Goal: Information Seeking & Learning: Learn about a topic

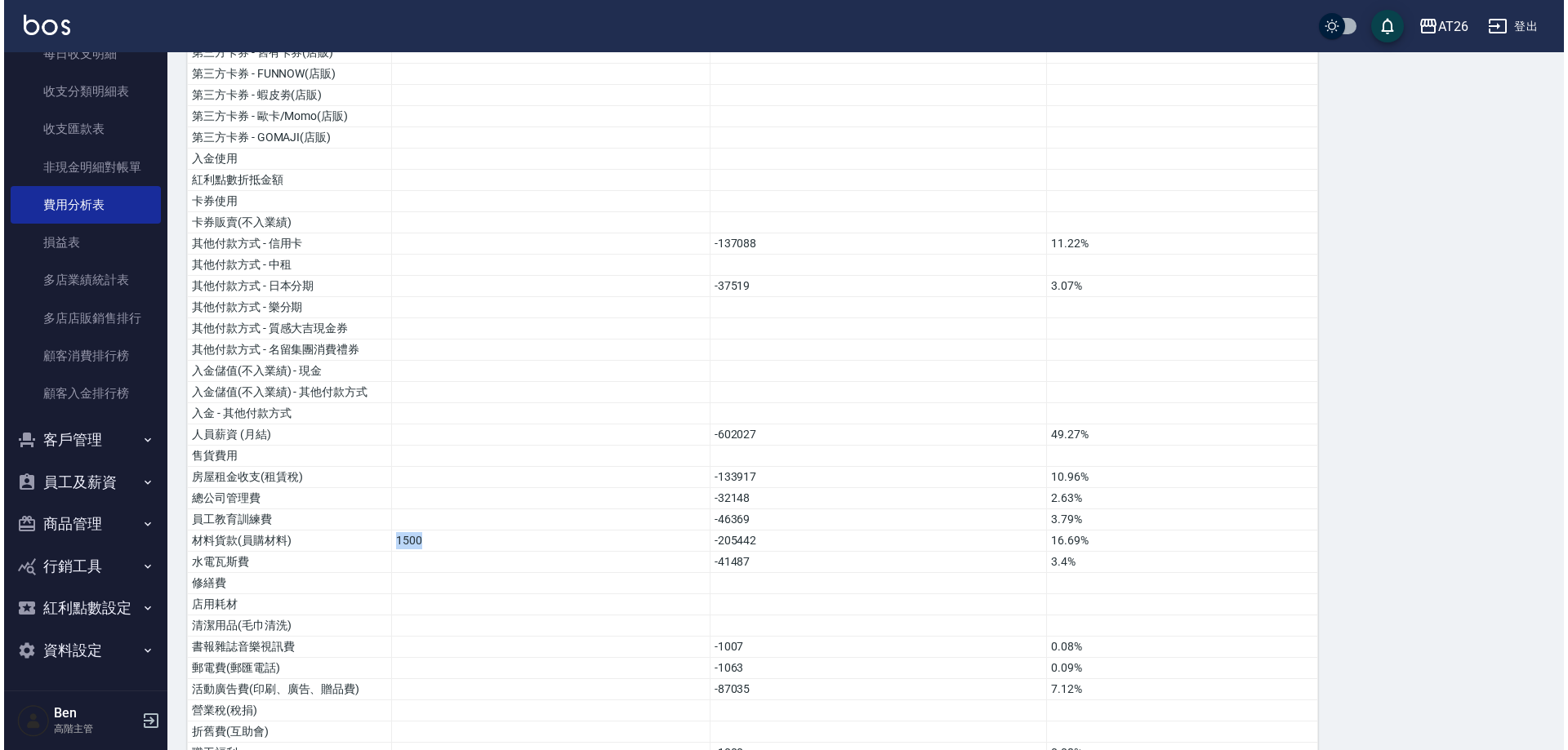
scroll to position [273, 0]
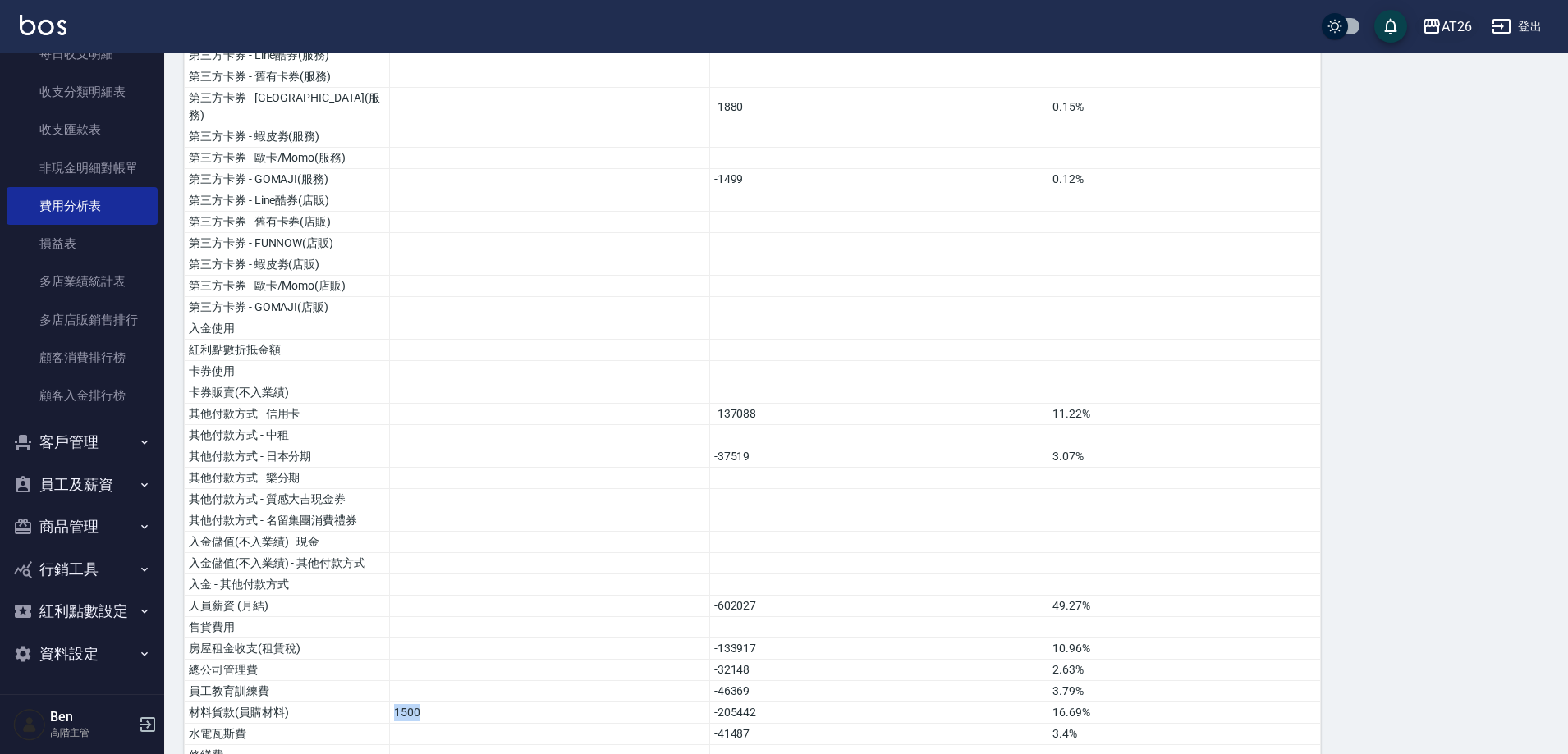
click at [1460, 17] on div "AT26" at bounding box center [1456, 26] width 30 height 21
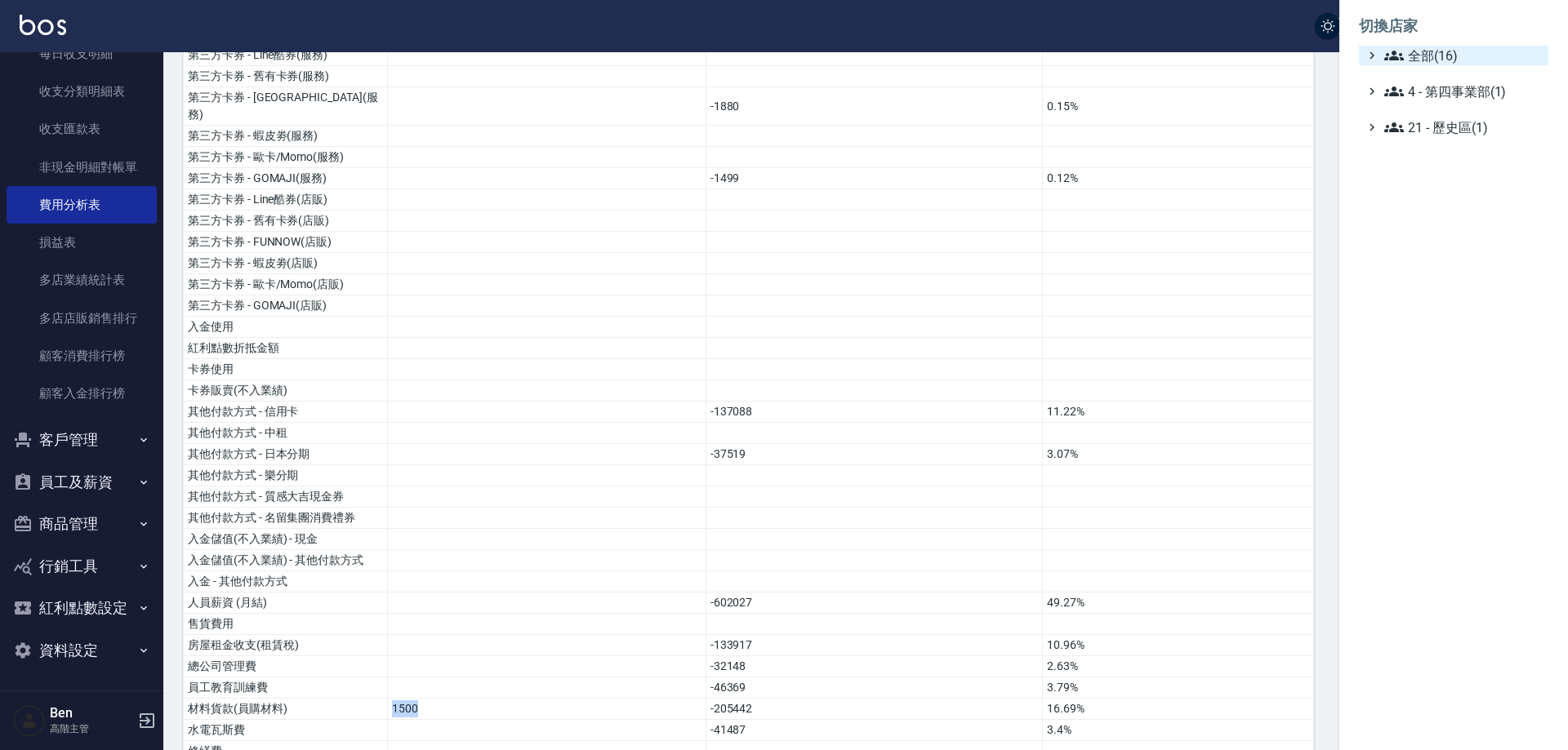
click at [1451, 57] on span "全部(16)" at bounding box center [1463, 56] width 158 height 20
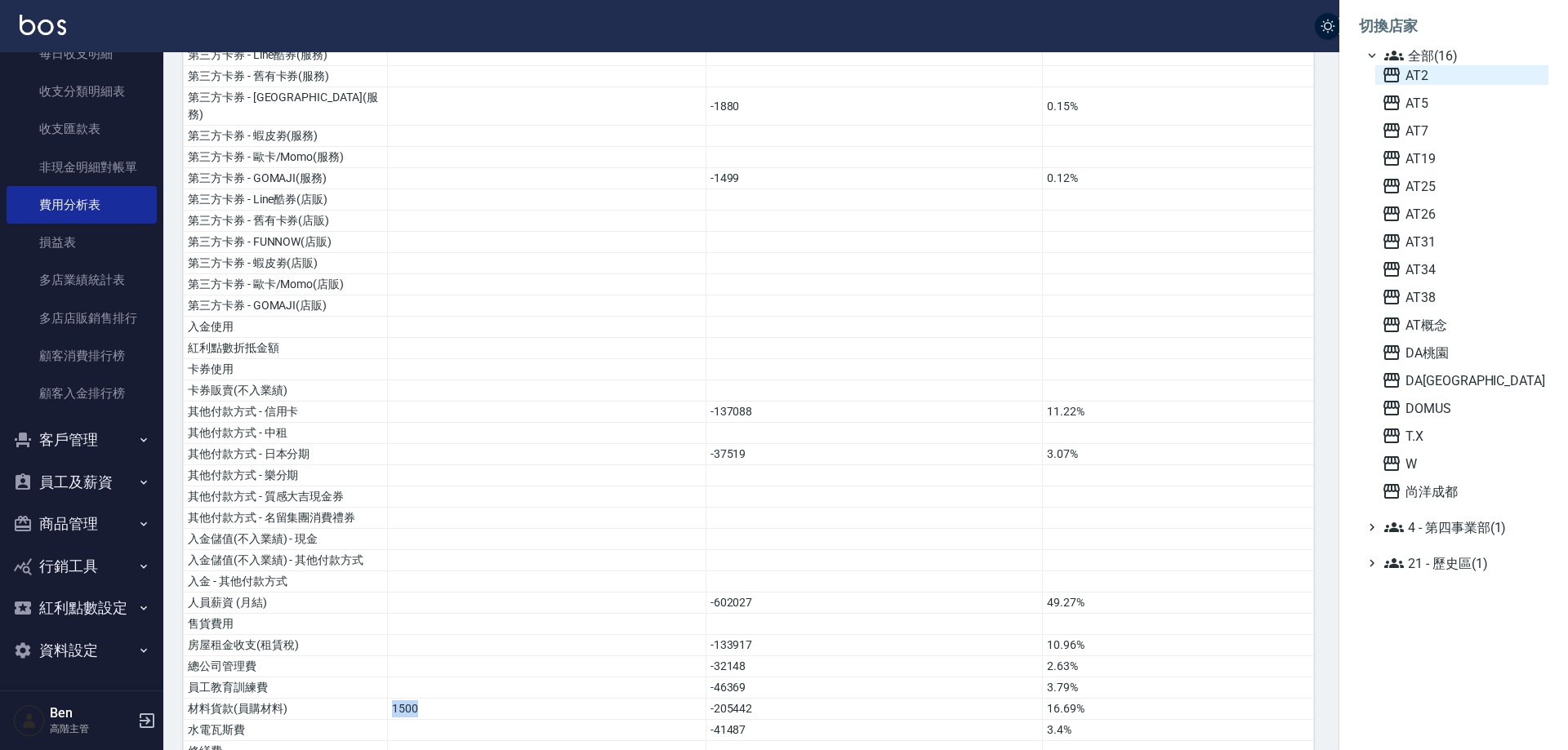
click at [1446, 73] on span "AT2" at bounding box center [1463, 75] width 160 height 20
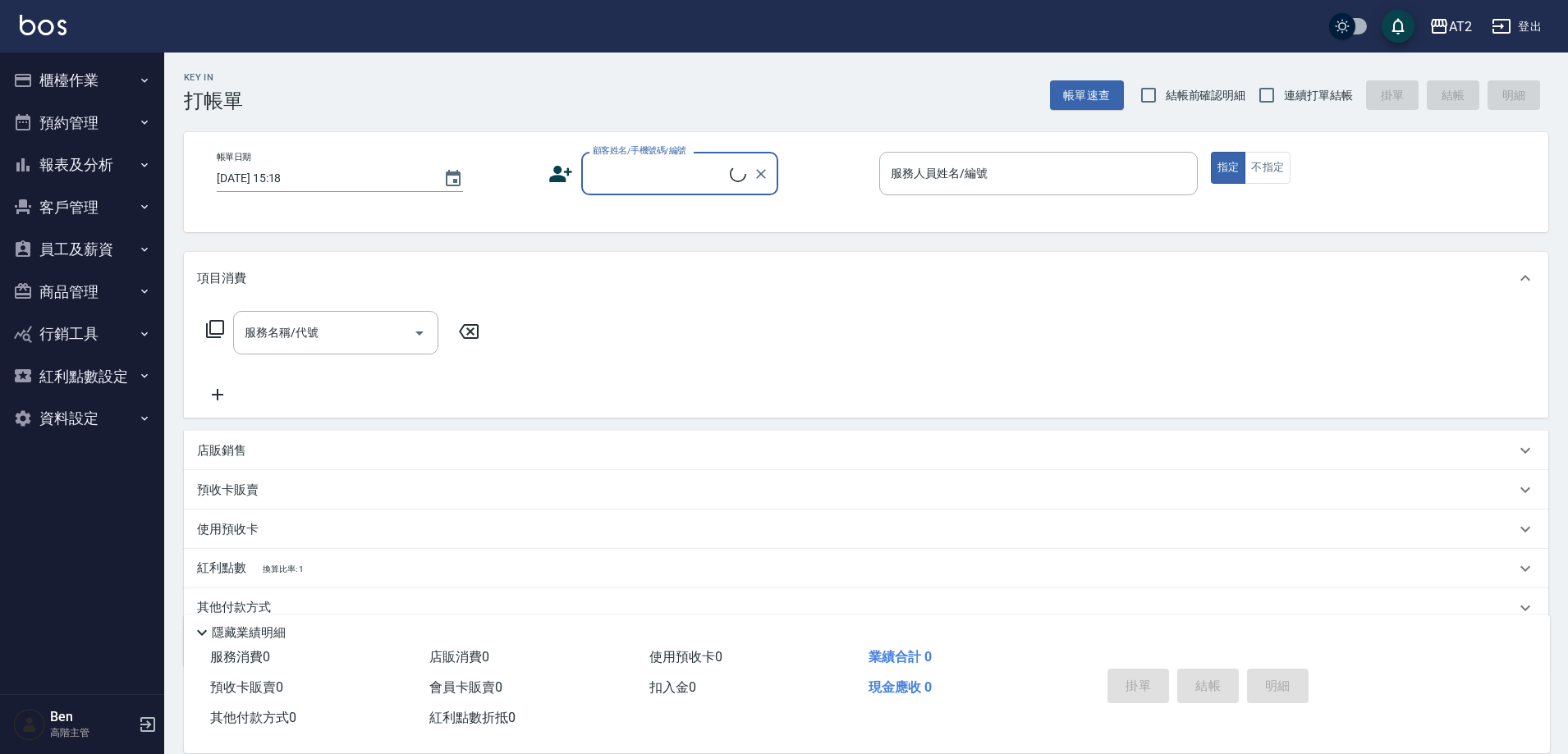
click at [77, 158] on button "報表及分析" at bounding box center [82, 165] width 151 height 43
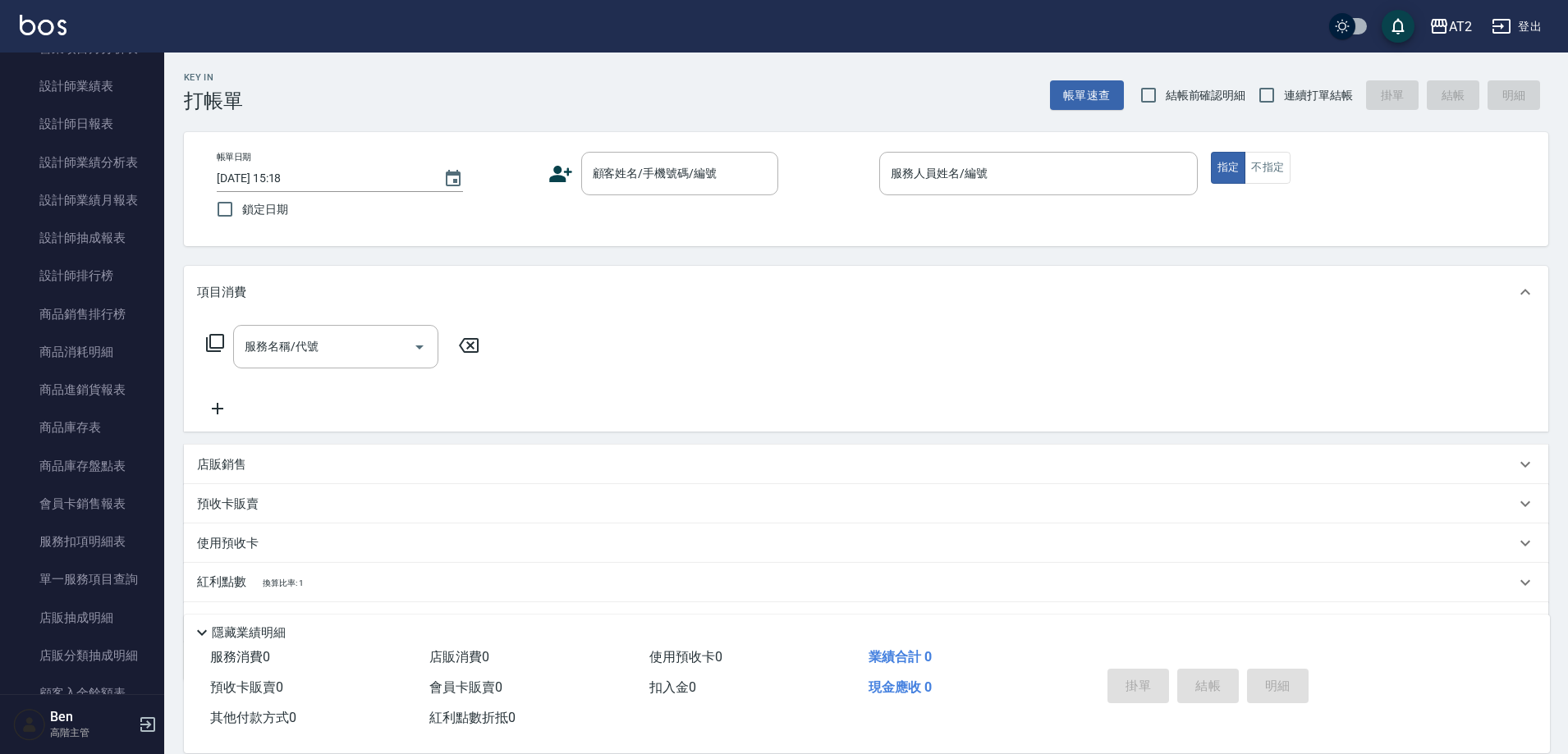
scroll to position [1313, 0]
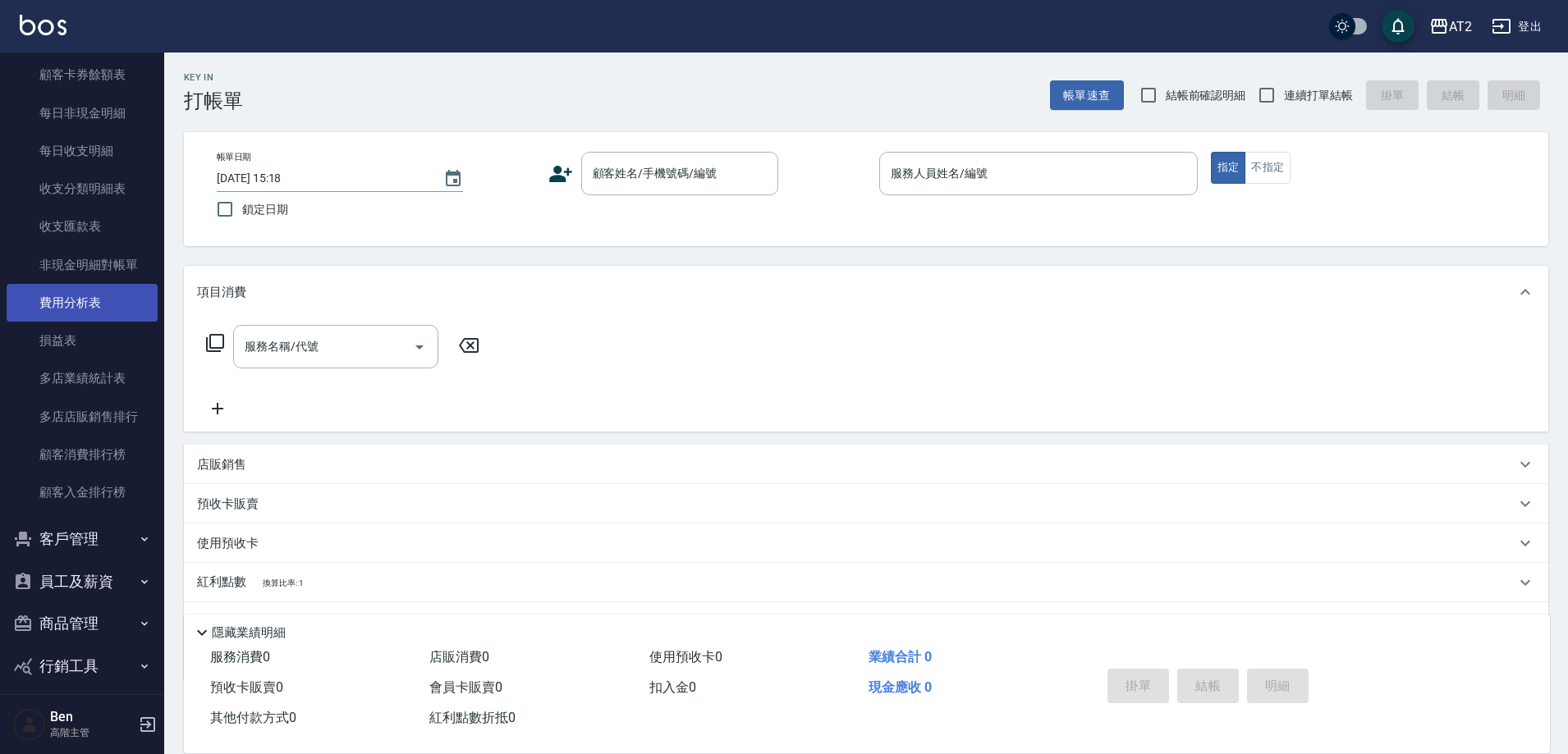
click at [82, 287] on link "費用分析表" at bounding box center [82, 303] width 151 height 38
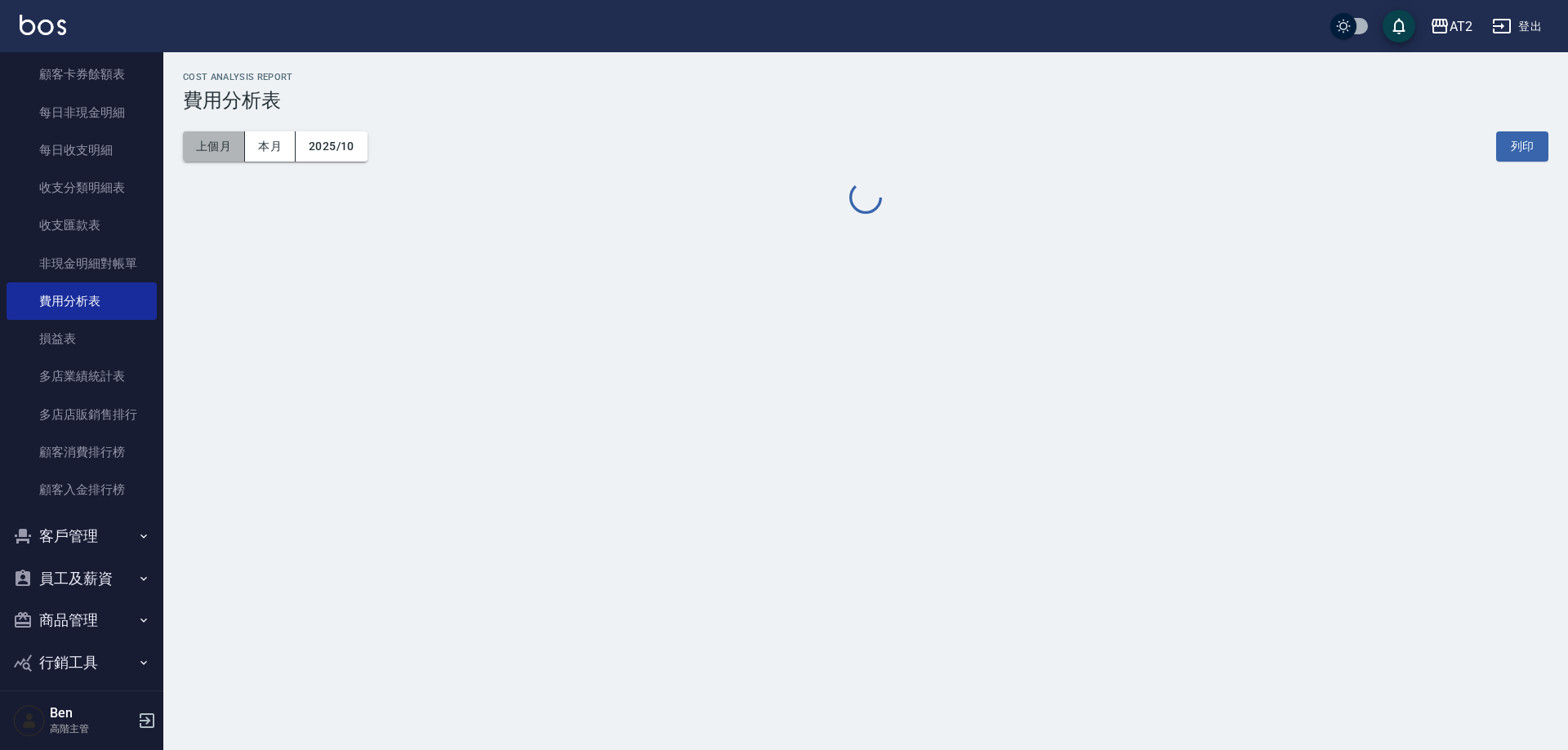
click at [226, 150] on button "上個月" at bounding box center [214, 146] width 62 height 30
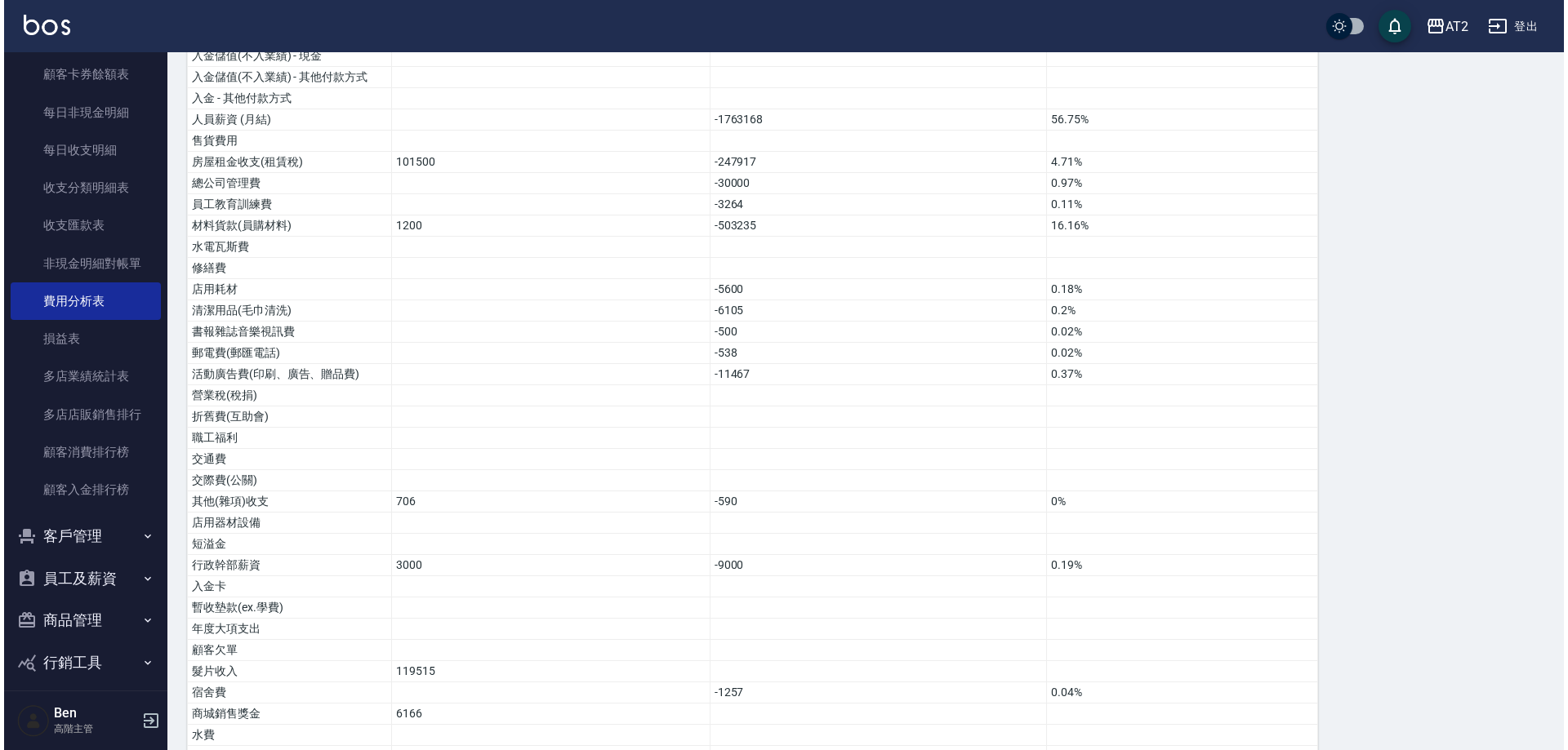
scroll to position [1007, 0]
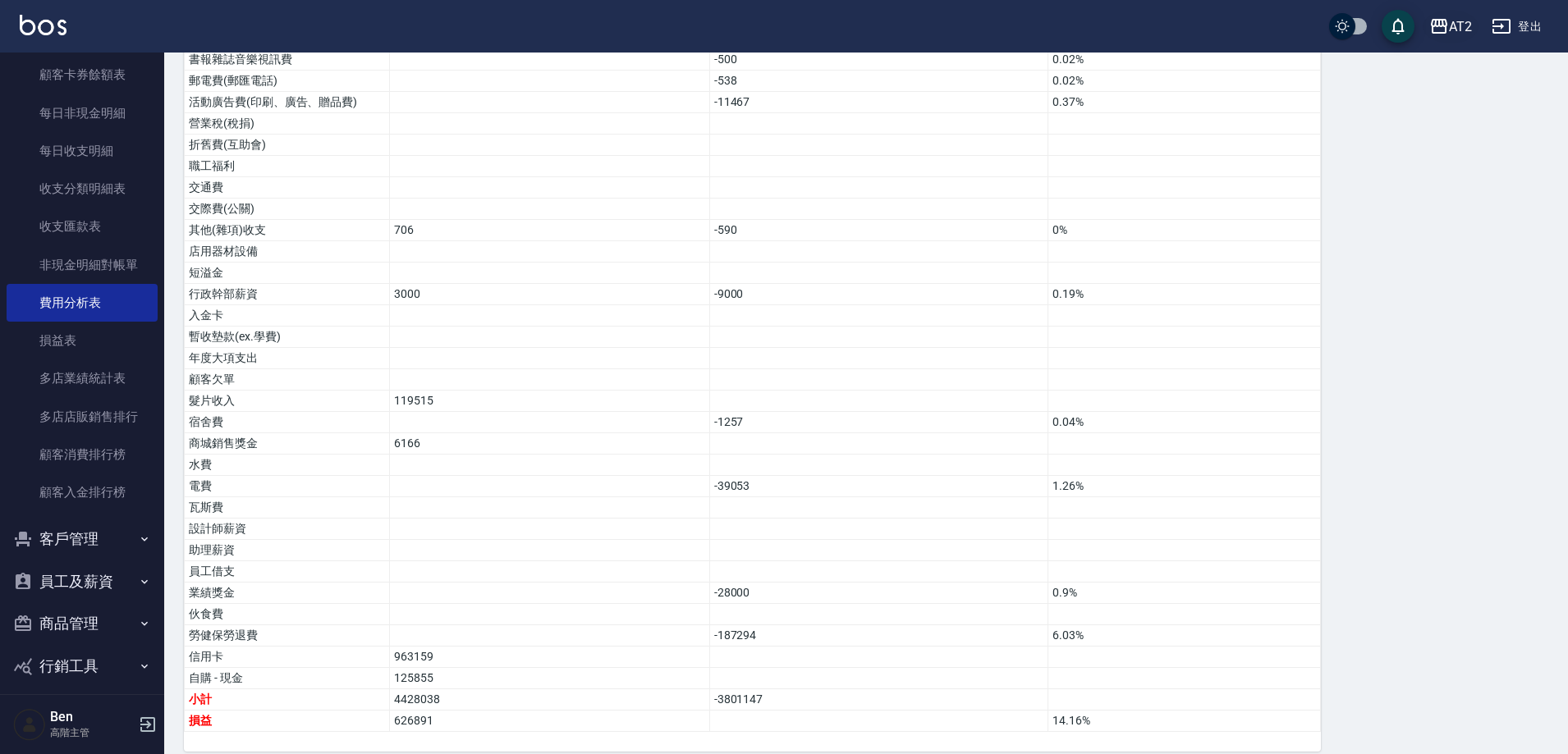
click at [1437, 26] on icon "button" at bounding box center [1439, 26] width 16 height 15
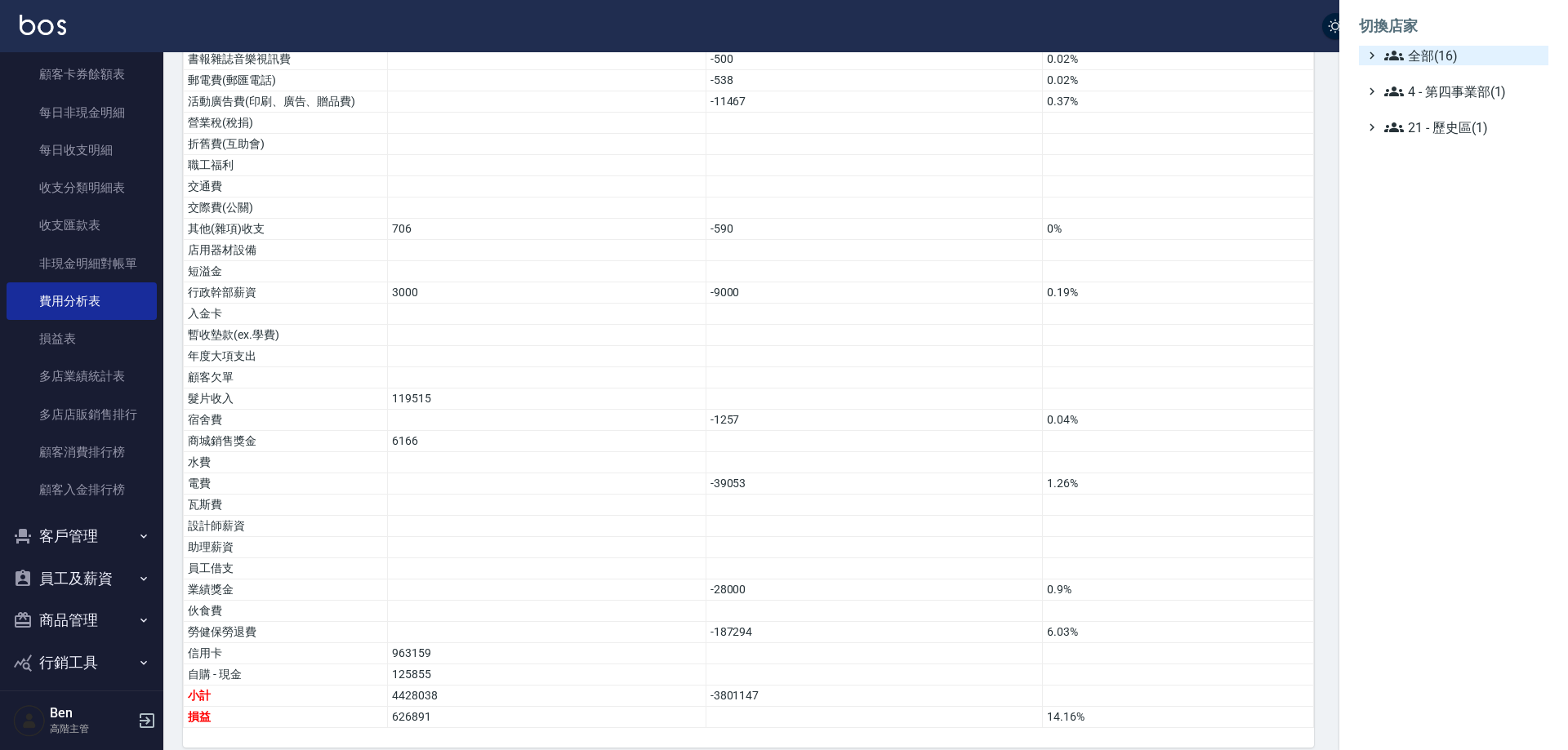
click at [1454, 52] on span "全部(16)" at bounding box center [1463, 56] width 158 height 20
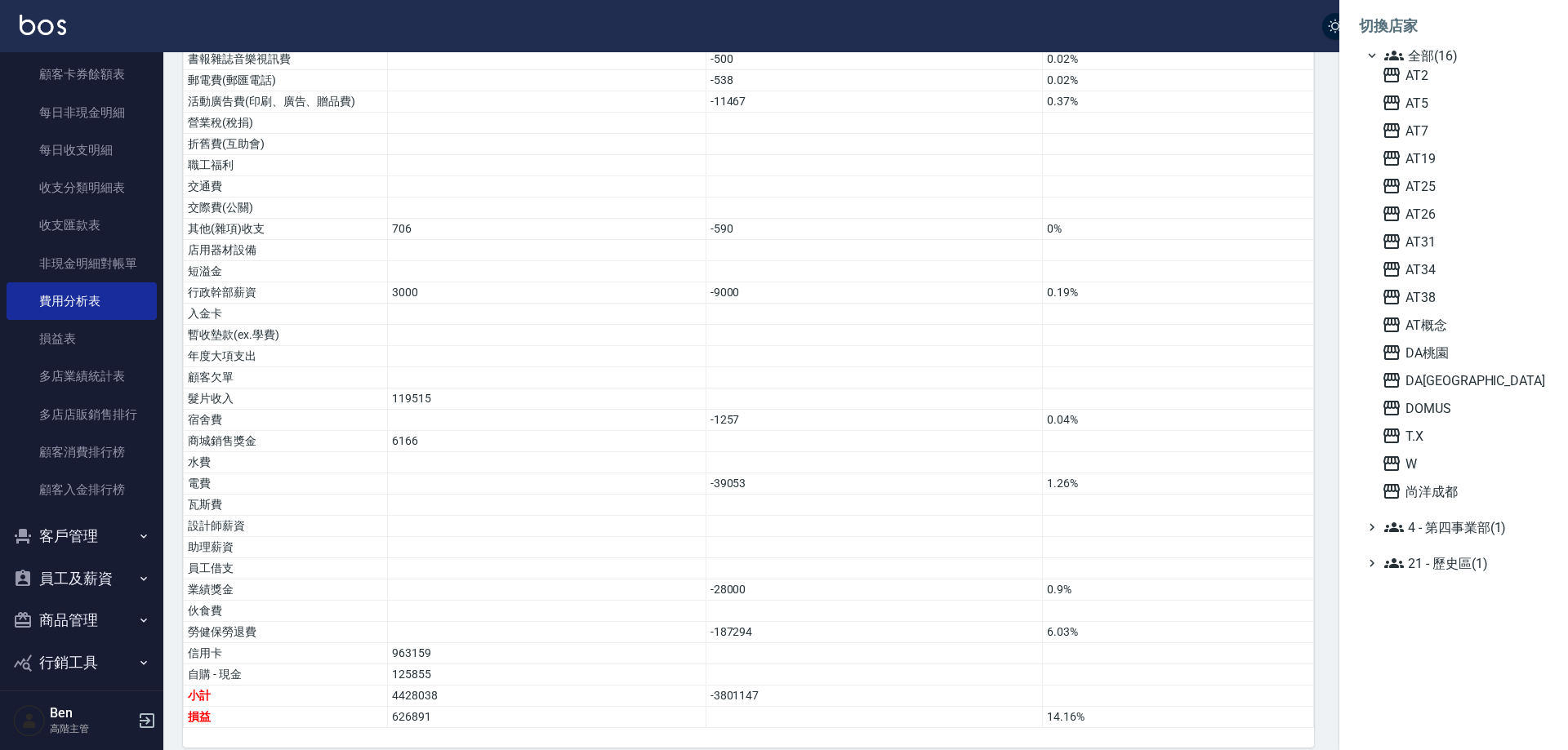
click at [1445, 92] on div "AT2 AT5 AT7 AT19 AT25 AT26 AT31 AT34 AT38 AT概念 DA桃園 DA蘆洲 DOMUS T.X W 尚洋成都" at bounding box center [1463, 283] width 173 height 436
click at [1446, 104] on span "AT5" at bounding box center [1463, 103] width 160 height 20
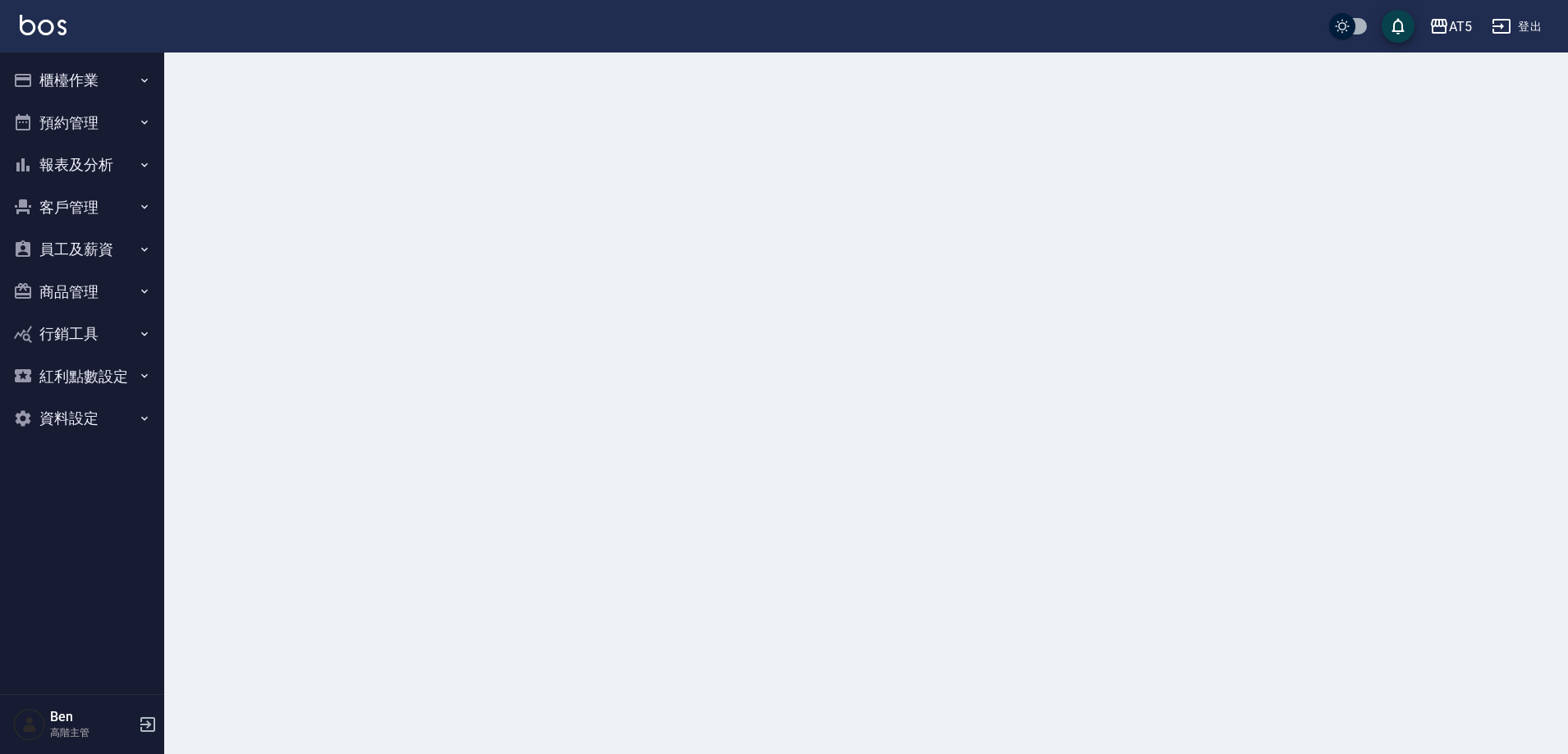
click at [72, 75] on button "櫃檯作業" at bounding box center [82, 80] width 151 height 43
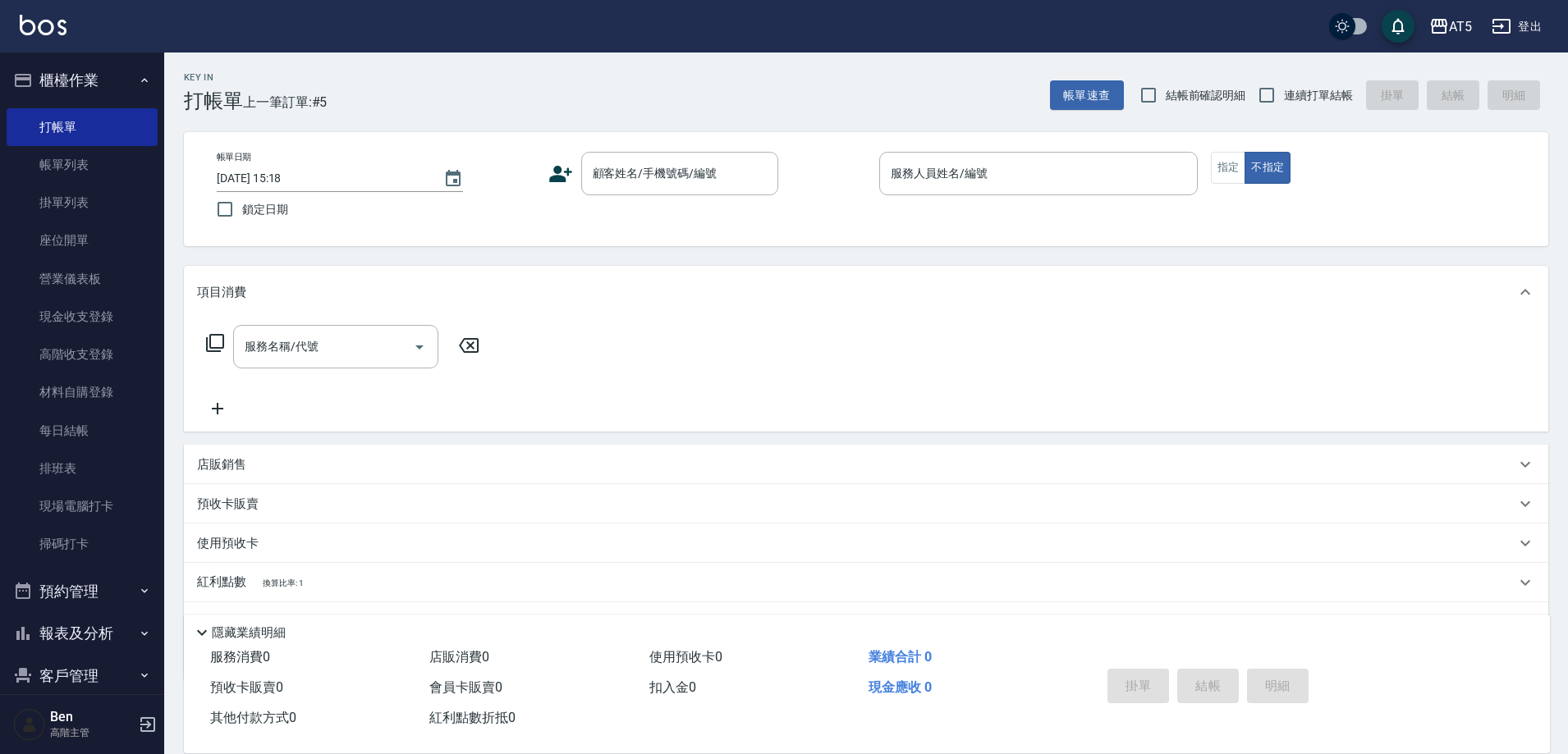
click at [73, 75] on button "櫃檯作業" at bounding box center [82, 80] width 151 height 43
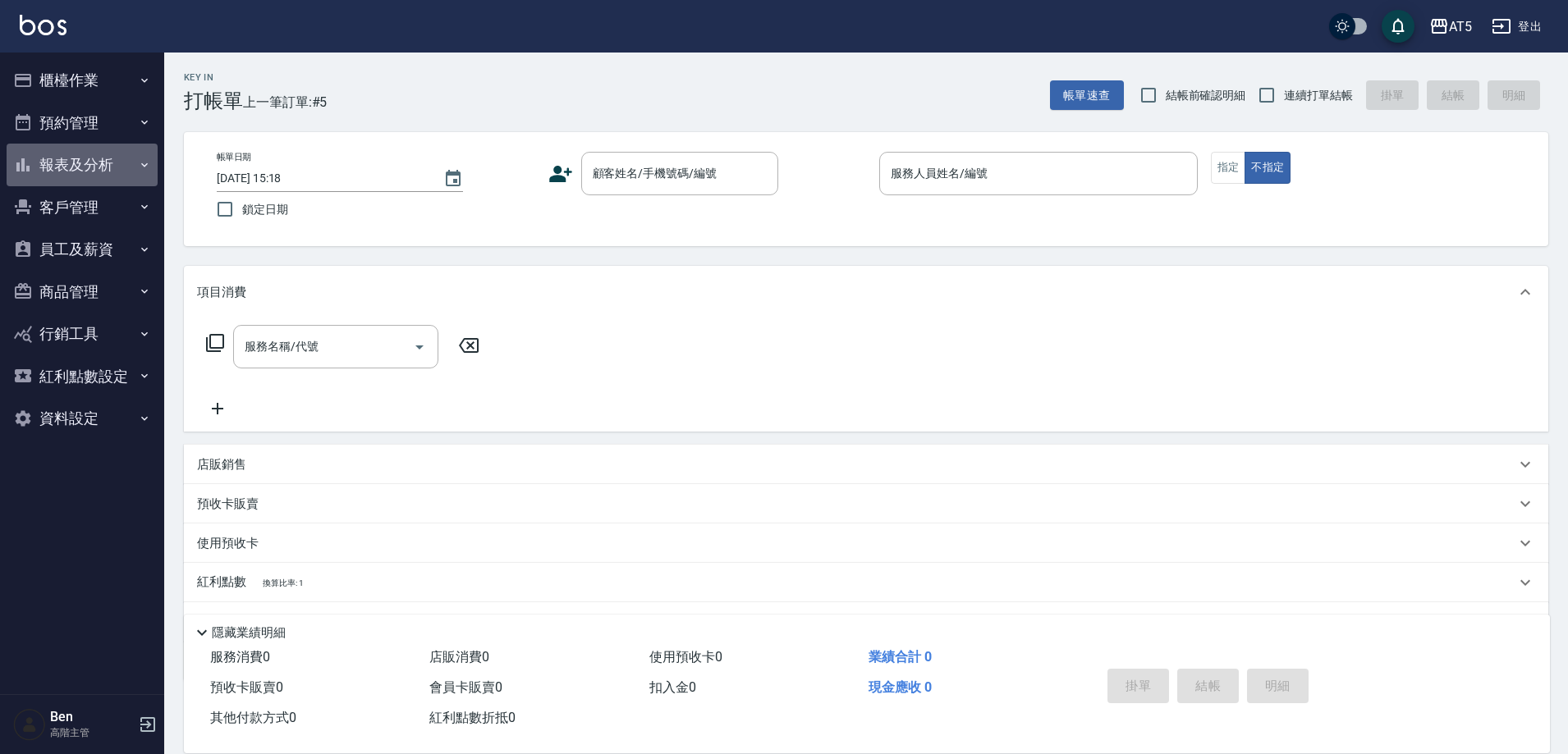
click at [108, 160] on button "報表及分析" at bounding box center [82, 165] width 151 height 43
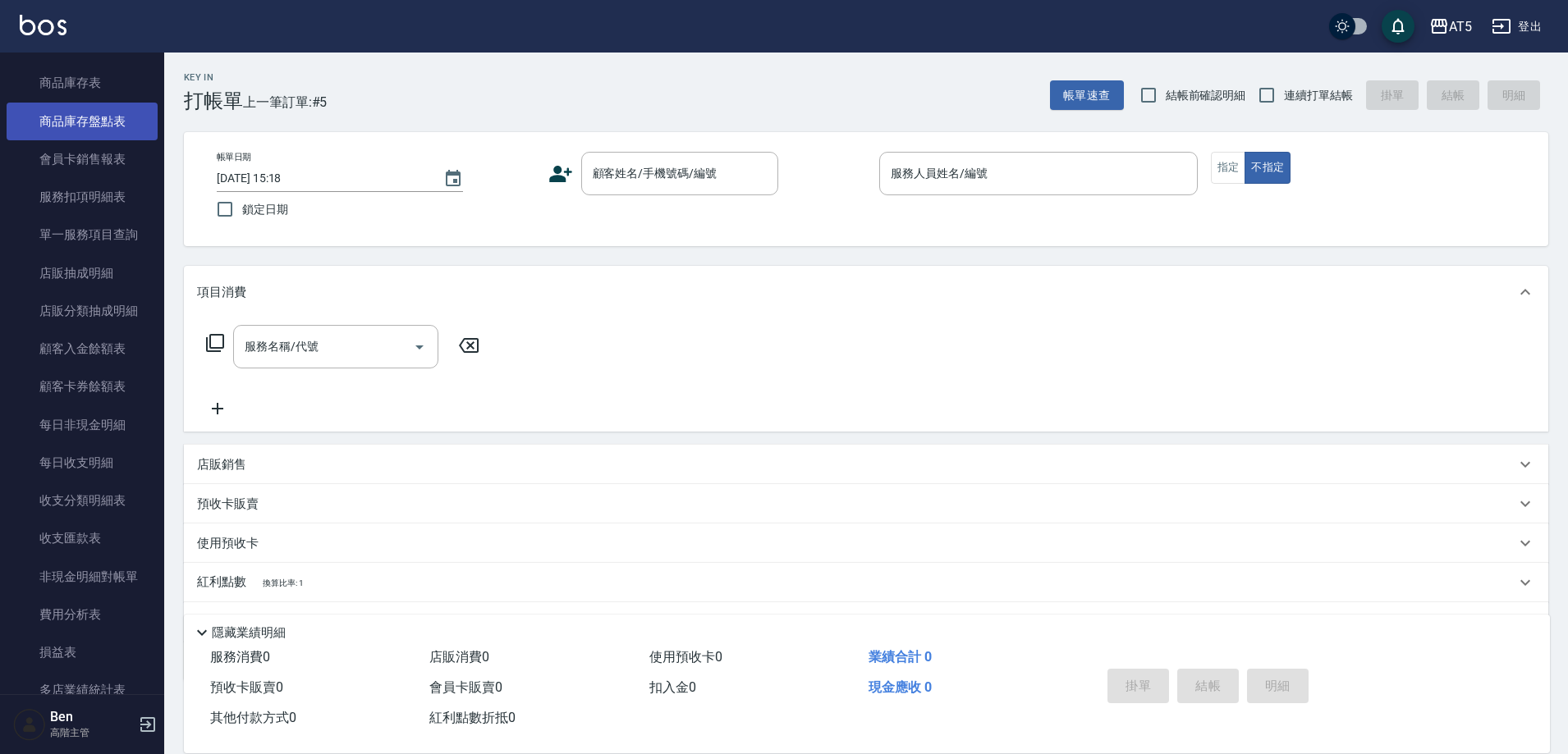
scroll to position [1231, 0]
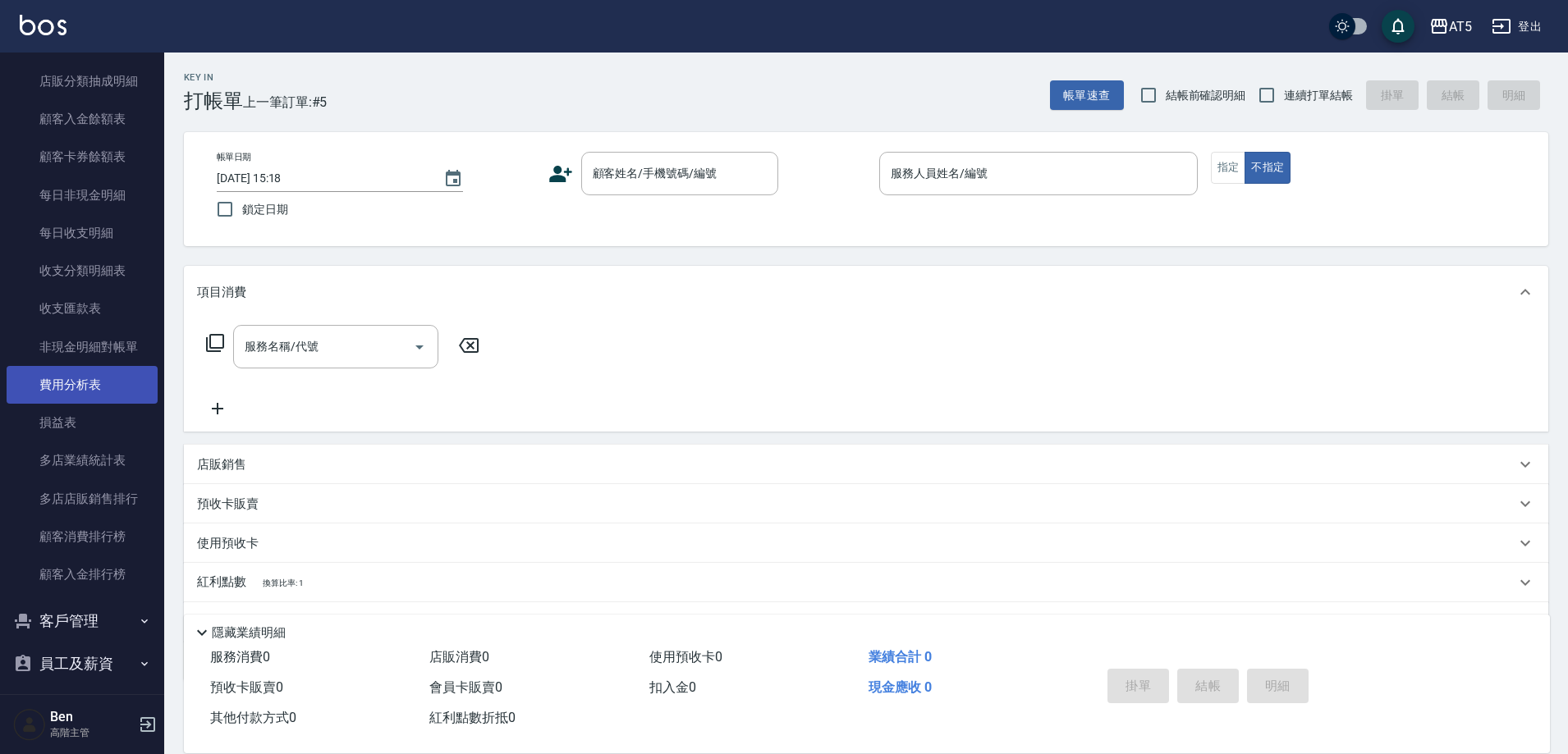
click at [102, 379] on link "費用分析表" at bounding box center [82, 385] width 151 height 38
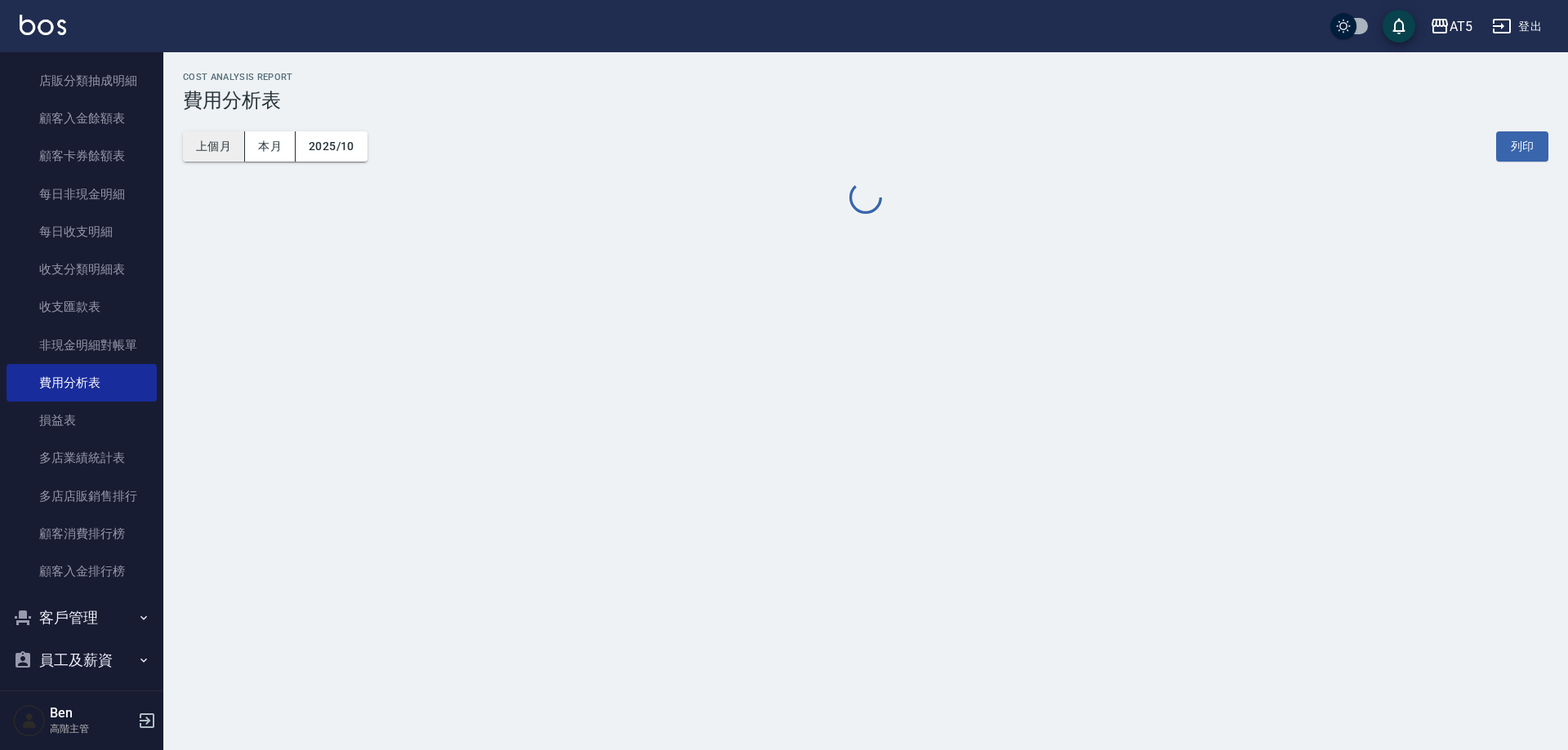
click at [204, 138] on button "上個月" at bounding box center [214, 146] width 62 height 30
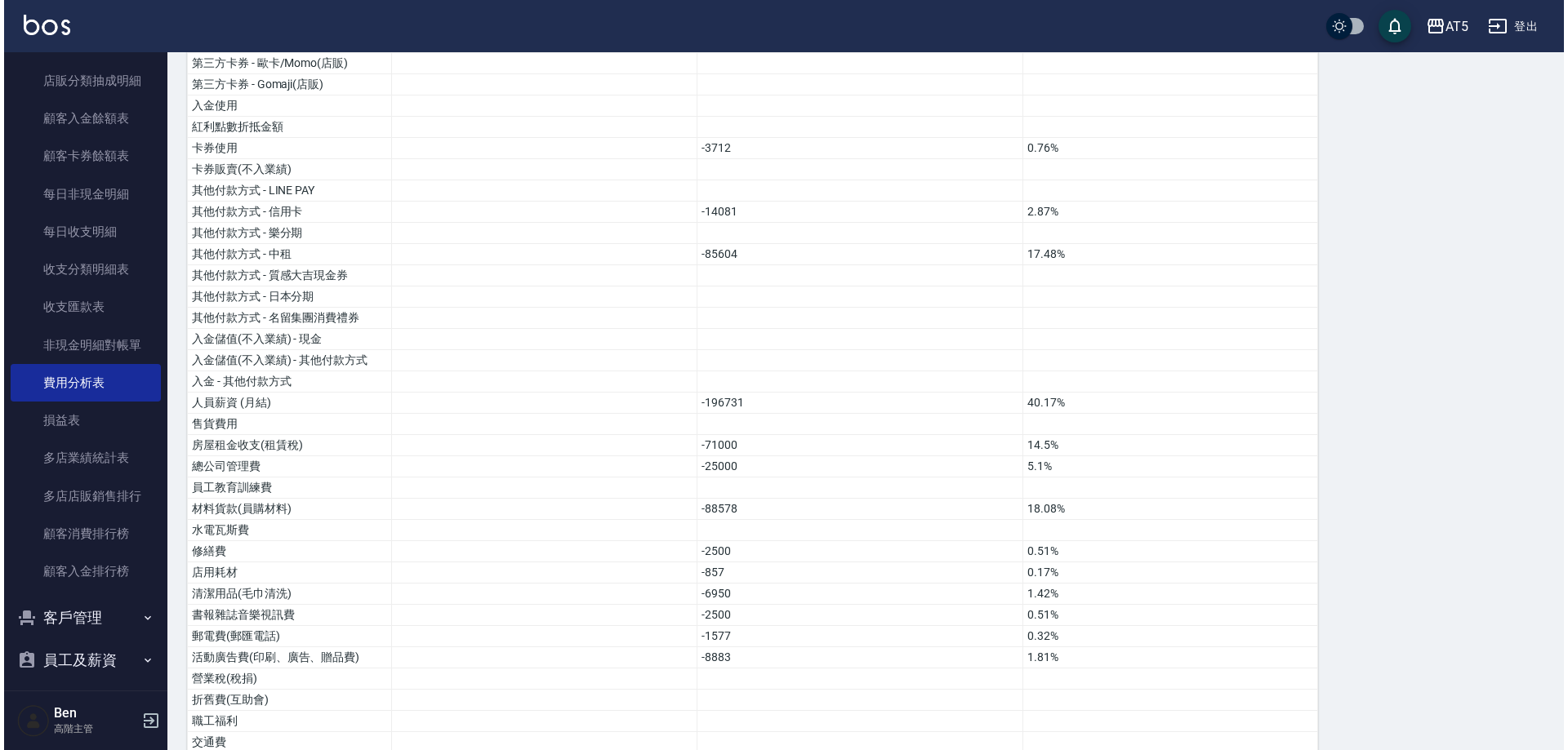
scroll to position [315, 0]
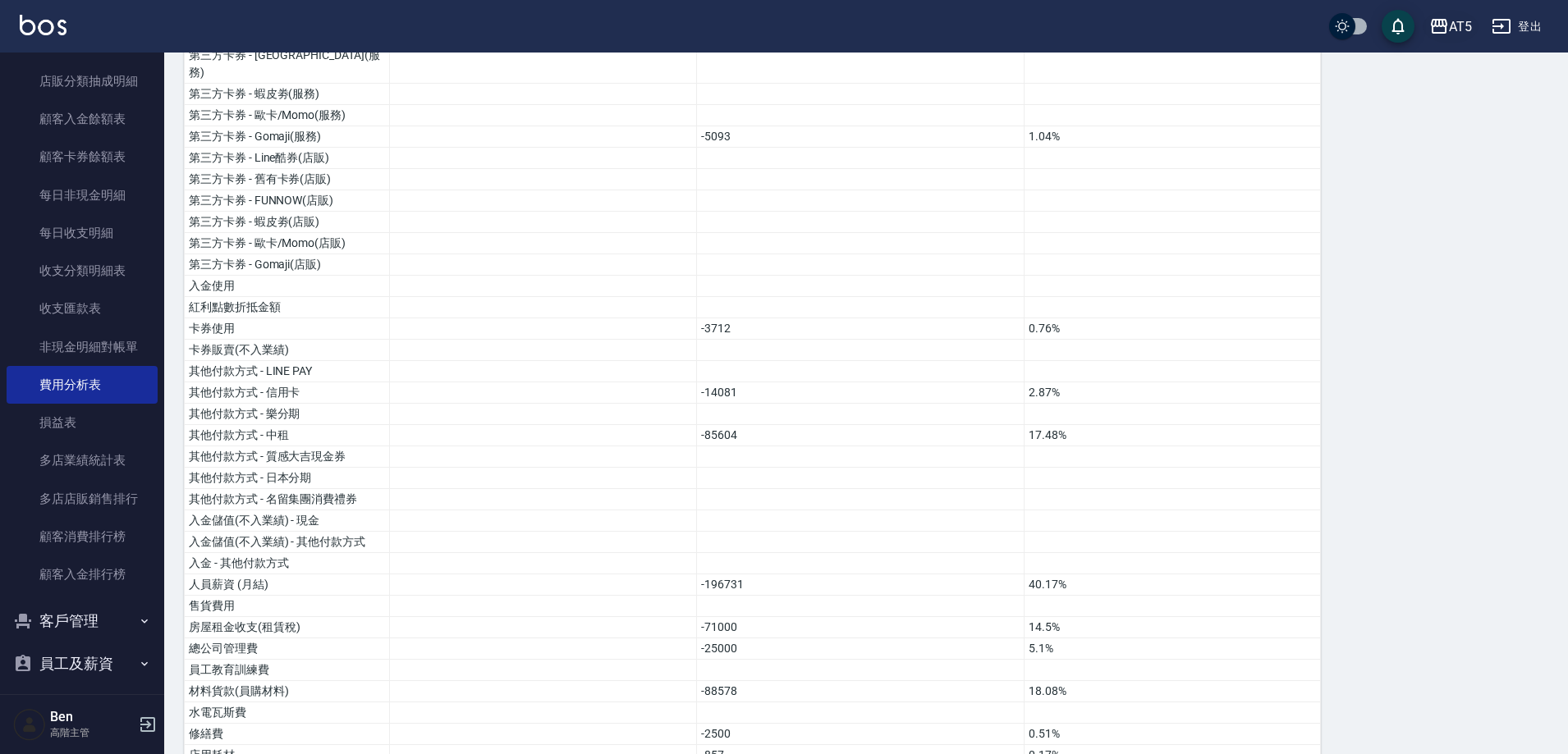
click at [1462, 26] on div "AT5" at bounding box center [1460, 26] width 23 height 21
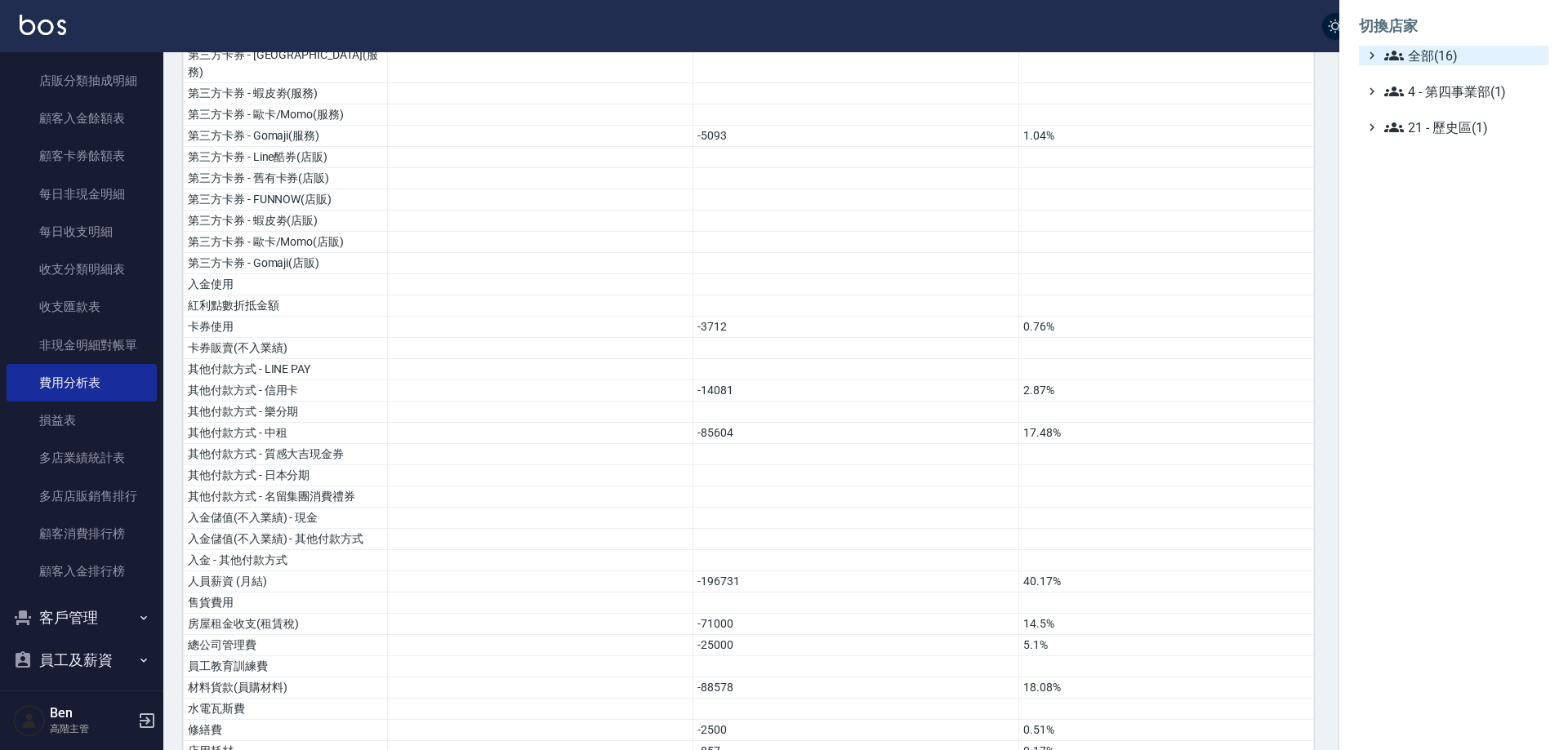
click at [1454, 56] on span "全部(16)" at bounding box center [1463, 56] width 158 height 20
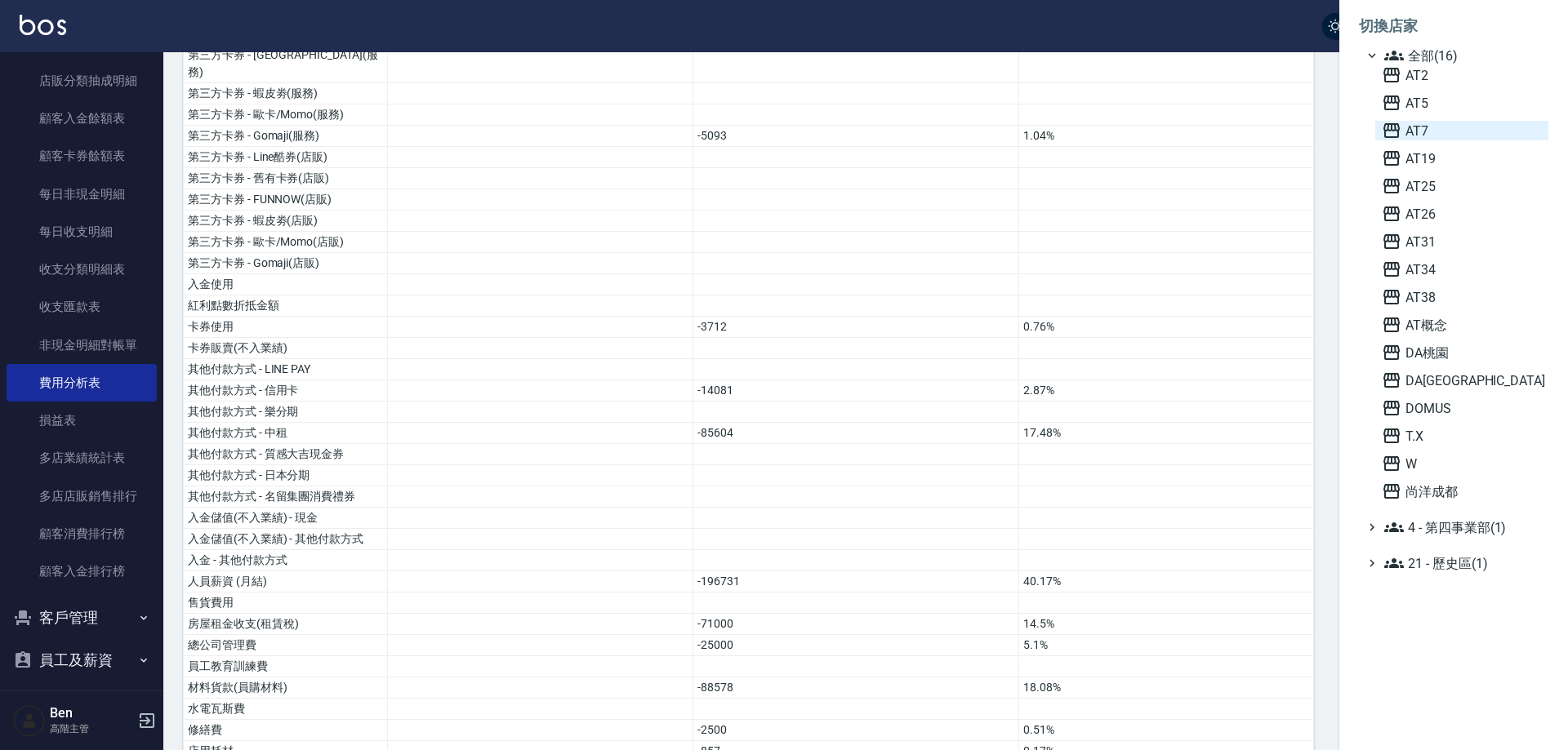
click at [1446, 136] on span "AT7" at bounding box center [1463, 131] width 160 height 20
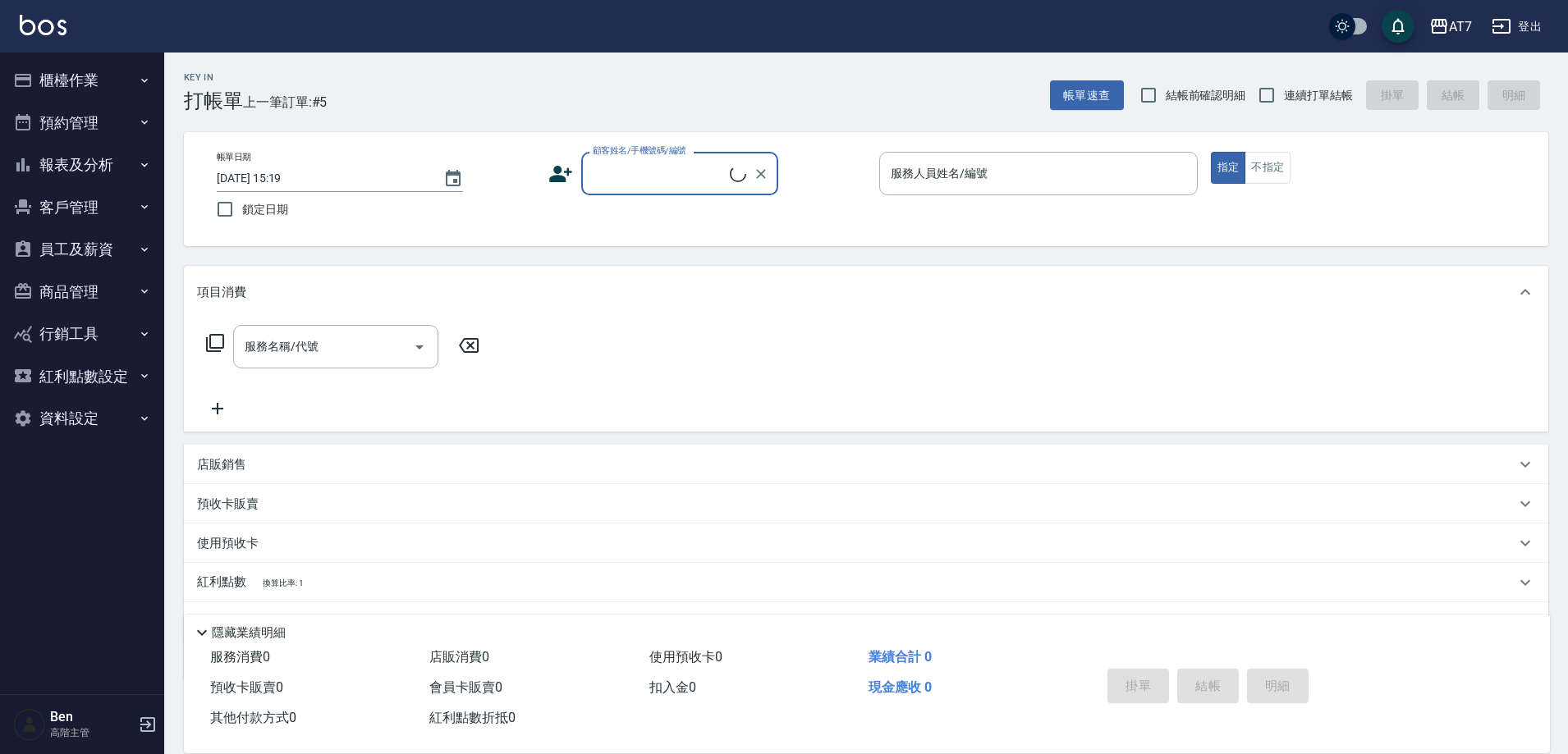
click at [81, 167] on button "報表及分析" at bounding box center [82, 165] width 151 height 43
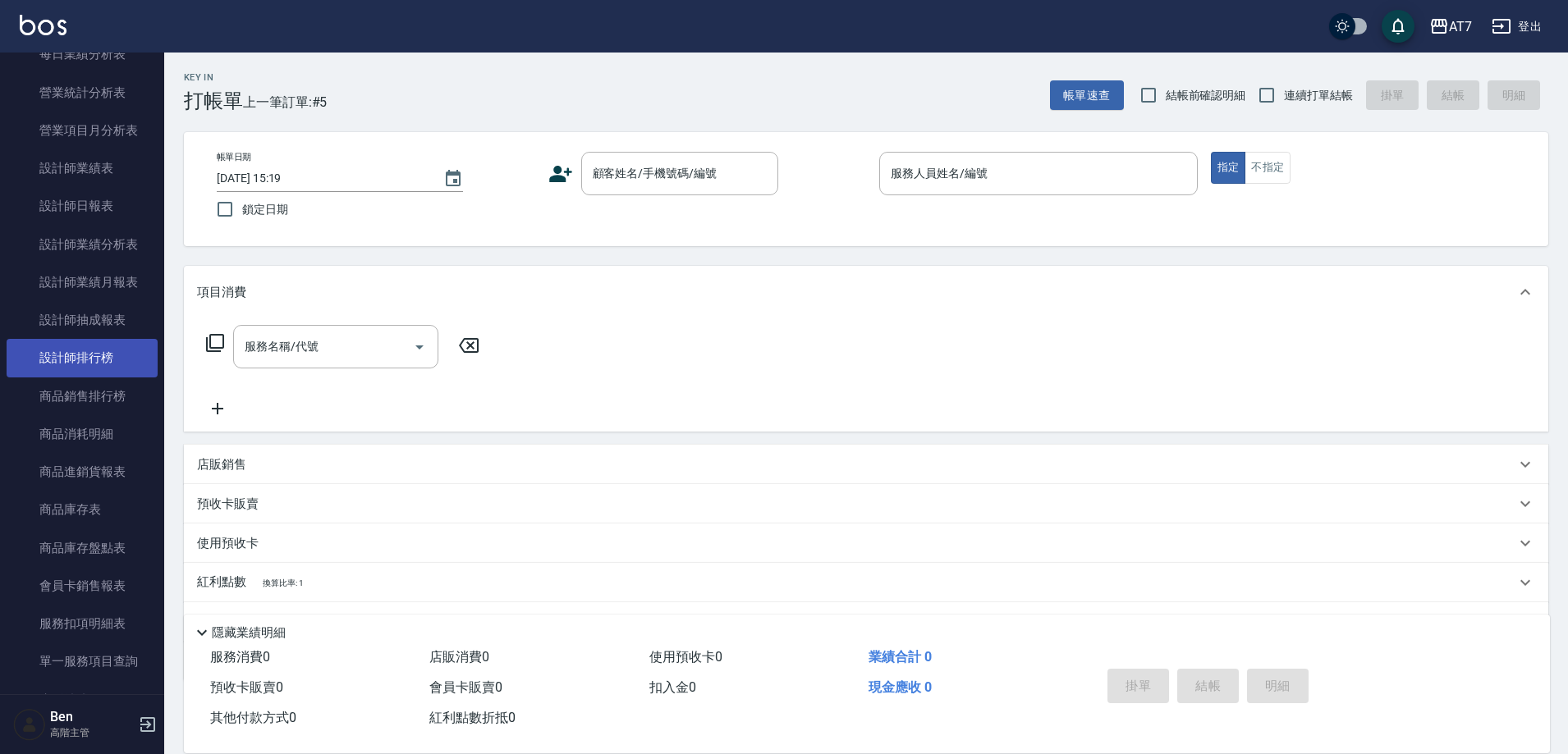
scroll to position [1149, 0]
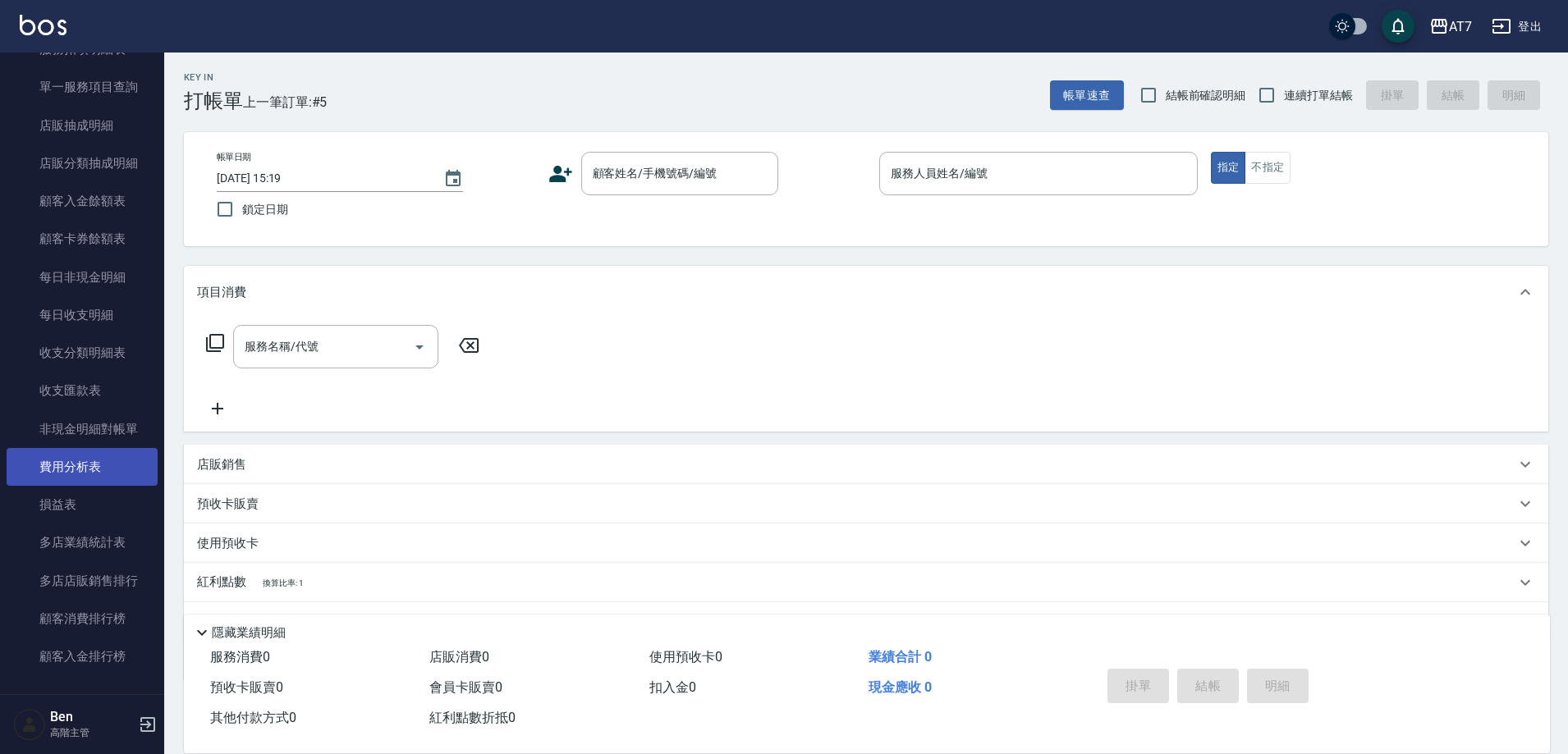
click at [76, 459] on link "費用分析表" at bounding box center [82, 467] width 151 height 38
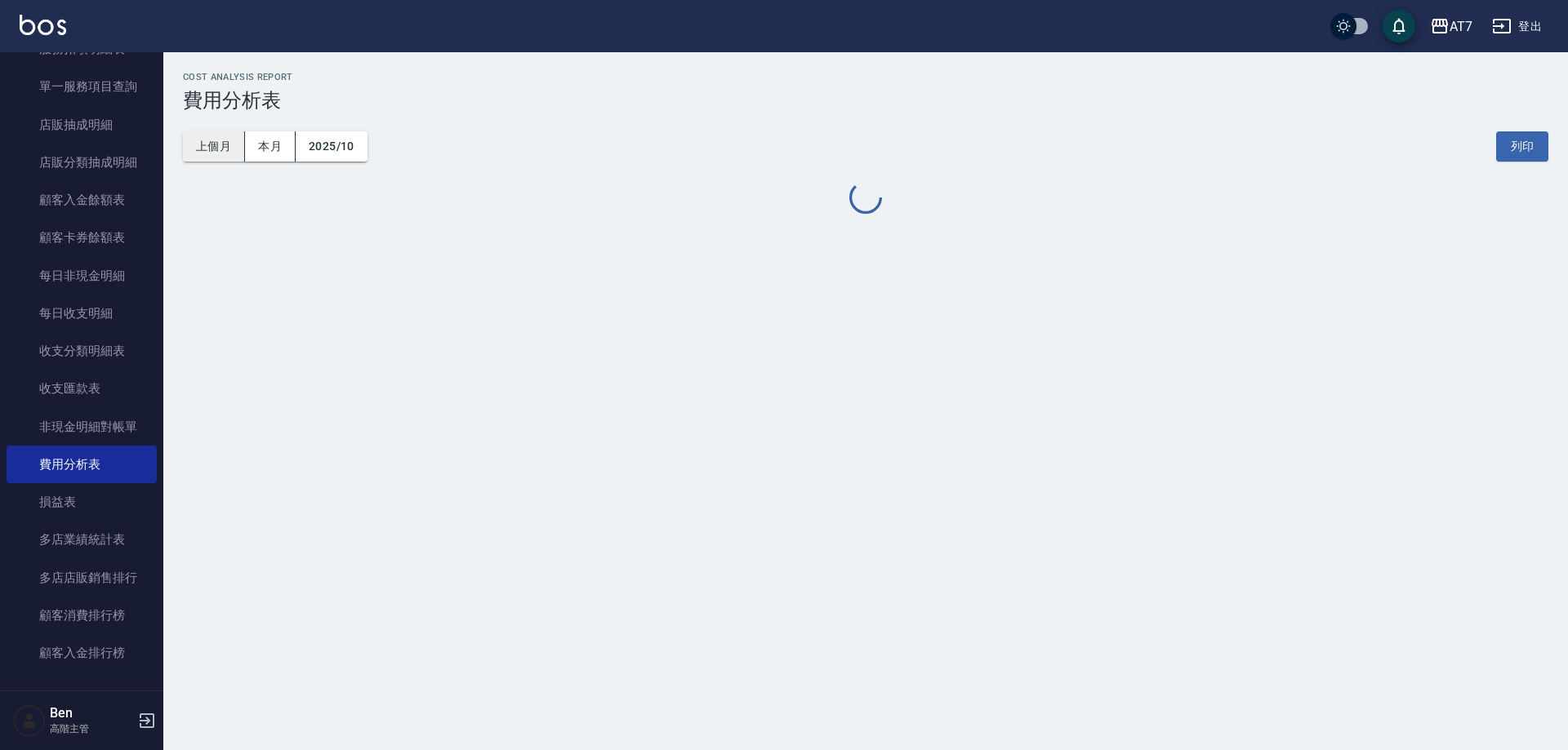
click at [240, 156] on button "上個月" at bounding box center [214, 146] width 62 height 30
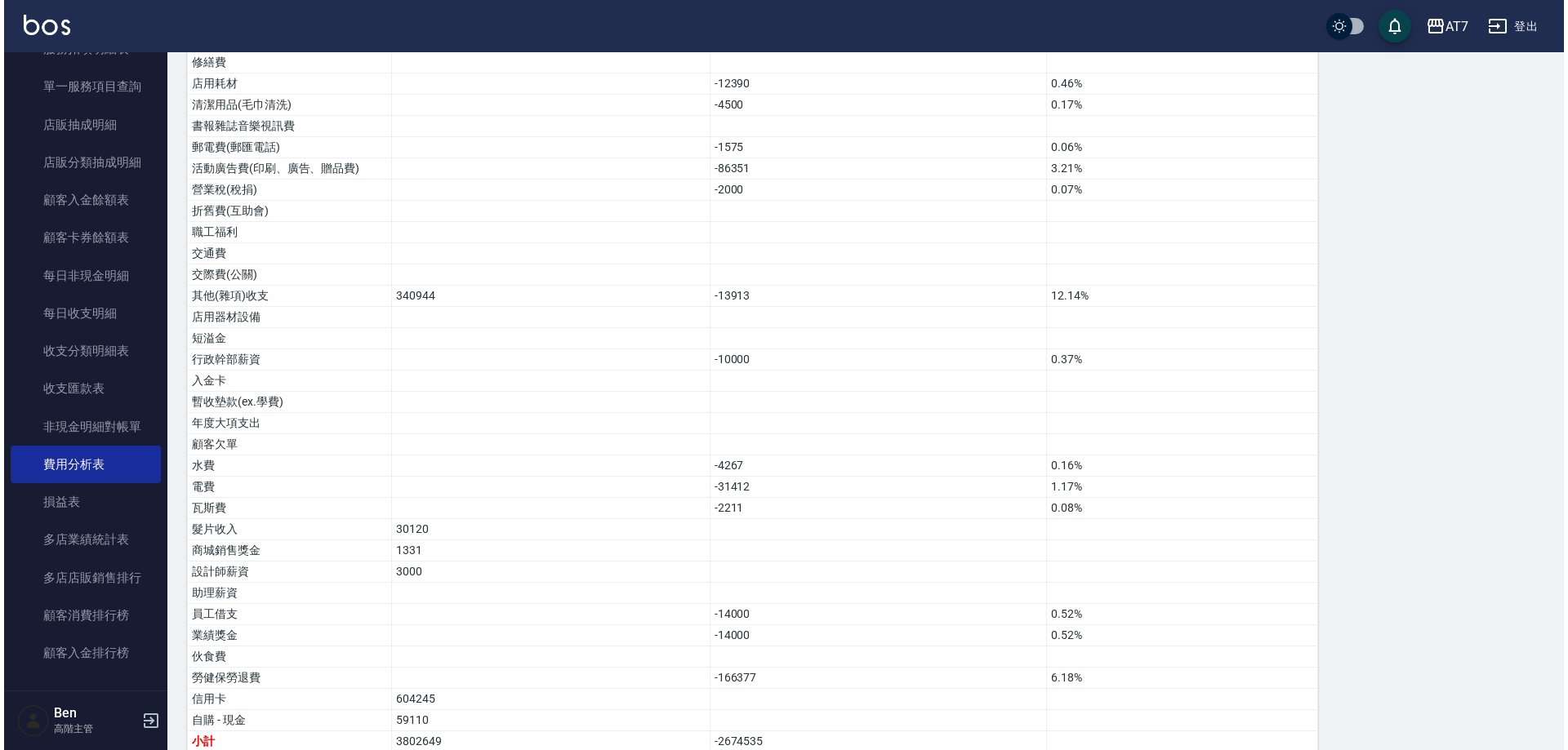
scroll to position [944, 0]
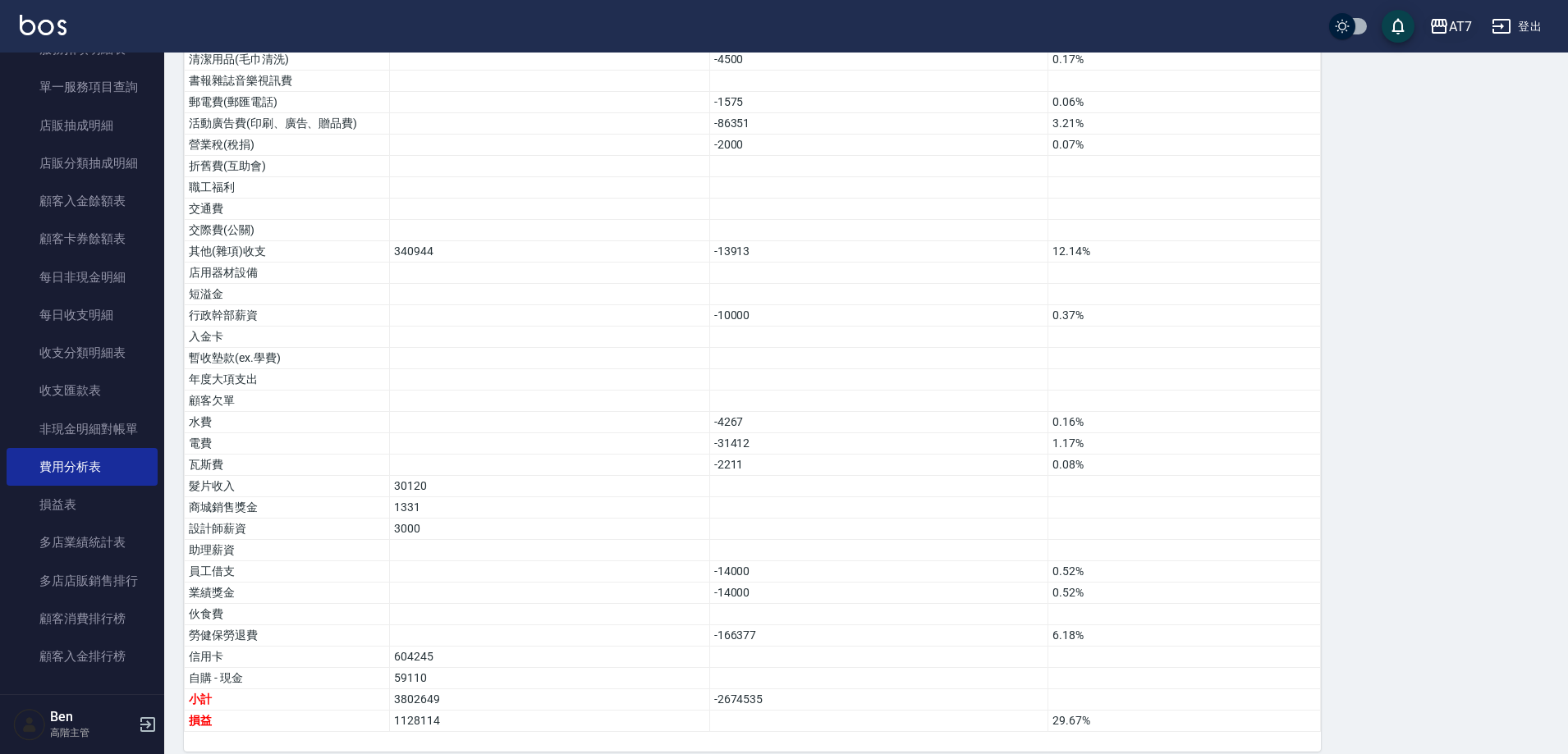
click at [1428, 36] on button "AT7" at bounding box center [1451, 26] width 56 height 34
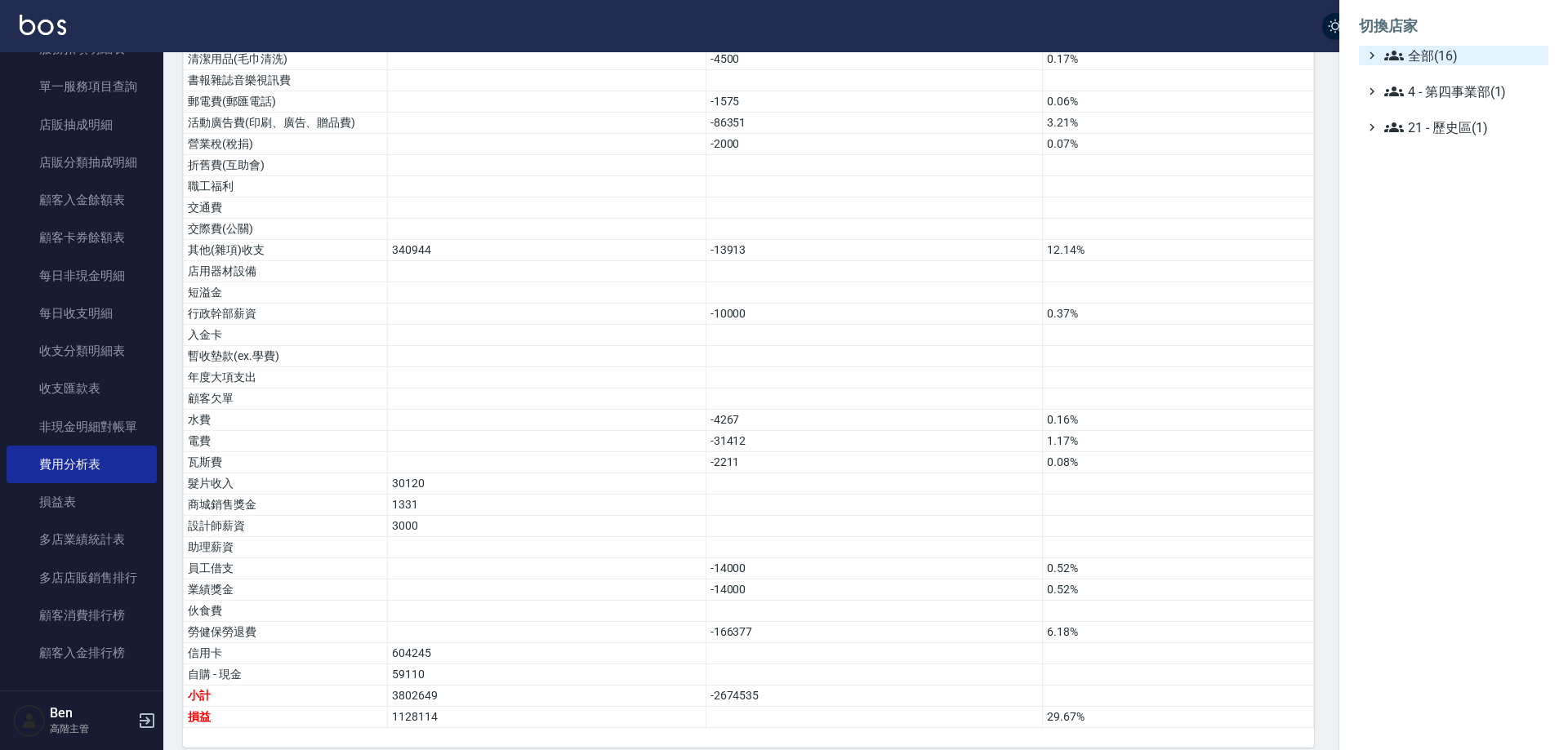
click at [1429, 47] on span "全部(16)" at bounding box center [1463, 56] width 158 height 20
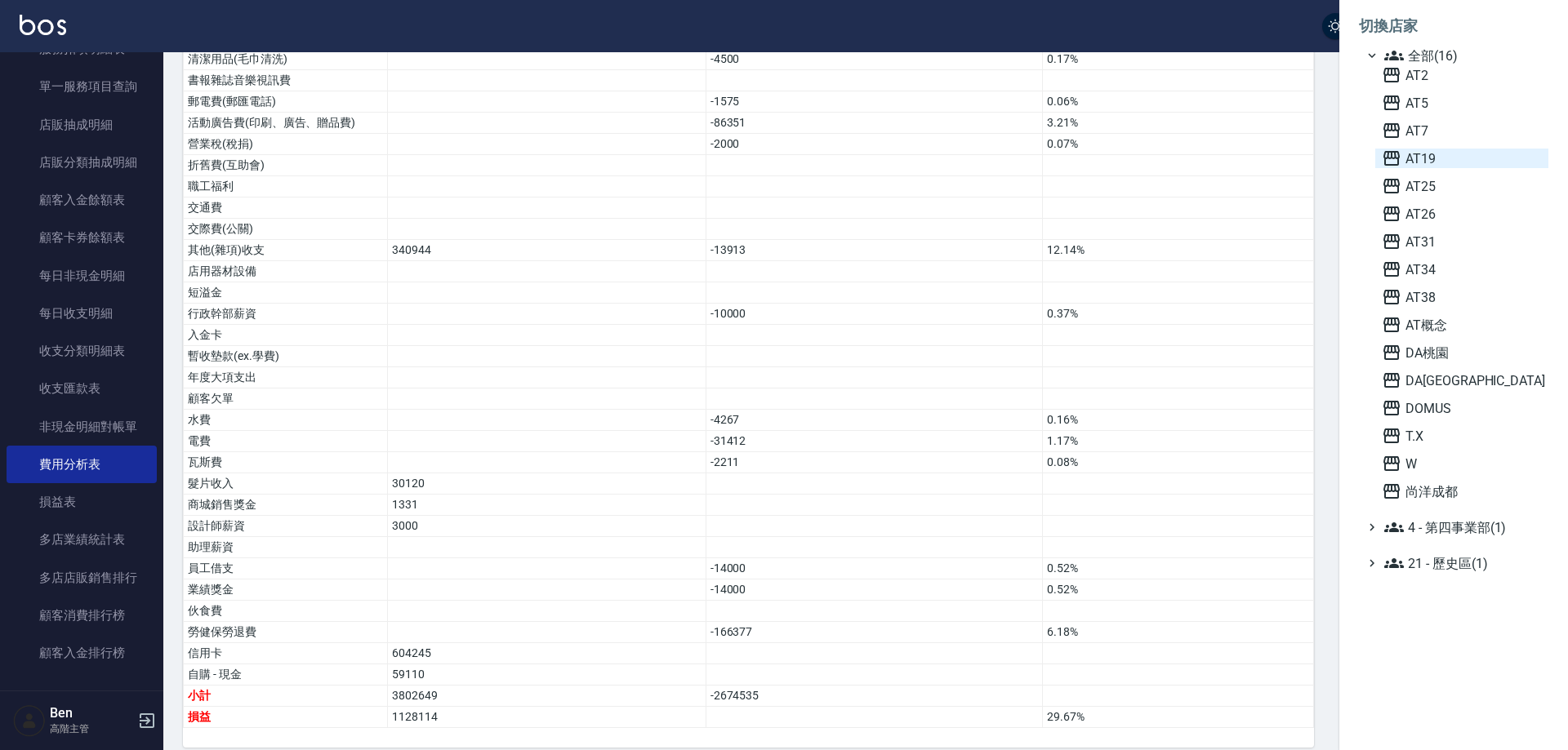
click at [1441, 154] on span "AT19" at bounding box center [1463, 158] width 160 height 20
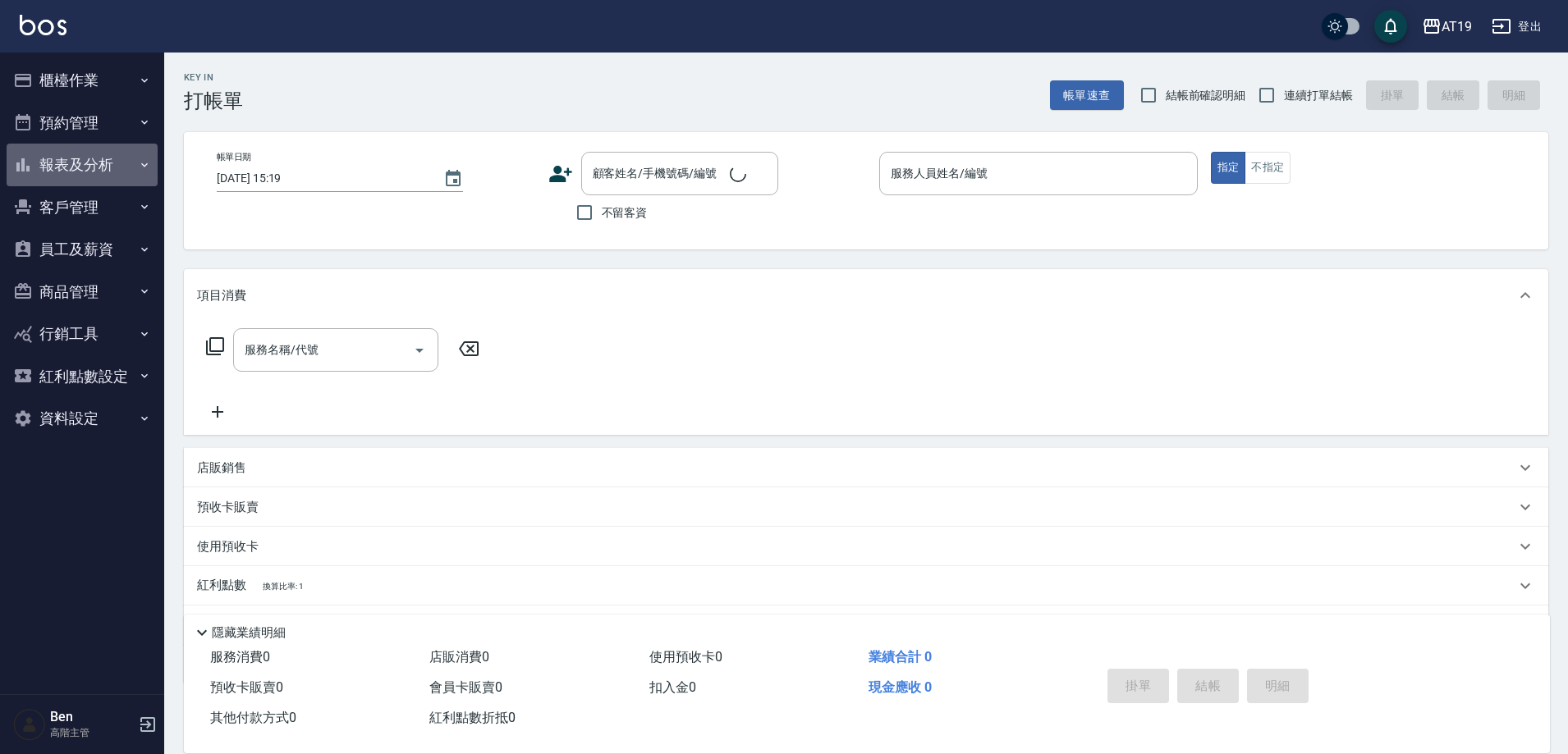
click at [81, 159] on button "報表及分析" at bounding box center [82, 165] width 151 height 43
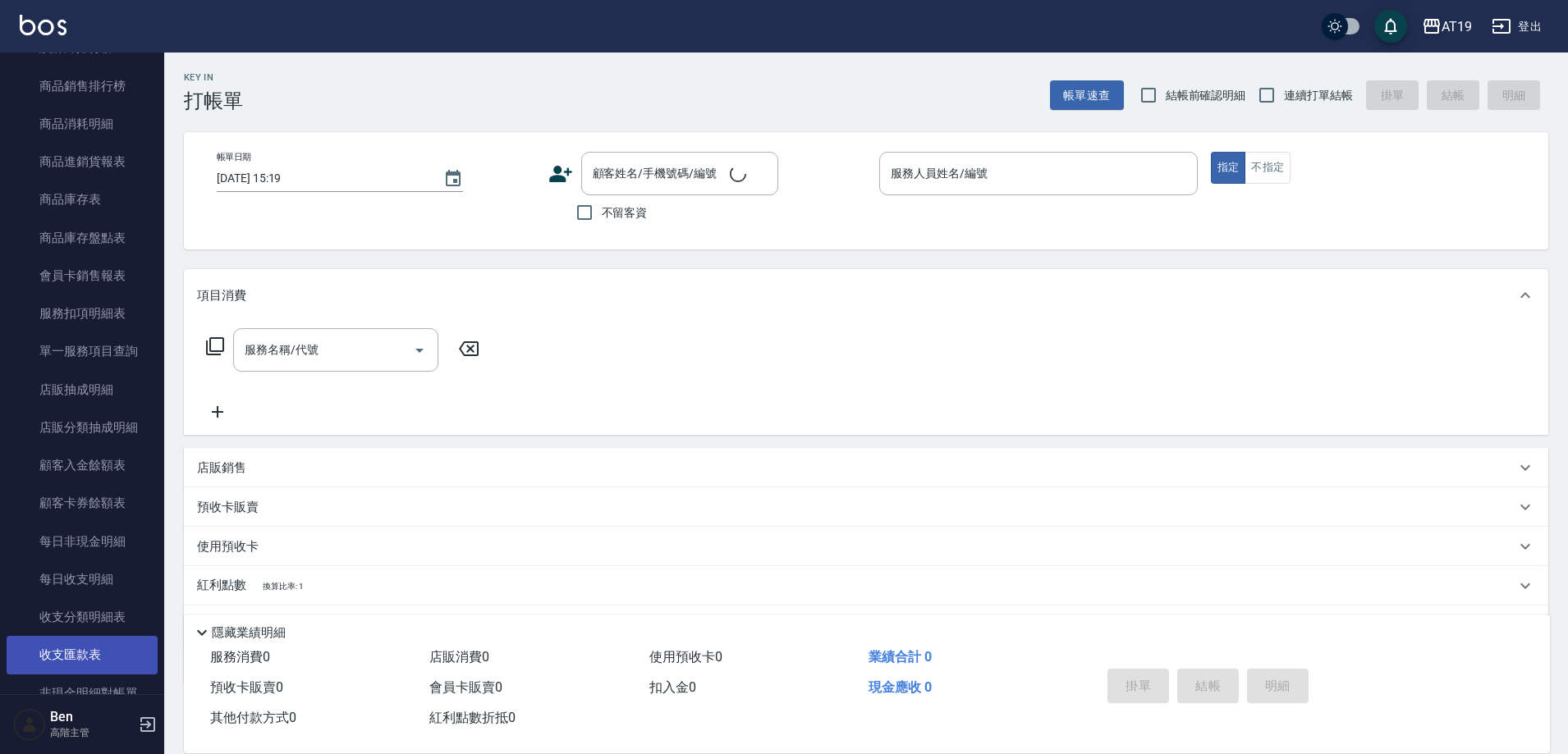
scroll to position [1149, 0]
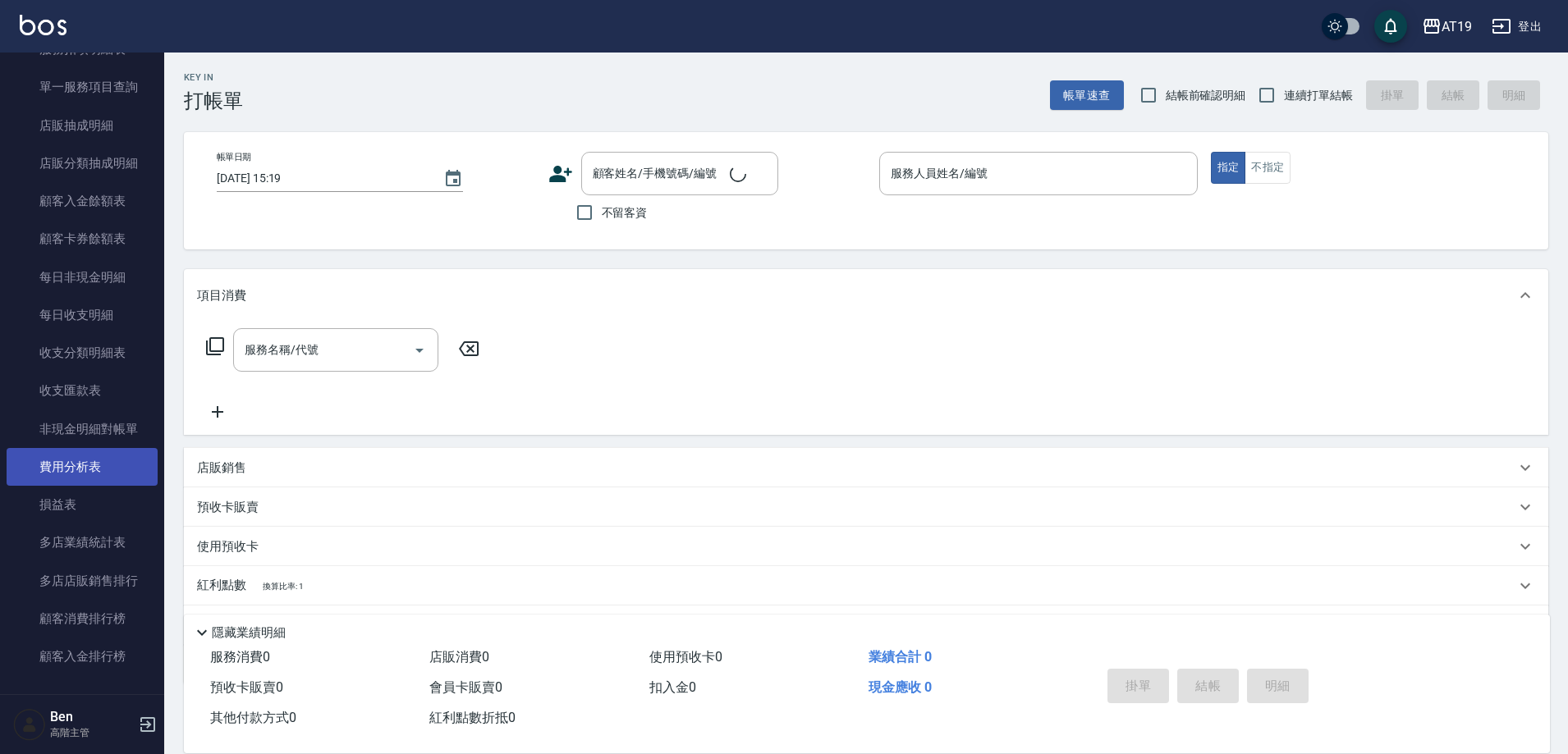
click at [73, 467] on link "費用分析表" at bounding box center [82, 467] width 151 height 38
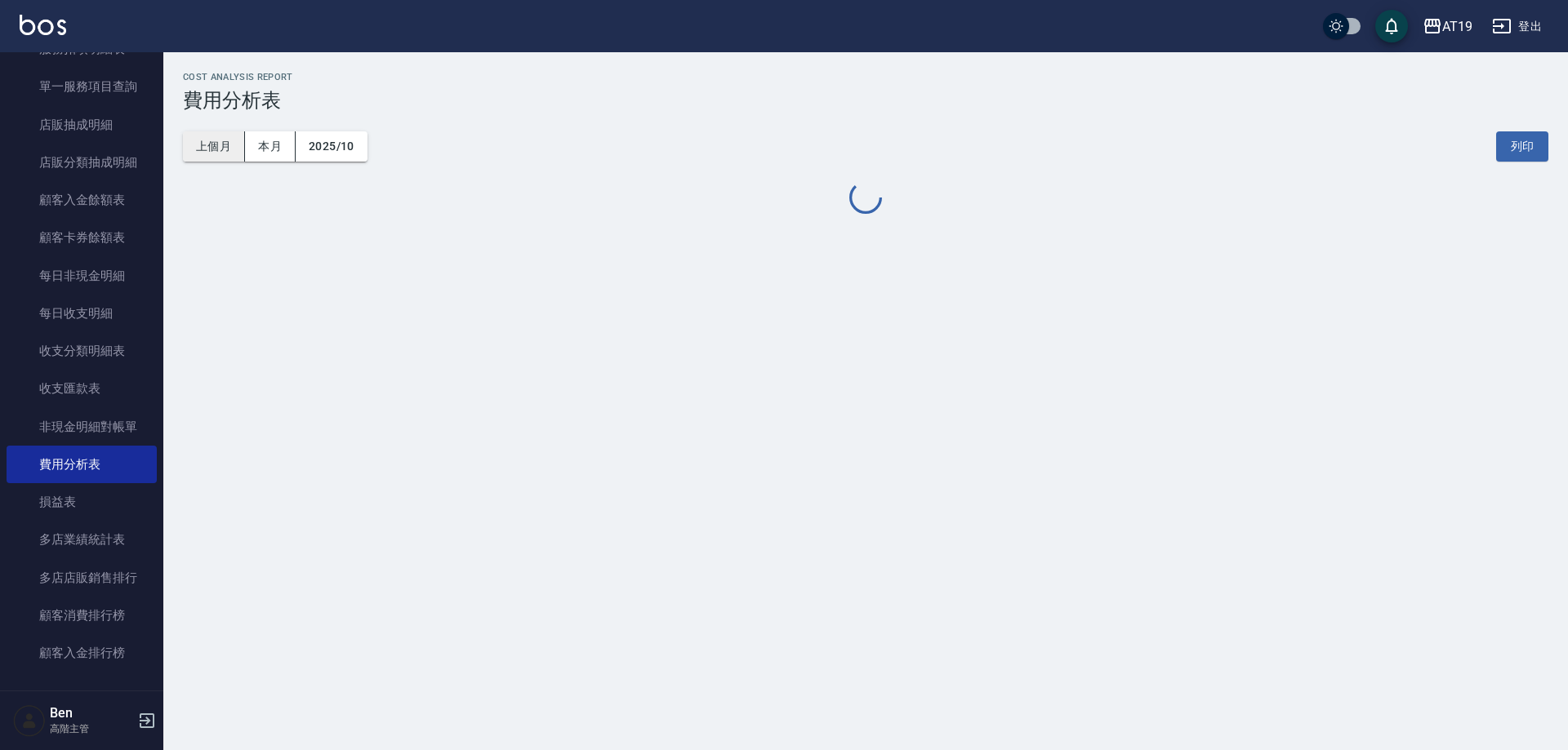
drag, startPoint x: 228, startPoint y: 127, endPoint x: 223, endPoint y: 139, distance: 13.0
click at [224, 139] on div "上個月 本月 2025/10 列印" at bounding box center [866, 146] width 1366 height 69
click at [223, 139] on button "上個月" at bounding box center [214, 146] width 62 height 30
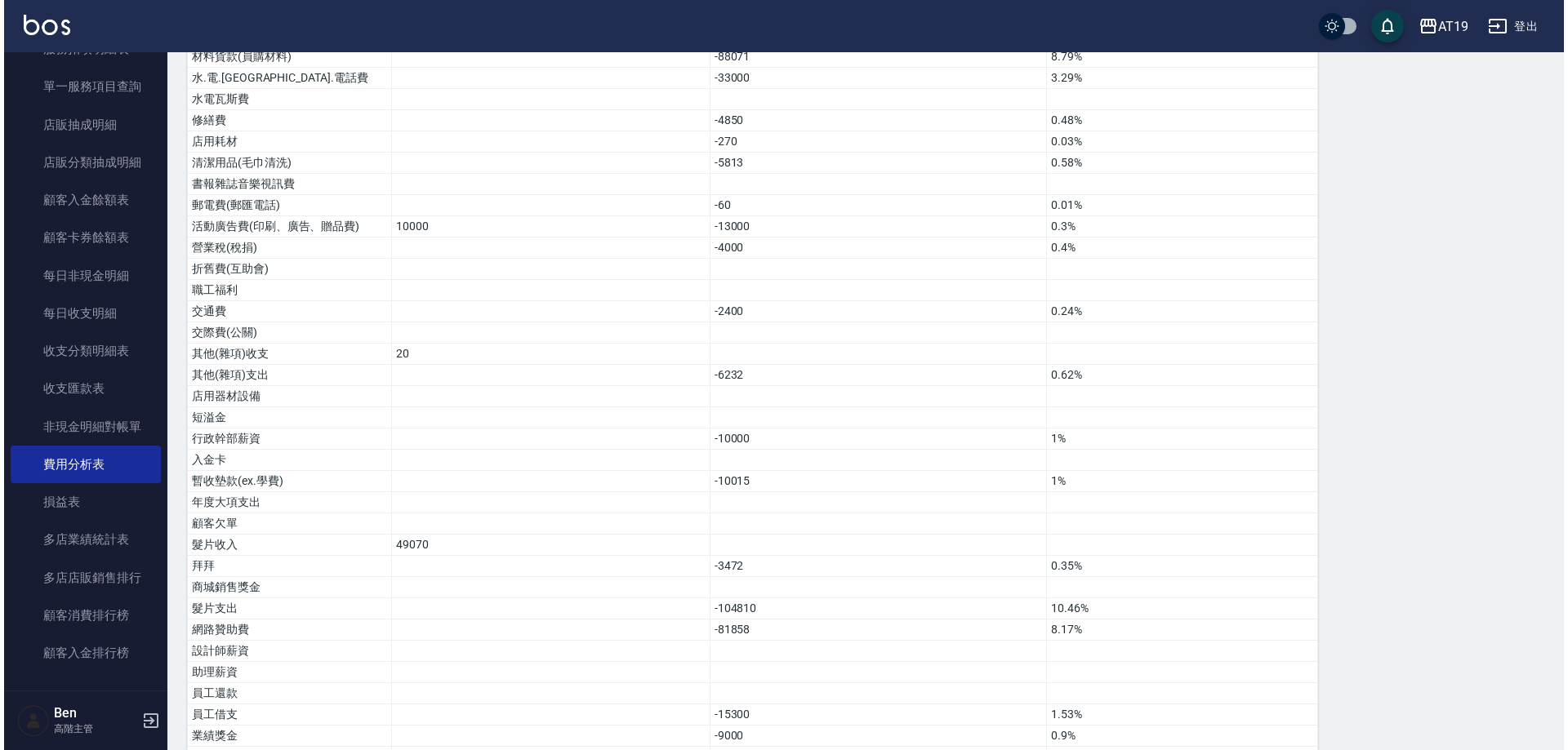
scroll to position [808, 0]
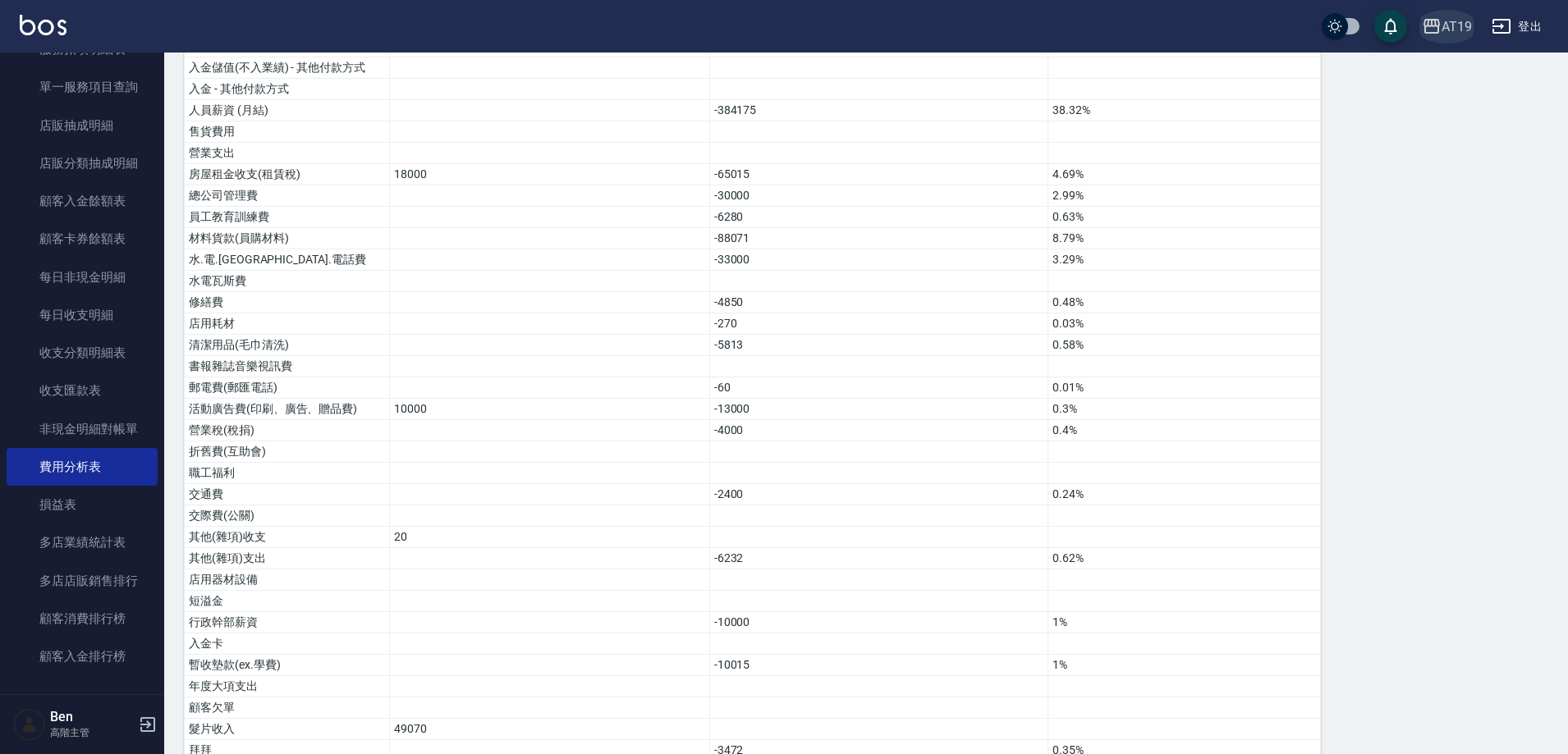
click at [1441, 22] on icon "button" at bounding box center [1432, 26] width 20 height 20
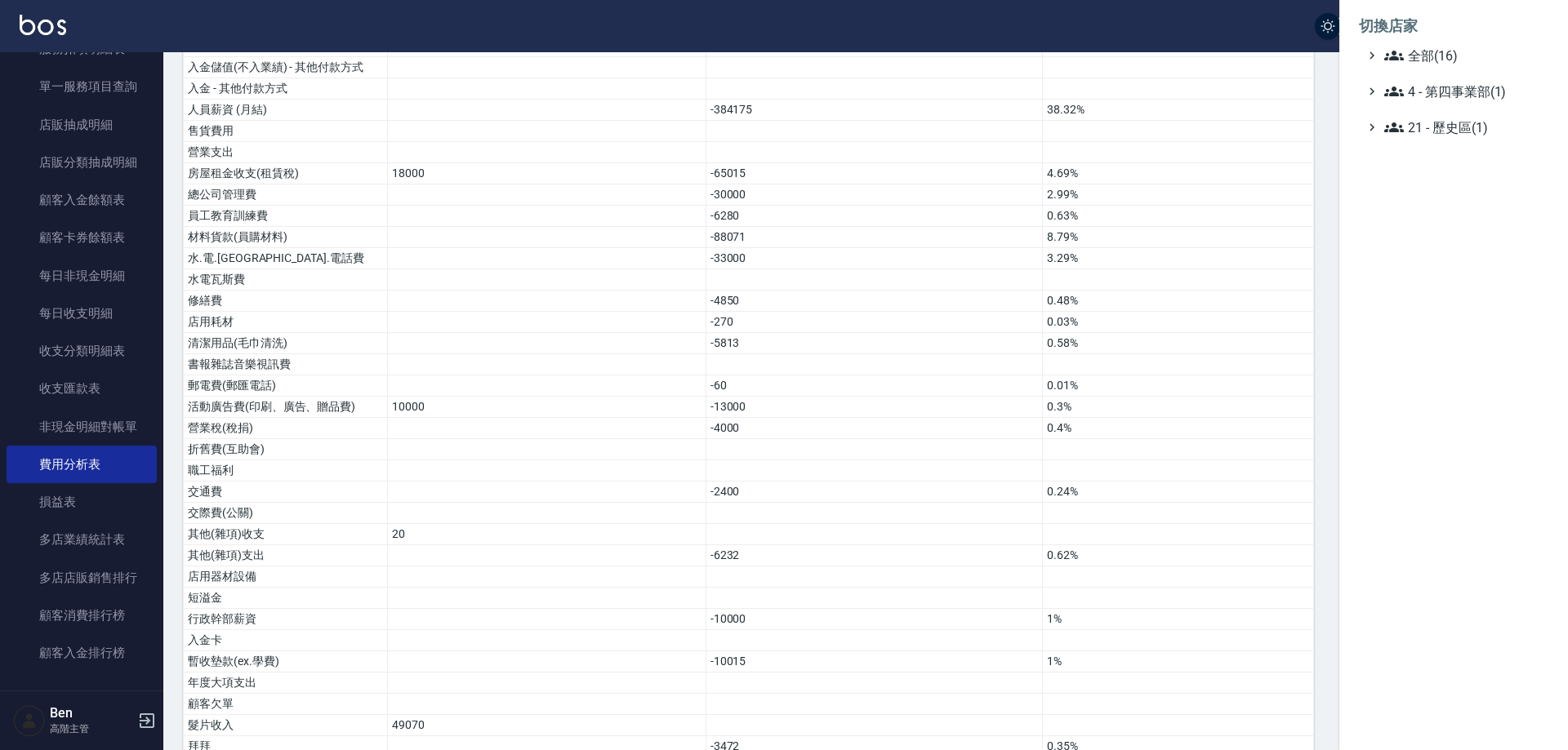
click at [1435, 56] on span "全部(16)" at bounding box center [1463, 56] width 158 height 20
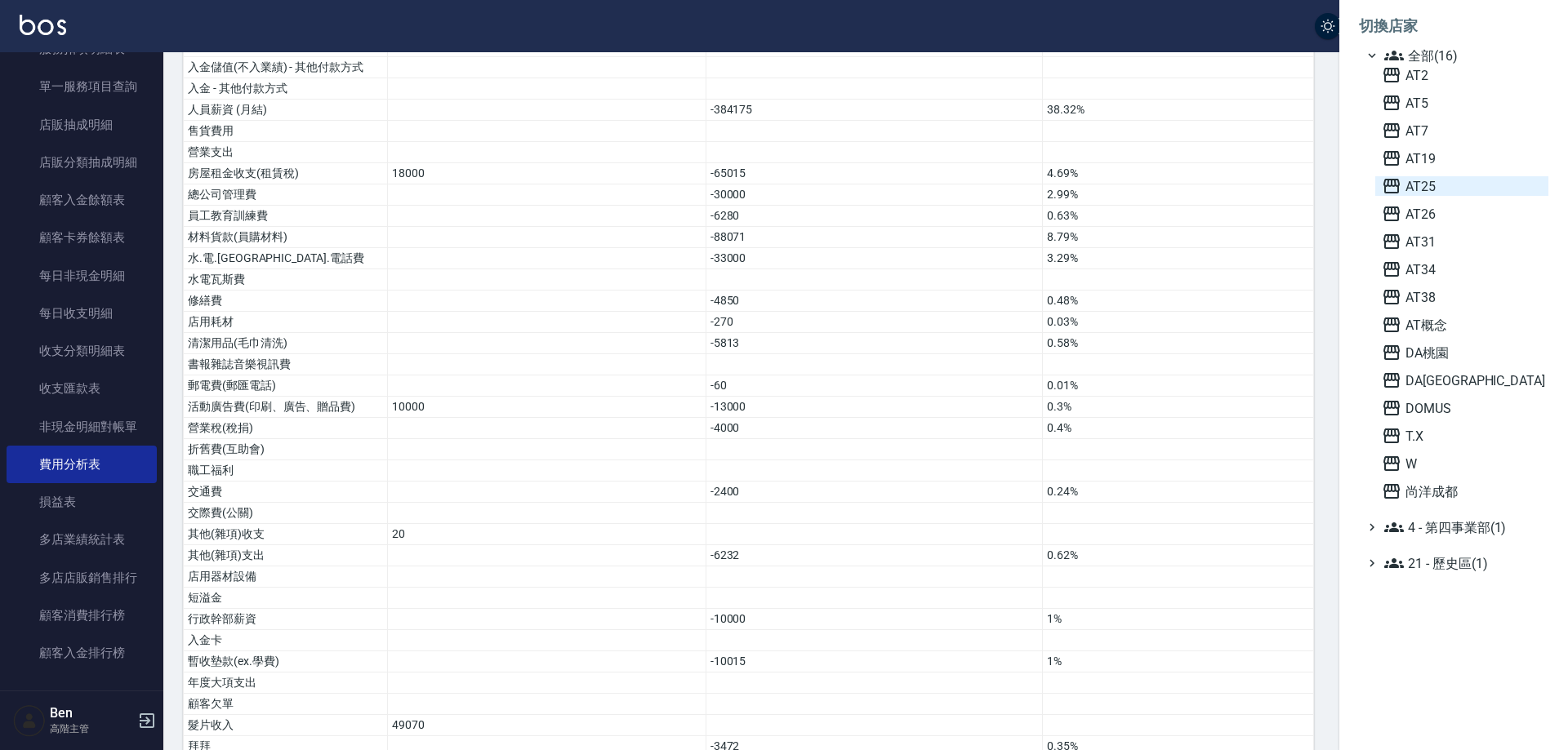
click at [1454, 186] on span "AT25" at bounding box center [1463, 186] width 160 height 20
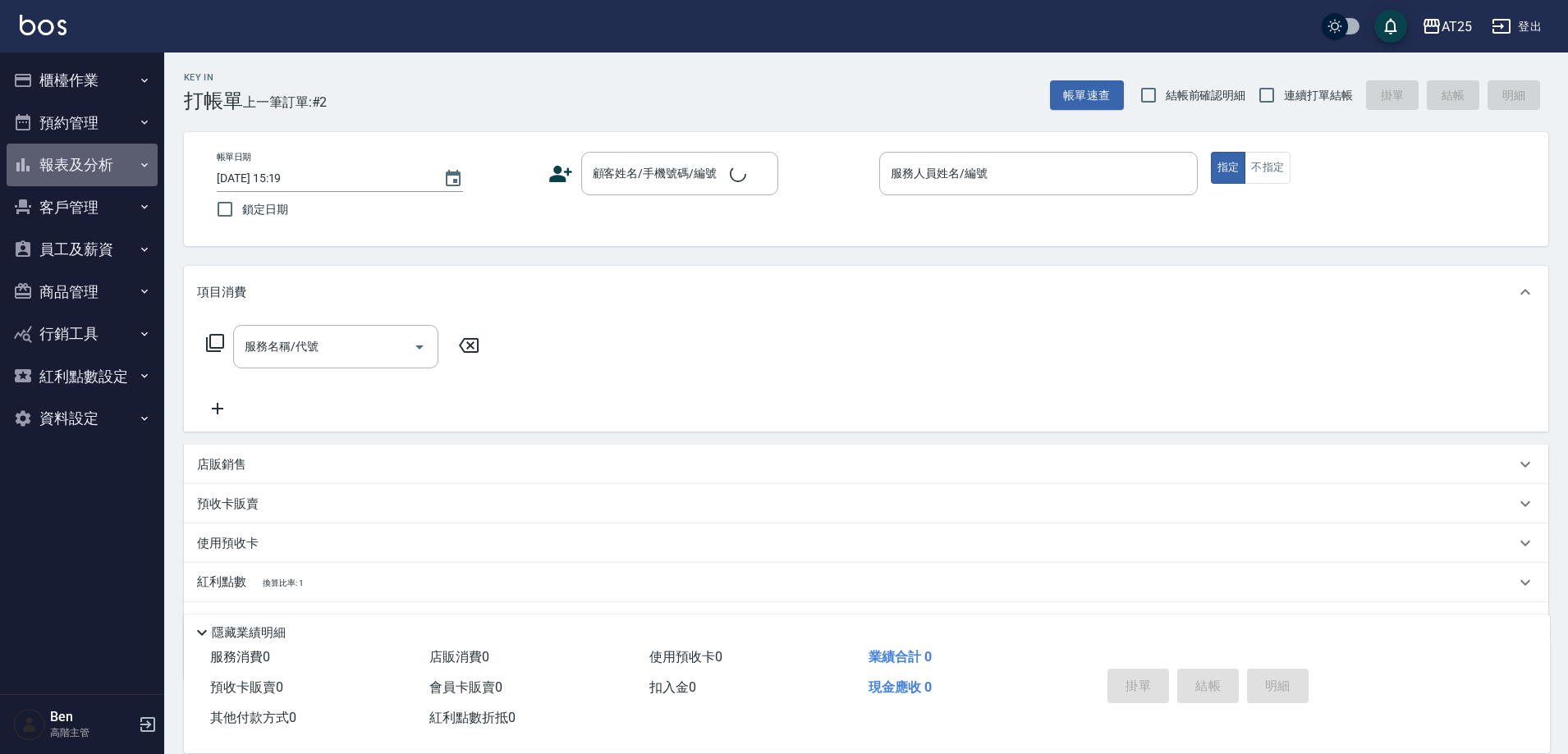
click at [89, 155] on button "報表及分析" at bounding box center [82, 165] width 151 height 43
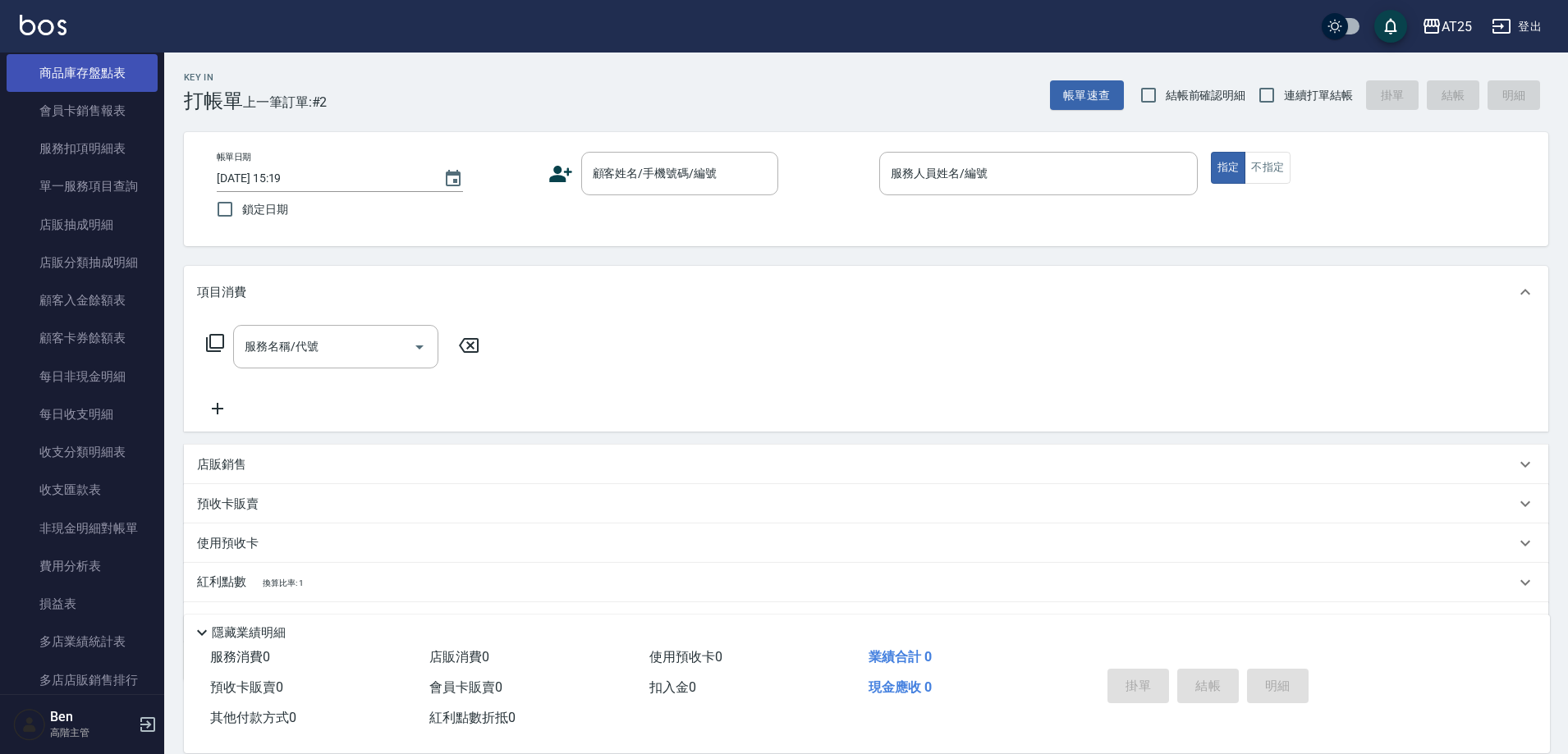
scroll to position [1395, 0]
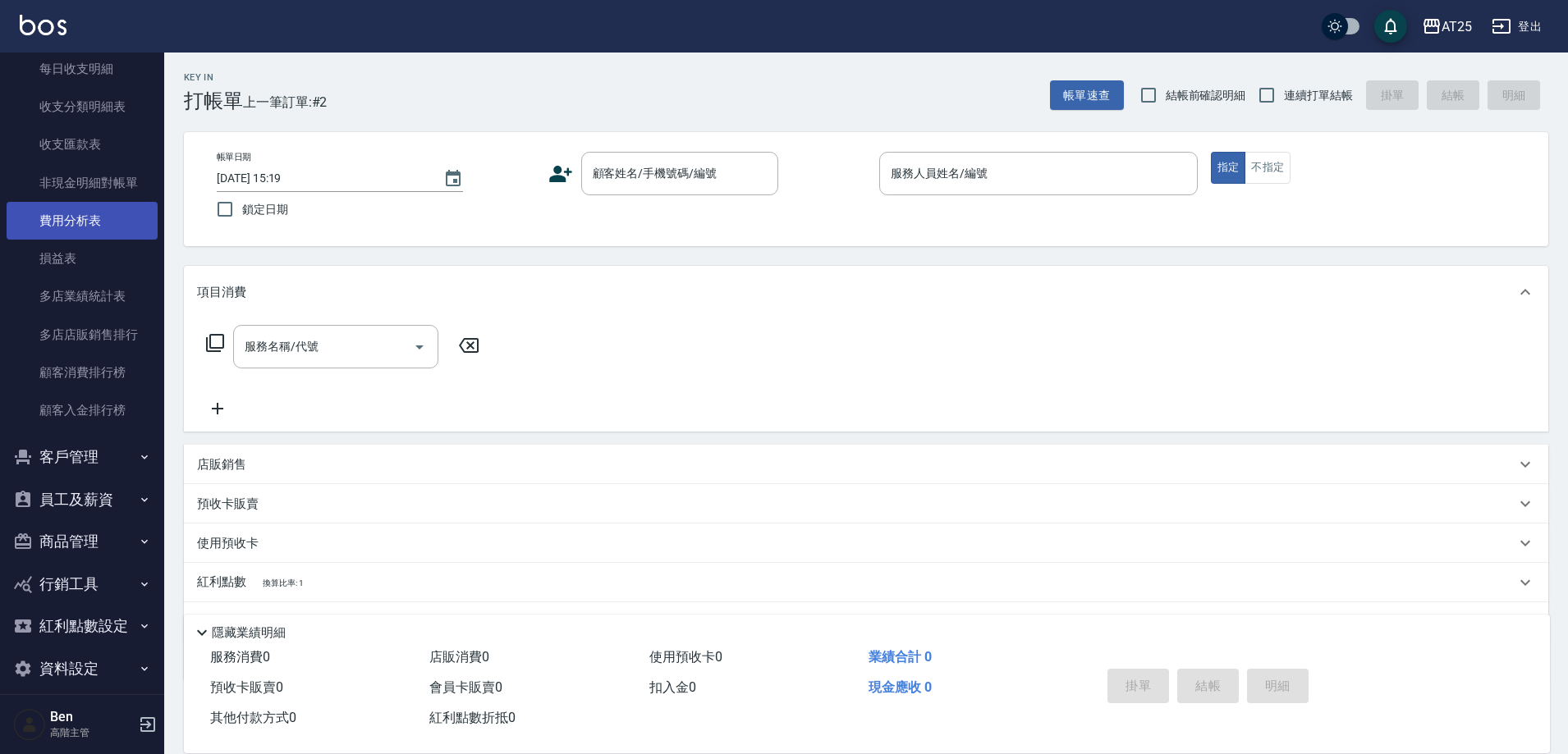
click at [102, 223] on link "費用分析表" at bounding box center [82, 221] width 151 height 38
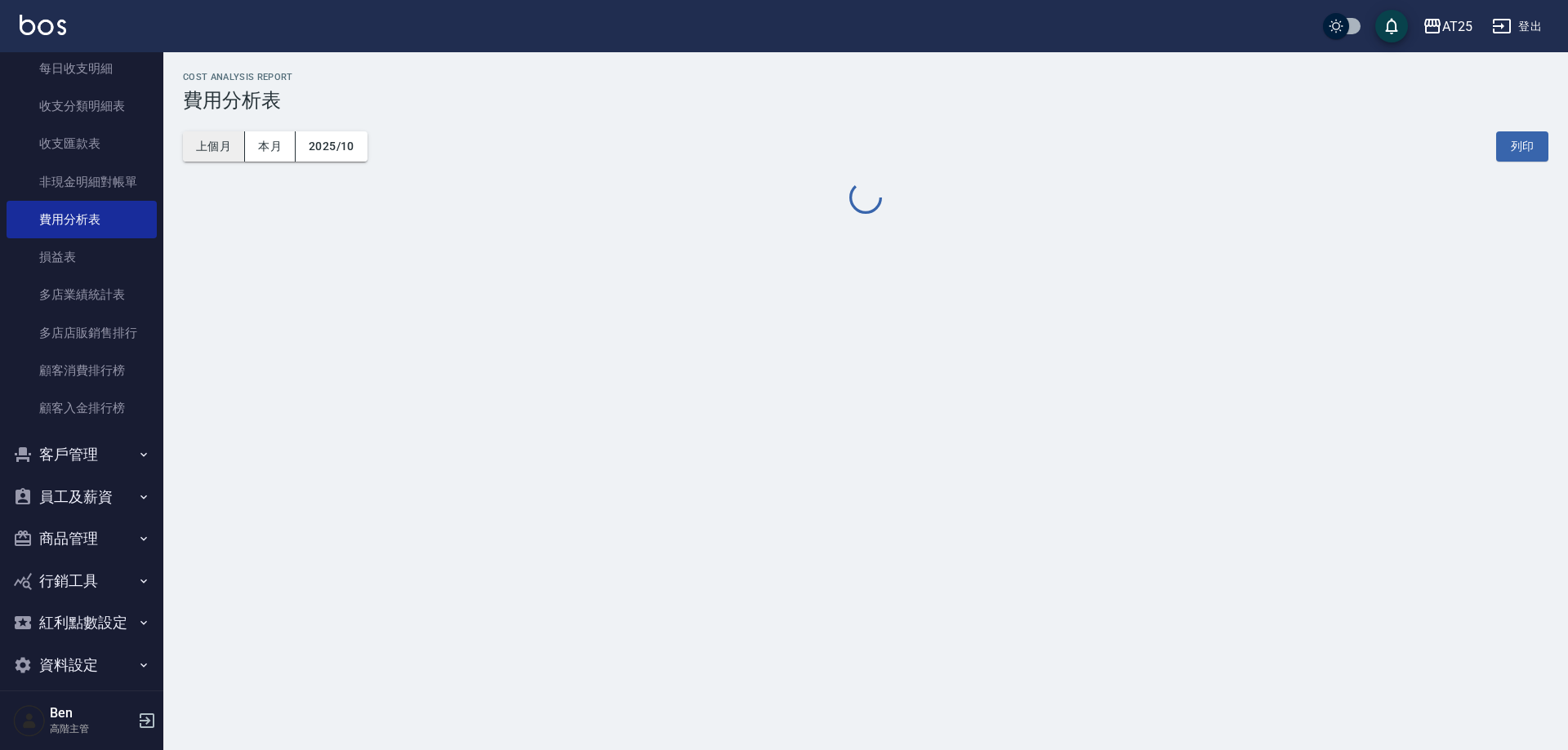
click at [231, 144] on button "上個月" at bounding box center [214, 146] width 62 height 30
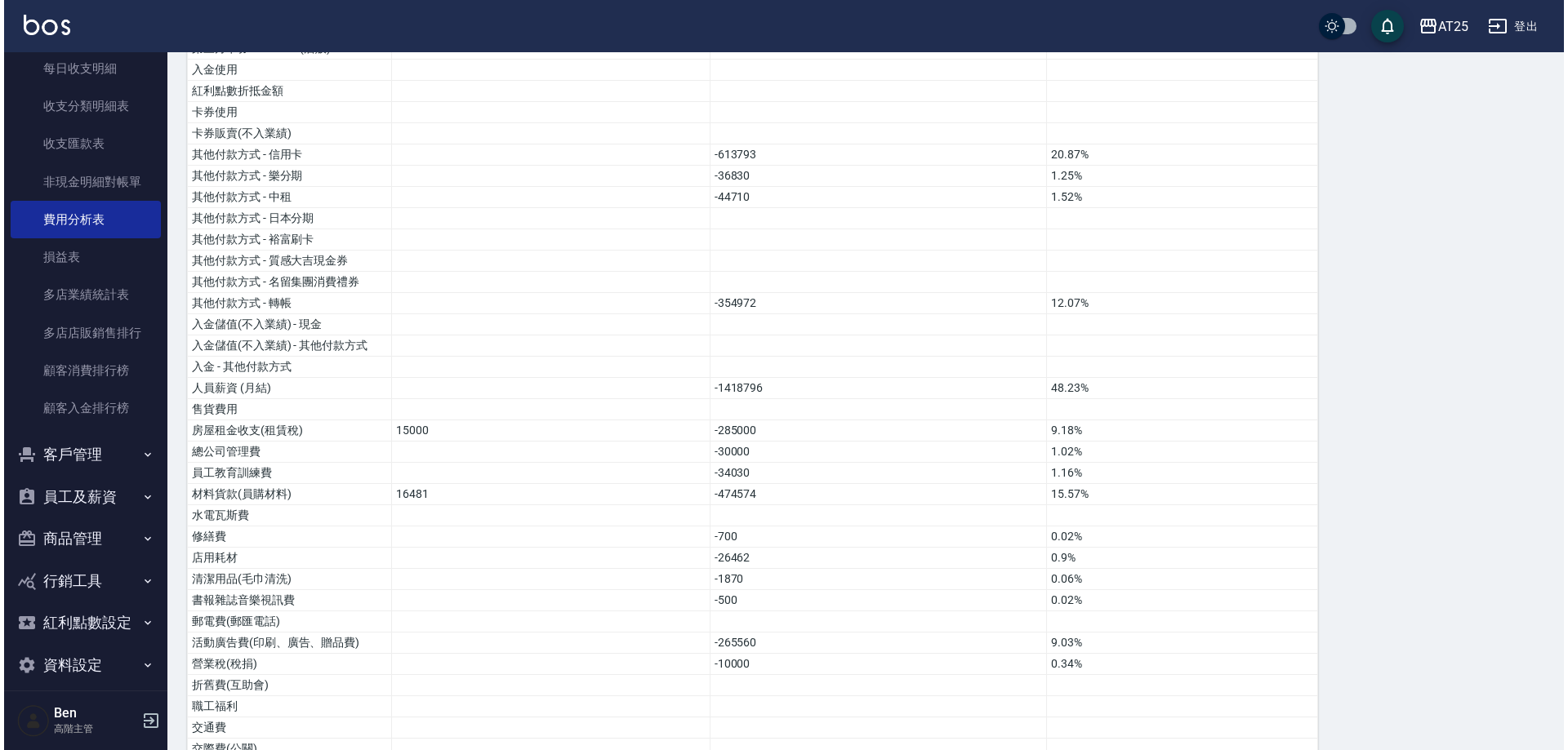
scroll to position [521, 0]
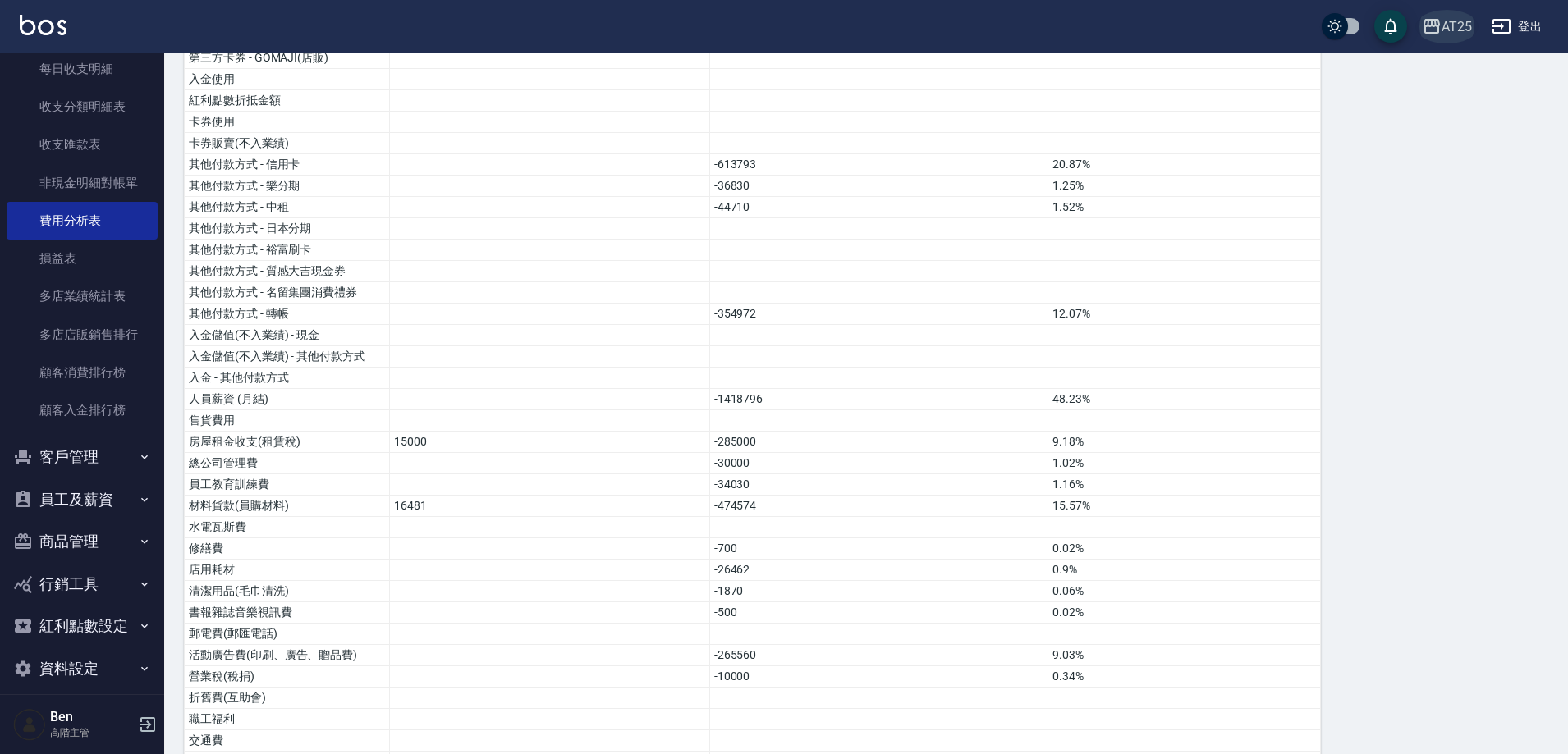
click at [1451, 22] on div "AT25" at bounding box center [1456, 26] width 30 height 21
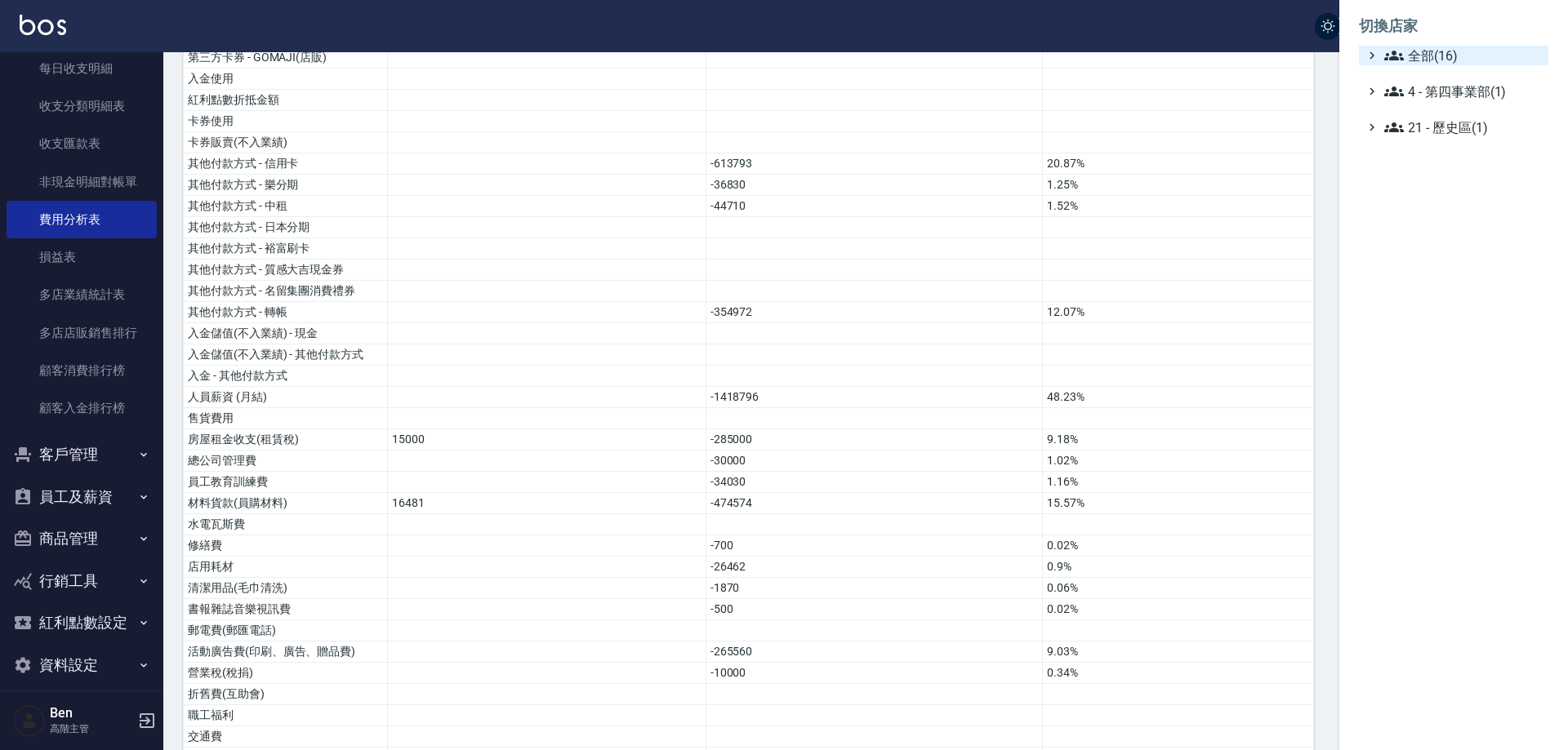
click at [1439, 56] on span "全部(16)" at bounding box center [1463, 56] width 158 height 20
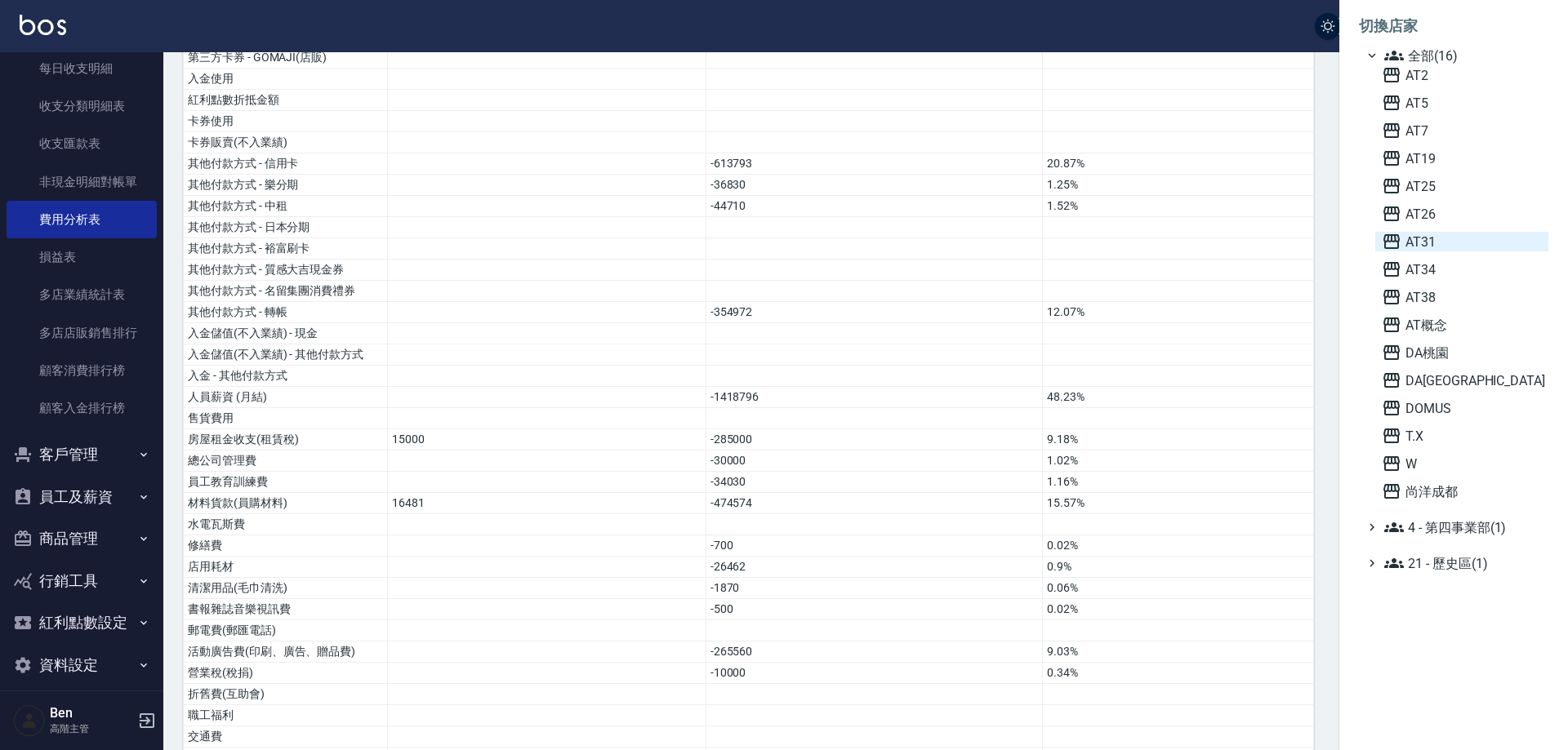
click at [1436, 241] on span "AT31" at bounding box center [1463, 242] width 160 height 20
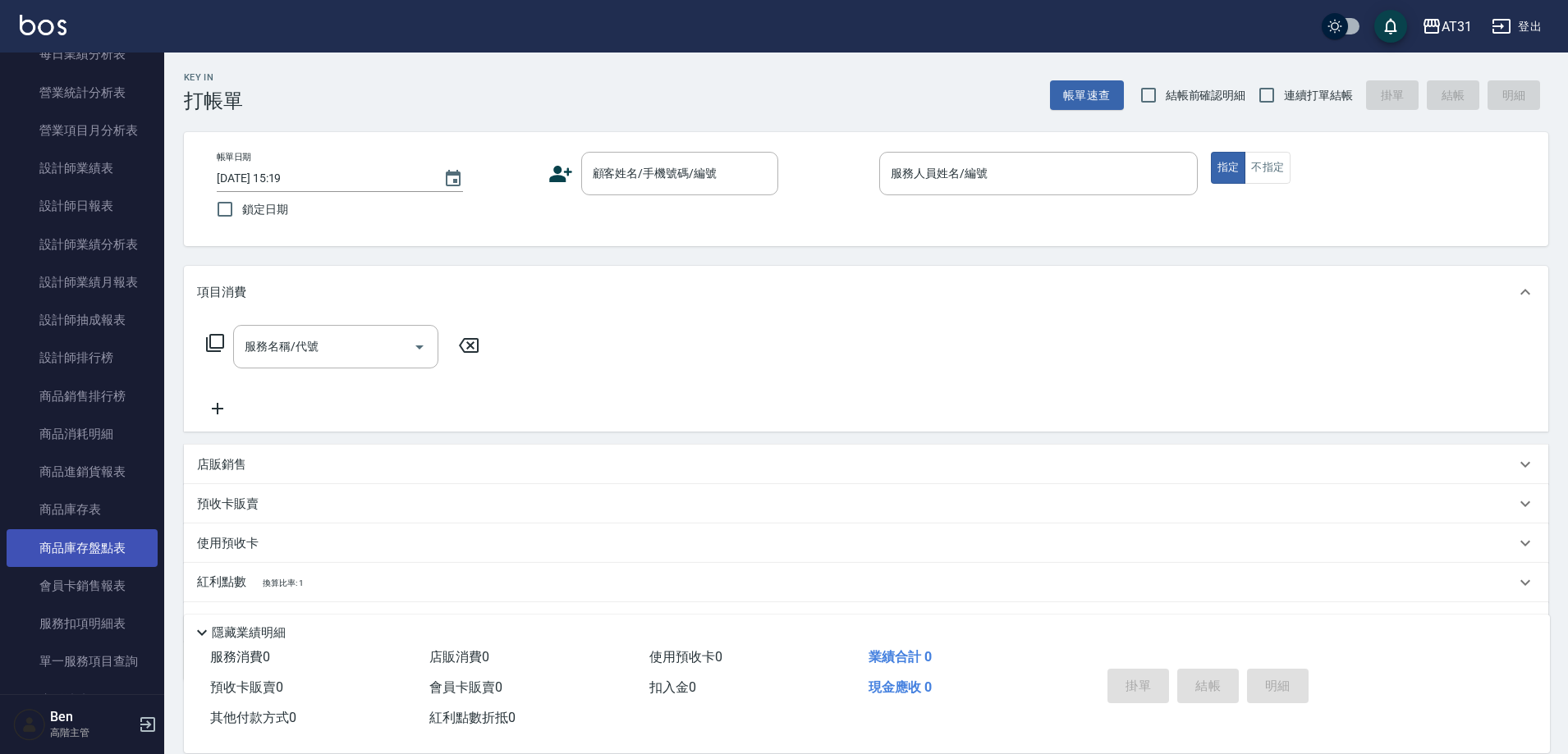
scroll to position [1149, 0]
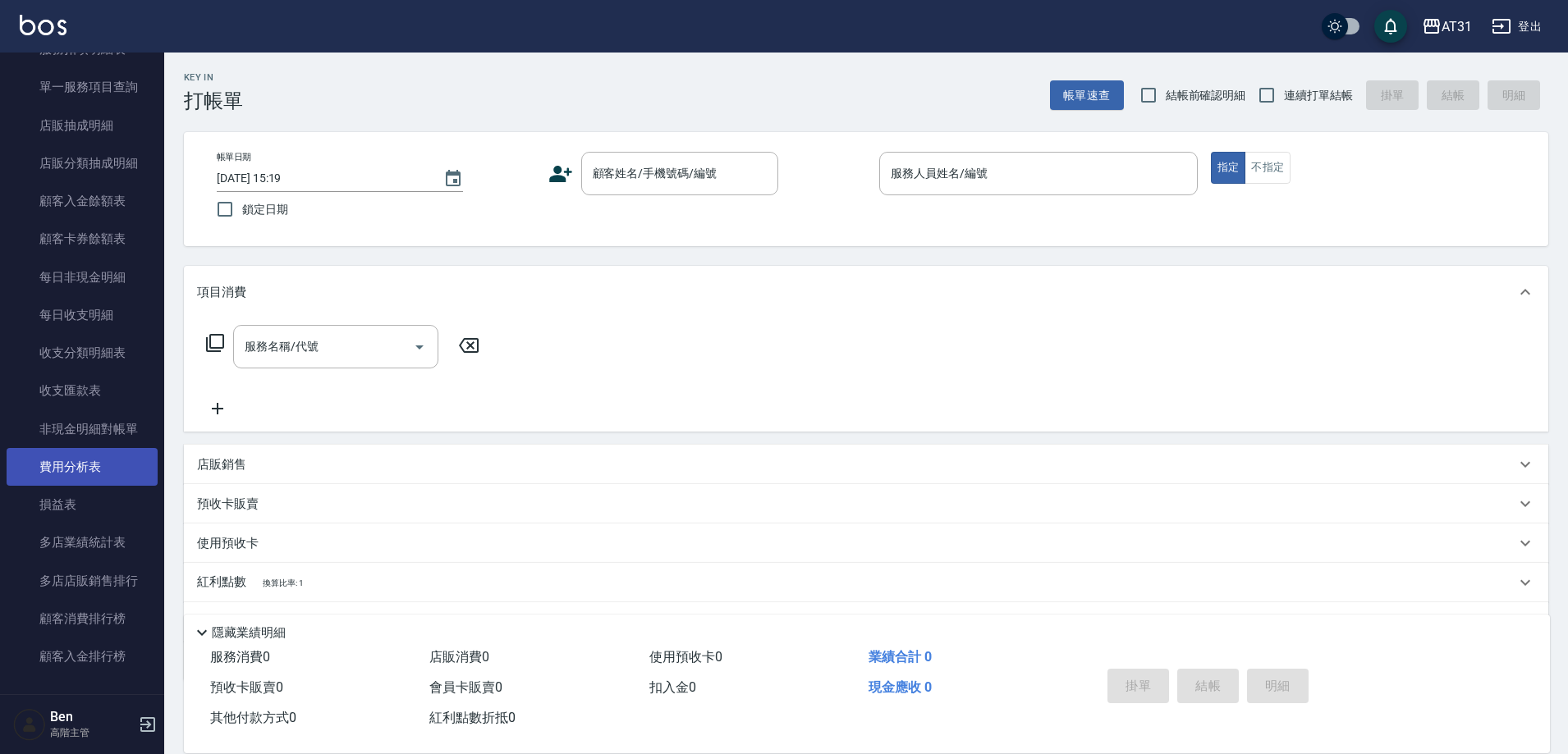
click at [72, 448] on link "費用分析表" at bounding box center [82, 467] width 151 height 38
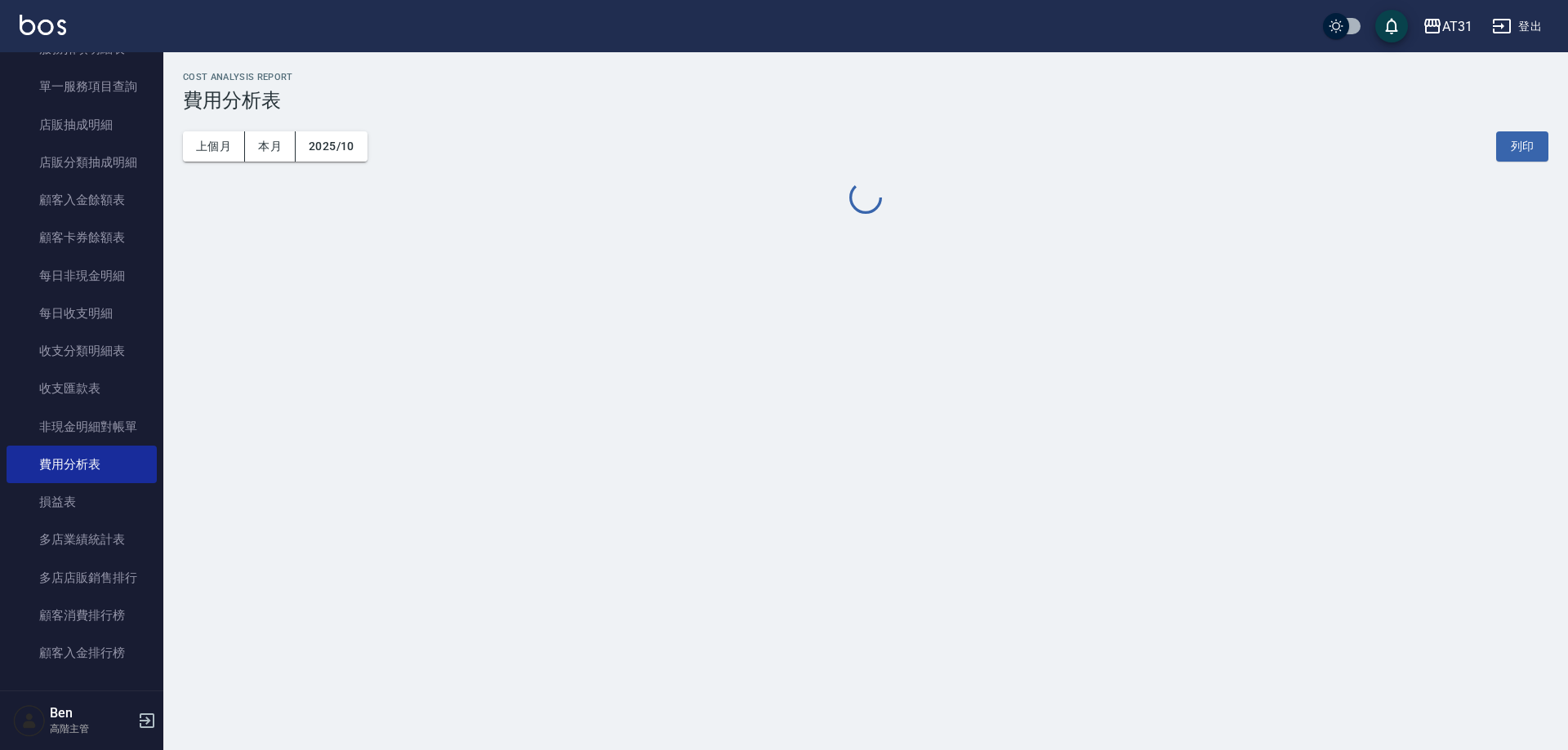
click at [201, 129] on div "上個月 本月 2025/10 列印" at bounding box center [866, 146] width 1366 height 69
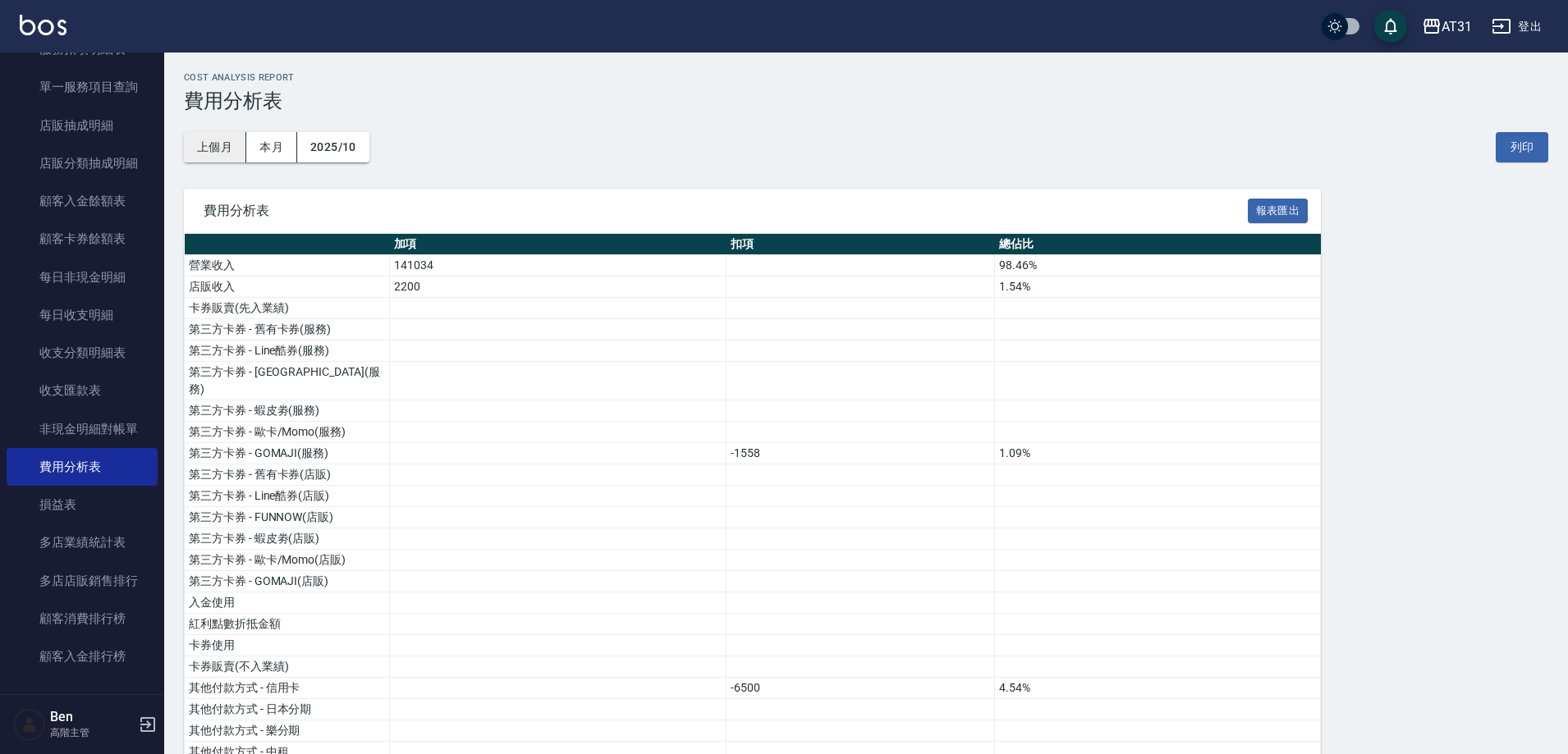
click at [229, 143] on button "上個月" at bounding box center [215, 147] width 62 height 30
click at [1466, 32] on div "AT31" at bounding box center [1456, 26] width 30 height 21
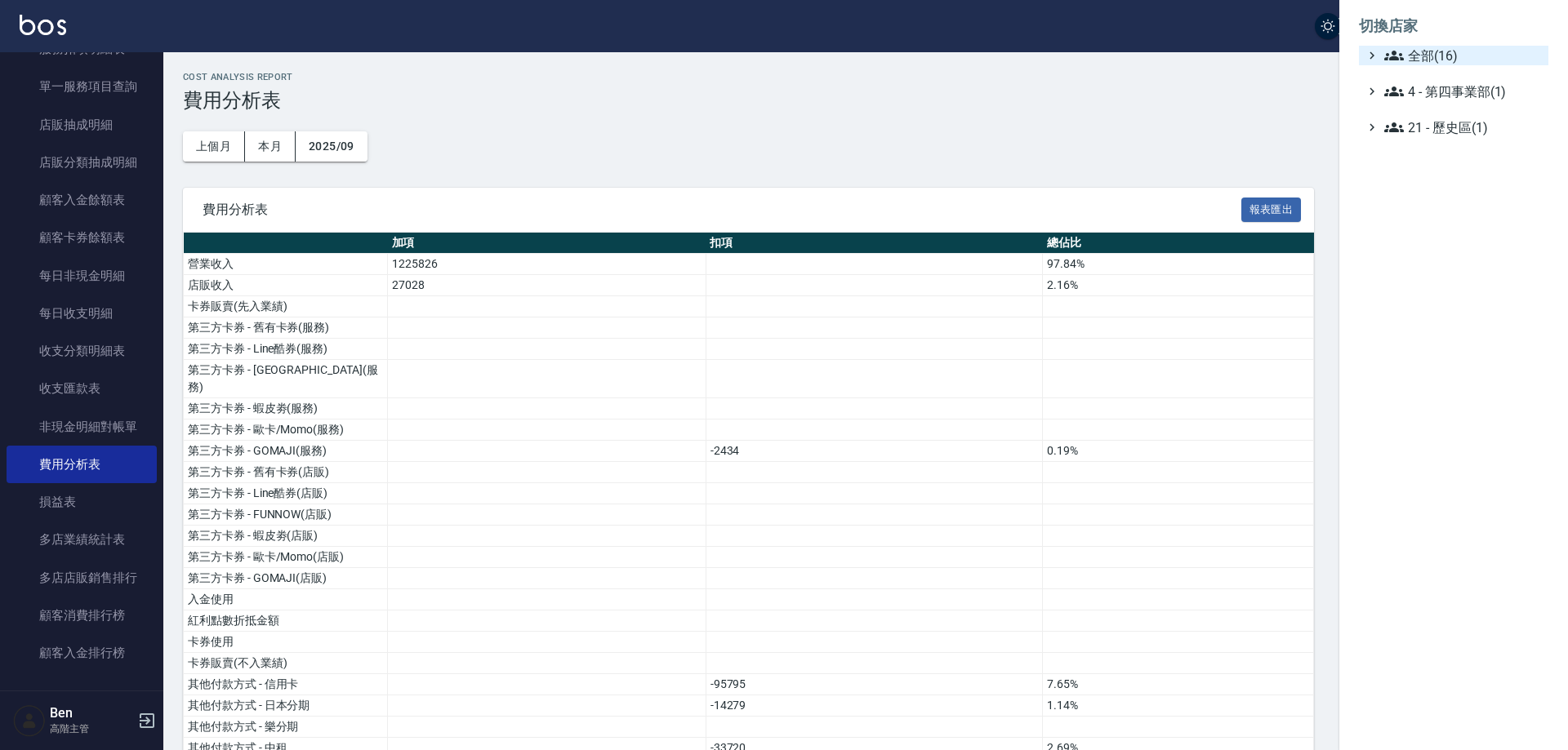
click at [1456, 48] on span "全部(16)" at bounding box center [1463, 56] width 158 height 20
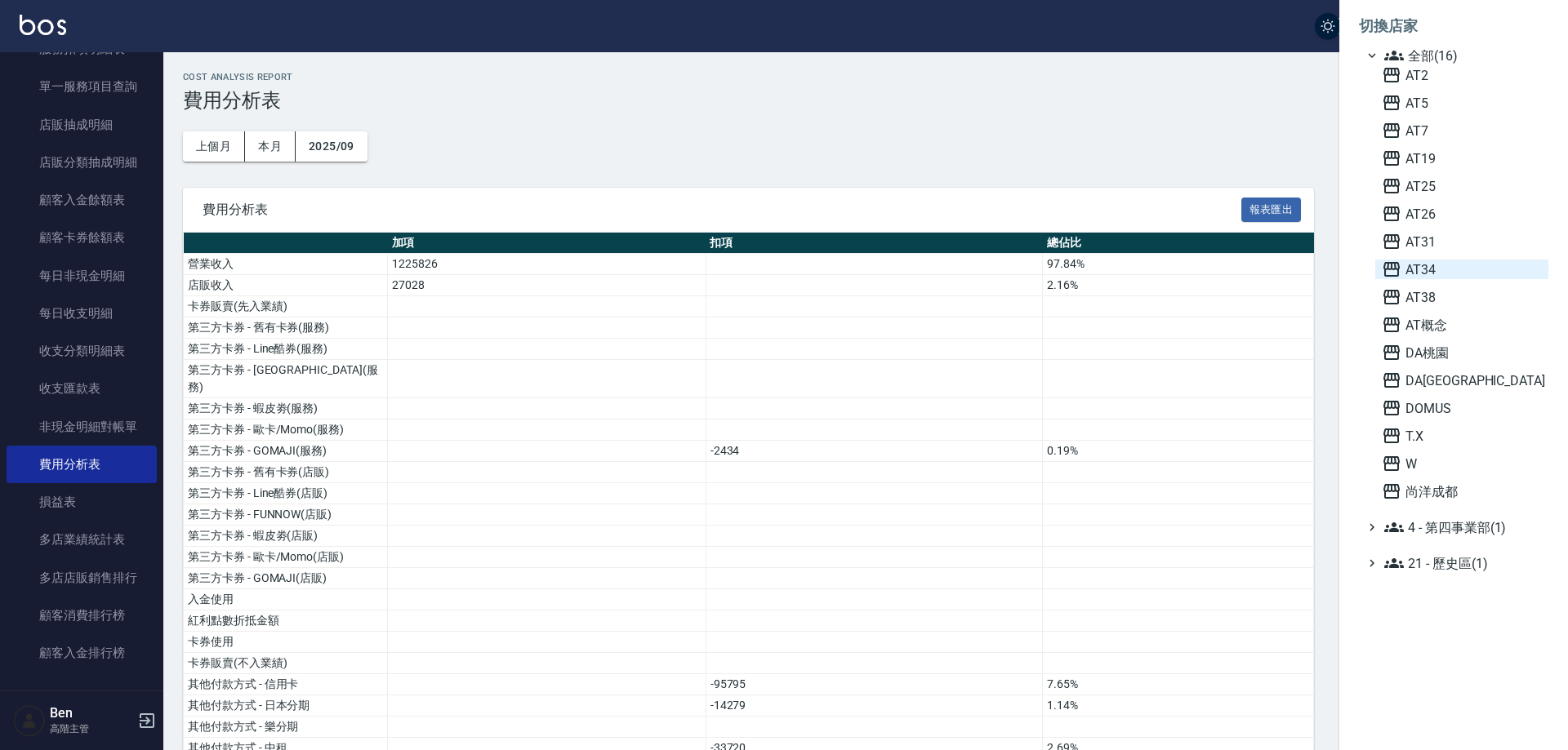
click at [1443, 279] on span "AT34" at bounding box center [1463, 270] width 160 height 20
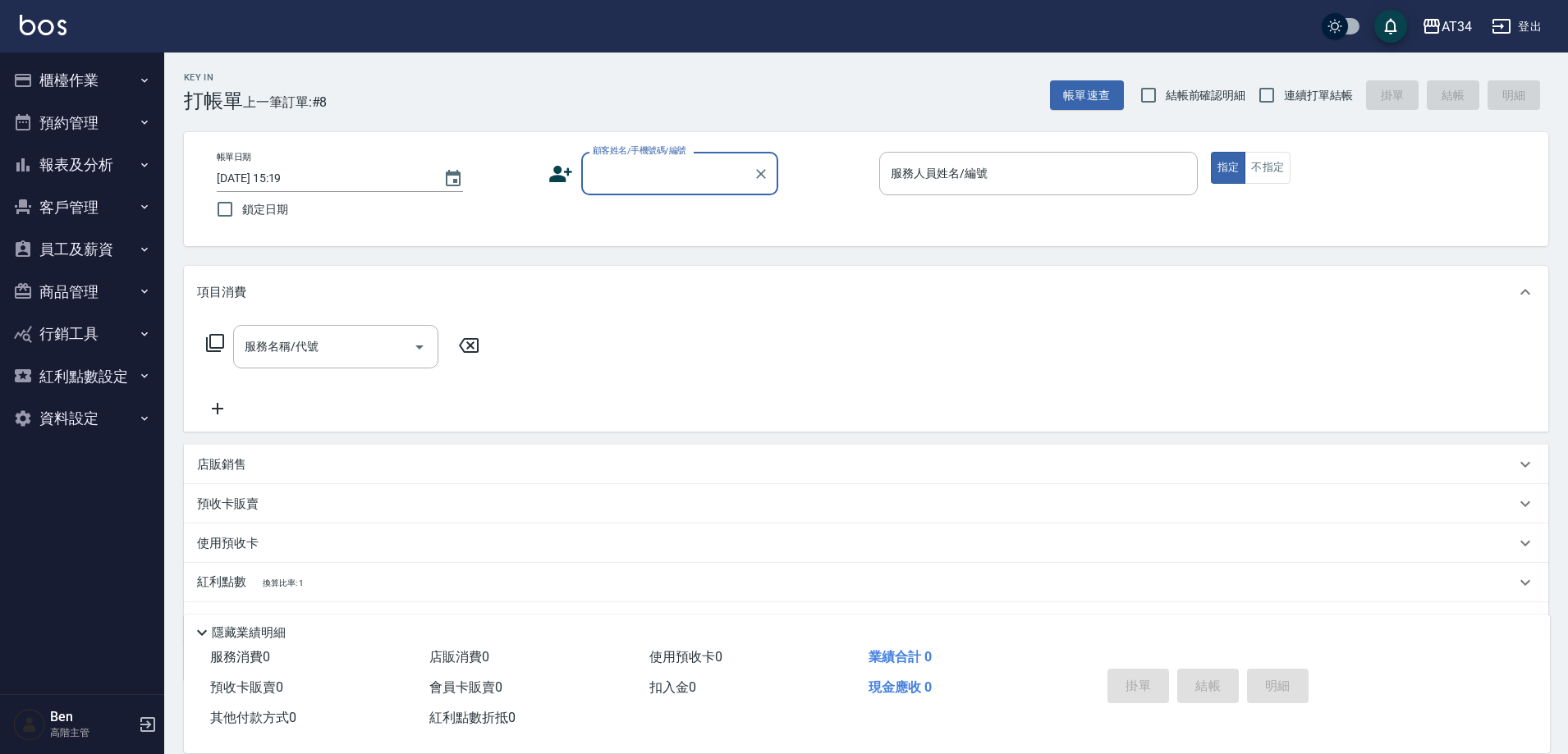
click at [97, 145] on button "報表及分析" at bounding box center [82, 165] width 151 height 43
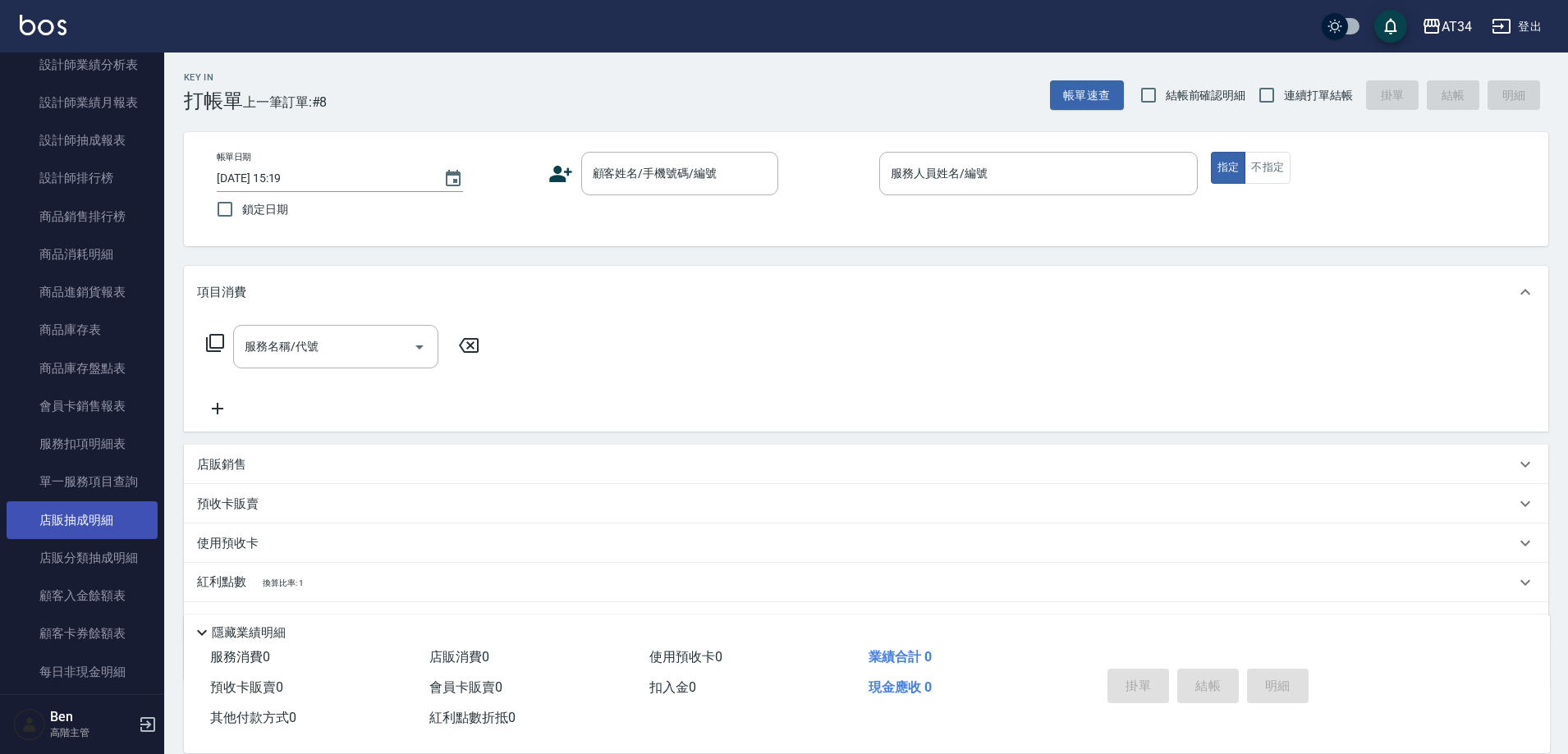
scroll to position [1313, 0]
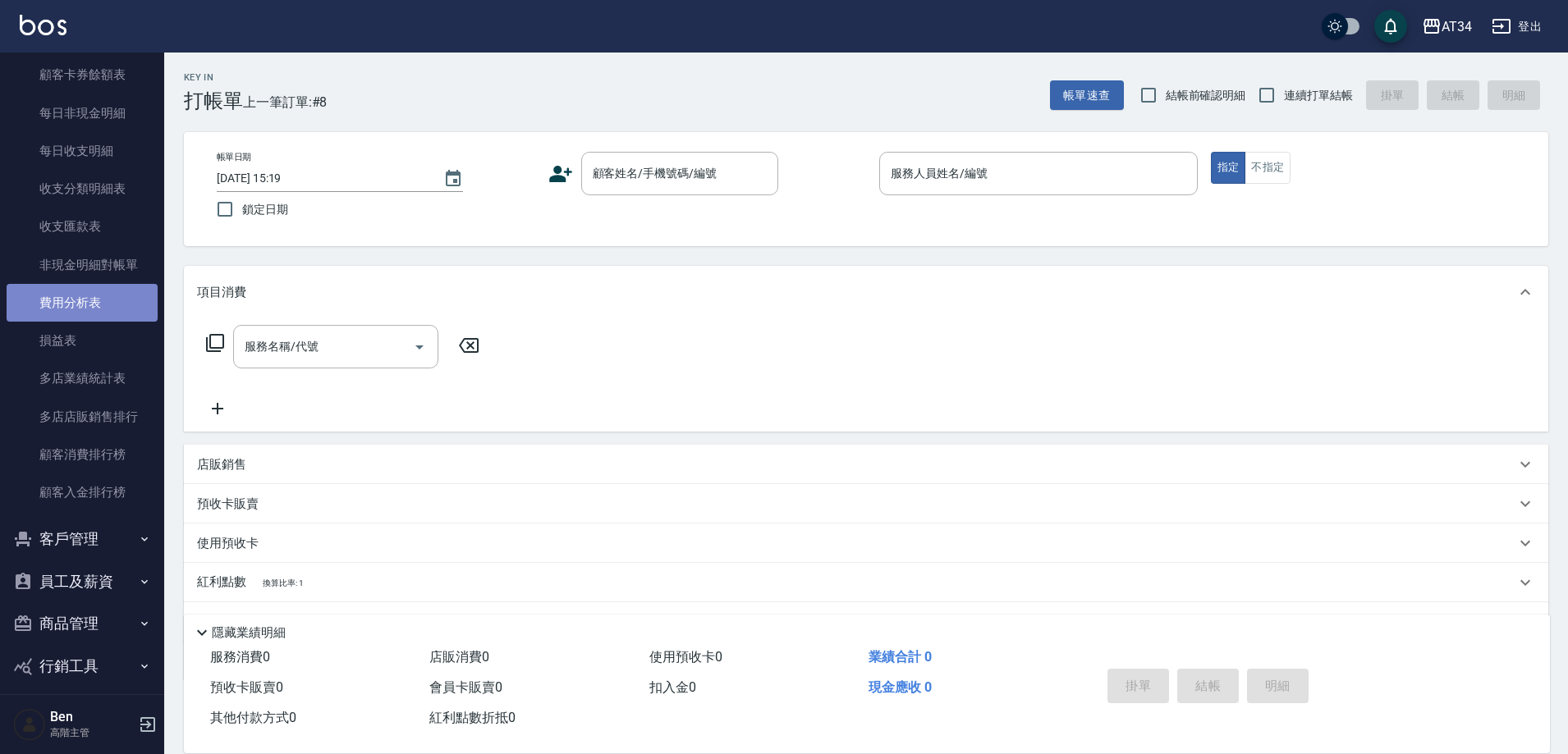
click at [83, 309] on link "費用分析表" at bounding box center [82, 303] width 151 height 38
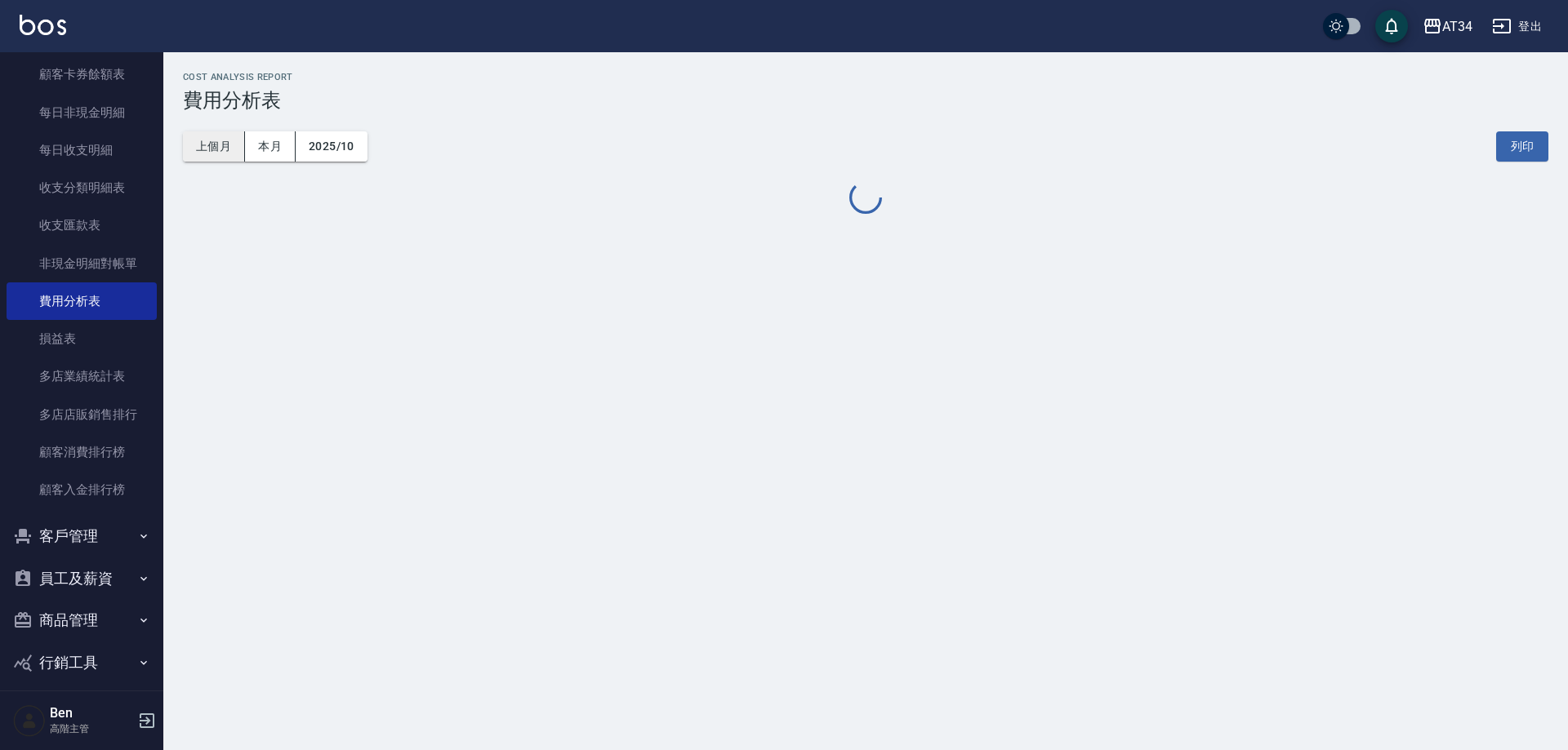
click at [209, 159] on button "上個月" at bounding box center [214, 146] width 62 height 30
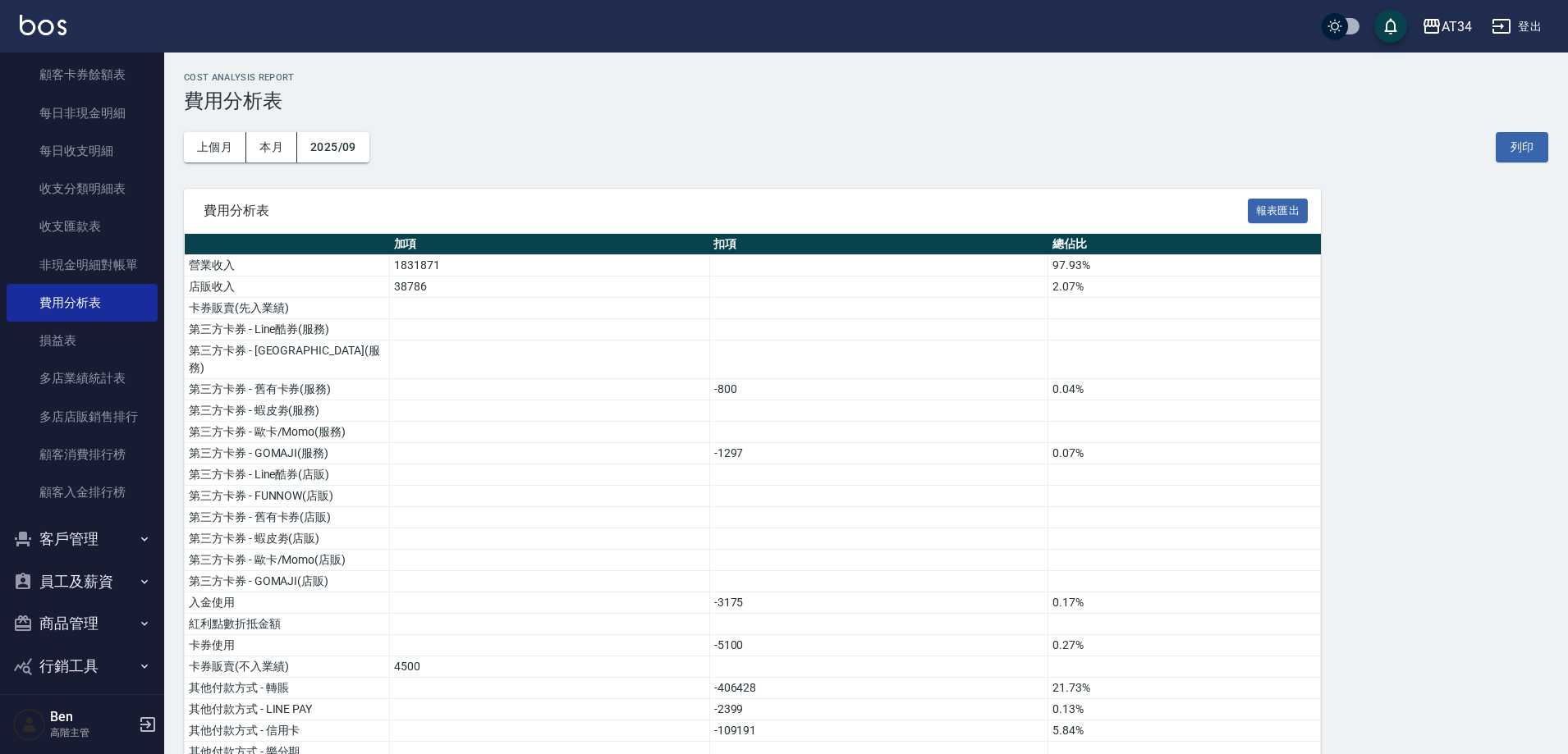
click at [1465, 30] on div "AT34" at bounding box center [1456, 26] width 30 height 21
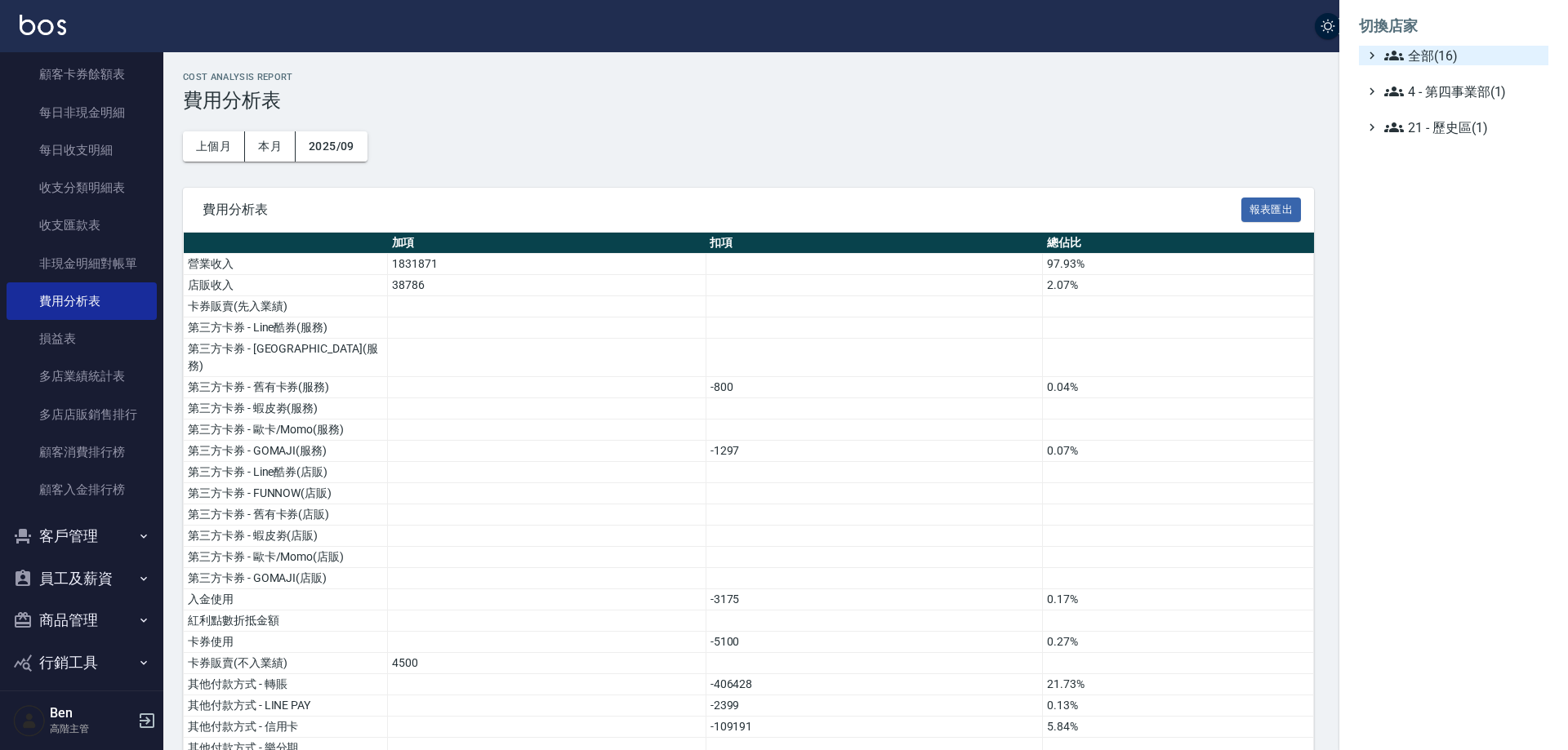
click at [1458, 47] on span "全部(16)" at bounding box center [1463, 56] width 158 height 20
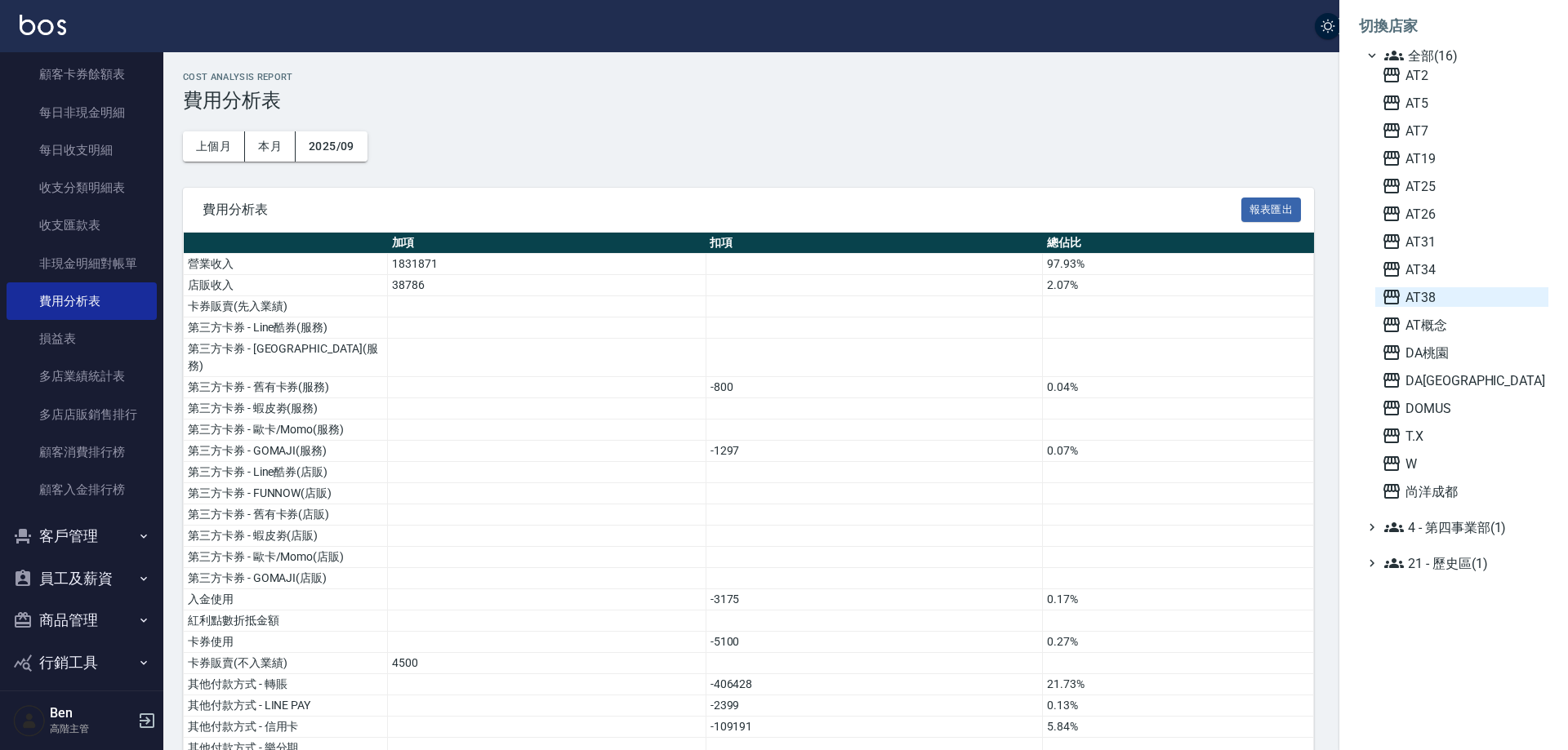
click at [1448, 296] on span "AT38" at bounding box center [1463, 297] width 160 height 20
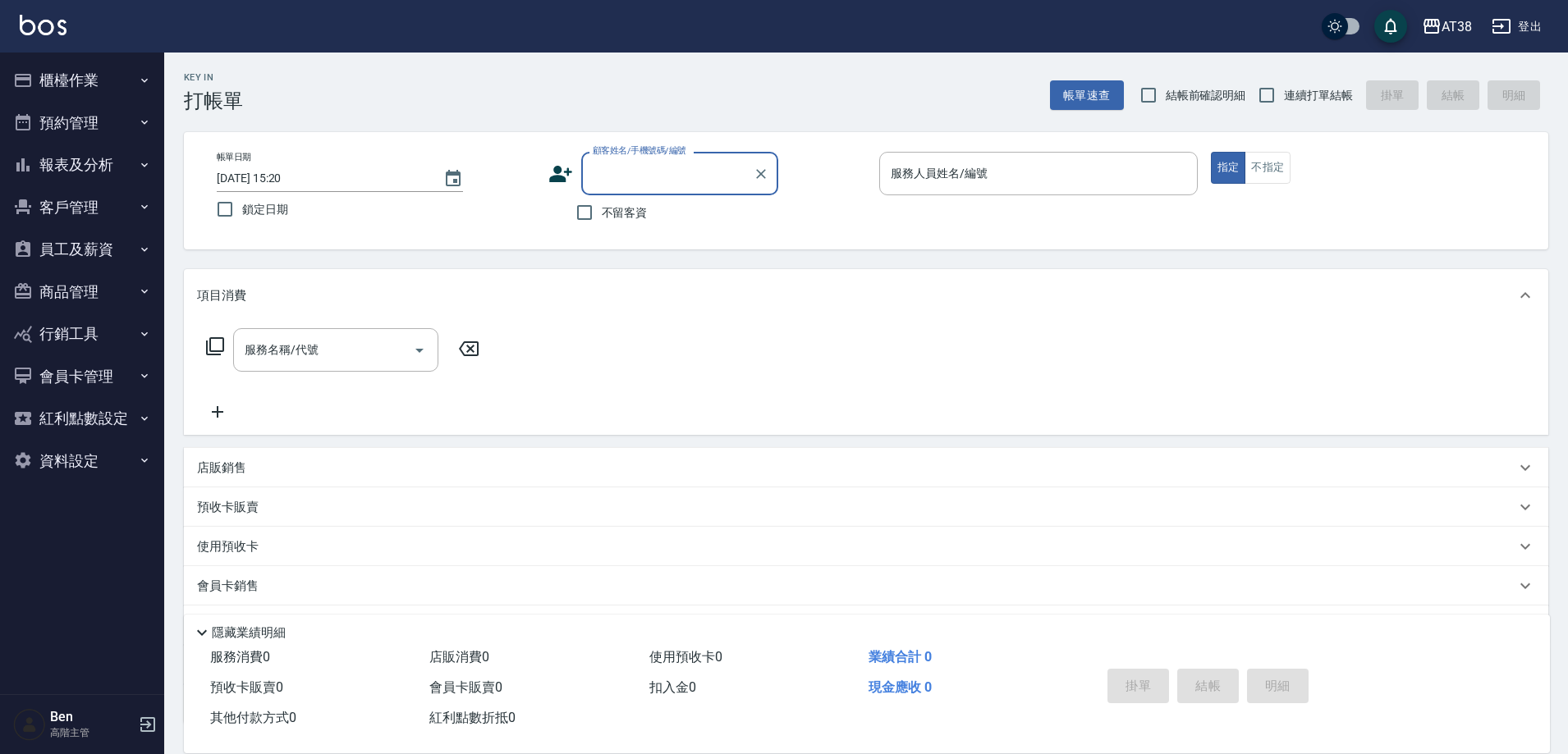
click at [93, 163] on button "報表及分析" at bounding box center [82, 165] width 151 height 43
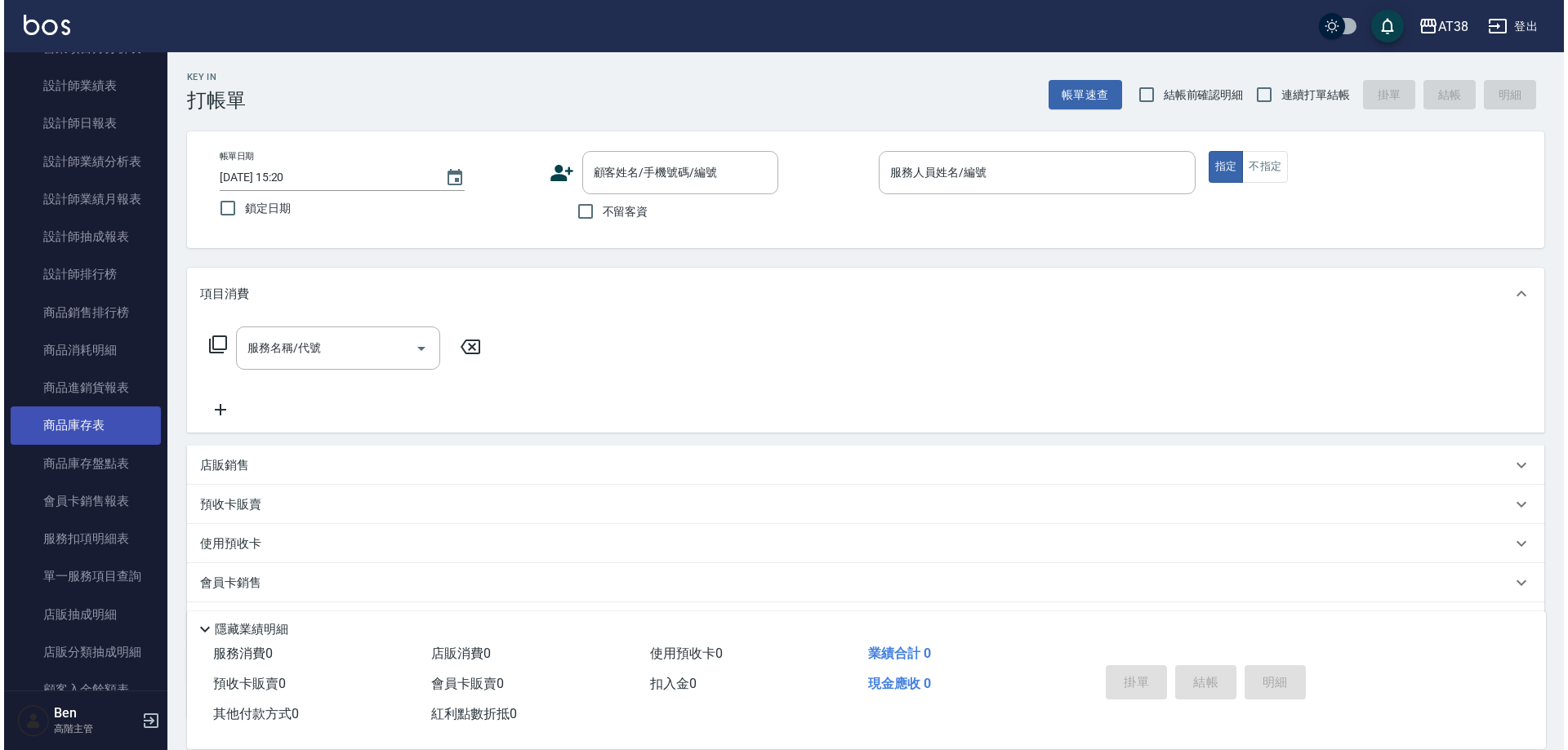
scroll to position [1225, 0]
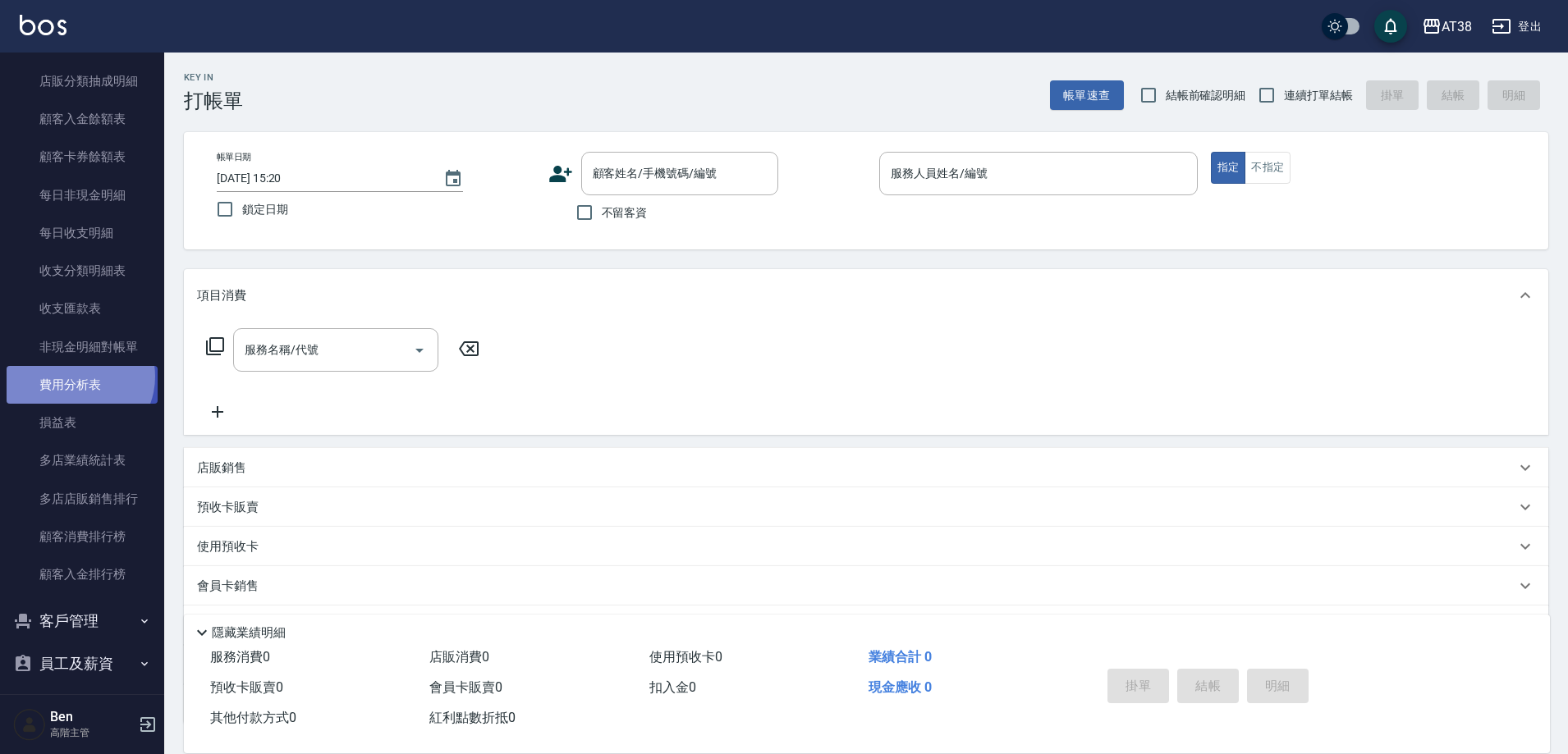
click at [76, 377] on link "費用分析表" at bounding box center [82, 385] width 151 height 38
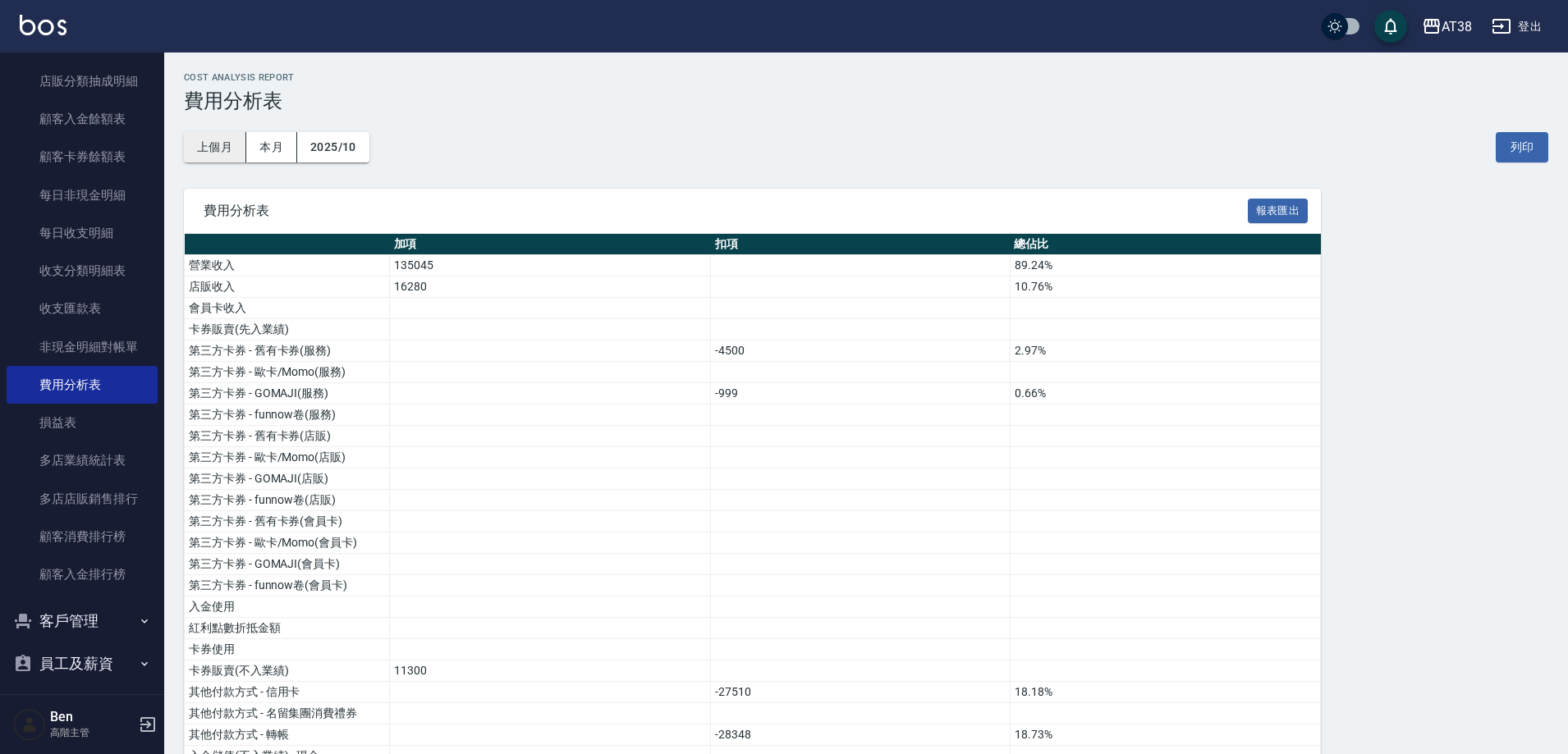
click at [196, 145] on button "上個月" at bounding box center [215, 147] width 62 height 30
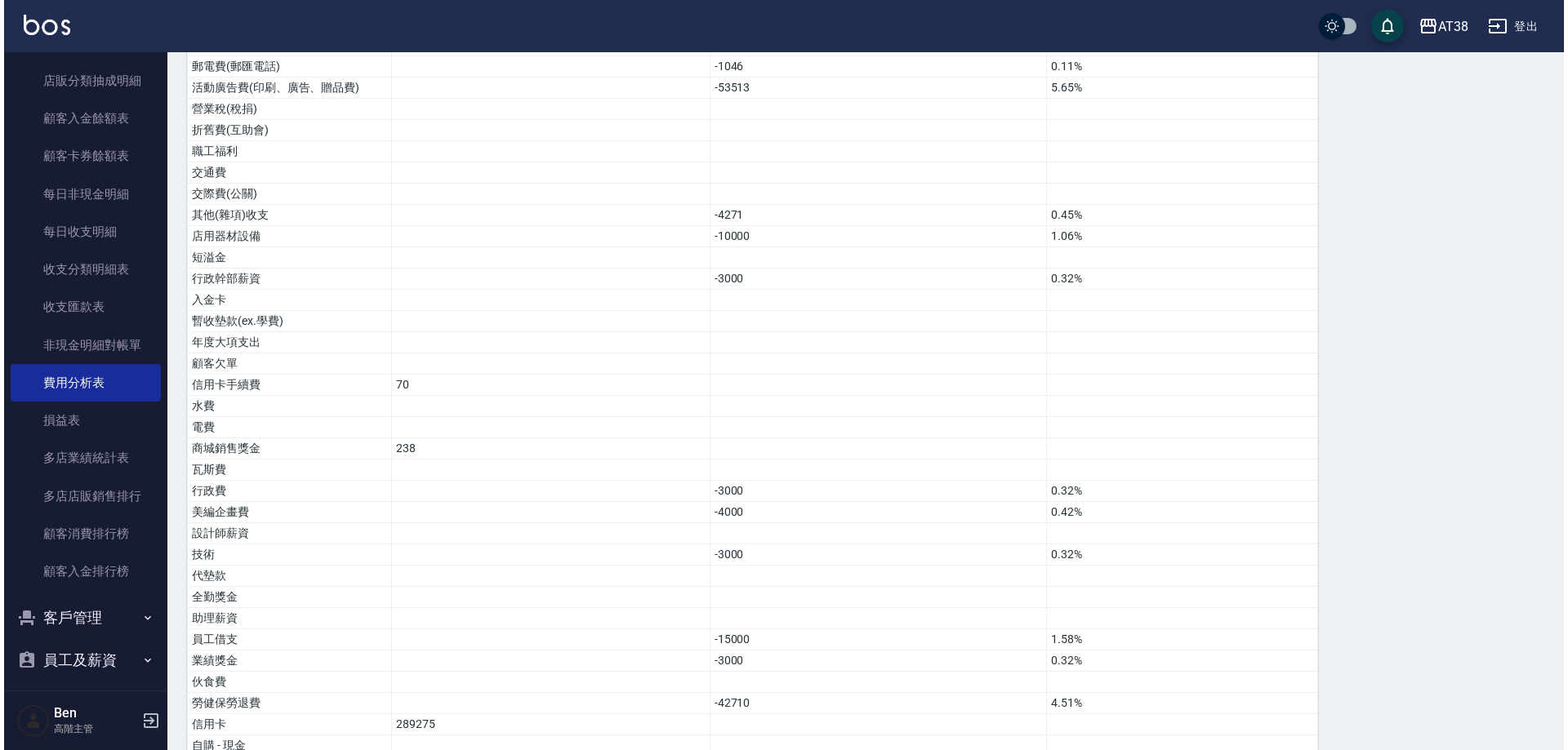
scroll to position [1092, 0]
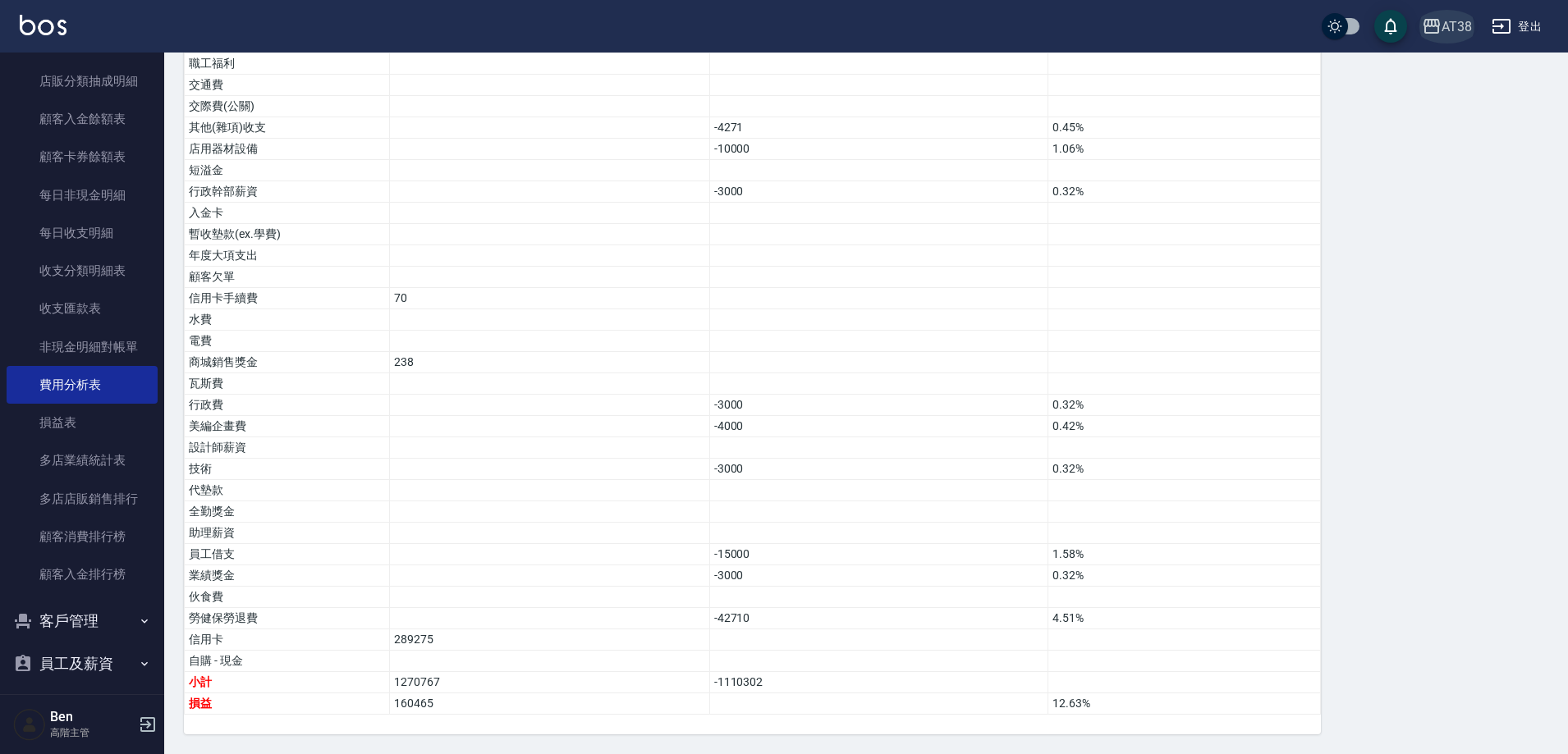
click at [1453, 33] on div "AT38" at bounding box center [1456, 26] width 30 height 21
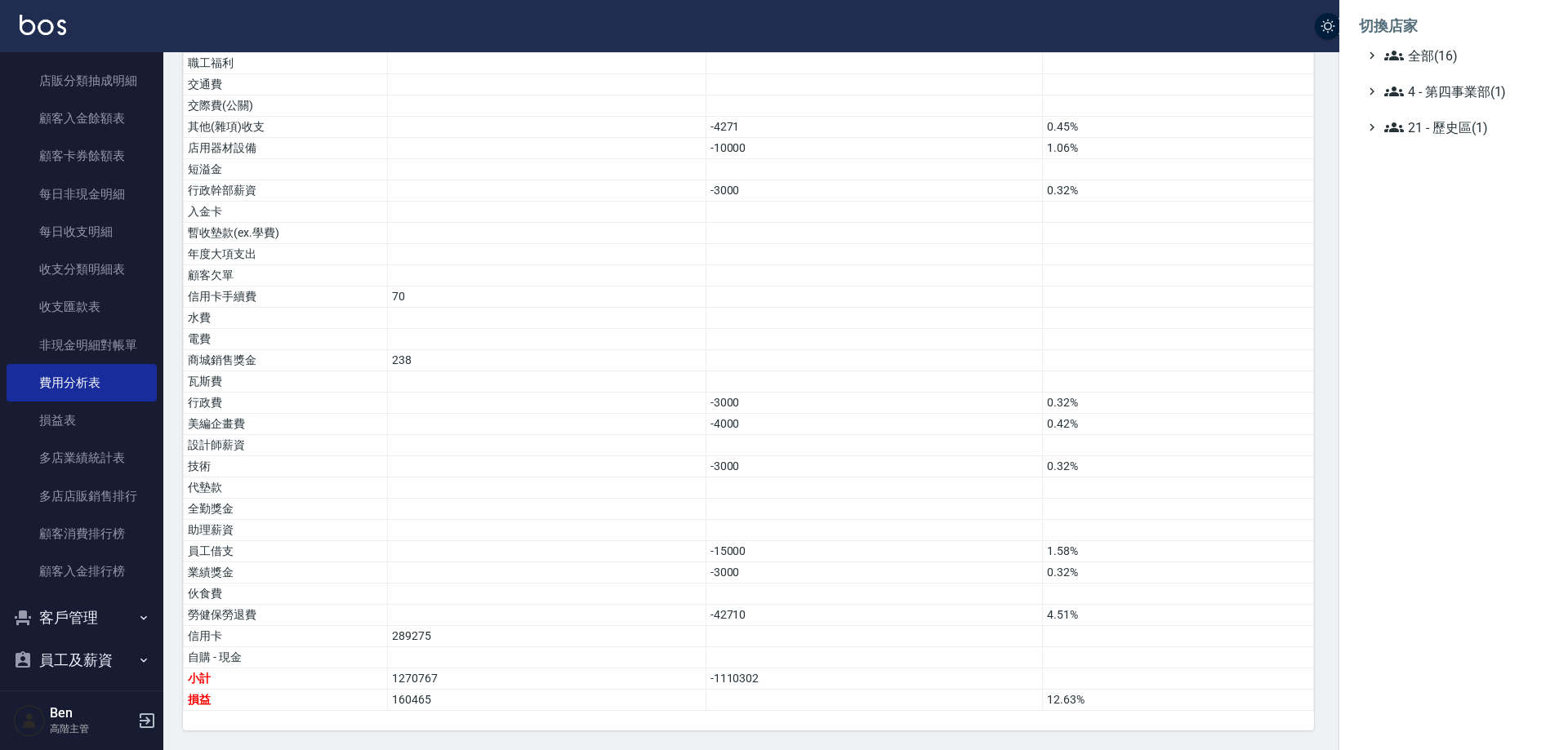
click at [1440, 57] on span "全部(16)" at bounding box center [1463, 56] width 158 height 20
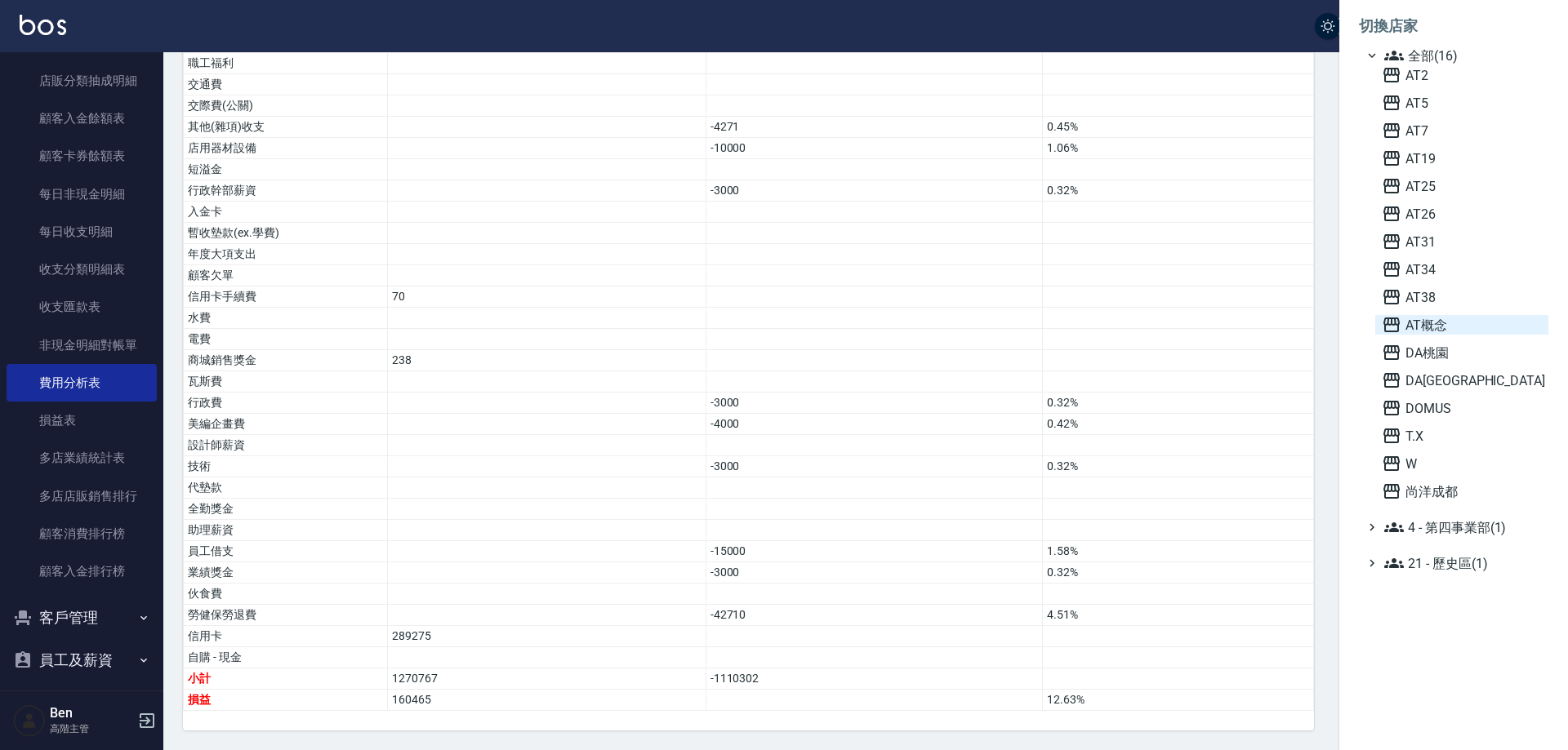
click at [1438, 325] on span "AT概念" at bounding box center [1463, 325] width 160 height 20
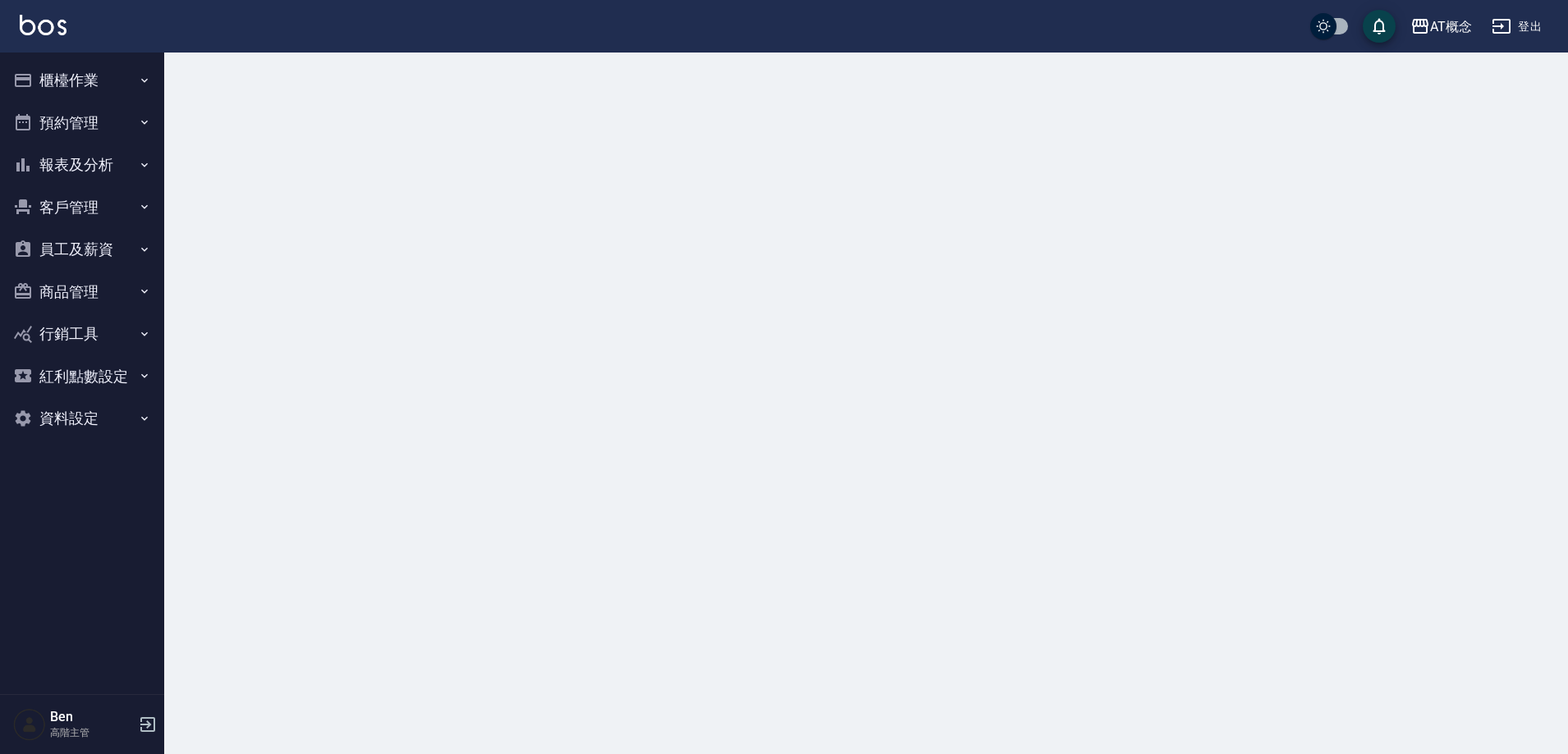
click at [95, 168] on button "報表及分析" at bounding box center [82, 165] width 151 height 43
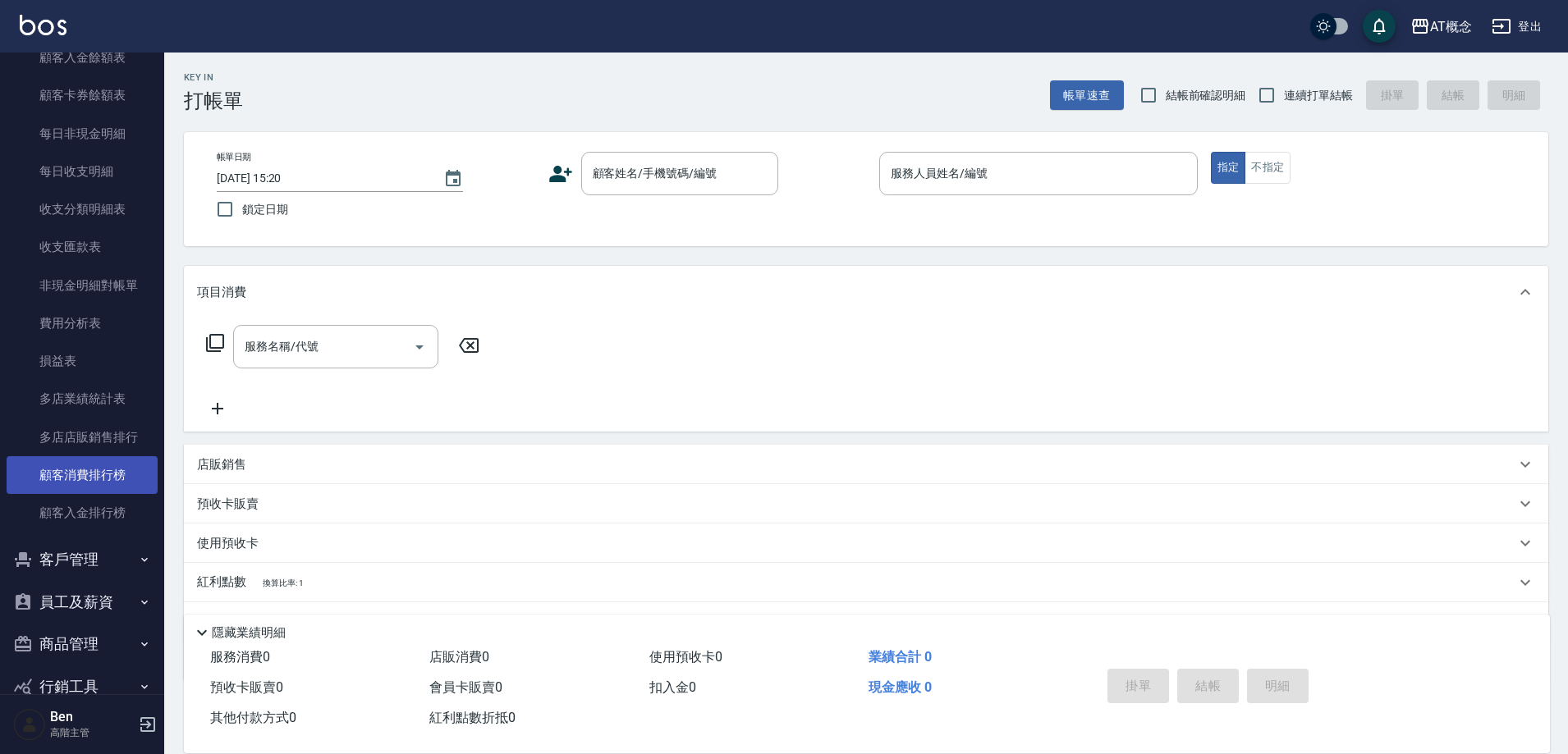
scroll to position [1313, 0]
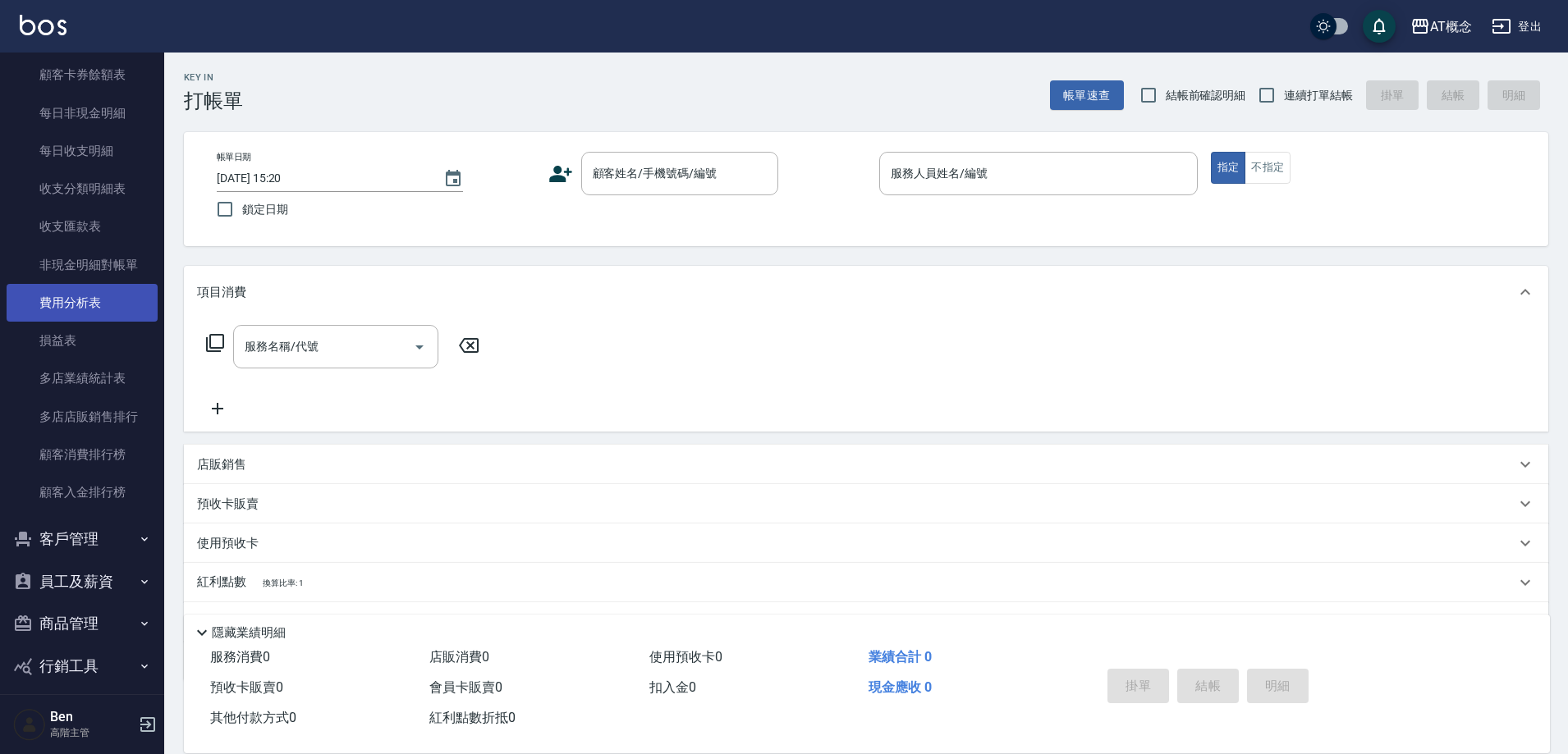
click at [103, 306] on link "費用分析表" at bounding box center [82, 303] width 151 height 38
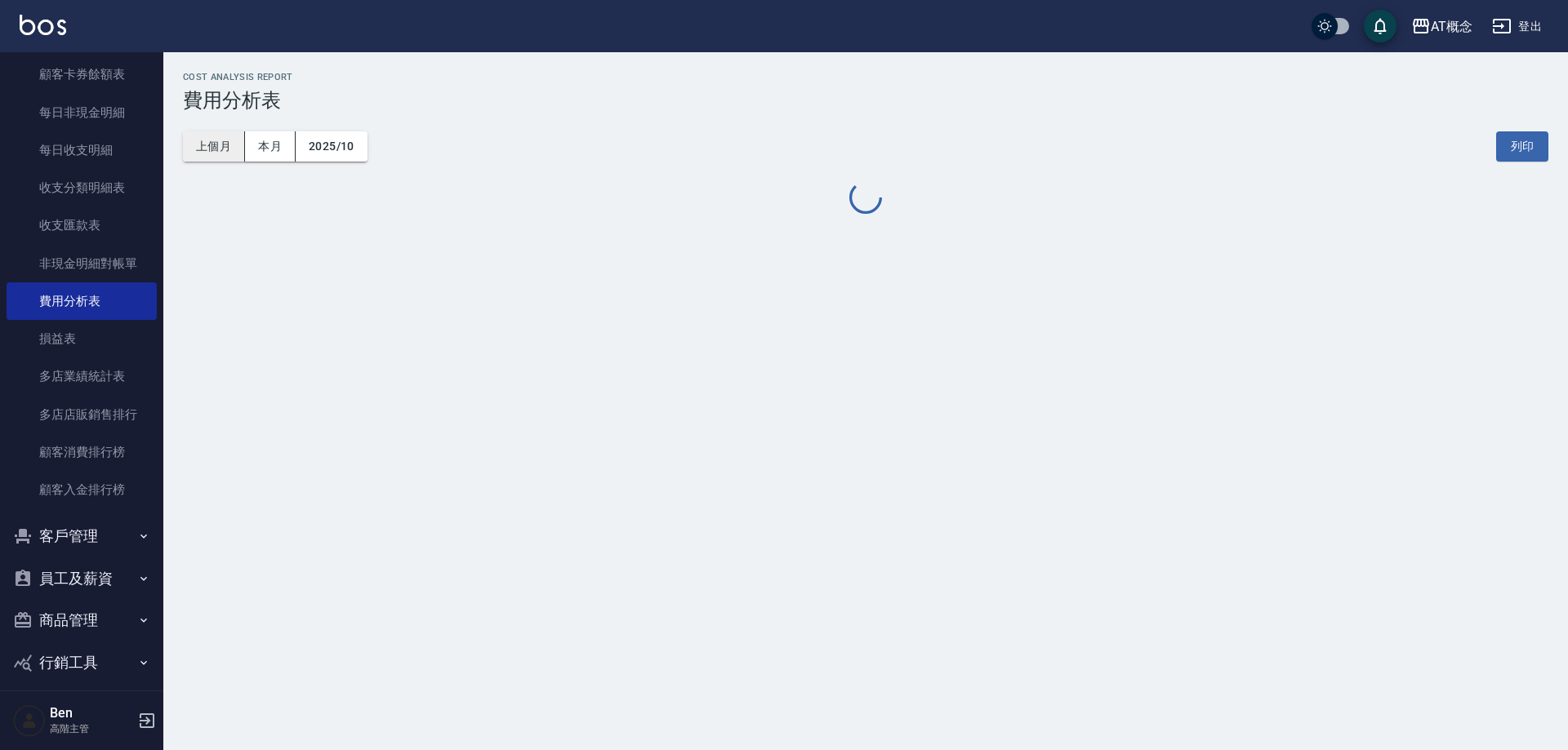
click at [195, 162] on div "上個月 本月 2025/10 列印" at bounding box center [866, 146] width 1366 height 69
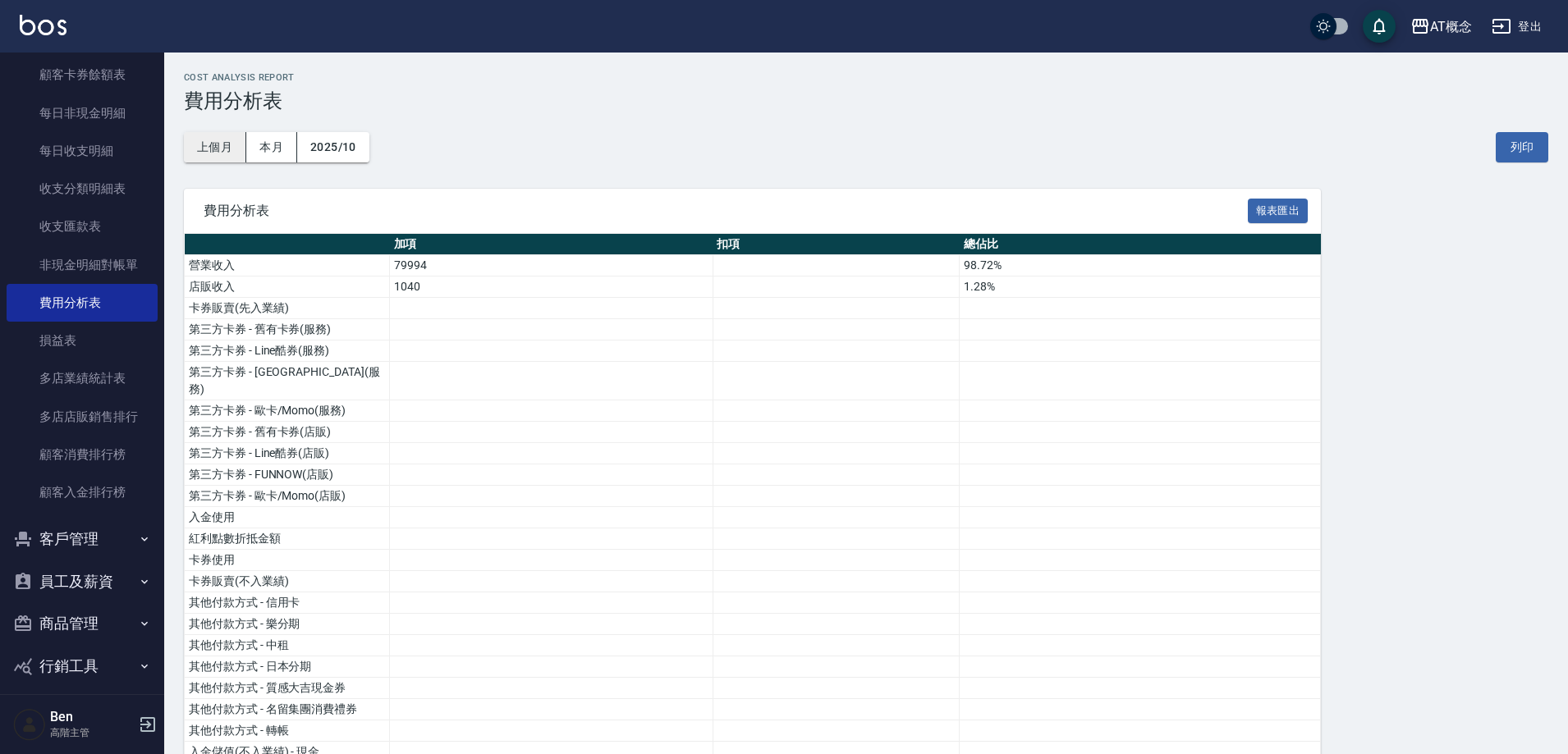
click at [202, 155] on button "上個月" at bounding box center [215, 147] width 62 height 30
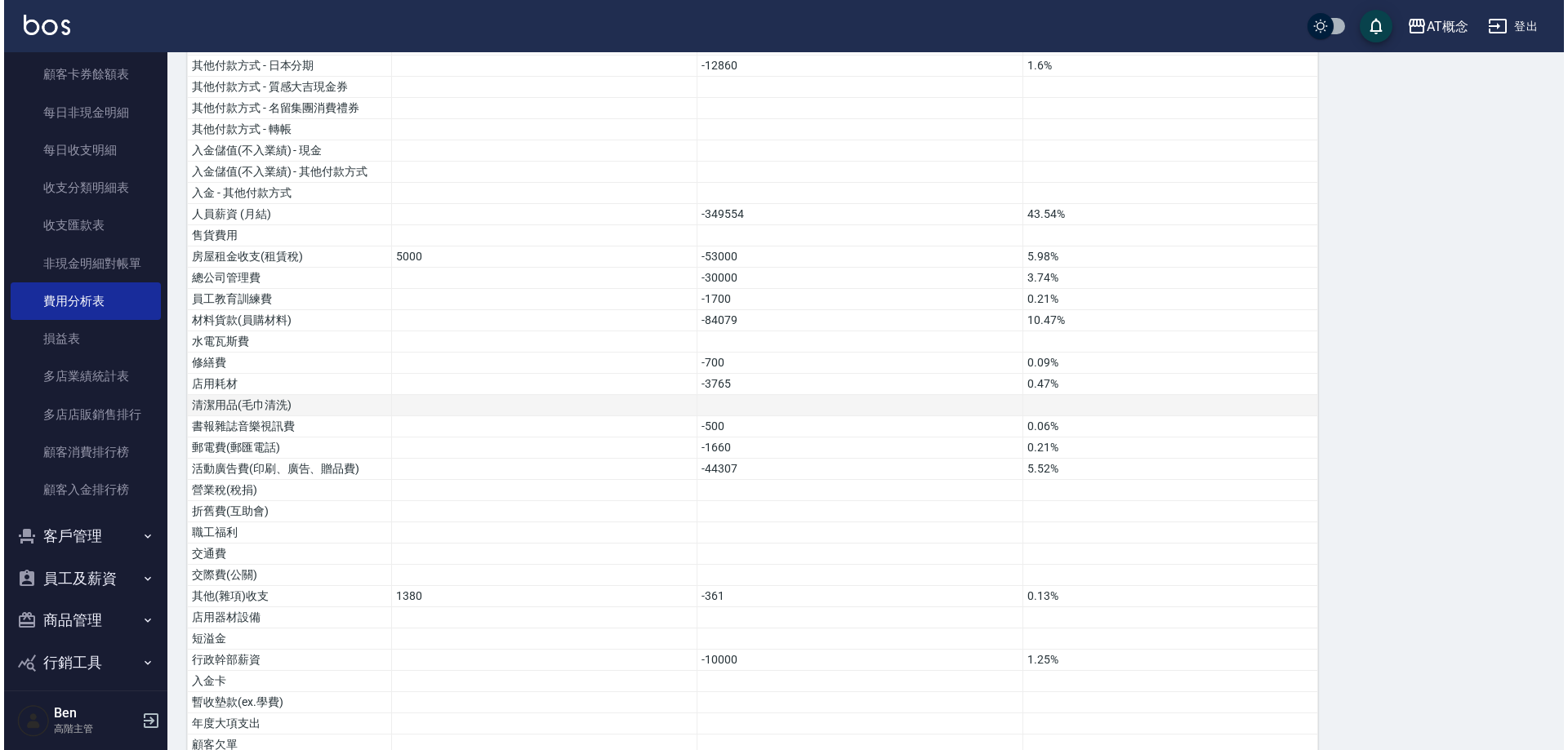
scroll to position [944, 0]
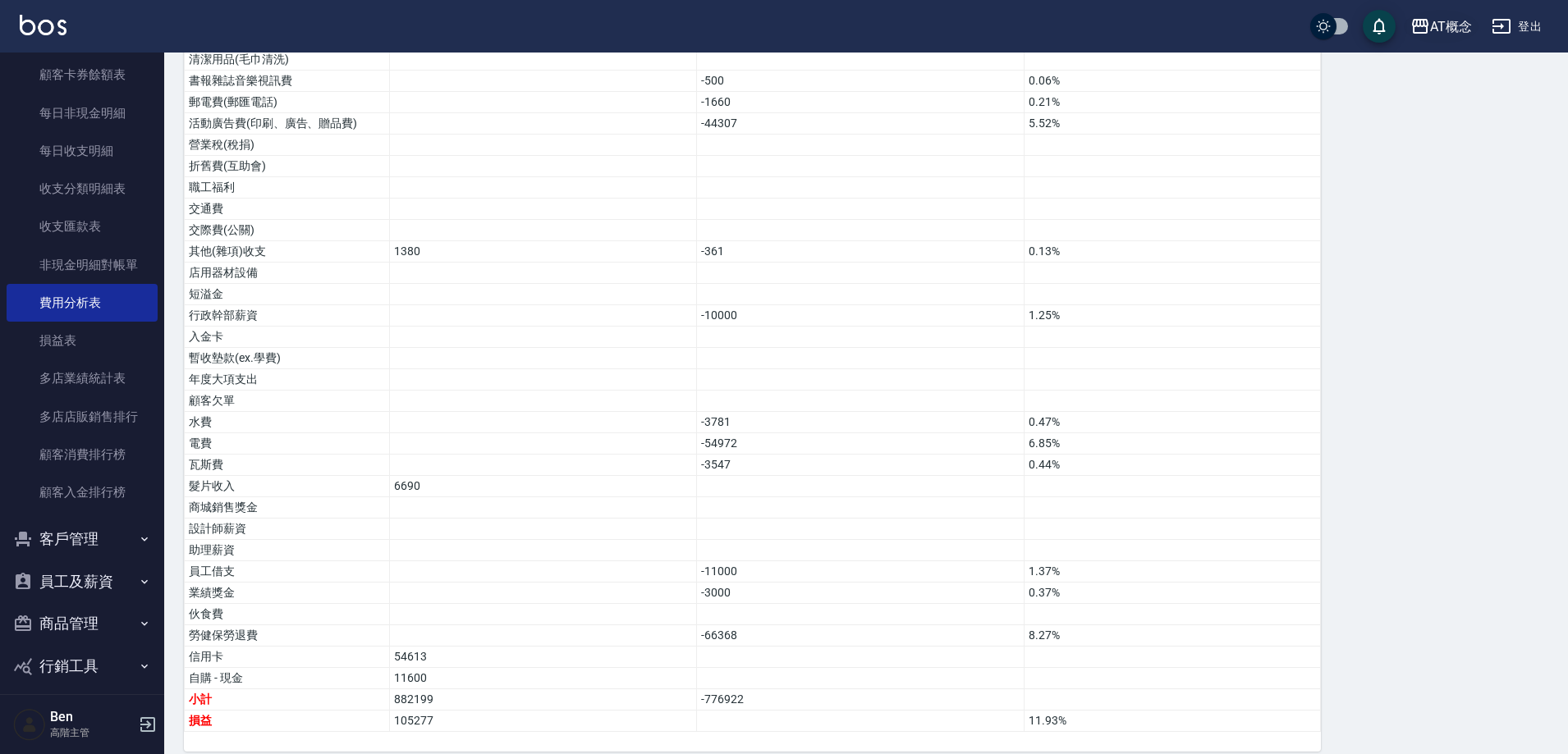
click at [1443, 34] on div "AT概念" at bounding box center [1451, 26] width 42 height 21
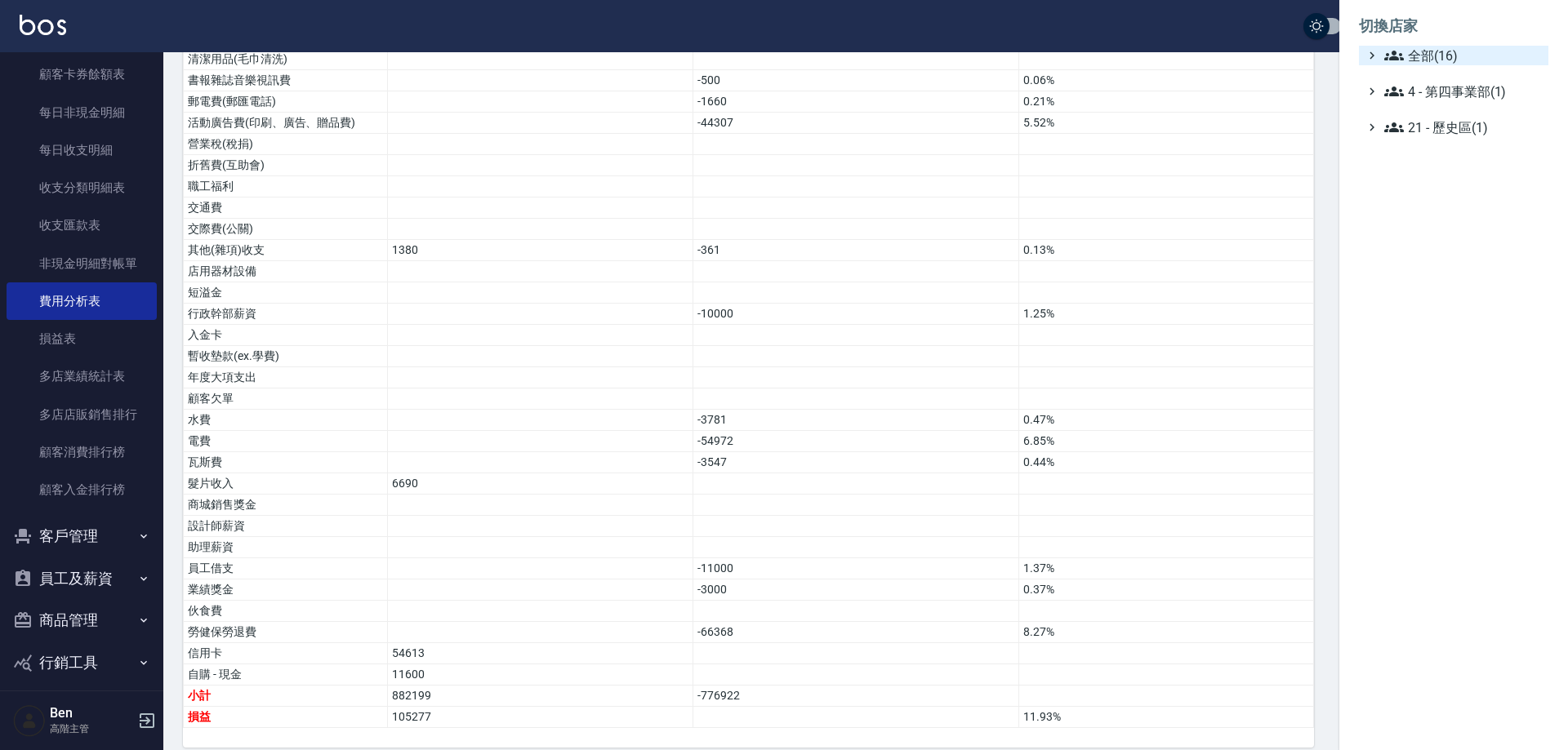
click at [1433, 53] on span "全部(16)" at bounding box center [1463, 56] width 158 height 20
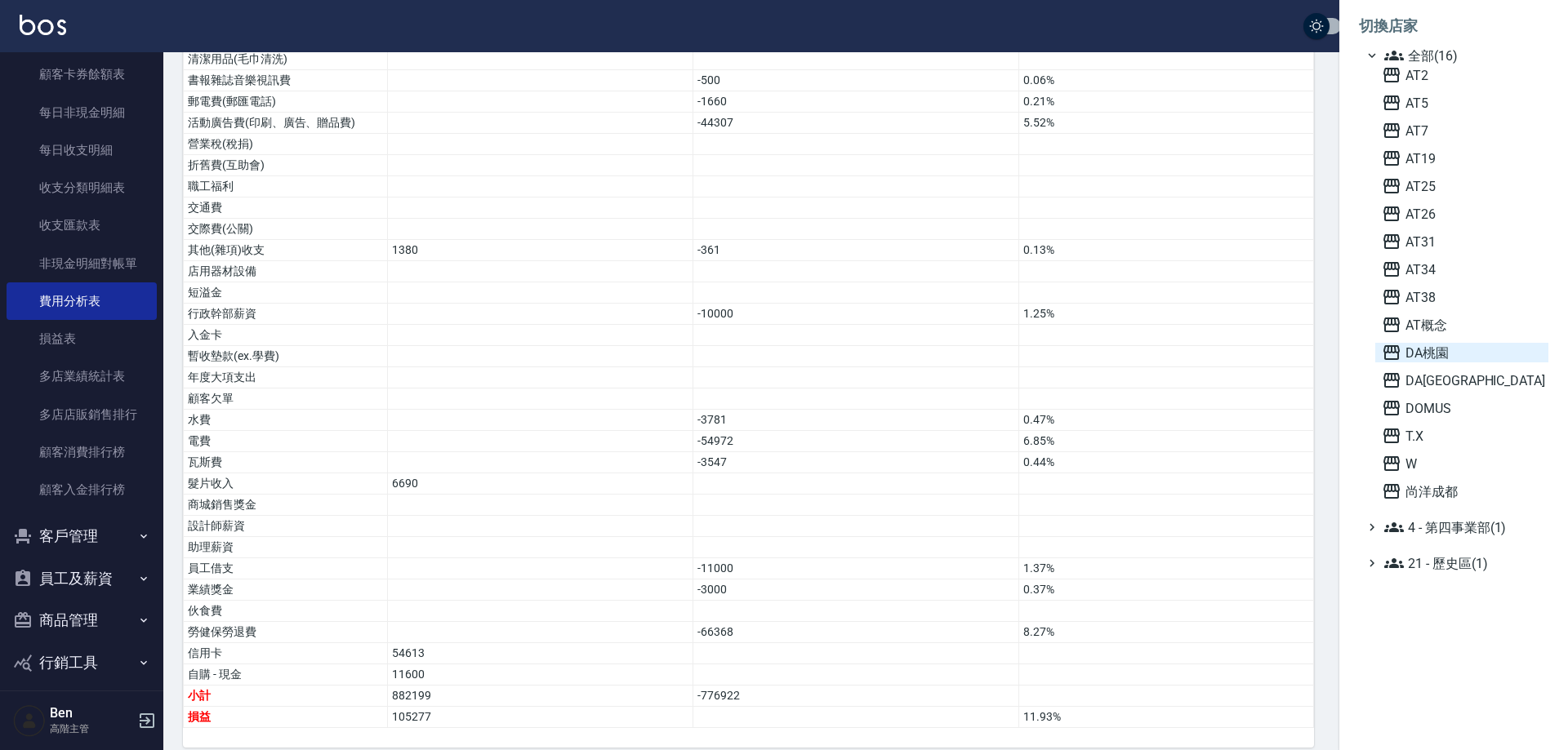
click at [1429, 358] on span "DA桃園" at bounding box center [1463, 353] width 160 height 20
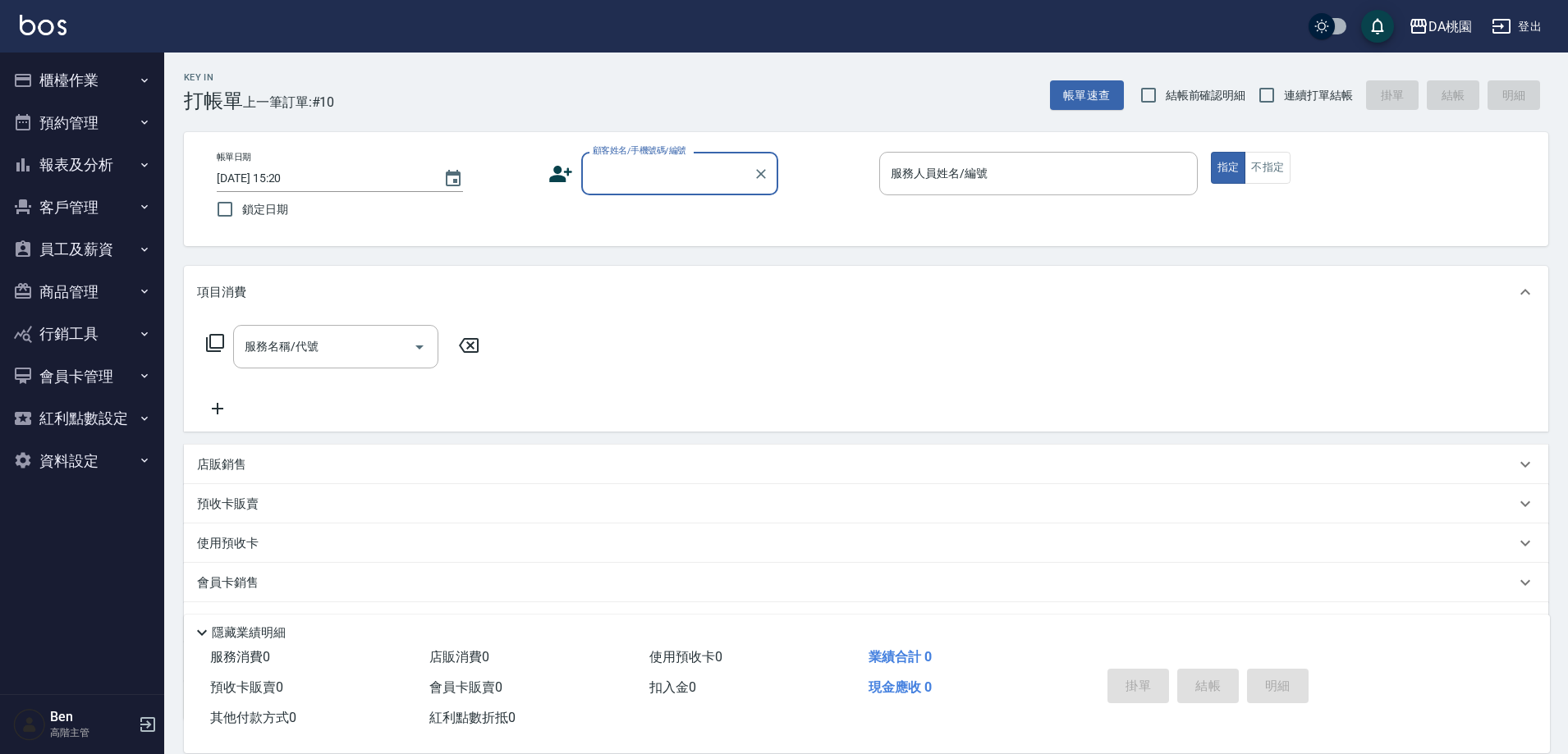
click at [87, 159] on button "報表及分析" at bounding box center [82, 165] width 151 height 43
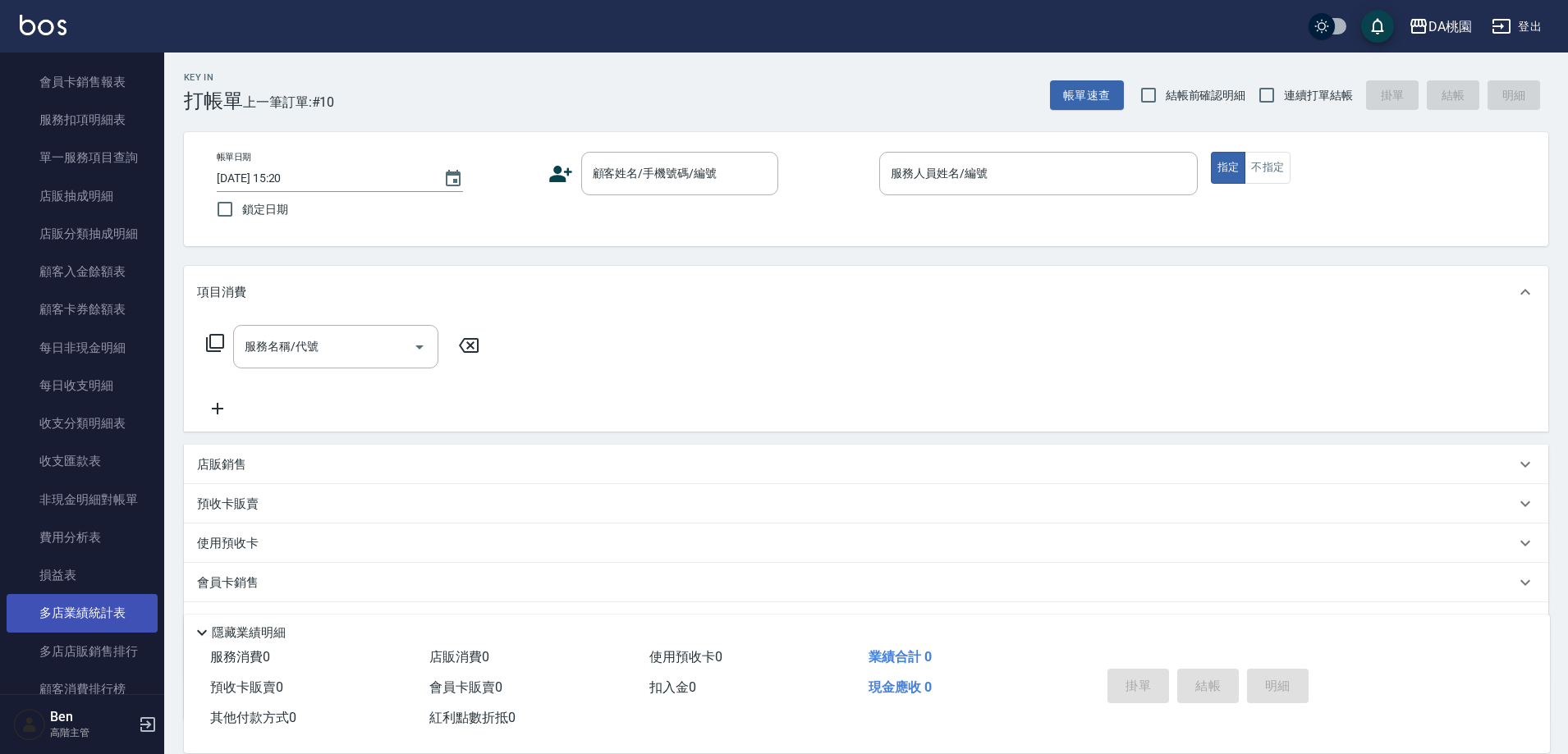
scroll to position [1231, 0]
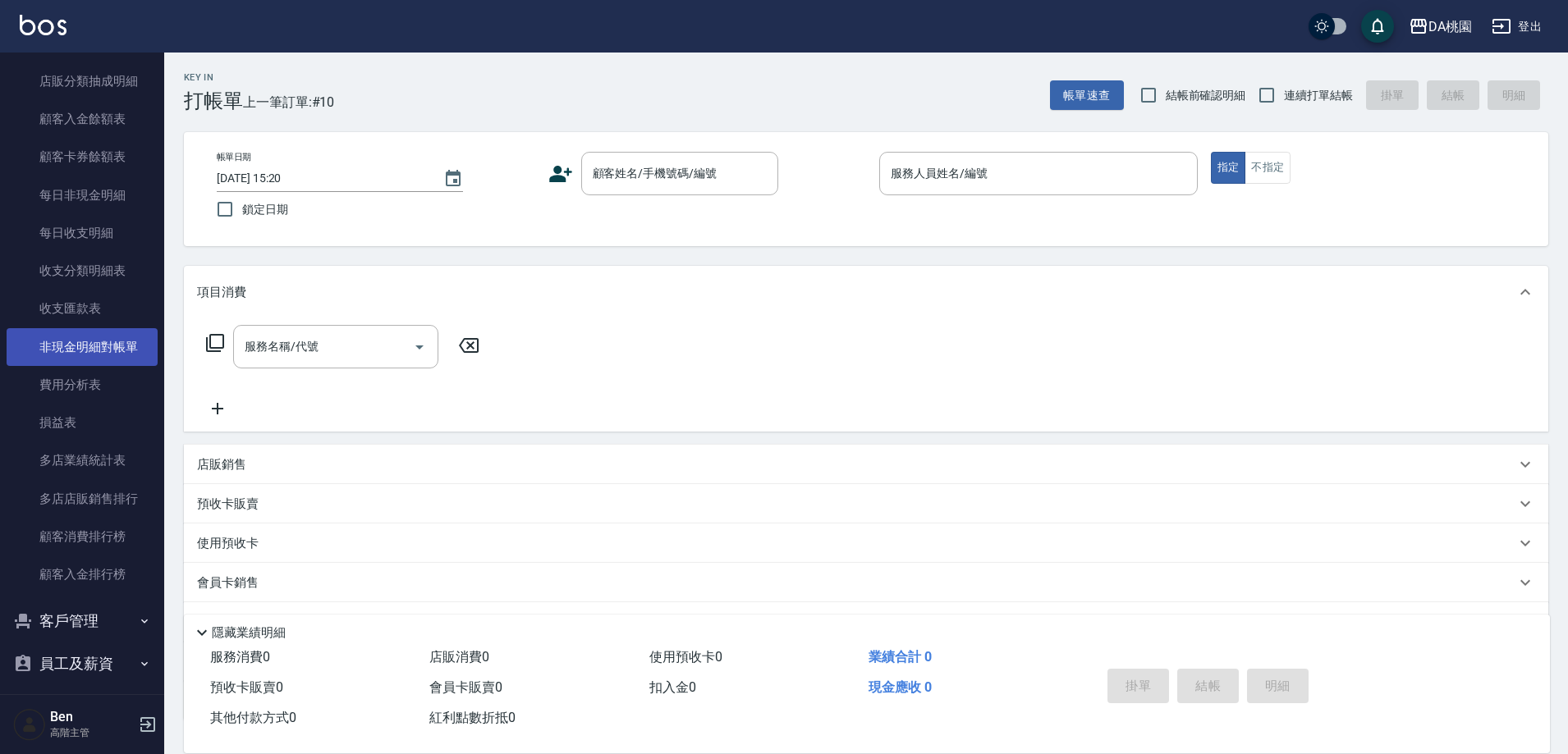
click at [86, 379] on link "費用分析表" at bounding box center [82, 385] width 151 height 38
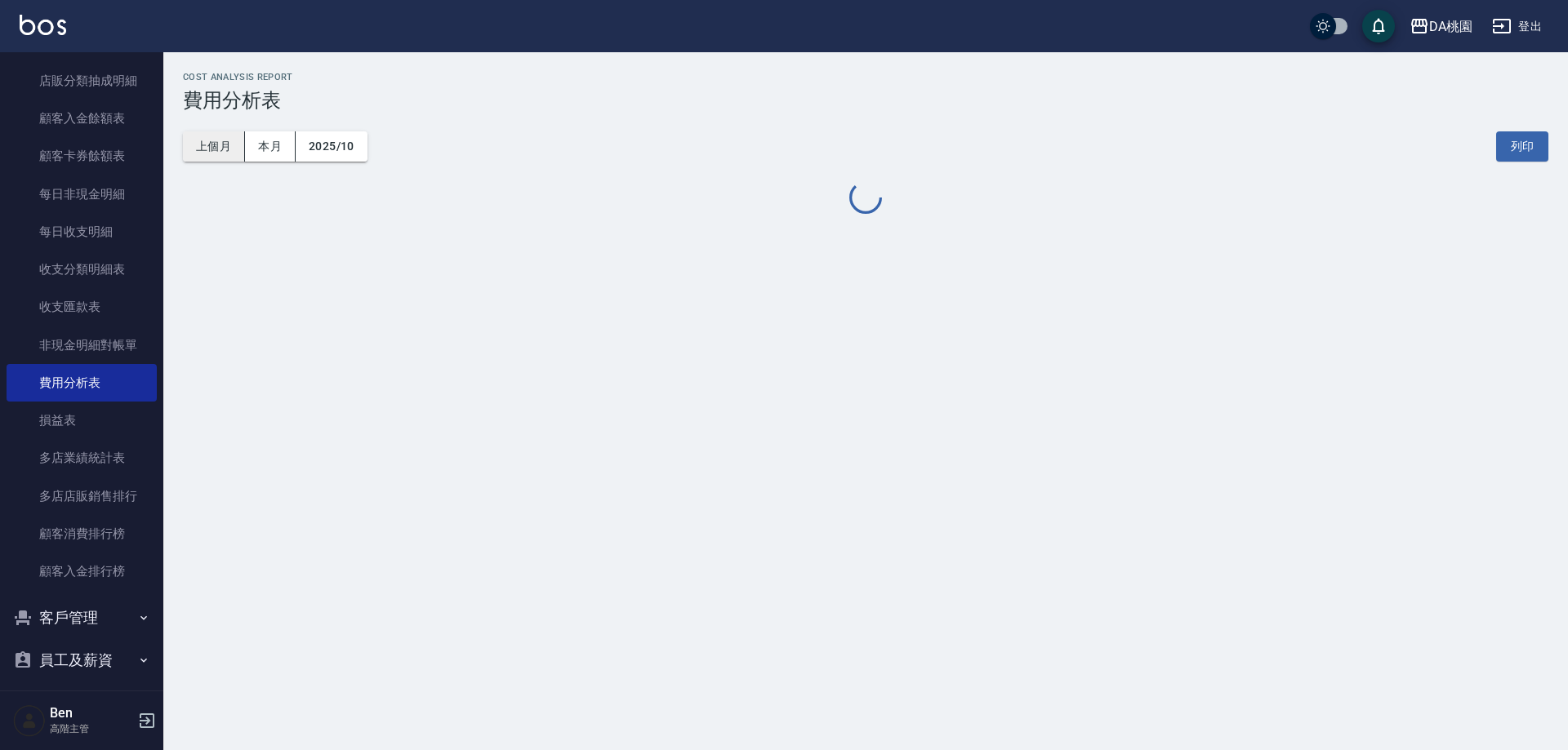
click at [214, 153] on button "上個月" at bounding box center [214, 146] width 62 height 30
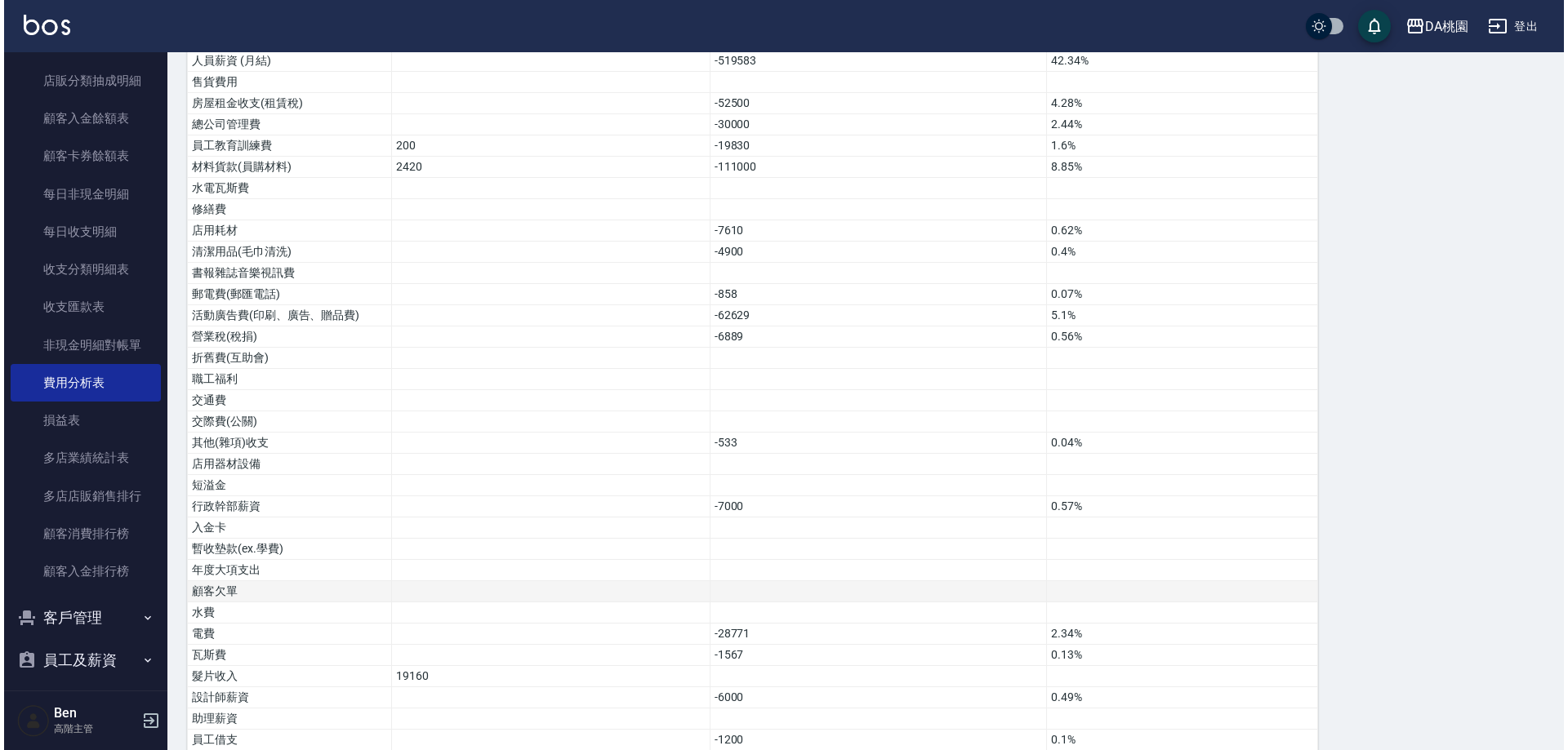
scroll to position [1029, 0]
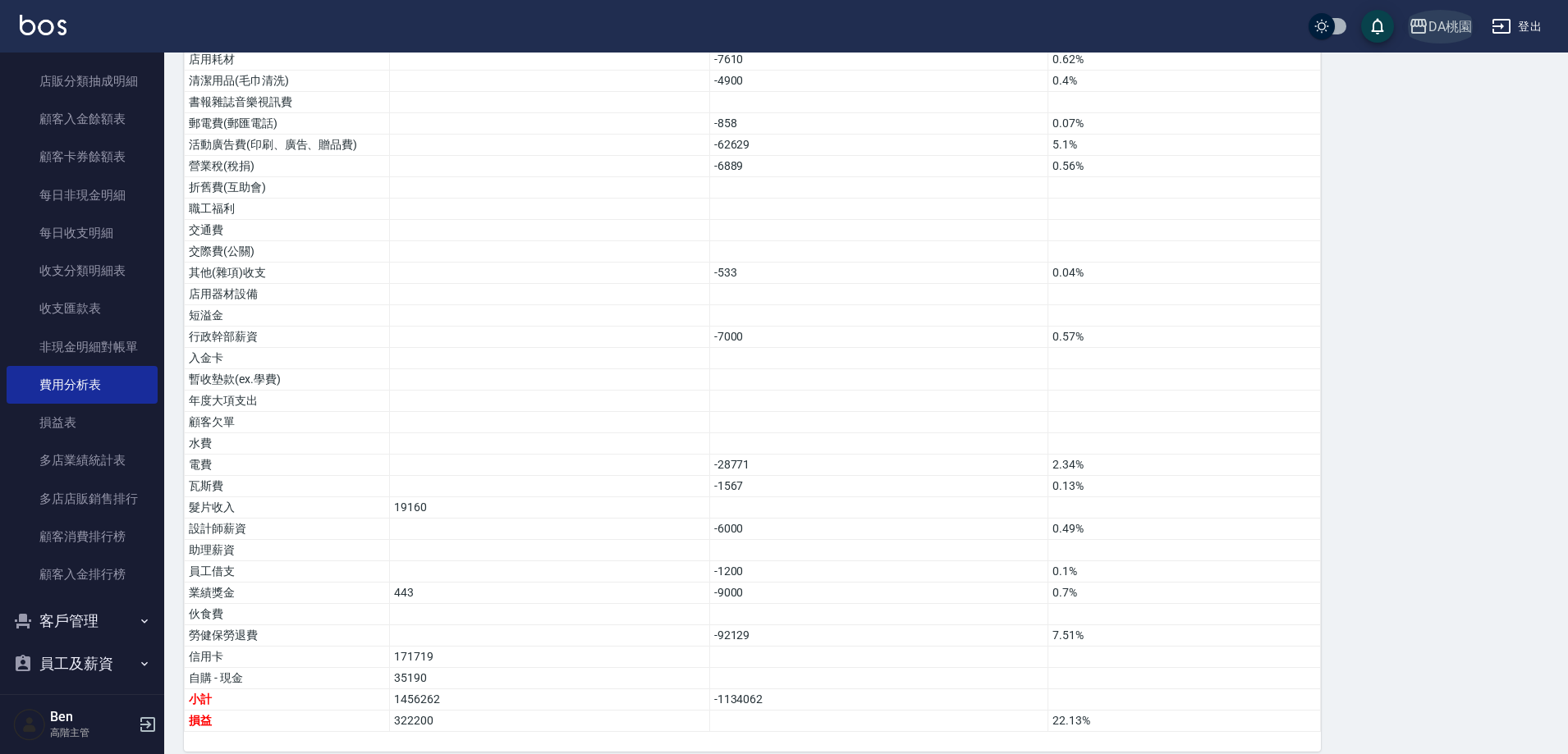
click at [1464, 27] on div "DA桃園" at bounding box center [1450, 26] width 44 height 21
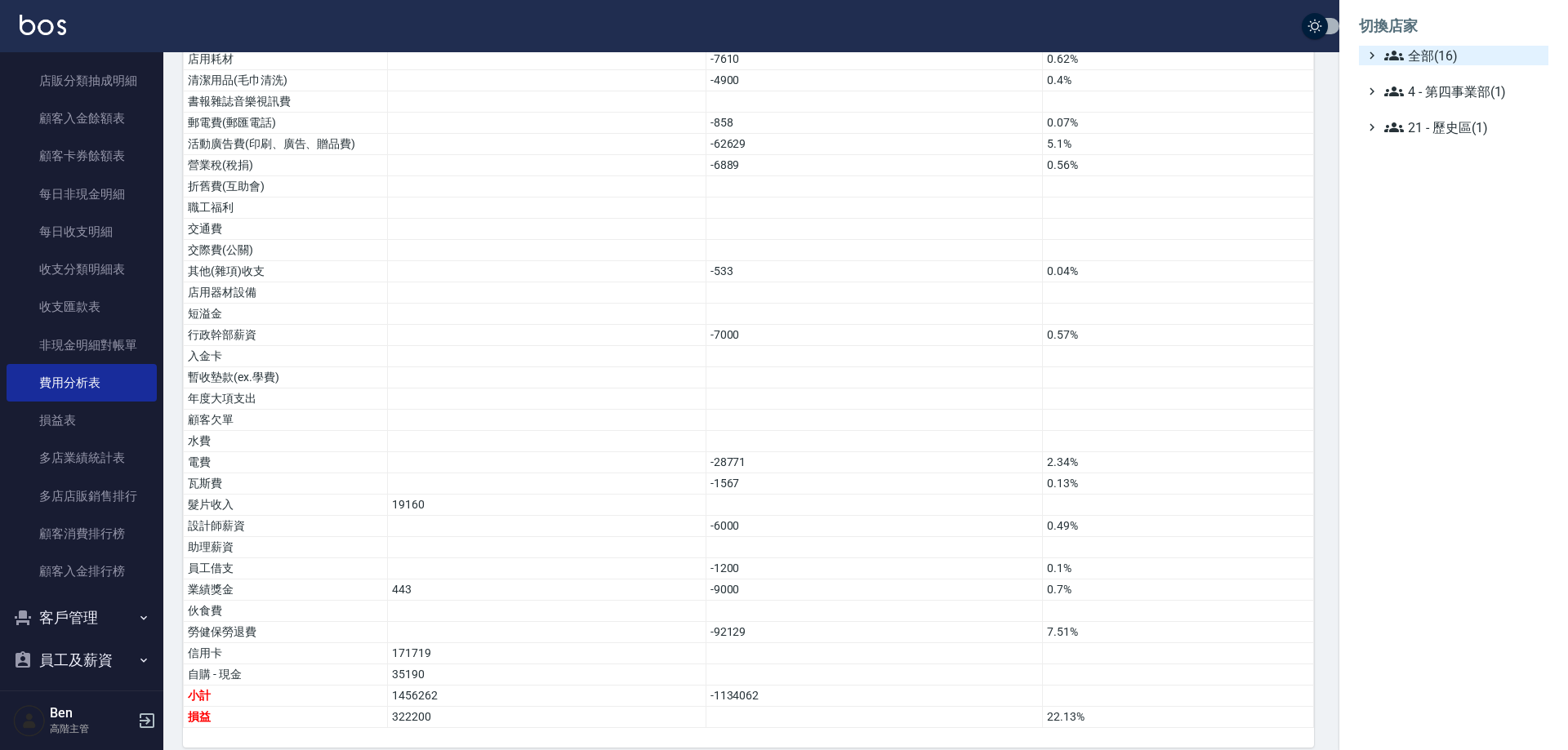
click at [1447, 56] on span "全部(16)" at bounding box center [1463, 56] width 158 height 20
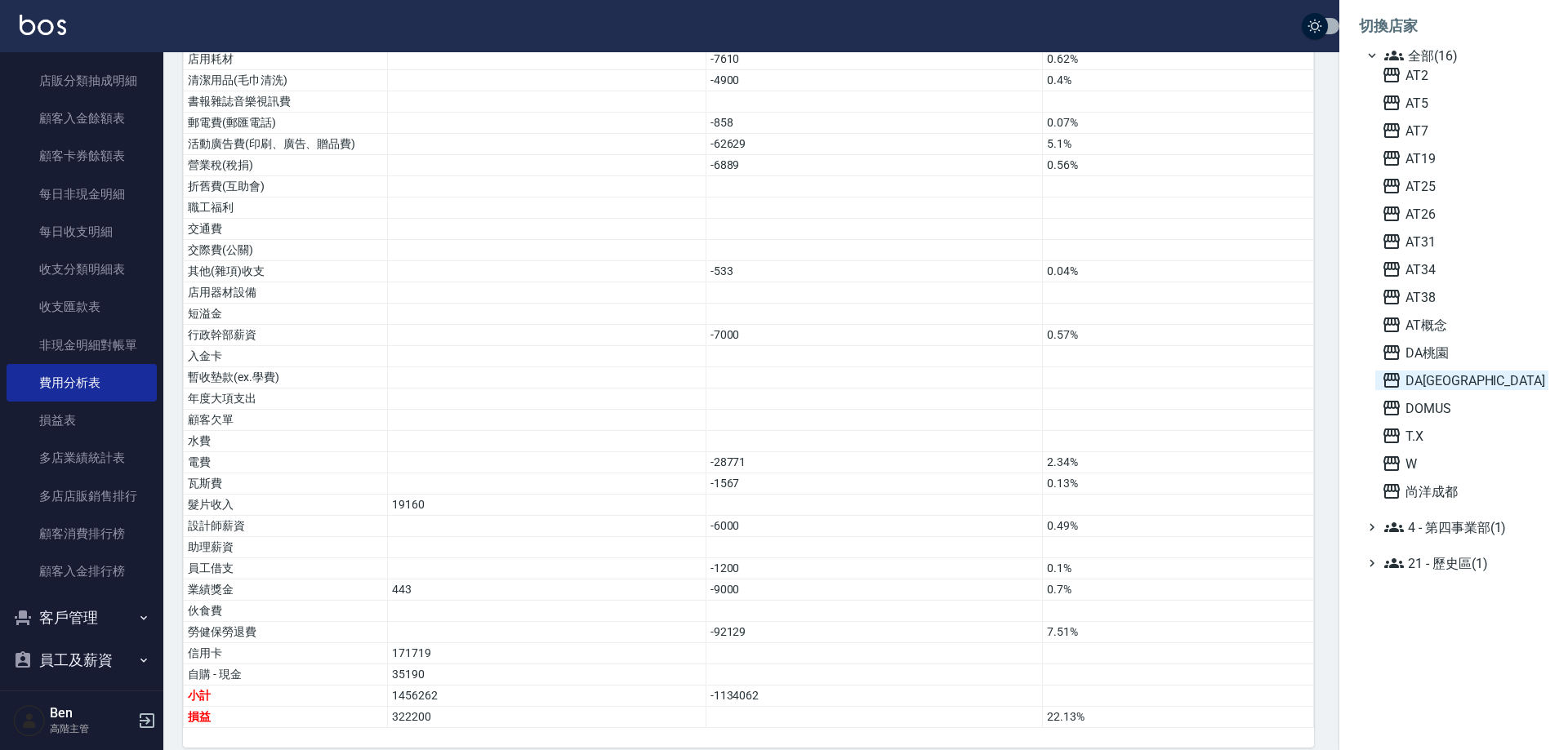
click at [1474, 386] on span "DA[GEOGRAPHIC_DATA]" at bounding box center [1463, 381] width 160 height 20
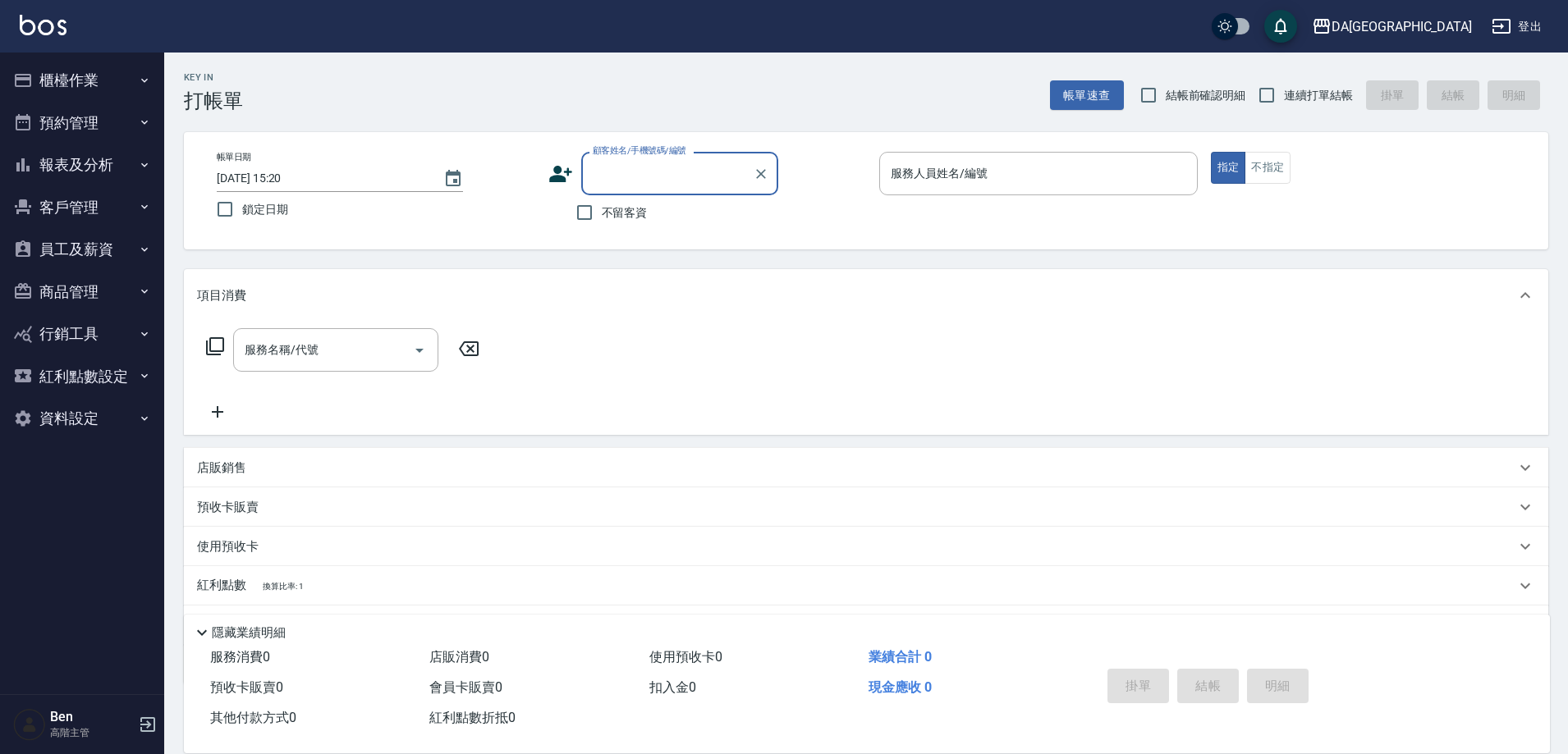
click at [112, 164] on button "報表及分析" at bounding box center [82, 165] width 151 height 43
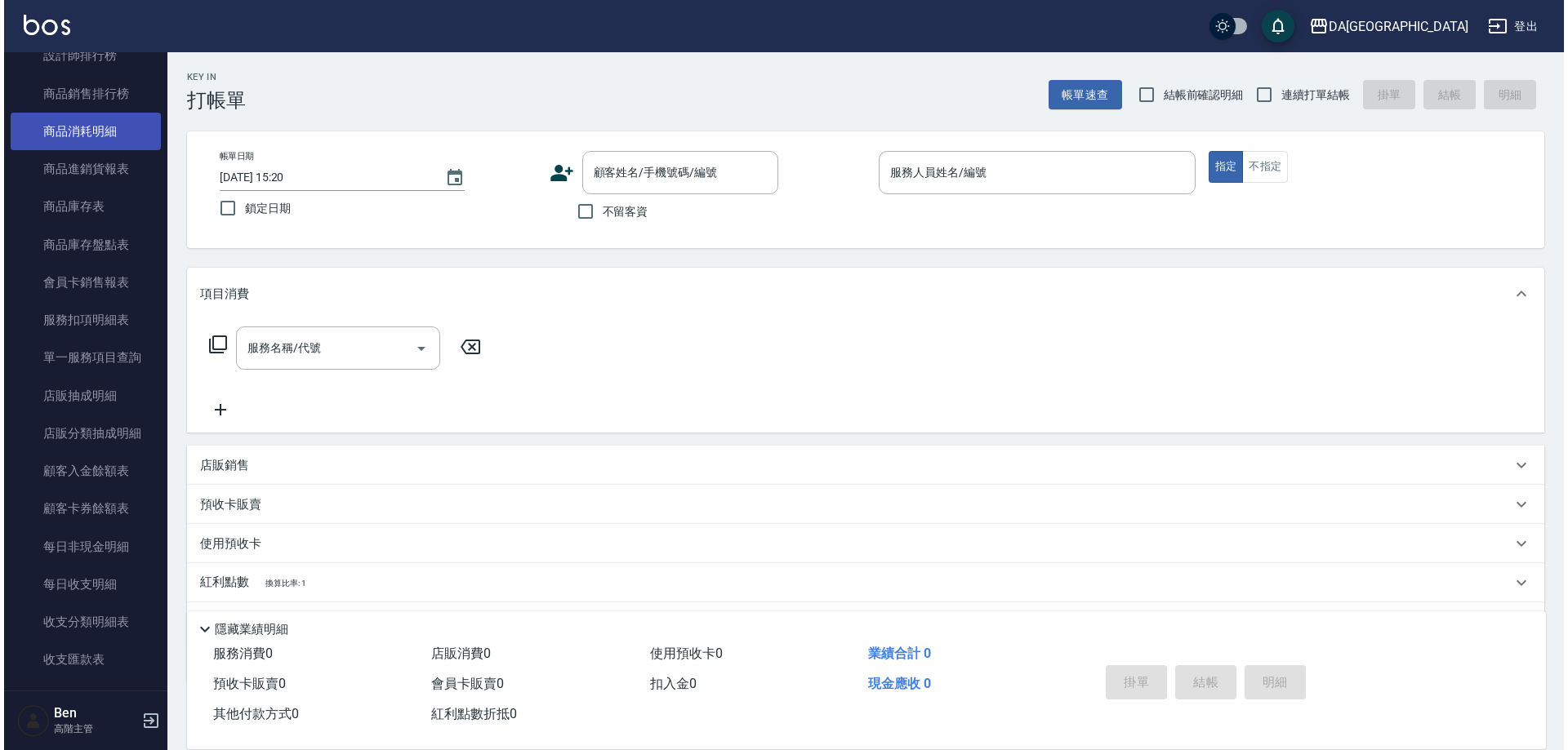
scroll to position [1225, 0]
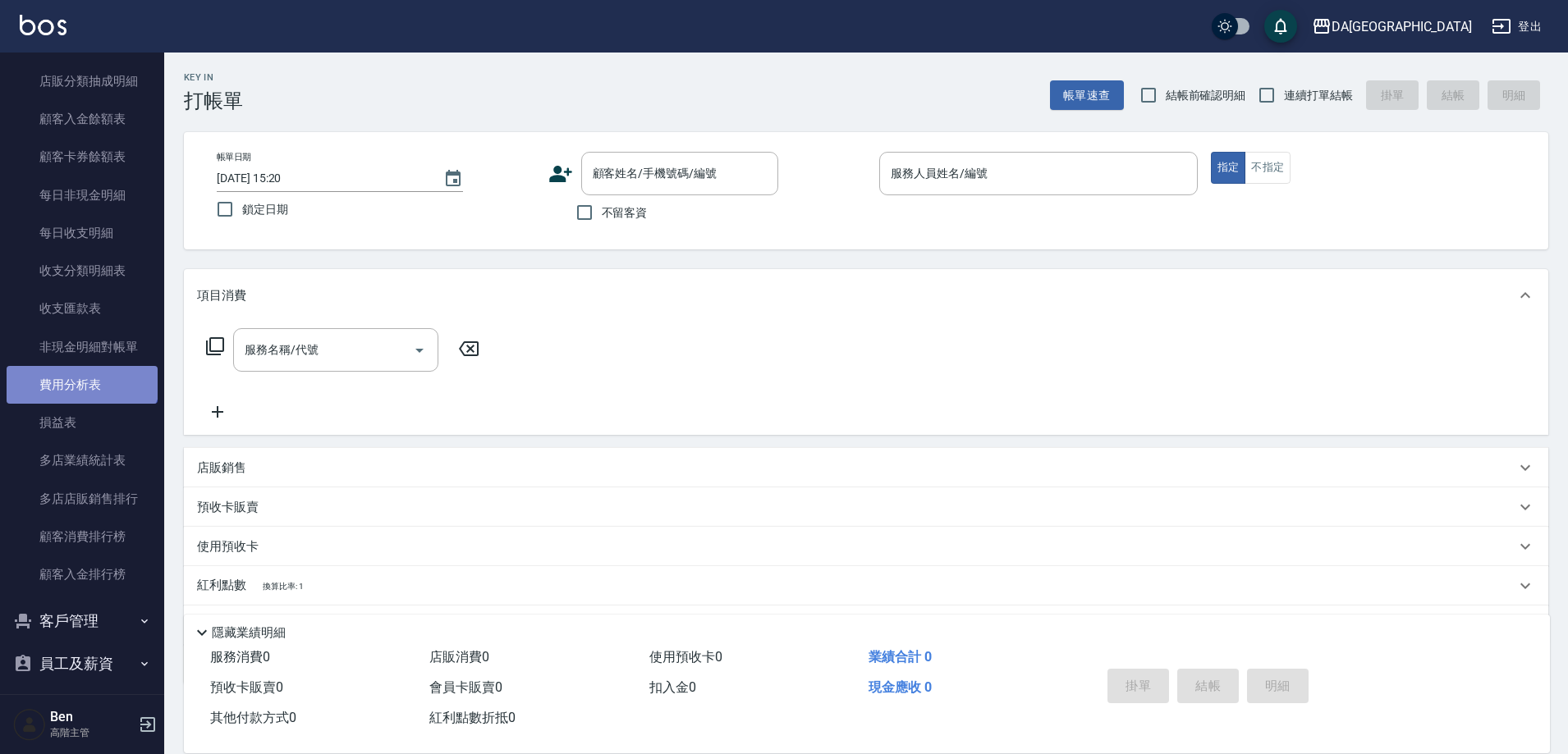
click at [80, 371] on link "費用分析表" at bounding box center [82, 385] width 151 height 38
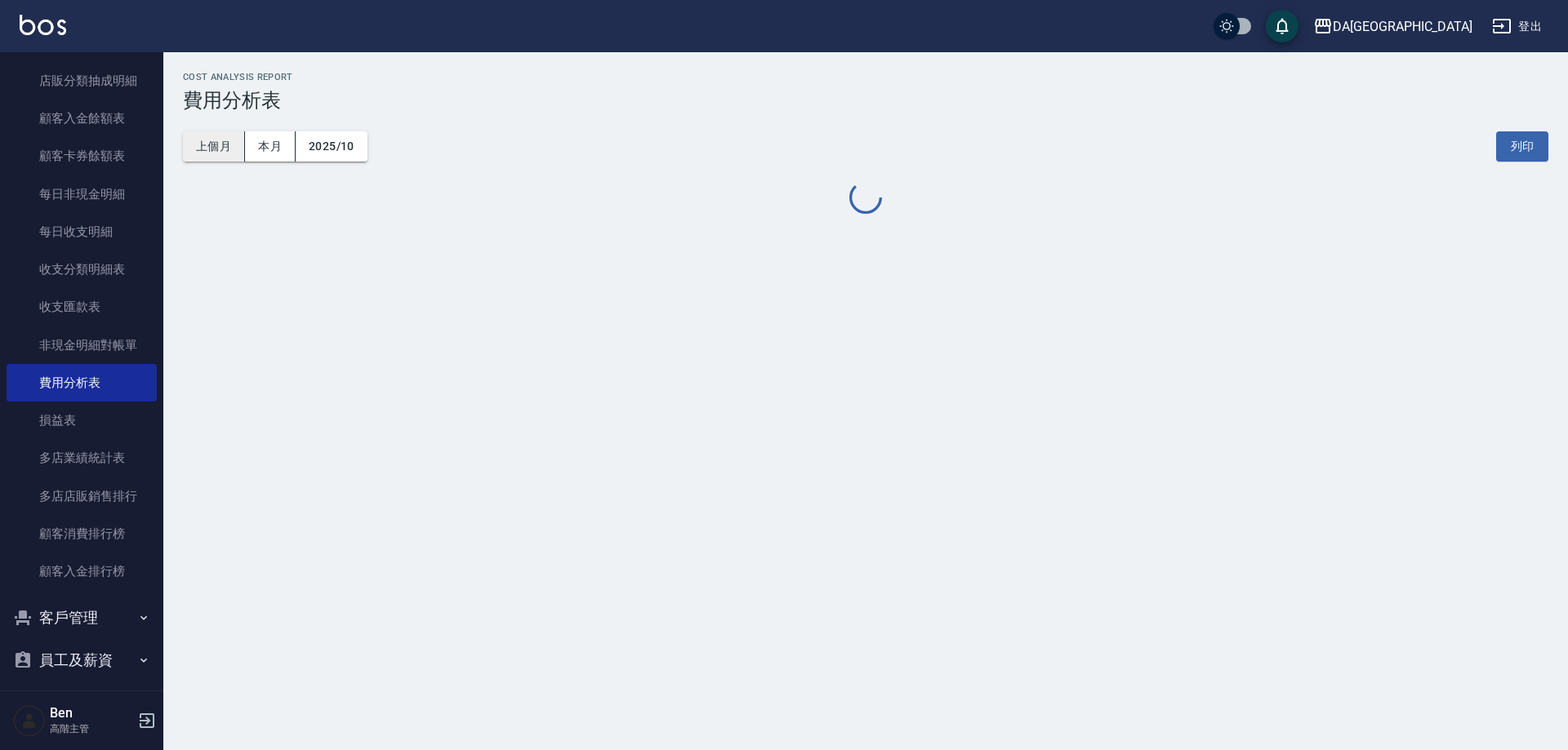
click at [199, 157] on button "上個月" at bounding box center [214, 146] width 62 height 30
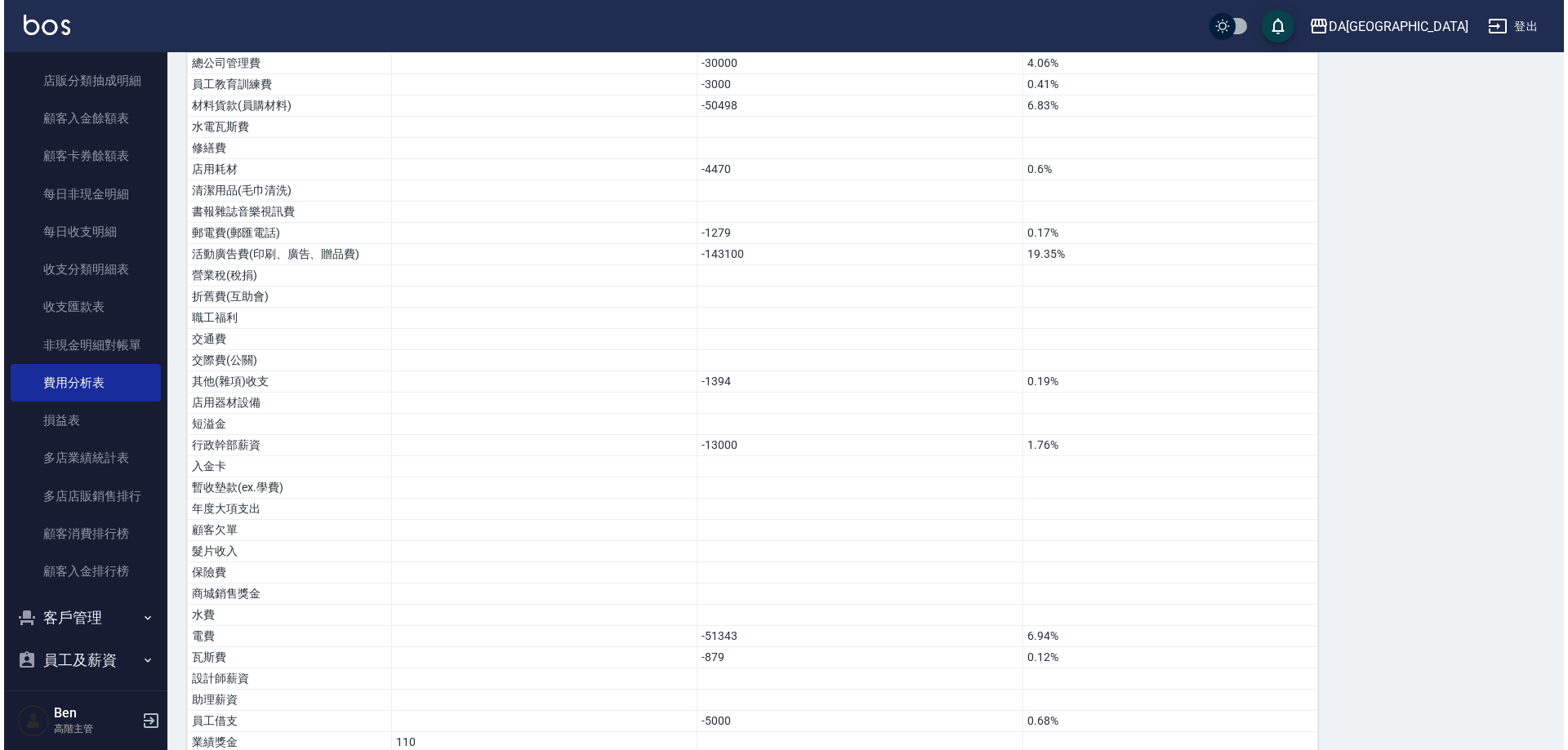
scroll to position [986, 0]
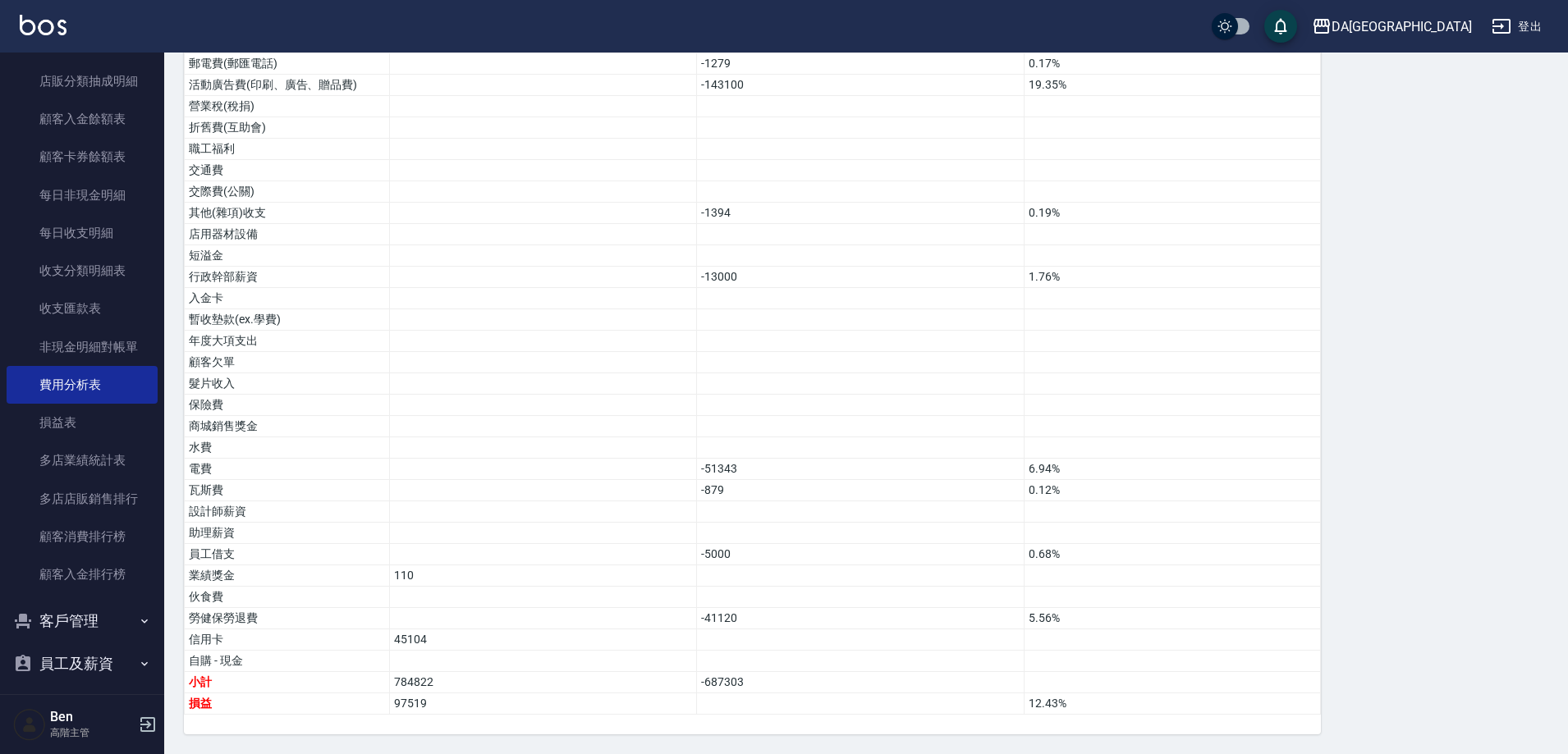
click at [1473, 14] on div "DA蘆洲 登出" at bounding box center [784, 26] width 1568 height 53
click at [1455, 31] on div "DA[GEOGRAPHIC_DATA]" at bounding box center [1401, 26] width 140 height 21
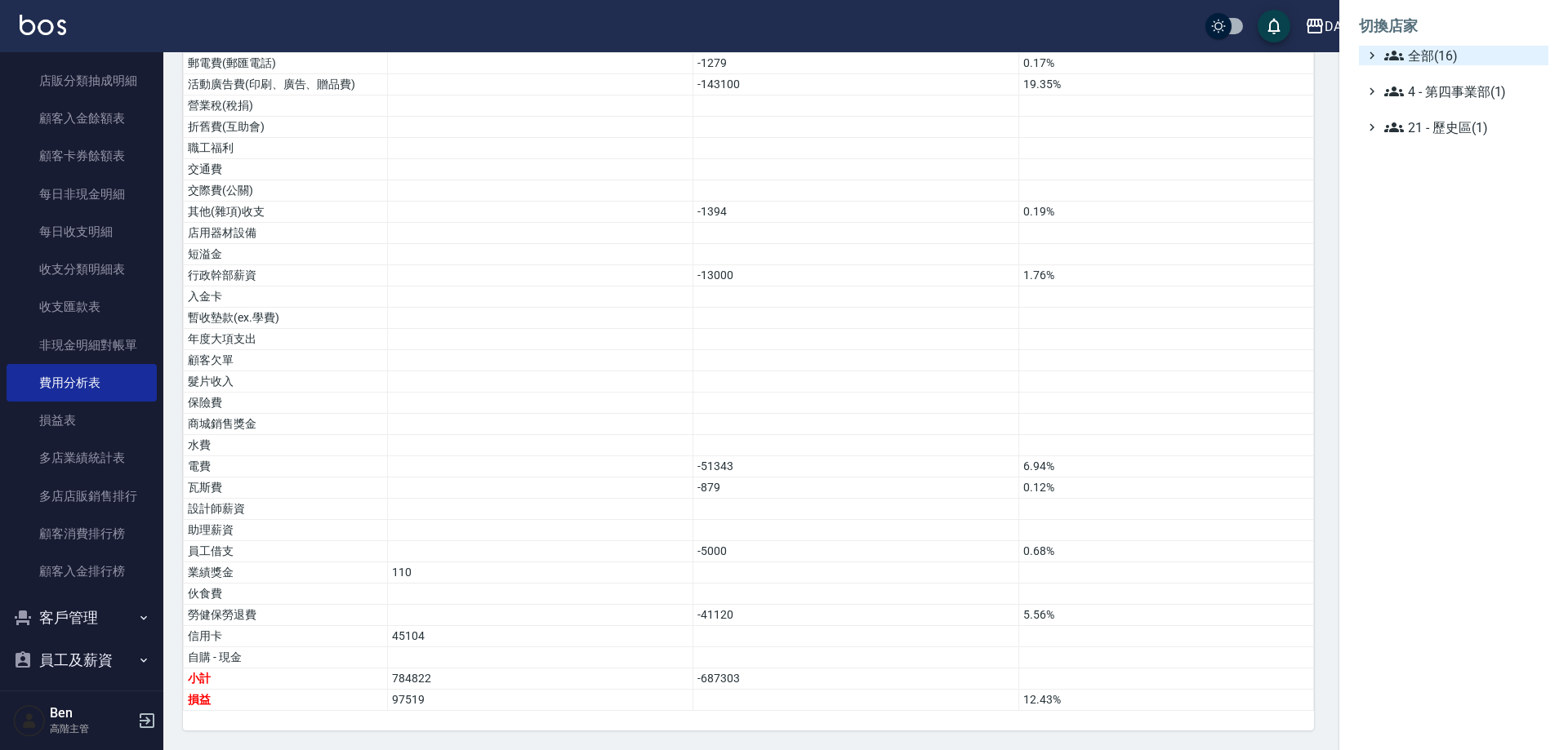
click at [1453, 50] on span "全部(16)" at bounding box center [1463, 56] width 158 height 20
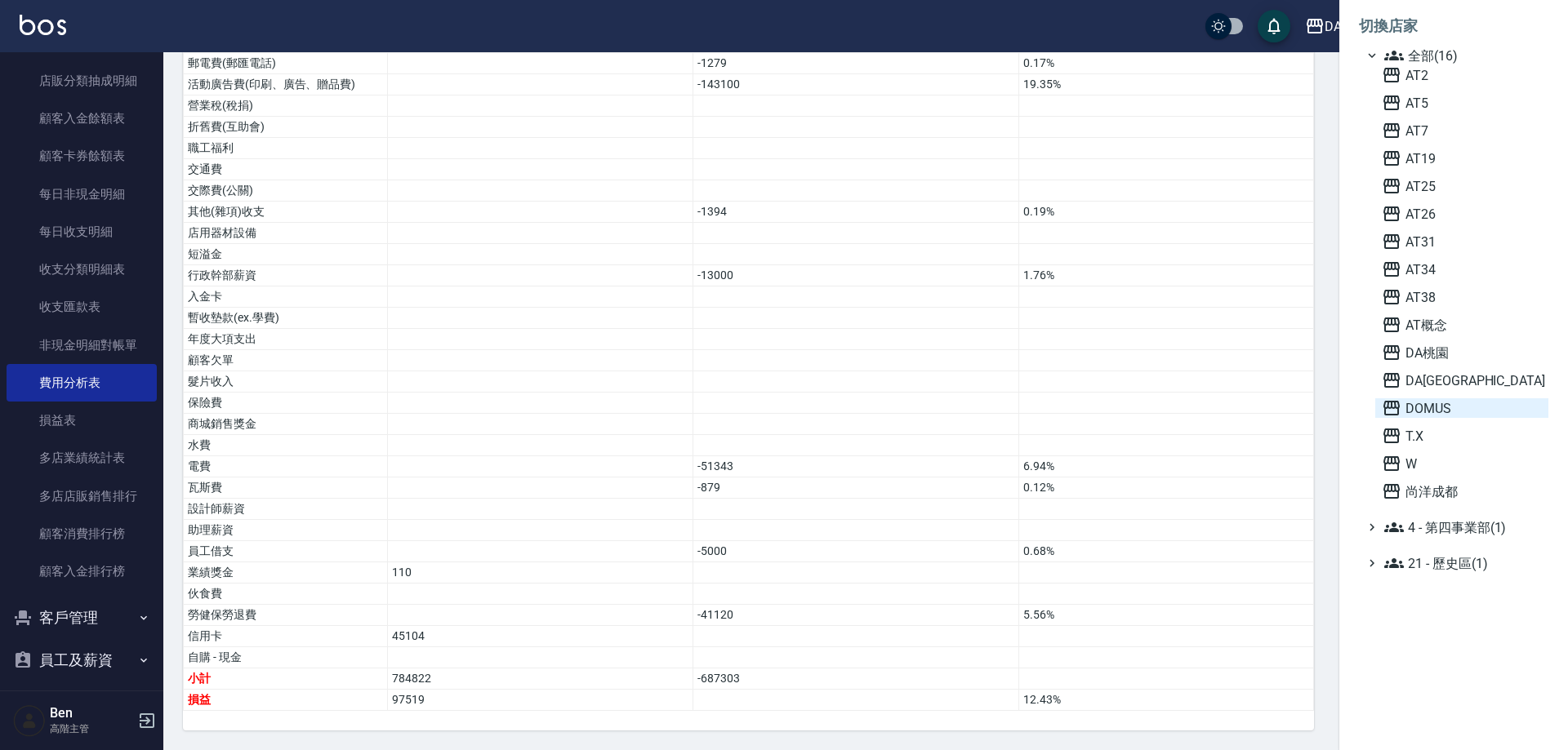
click at [1435, 413] on span "DOMUS" at bounding box center [1463, 408] width 160 height 20
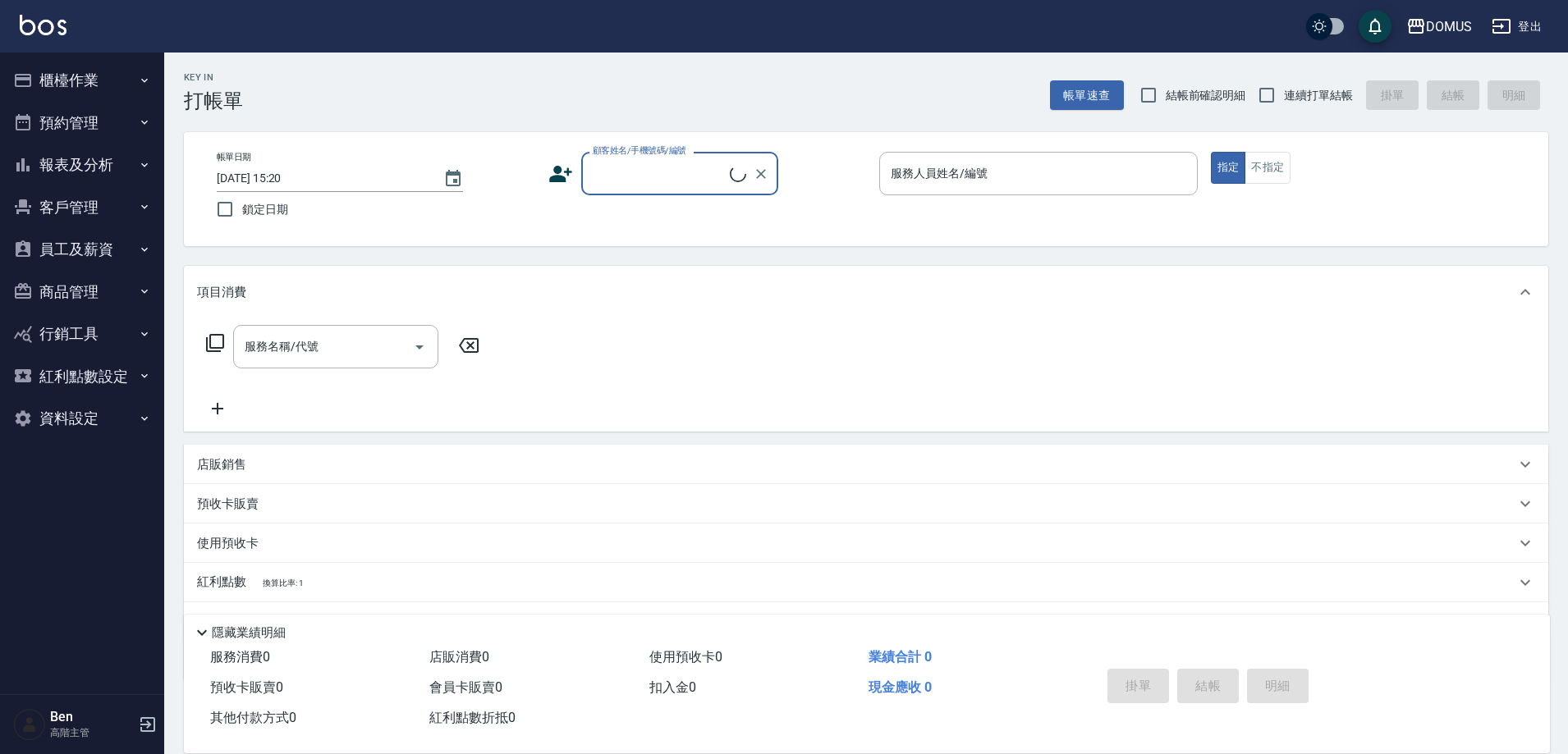
click at [67, 195] on button "客戶管理" at bounding box center [82, 208] width 151 height 43
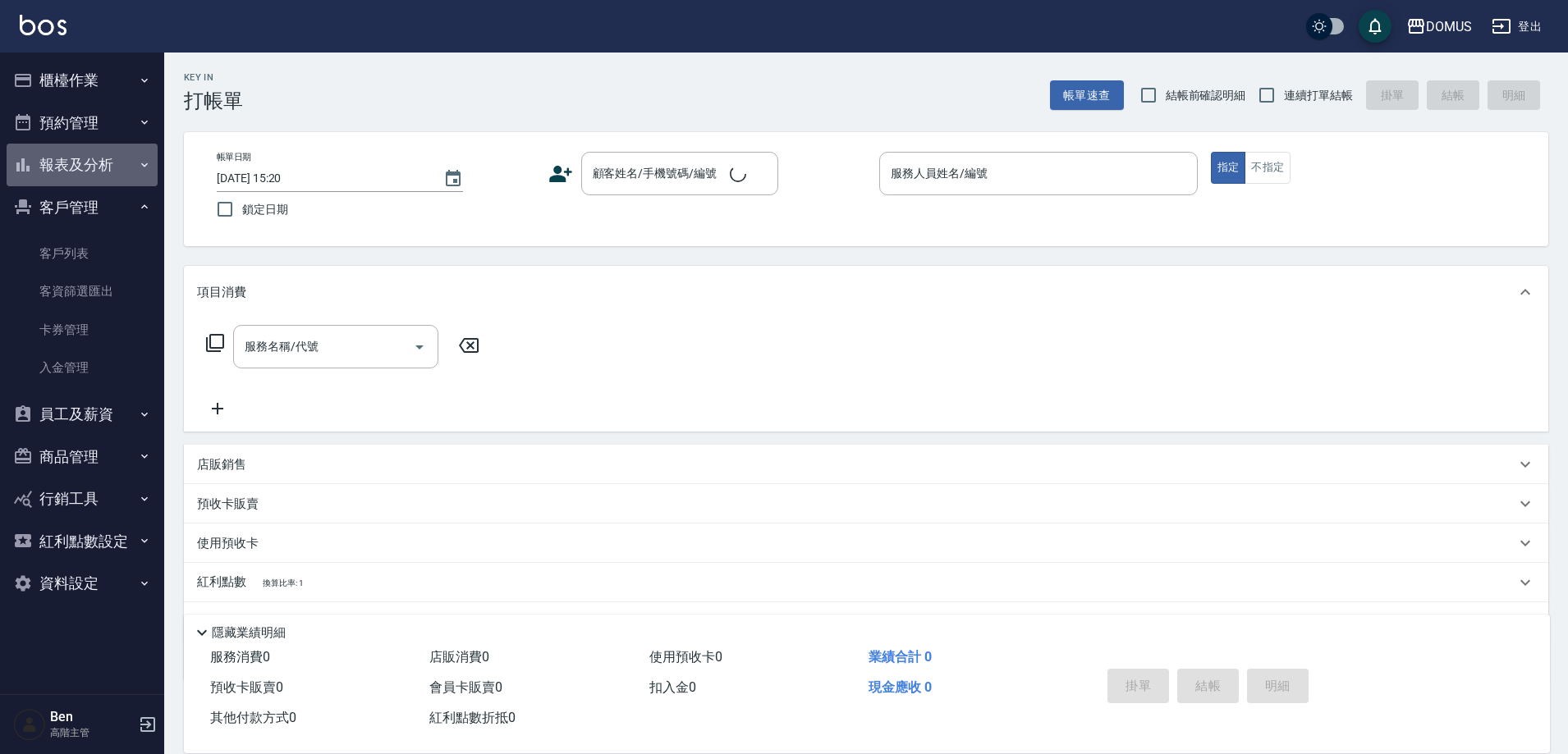
click at [80, 167] on button "報表及分析" at bounding box center [82, 165] width 151 height 43
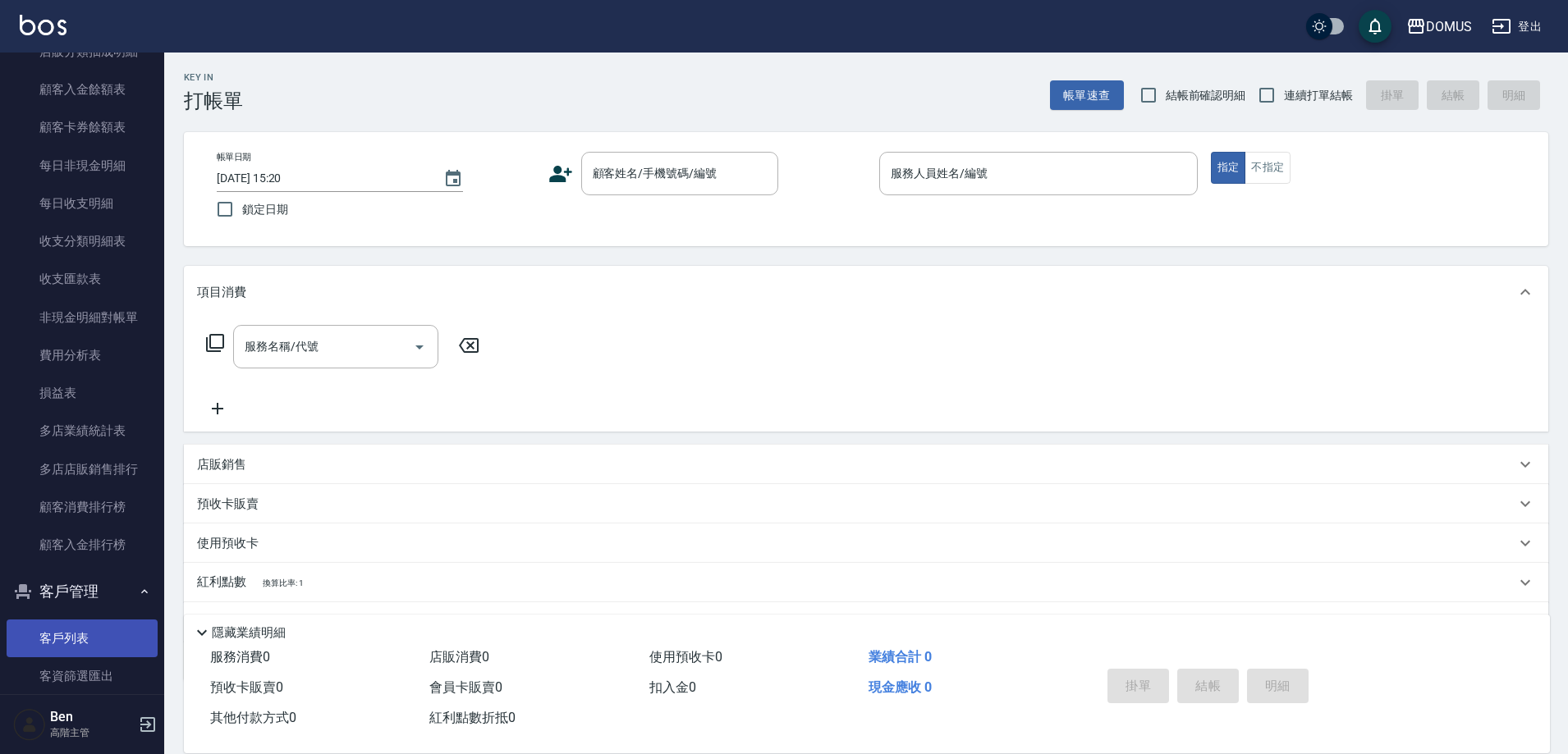
scroll to position [1395, 0]
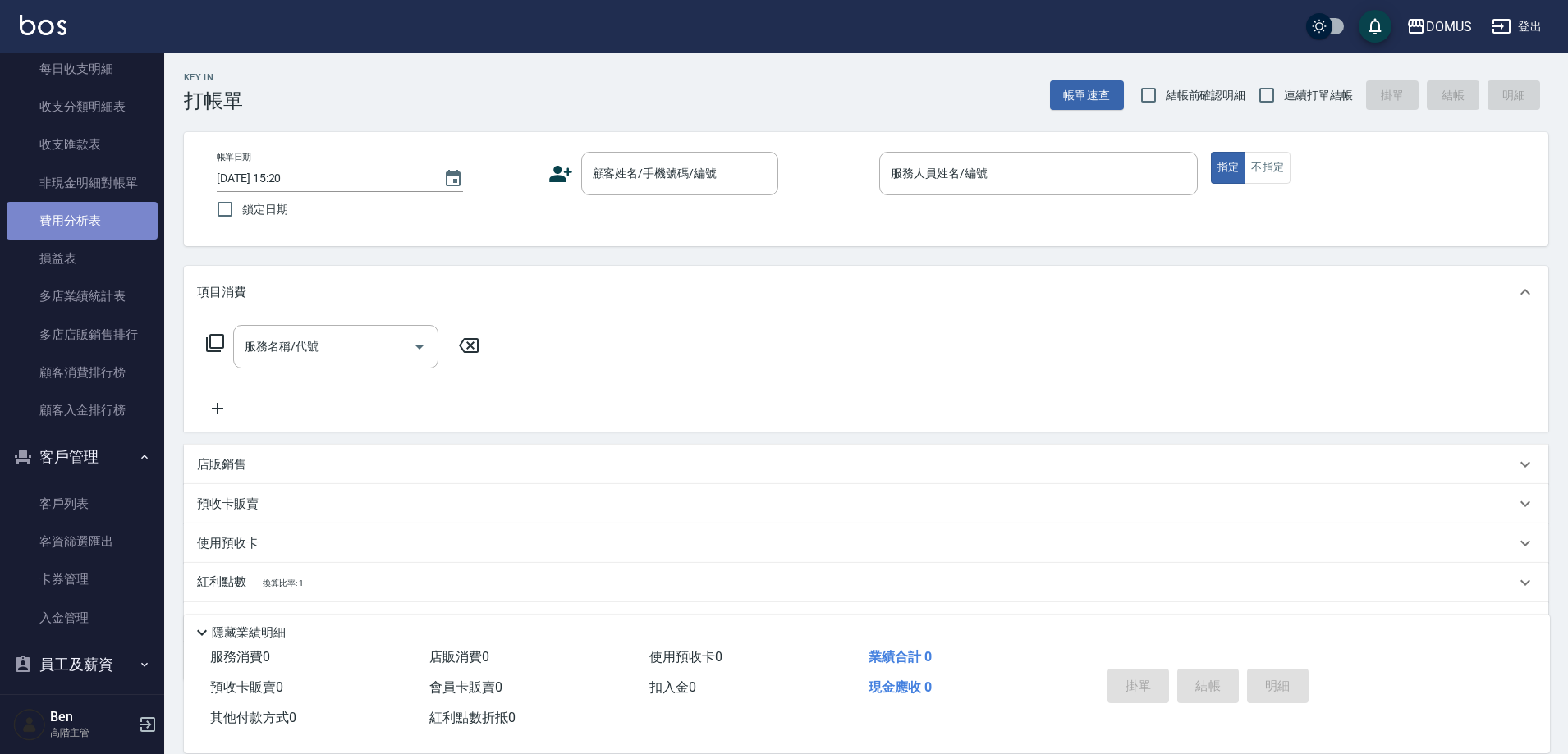
click at [90, 220] on link "費用分析表" at bounding box center [82, 221] width 151 height 38
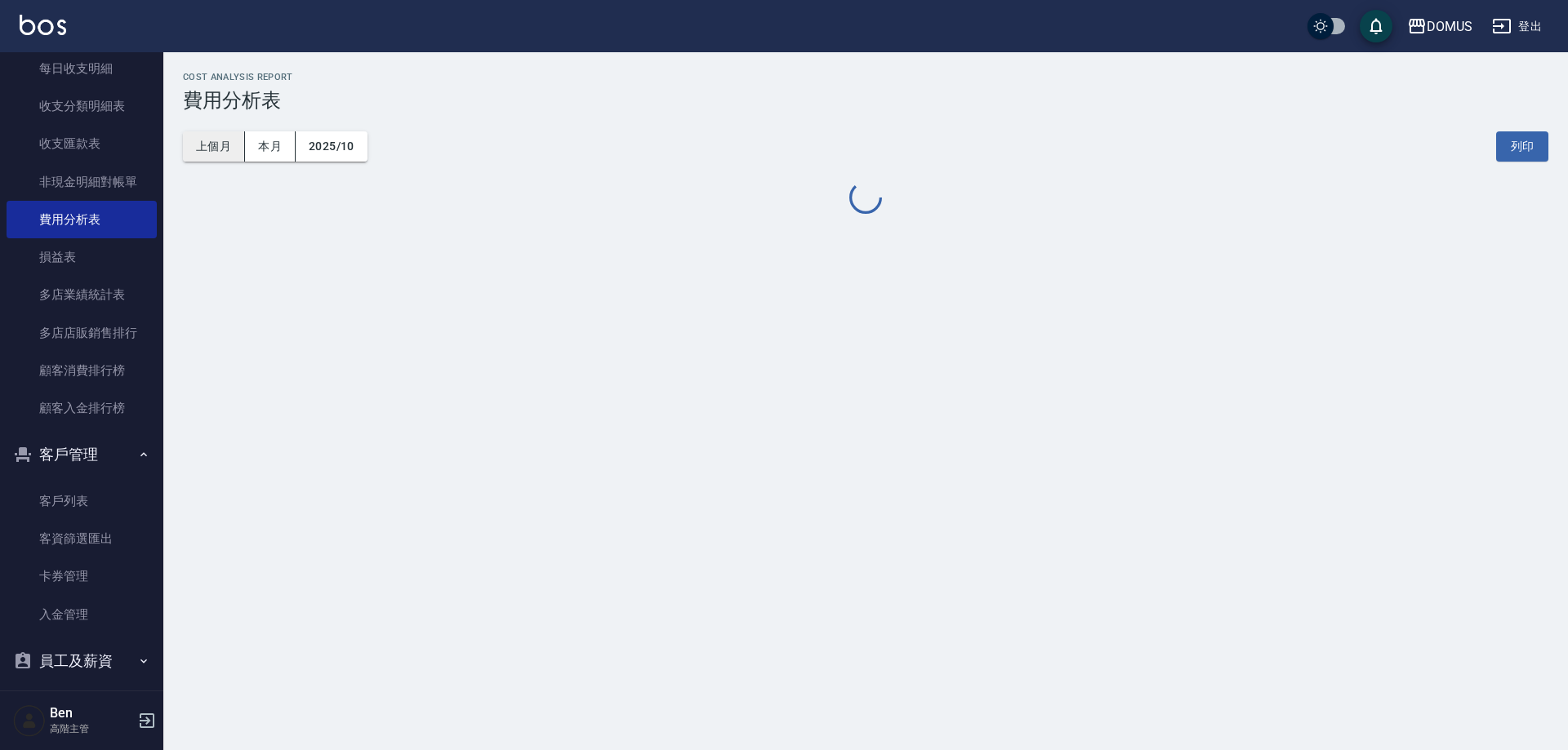
click at [224, 152] on button "上個月" at bounding box center [214, 146] width 62 height 30
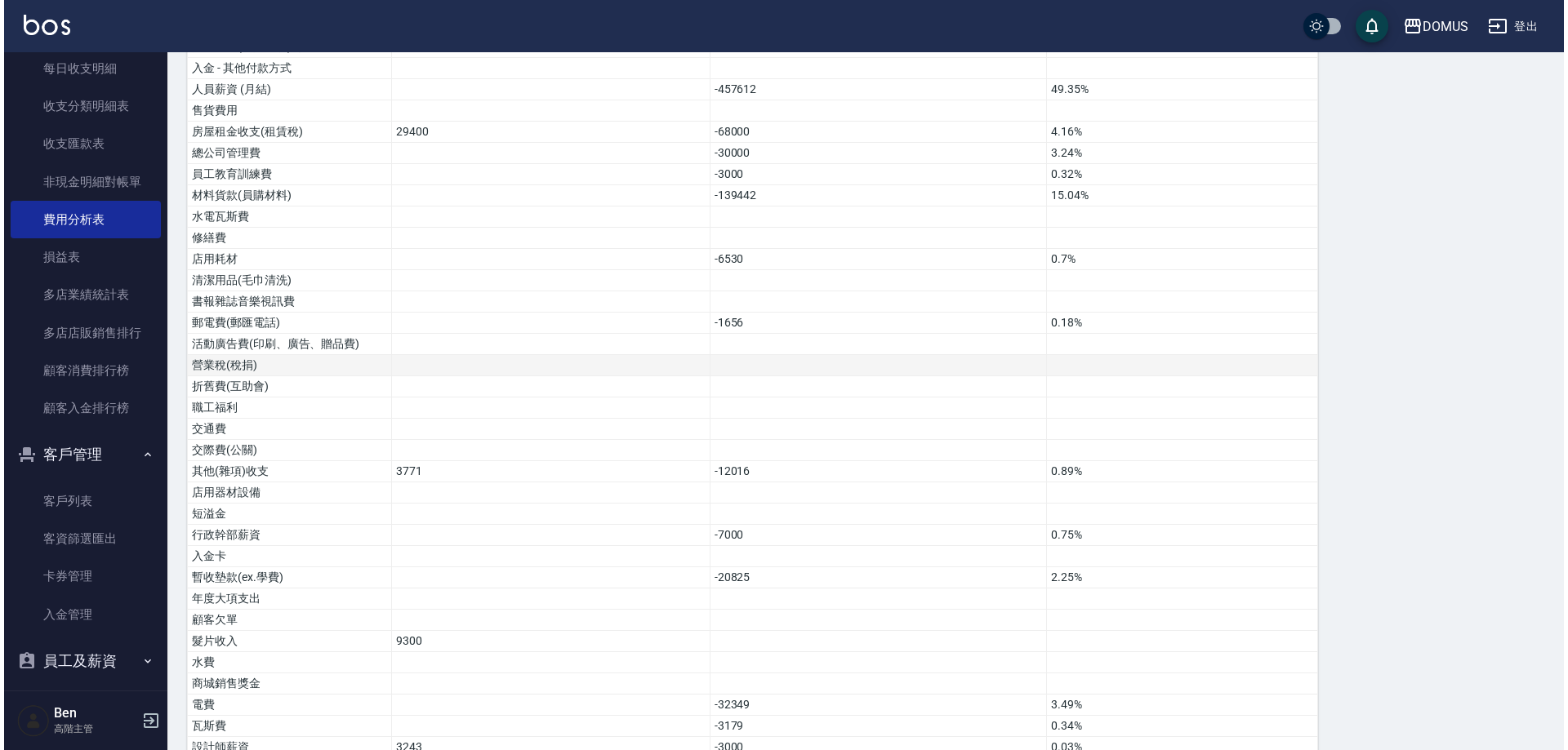
scroll to position [986, 0]
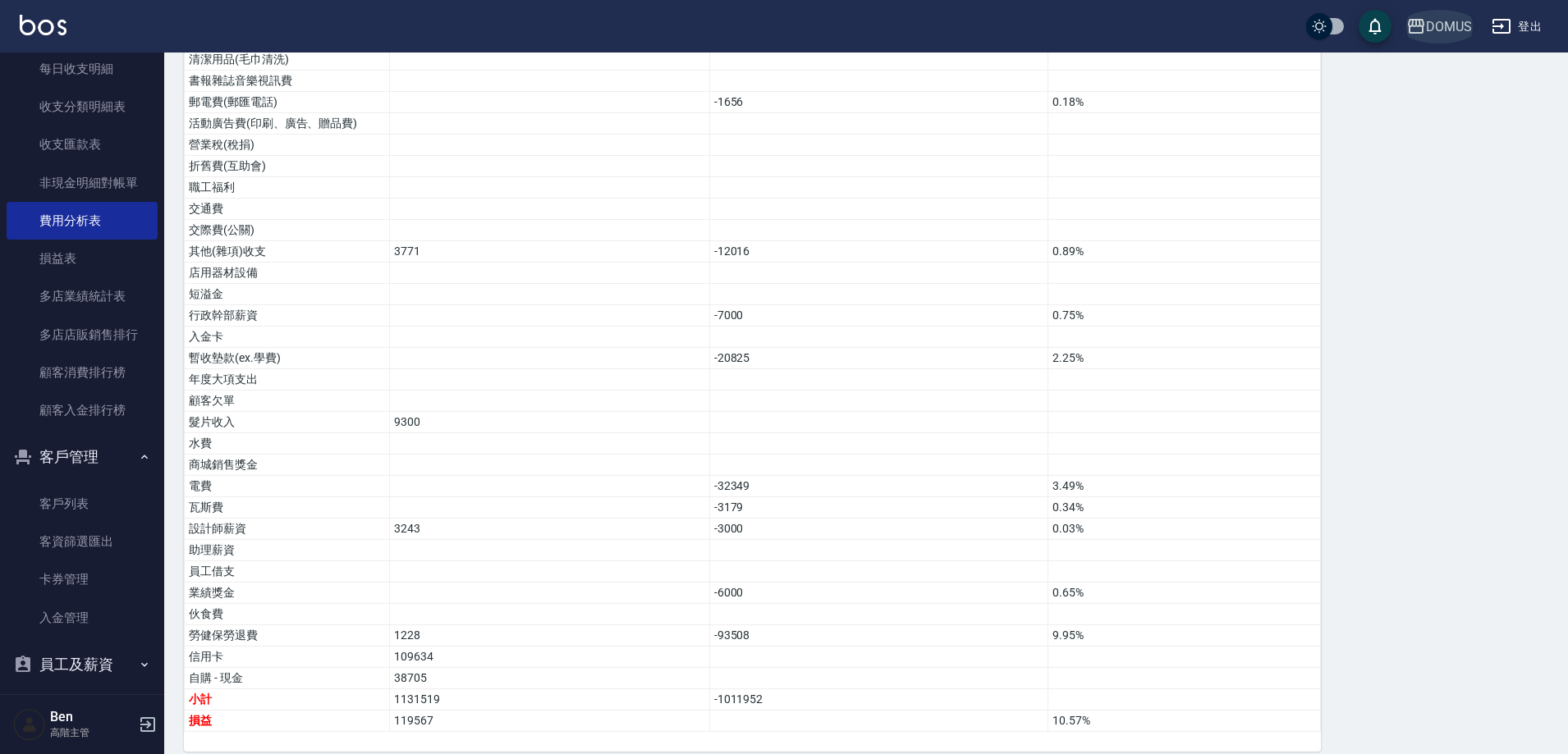
click at [1456, 16] on div "DOMUS" at bounding box center [1449, 26] width 46 height 21
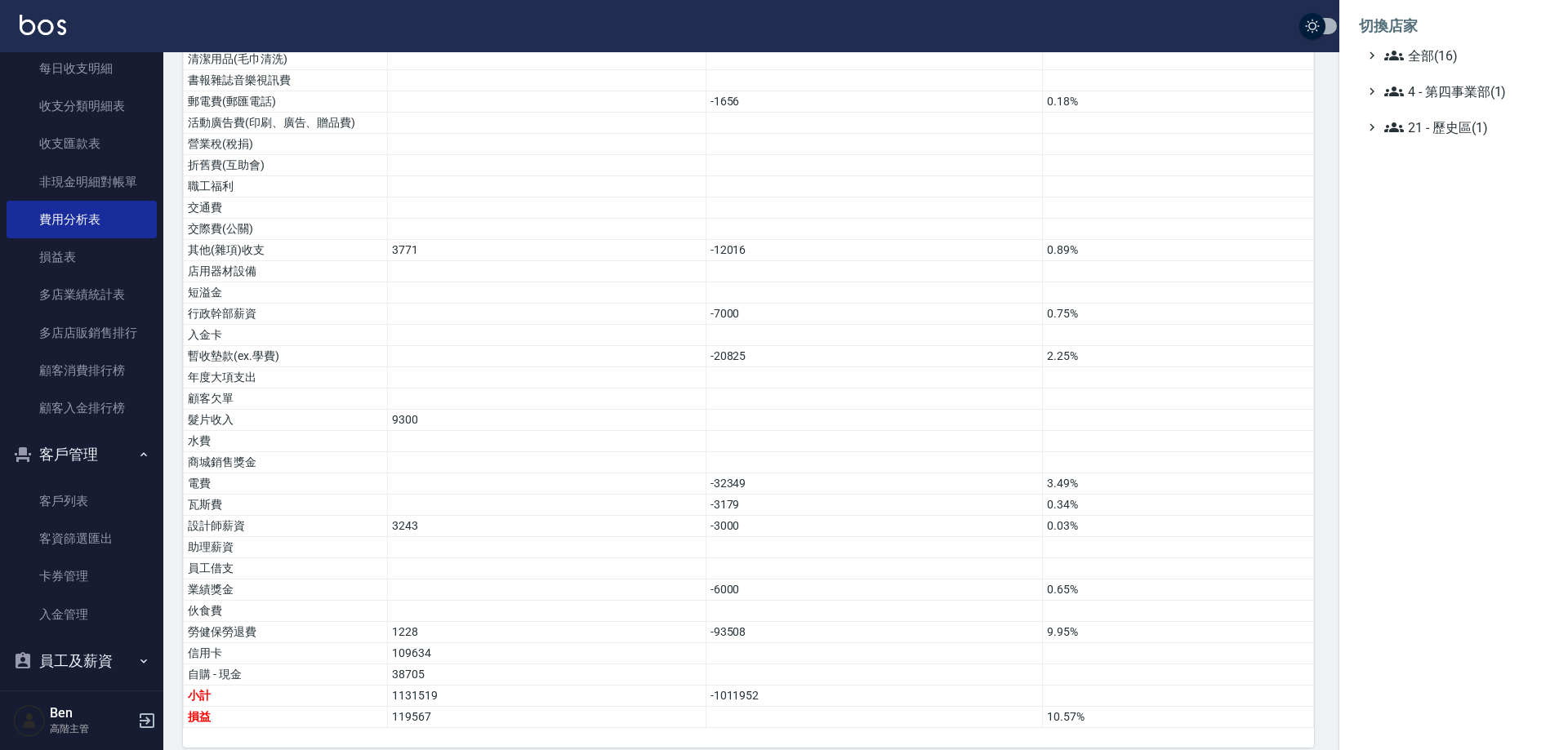
click at [1440, 54] on span "全部(16)" at bounding box center [1463, 56] width 158 height 20
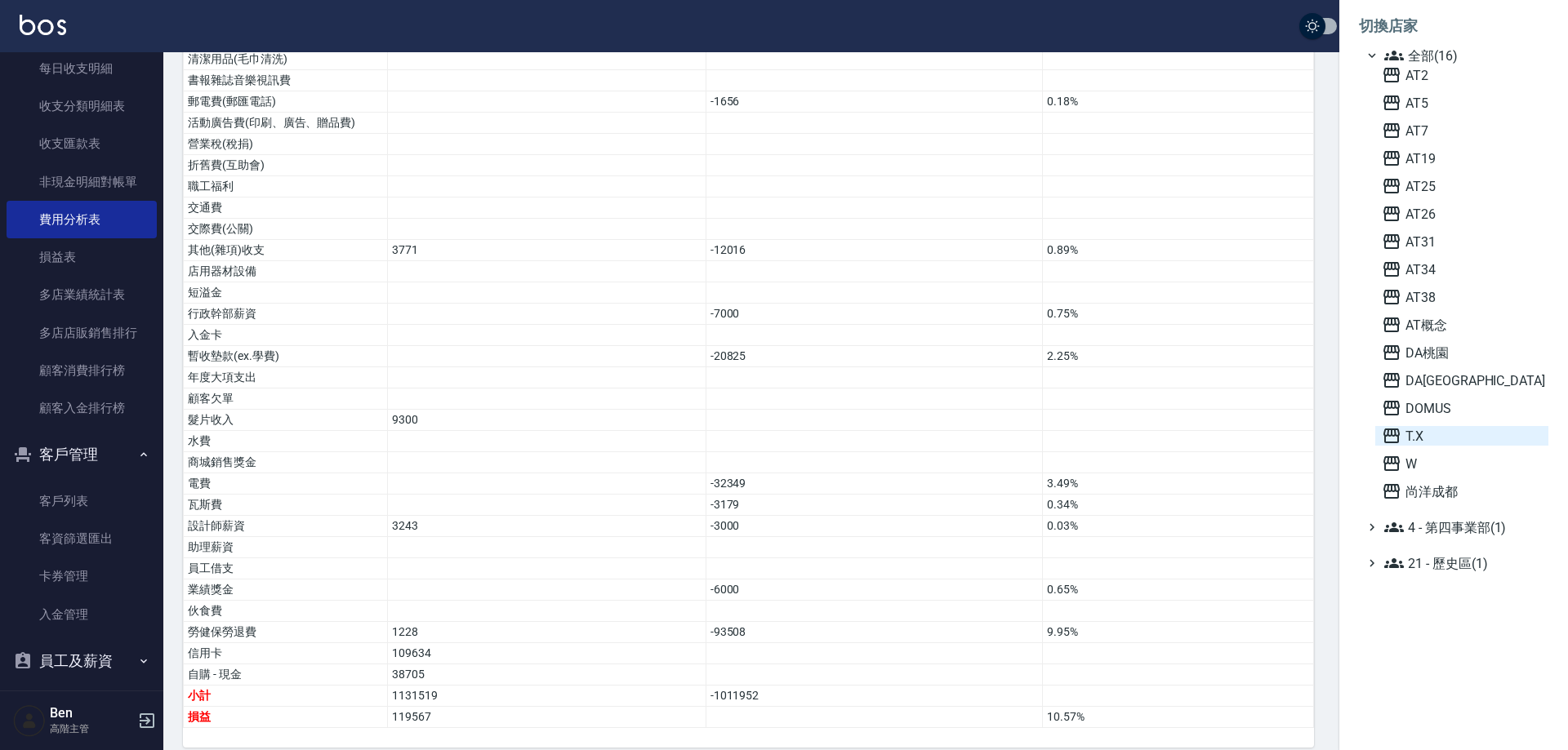
click at [1443, 431] on span "T.X" at bounding box center [1463, 436] width 160 height 20
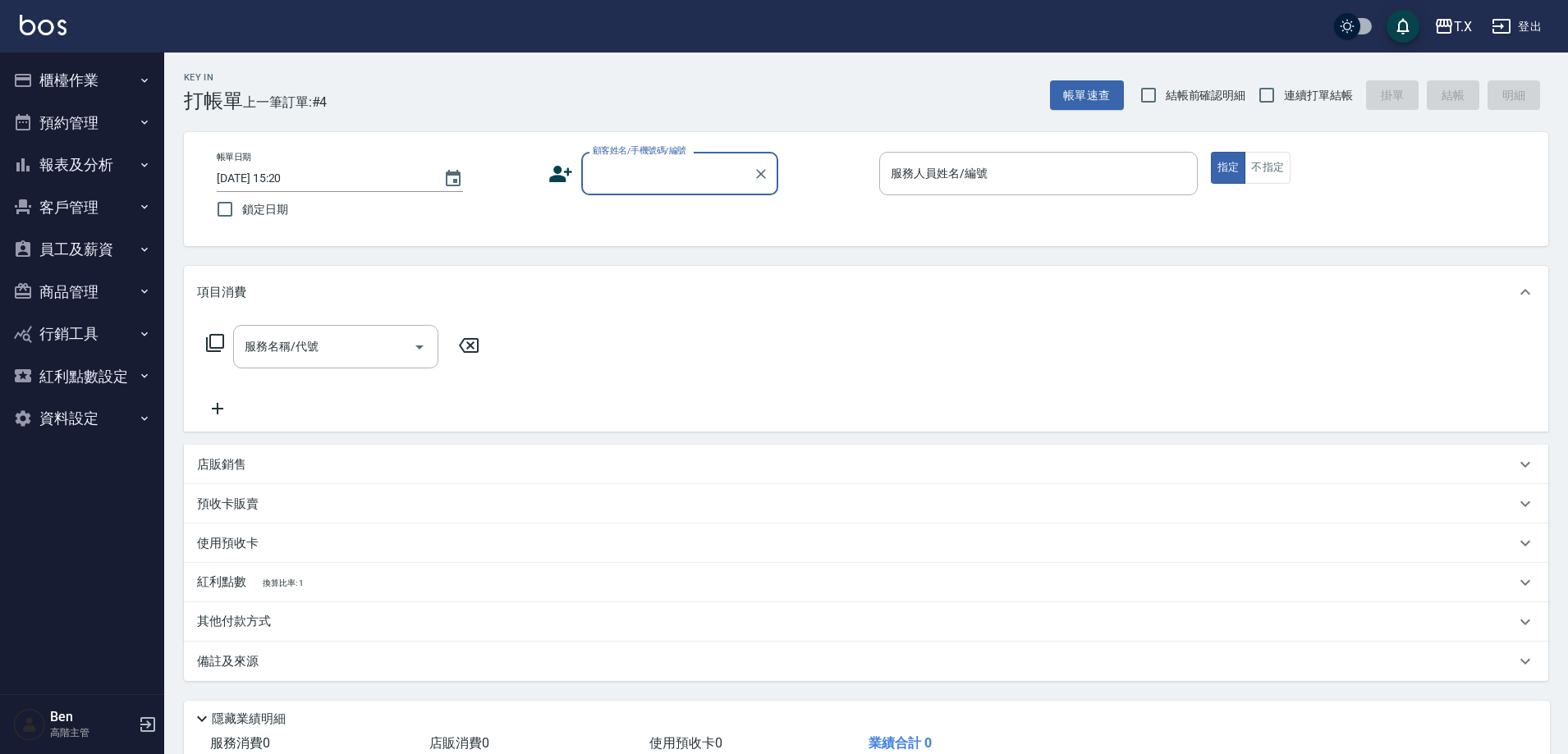
click at [98, 160] on button "報表及分析" at bounding box center [82, 165] width 151 height 43
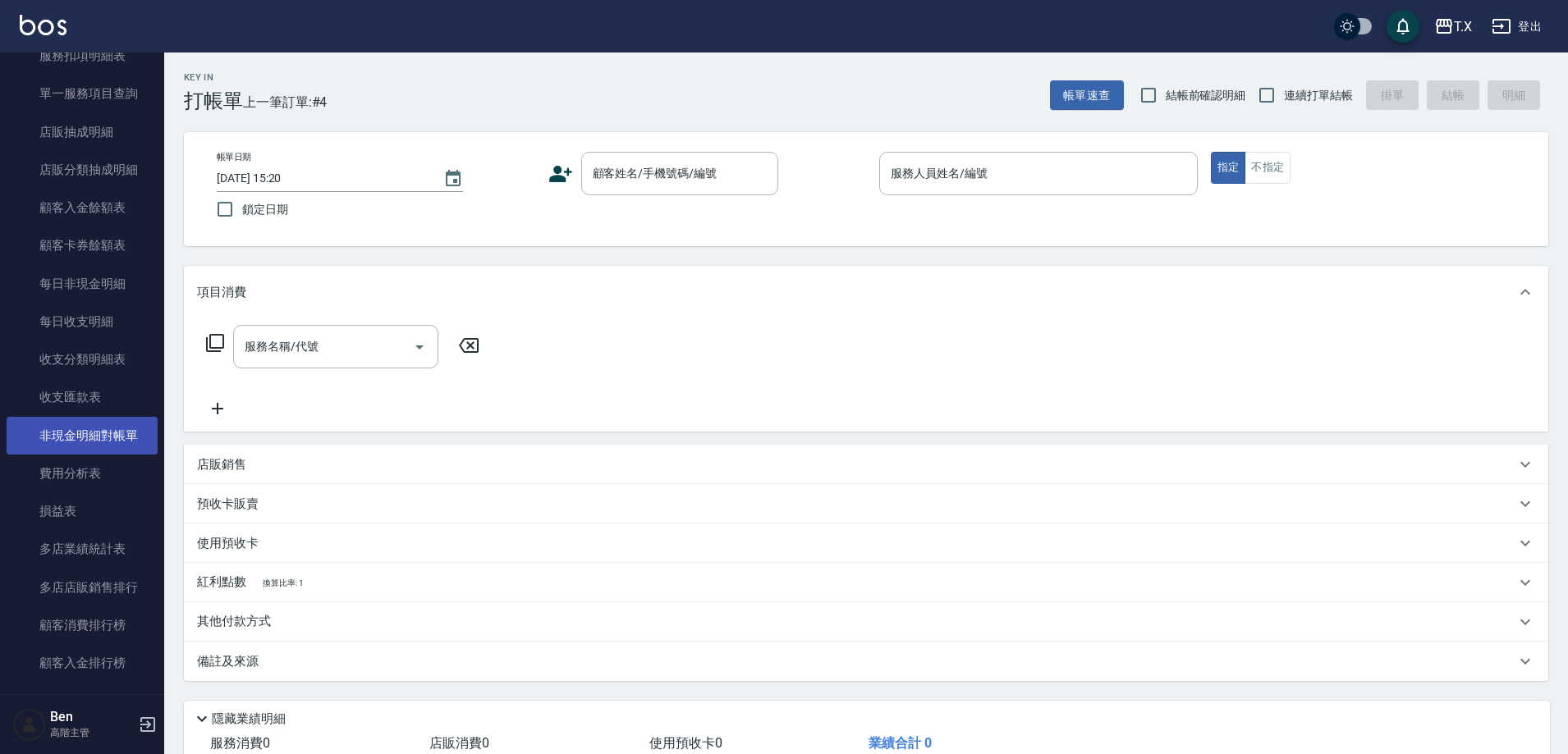
scroll to position [1231, 0]
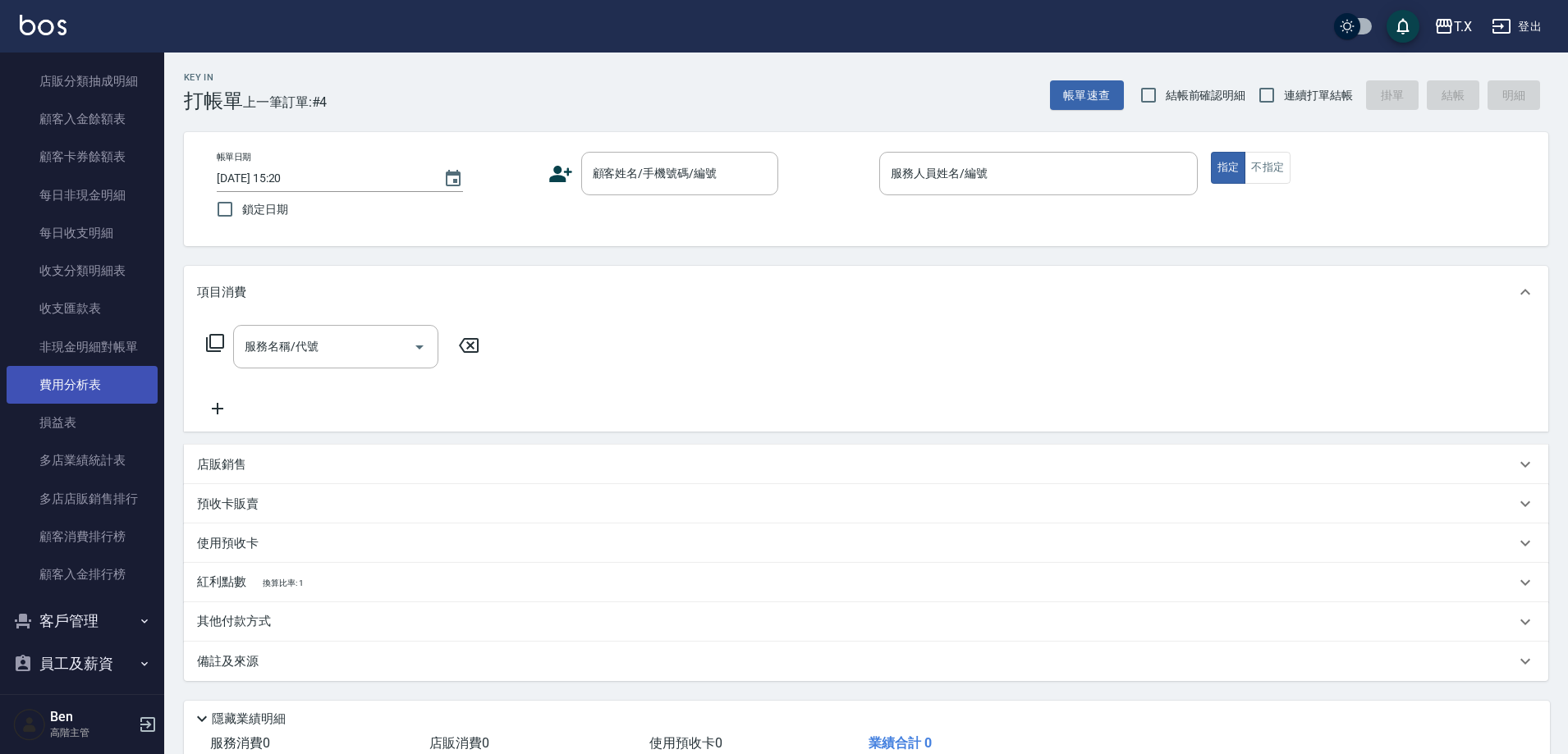
click at [88, 384] on link "費用分析表" at bounding box center [82, 385] width 151 height 38
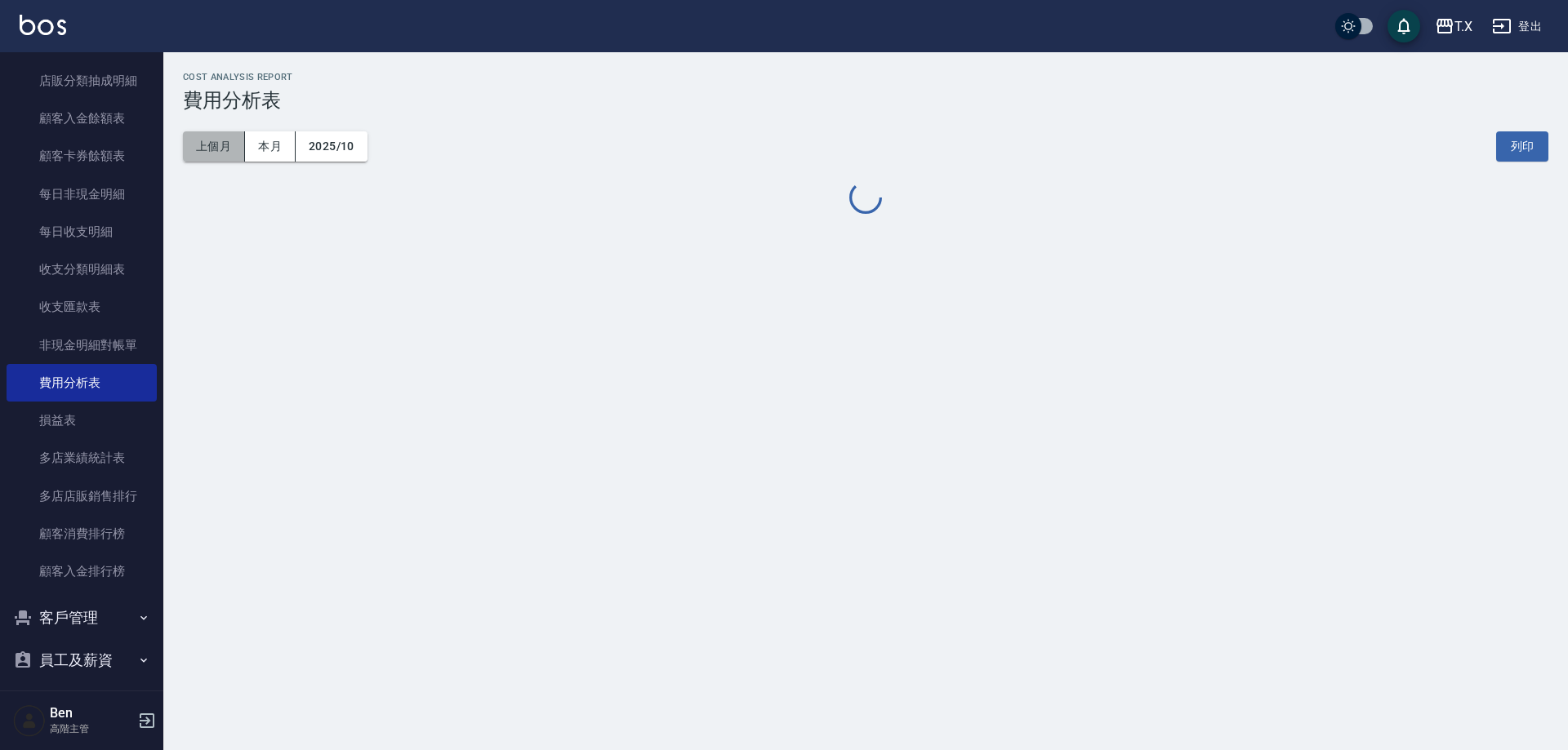
click at [235, 143] on button "上個月" at bounding box center [214, 146] width 62 height 30
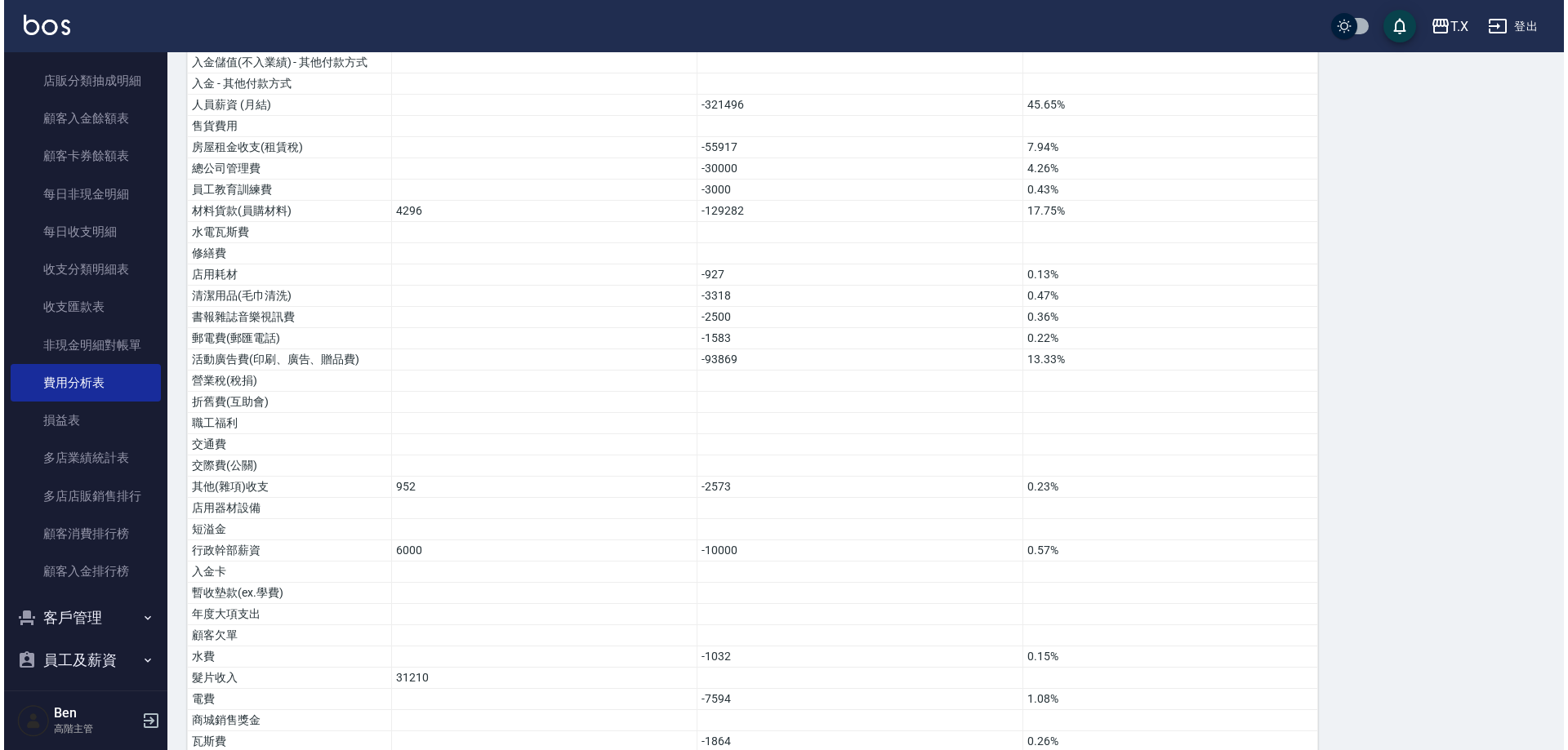
scroll to position [986, 0]
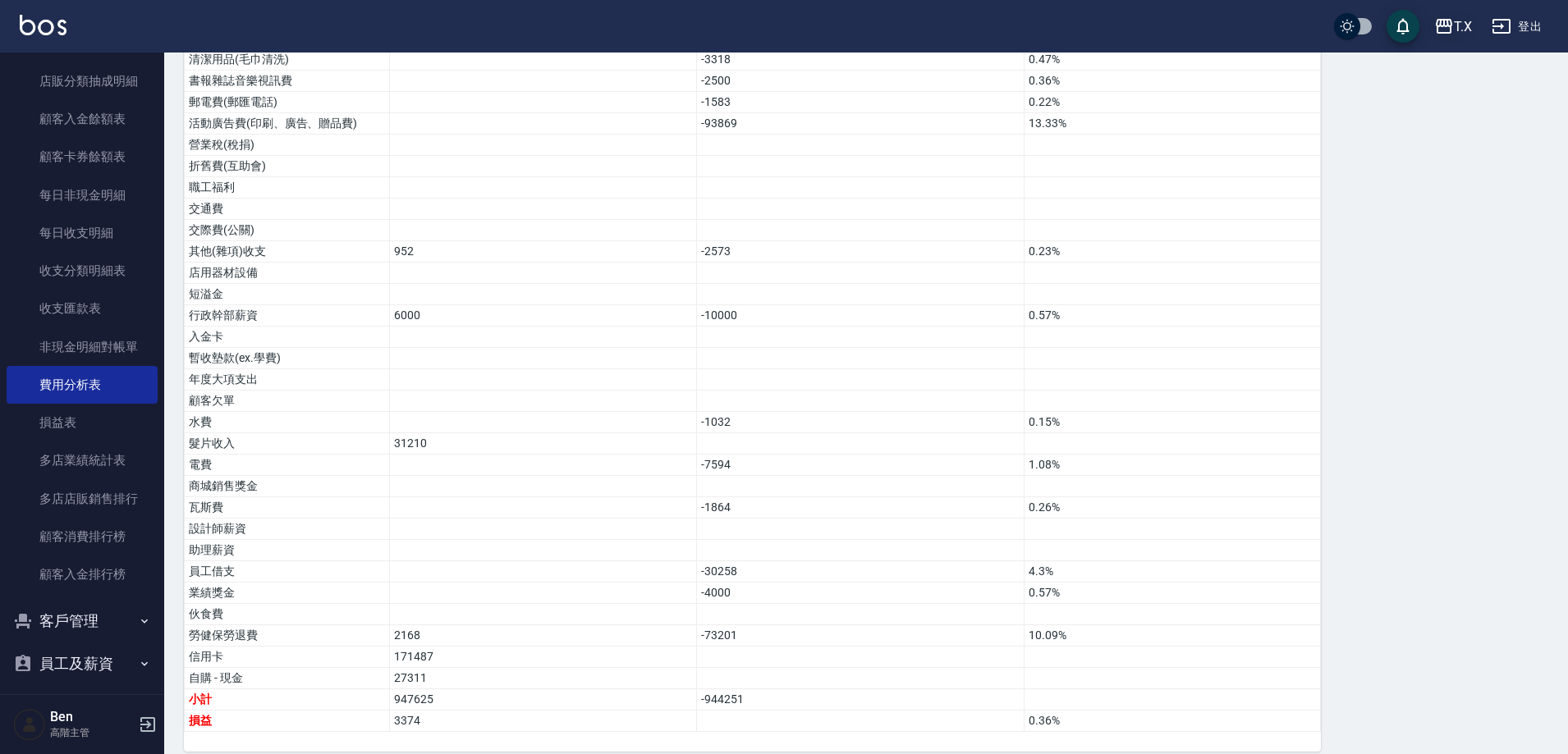
click at [1458, 25] on div "T.X" at bounding box center [1463, 26] width 18 height 21
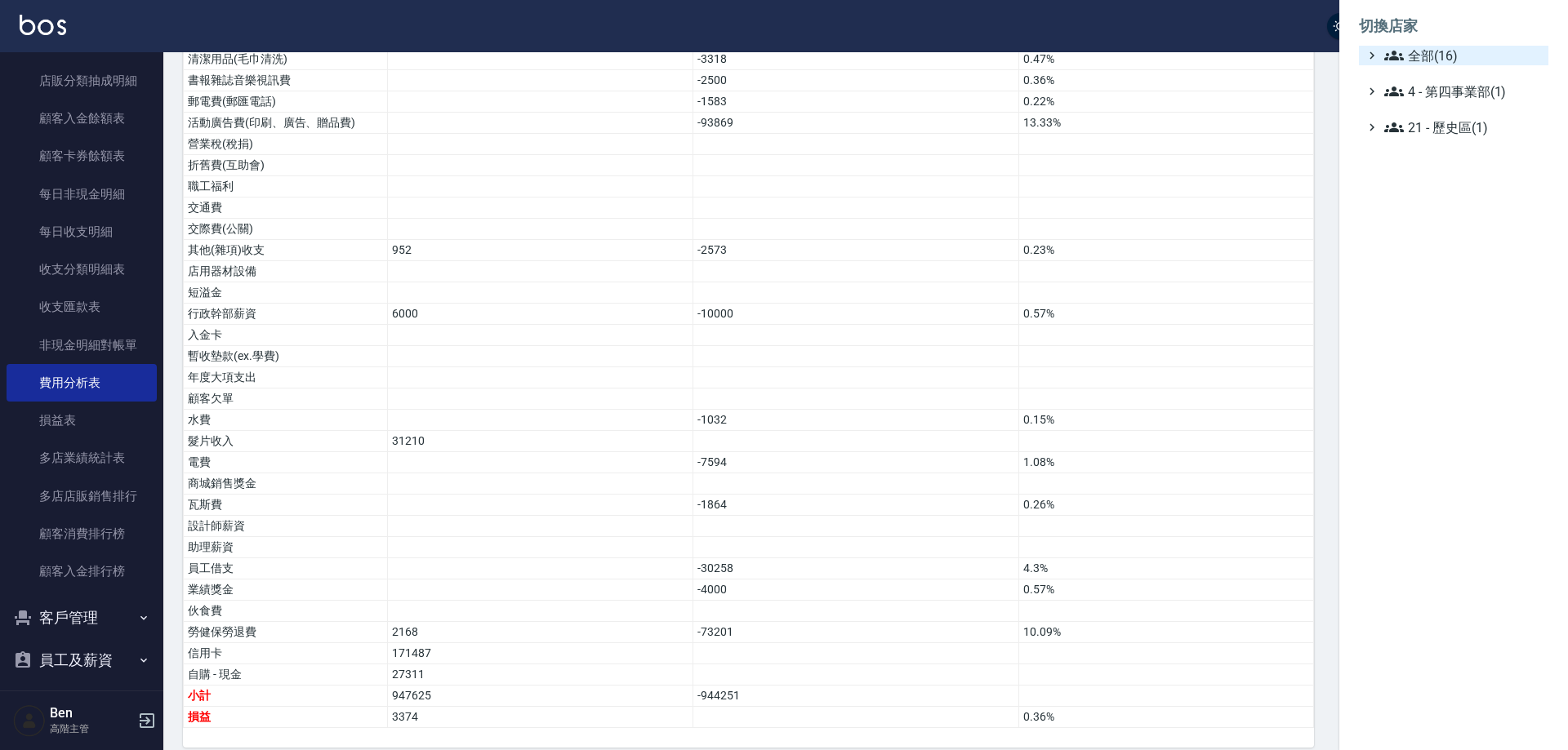
click at [1448, 58] on span "全部(16)" at bounding box center [1463, 56] width 158 height 20
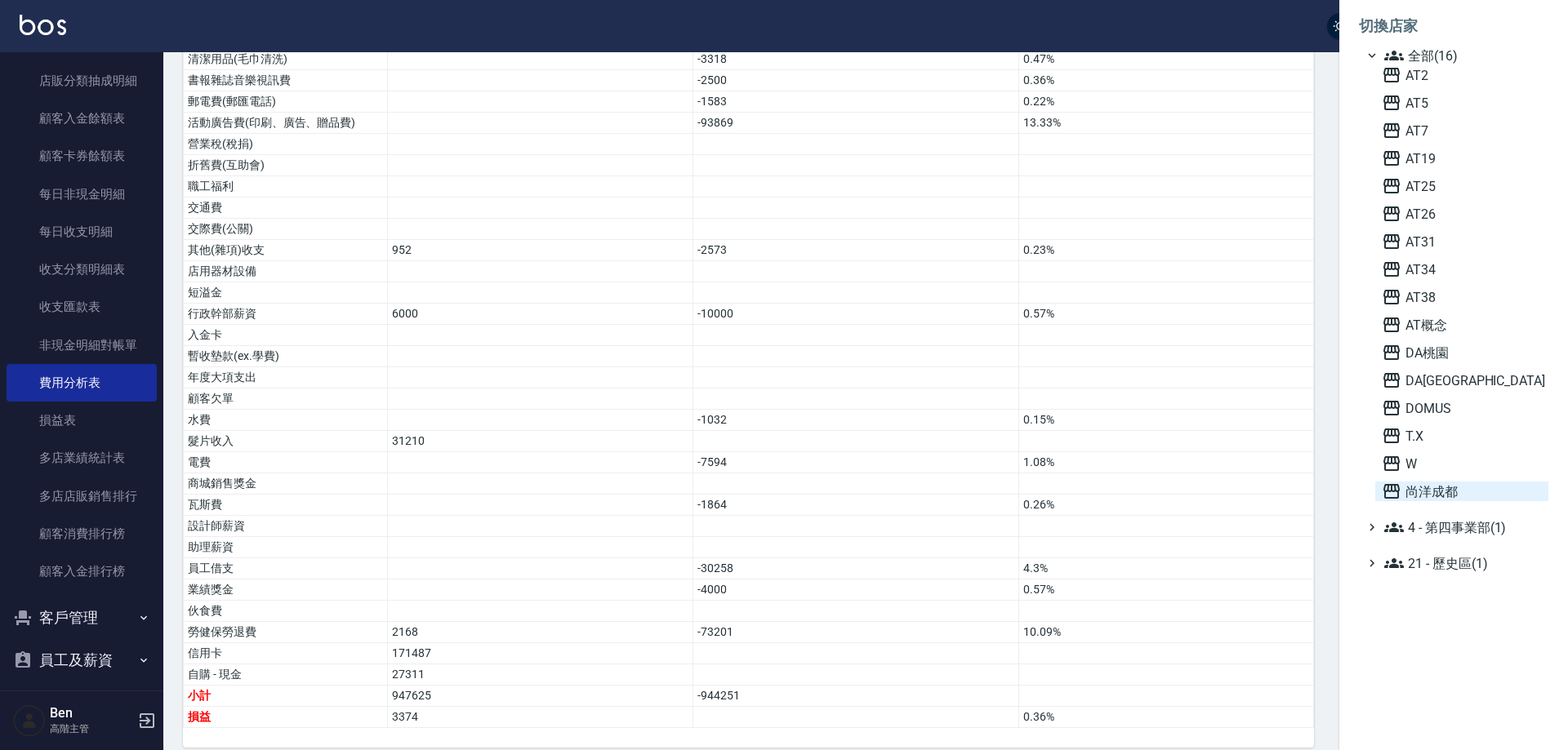
click at [1440, 497] on span "尚洋成都" at bounding box center [1463, 492] width 160 height 20
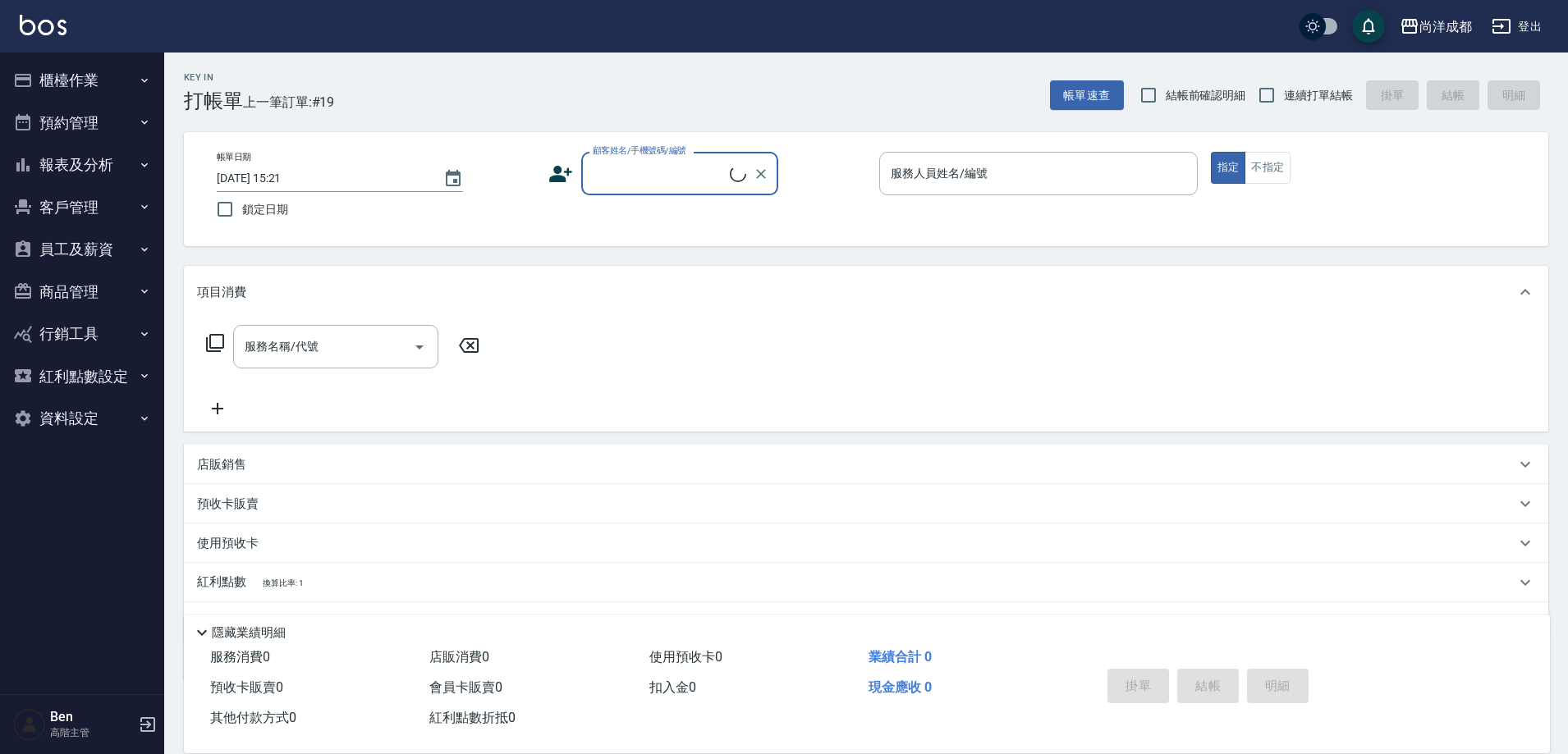
click at [91, 150] on button "報表及分析" at bounding box center [82, 165] width 151 height 43
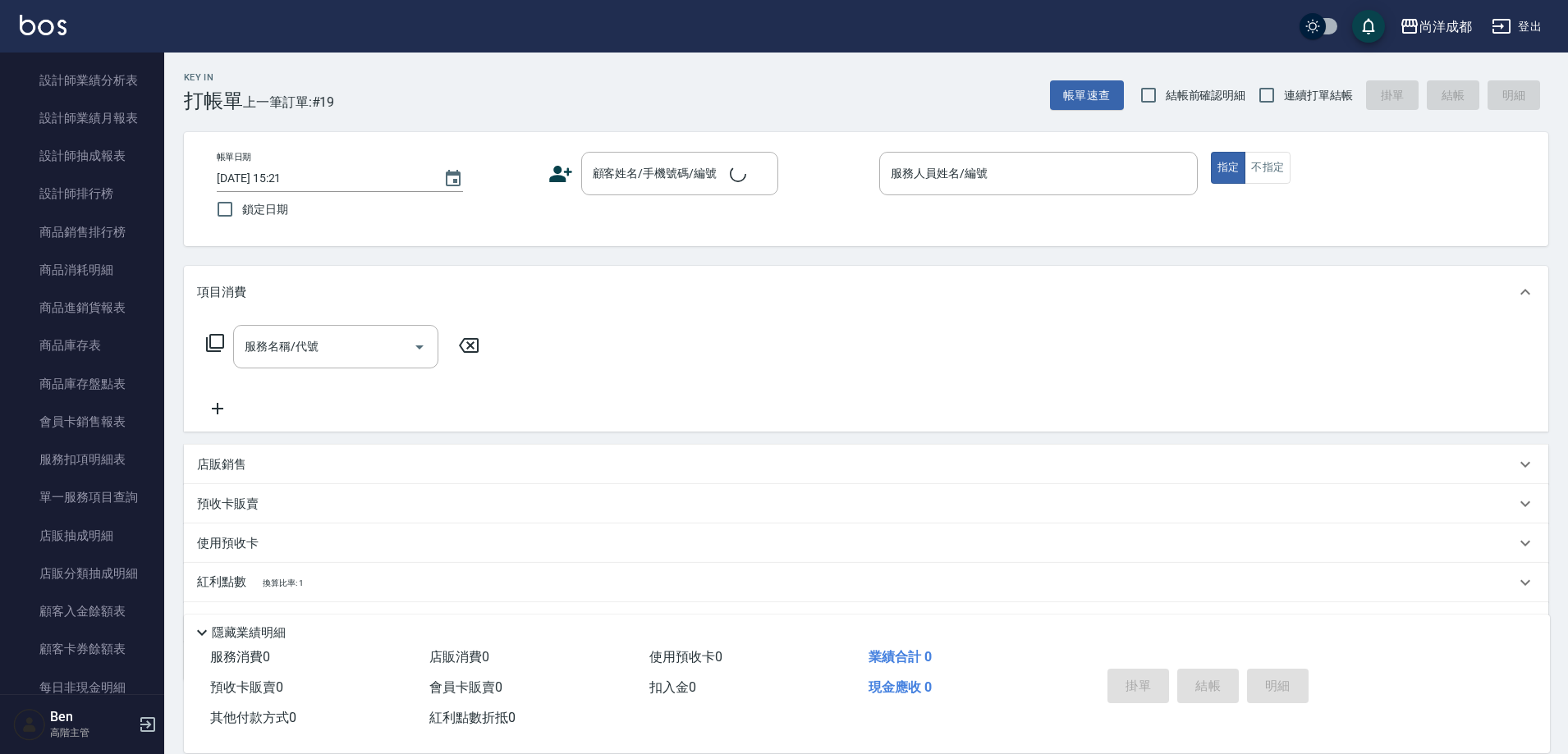
scroll to position [1395, 0]
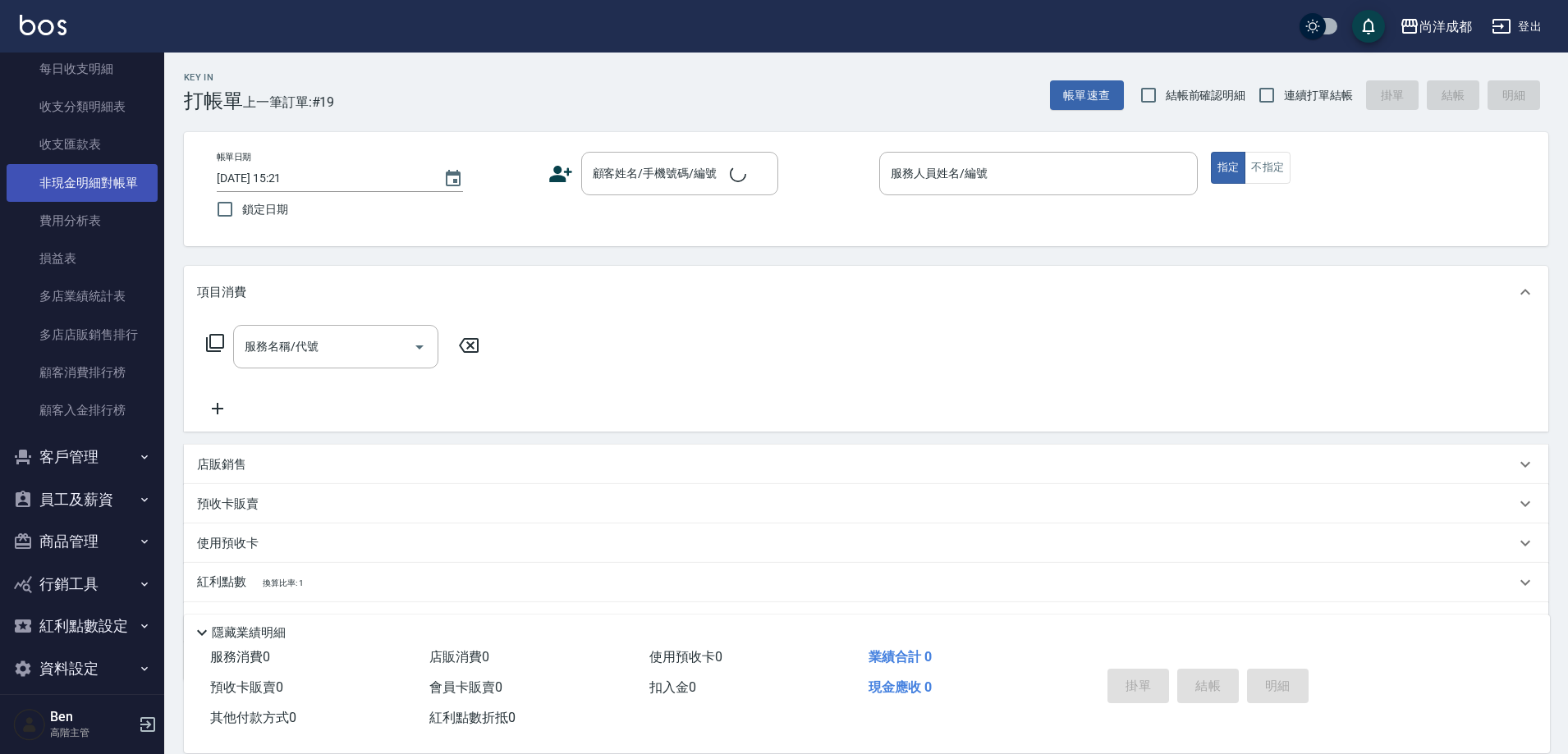
click at [94, 194] on link "非現金明細對帳單" at bounding box center [82, 183] width 151 height 38
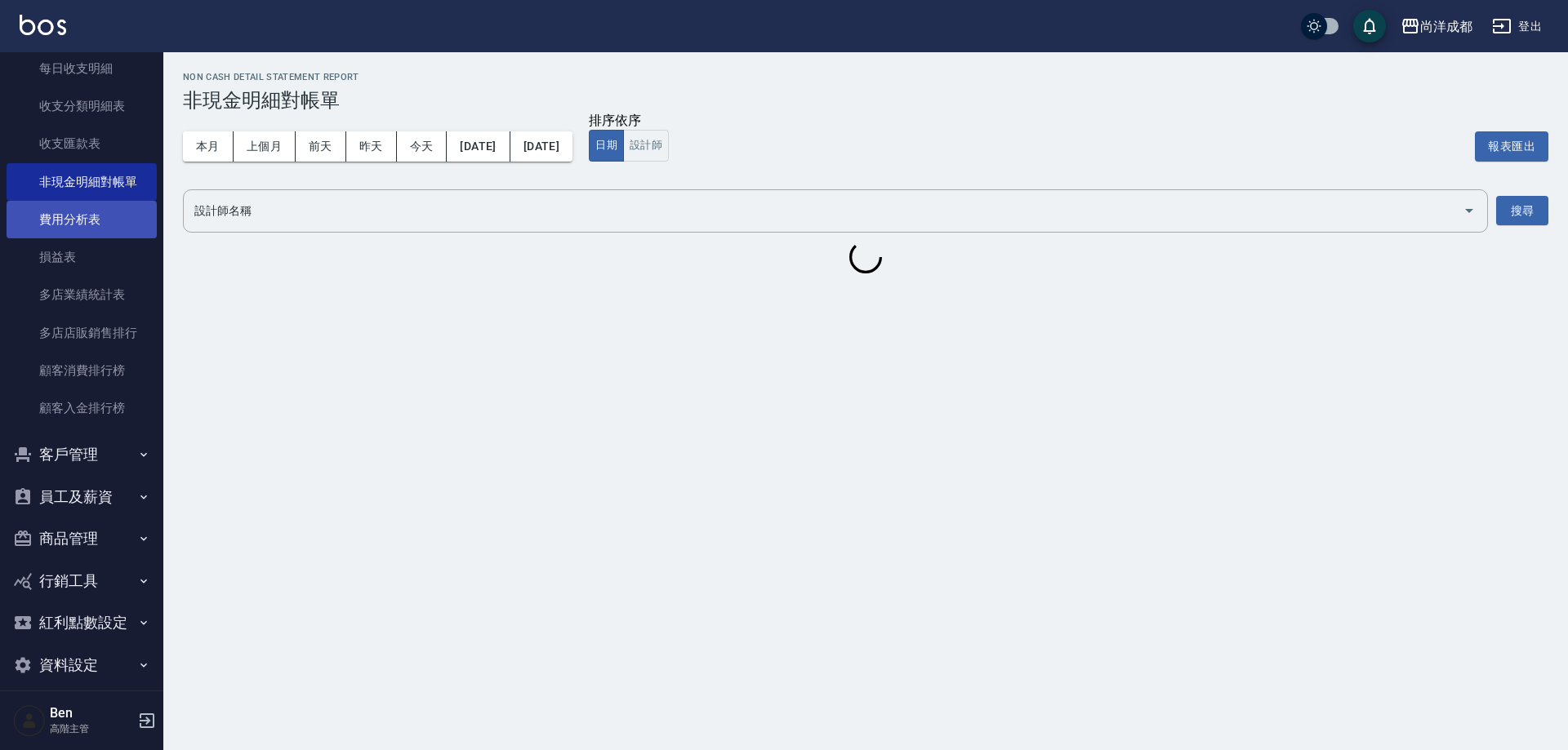
click at [92, 210] on link "費用分析表" at bounding box center [82, 220] width 150 height 38
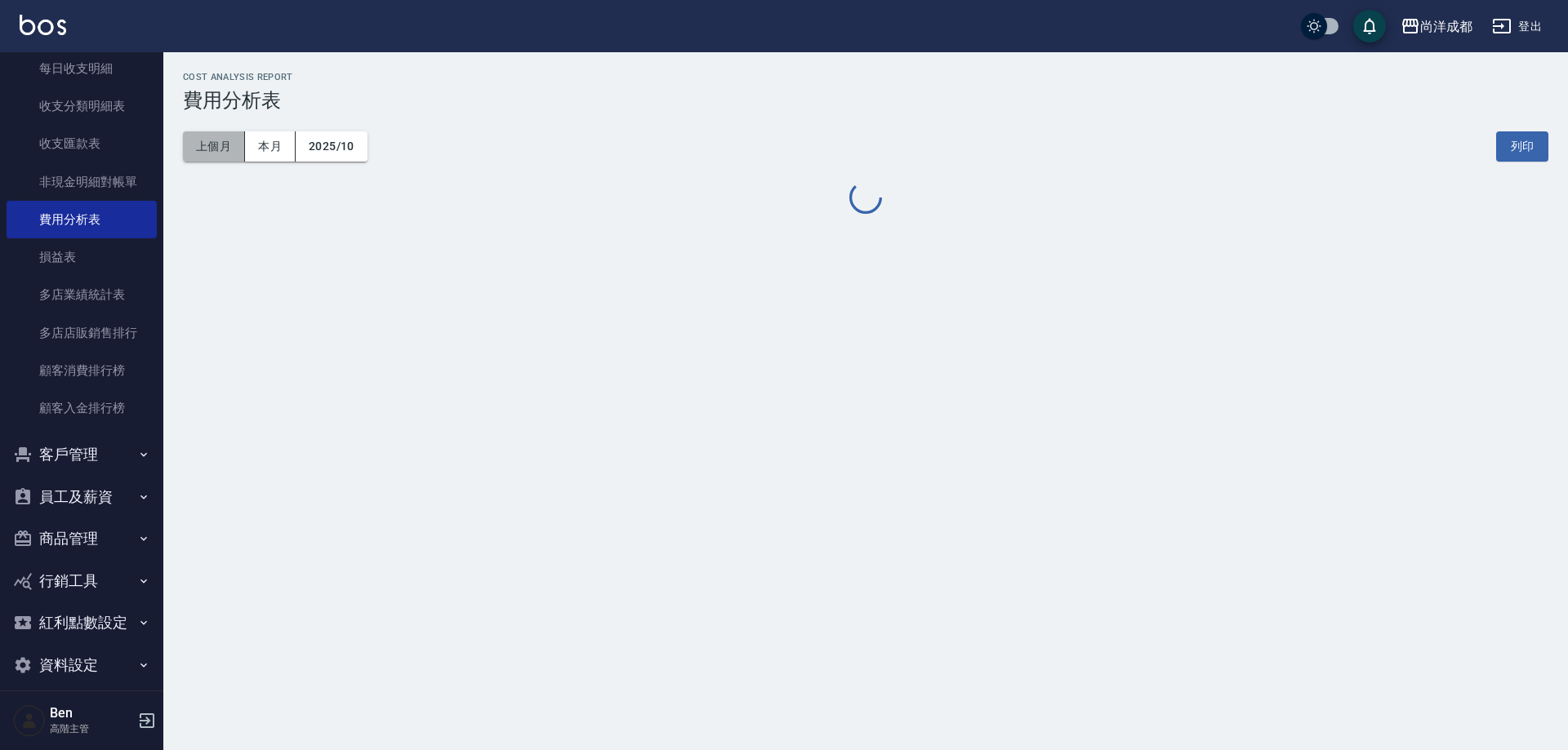
click at [198, 160] on button "上個月" at bounding box center [214, 146] width 62 height 30
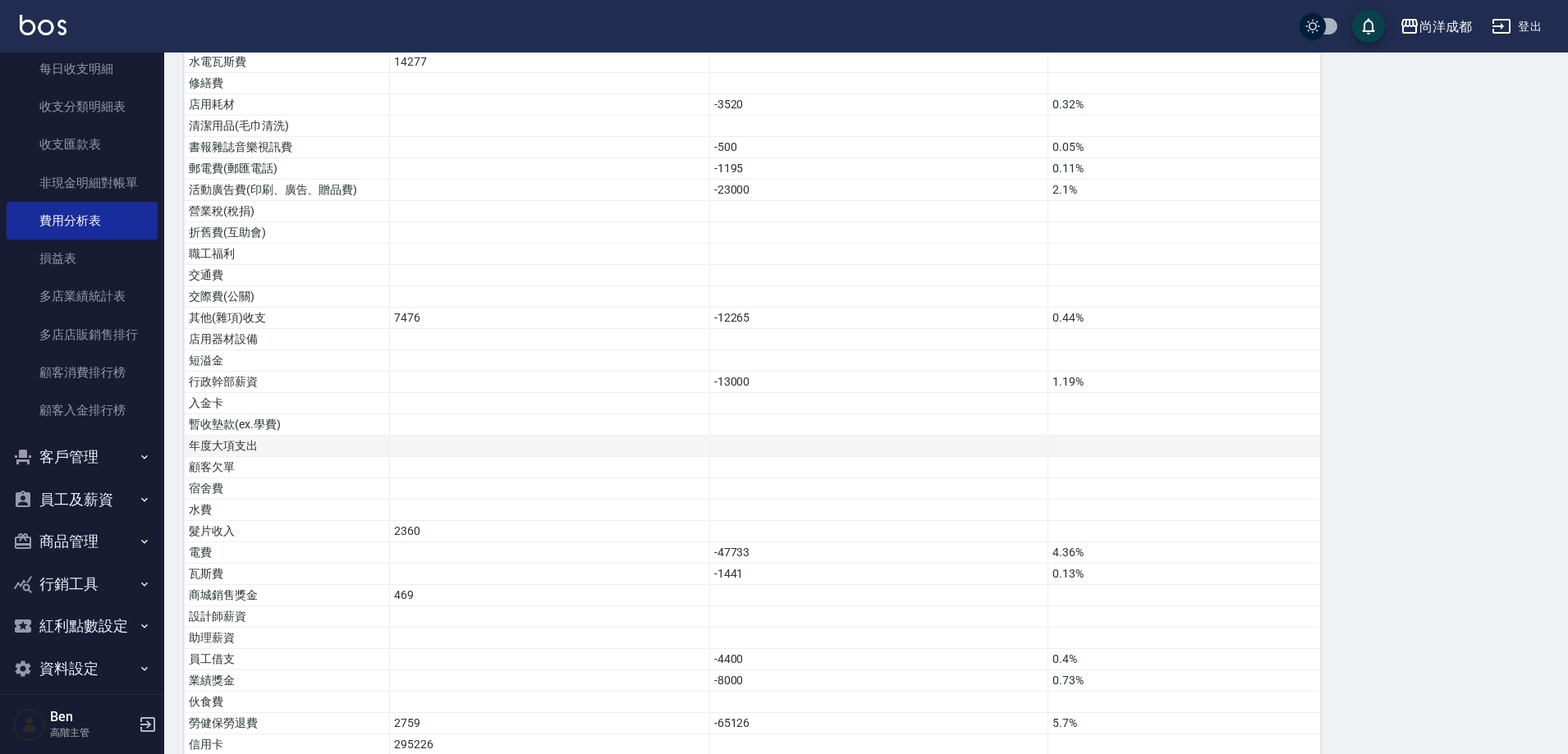
scroll to position [970, 0]
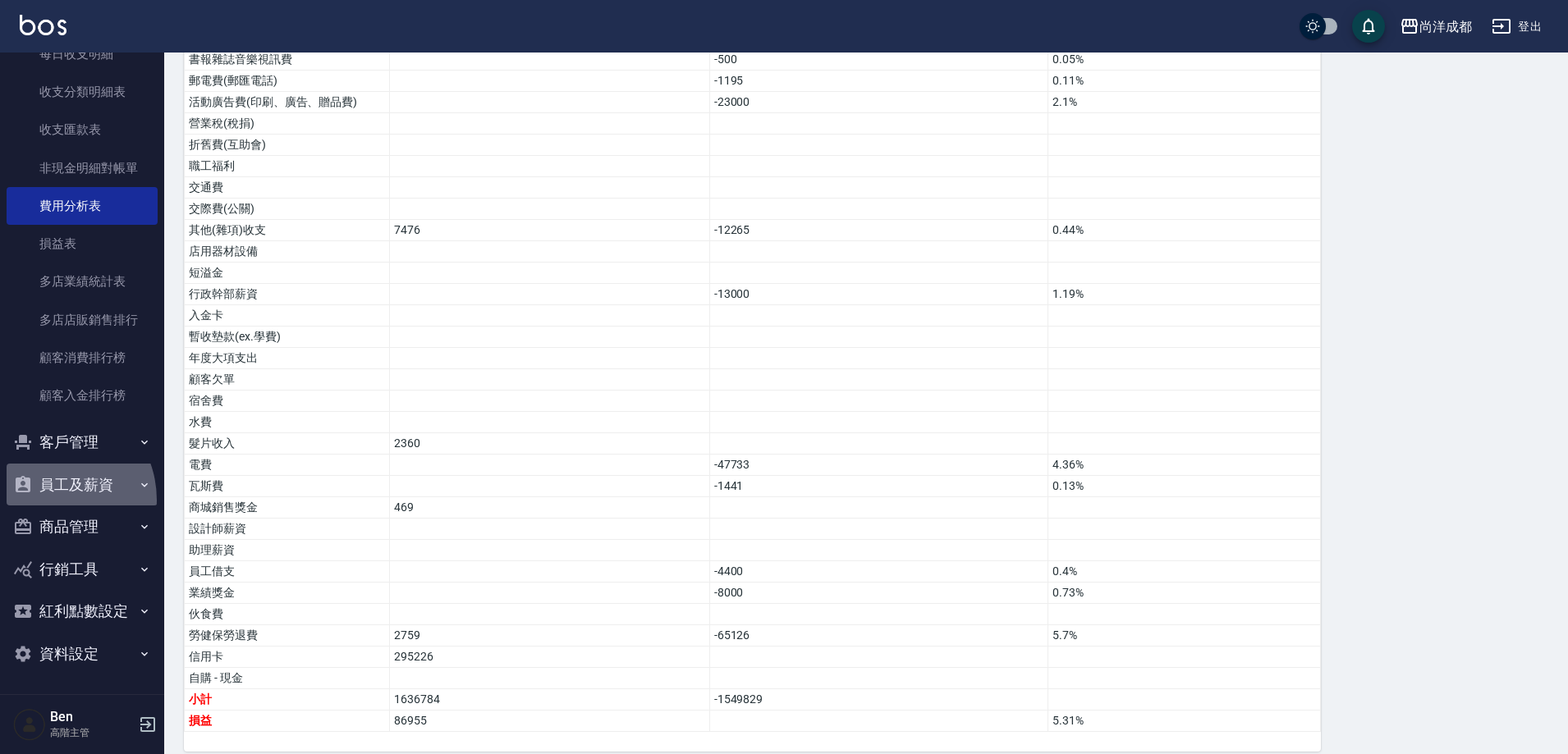
click at [49, 500] on button "員工及薪資" at bounding box center [82, 485] width 151 height 43
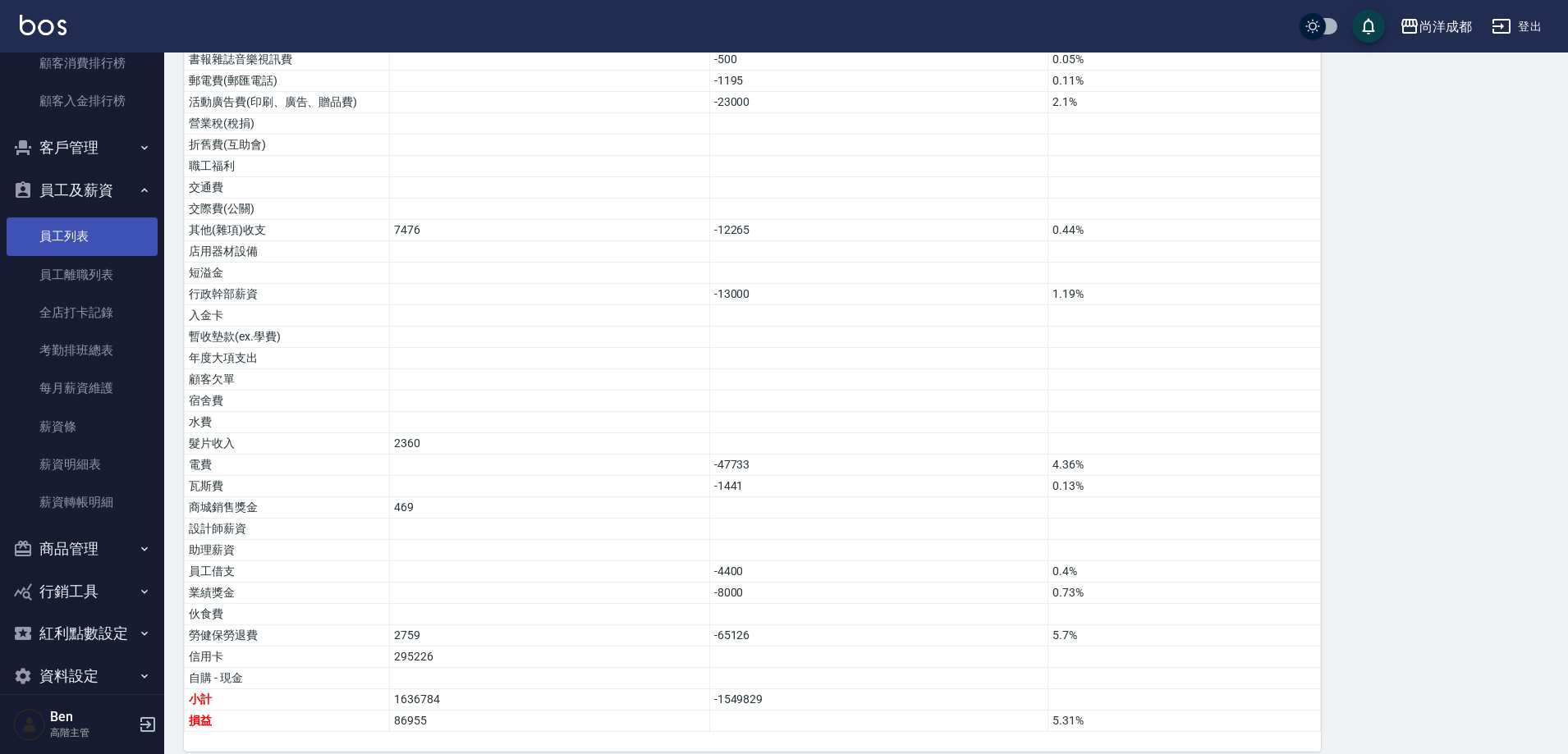
scroll to position [1726, 0]
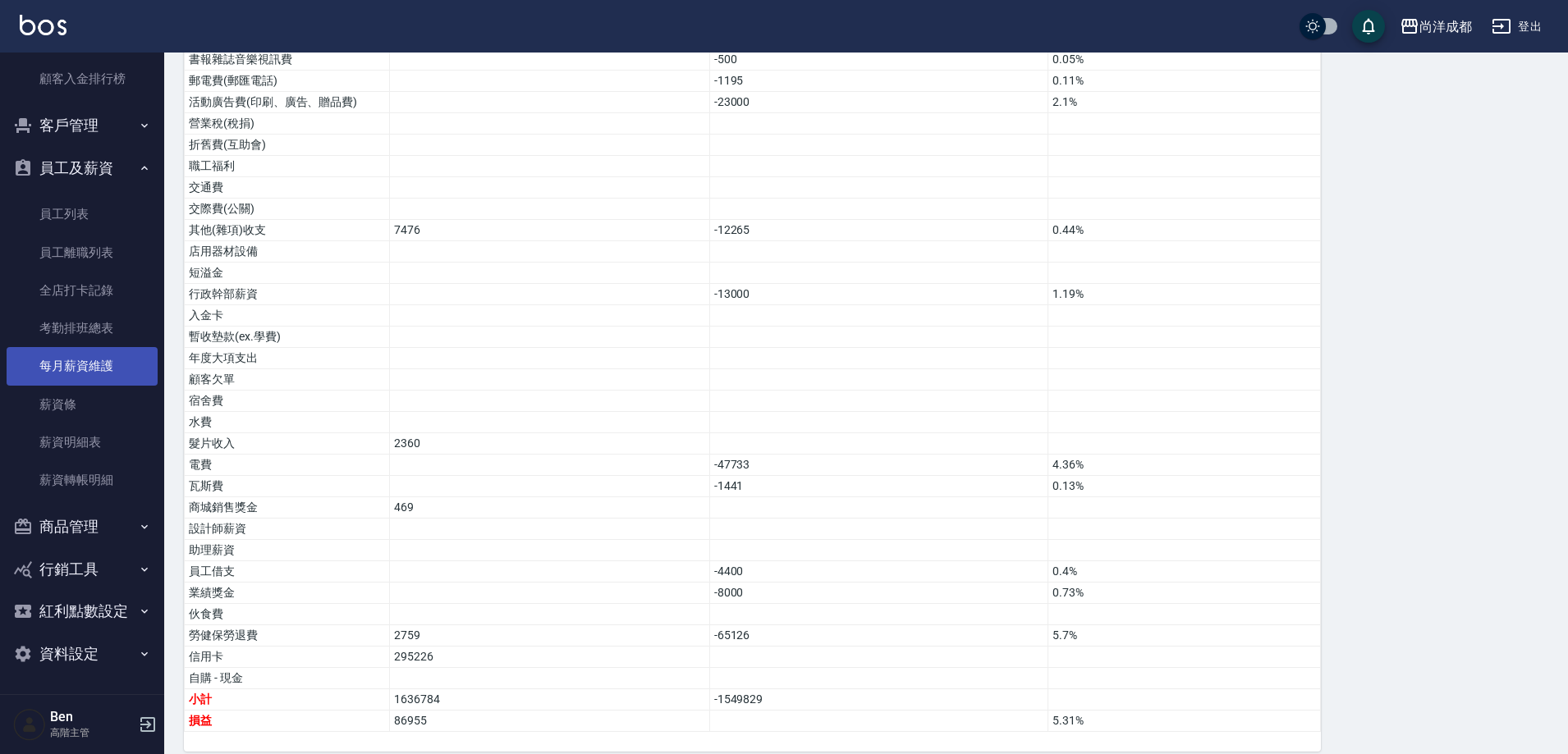
click at [62, 373] on link "每月薪資維護" at bounding box center [82, 366] width 151 height 38
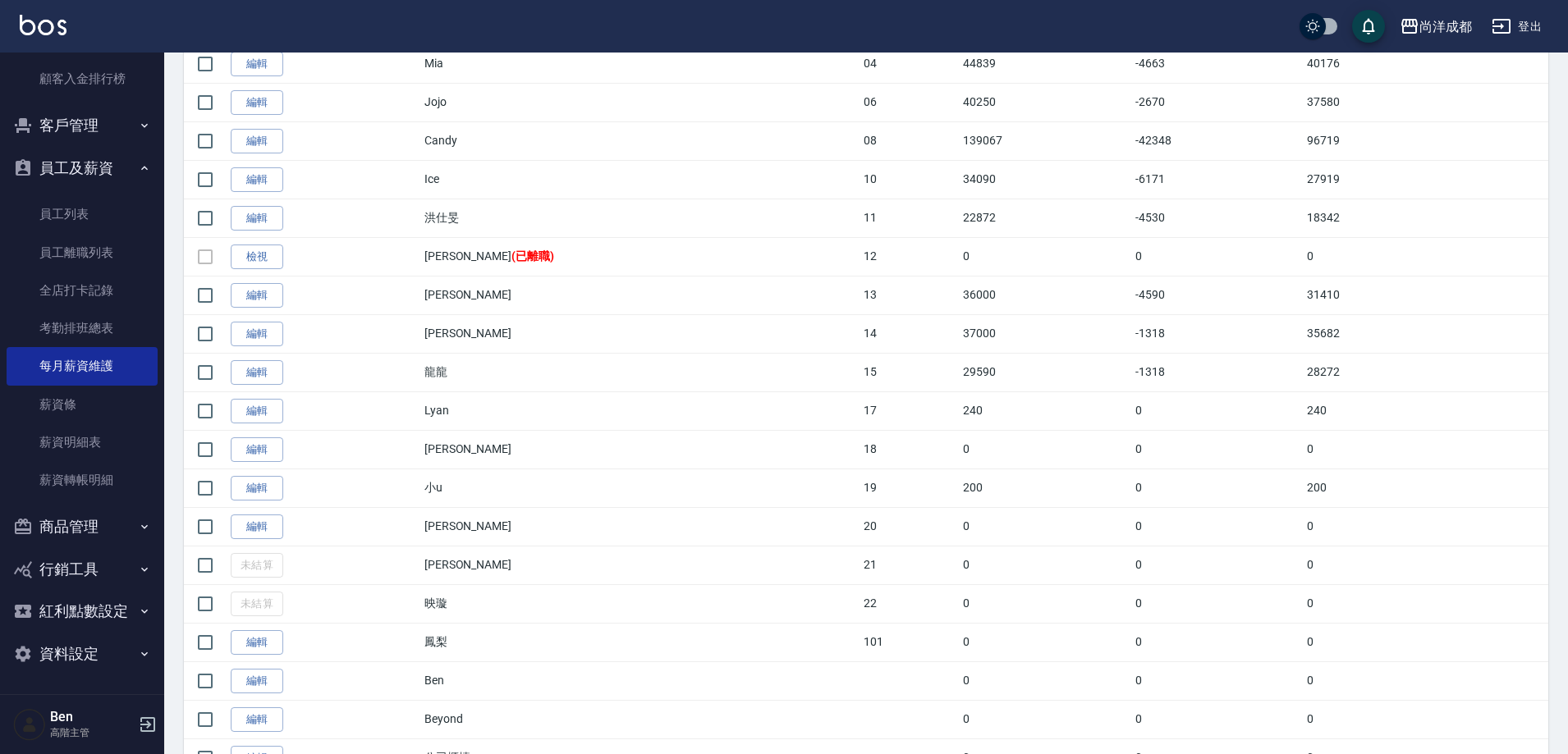
scroll to position [660, 0]
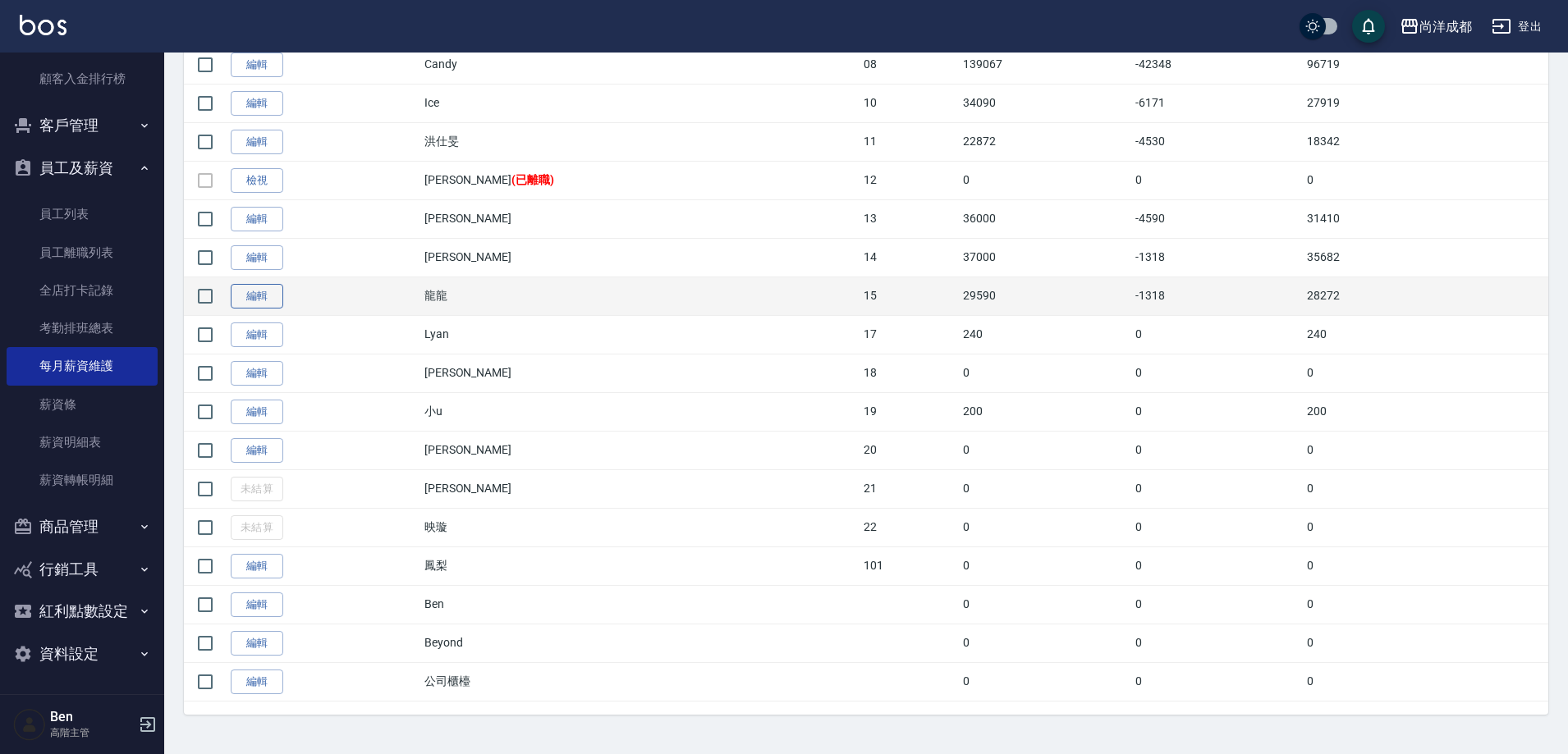
click at [275, 297] on link "編輯" at bounding box center [257, 297] width 53 height 25
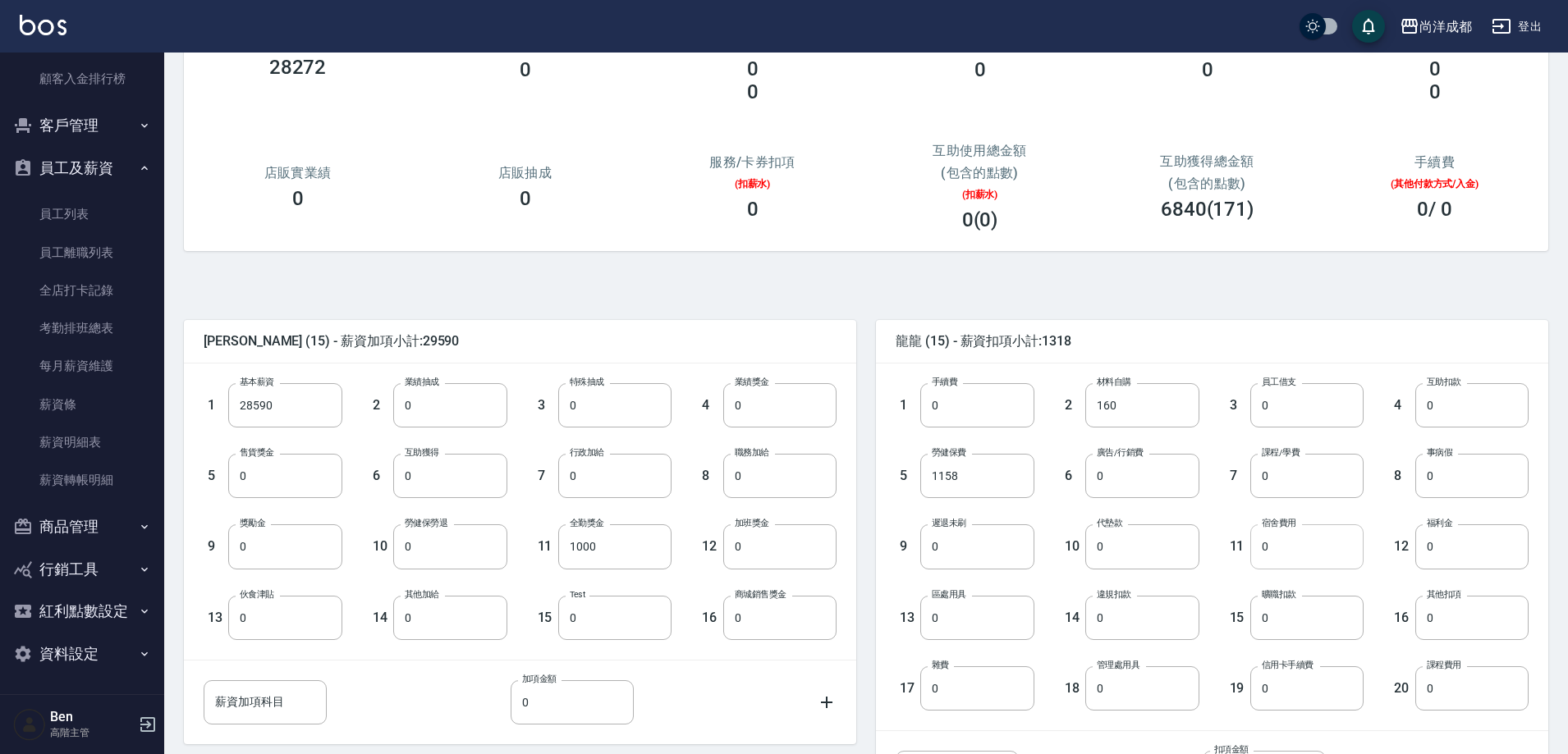
scroll to position [312, 0]
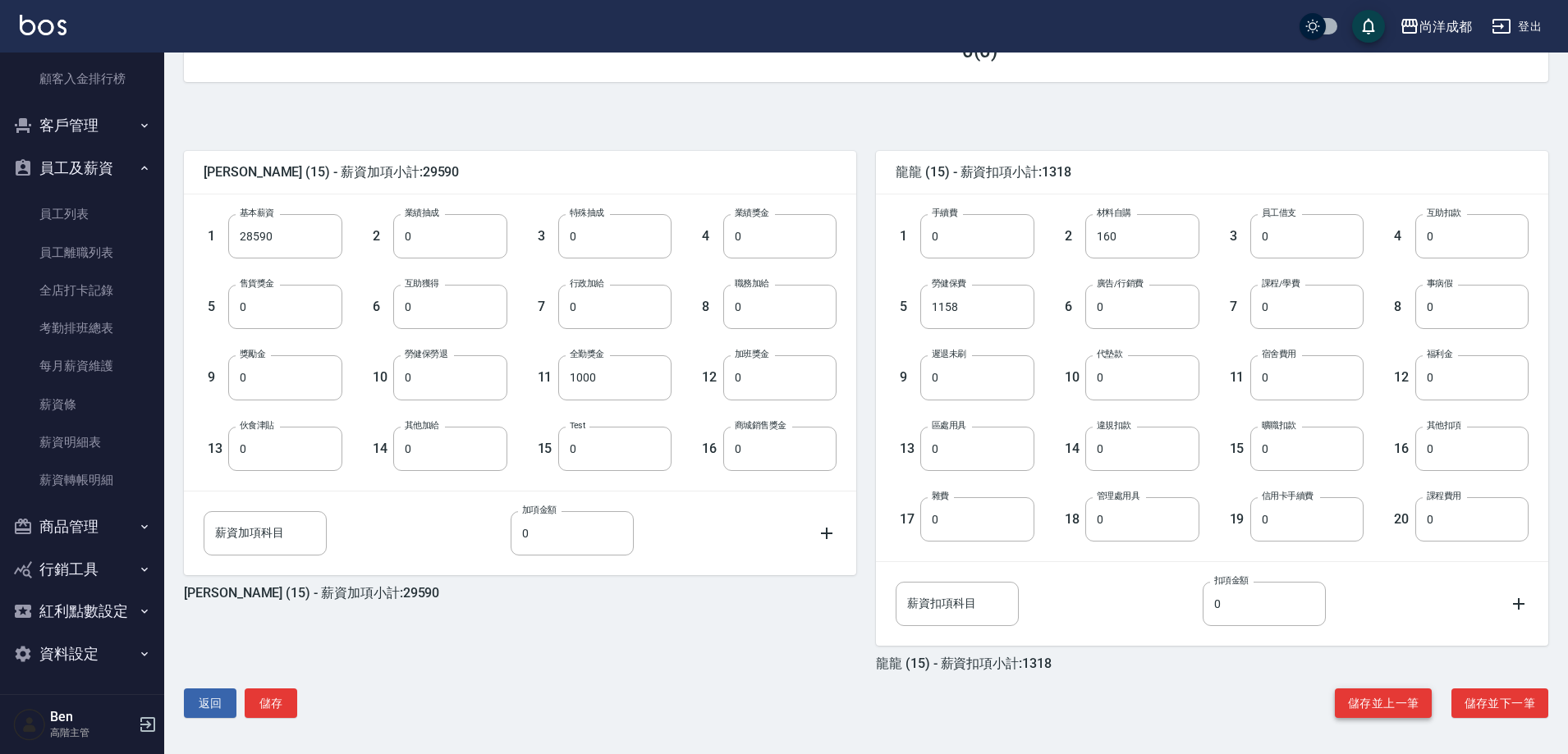
click at [1377, 702] on button "儲存並上一筆" at bounding box center [1383, 703] width 97 height 30
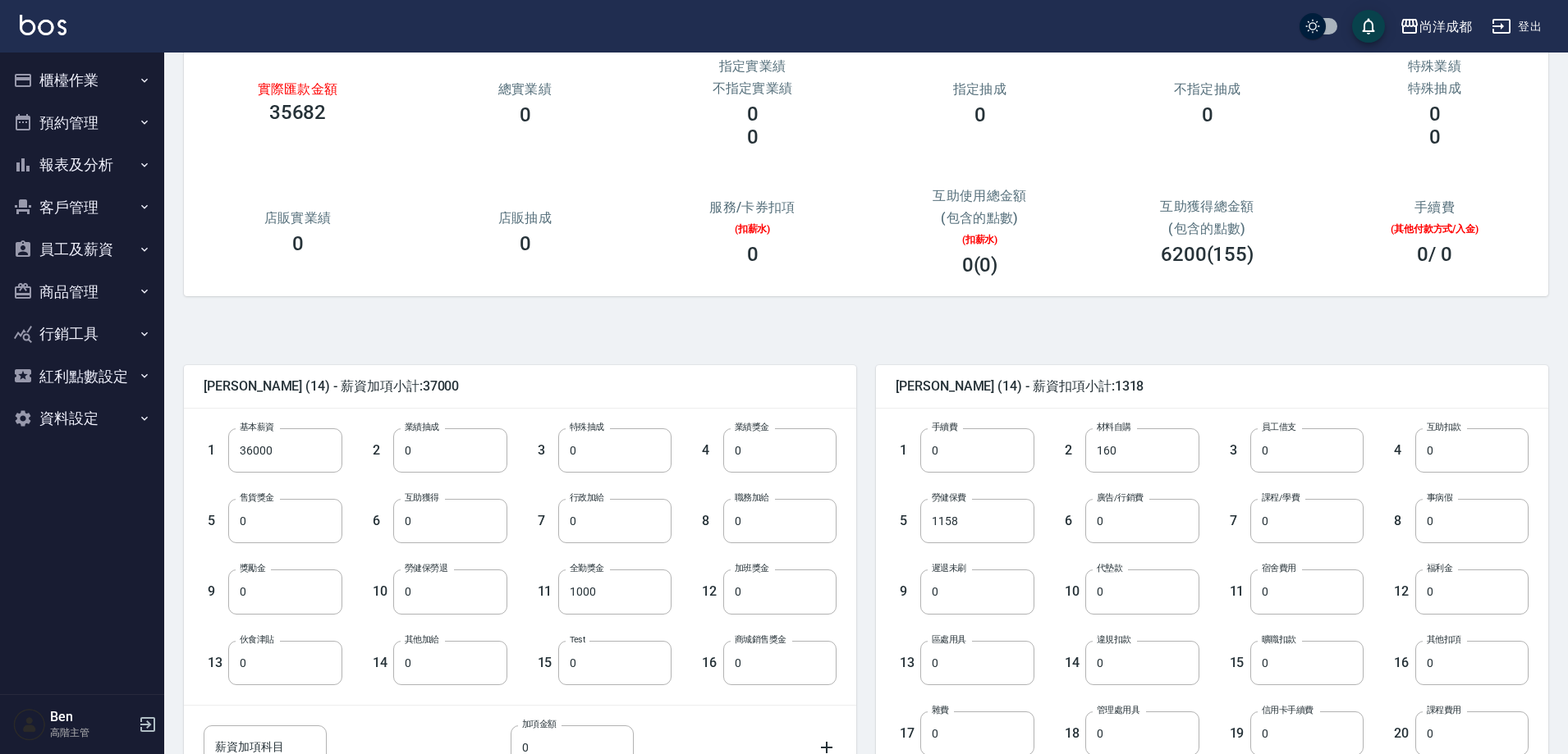
scroll to position [312, 0]
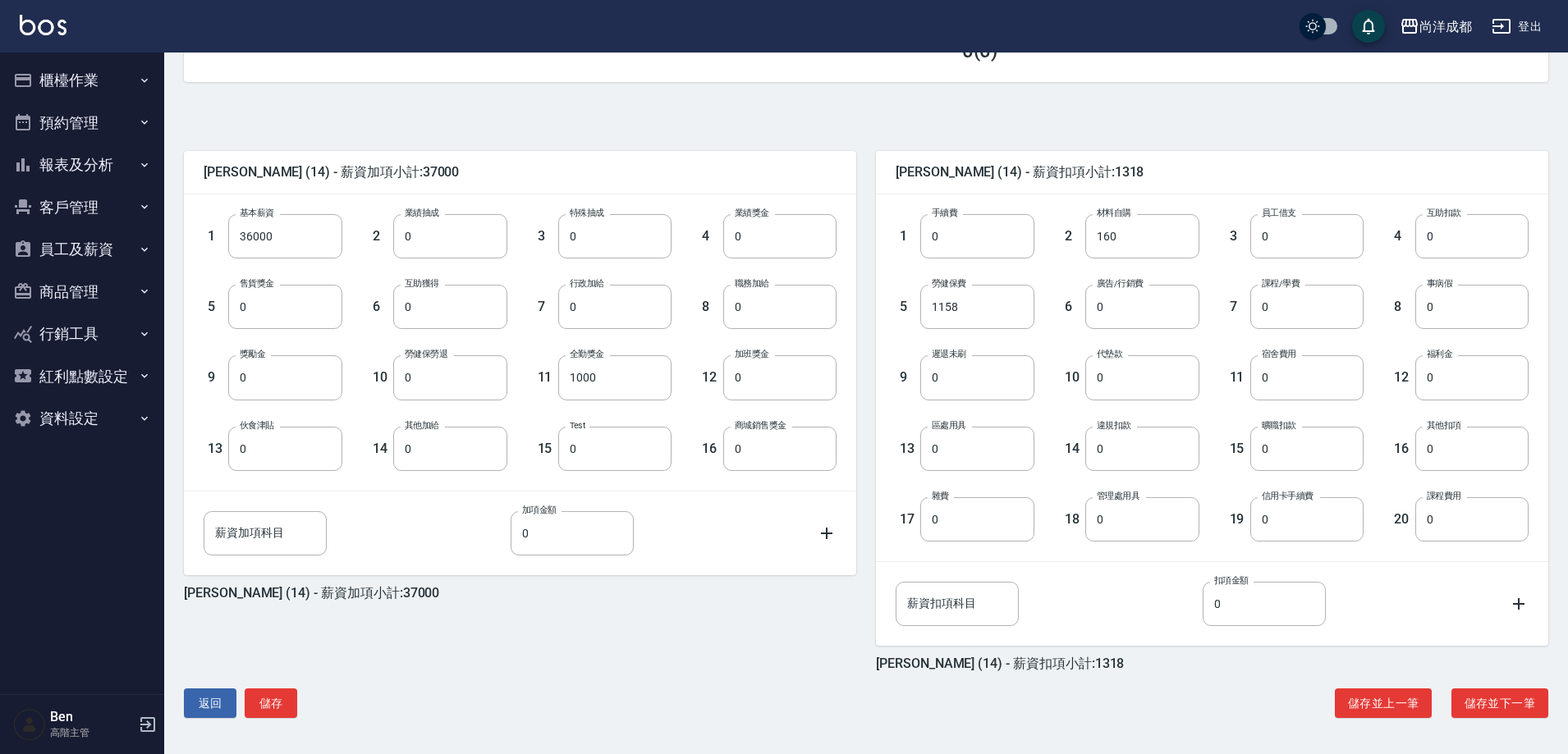
click at [1377, 702] on button "儲存並上一筆" at bounding box center [1383, 703] width 97 height 30
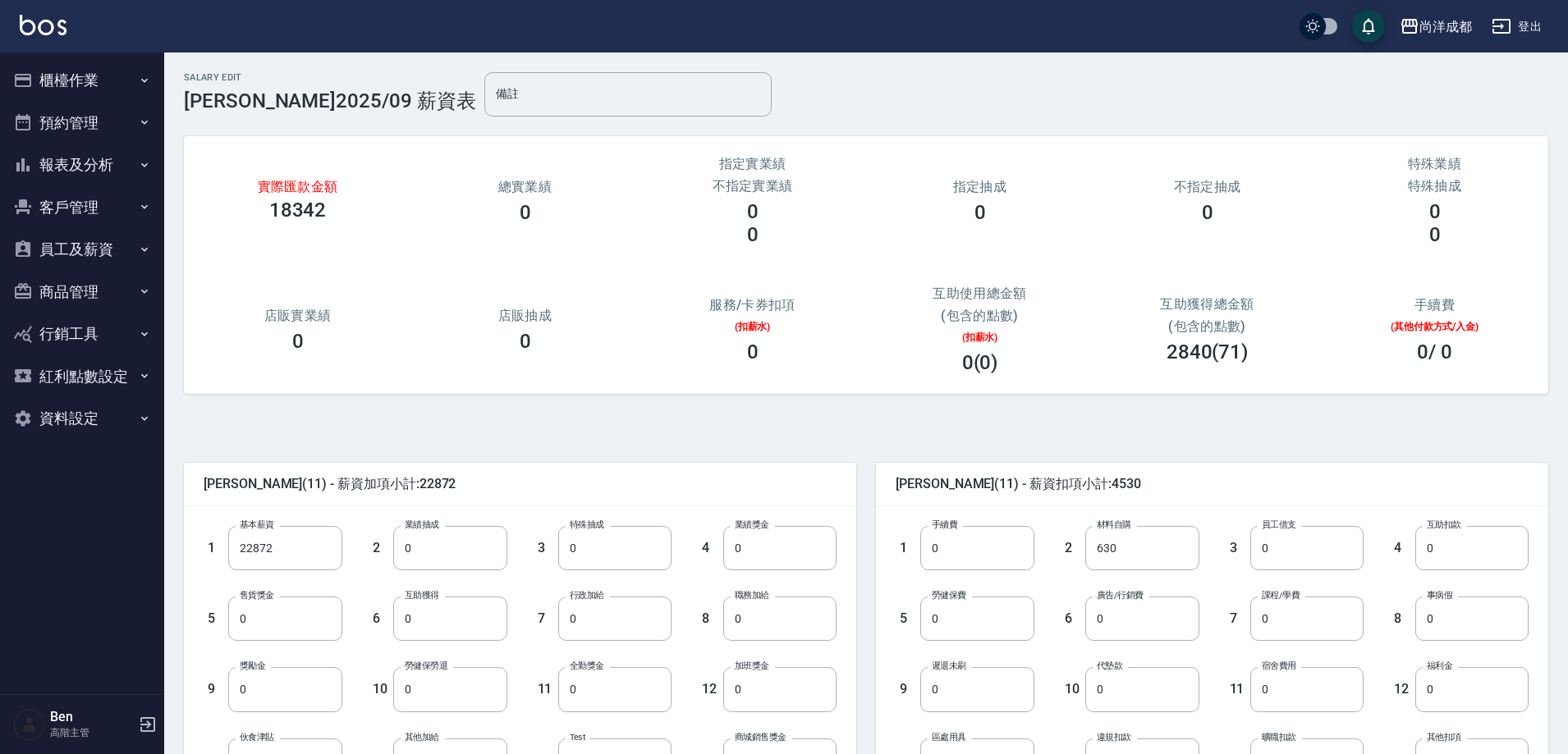
scroll to position [312, 0]
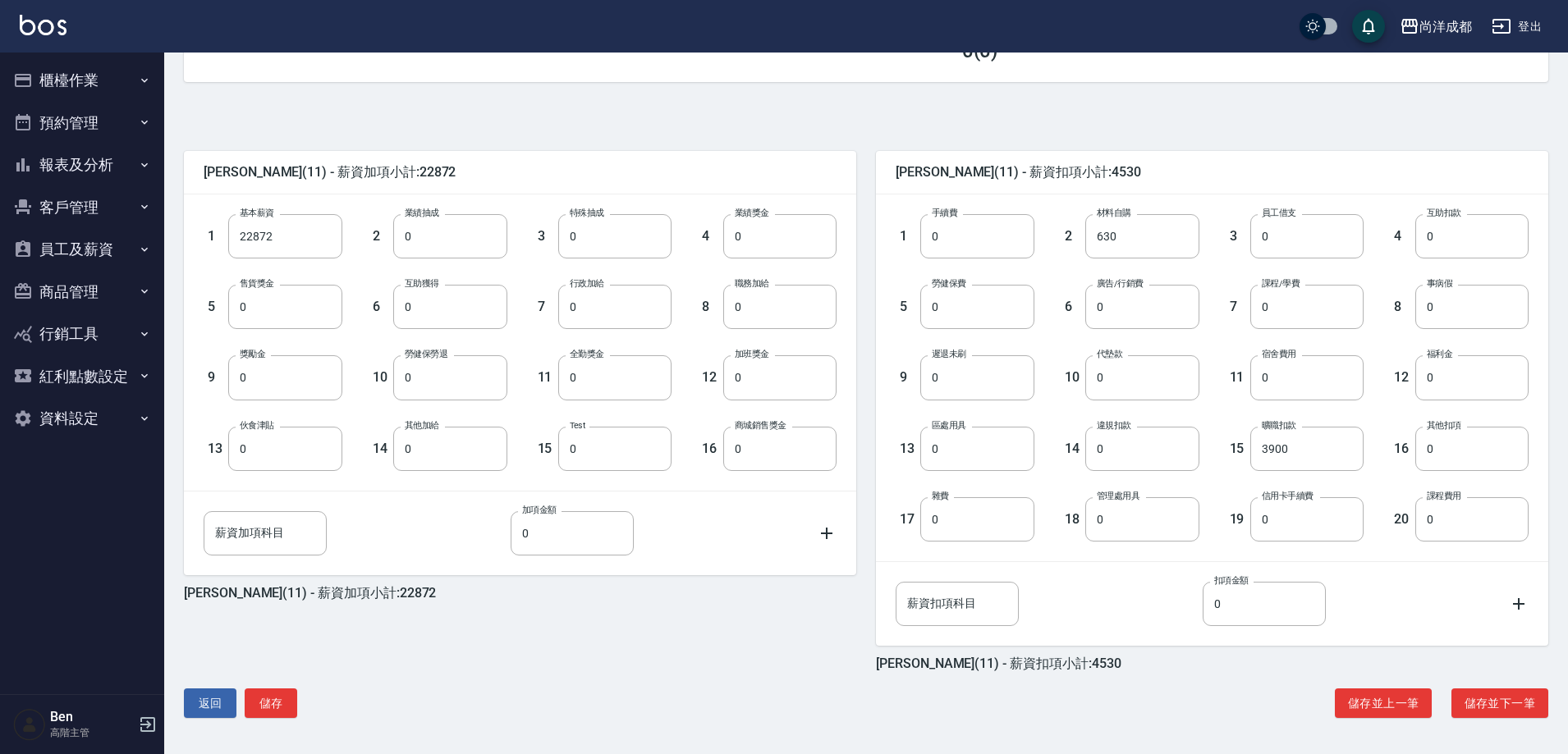
click at [1377, 702] on button "儲存並上一筆" at bounding box center [1383, 703] width 97 height 30
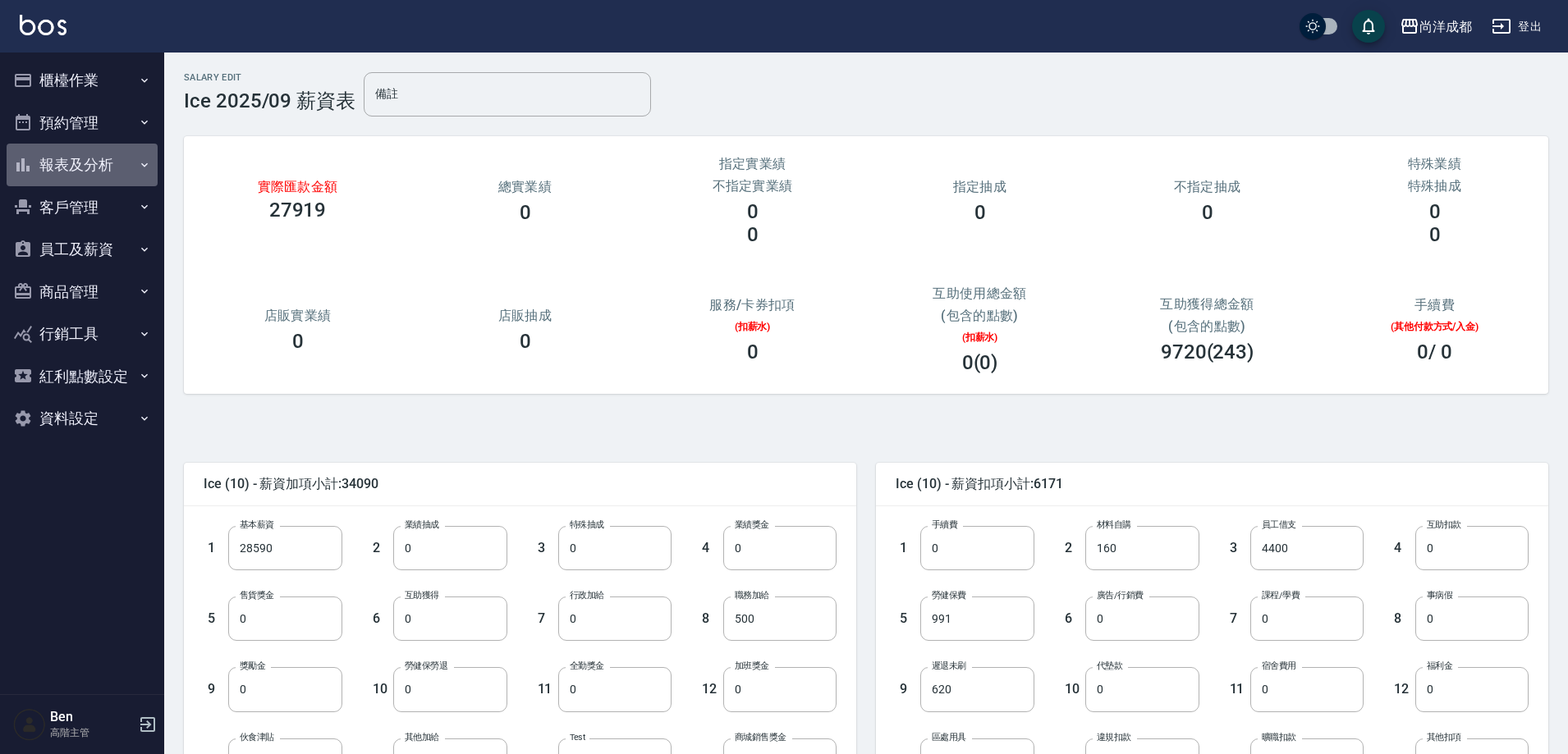
click at [99, 166] on button "報表及分析" at bounding box center [82, 165] width 151 height 43
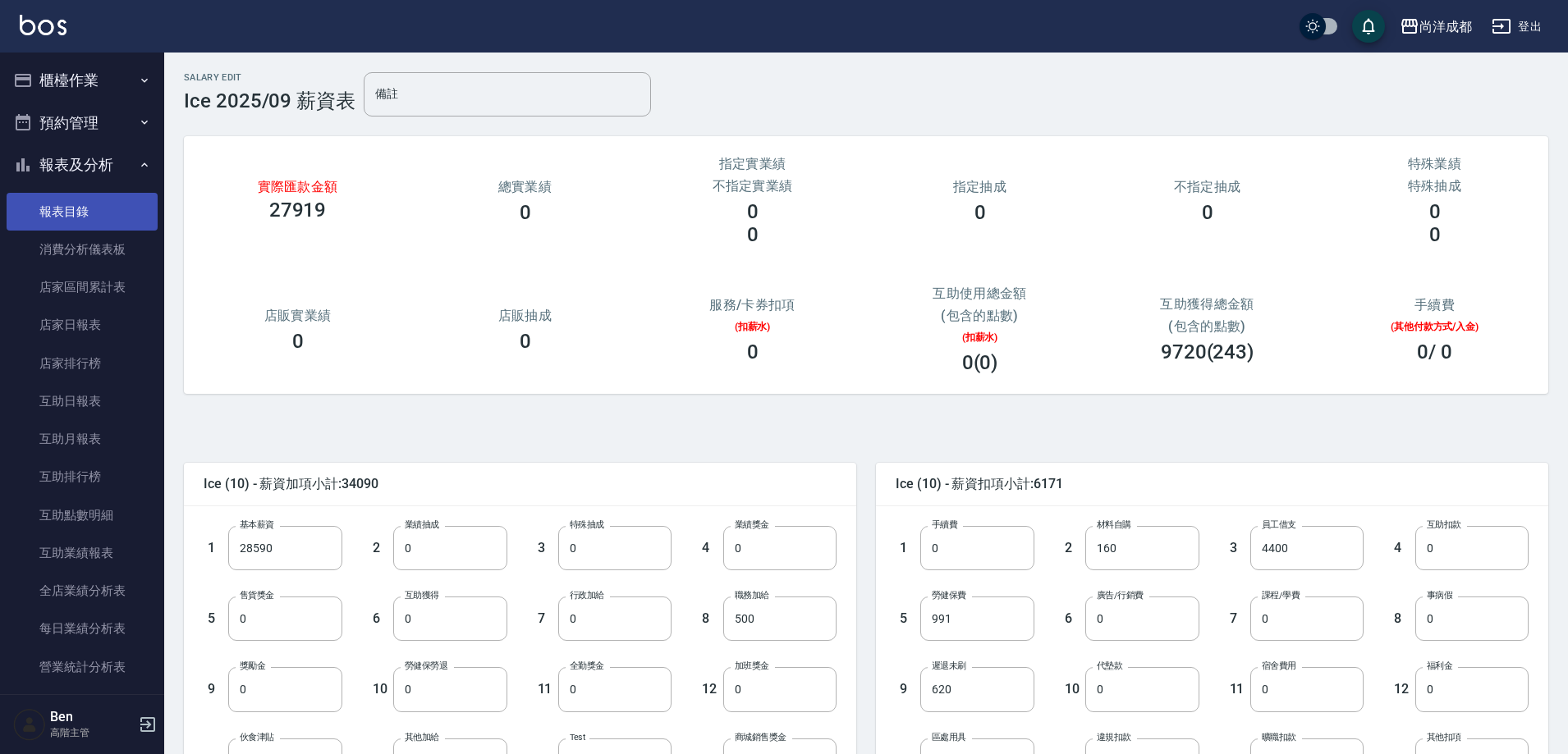
click at [88, 204] on link "報表目錄" at bounding box center [82, 212] width 151 height 38
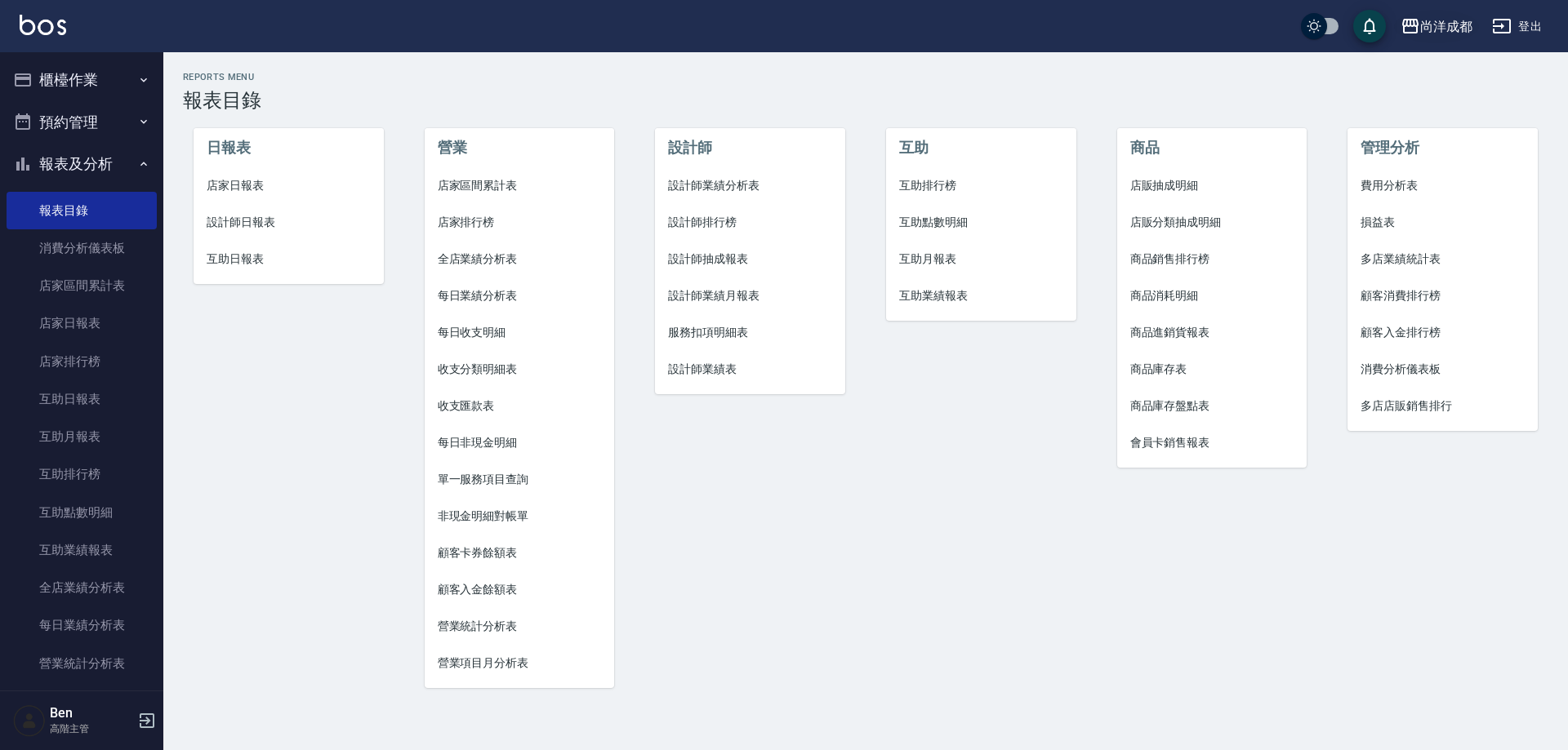
click at [1414, 11] on button "尚洋成都" at bounding box center [1437, 26] width 85 height 33
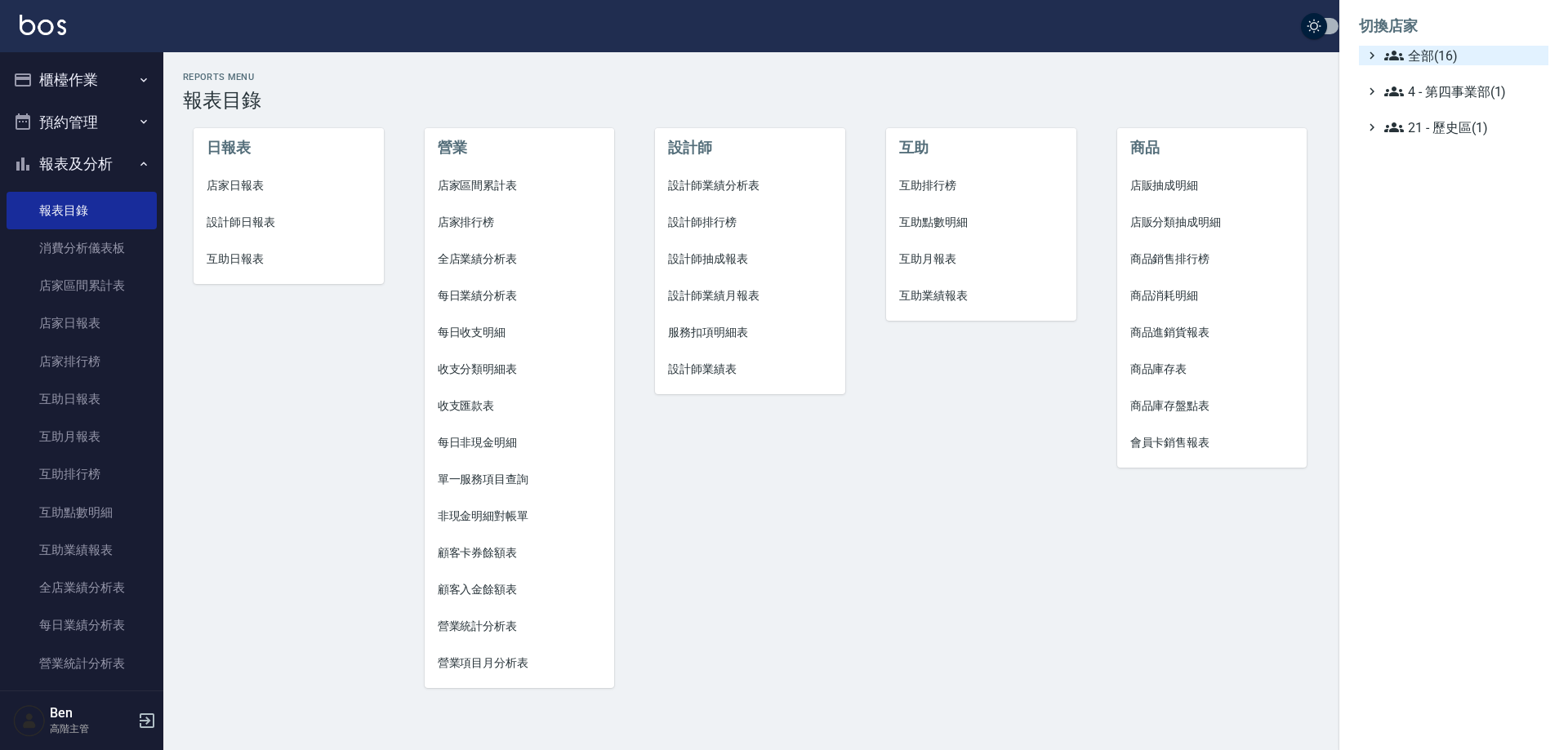
click at [1431, 51] on span "全部(16)" at bounding box center [1463, 56] width 158 height 20
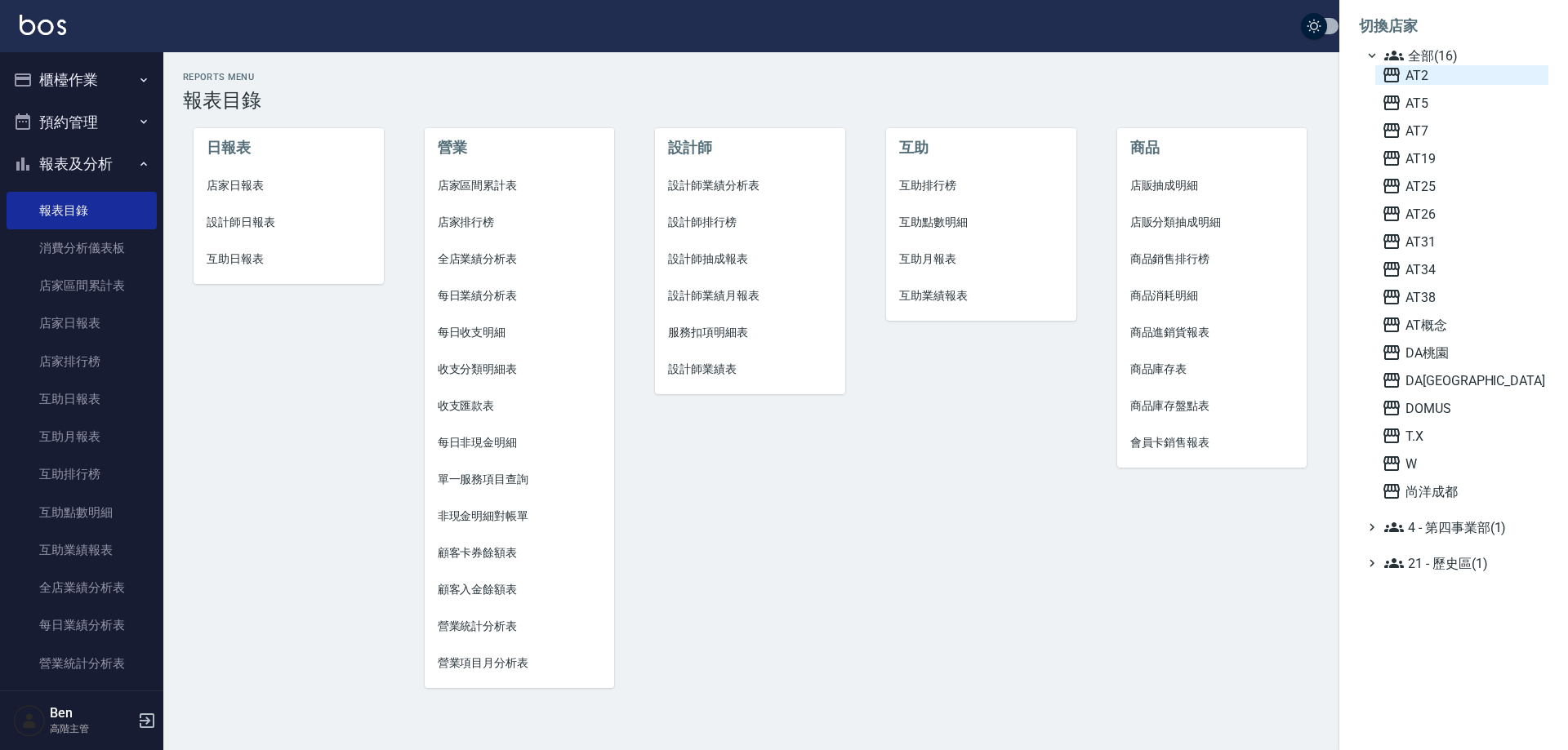
click at [1431, 76] on span "AT2" at bounding box center [1463, 75] width 160 height 20
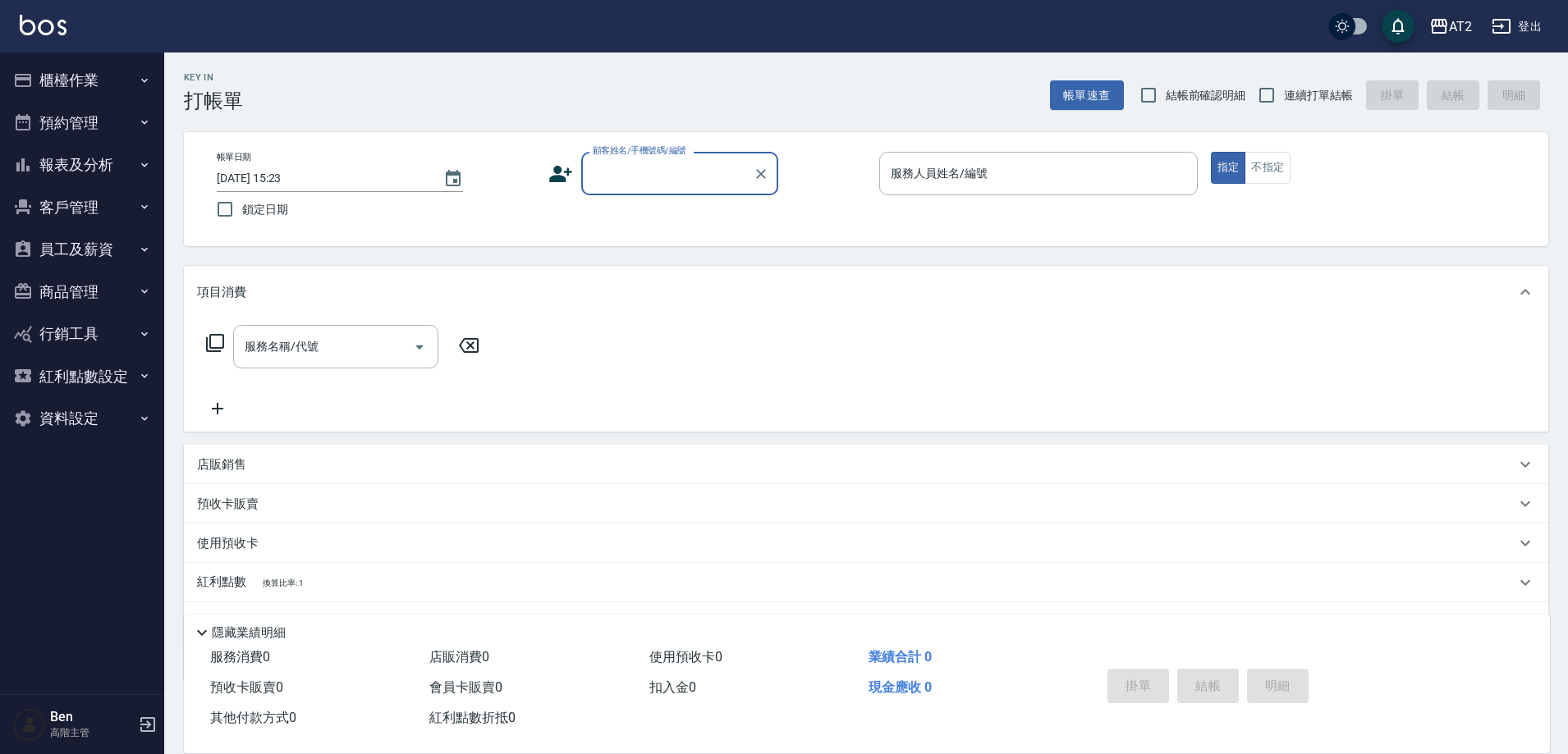
click at [1442, 31] on icon "button" at bounding box center [1439, 26] width 20 height 20
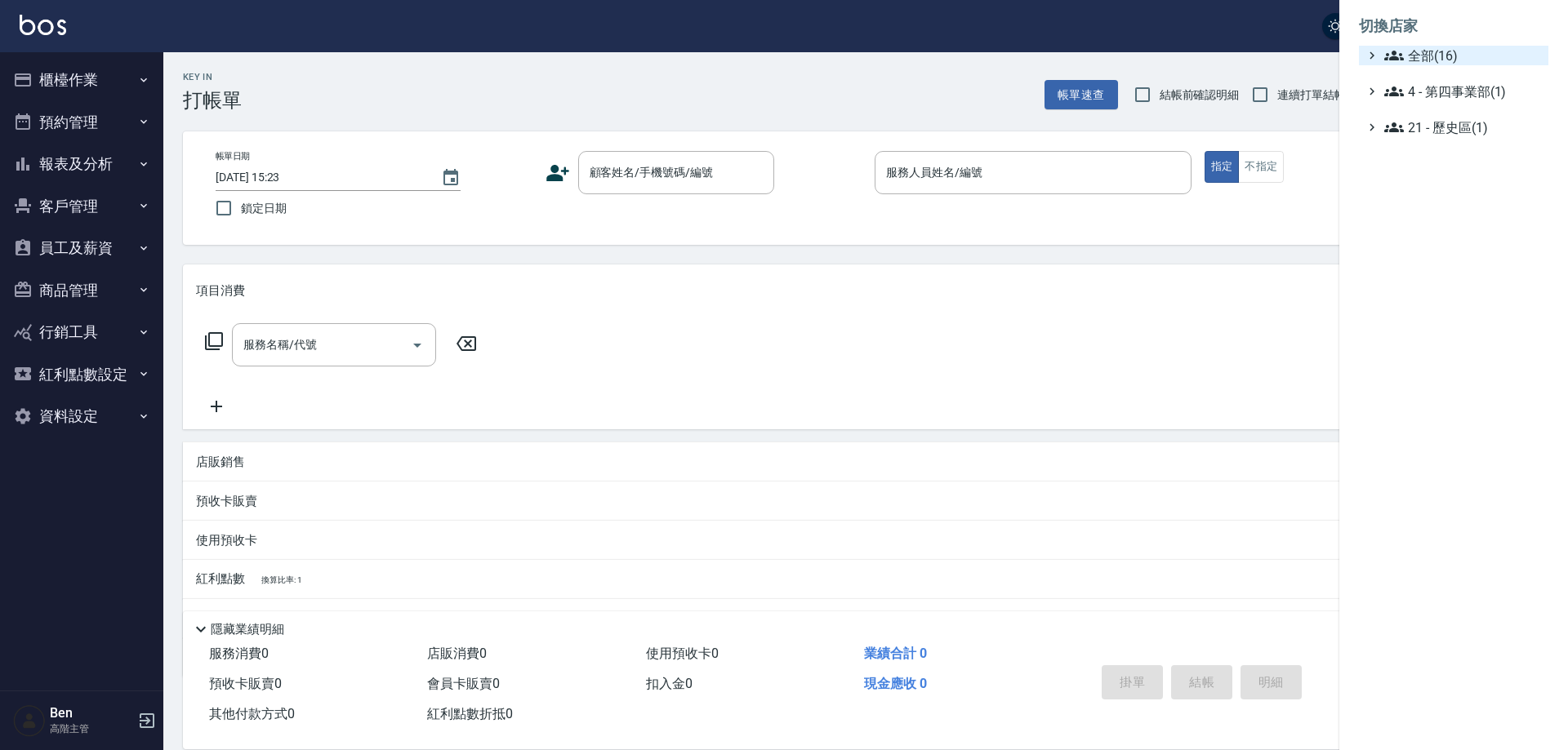
click at [1429, 47] on span "全部(16)" at bounding box center [1463, 56] width 158 height 20
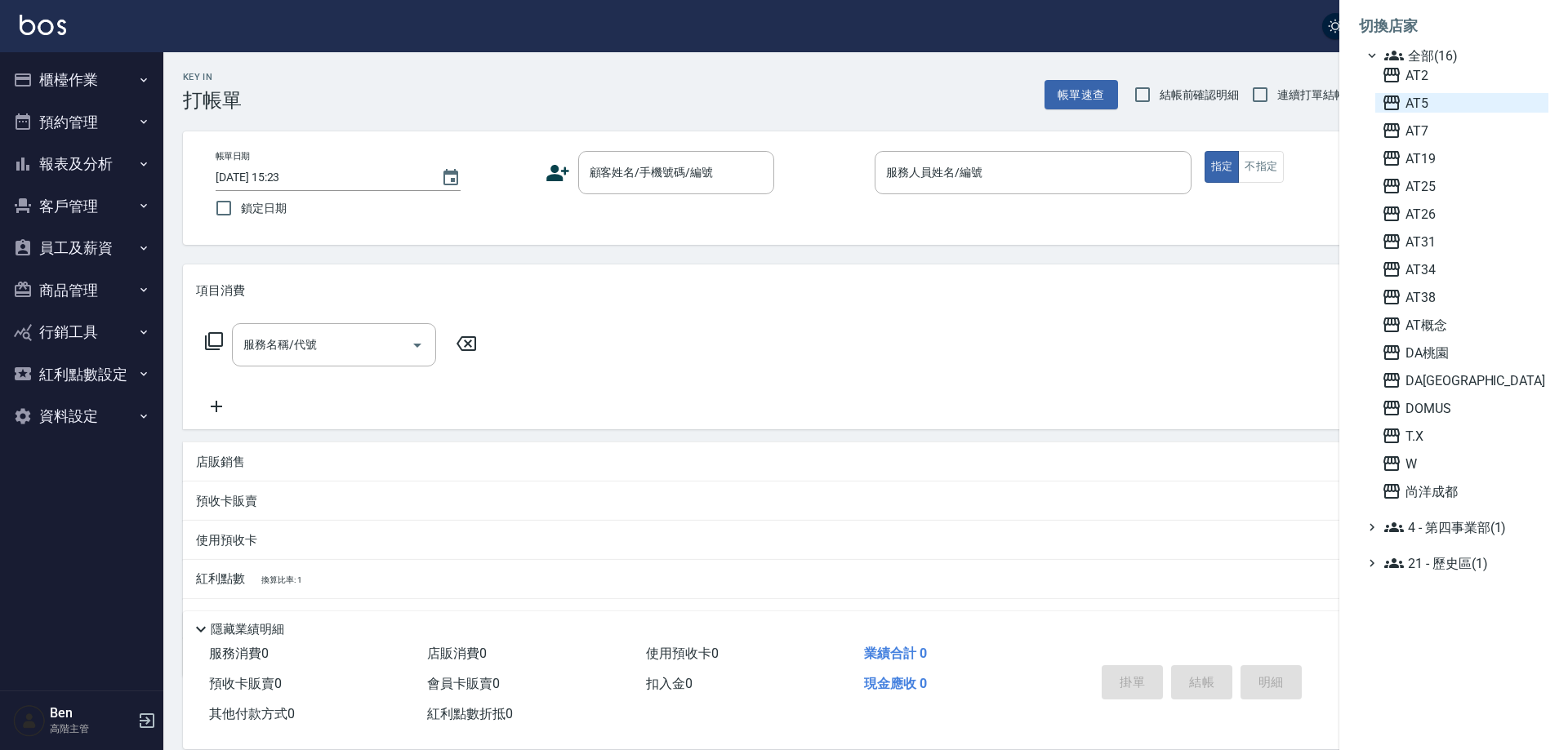
click at [1446, 106] on span "AT5" at bounding box center [1463, 103] width 160 height 20
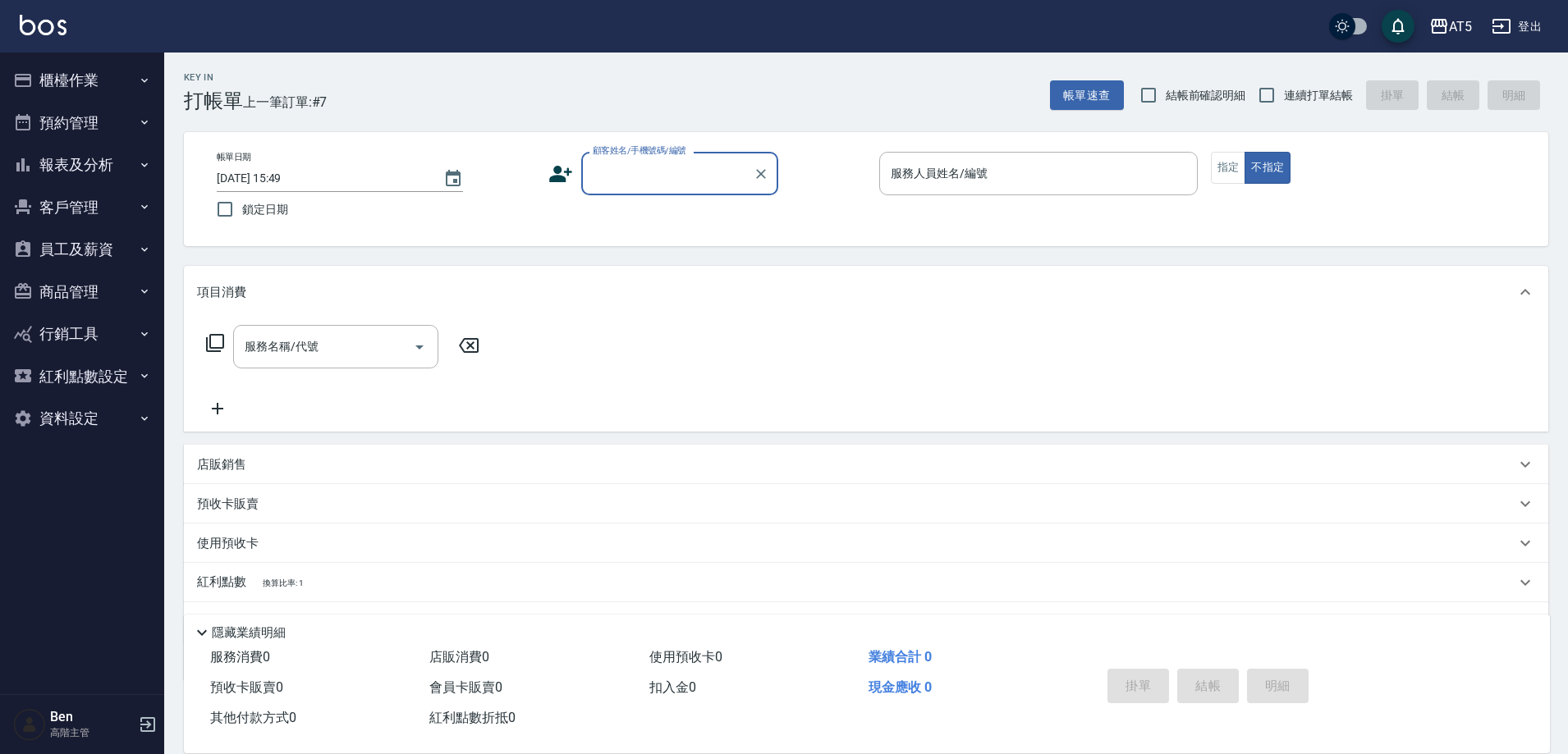
click at [90, 80] on button "櫃檯作業" at bounding box center [82, 80] width 151 height 43
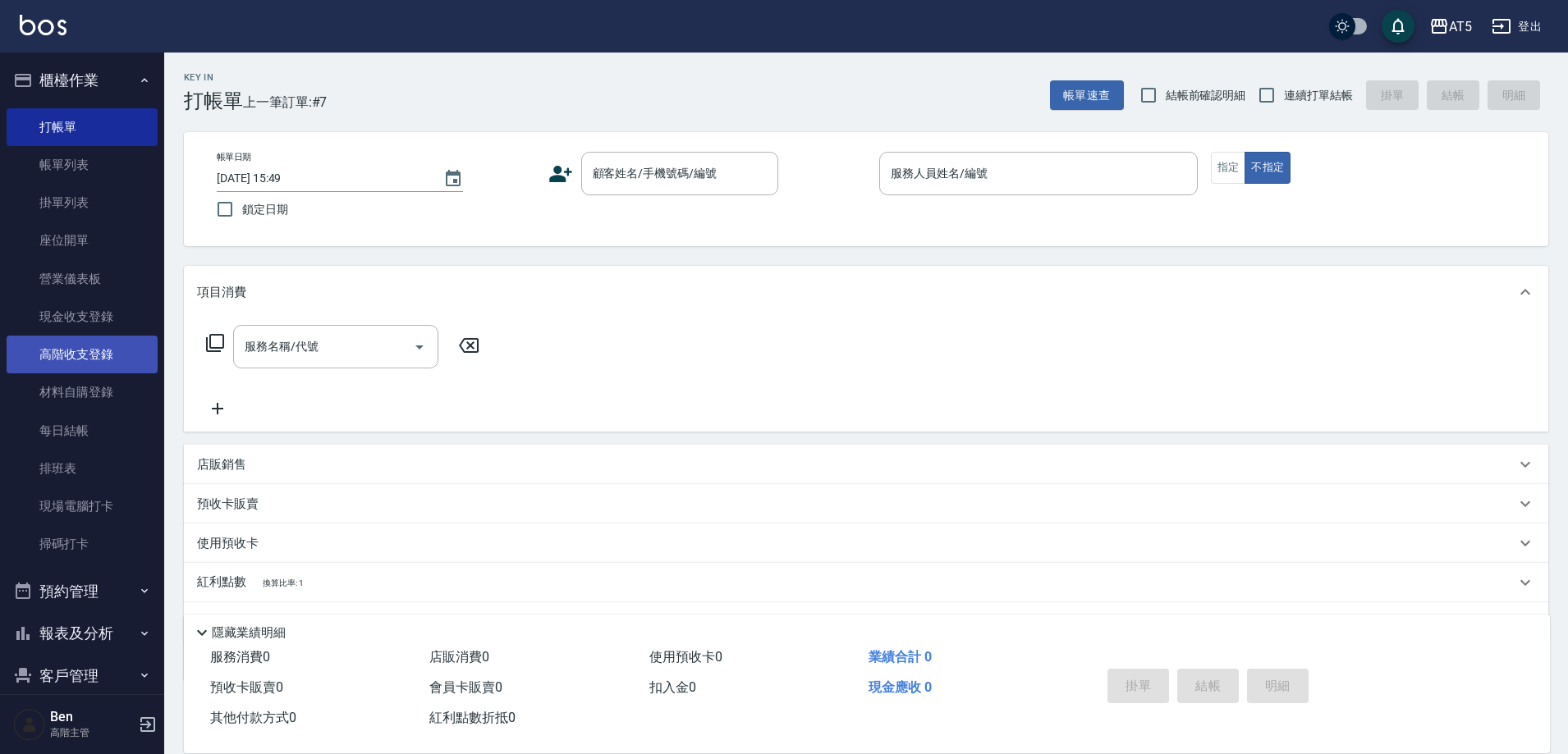
click at [88, 352] on link "高階收支登錄" at bounding box center [82, 355] width 151 height 38
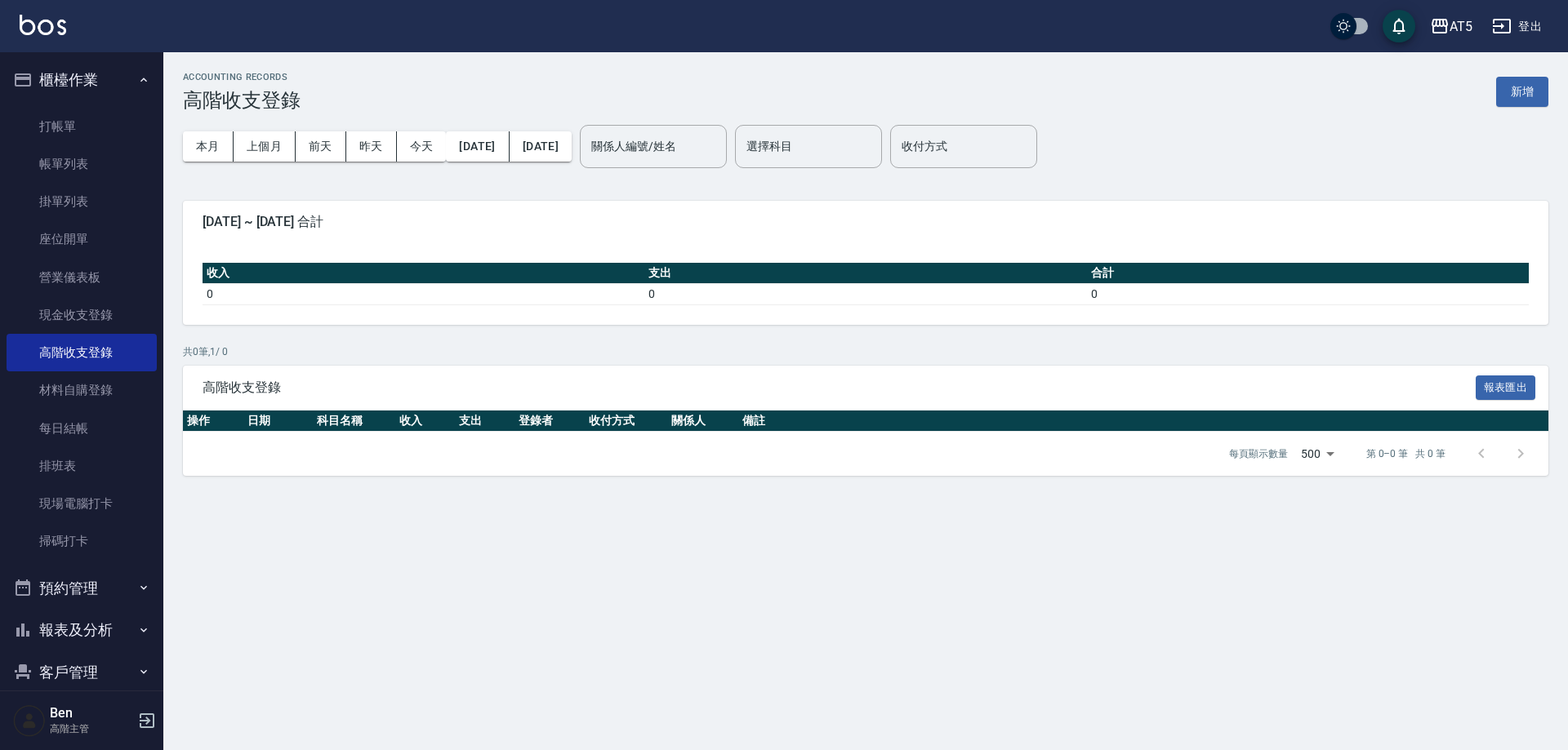
click at [261, 130] on div "本月 上個月 前天 昨天 今天 2025/10/01 2025/10/05" at bounding box center [378, 146] width 389 height 69
click at [262, 150] on button "上個月" at bounding box center [265, 146] width 62 height 30
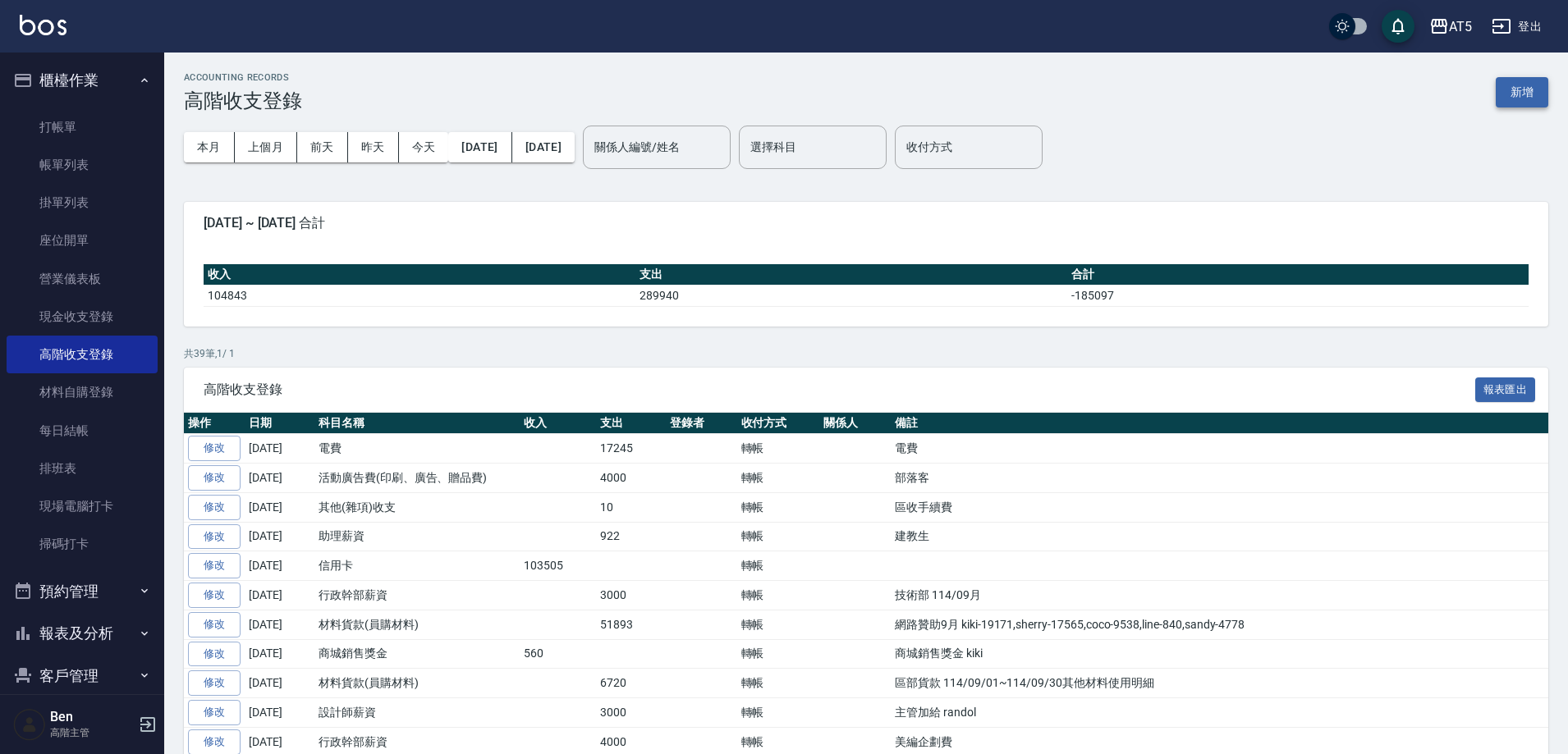
click at [1515, 99] on button "新增" at bounding box center [1522, 92] width 53 height 30
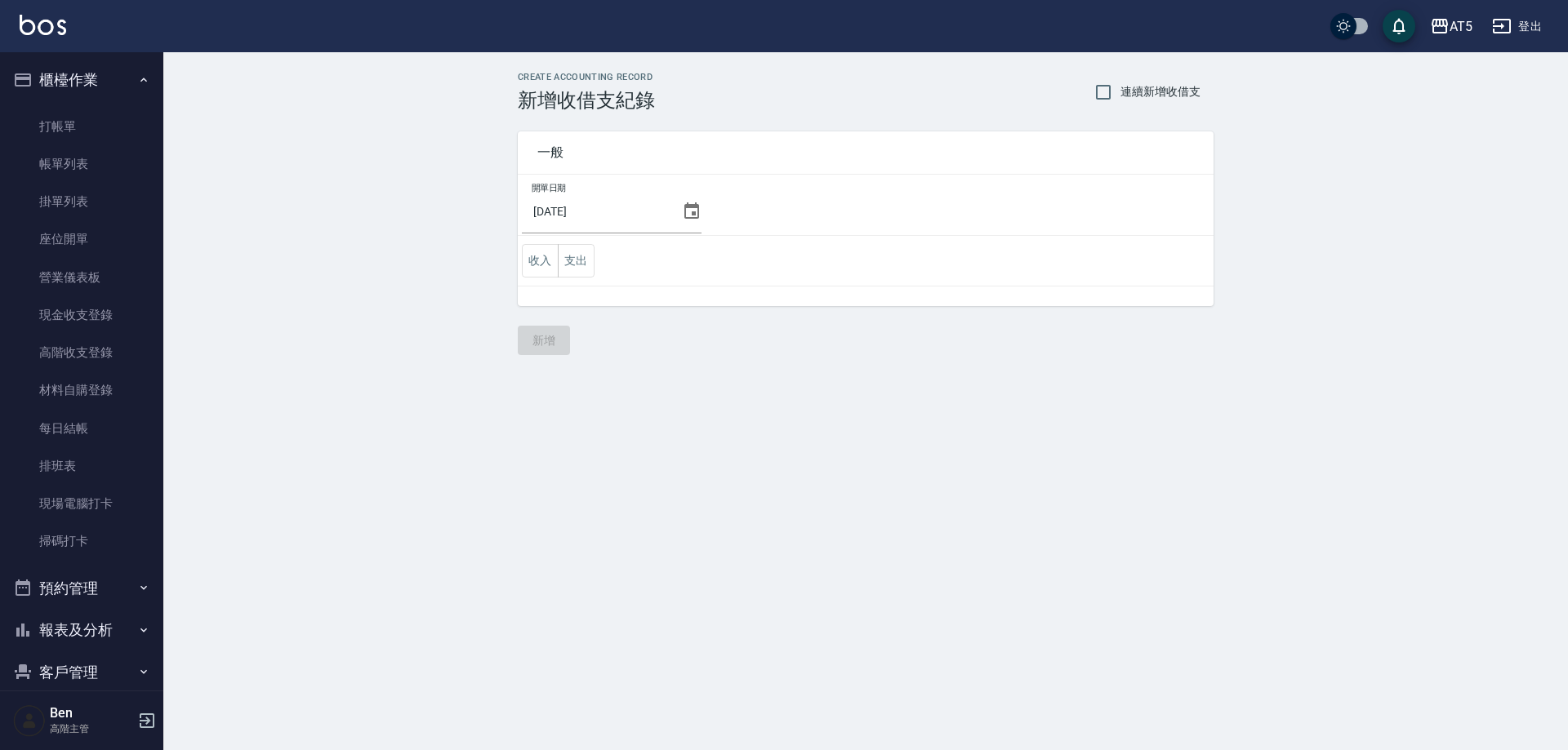
click at [680, 200] on div "2025/10/05" at bounding box center [612, 212] width 180 height 44
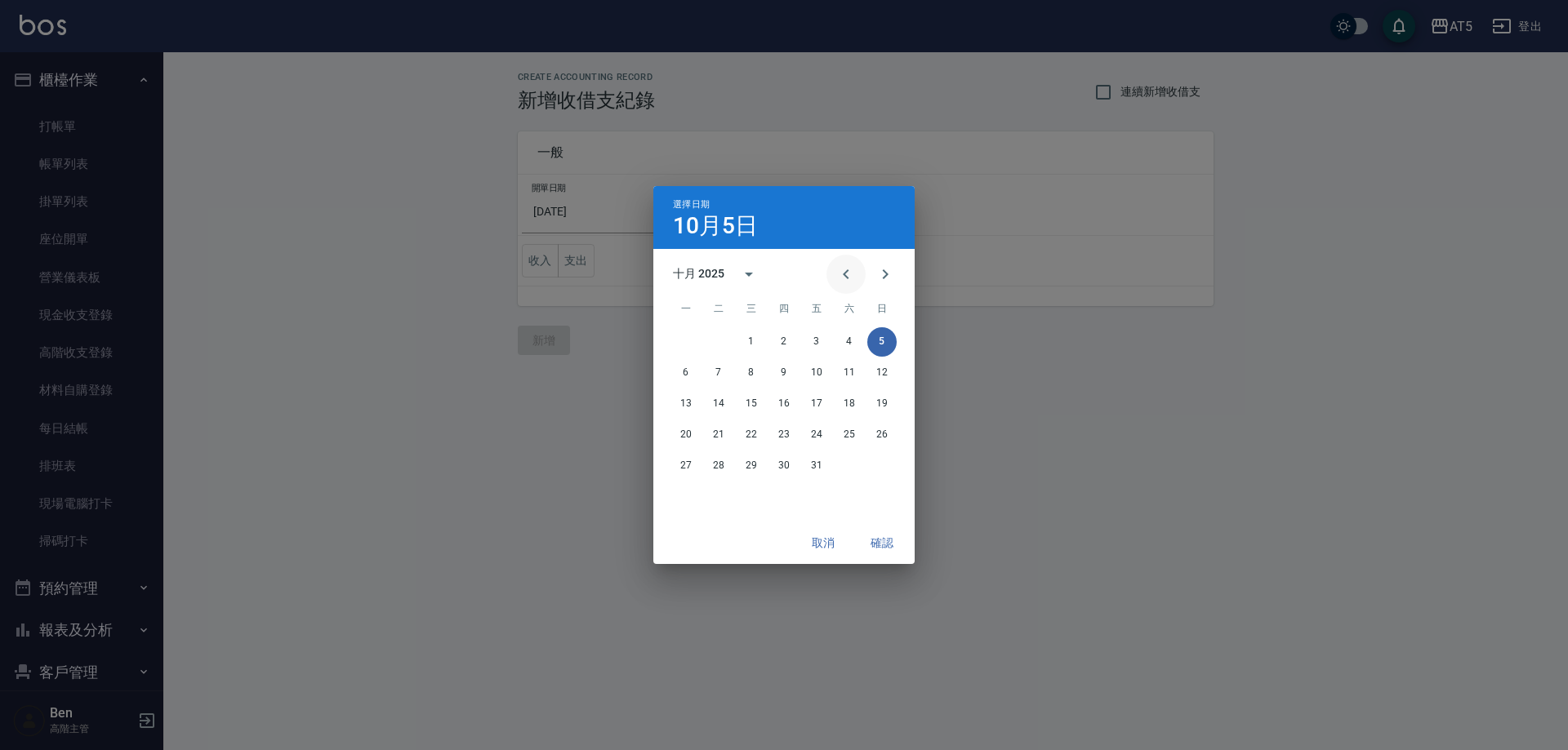
click at [853, 263] on button "Previous month" at bounding box center [846, 275] width 39 height 39
click at [725, 467] on button "30" at bounding box center [719, 467] width 29 height 29
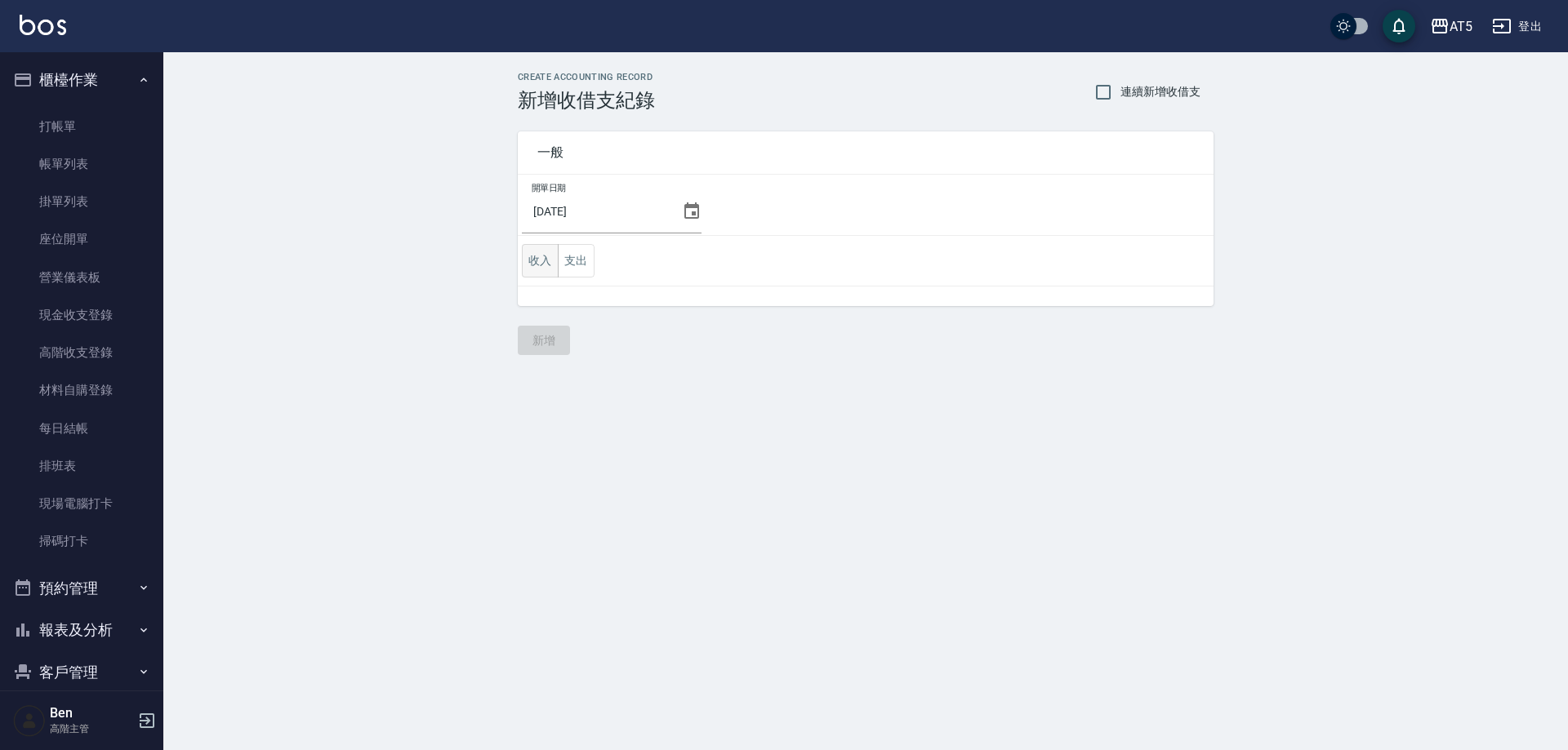
click at [547, 261] on button "收入" at bounding box center [540, 261] width 37 height 33
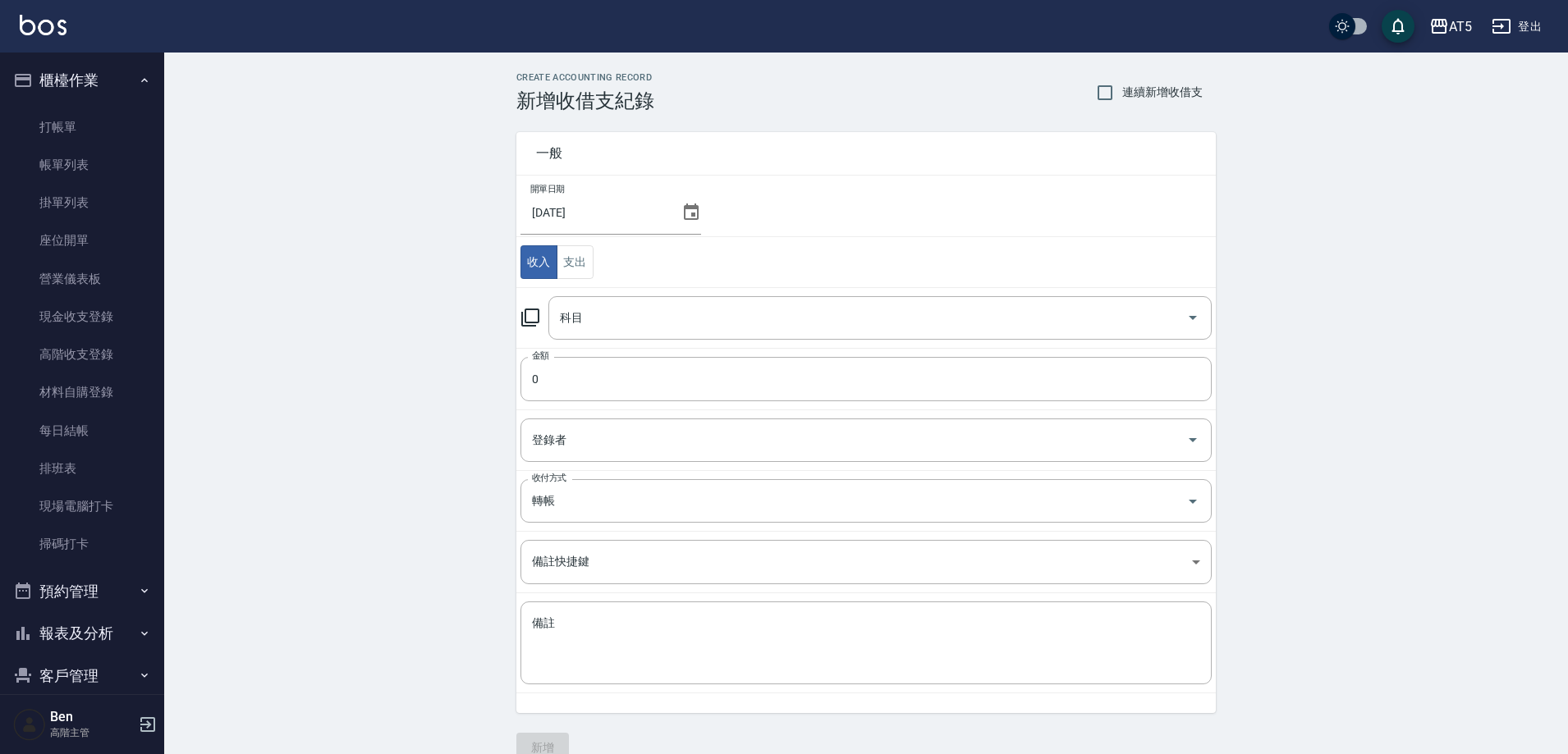
click at [540, 322] on div "科目 科目" at bounding box center [866, 318] width 691 height 44
click at [536, 320] on icon at bounding box center [531, 318] width 20 height 20
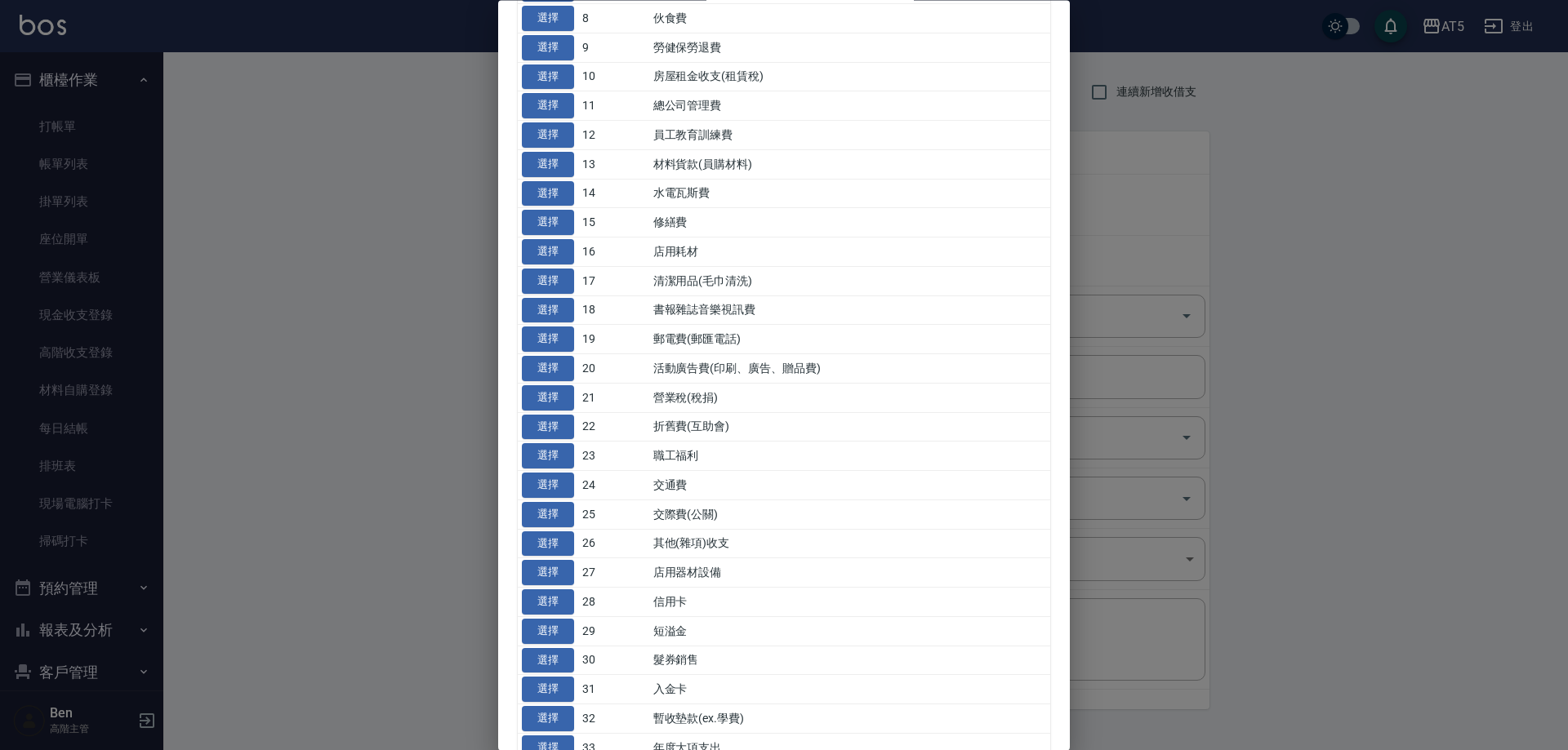
scroll to position [408, 0]
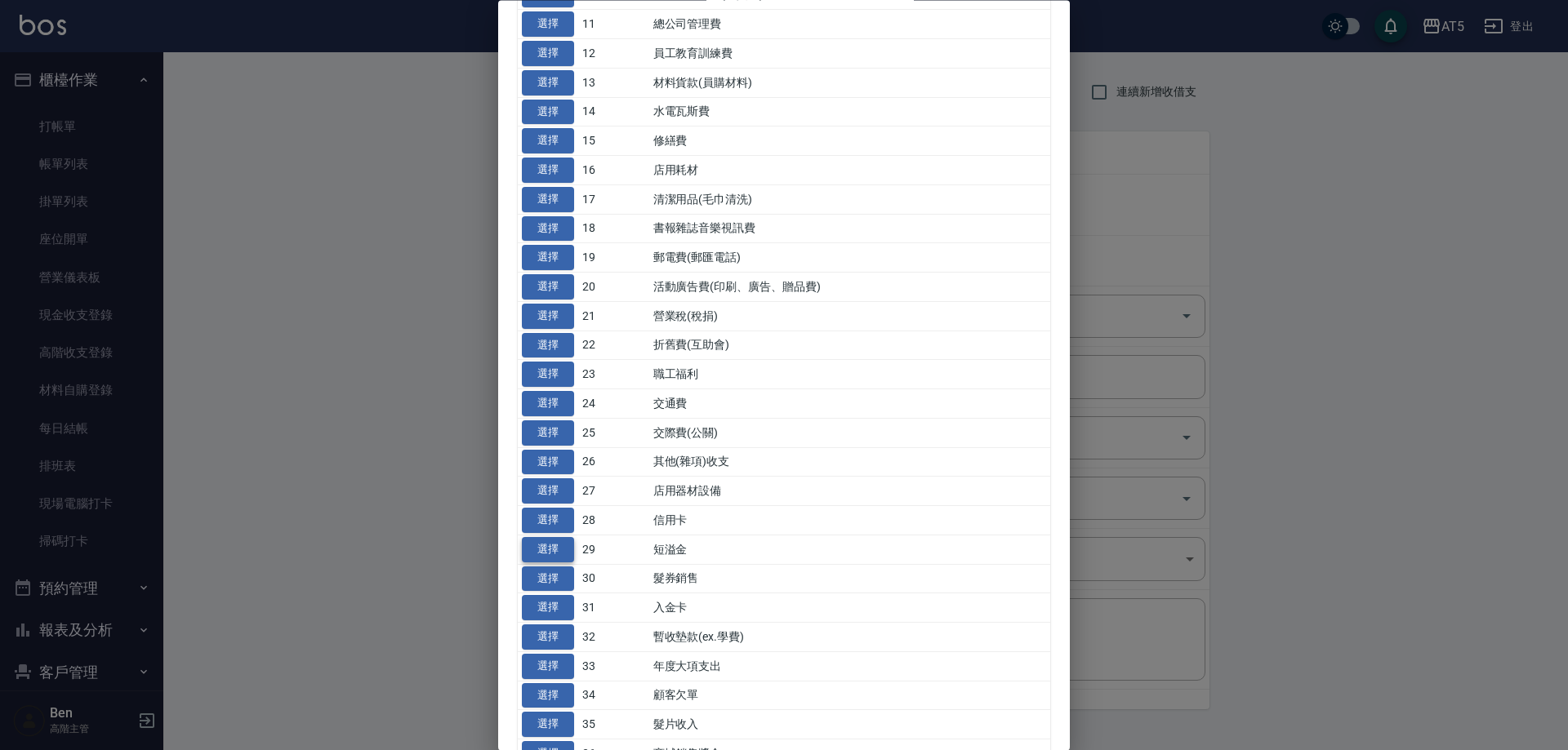
click at [563, 547] on button "選擇" at bounding box center [548, 549] width 52 height 25
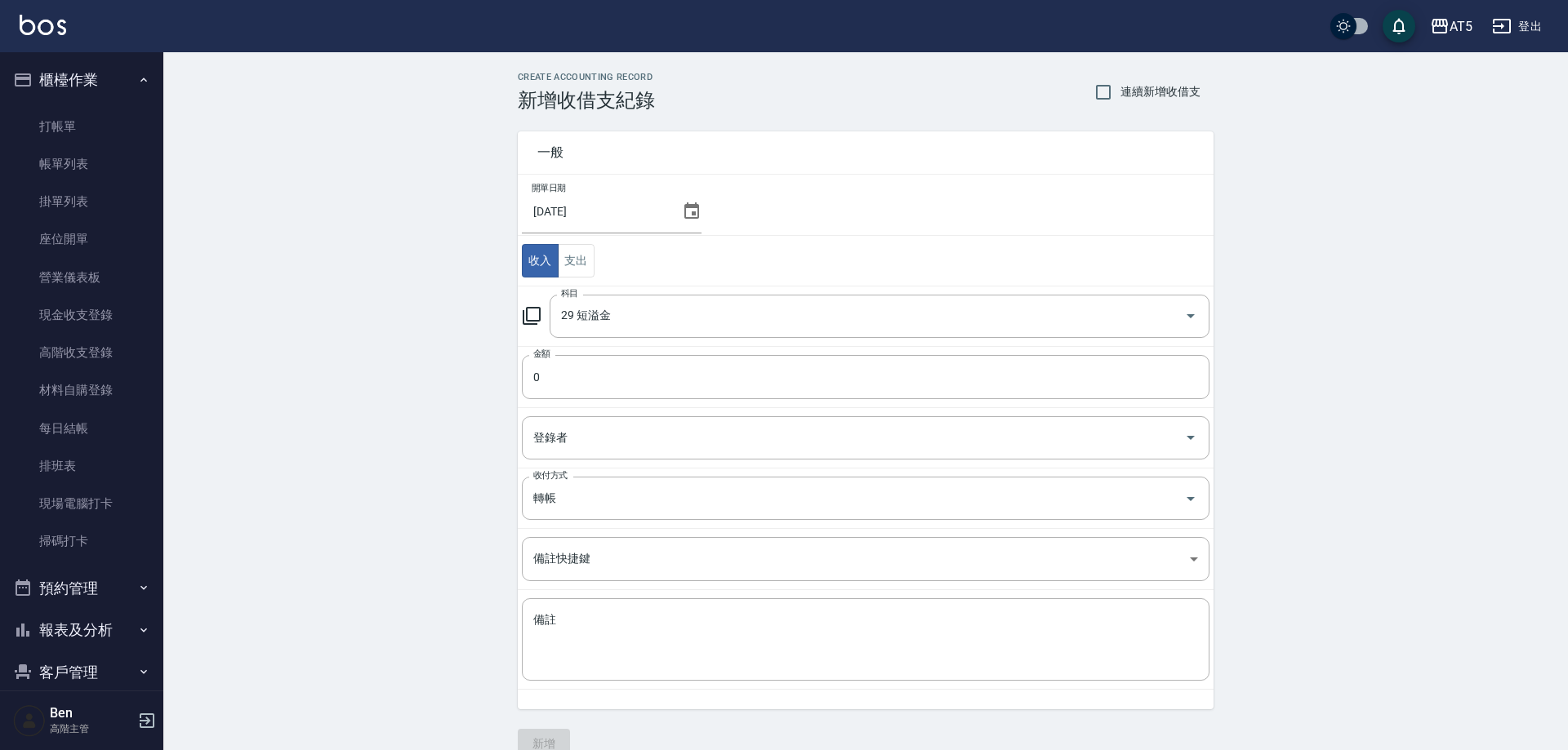
type input "29 短溢金"
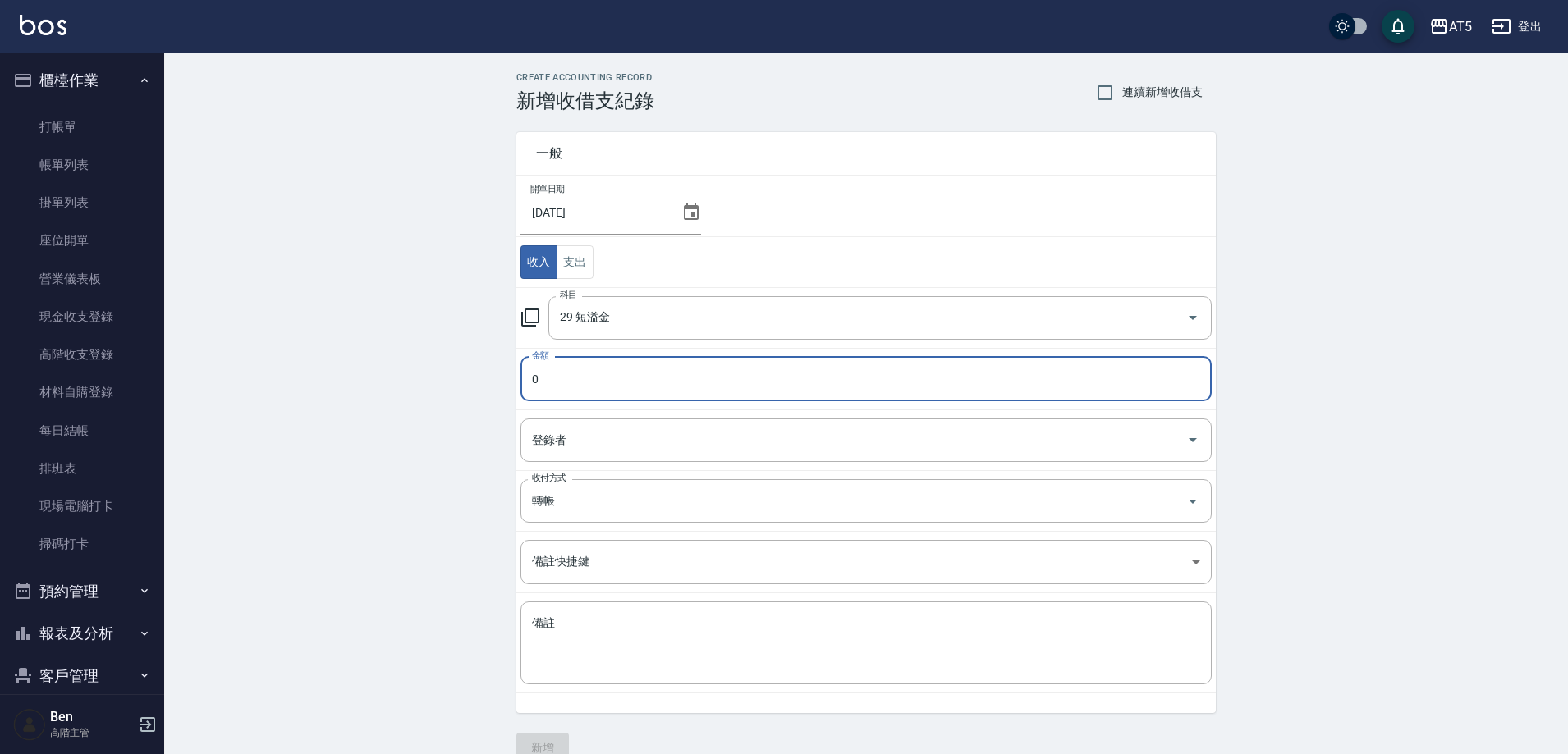
click at [594, 391] on input "0" at bounding box center [866, 379] width 691 height 44
type input "1500"
click at [539, 742] on button "新增" at bounding box center [543, 747] width 53 height 30
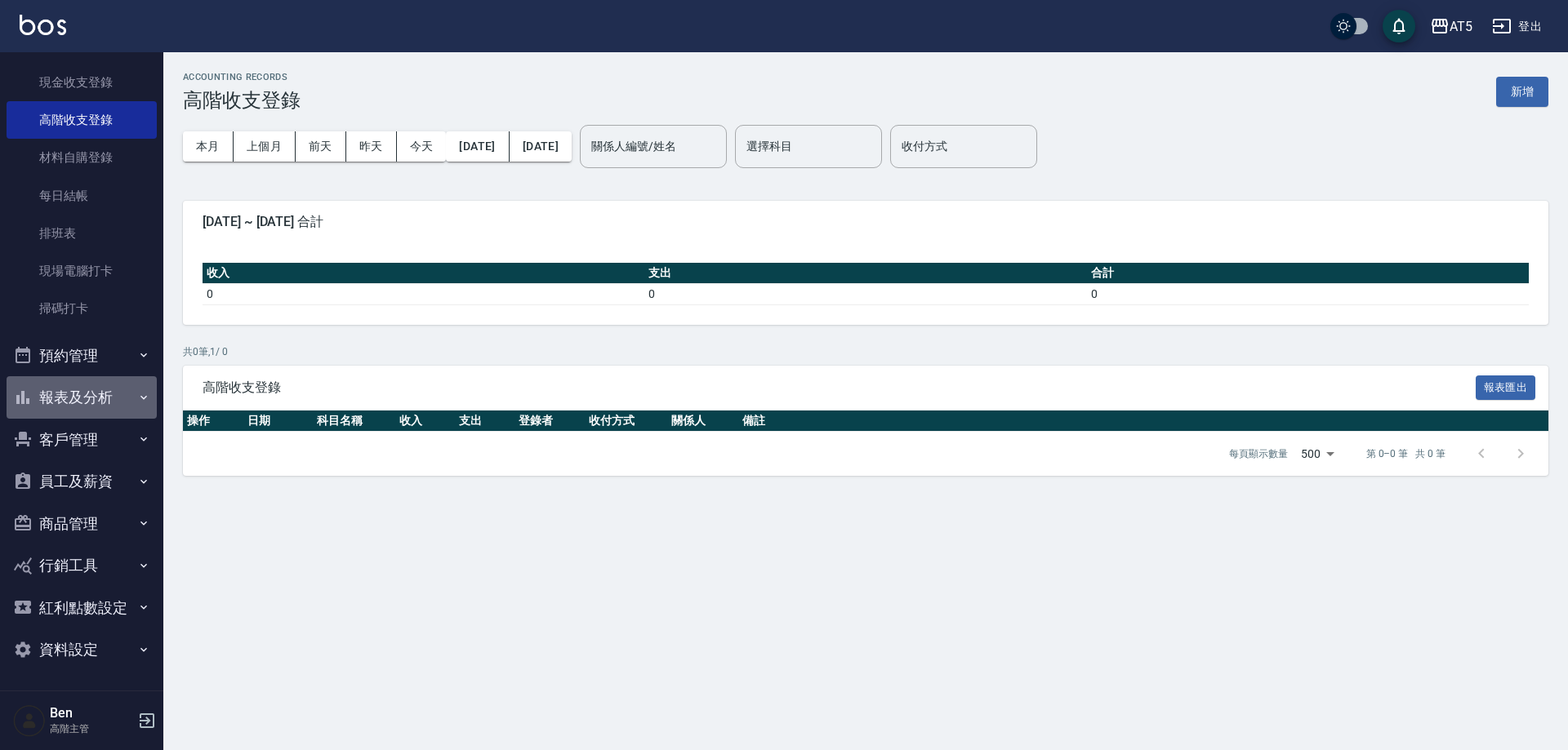
click at [102, 395] on button "報表及分析" at bounding box center [82, 398] width 150 height 42
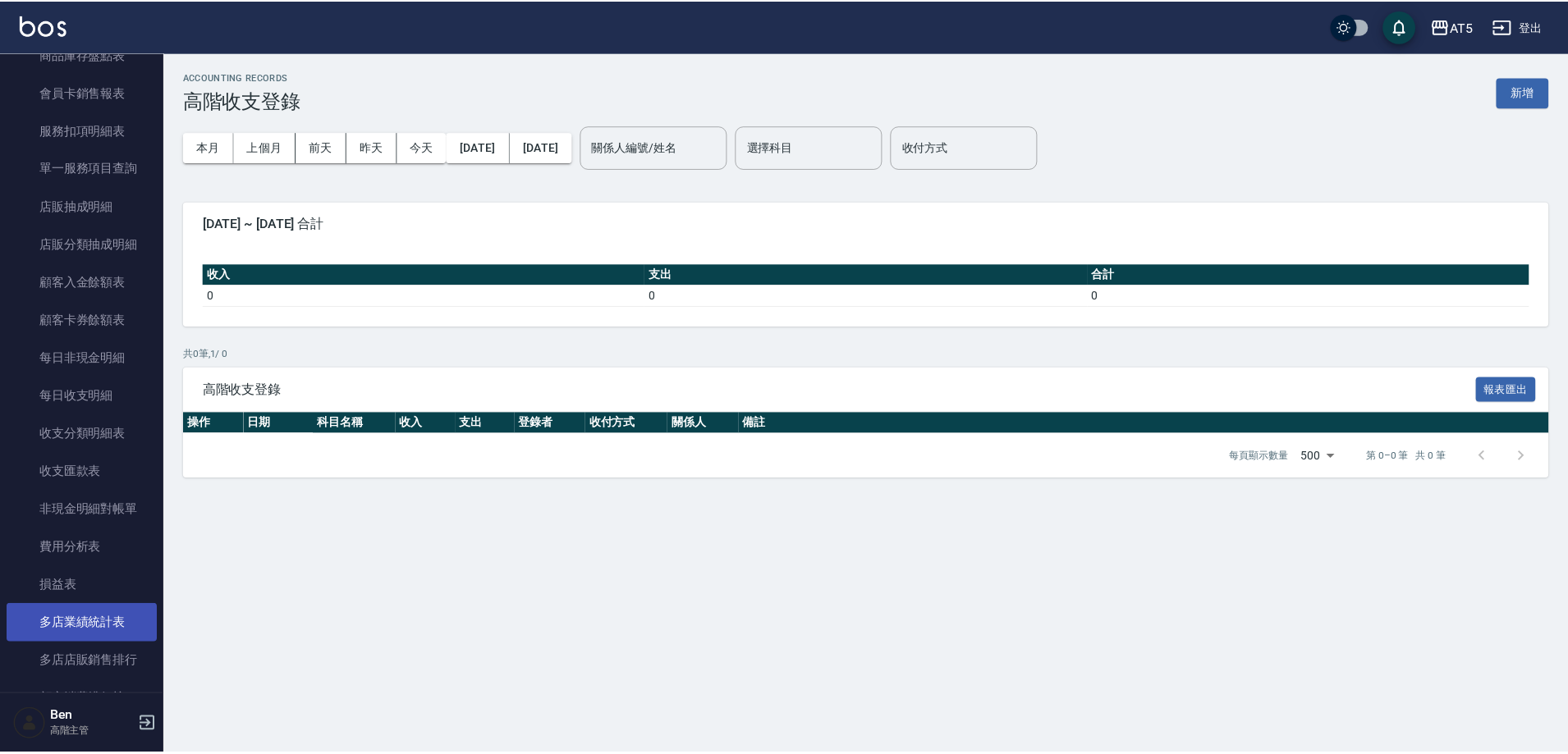
scroll to position [1629, 0]
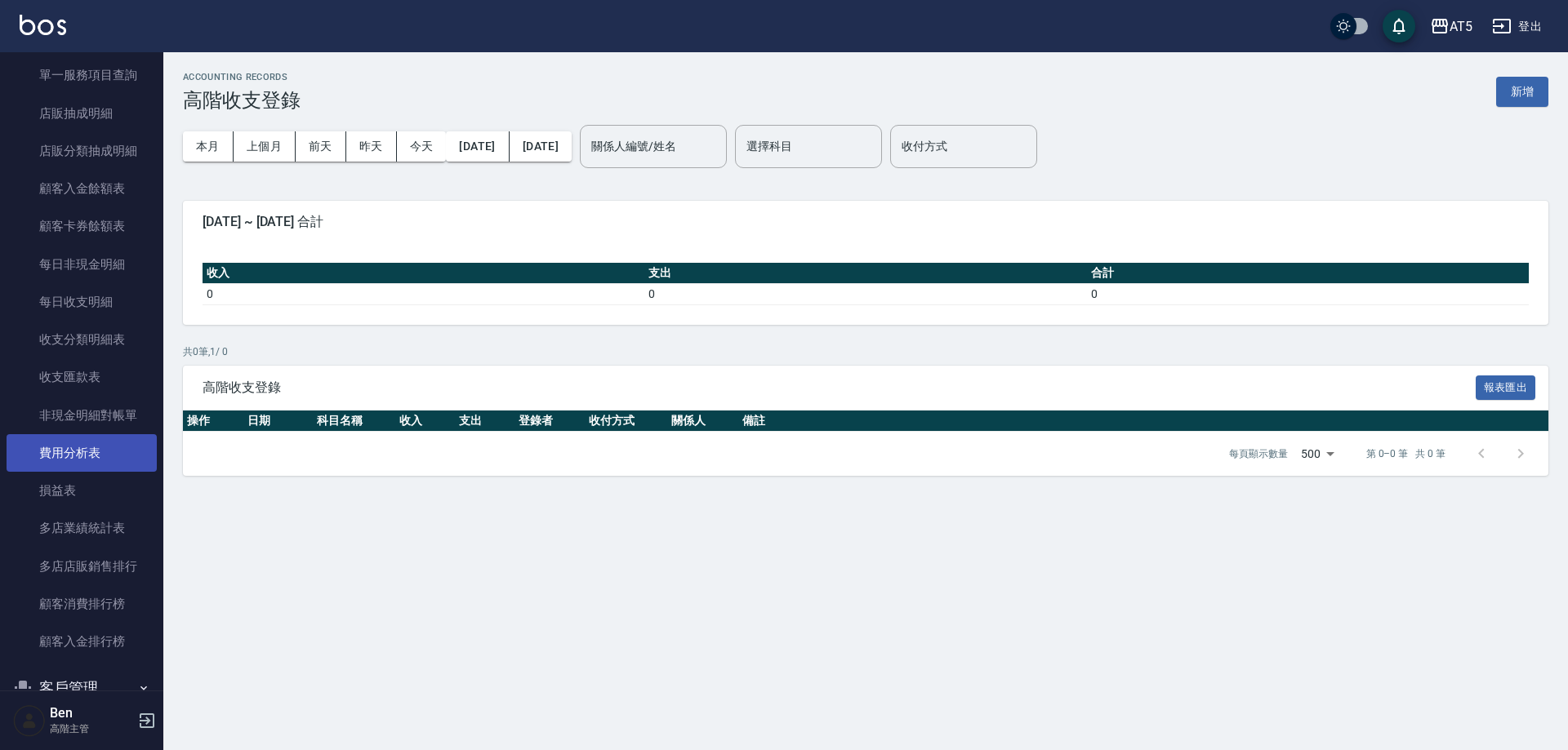
click at [78, 442] on link "費用分析表" at bounding box center [82, 453] width 150 height 38
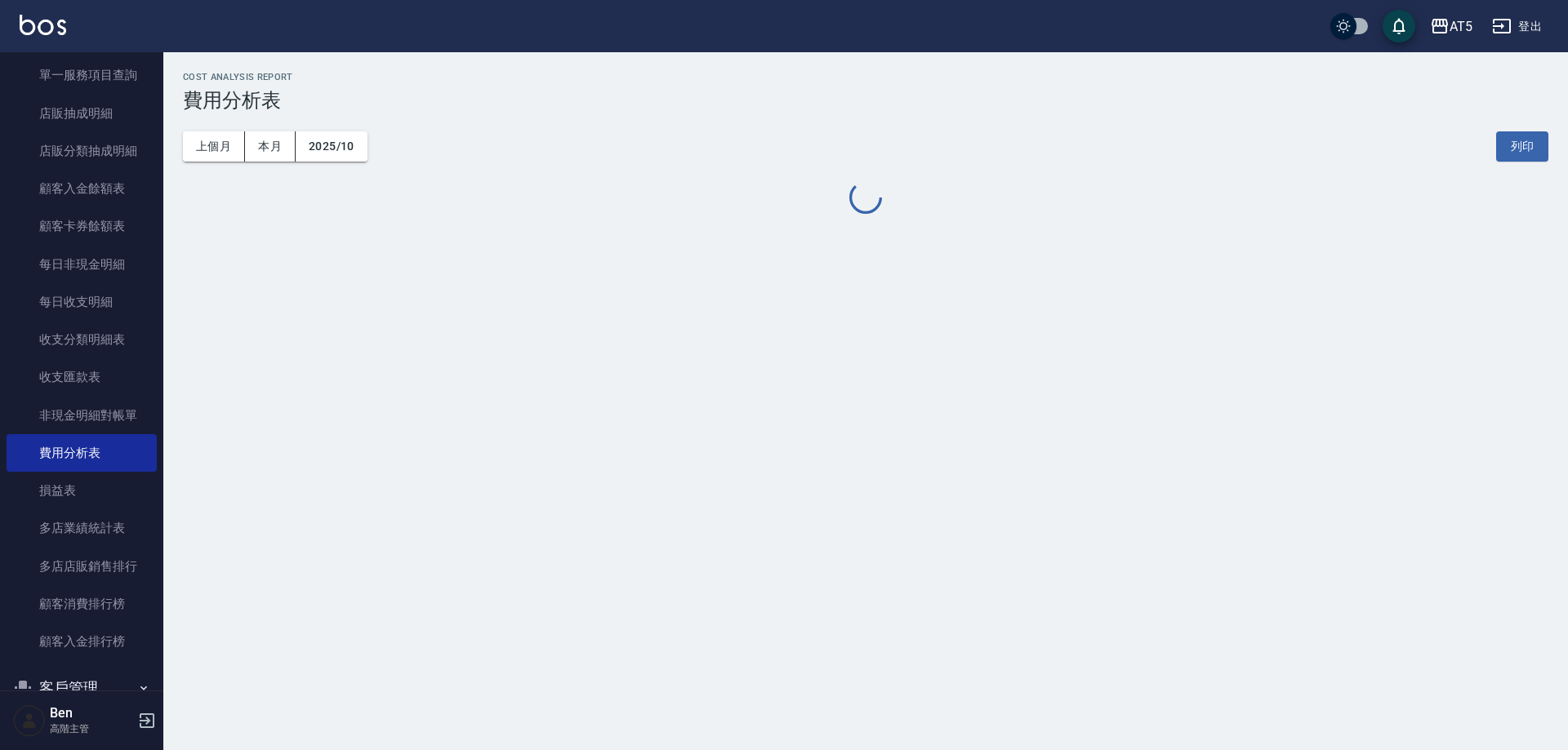
click at [209, 130] on div "上個月 本月 2025/10 列印" at bounding box center [866, 146] width 1366 height 69
click at [210, 134] on button "上個月" at bounding box center [214, 146] width 62 height 30
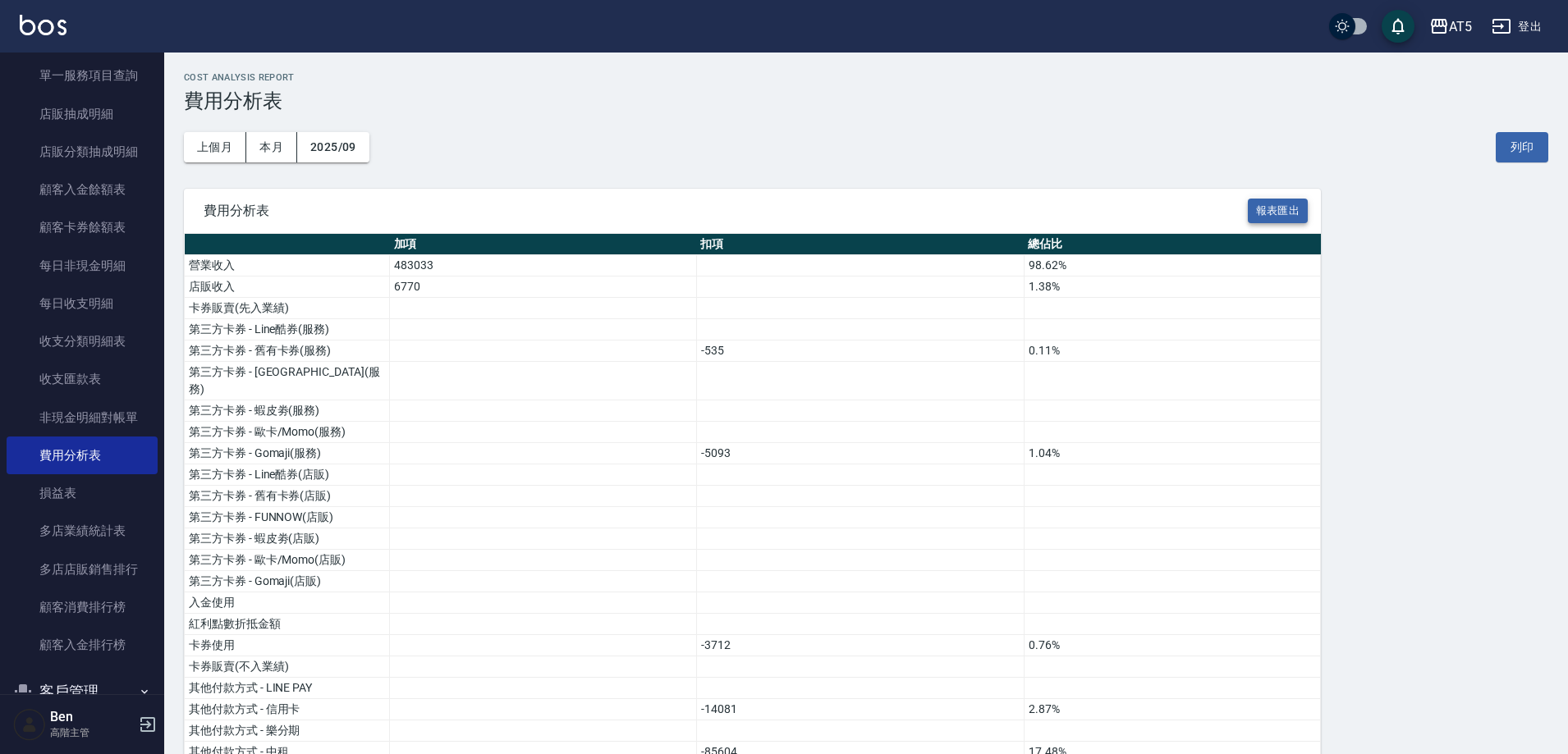
click at [1280, 205] on button "報表匯出" at bounding box center [1278, 211] width 61 height 25
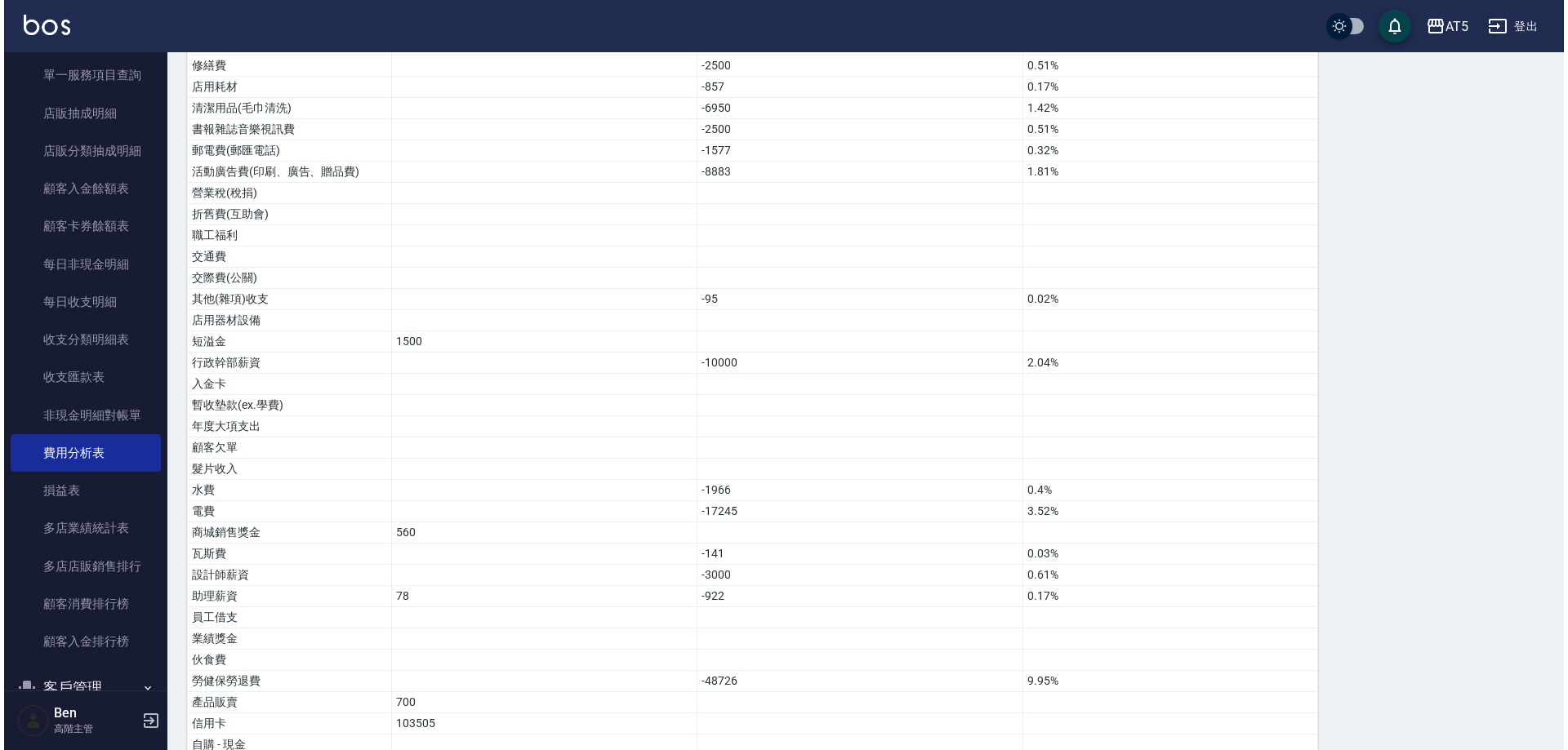
scroll to position [1050, 0]
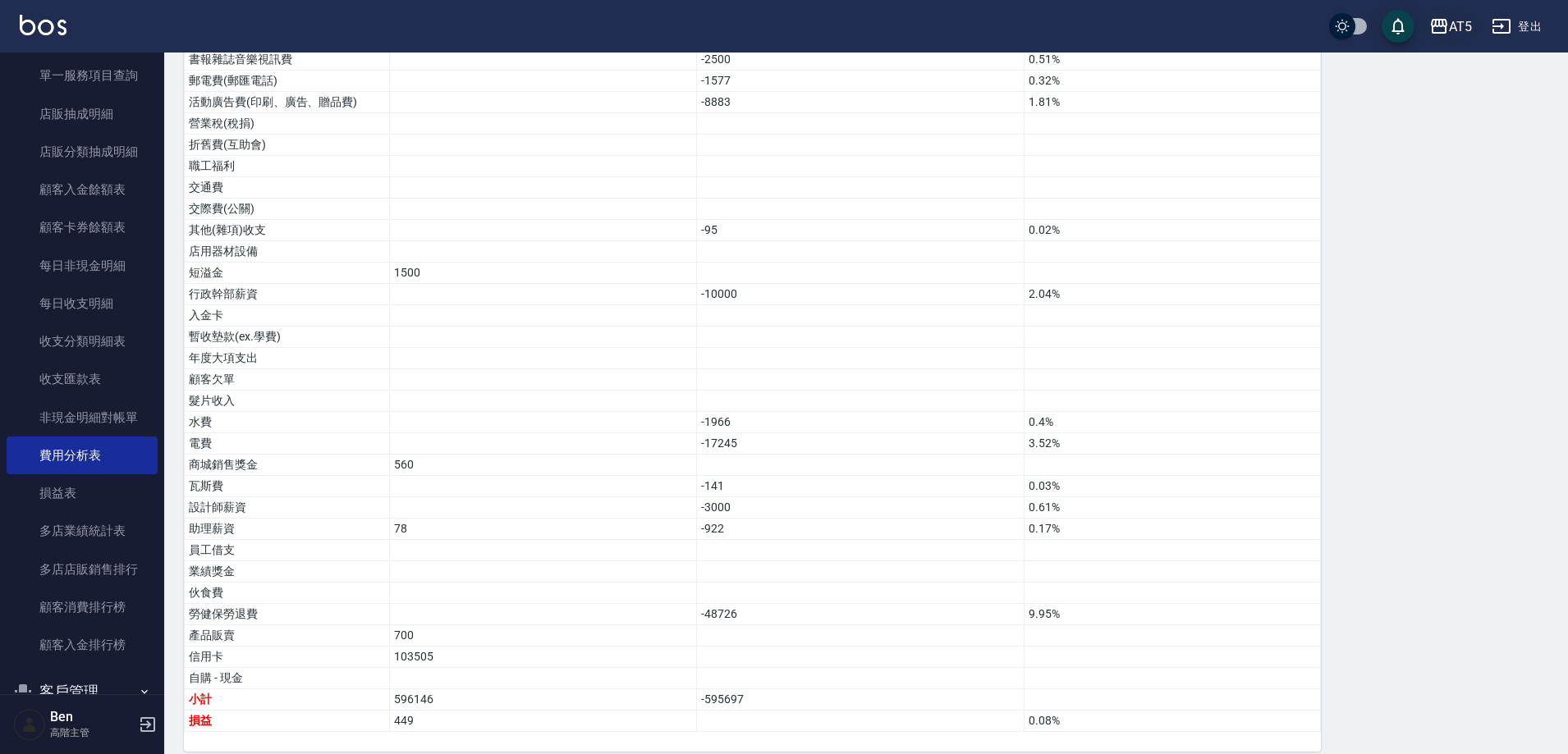
click at [1454, 26] on div "AT5" at bounding box center [1460, 26] width 23 height 21
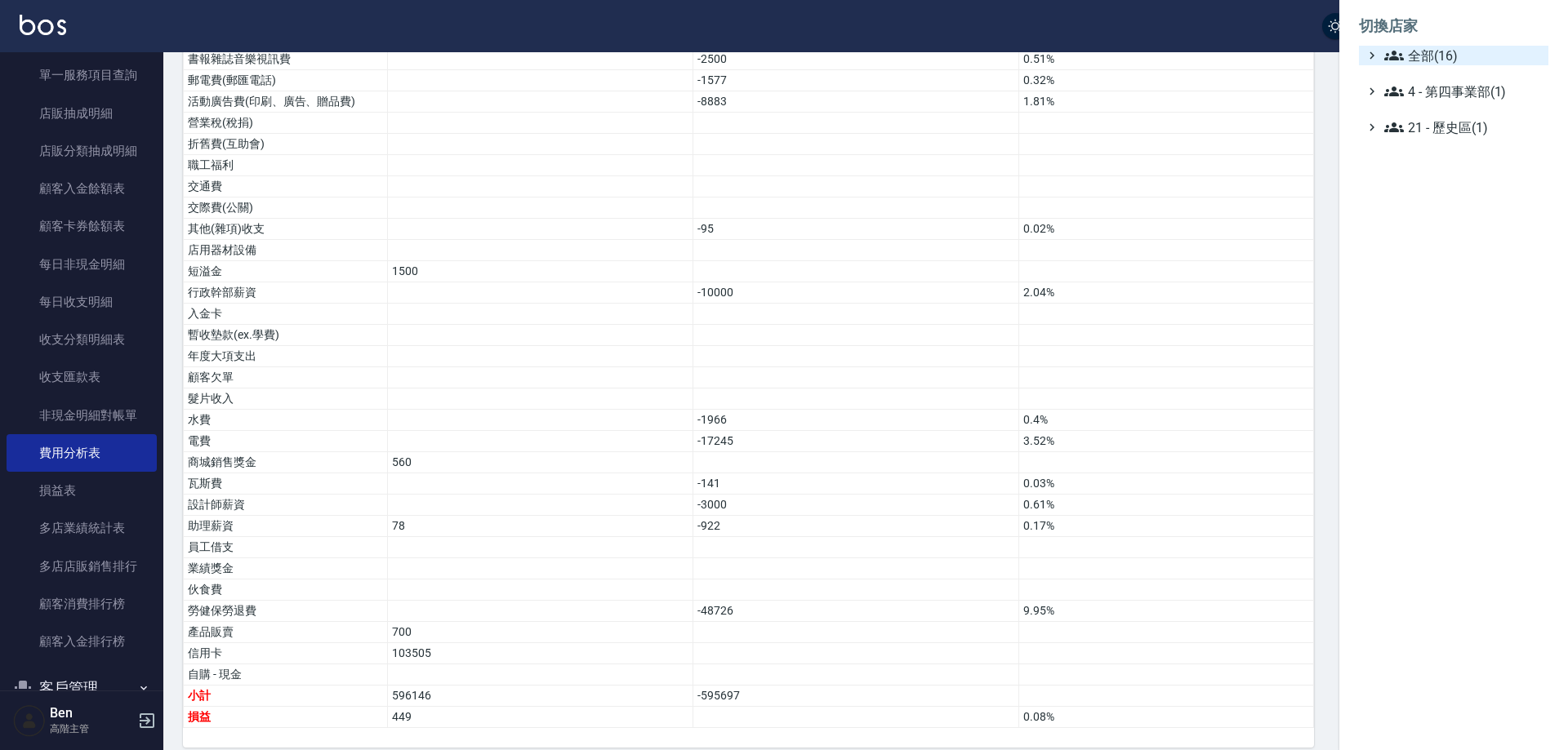
click at [1445, 52] on span "全部(16)" at bounding box center [1463, 56] width 158 height 20
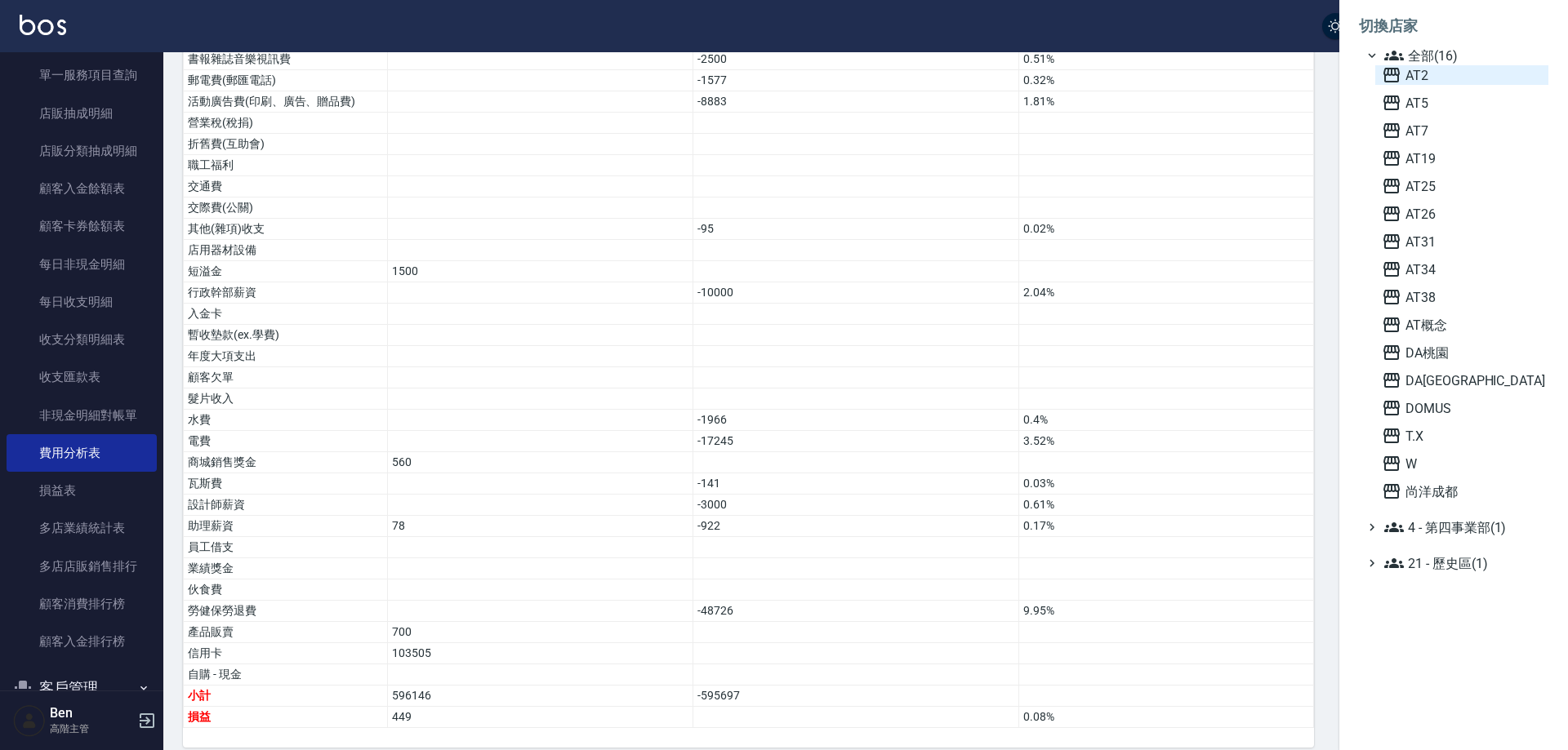
click at [1445, 74] on span "AT2" at bounding box center [1463, 75] width 160 height 20
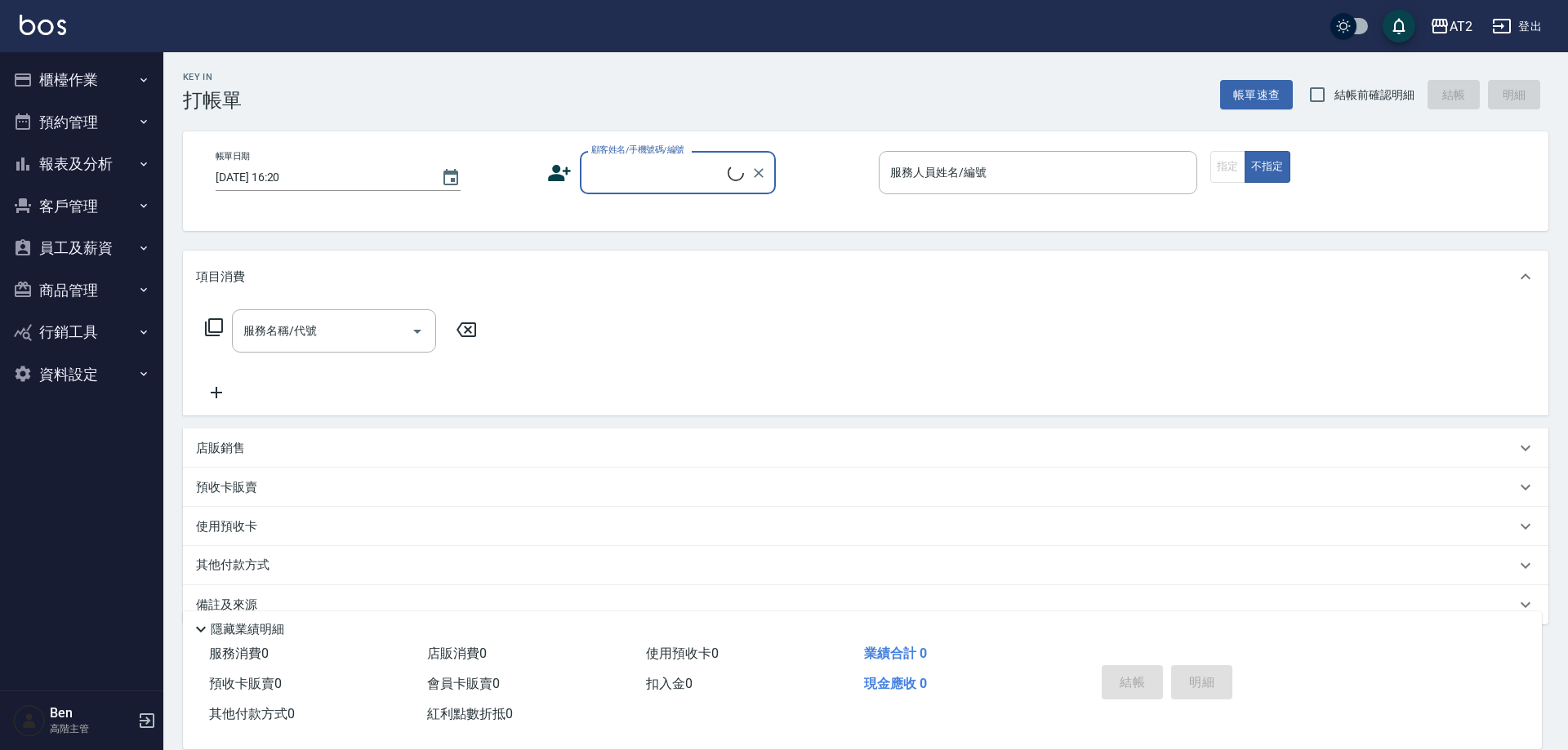
click at [63, 173] on button "報表及分析" at bounding box center [82, 164] width 150 height 42
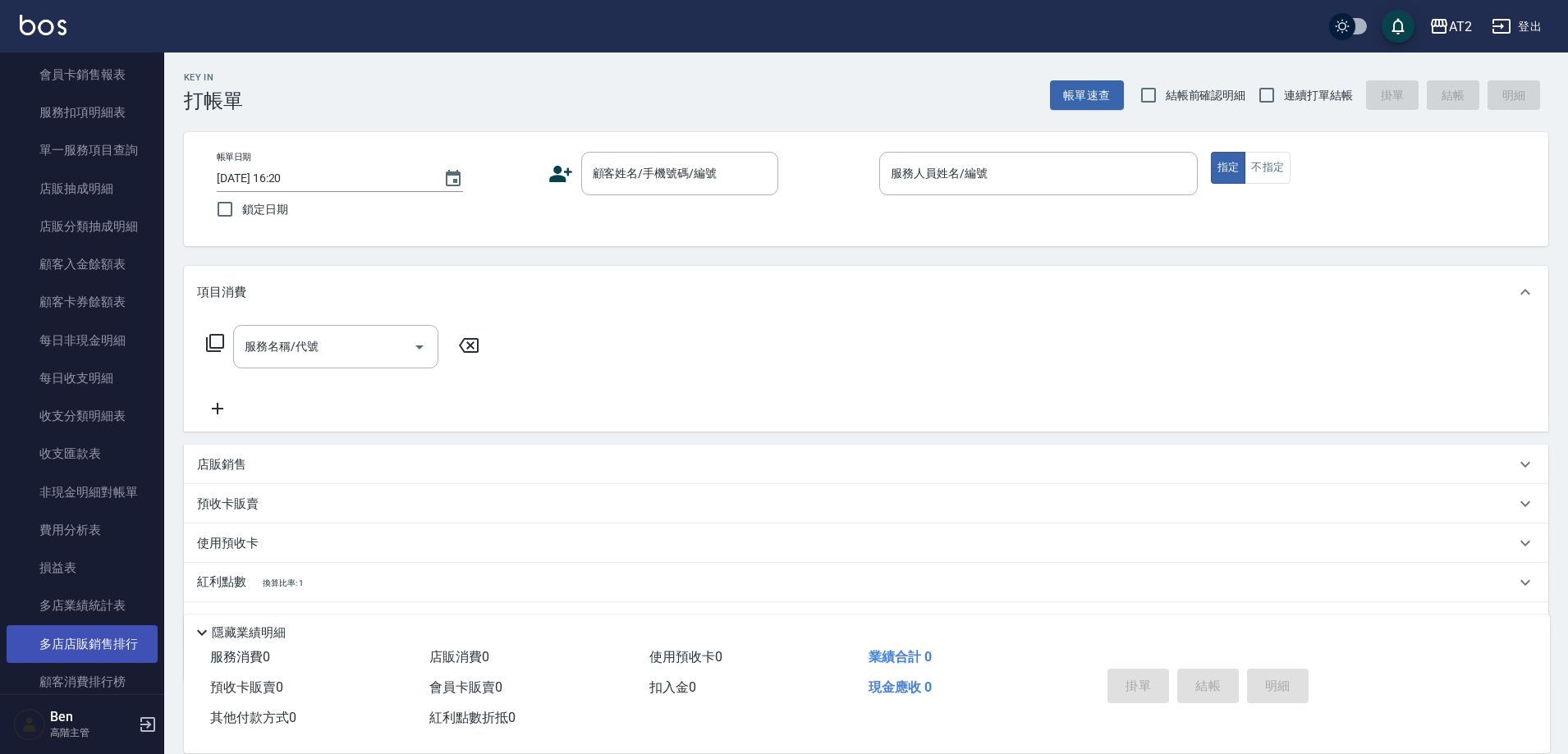
scroll to position [1149, 0]
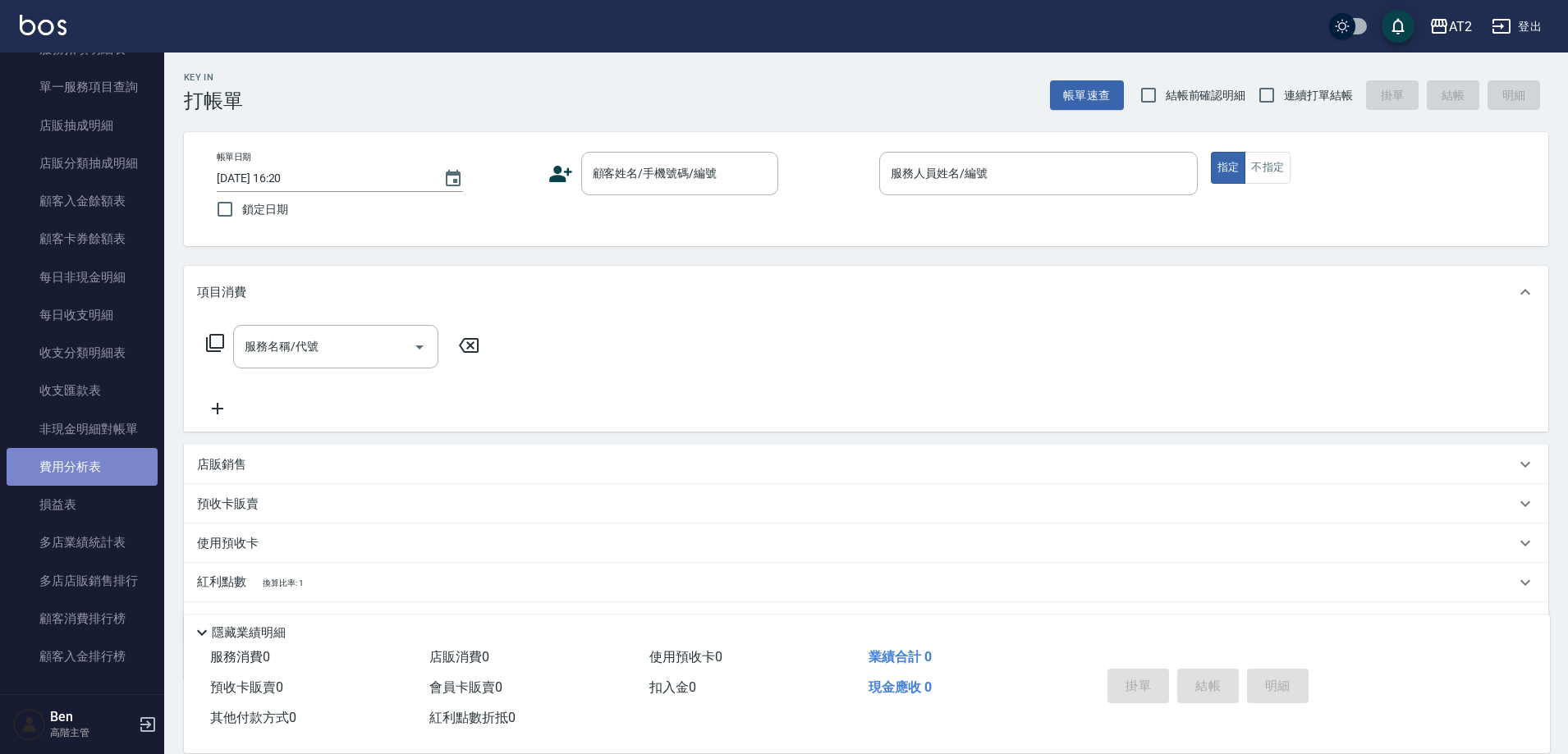
click at [102, 463] on link "費用分析表" at bounding box center [82, 467] width 151 height 38
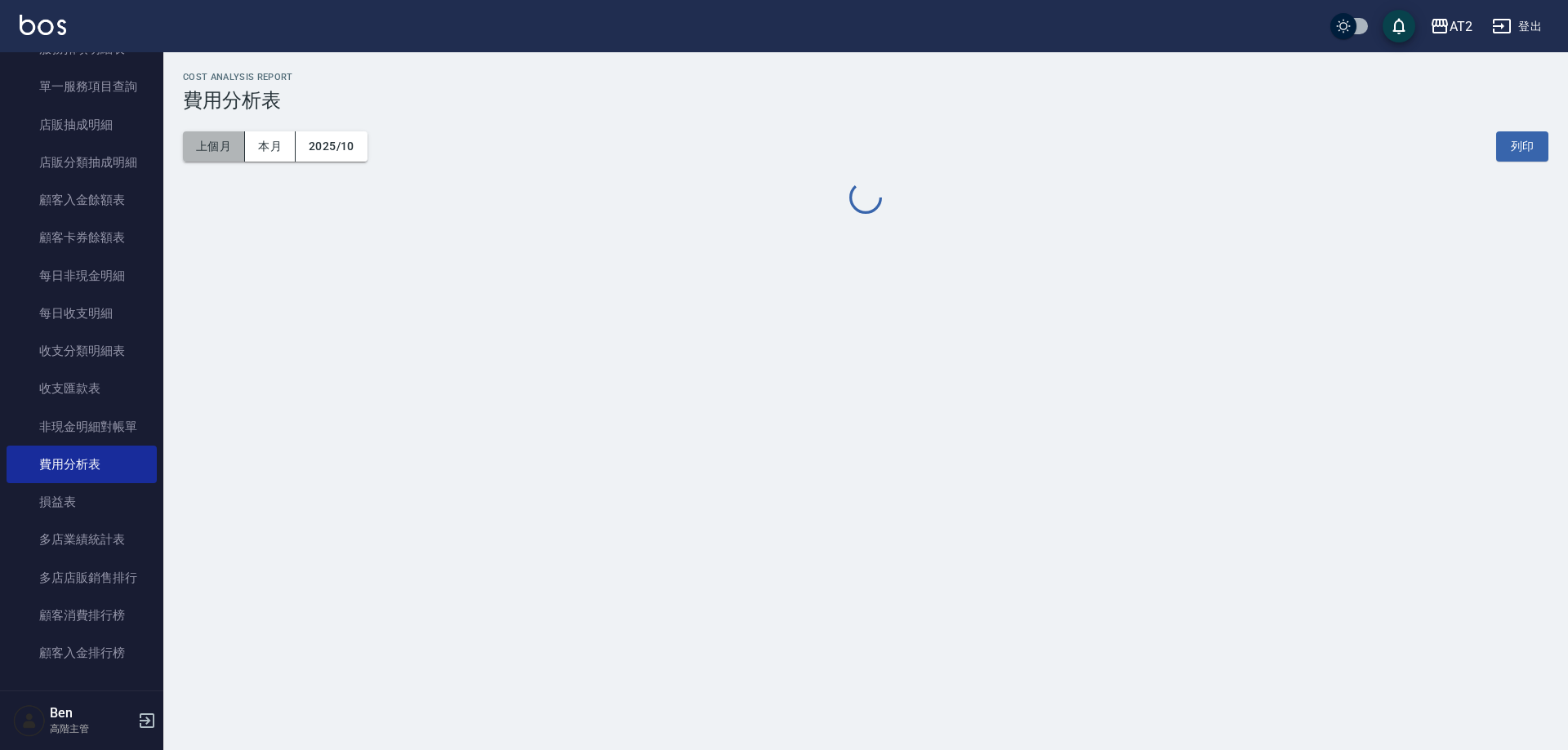
click at [229, 143] on button "上個月" at bounding box center [214, 146] width 62 height 30
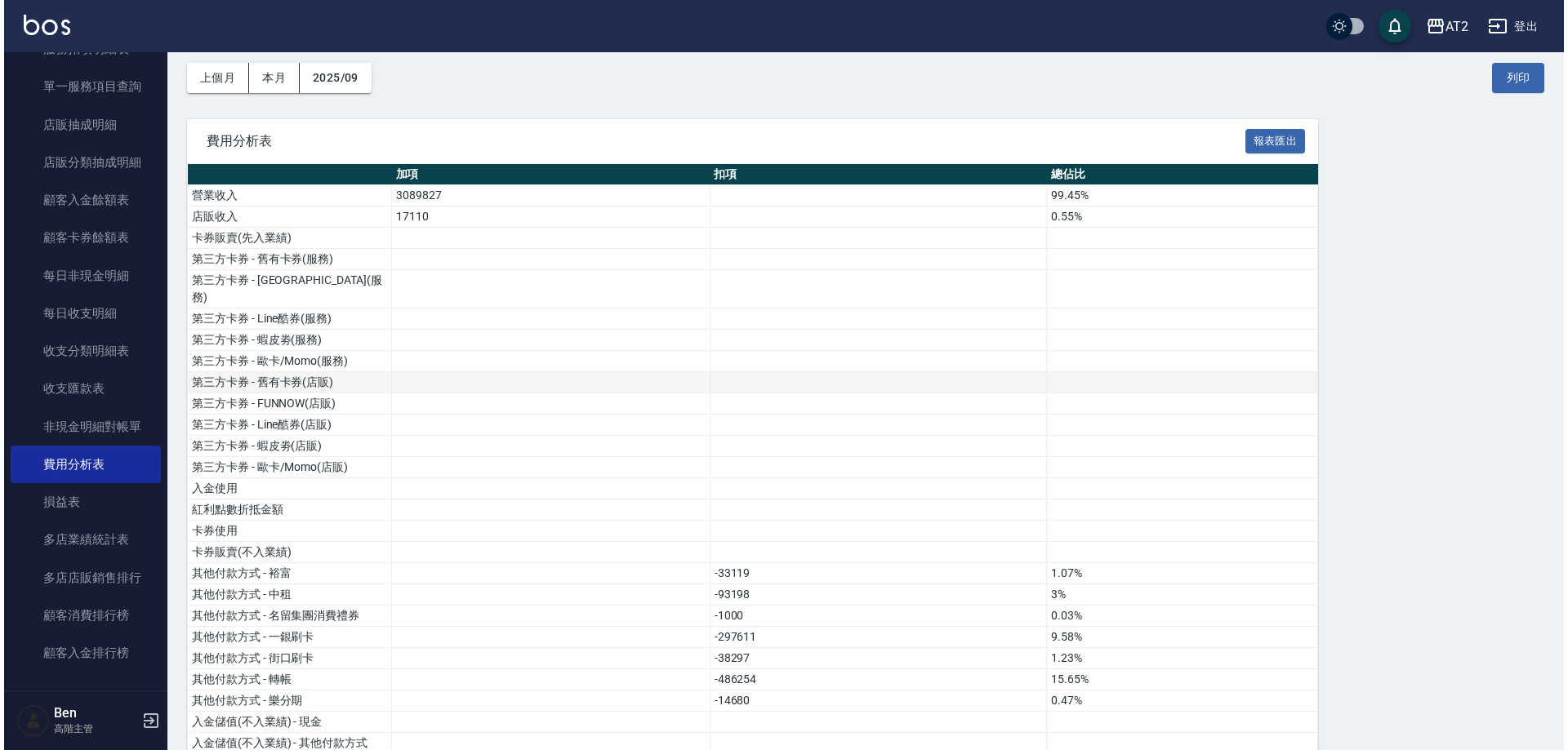
scroll to position [82, 0]
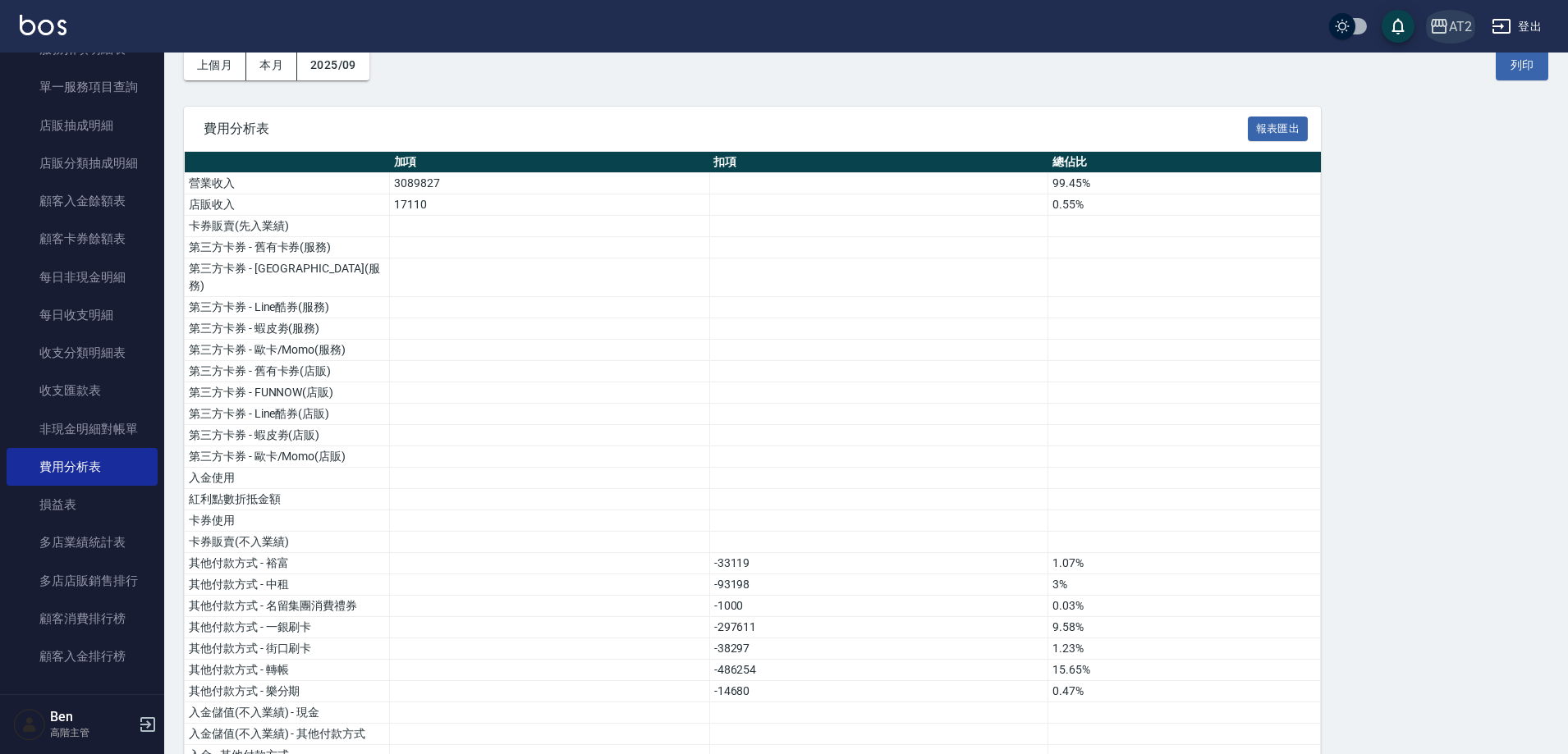
click at [1455, 13] on button "AT2" at bounding box center [1451, 26] width 56 height 34
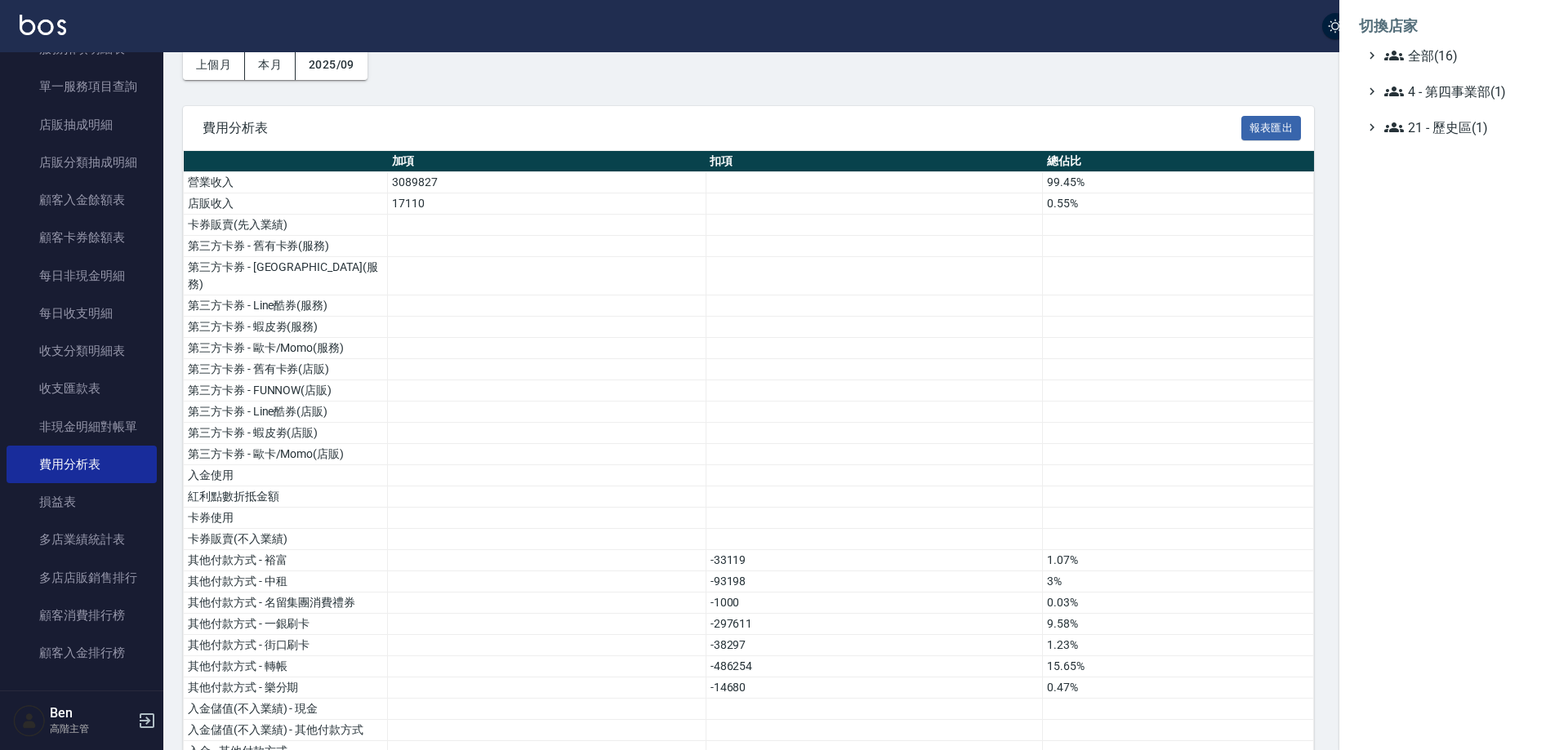
click at [1453, 52] on span "全部(16)" at bounding box center [1463, 56] width 158 height 20
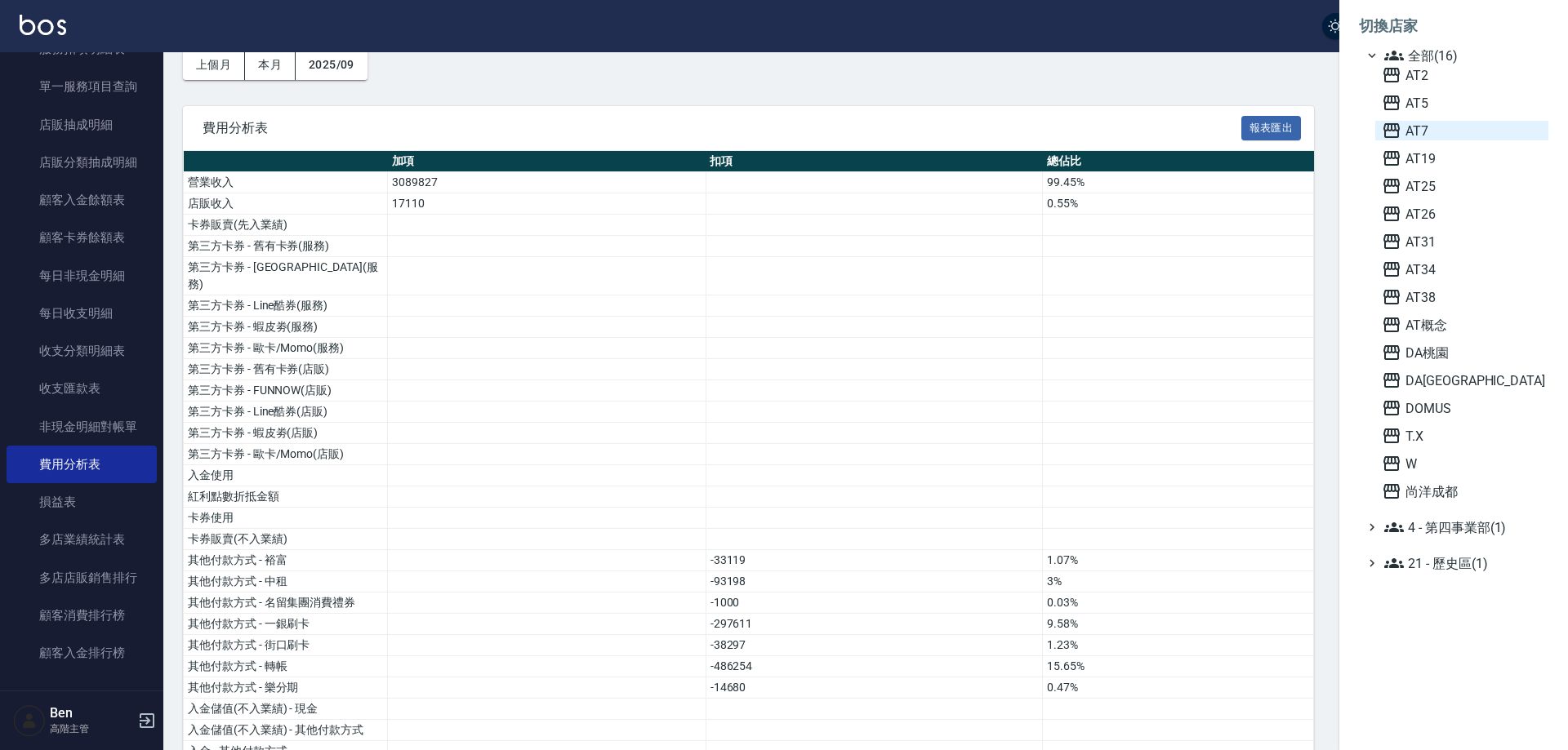
click at [1439, 128] on span "AT7" at bounding box center [1463, 131] width 160 height 20
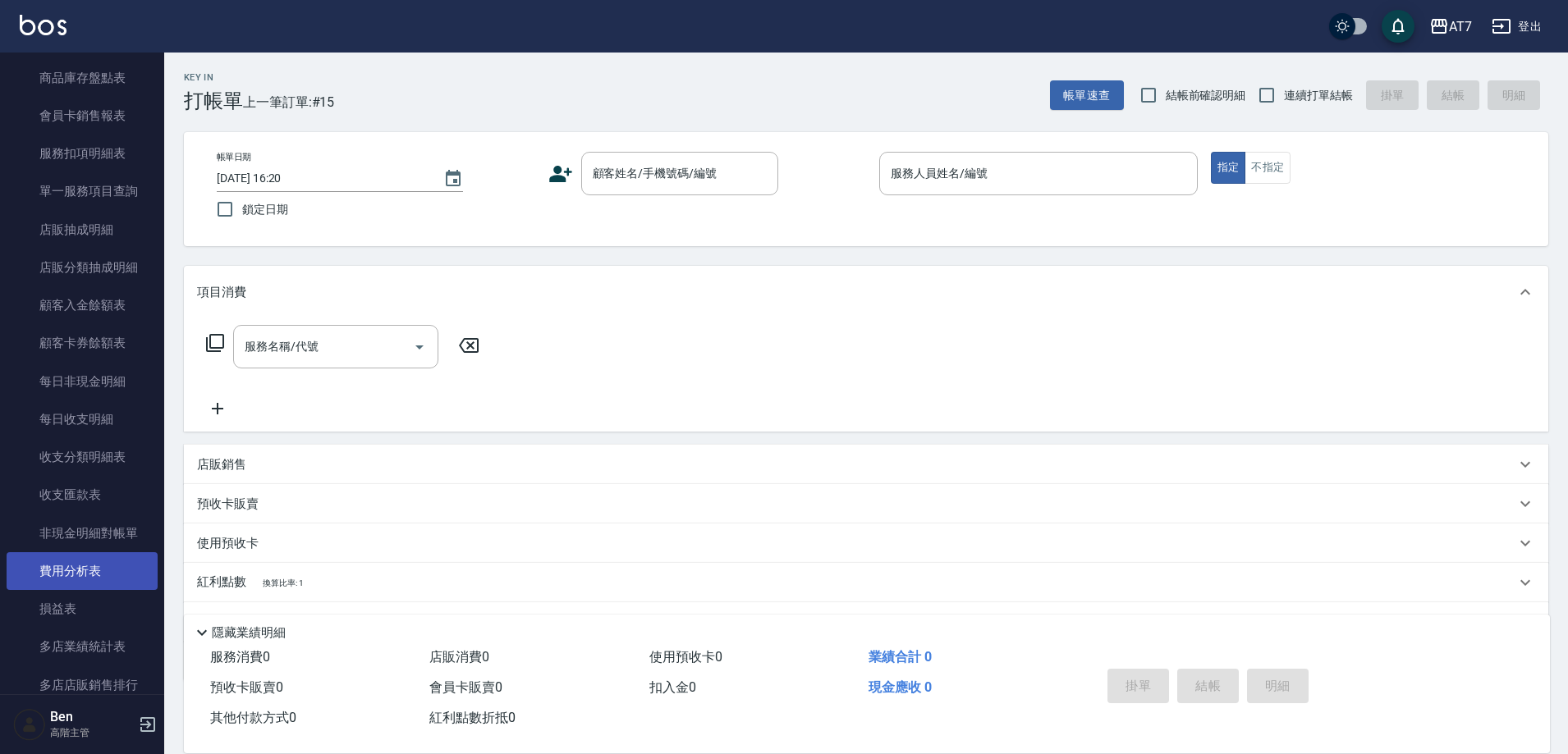
scroll to position [1067, 0]
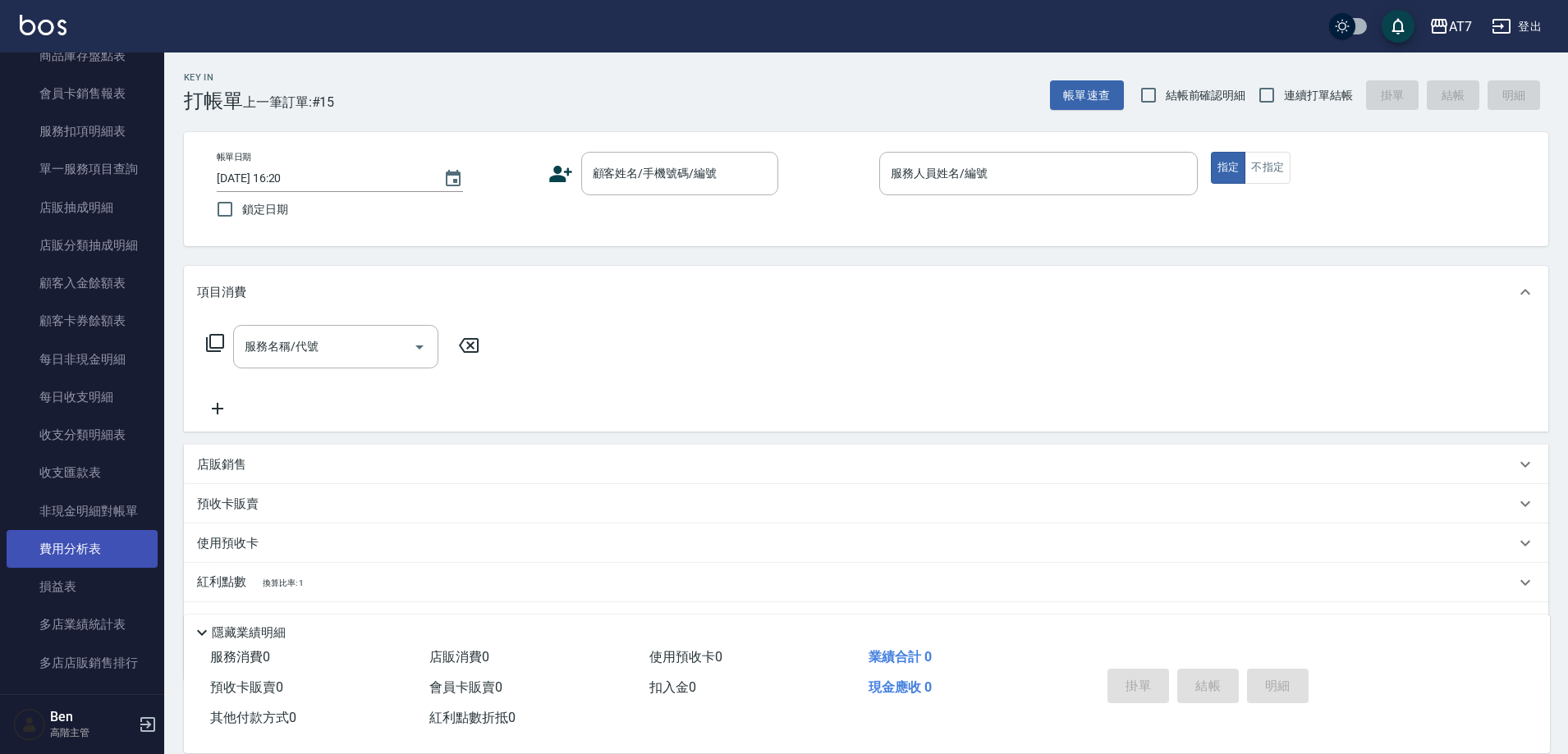
click at [96, 535] on link "費用分析表" at bounding box center [82, 549] width 151 height 38
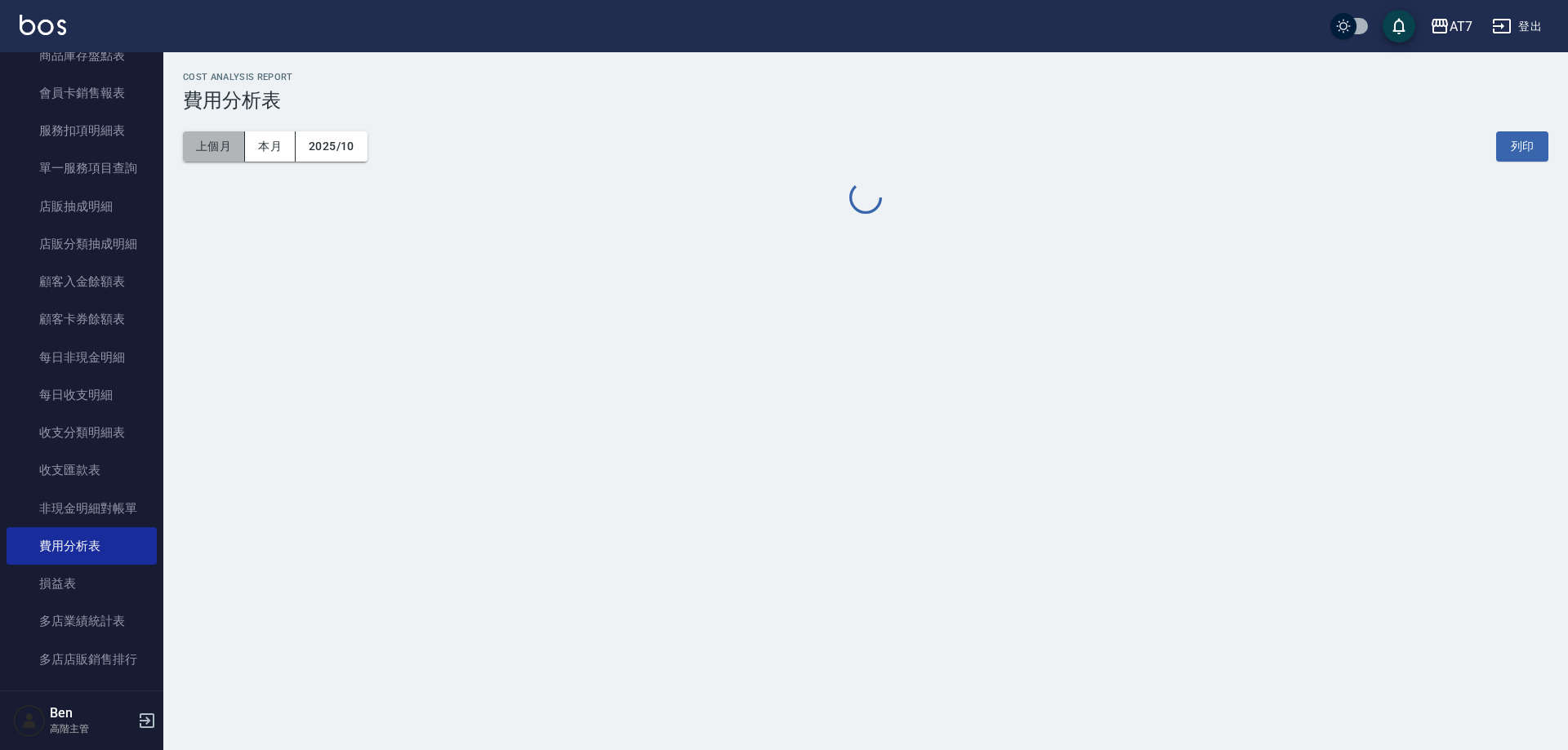
click at [219, 141] on button "上個月" at bounding box center [214, 146] width 62 height 30
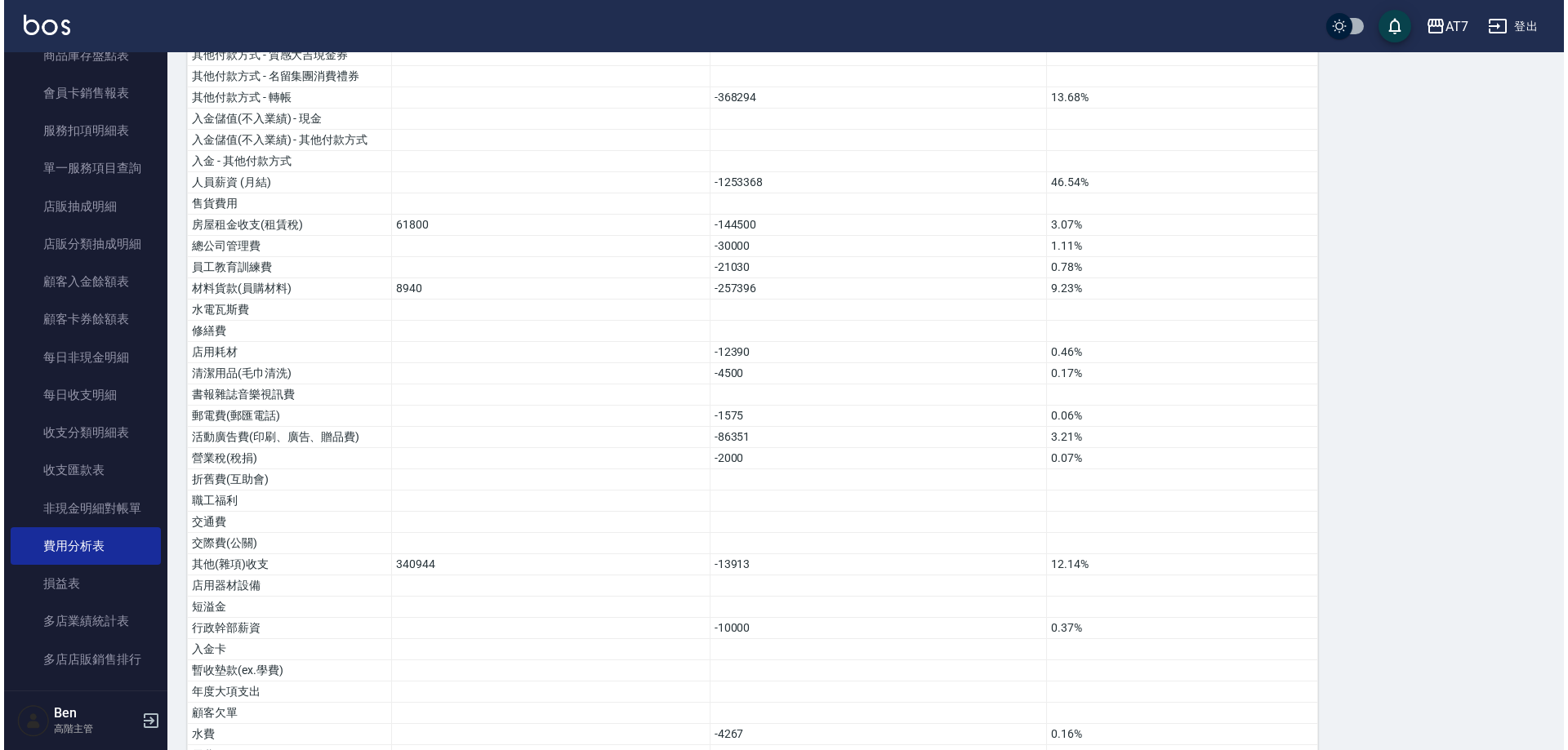
scroll to position [373, 0]
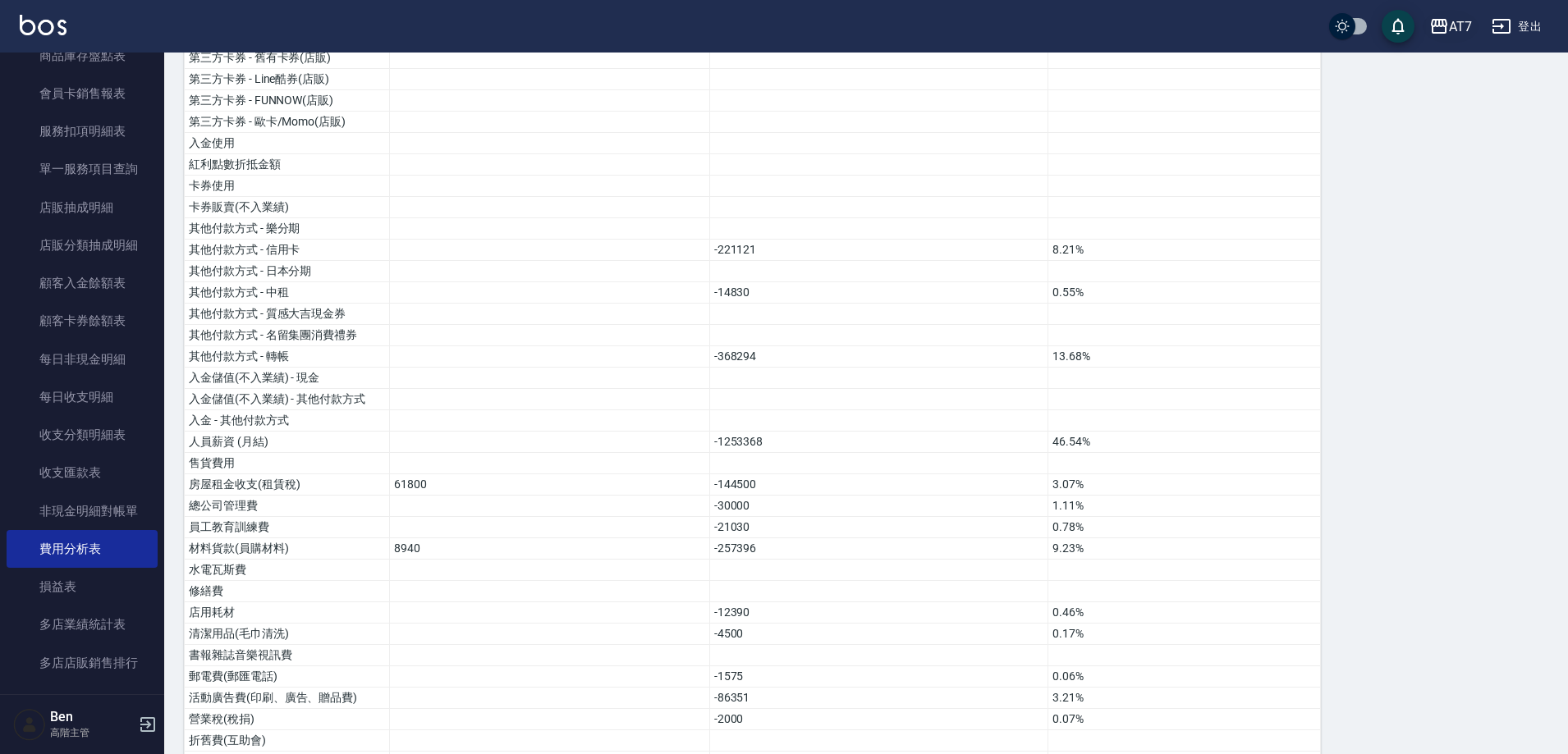
click at [1450, 36] on div "AT7" at bounding box center [1460, 26] width 23 height 21
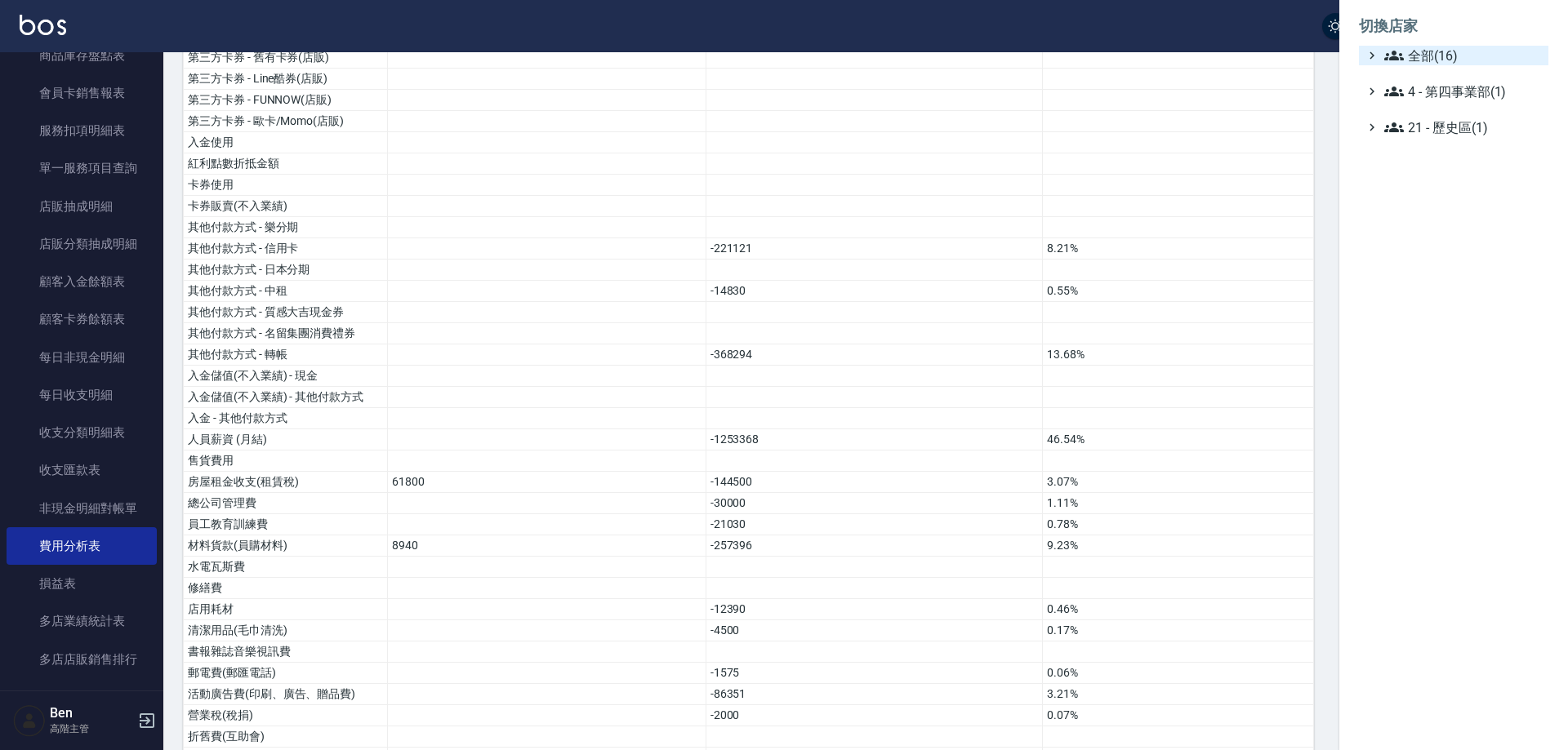
click at [1456, 51] on span "全部(16)" at bounding box center [1463, 56] width 158 height 20
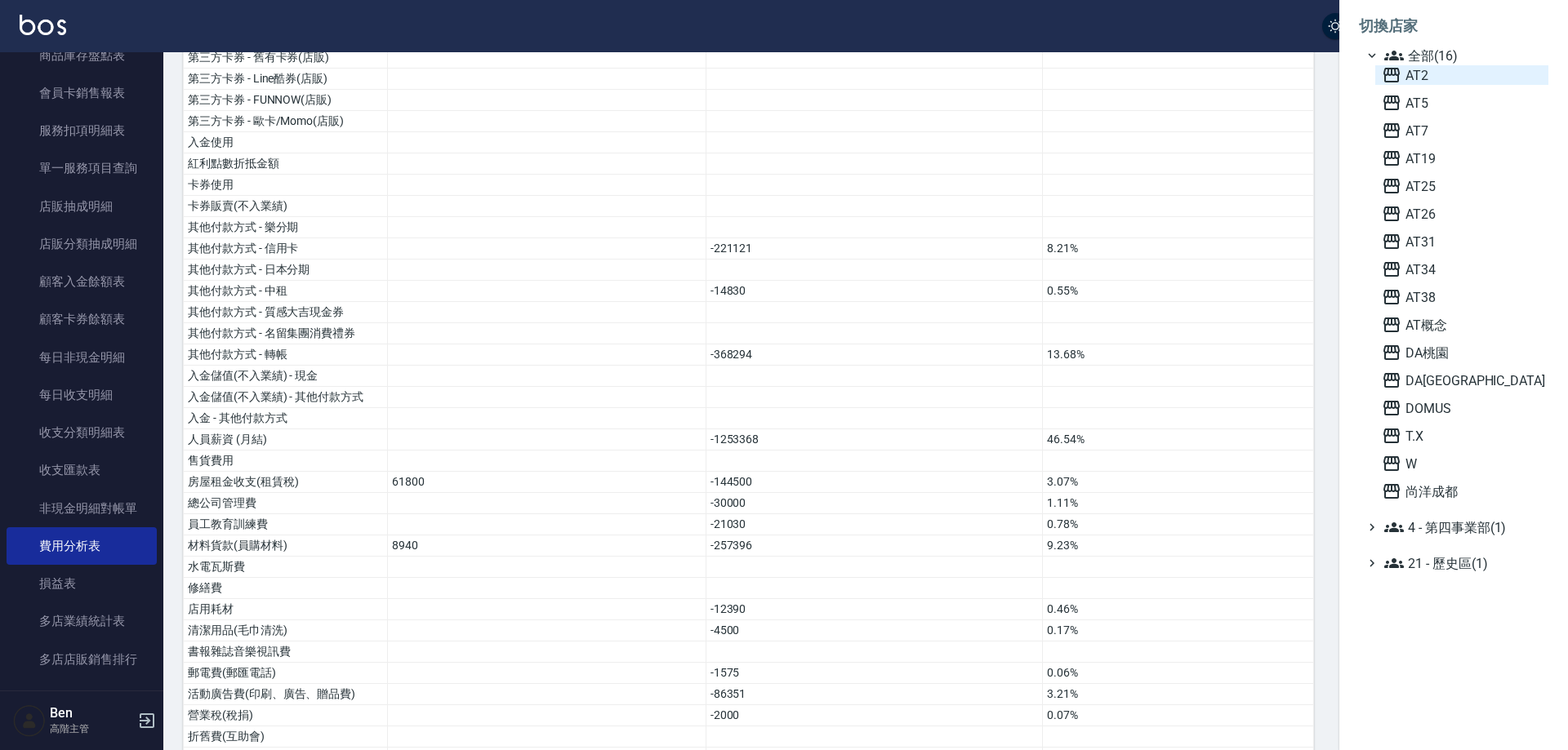
click at [1467, 66] on span "AT2" at bounding box center [1463, 75] width 160 height 20
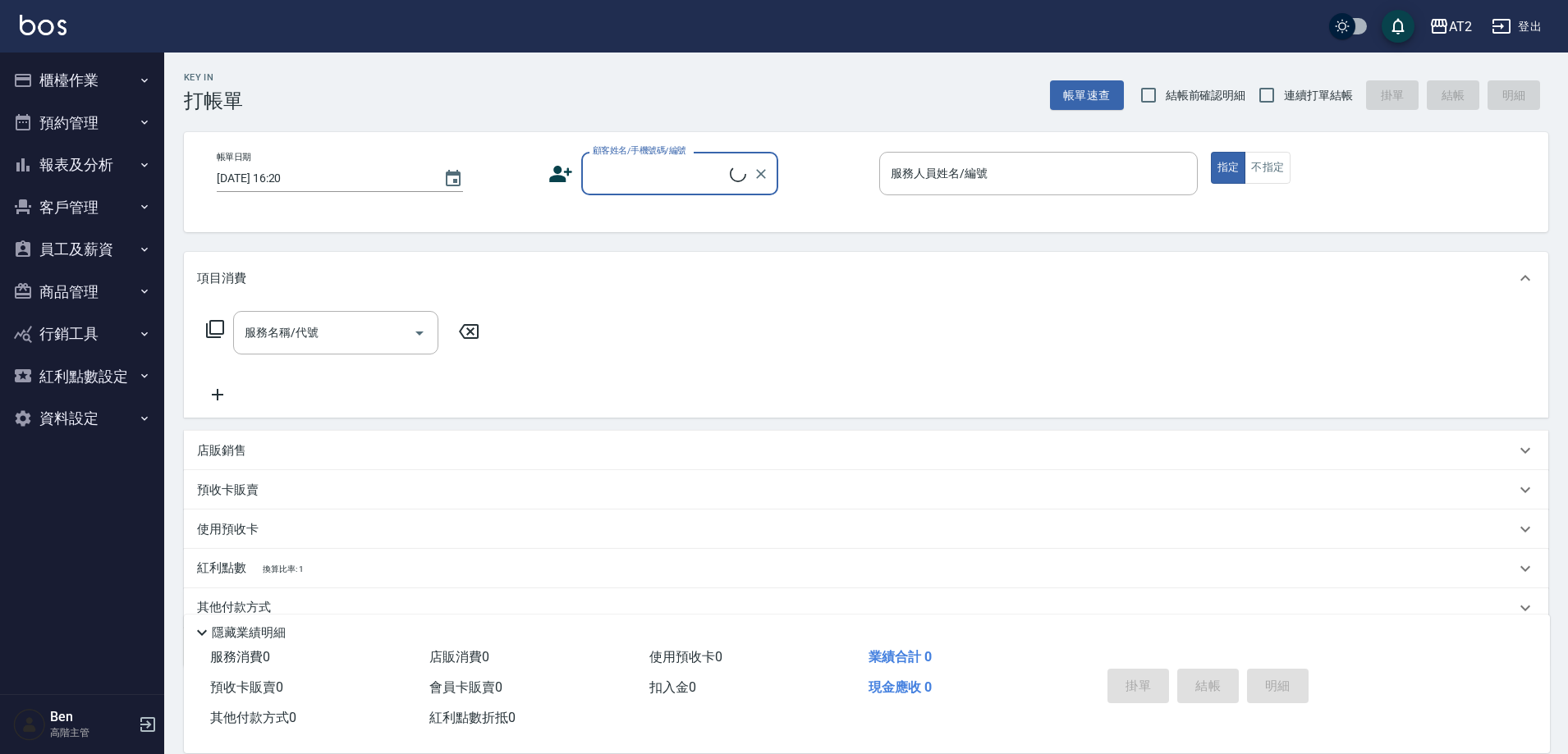
click at [100, 168] on button "報表及分析" at bounding box center [82, 165] width 151 height 43
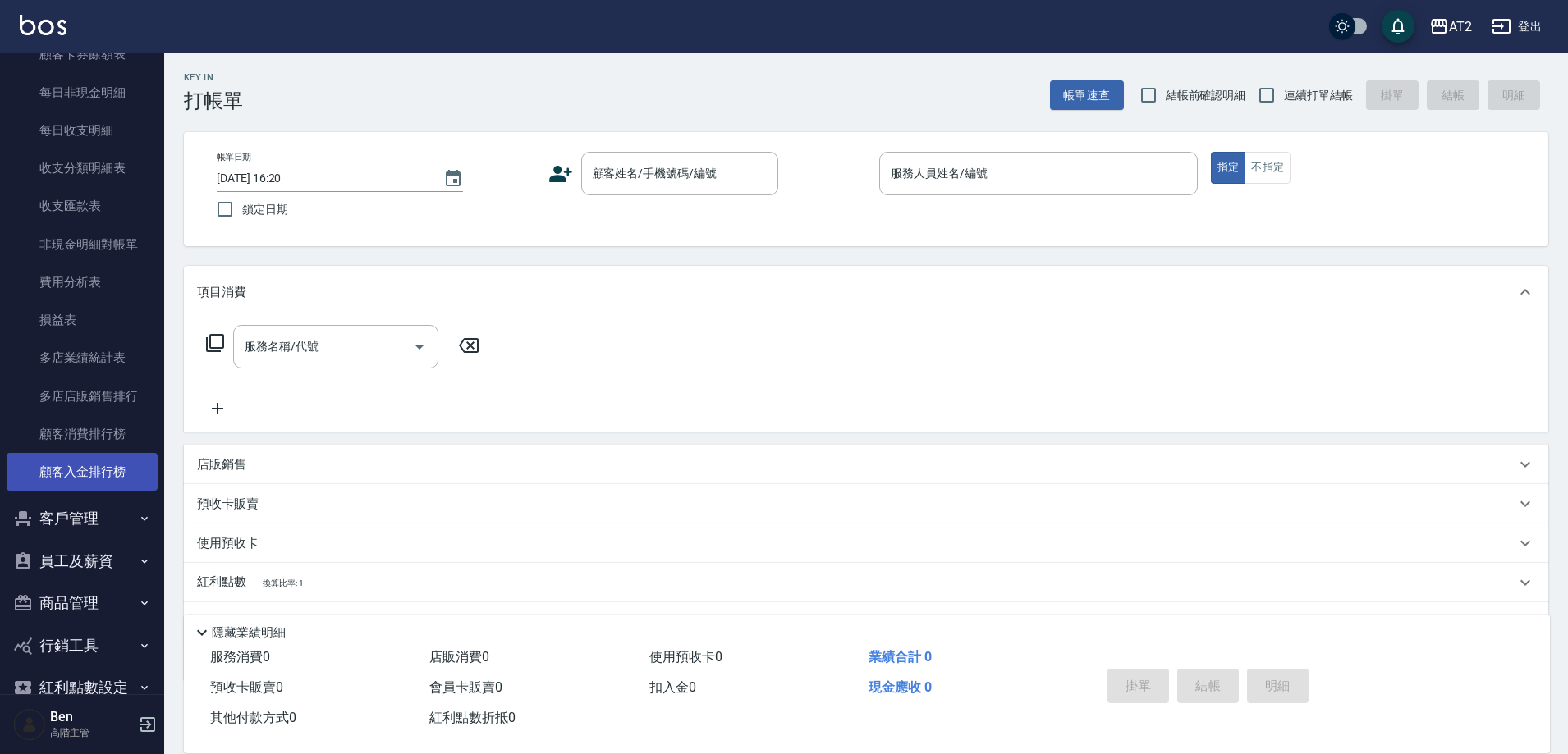
scroll to position [1410, 0]
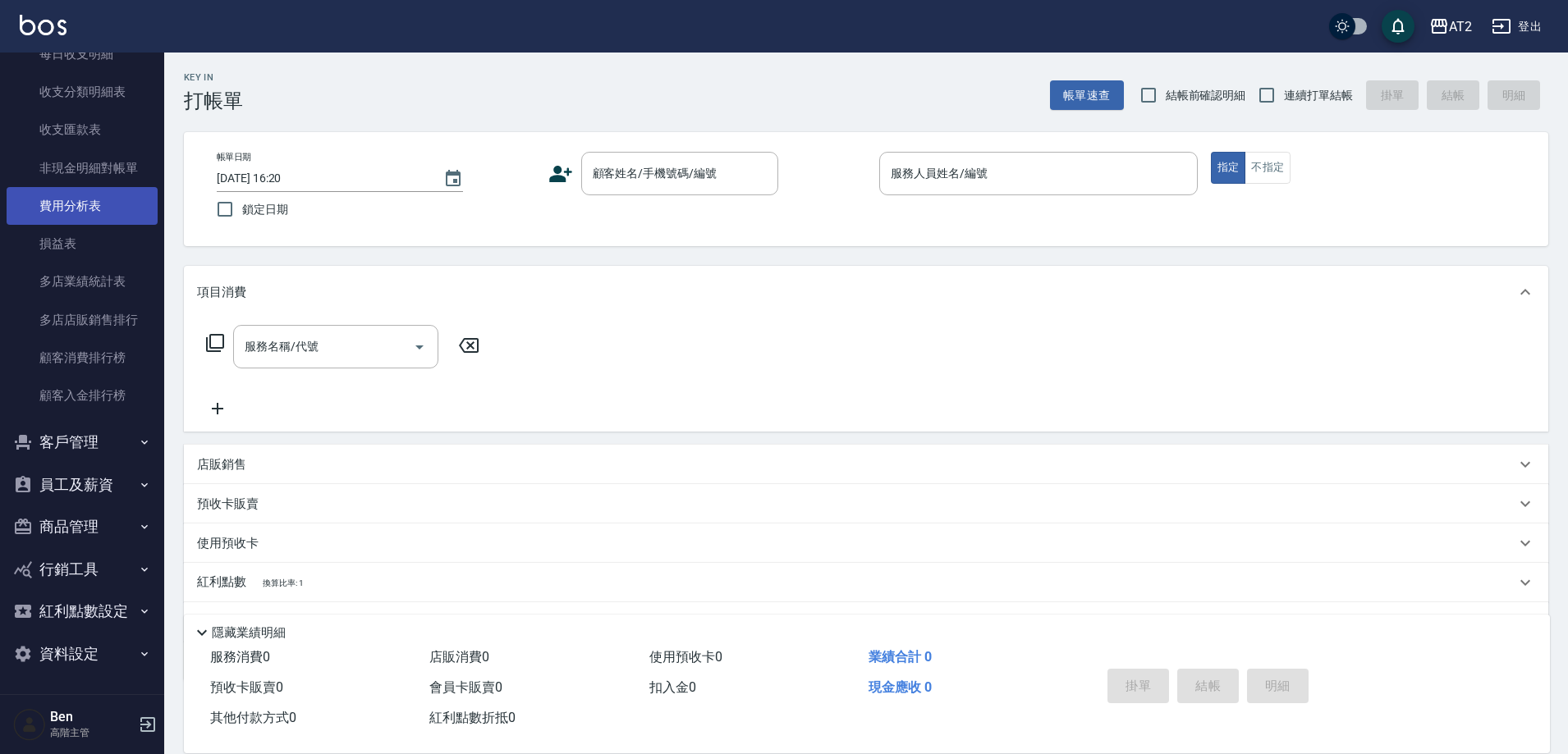
click at [80, 207] on link "費用分析表" at bounding box center [82, 206] width 151 height 38
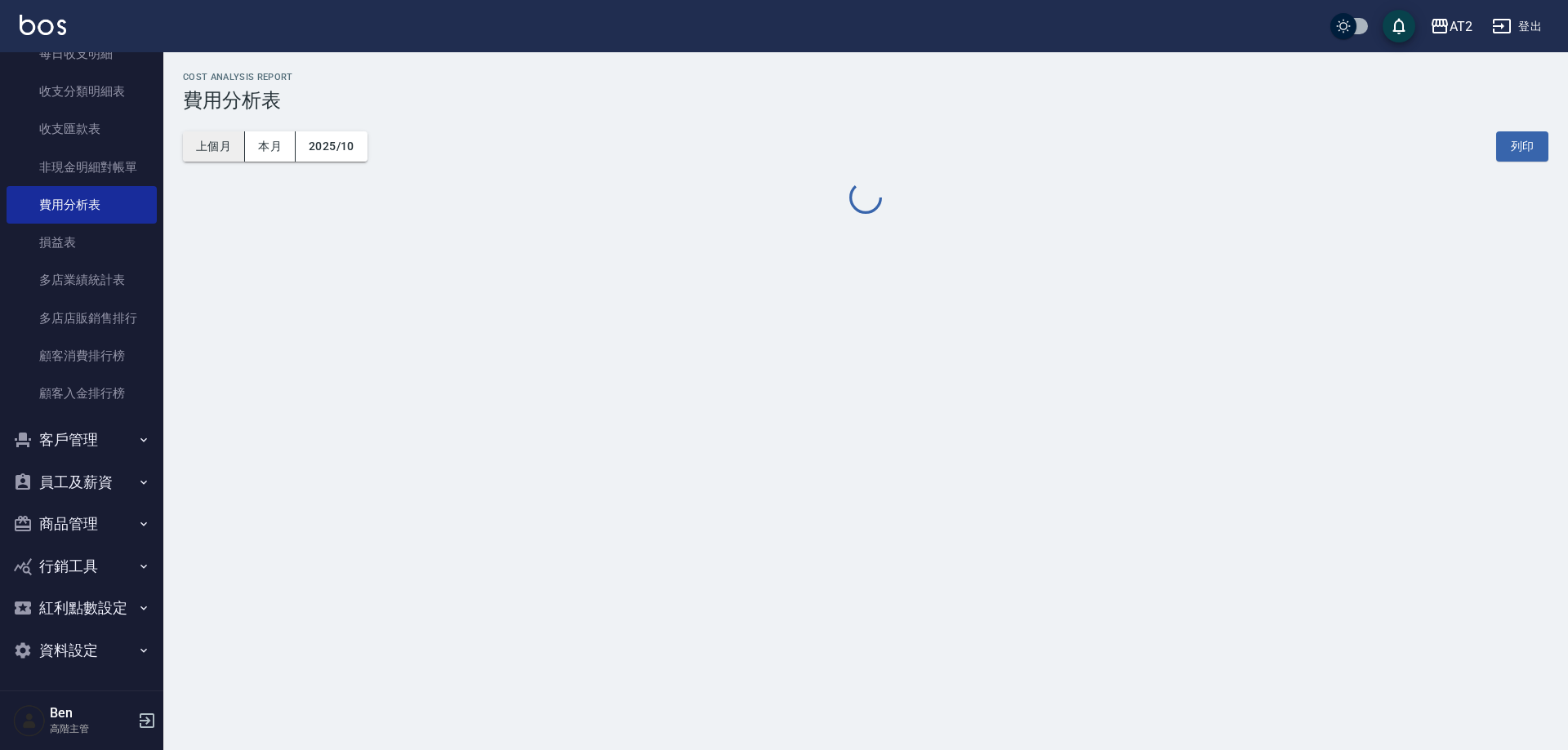
click at [204, 159] on button "上個月" at bounding box center [214, 146] width 62 height 30
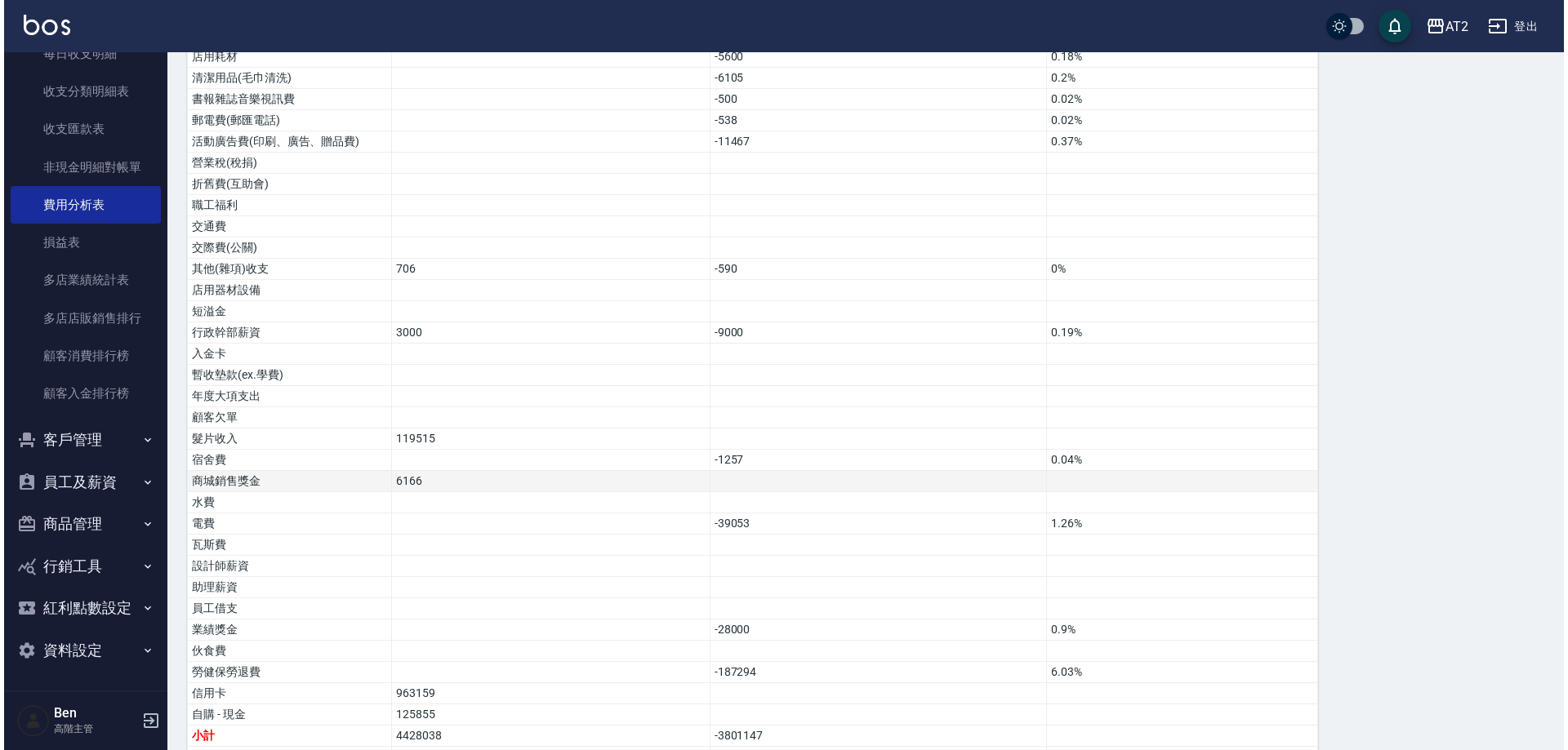
scroll to position [1007, 0]
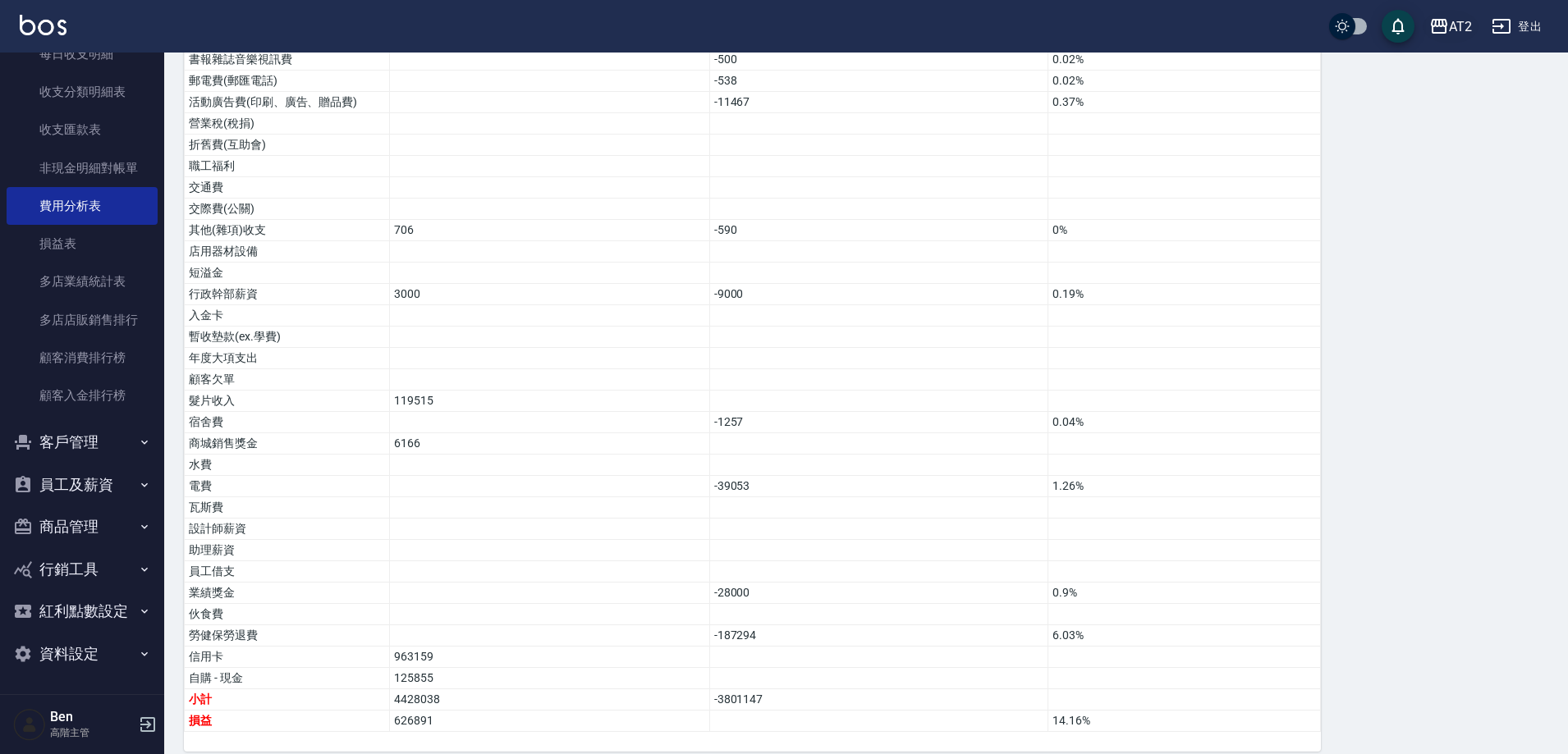
click at [1461, 30] on div "AT2" at bounding box center [1460, 26] width 23 height 21
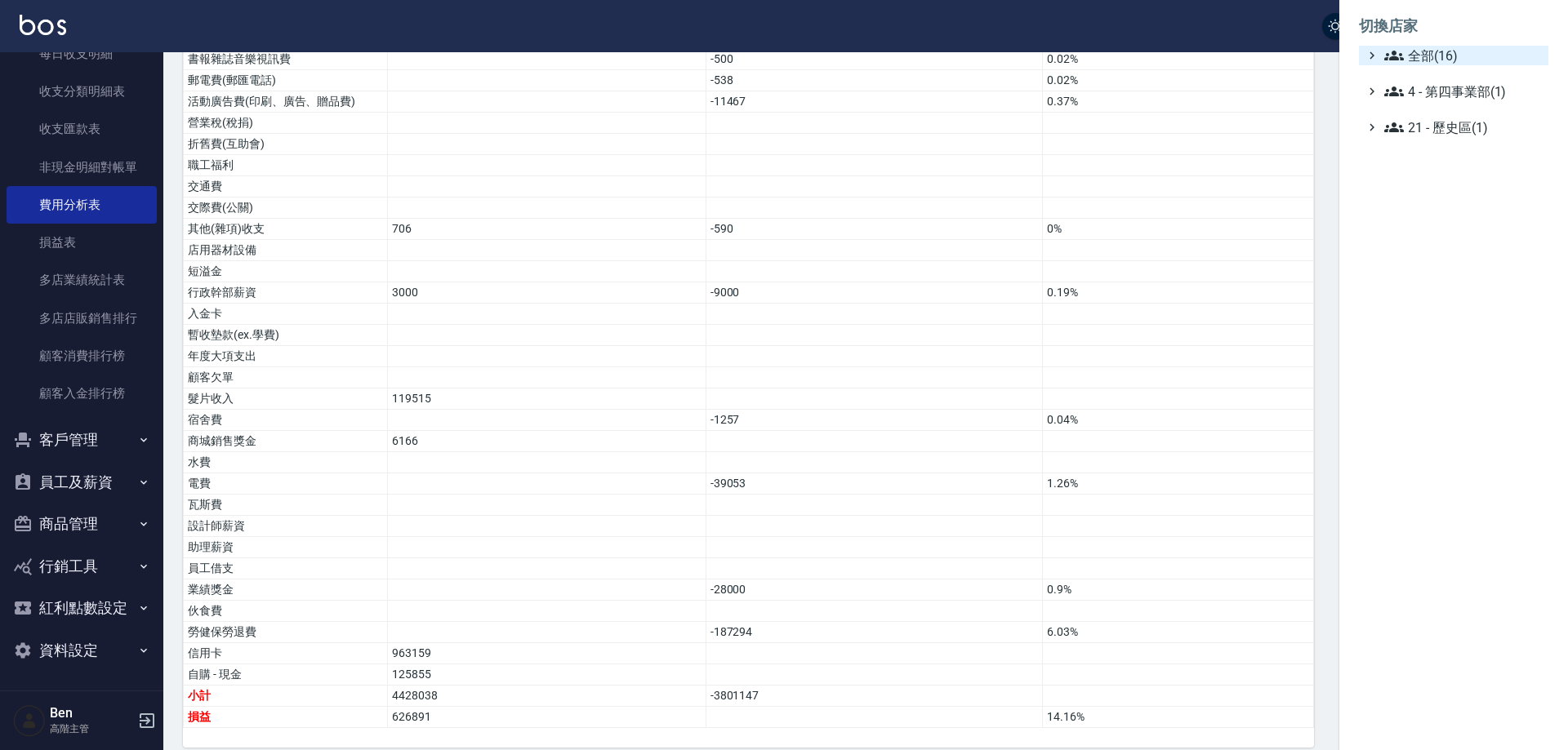
drag, startPoint x: 1457, startPoint y: 59, endPoint x: 1465, endPoint y: 61, distance: 8.2
click at [1458, 60] on span "全部(16)" at bounding box center [1463, 56] width 158 height 20
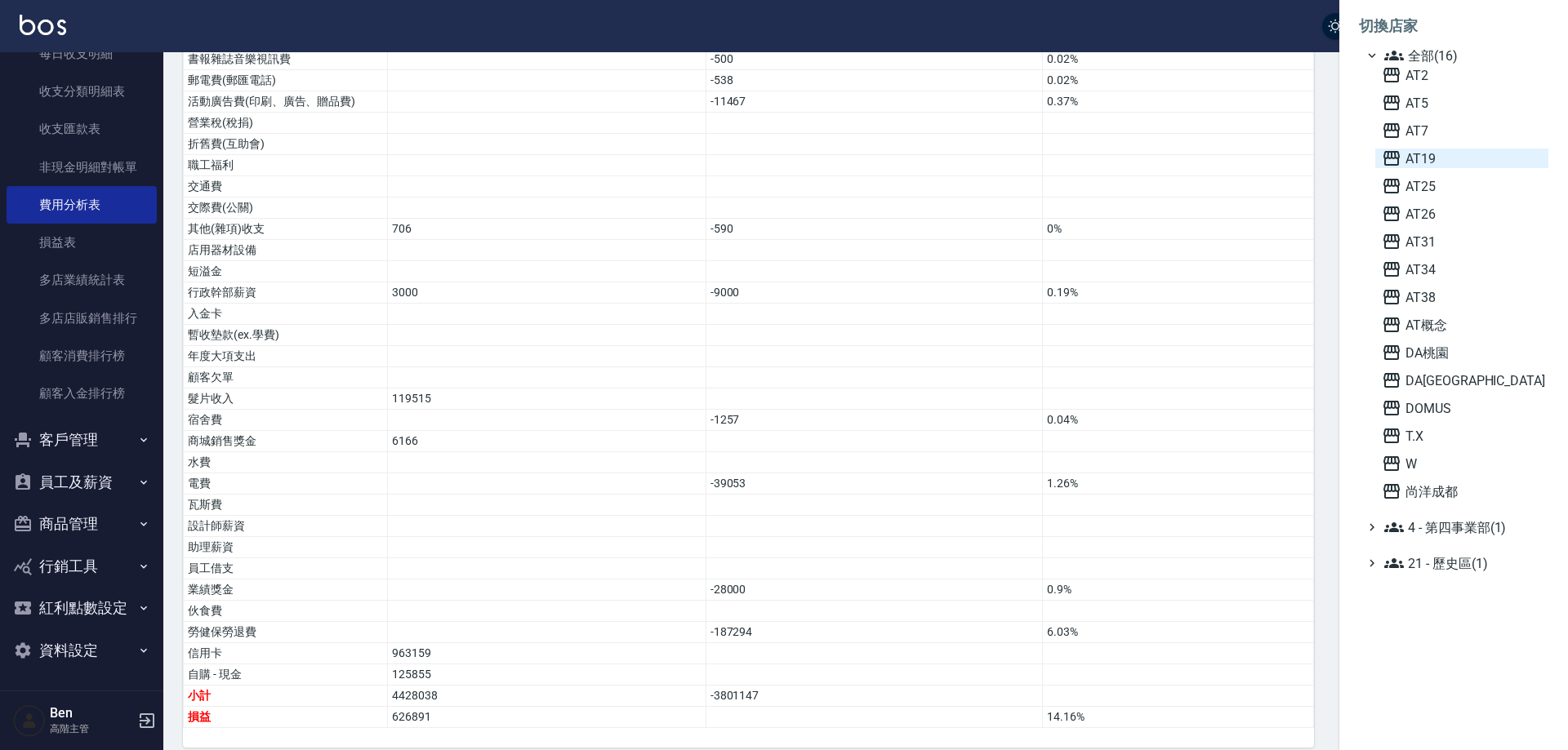
click at [1456, 163] on span "AT19" at bounding box center [1463, 158] width 160 height 20
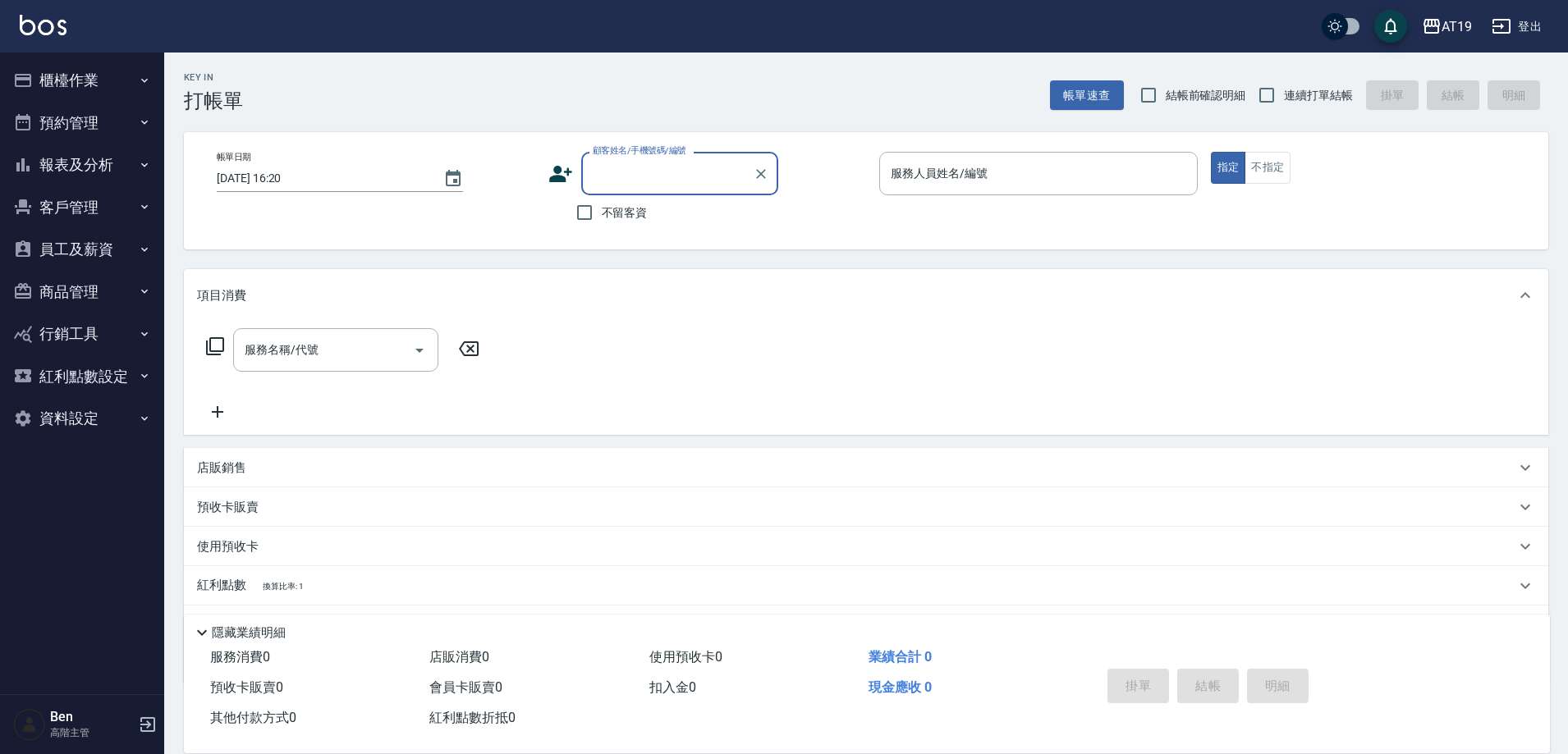
click at [73, 158] on button "報表及分析" at bounding box center [82, 165] width 151 height 43
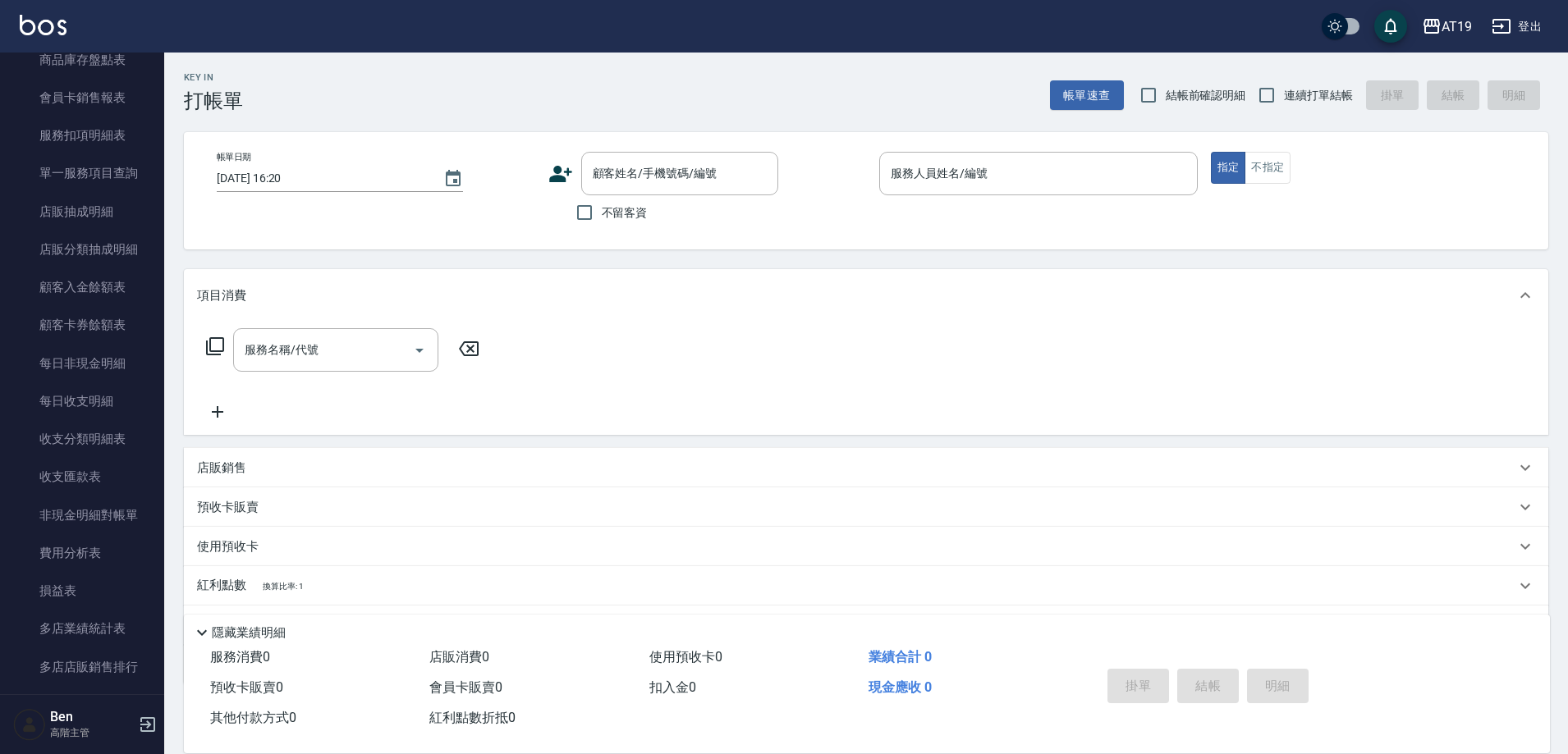
scroll to position [1313, 0]
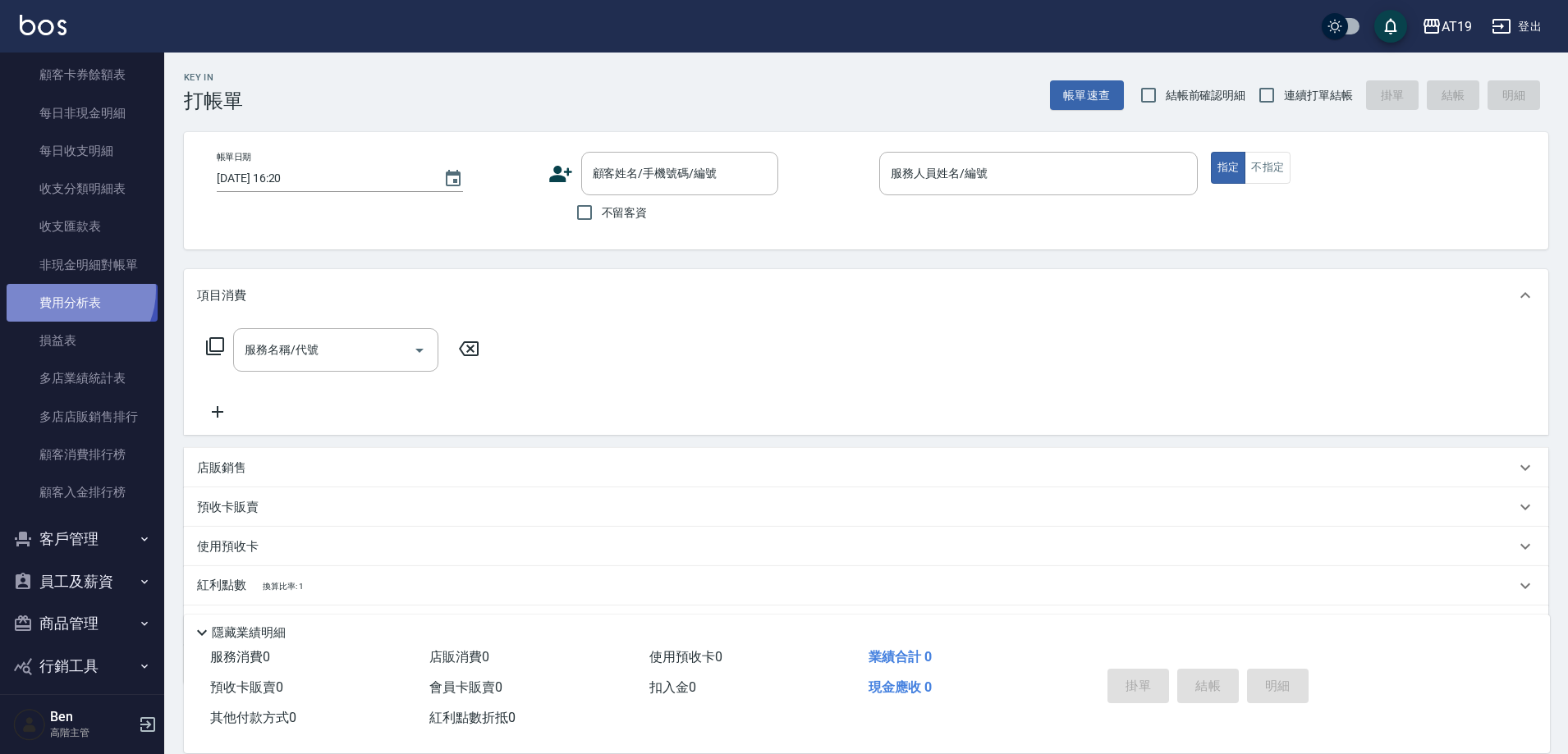
click at [70, 291] on link "費用分析表" at bounding box center [82, 303] width 151 height 38
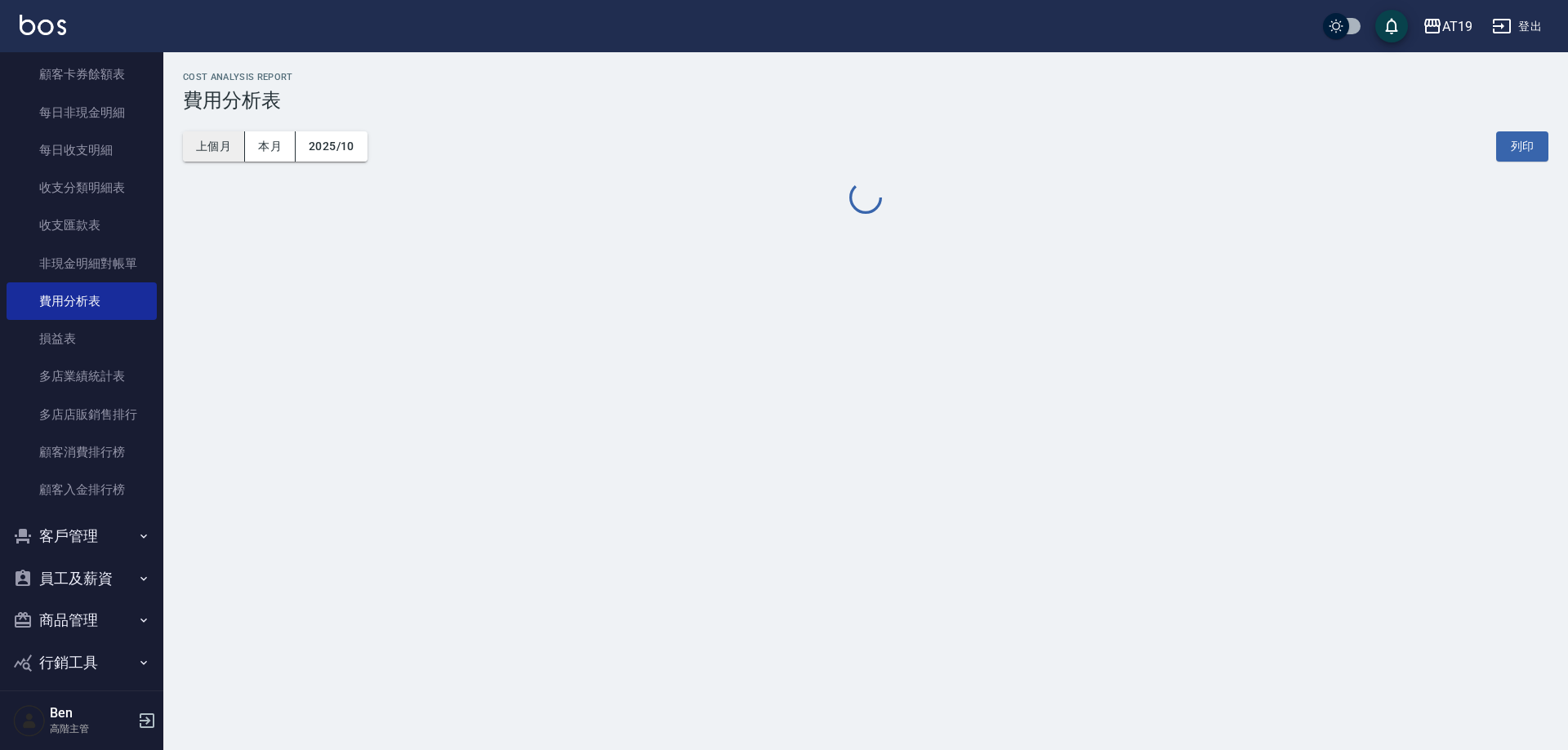
click at [222, 150] on button "上個月" at bounding box center [214, 146] width 62 height 30
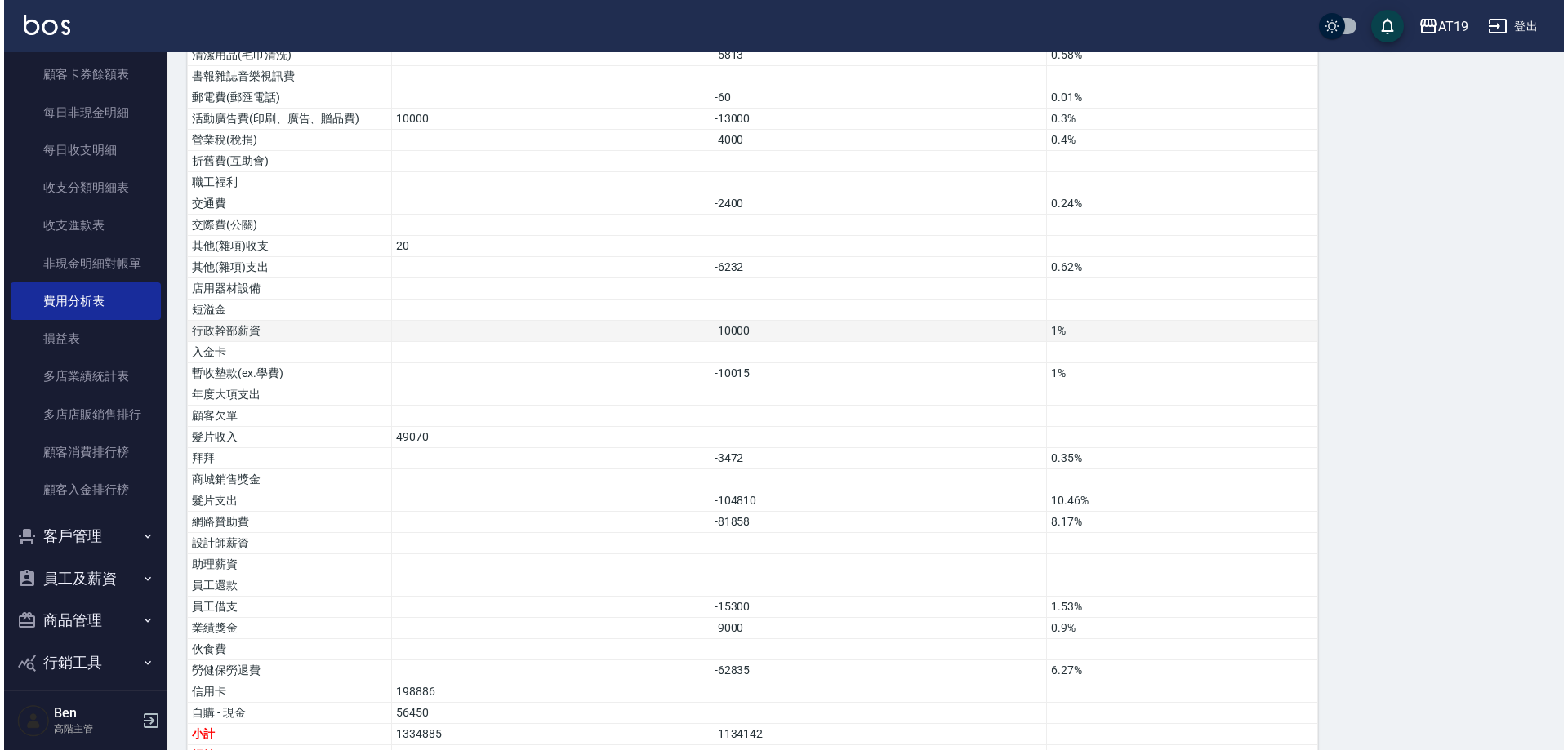
scroll to position [1135, 0]
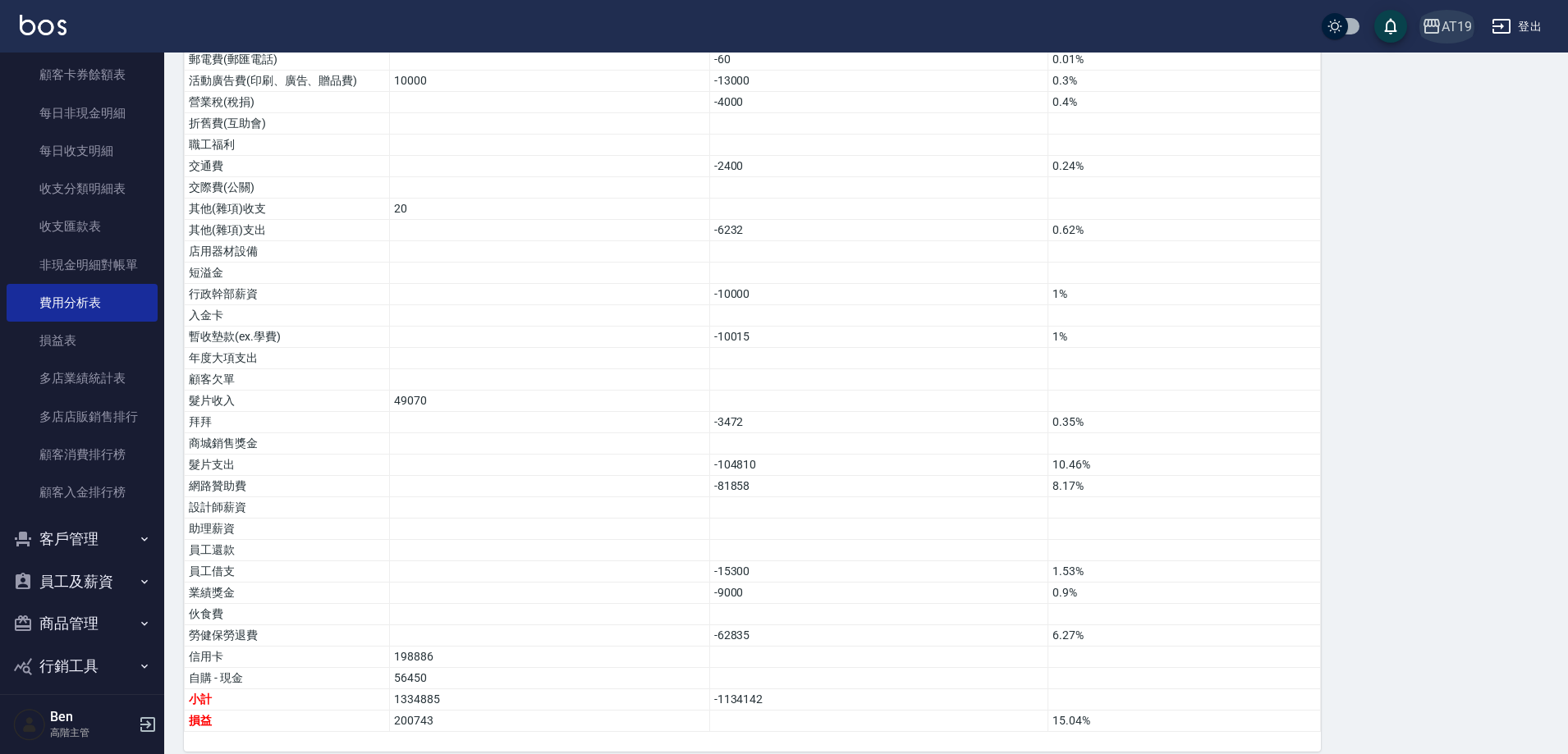
click at [1448, 30] on div "AT19" at bounding box center [1456, 26] width 30 height 21
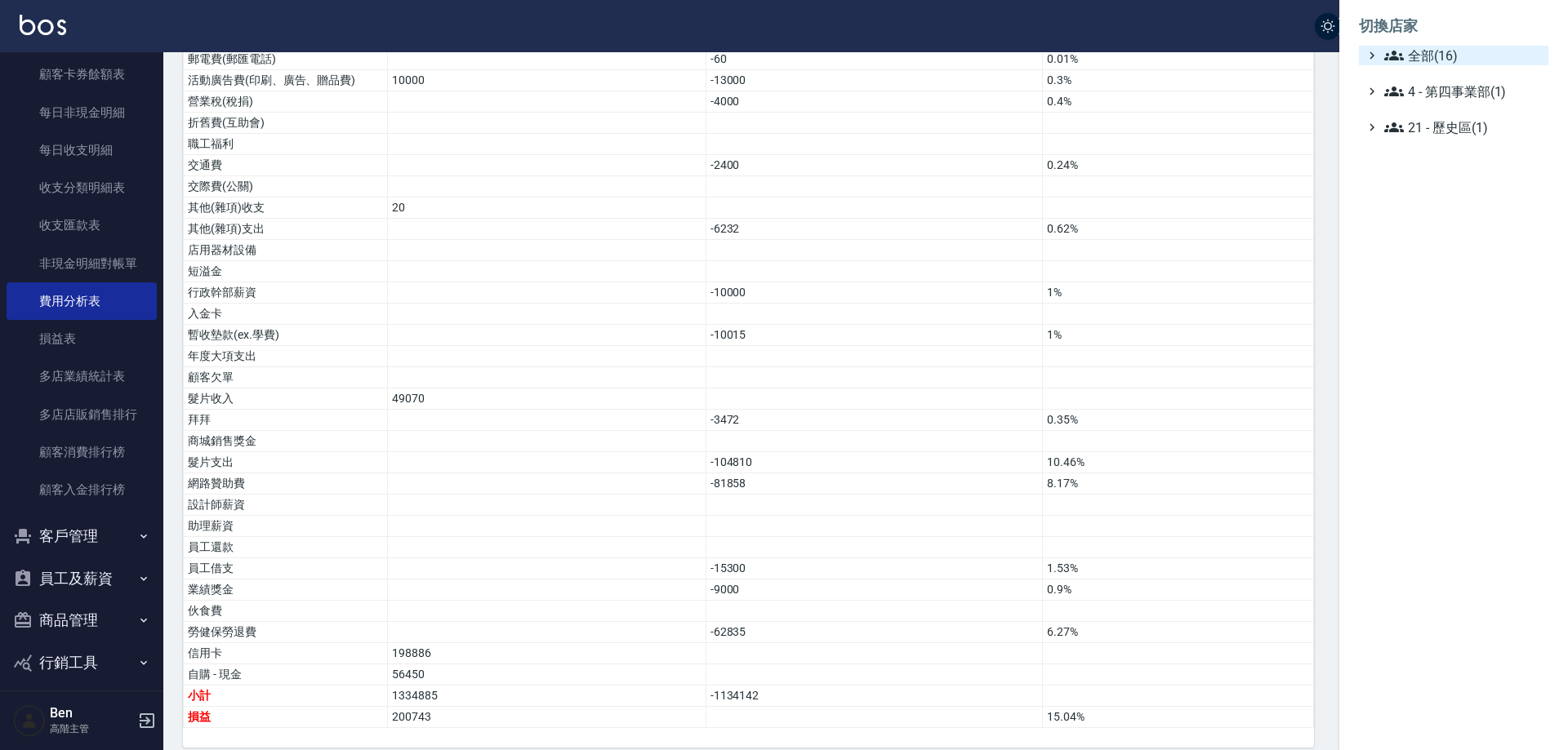
click at [1436, 63] on span "全部(16)" at bounding box center [1463, 56] width 158 height 20
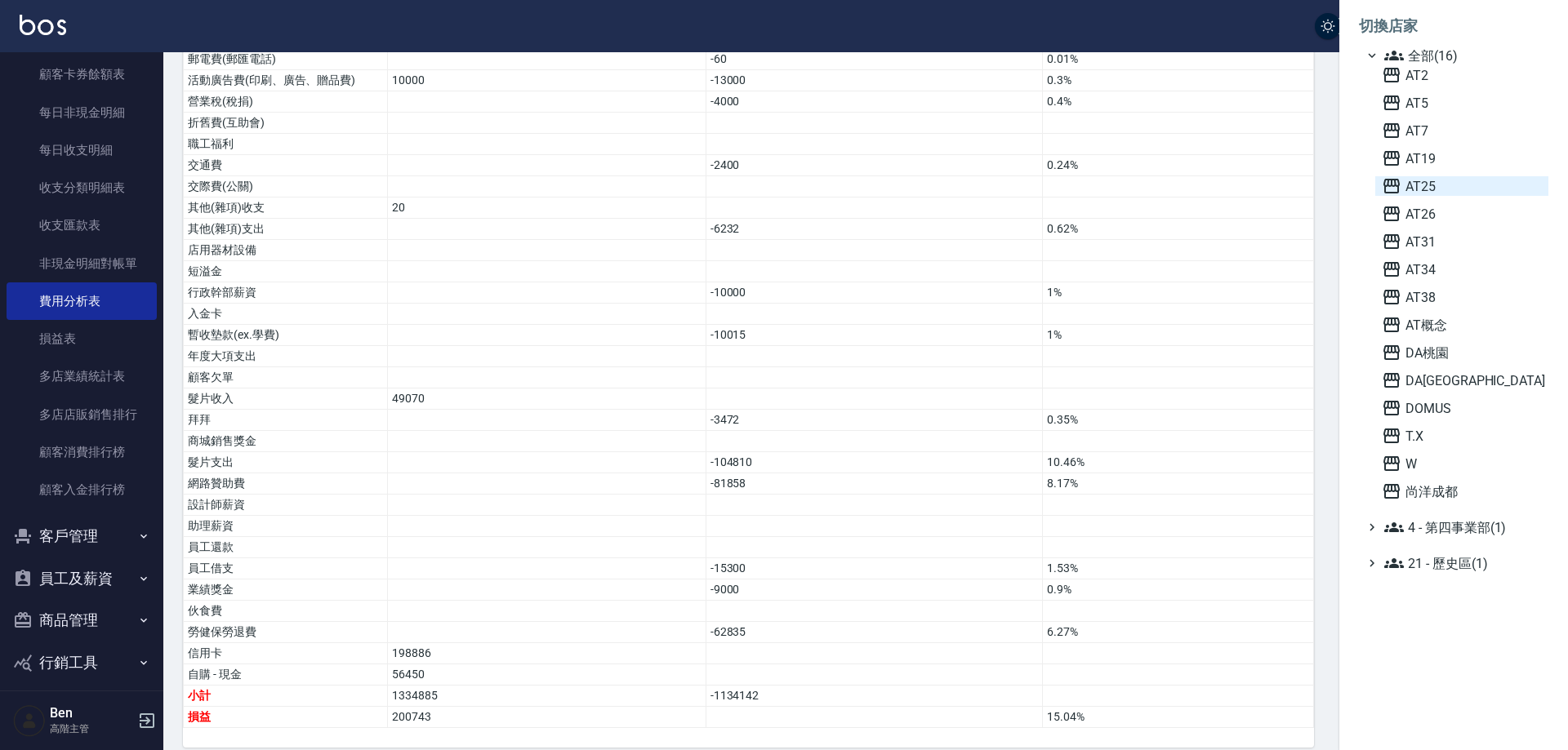
click at [1460, 184] on span "AT25" at bounding box center [1463, 186] width 160 height 20
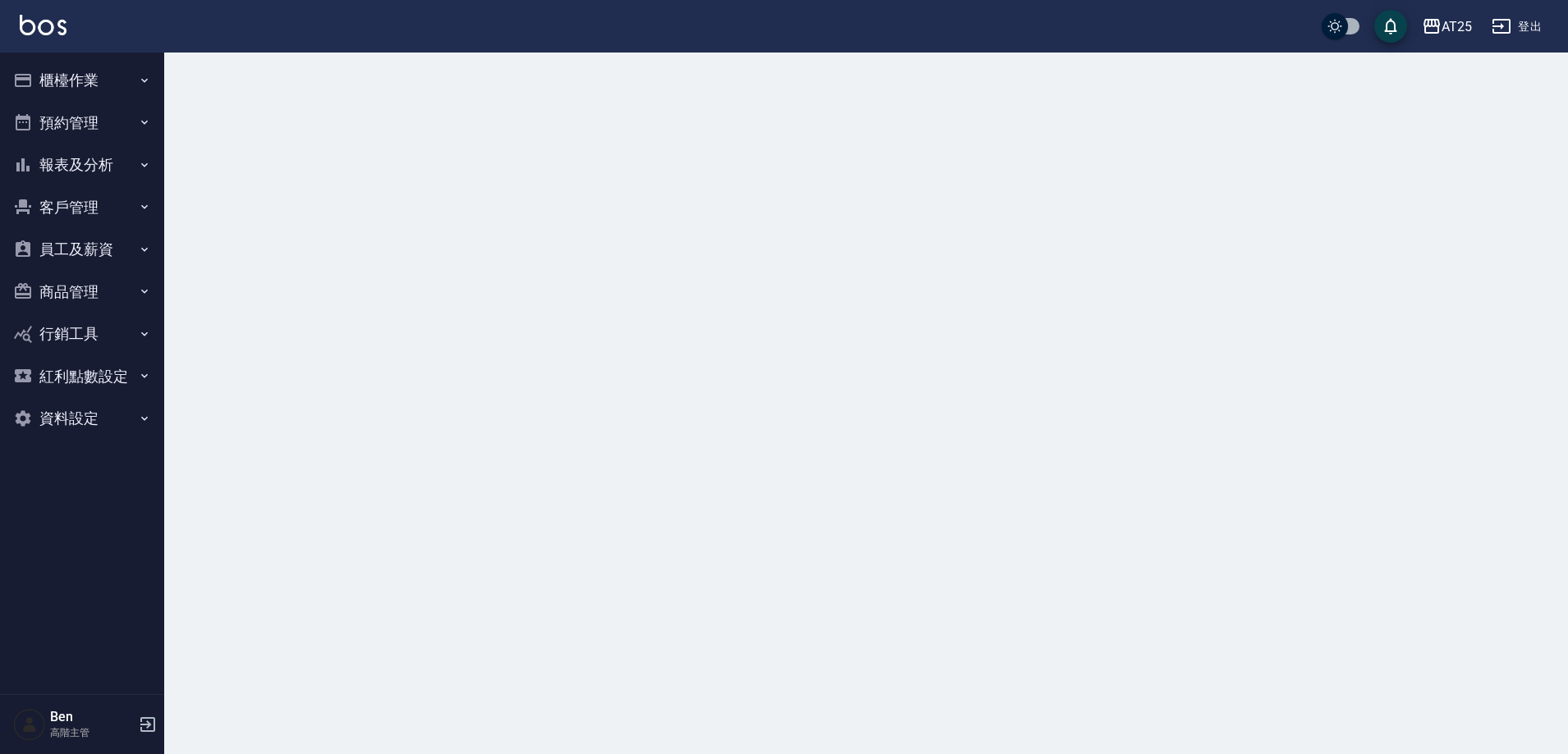
click at [93, 171] on button "報表及分析" at bounding box center [82, 165] width 151 height 43
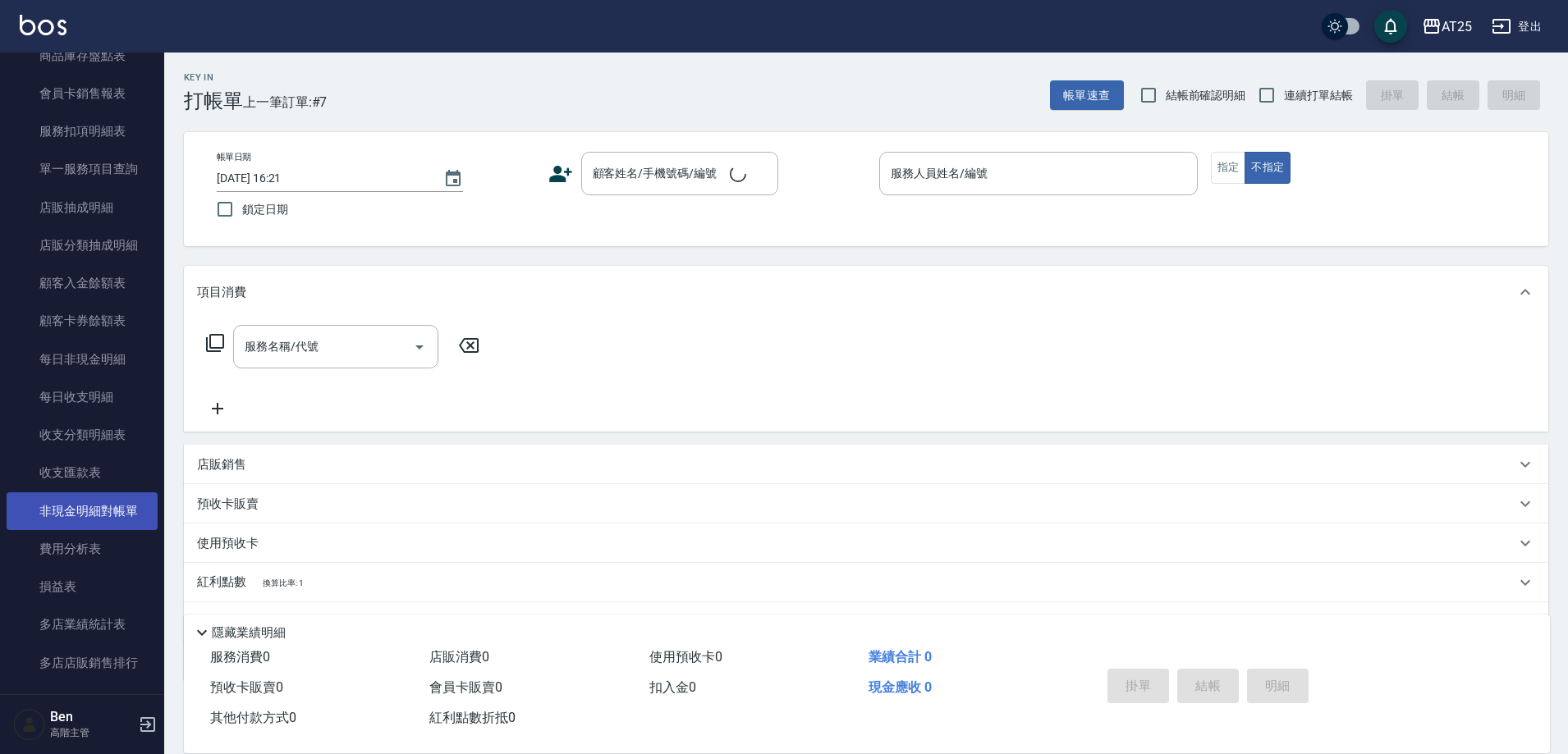
scroll to position [1149, 0]
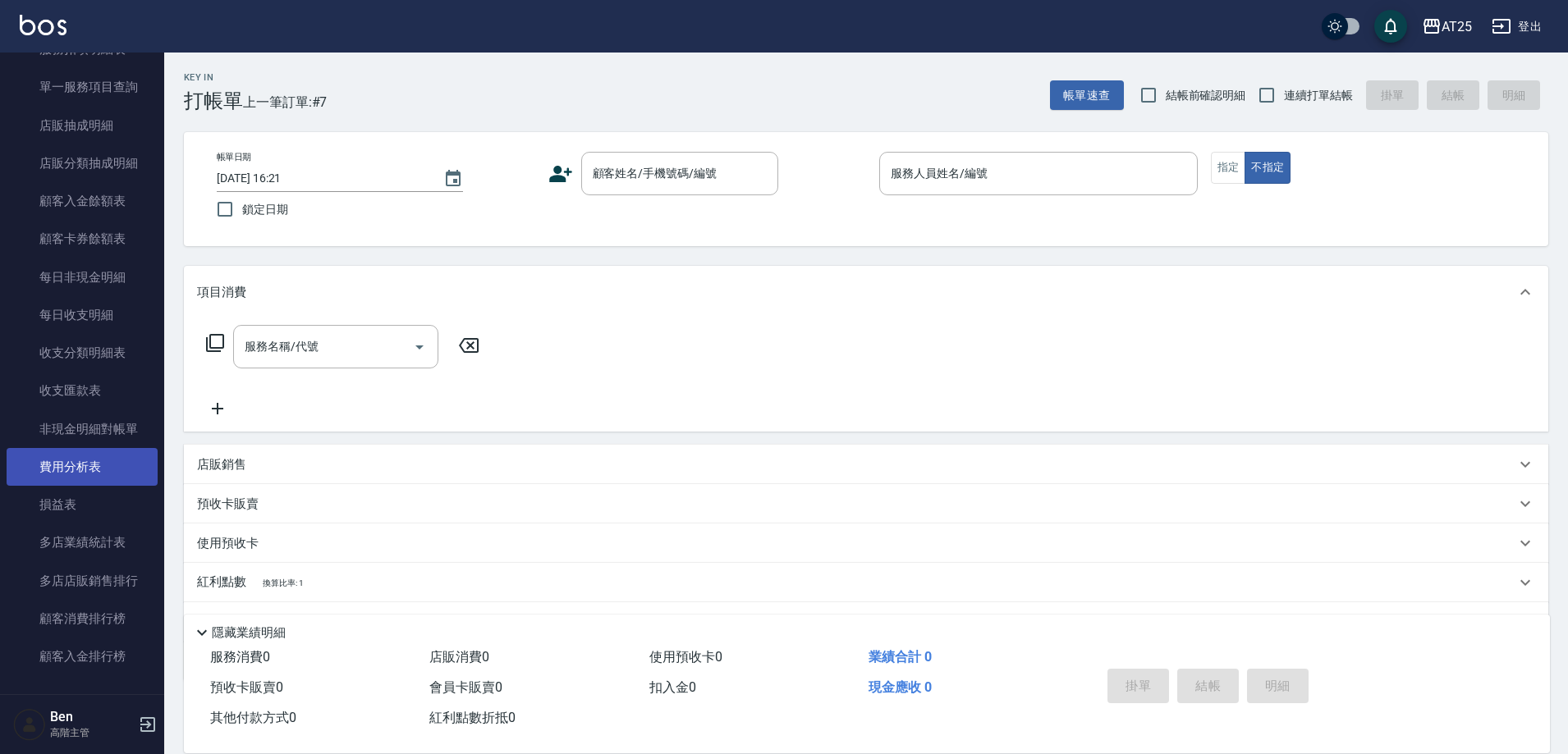
click at [98, 467] on link "費用分析表" at bounding box center [82, 467] width 151 height 38
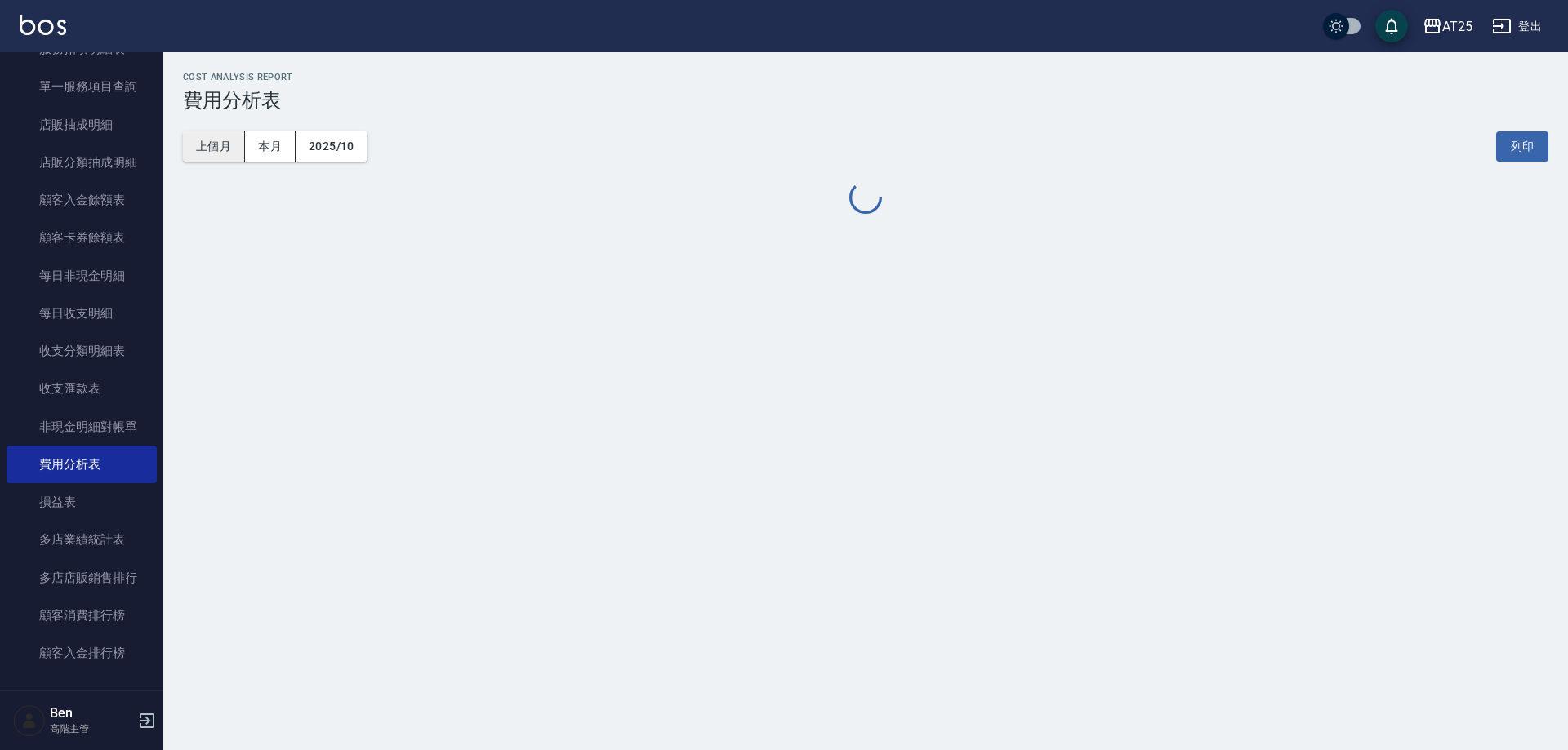
click at [237, 144] on button "上個月" at bounding box center [214, 146] width 62 height 30
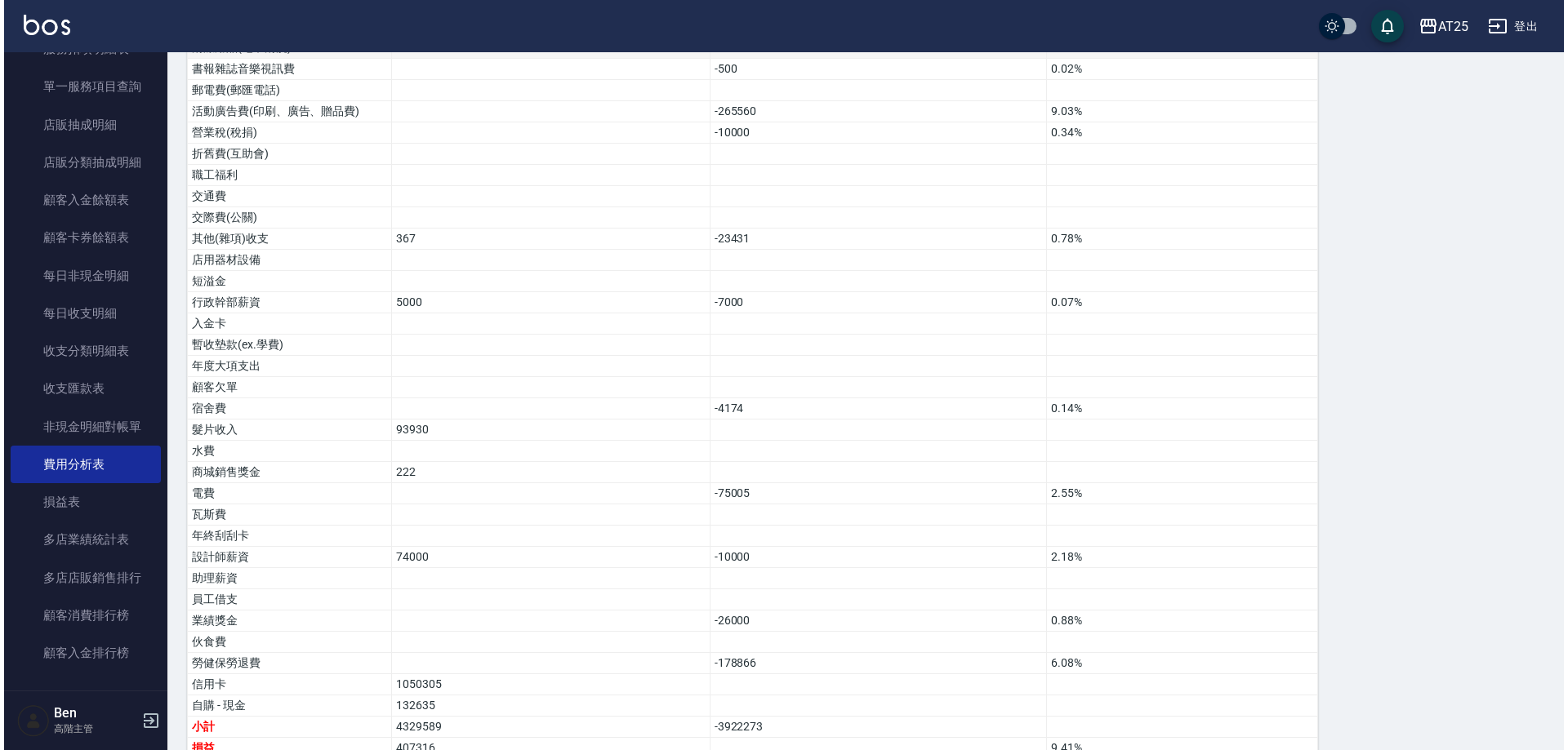
scroll to position [1092, 0]
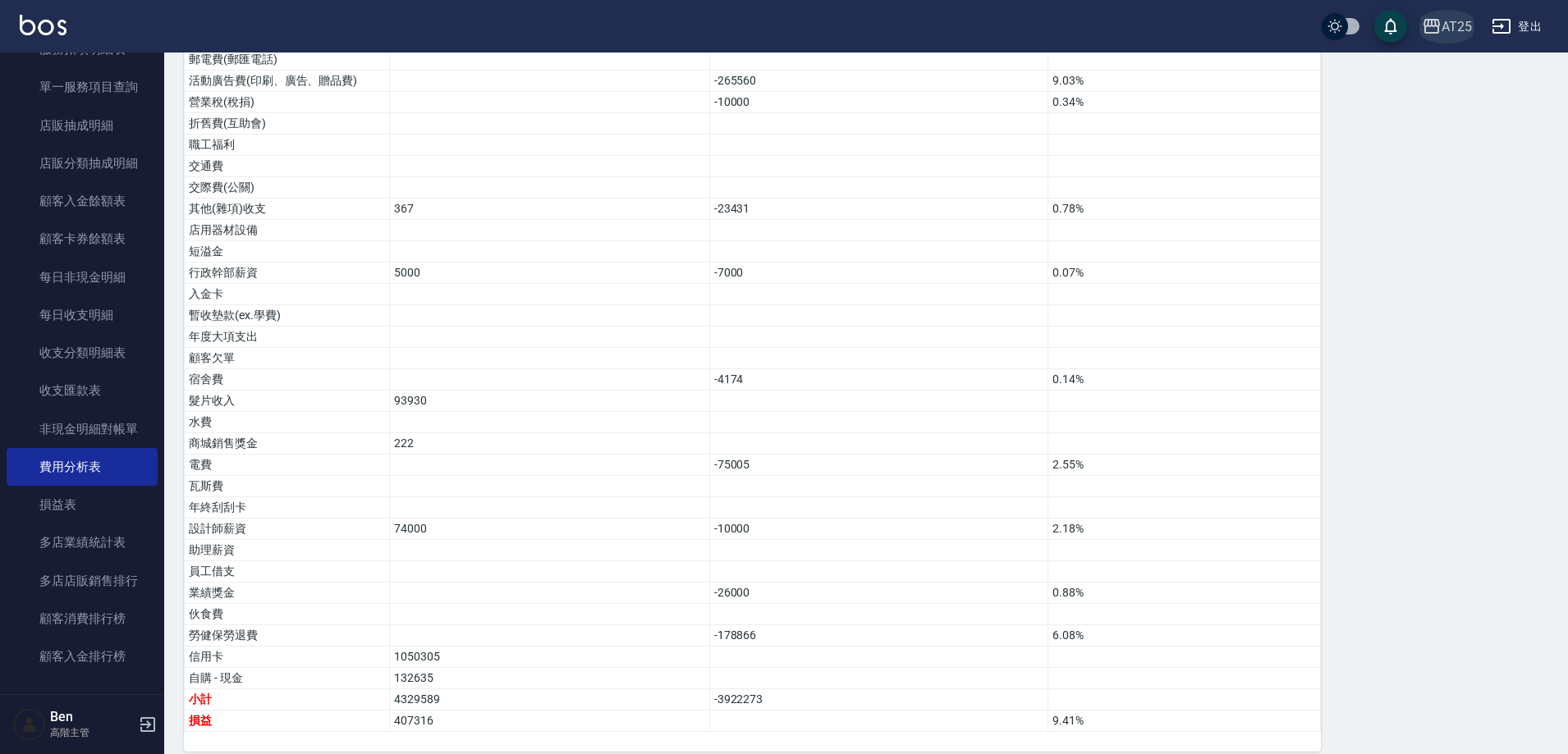
click at [1438, 34] on icon "button" at bounding box center [1432, 26] width 20 height 20
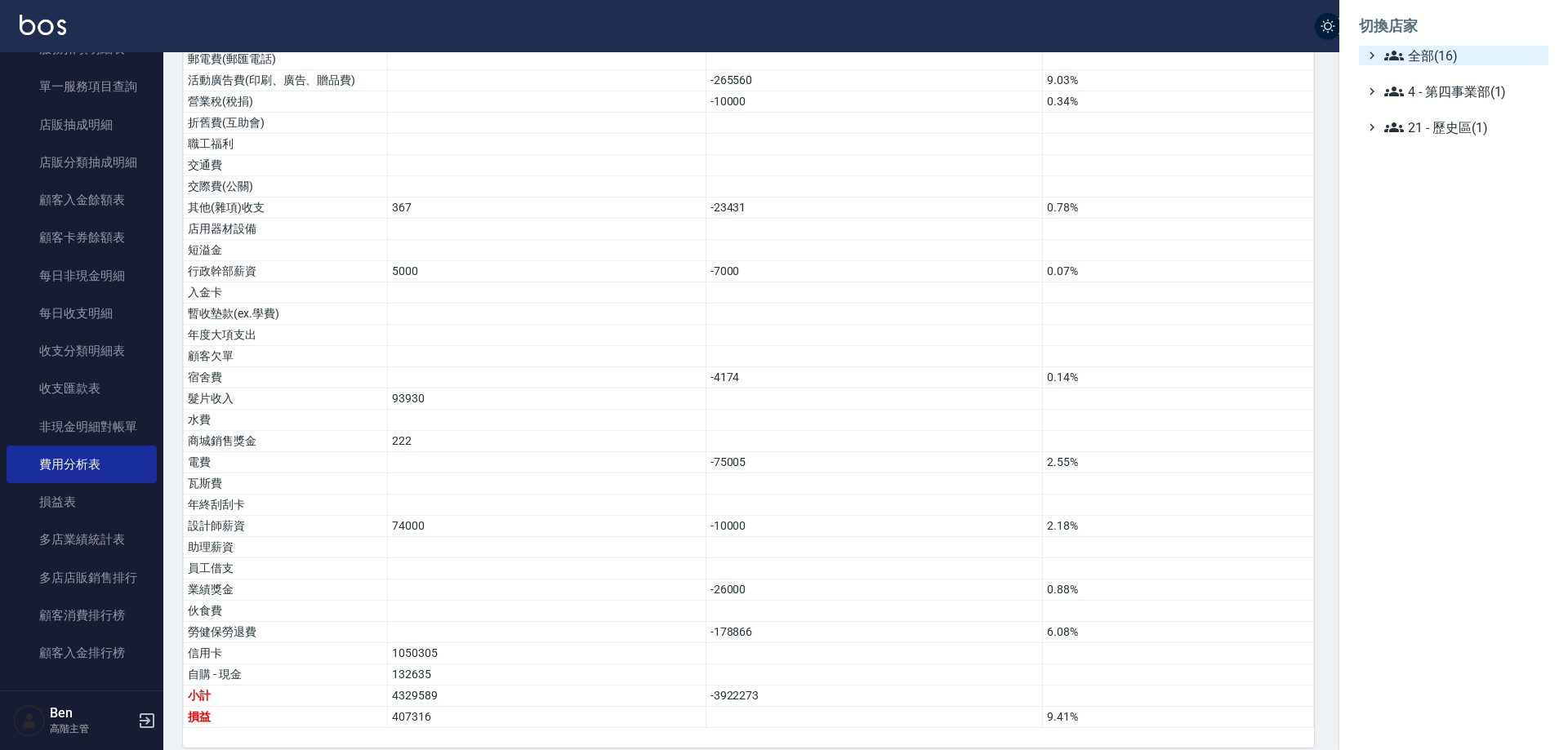
click at [1445, 55] on span "全部(16)" at bounding box center [1463, 56] width 158 height 20
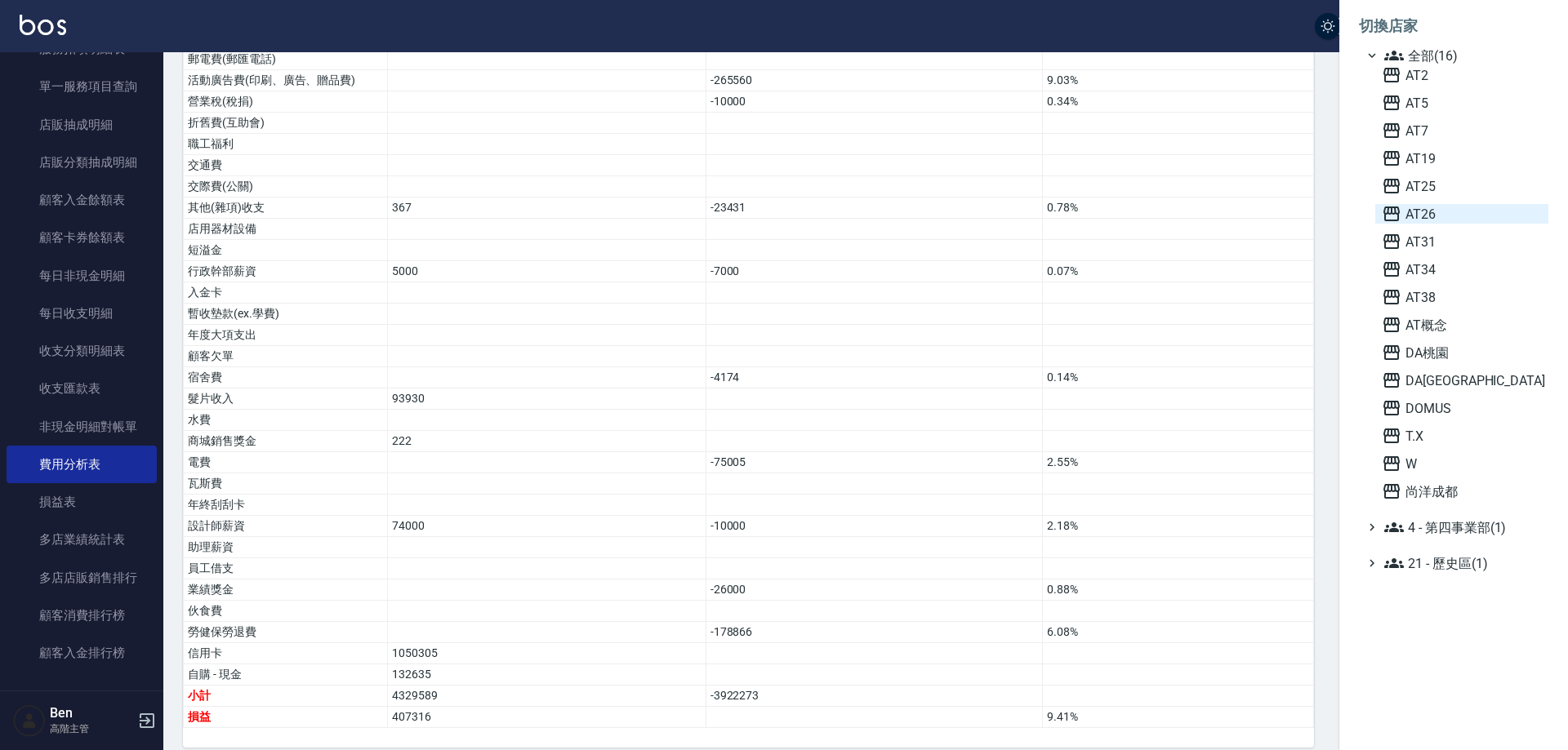
click at [1470, 221] on span "AT26" at bounding box center [1463, 214] width 160 height 20
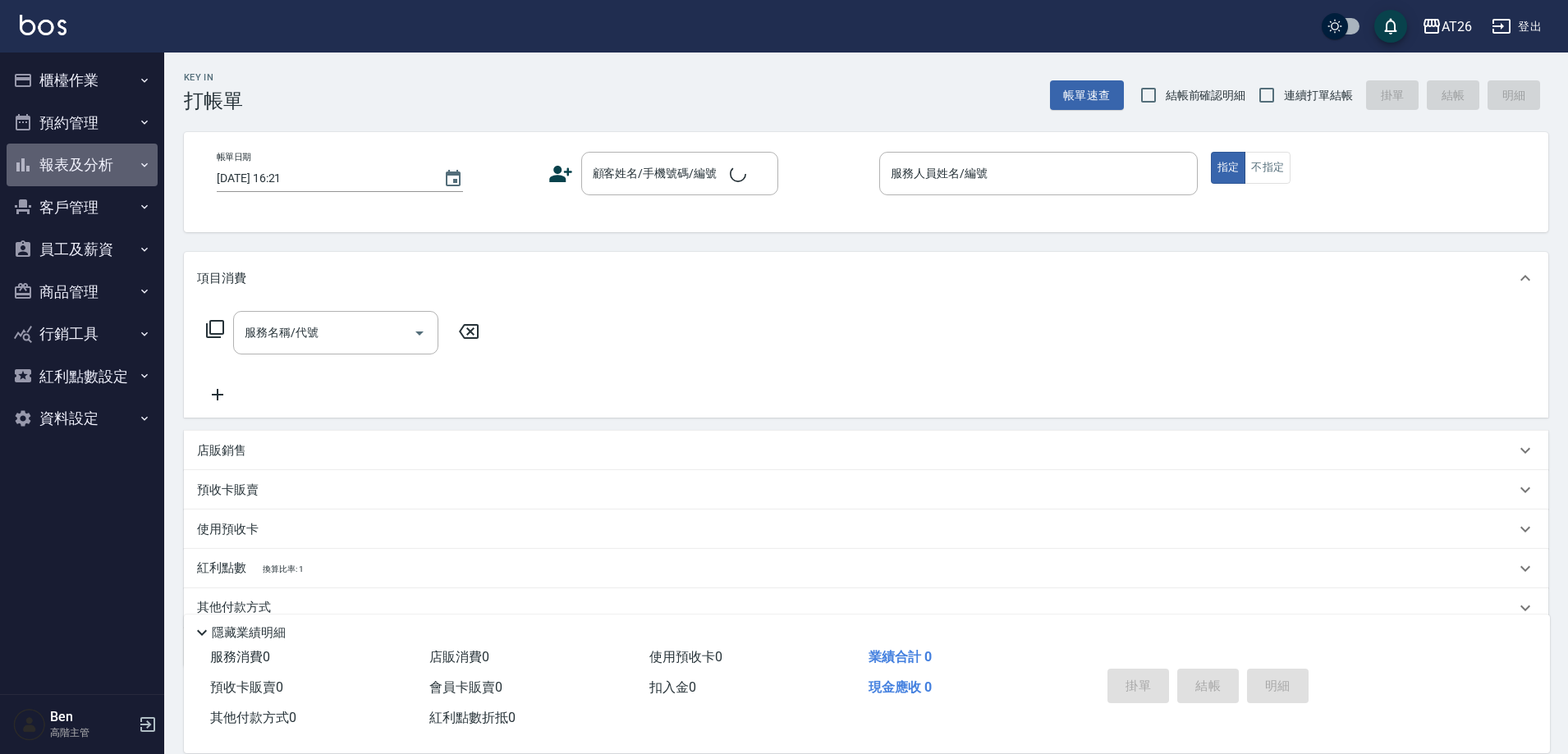
click at [76, 159] on button "報表及分析" at bounding box center [82, 165] width 151 height 43
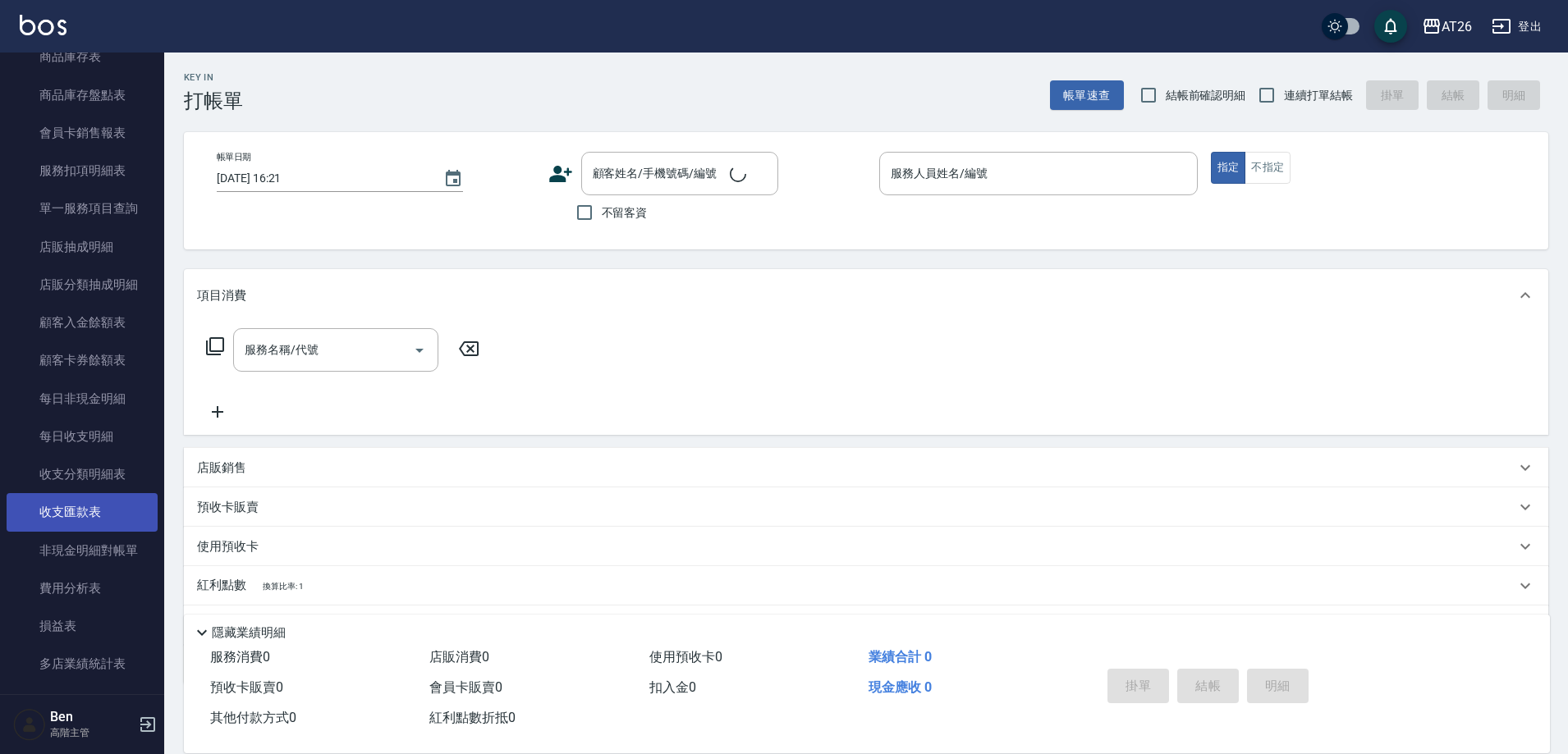
scroll to position [1067, 0]
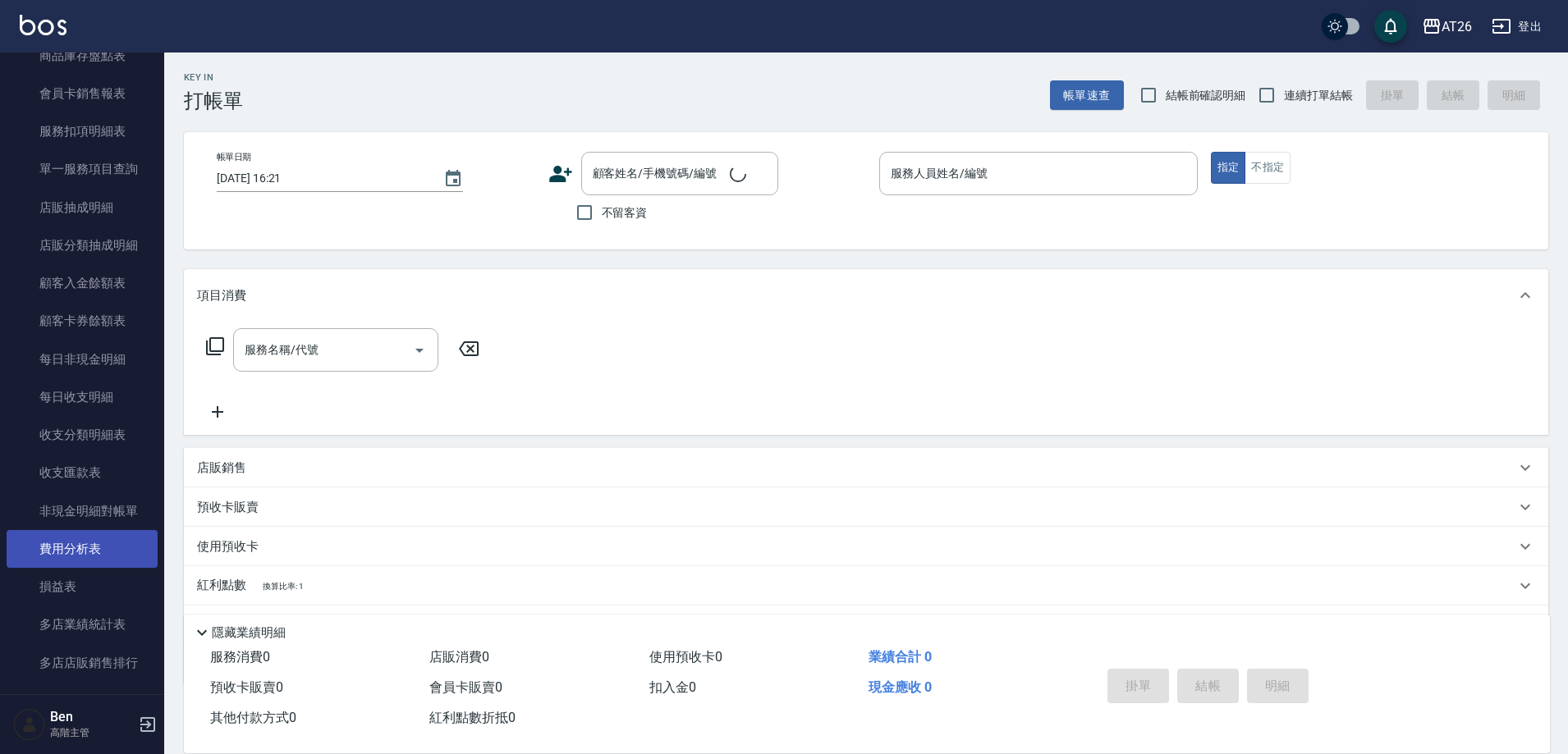
click at [84, 557] on link "費用分析表" at bounding box center [82, 549] width 151 height 38
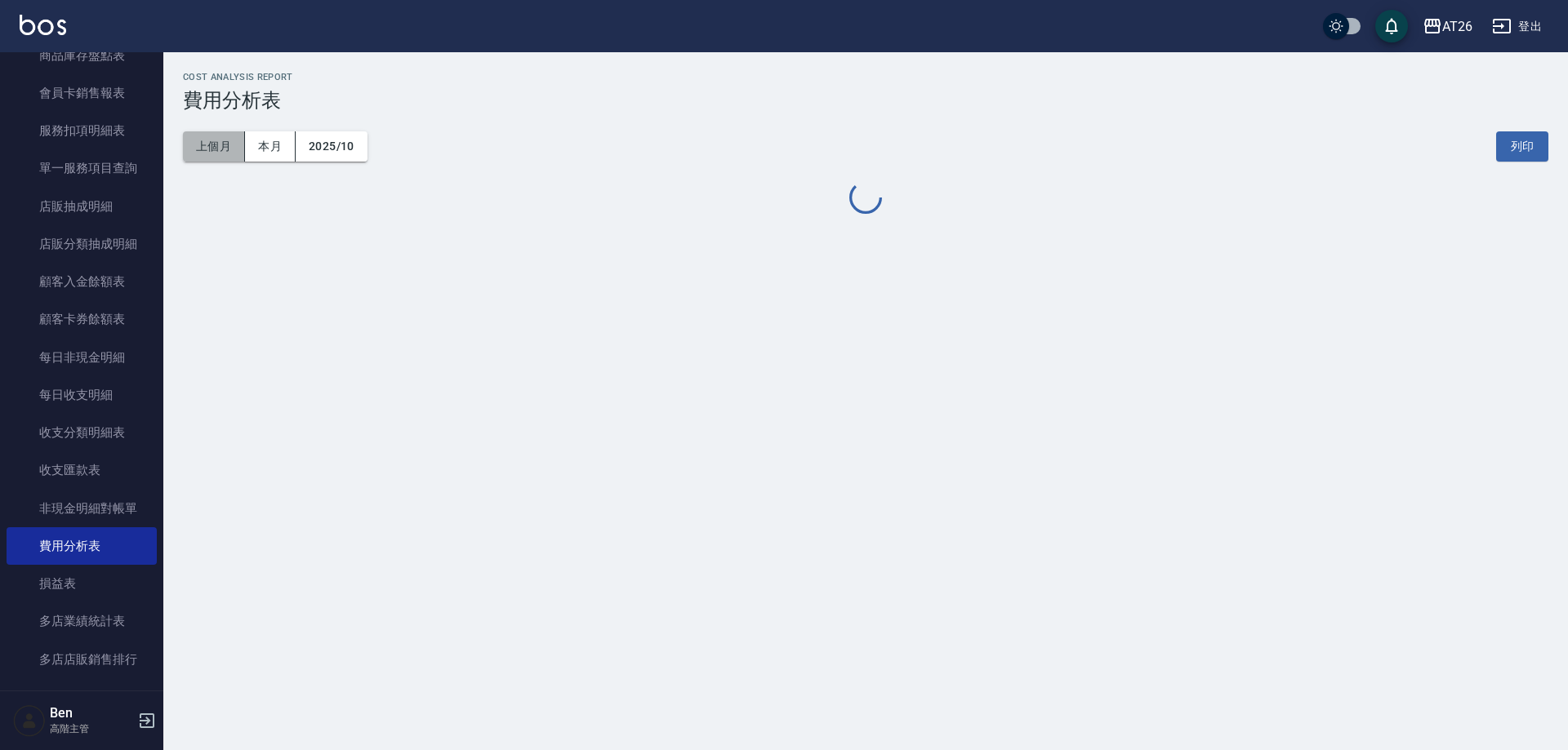
click at [227, 152] on button "上個月" at bounding box center [214, 146] width 62 height 30
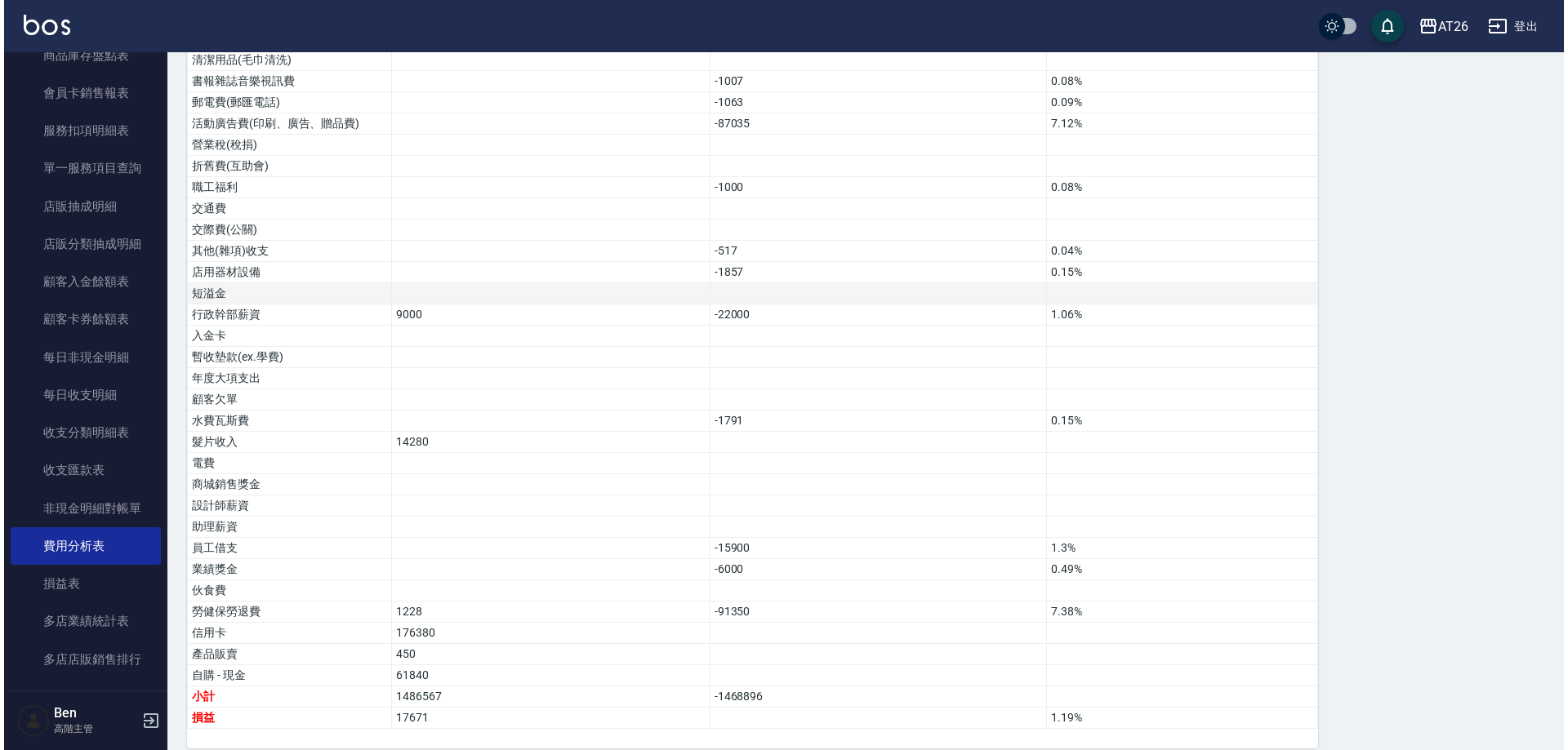
scroll to position [1007, 0]
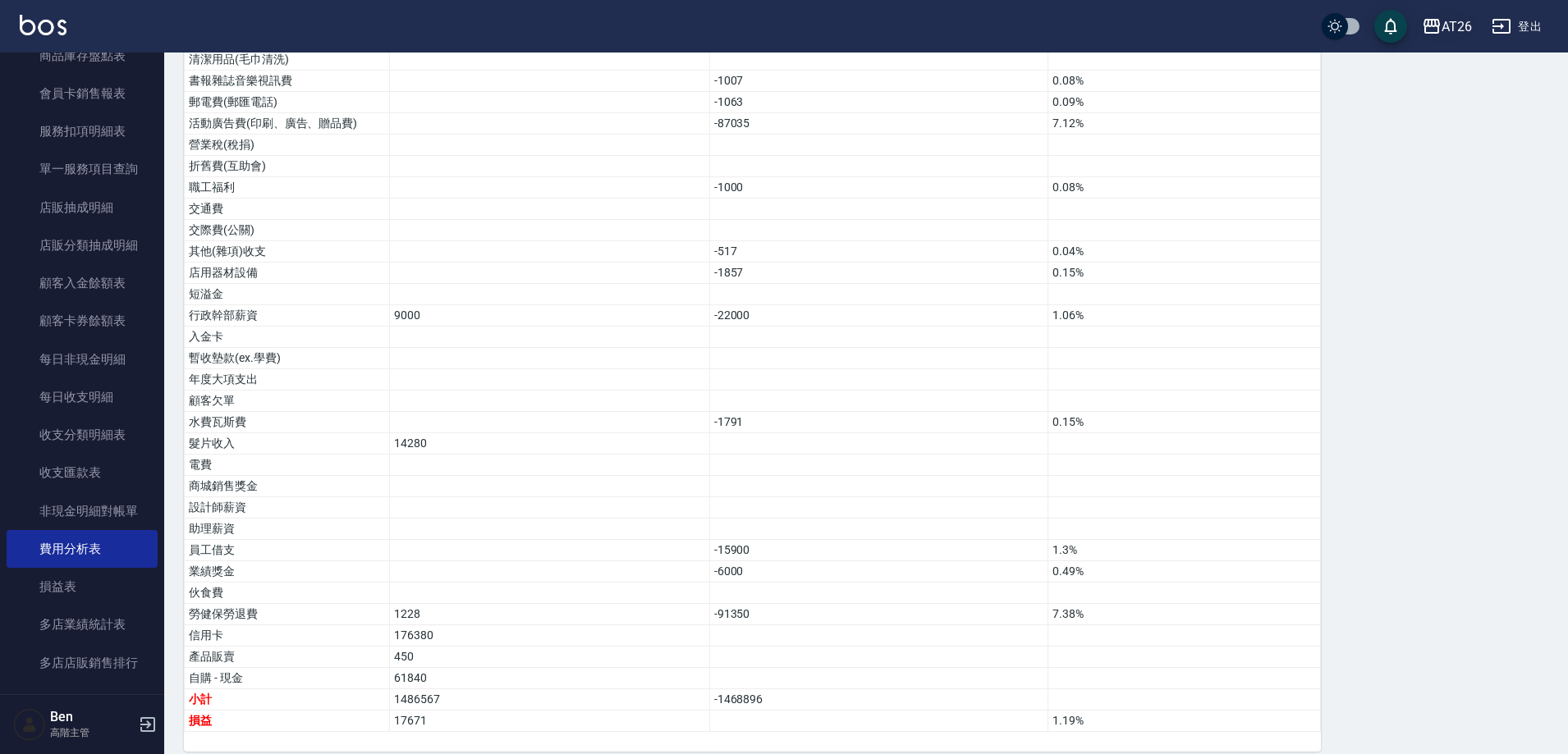
click at [1448, 21] on div "AT26" at bounding box center [1456, 26] width 30 height 21
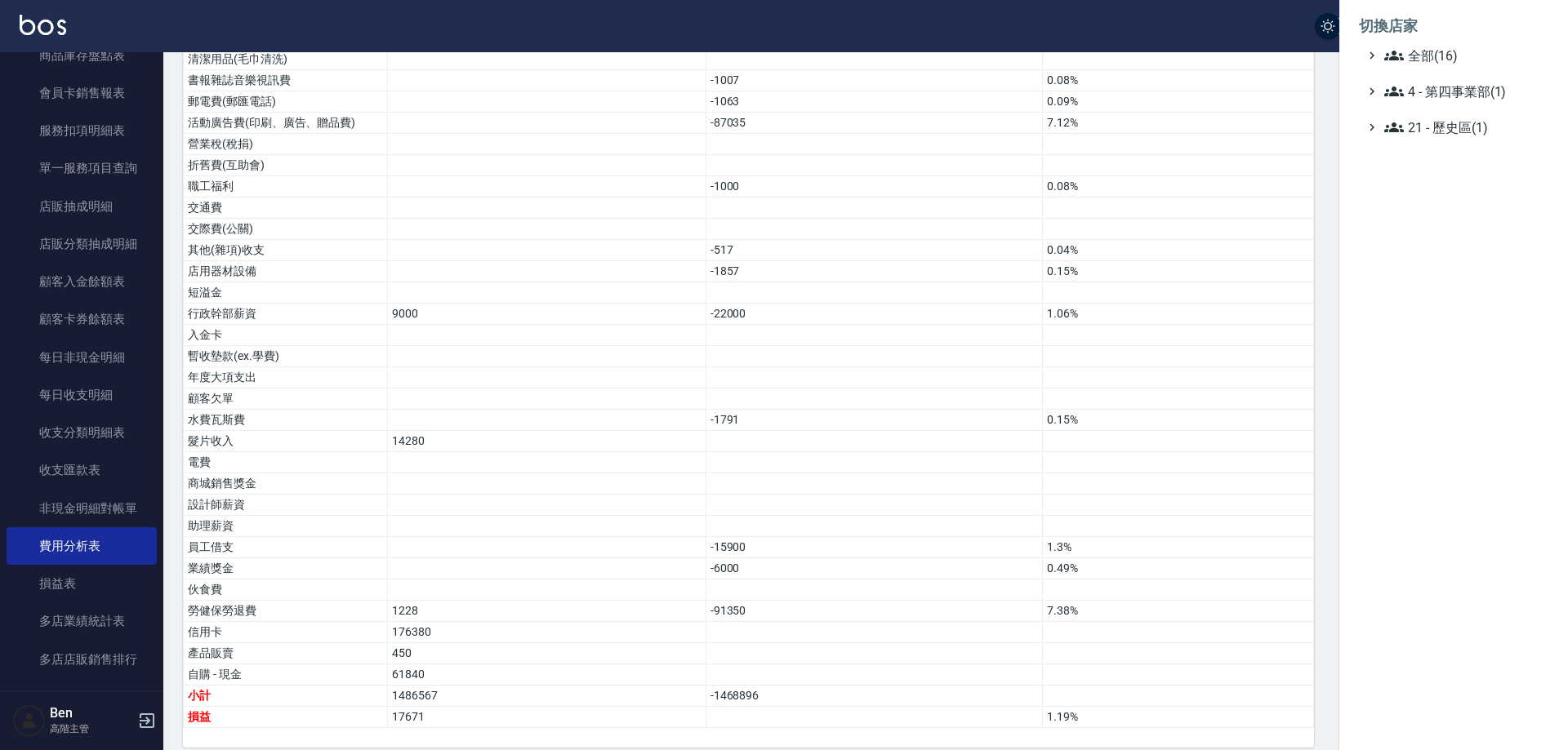
click at [1444, 45] on li "切換店家" at bounding box center [1454, 26] width 190 height 39
click at [1444, 54] on span "全部(16)" at bounding box center [1463, 56] width 158 height 20
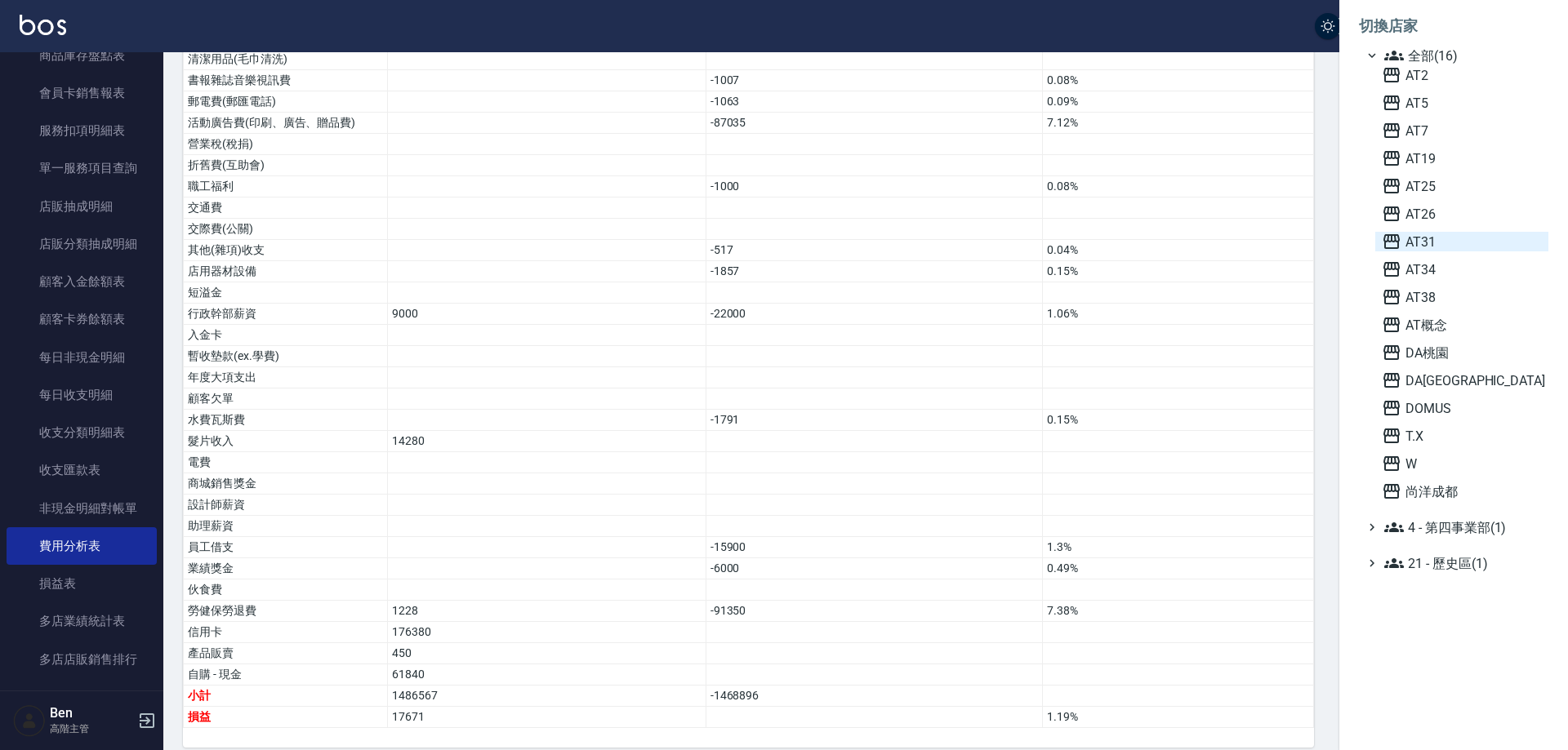
click at [1453, 245] on span "AT31" at bounding box center [1463, 242] width 160 height 20
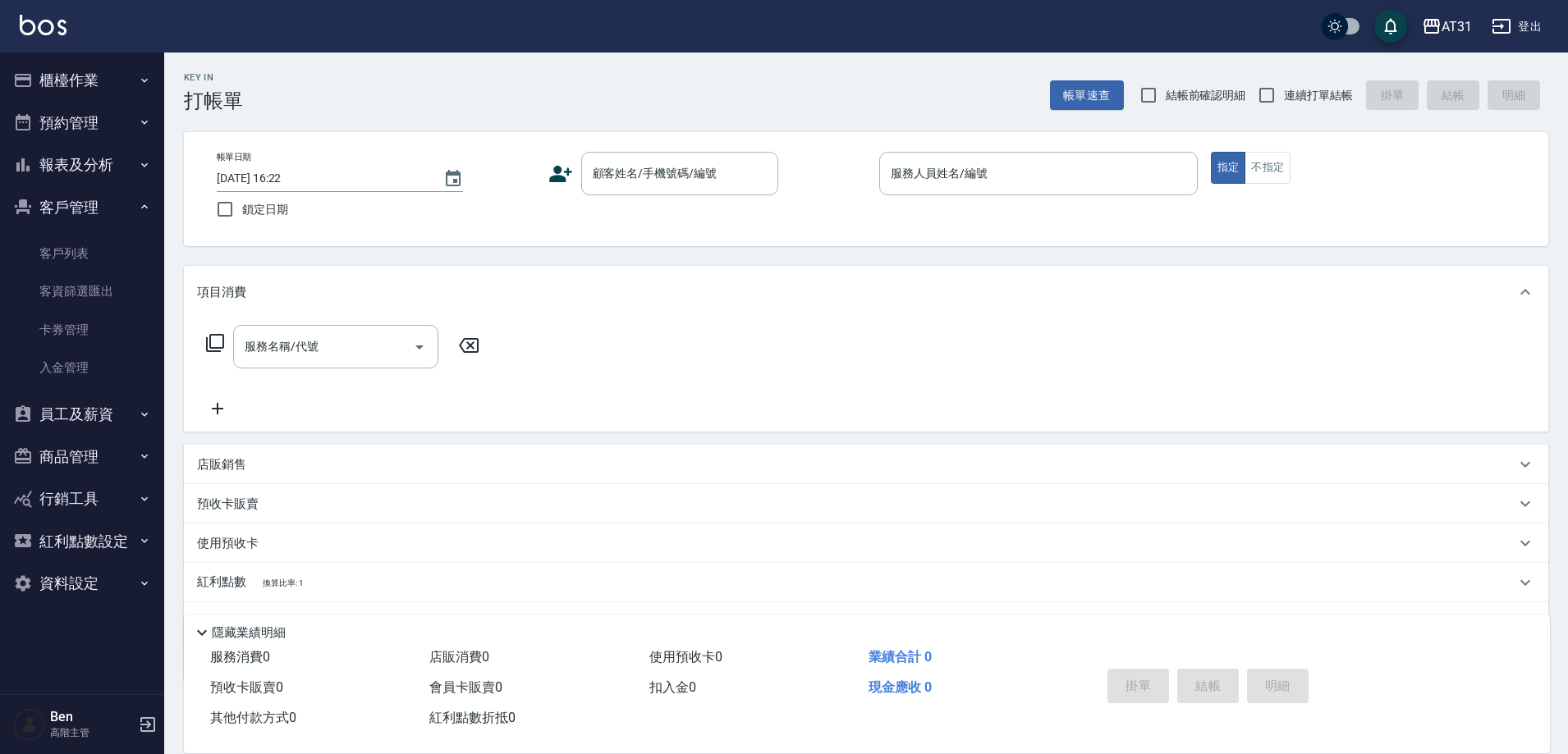
click at [92, 177] on button "報表及分析" at bounding box center [82, 165] width 151 height 43
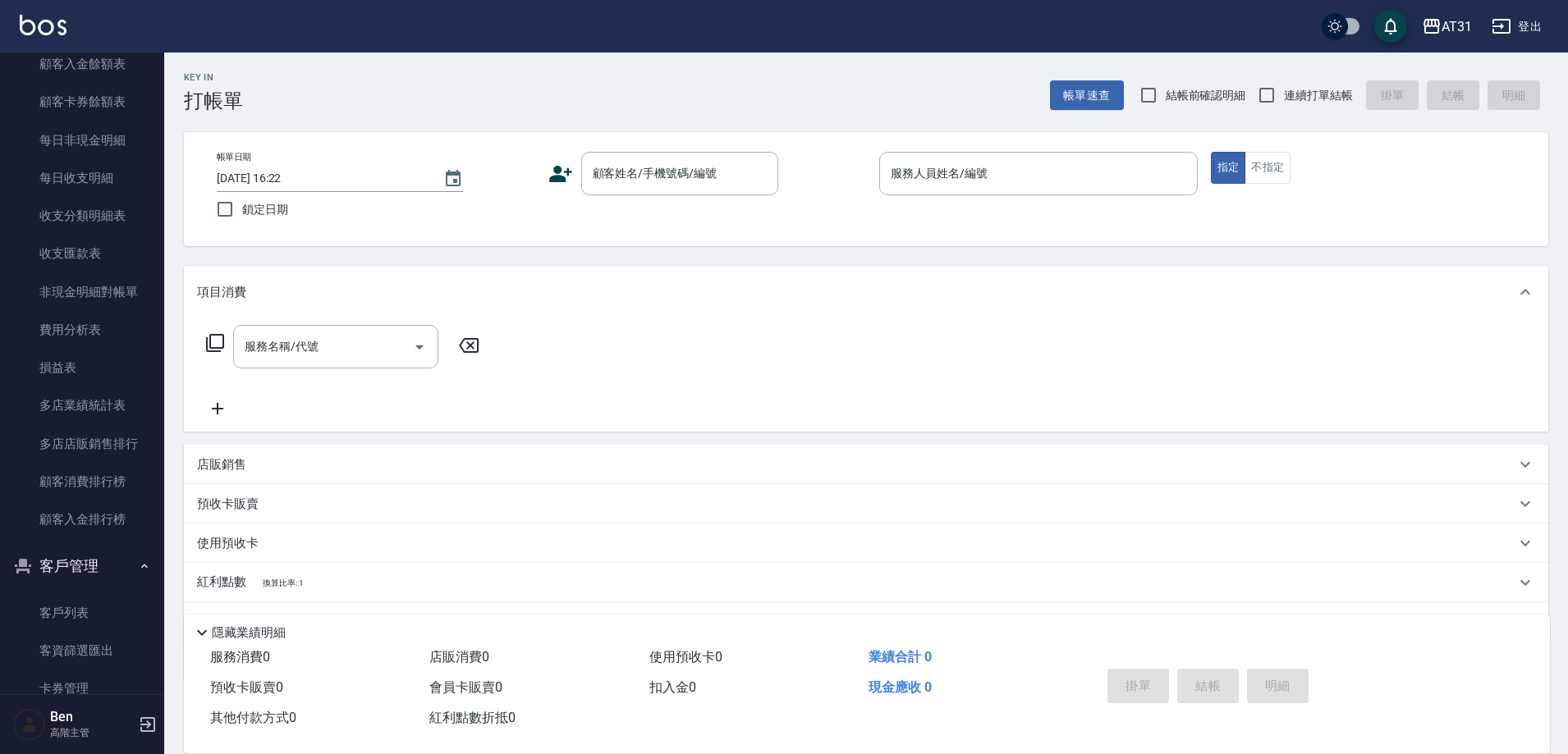
scroll to position [1395, 0]
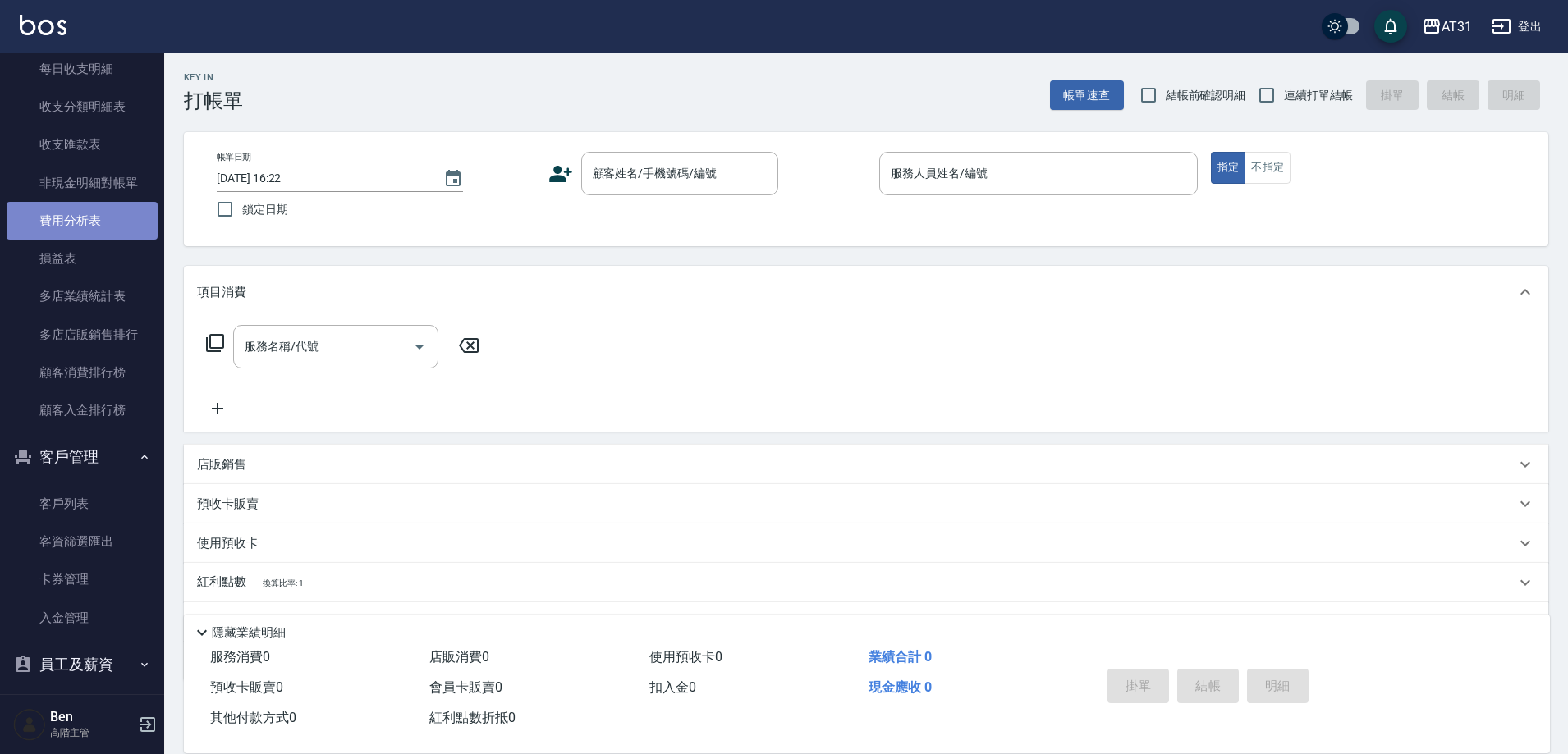
click at [94, 218] on link "費用分析表" at bounding box center [82, 221] width 151 height 38
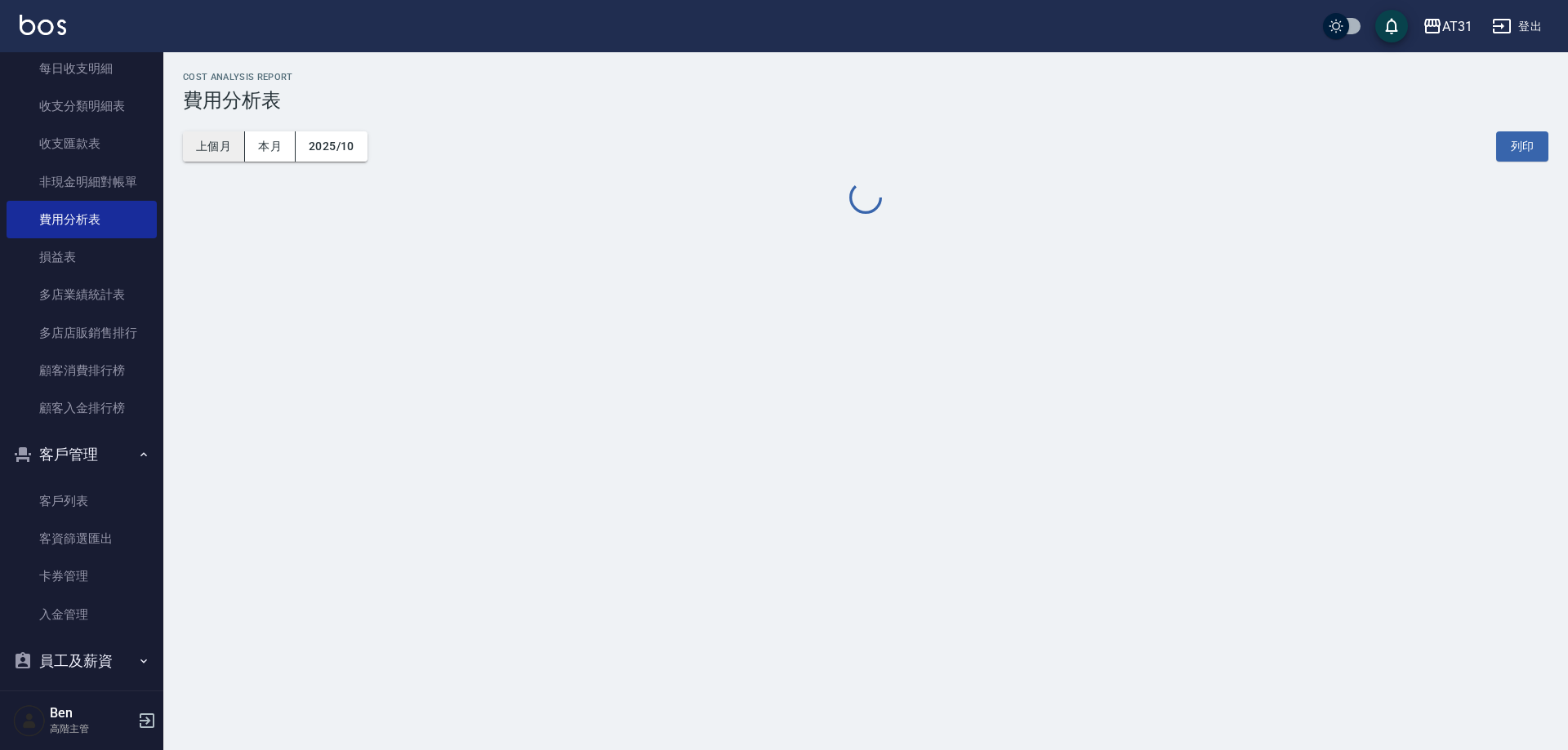
click at [228, 134] on button "上個月" at bounding box center [214, 146] width 62 height 30
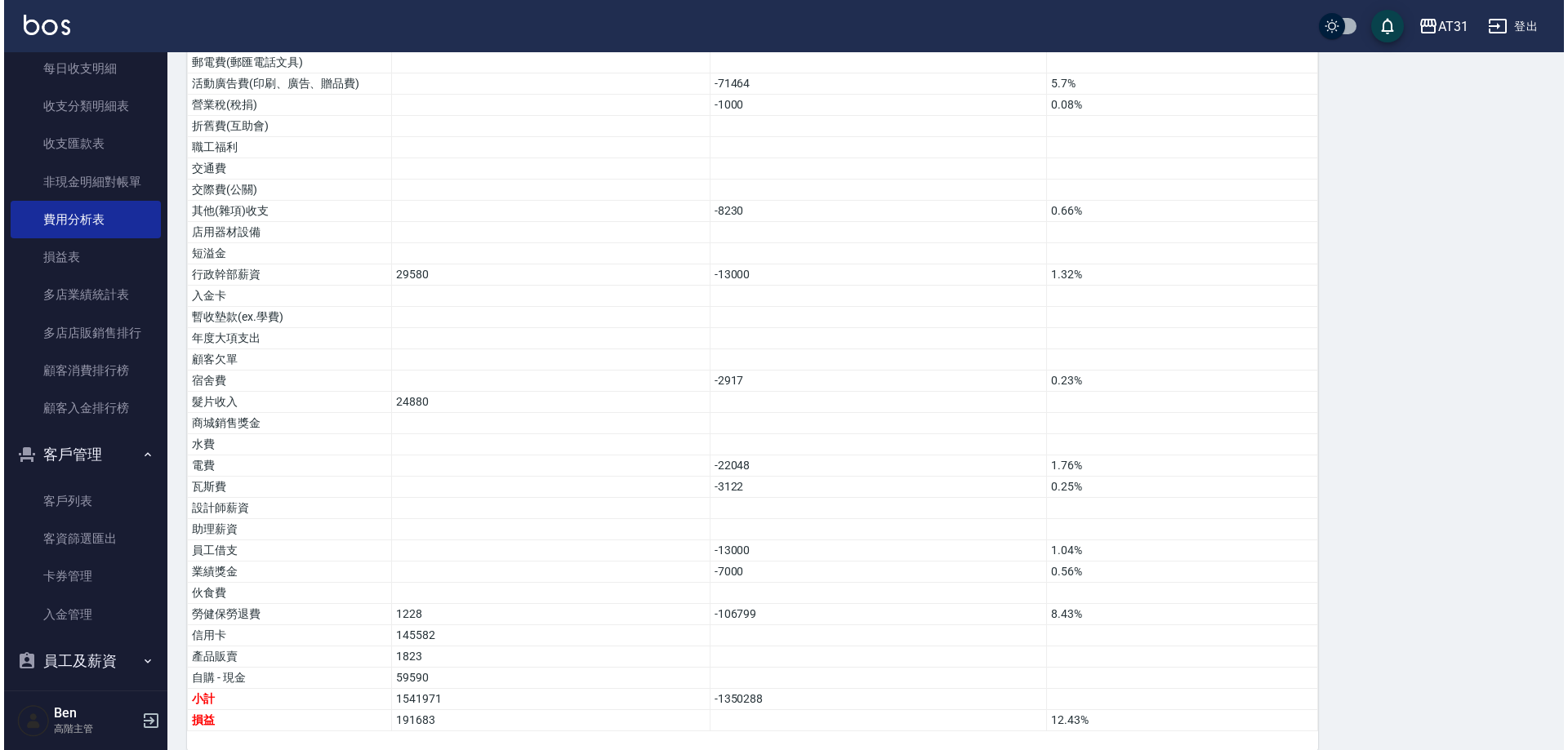
scroll to position [1071, 0]
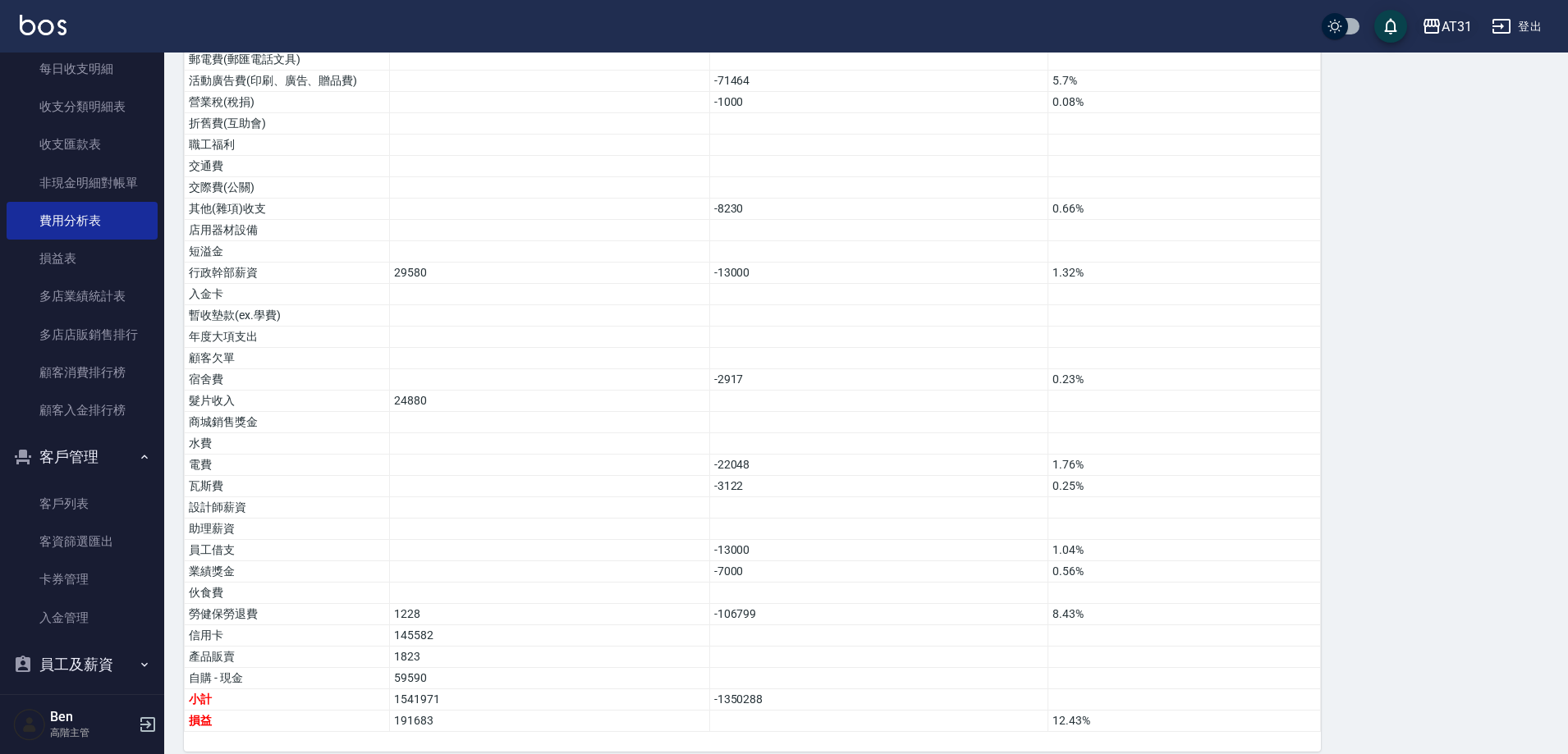
click at [1465, 28] on div "AT31" at bounding box center [1456, 26] width 30 height 21
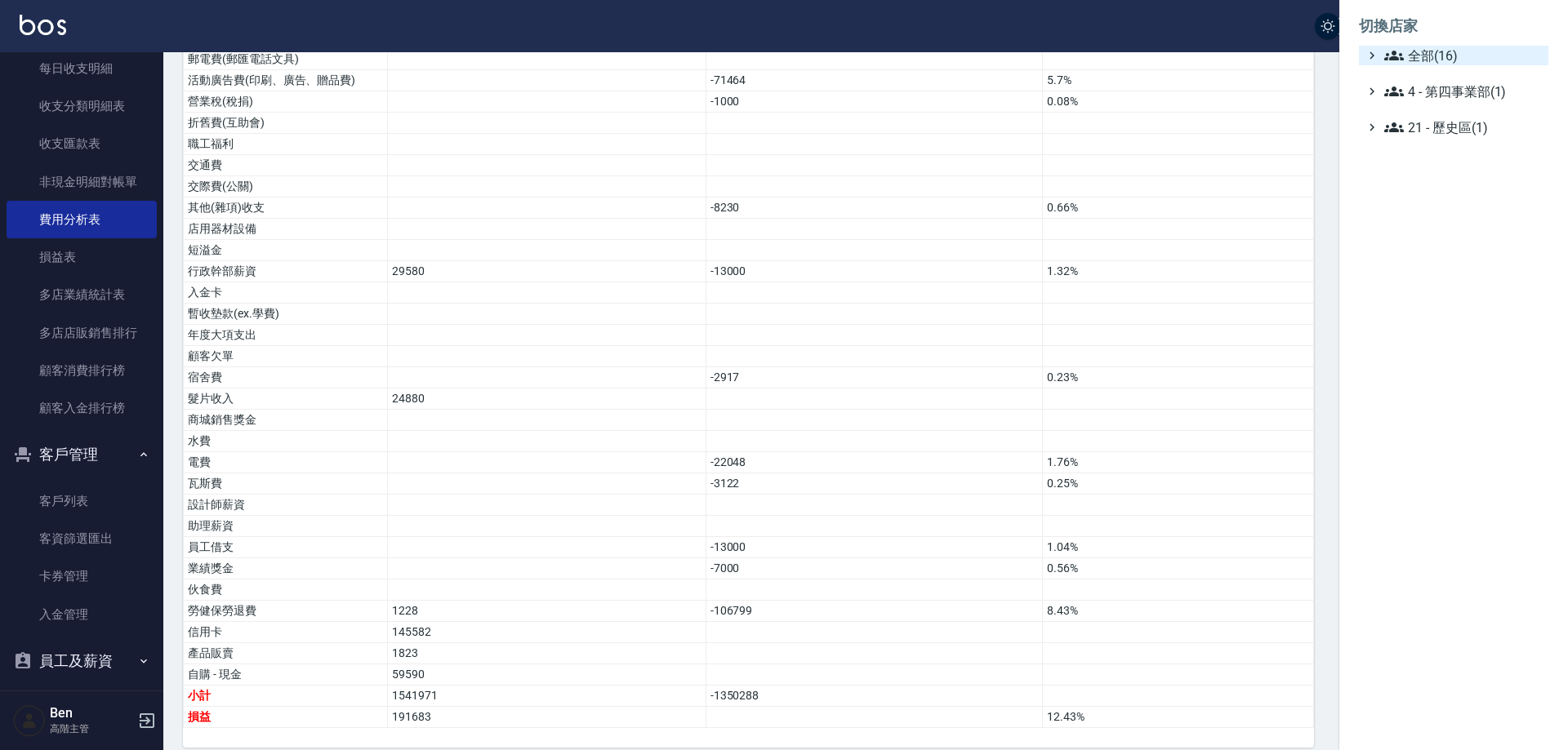
click at [1462, 51] on span "全部(16)" at bounding box center [1463, 56] width 158 height 20
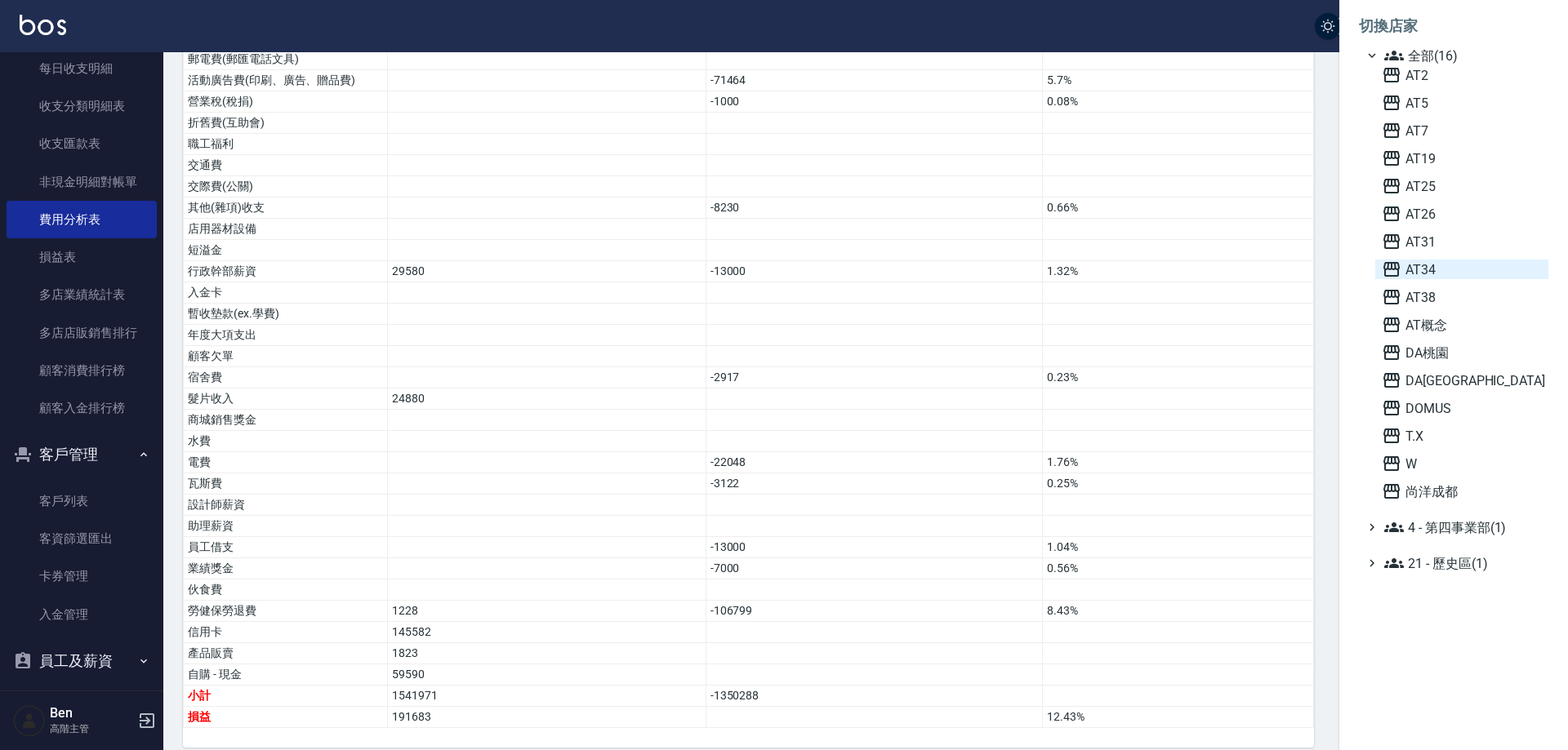
click at [1449, 267] on span "AT34" at bounding box center [1463, 270] width 160 height 20
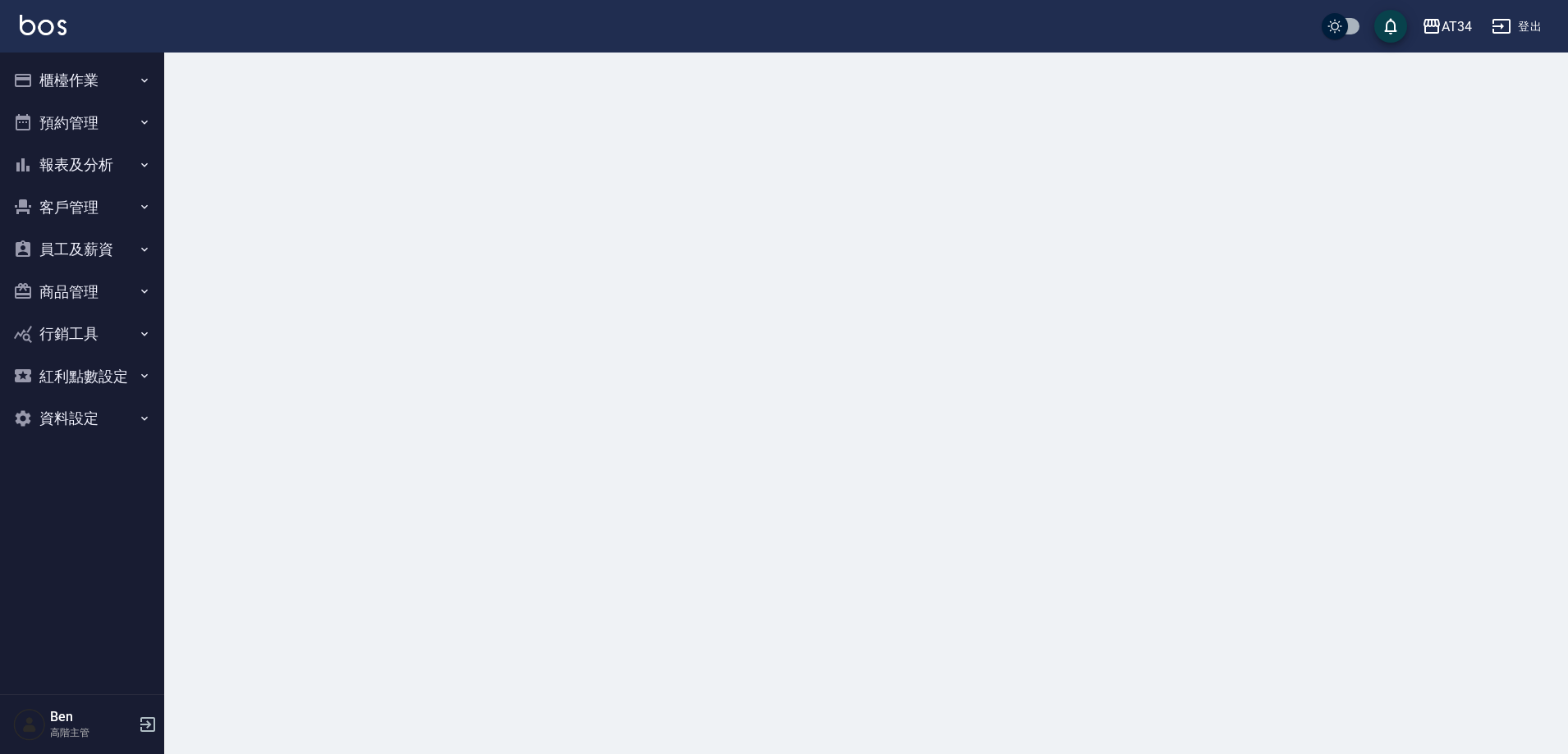
click at [92, 159] on button "報表及分析" at bounding box center [82, 165] width 151 height 43
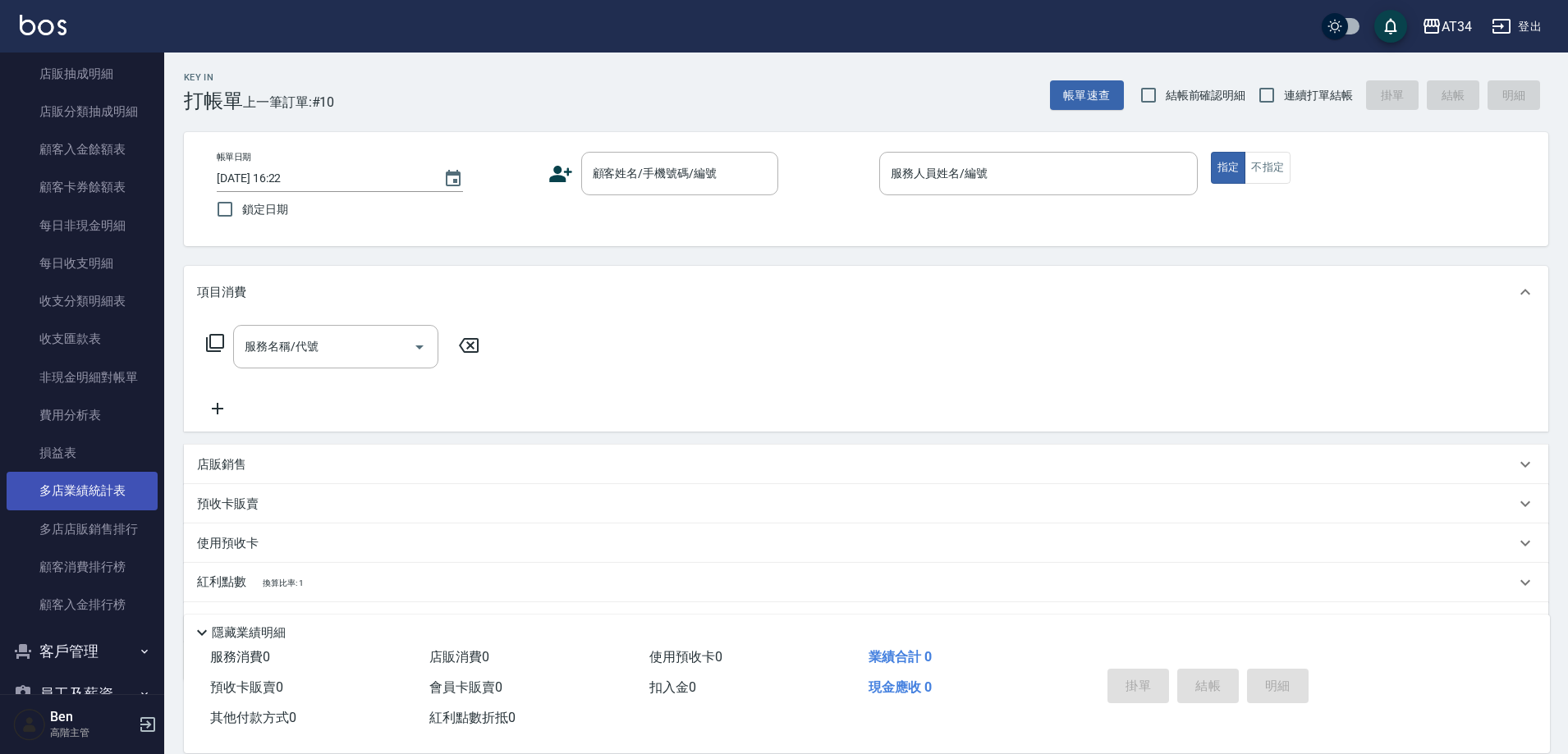
scroll to position [1313, 0]
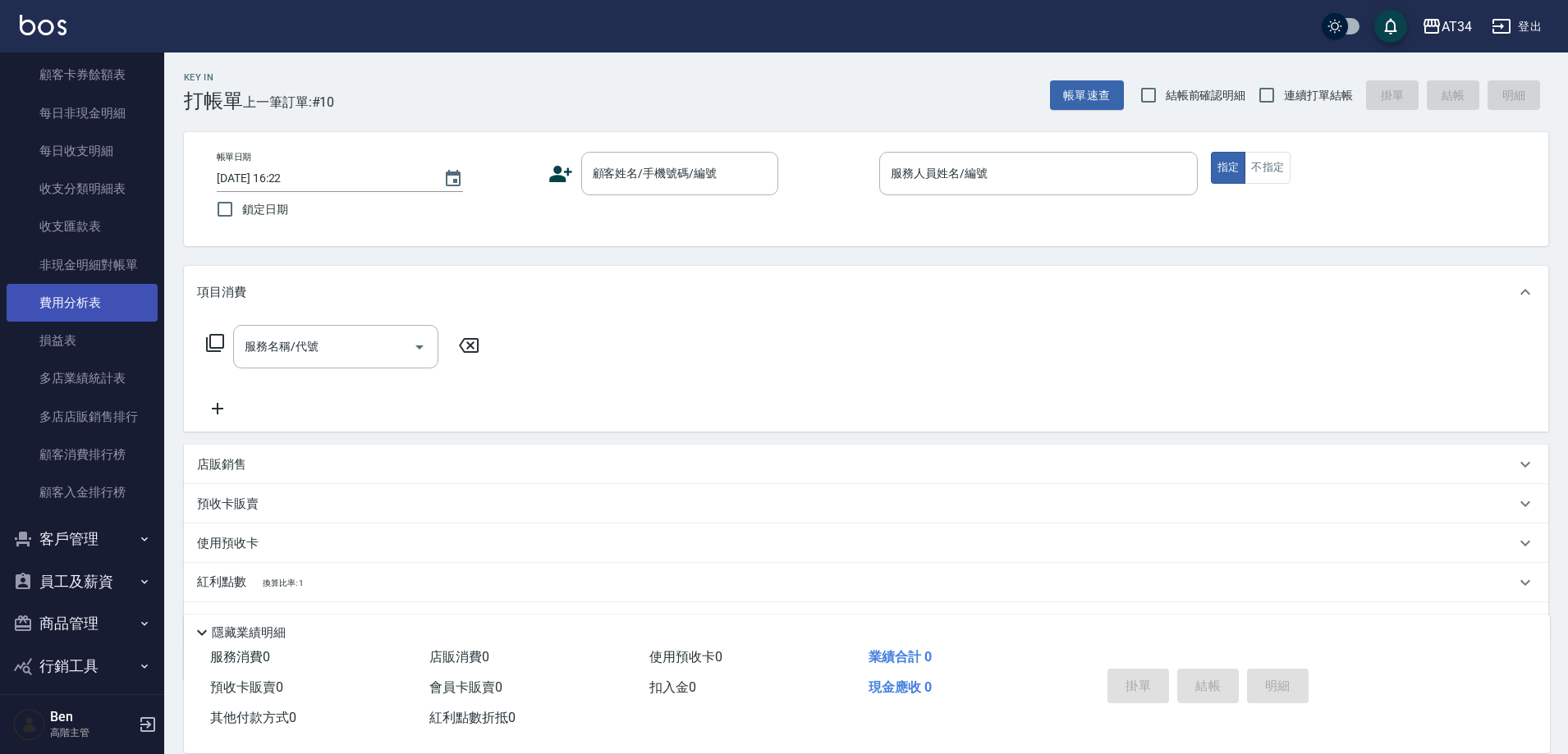
click at [75, 301] on link "費用分析表" at bounding box center [82, 303] width 151 height 38
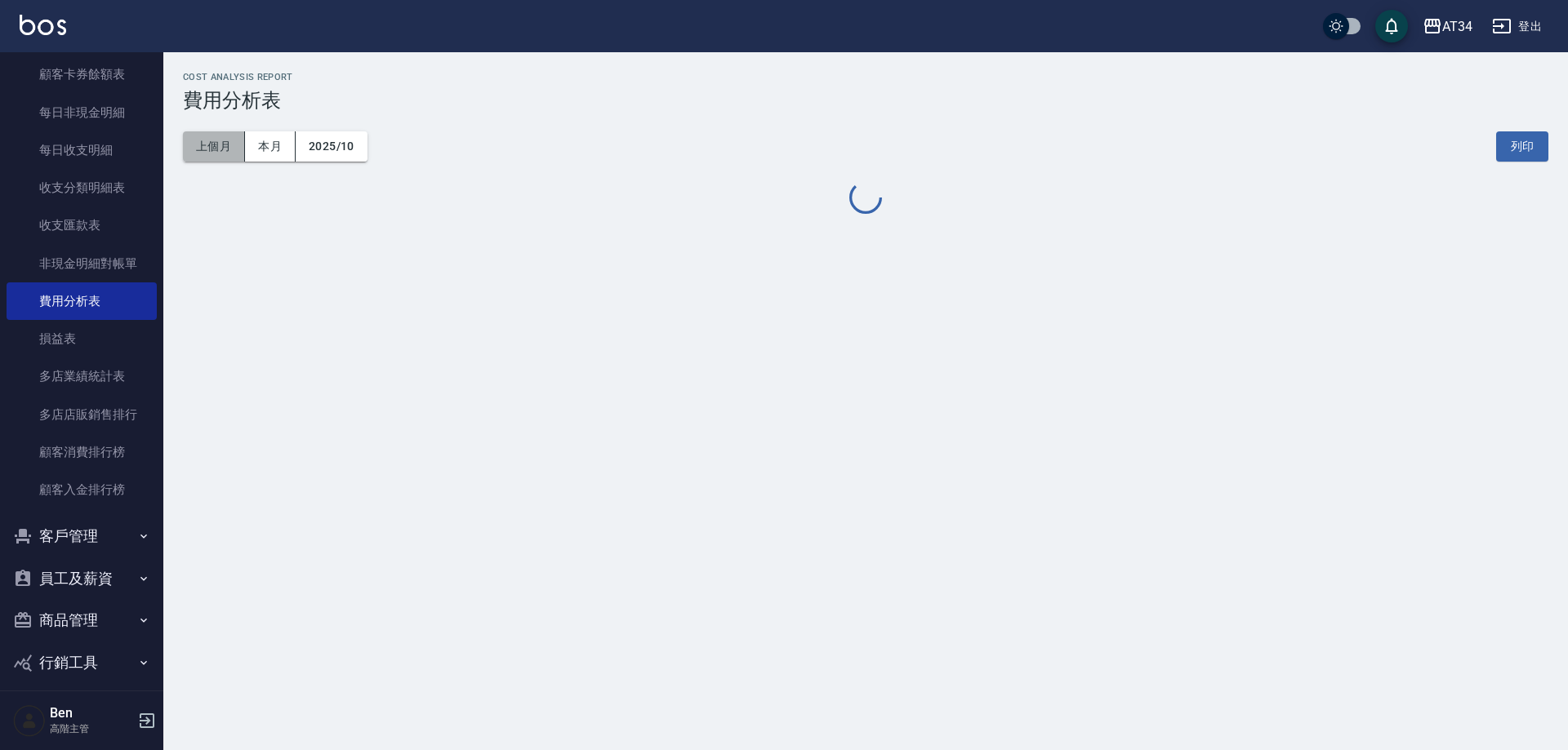
click at [220, 143] on button "上個月" at bounding box center [214, 146] width 62 height 30
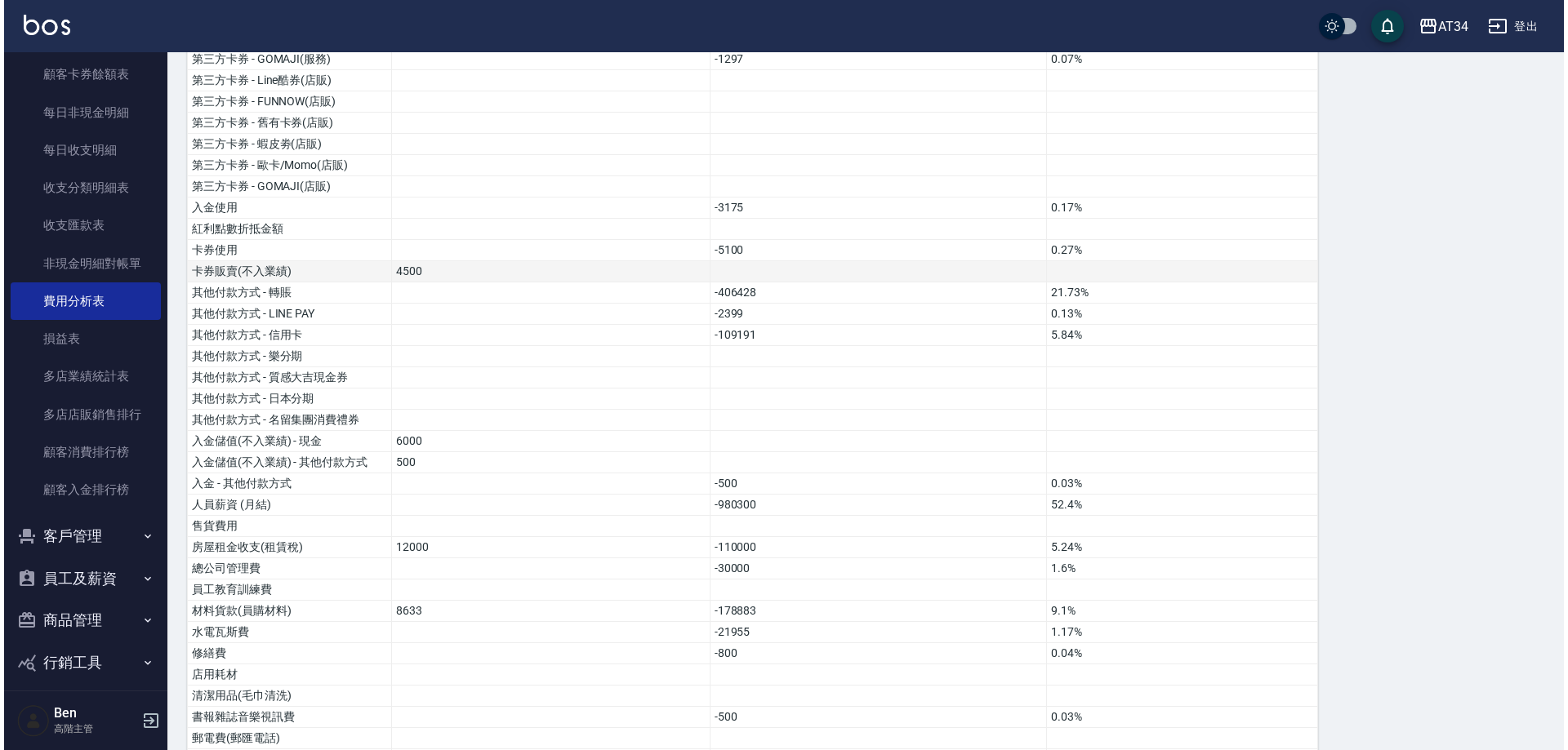
scroll to position [397, 0]
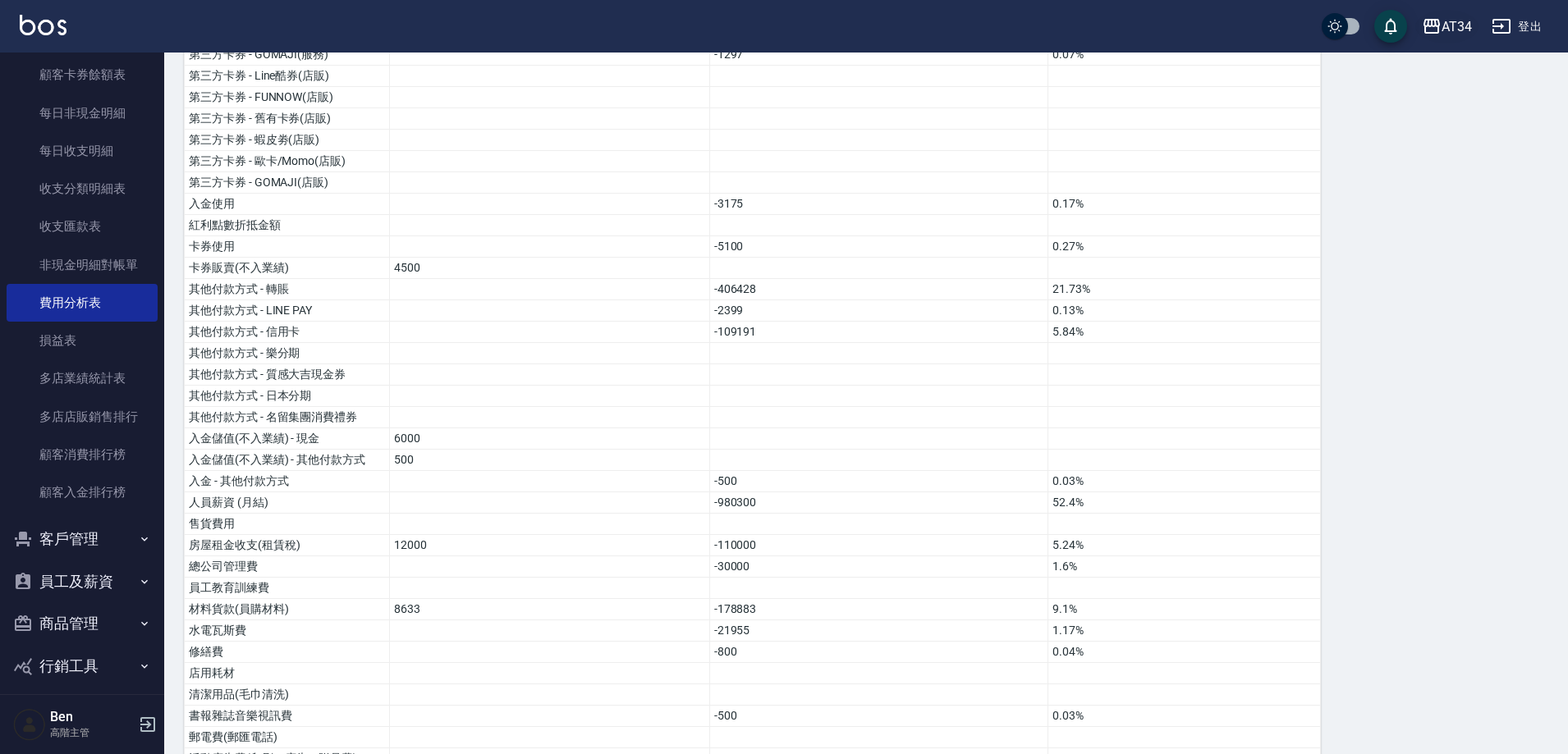
click at [1447, 19] on div "AT34" at bounding box center [1456, 26] width 30 height 21
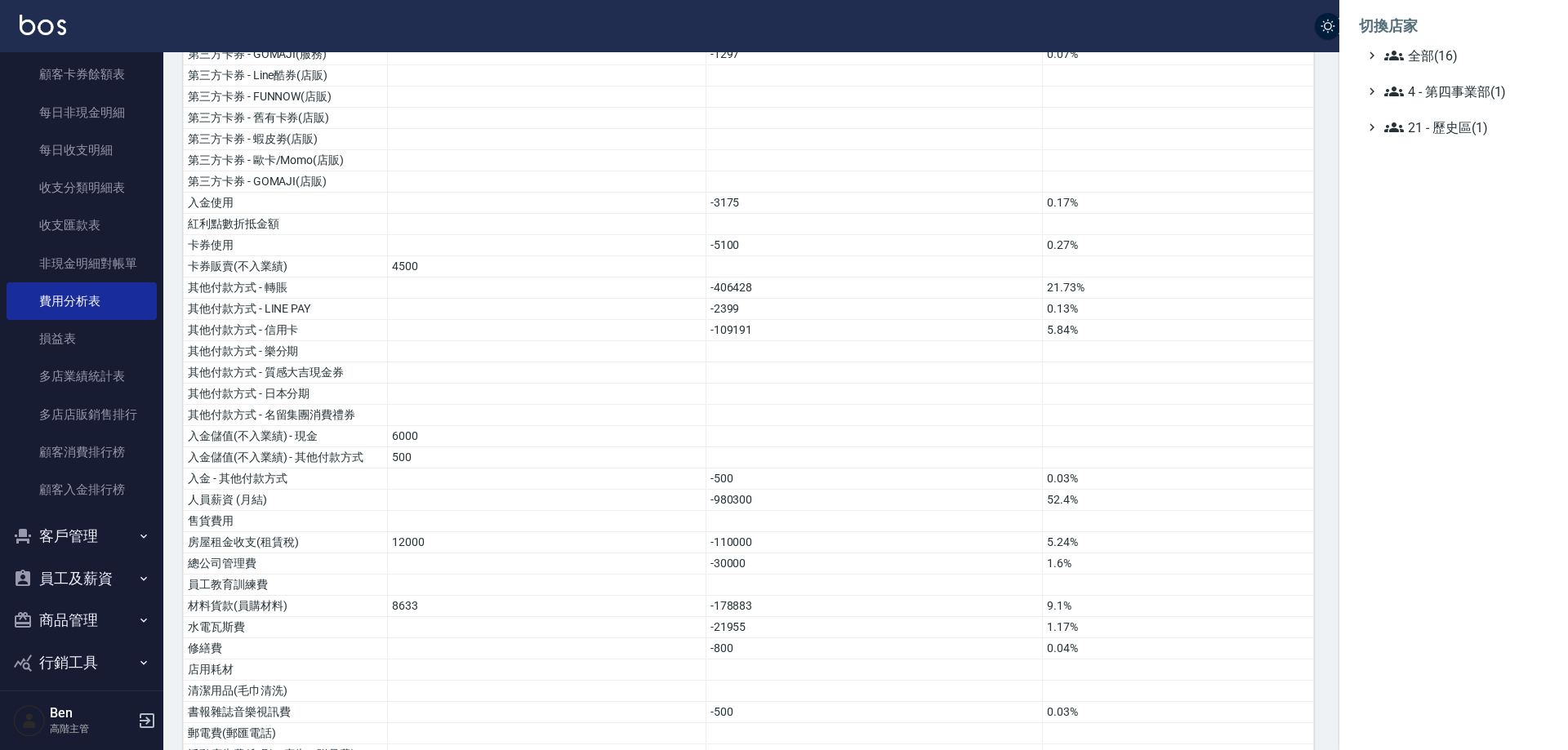
click at [1441, 54] on span "全部(16)" at bounding box center [1463, 56] width 158 height 20
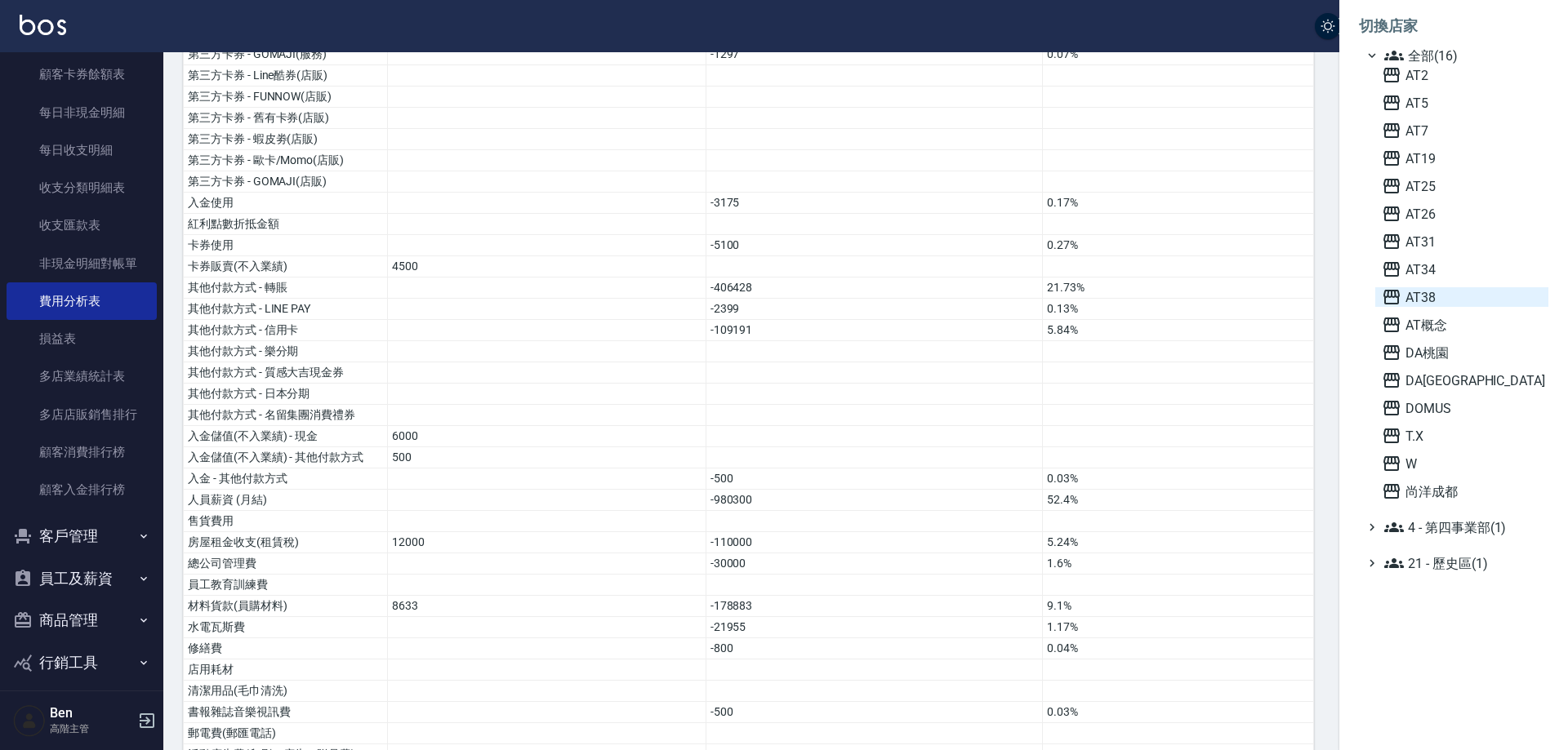
click at [1449, 288] on span "AT38" at bounding box center [1463, 297] width 160 height 20
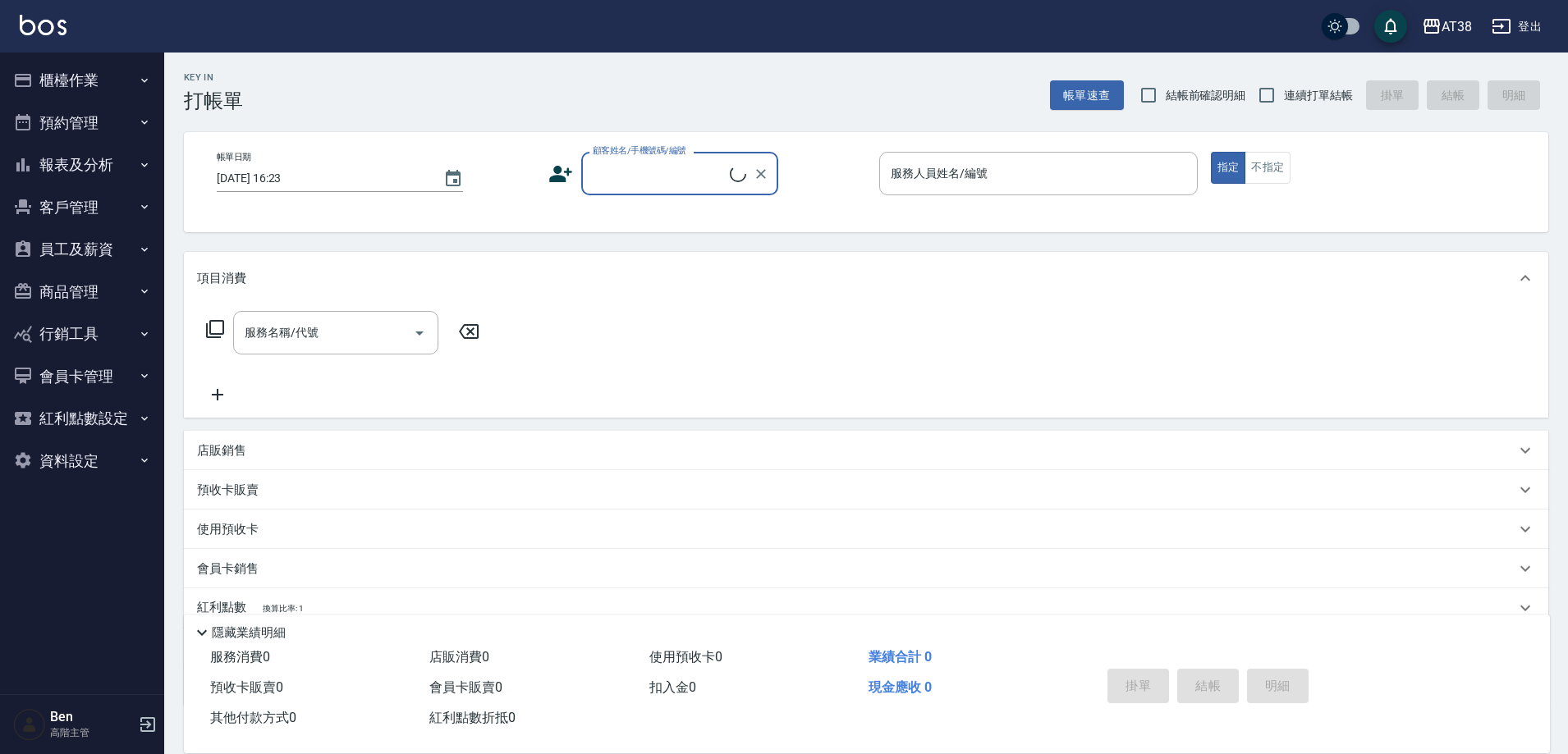
click at [103, 136] on button "預約管理" at bounding box center [82, 123] width 151 height 43
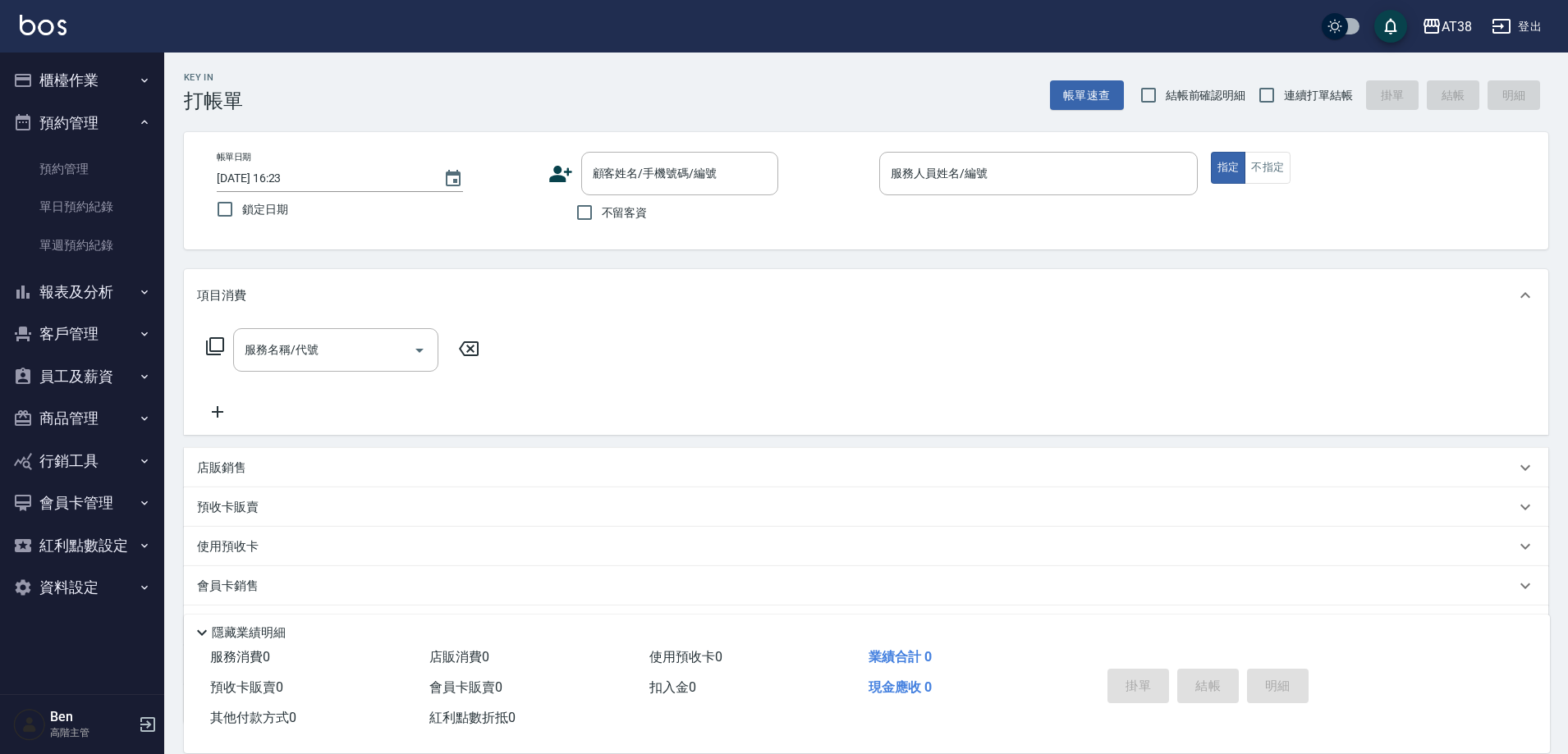
click at [108, 115] on button "預約管理" at bounding box center [82, 123] width 151 height 43
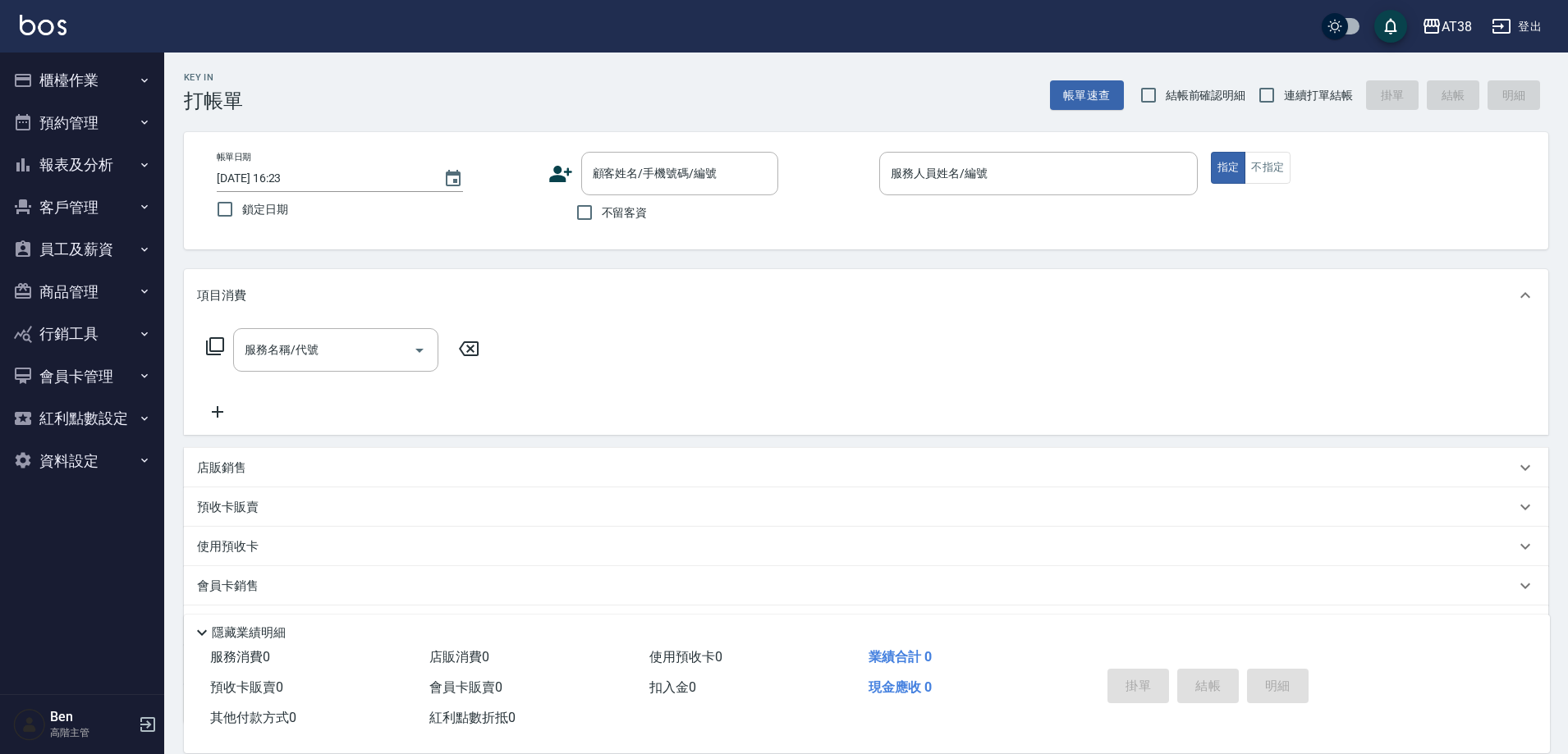
click at [110, 164] on button "報表及分析" at bounding box center [82, 165] width 151 height 43
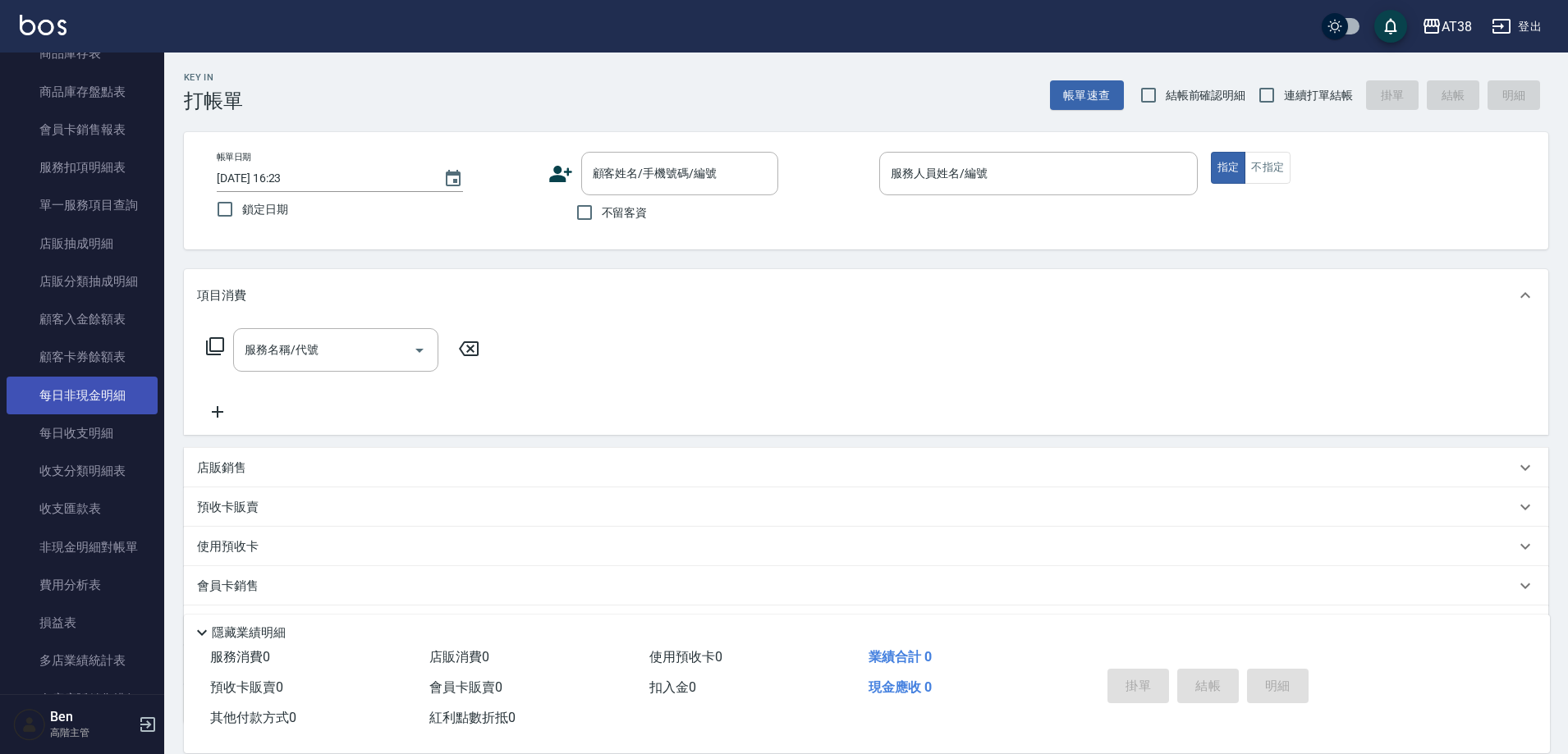
scroll to position [1067, 0]
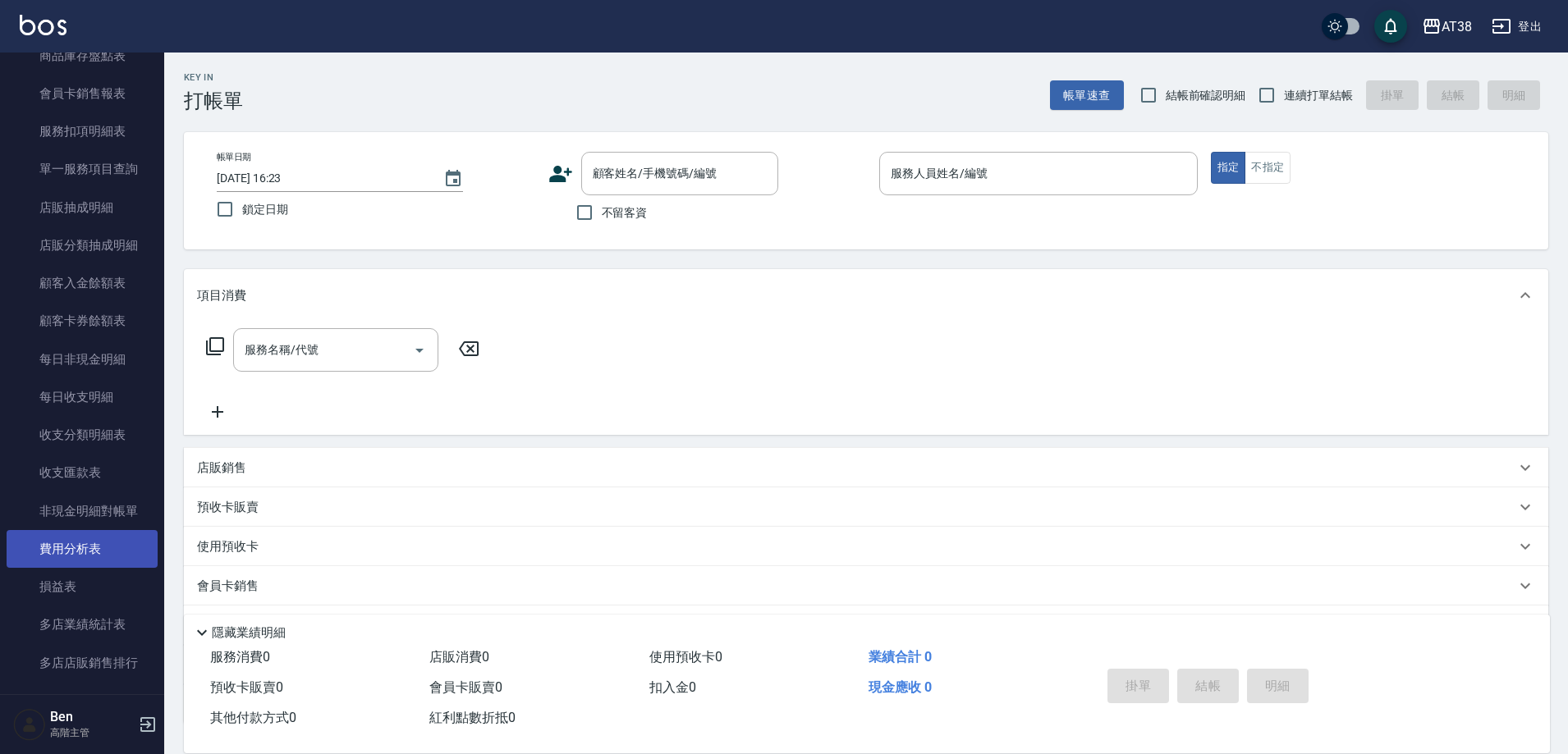
click at [90, 539] on link "費用分析表" at bounding box center [82, 549] width 151 height 38
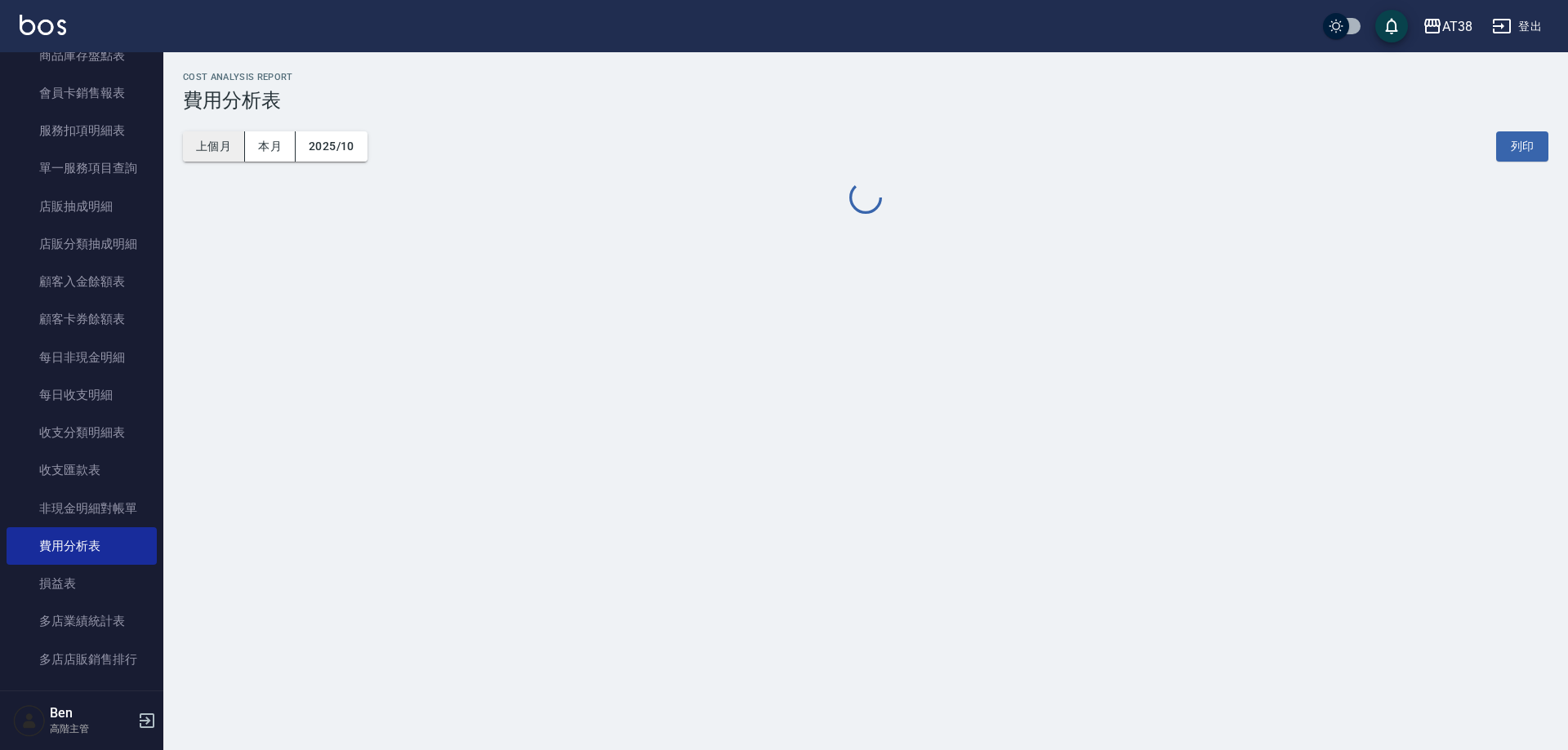
click at [211, 143] on button "上個月" at bounding box center [214, 146] width 62 height 30
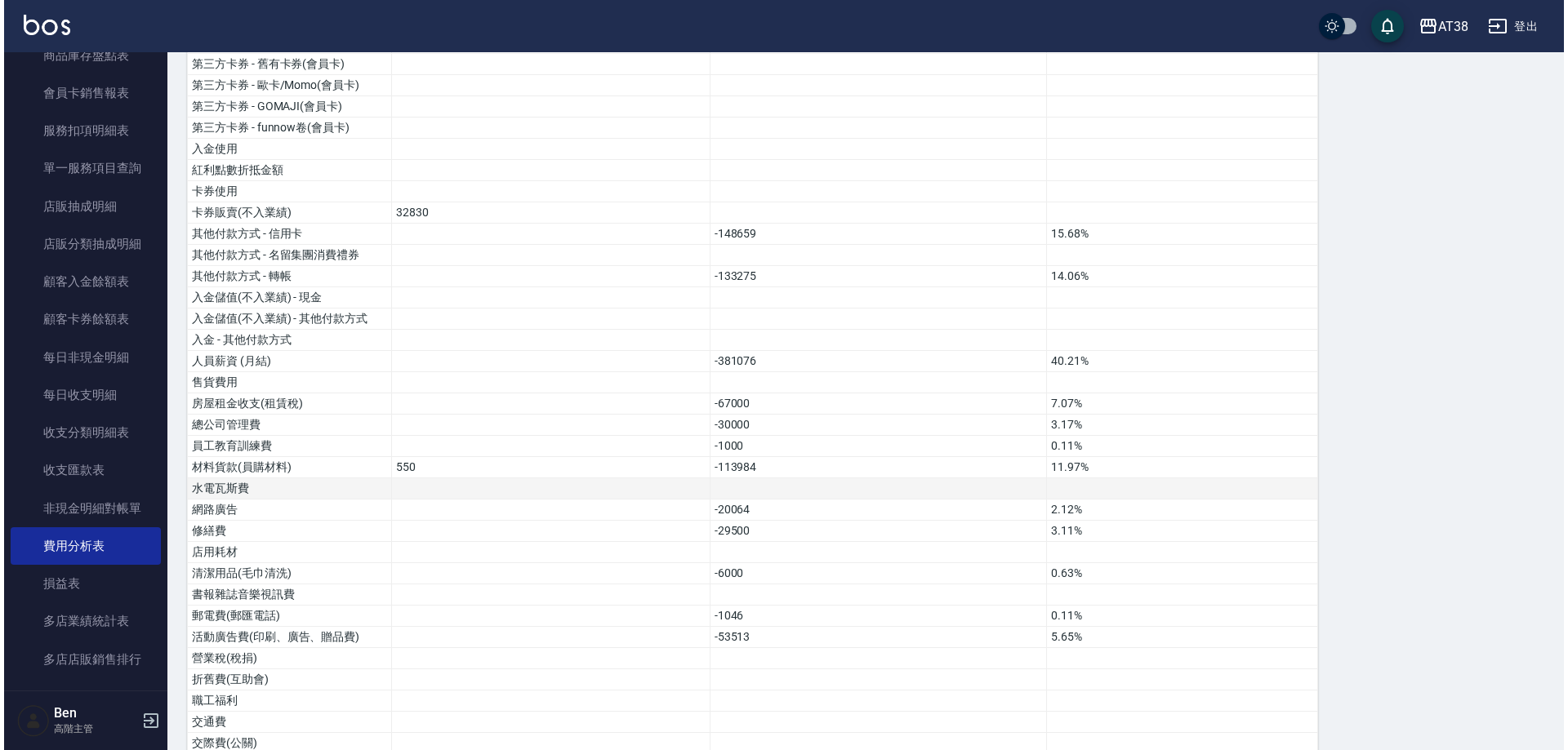
scroll to position [521, 0]
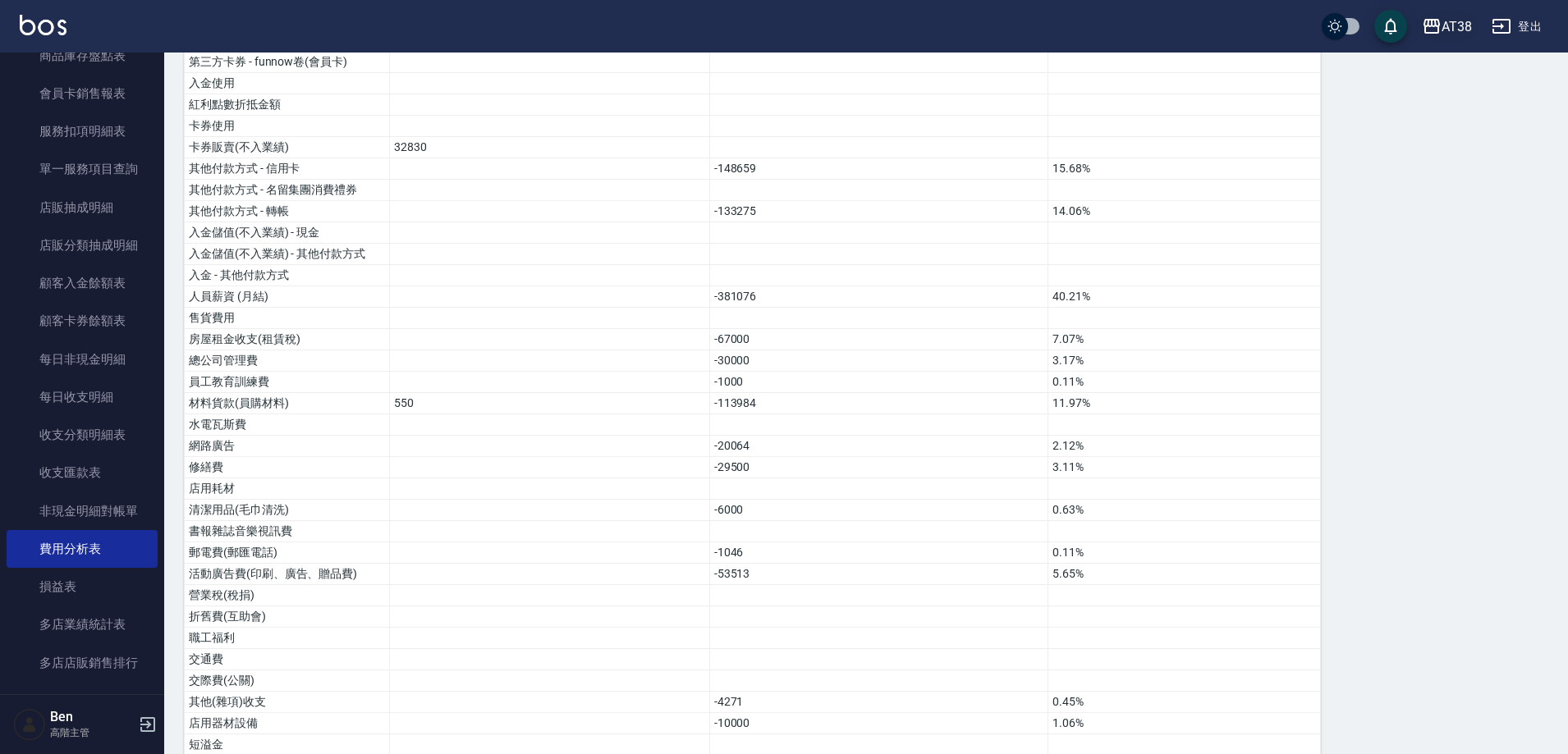
click at [1455, 23] on div "AT38" at bounding box center [1456, 26] width 30 height 21
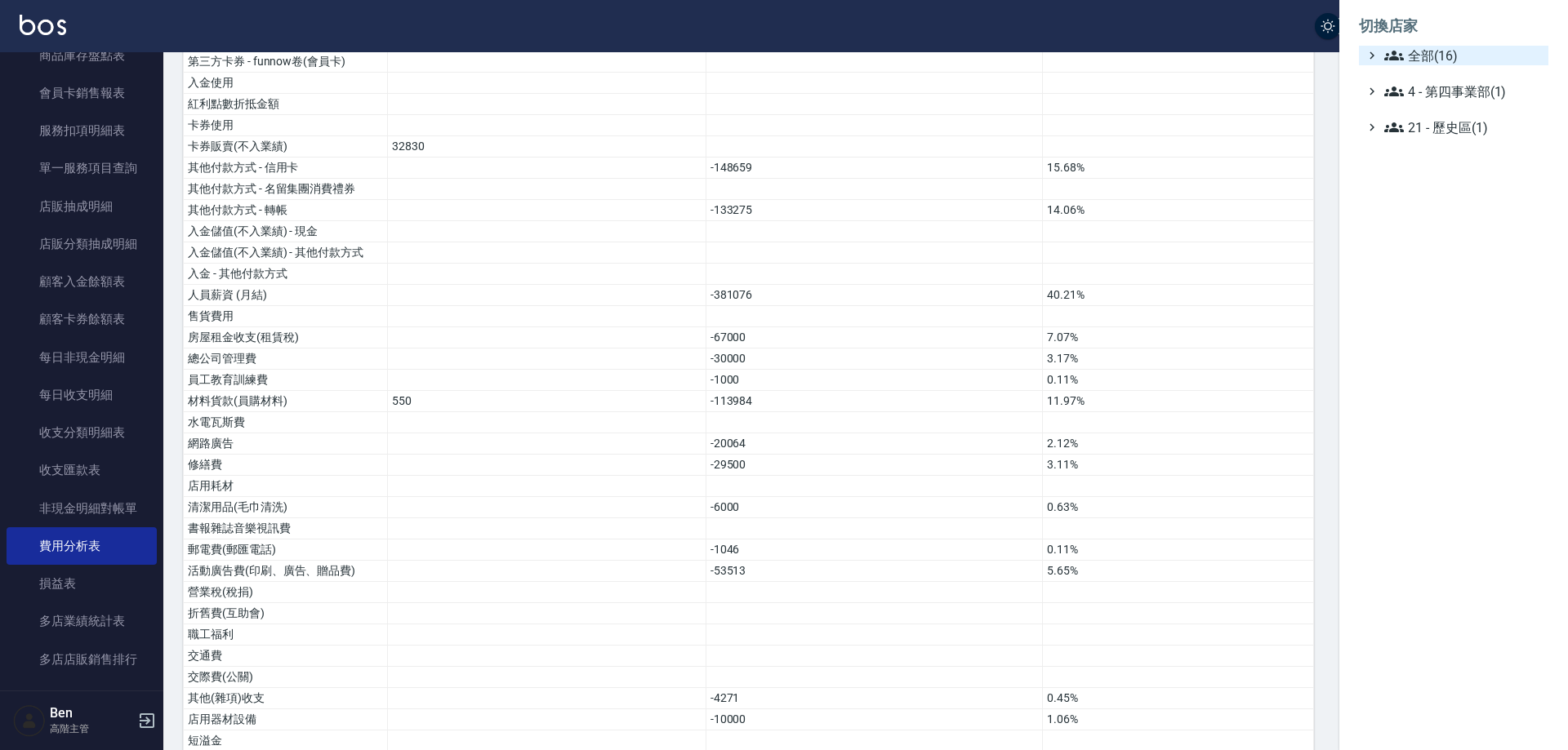
click at [1463, 57] on span "全部(16)" at bounding box center [1463, 56] width 158 height 20
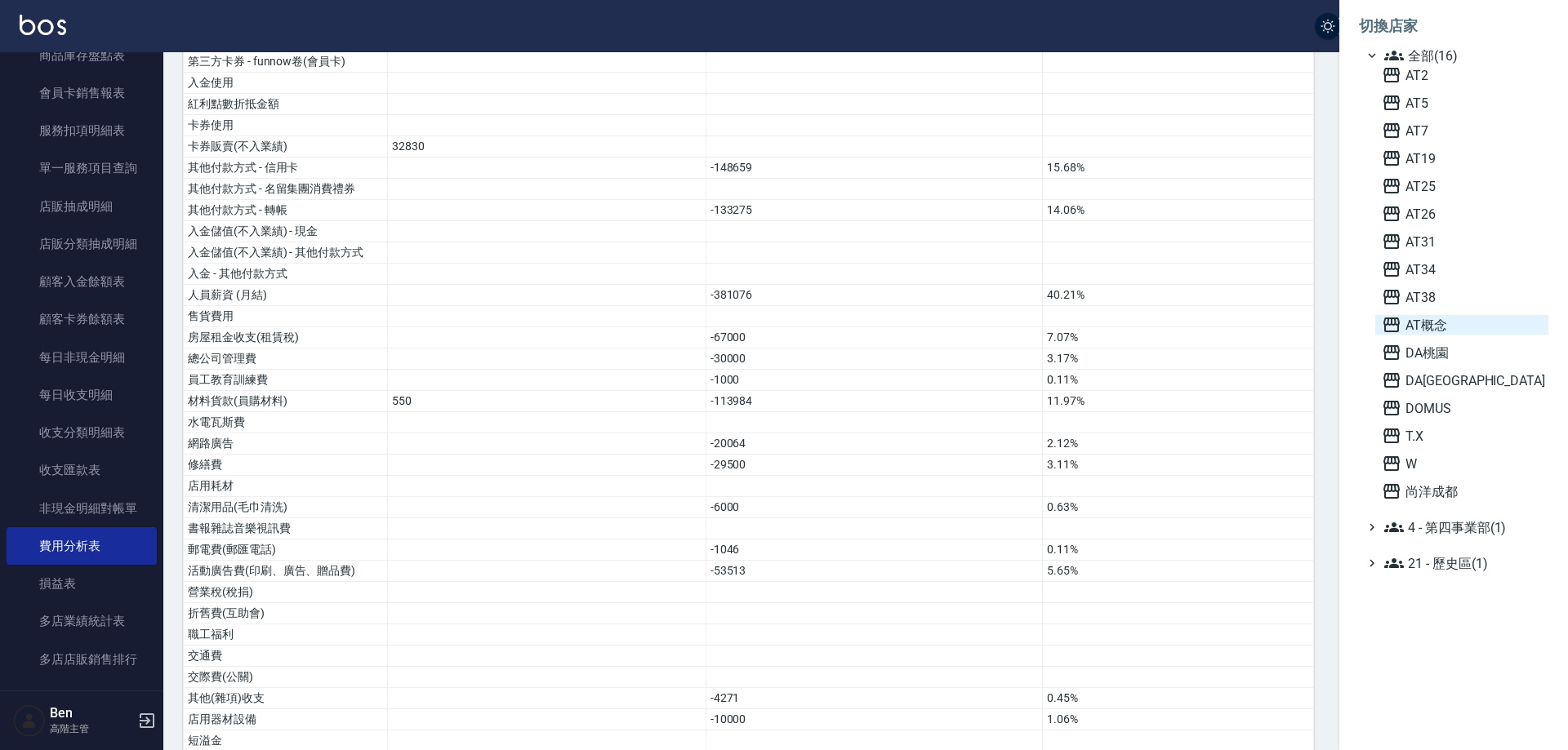
click at [1463, 325] on span "AT概念" at bounding box center [1463, 325] width 160 height 20
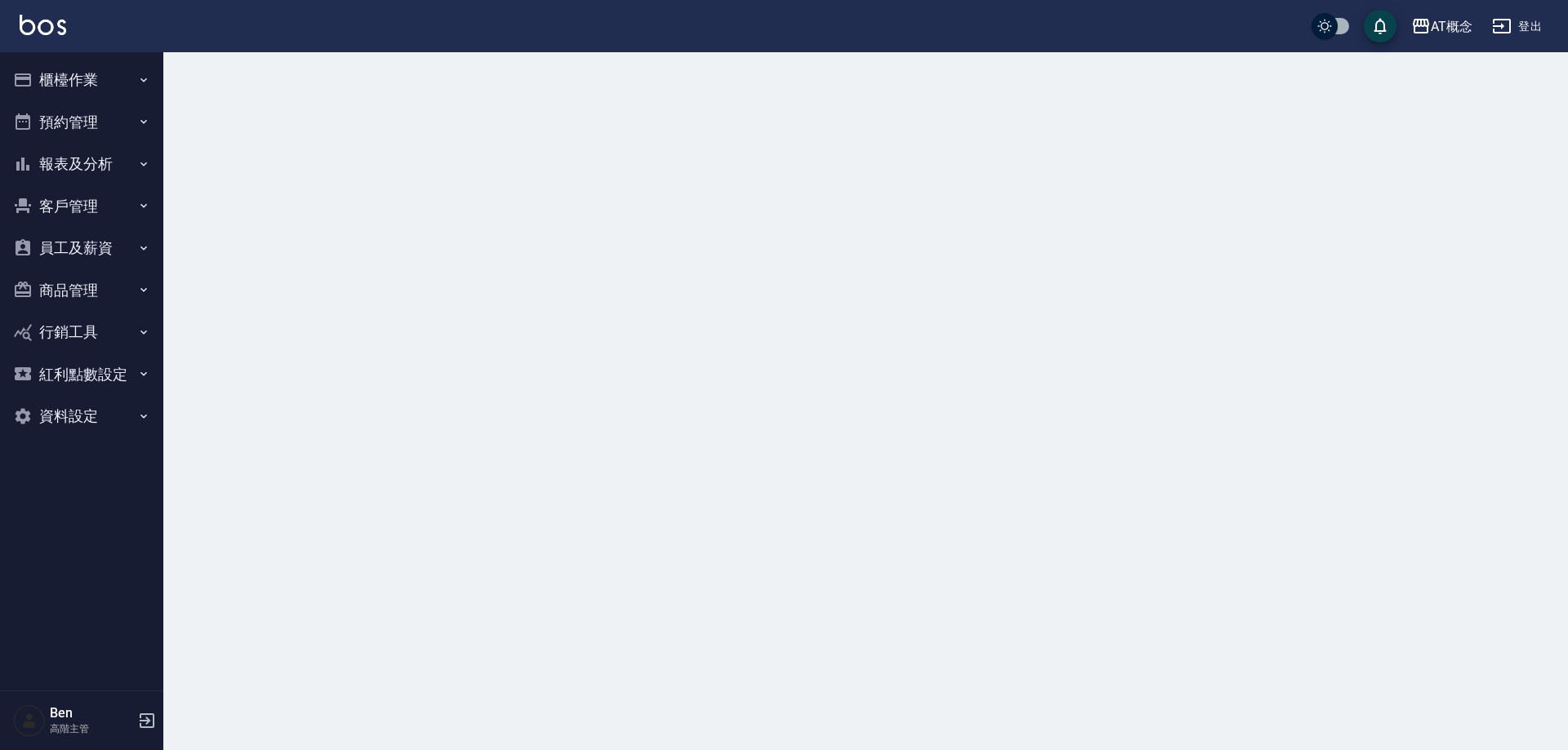
click at [74, 158] on button "報表及分析" at bounding box center [82, 164] width 150 height 42
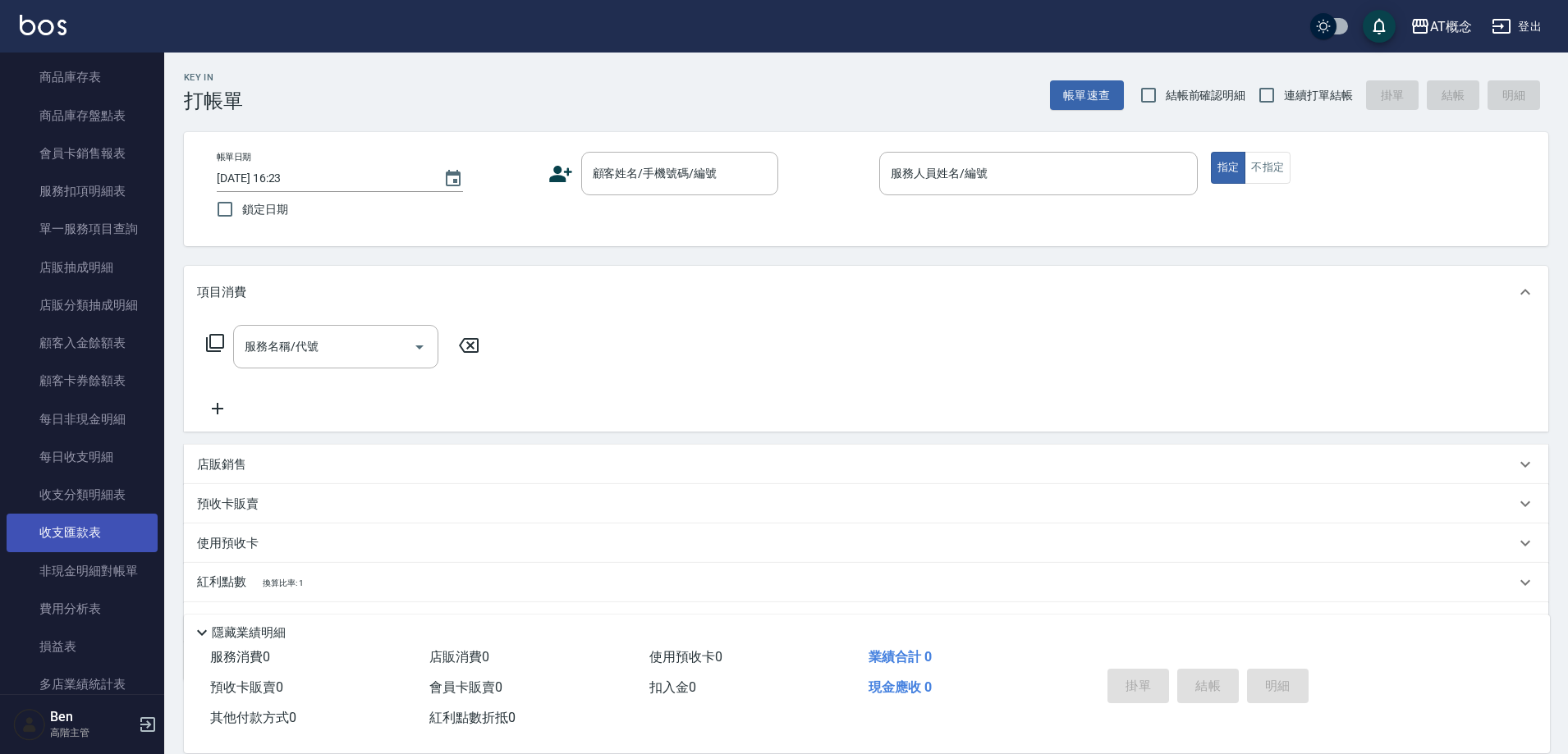
scroll to position [1067, 0]
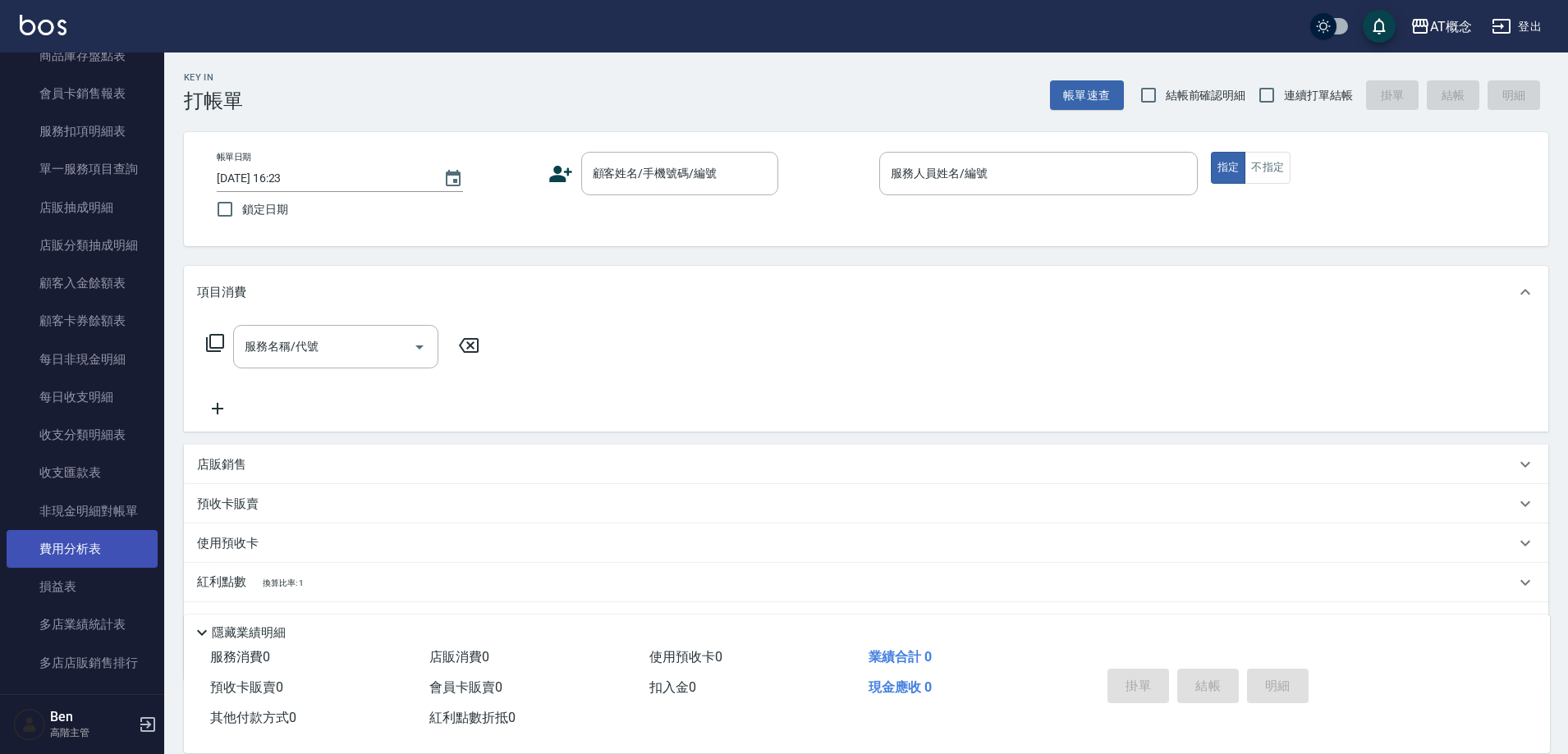
click at [89, 554] on link "費用分析表" at bounding box center [82, 549] width 151 height 38
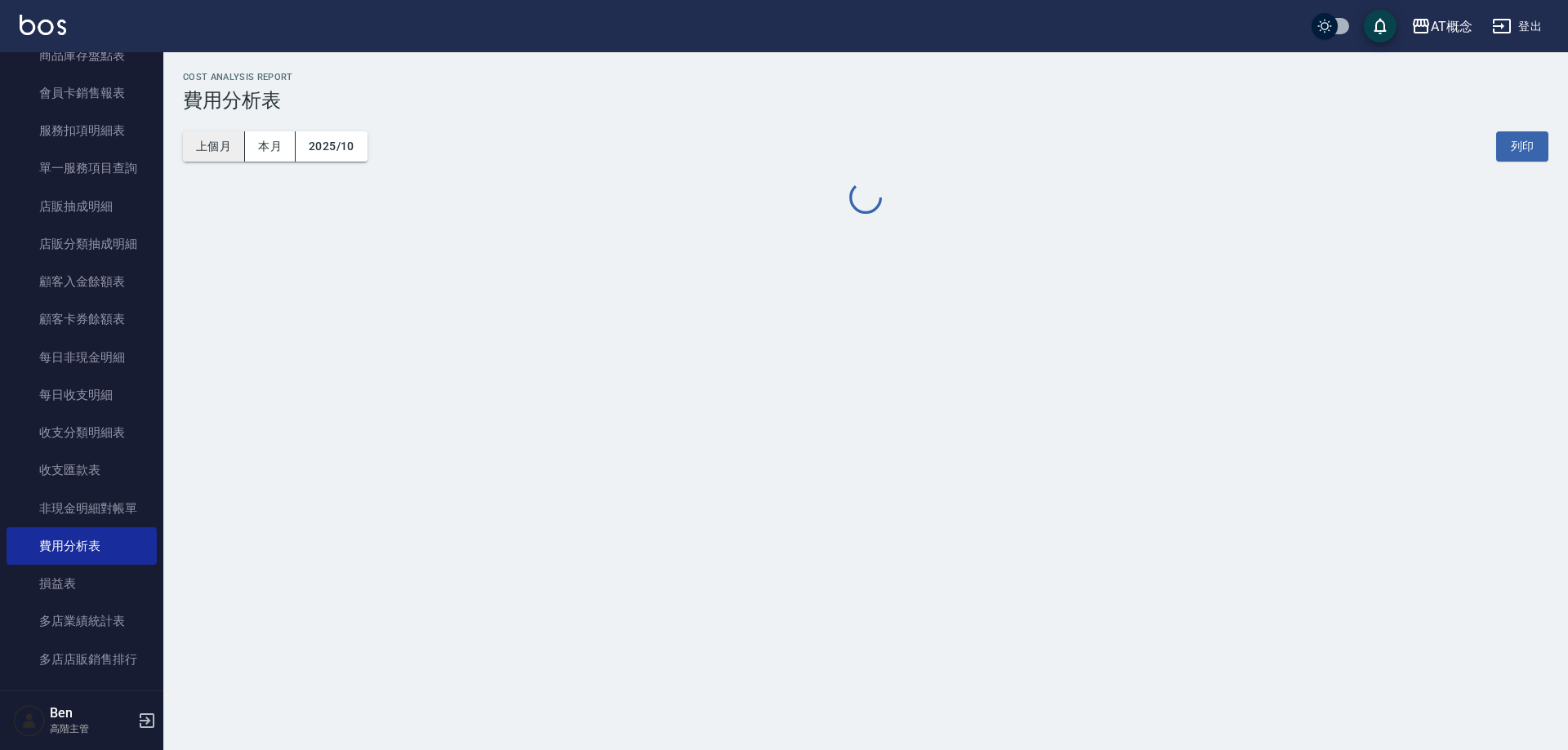
click at [219, 158] on button "上個月" at bounding box center [214, 146] width 62 height 30
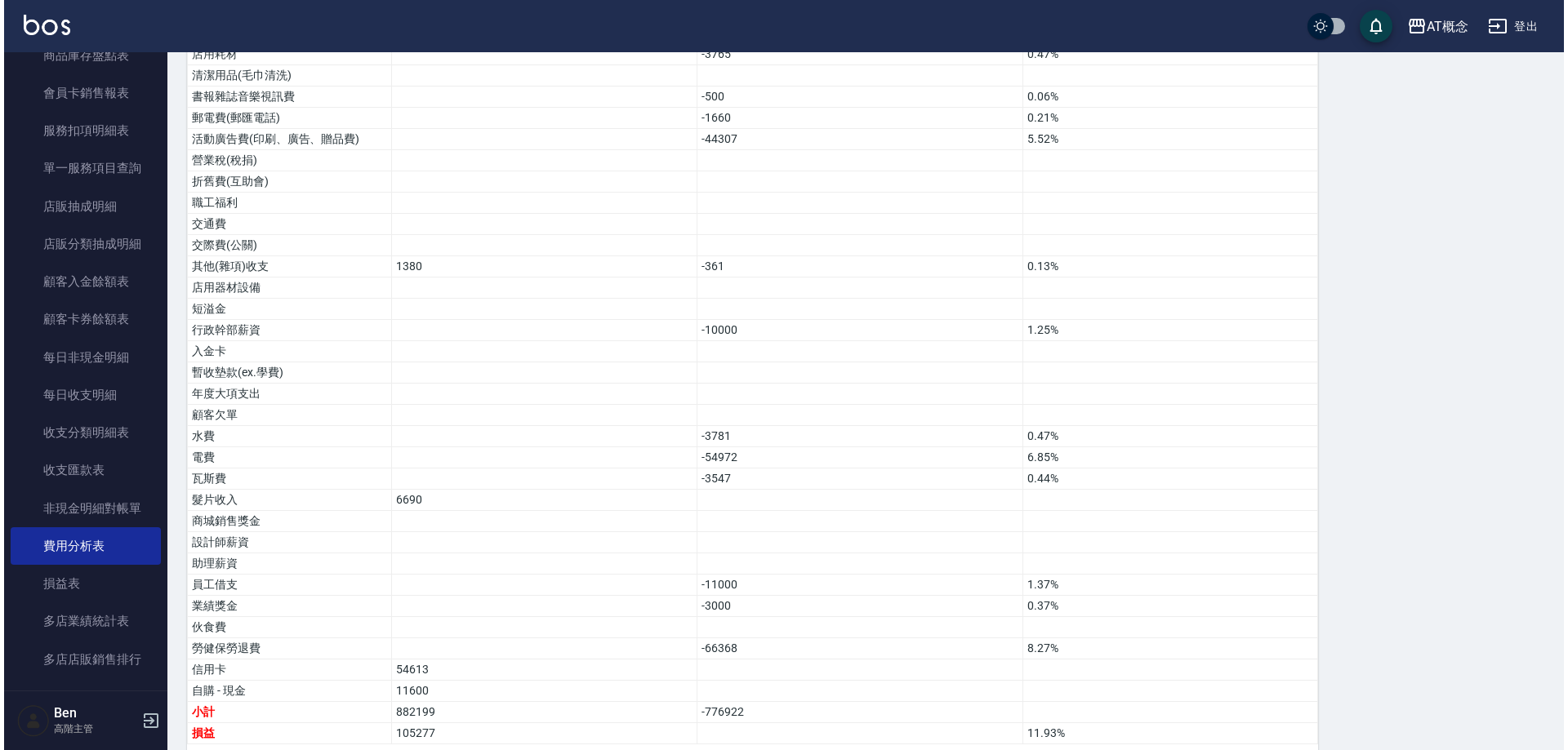
scroll to position [944, 0]
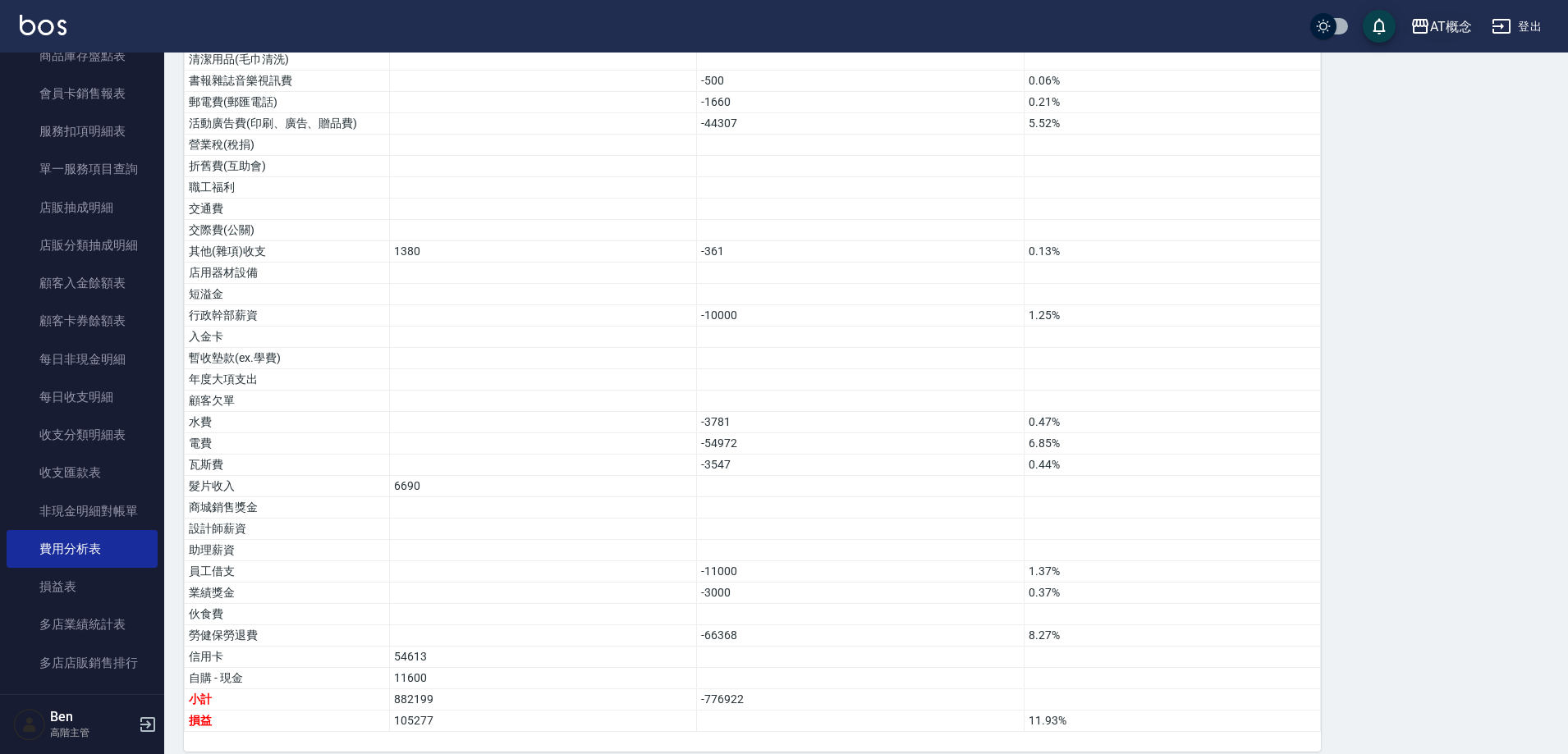
click at [1439, 24] on div "AT概念" at bounding box center [1451, 26] width 42 height 21
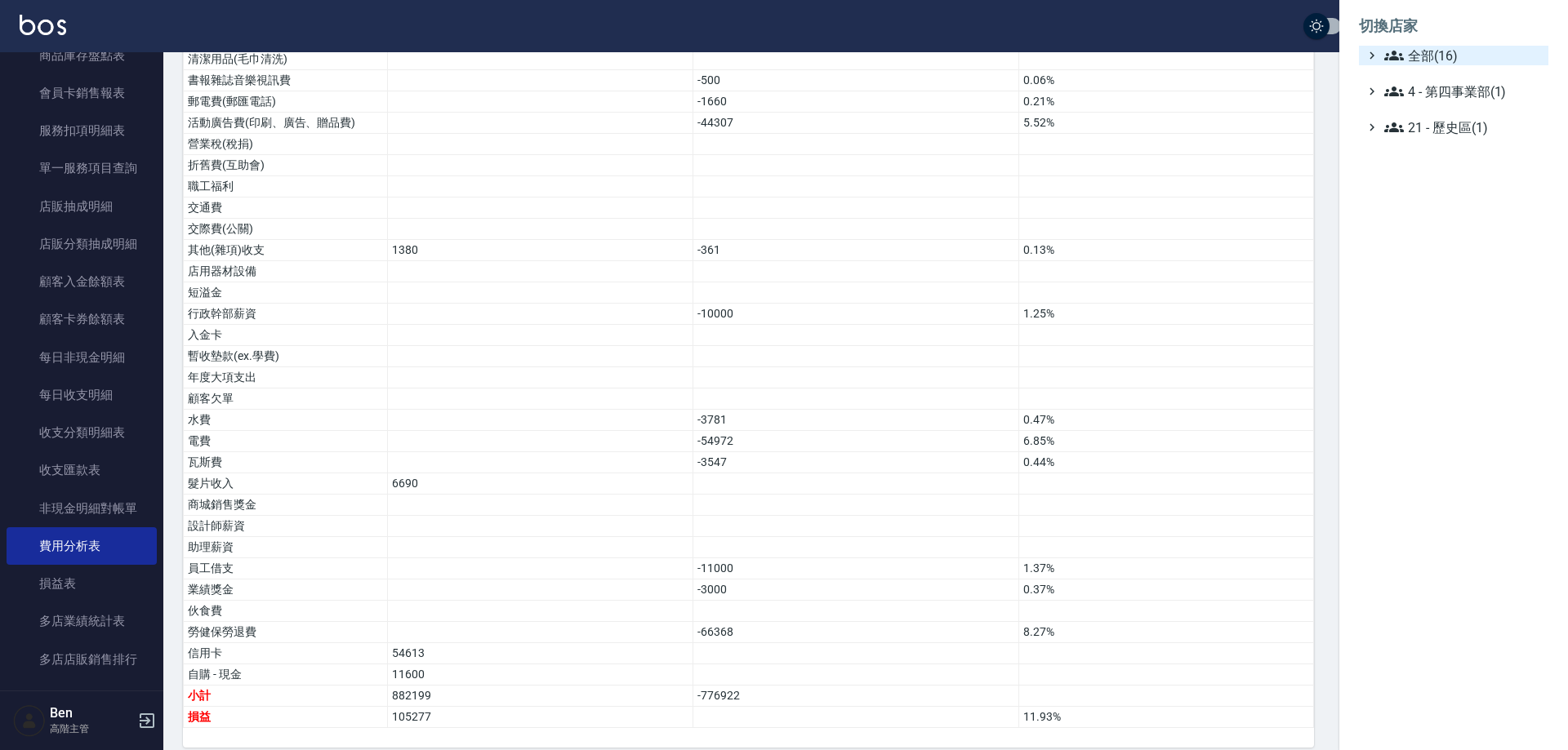
click at [1445, 50] on span "全部(16)" at bounding box center [1463, 56] width 158 height 20
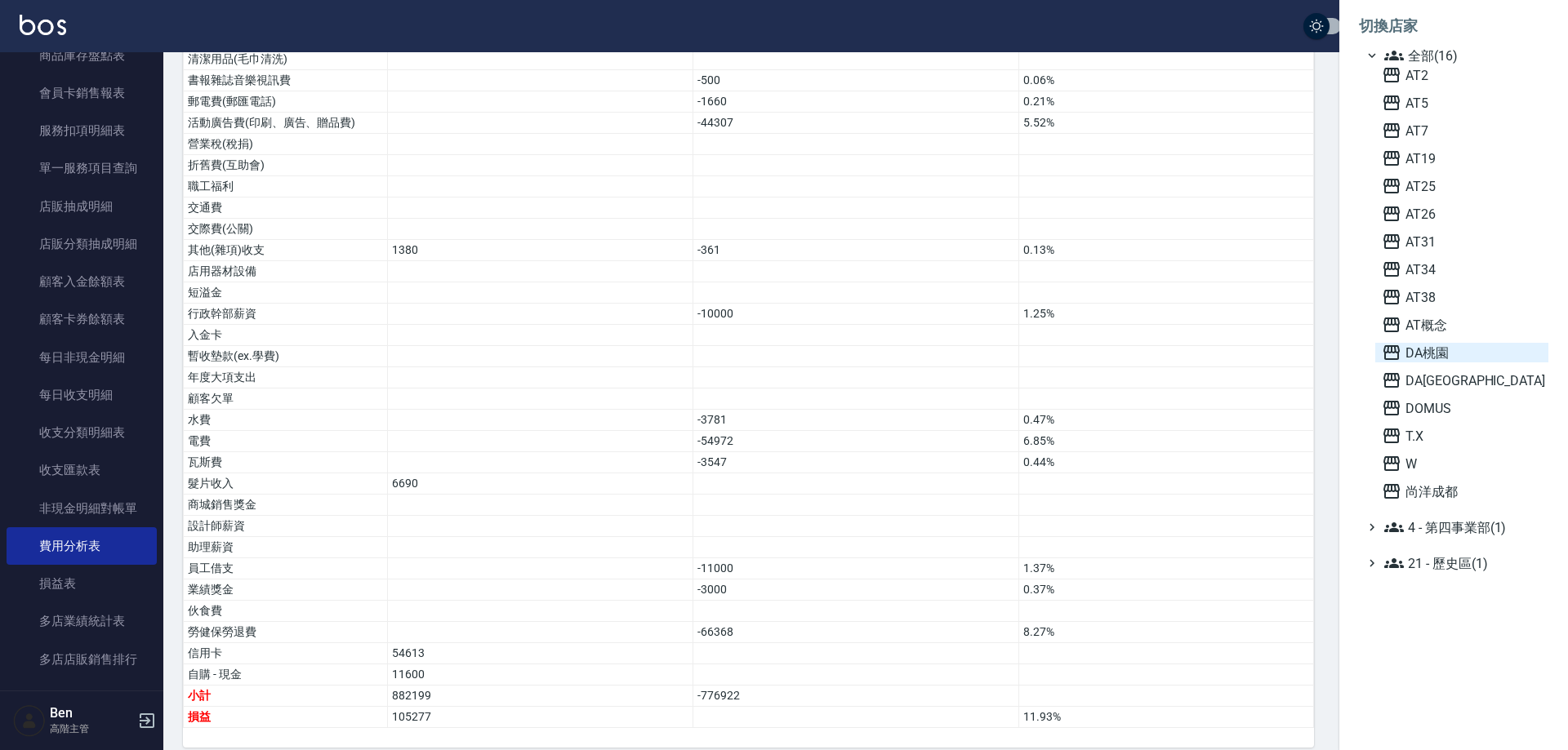
click at [1459, 351] on span "DA桃園" at bounding box center [1463, 353] width 160 height 20
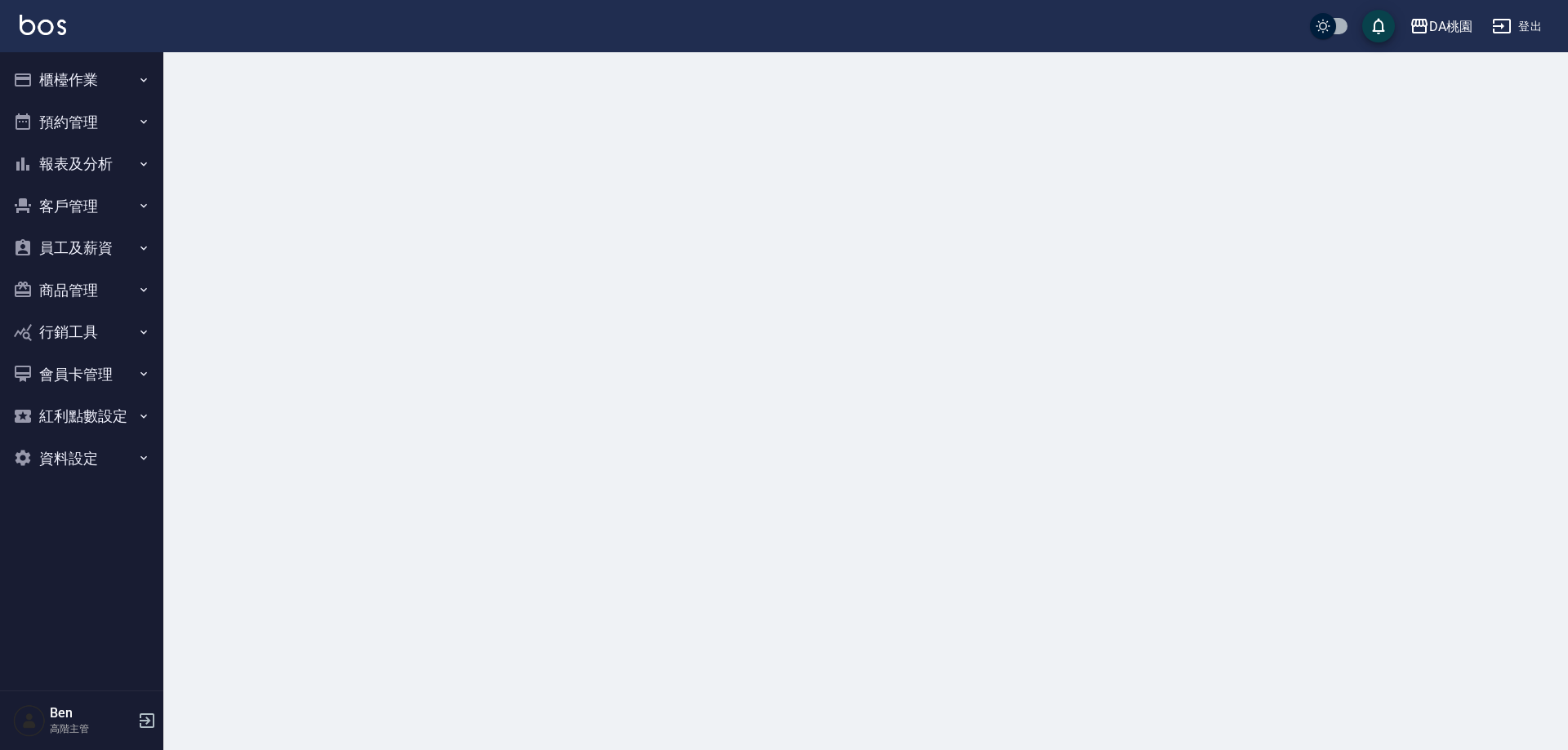
click at [87, 142] on button "預約管理" at bounding box center [82, 123] width 150 height 42
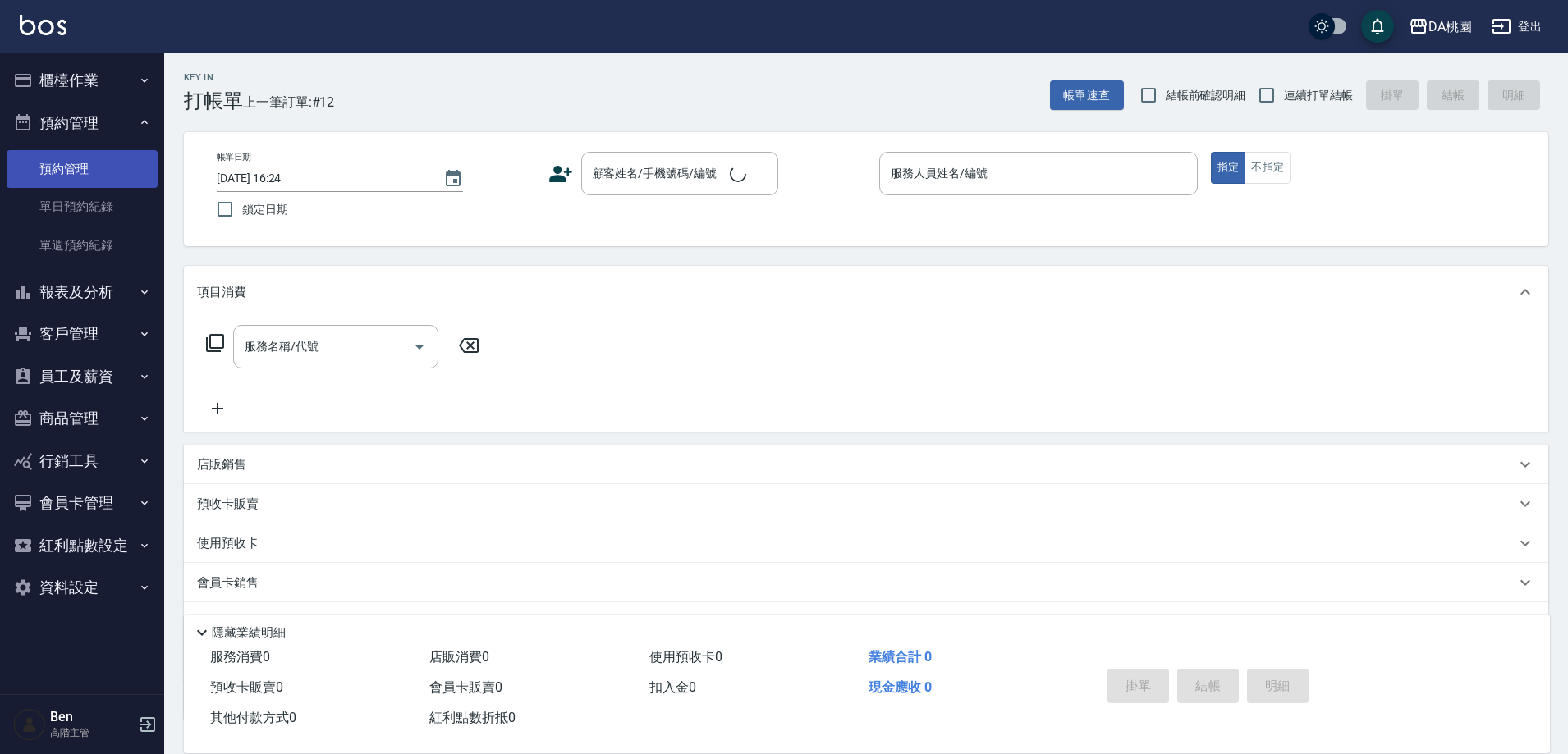
click at [93, 166] on link "預約管理" at bounding box center [82, 169] width 151 height 38
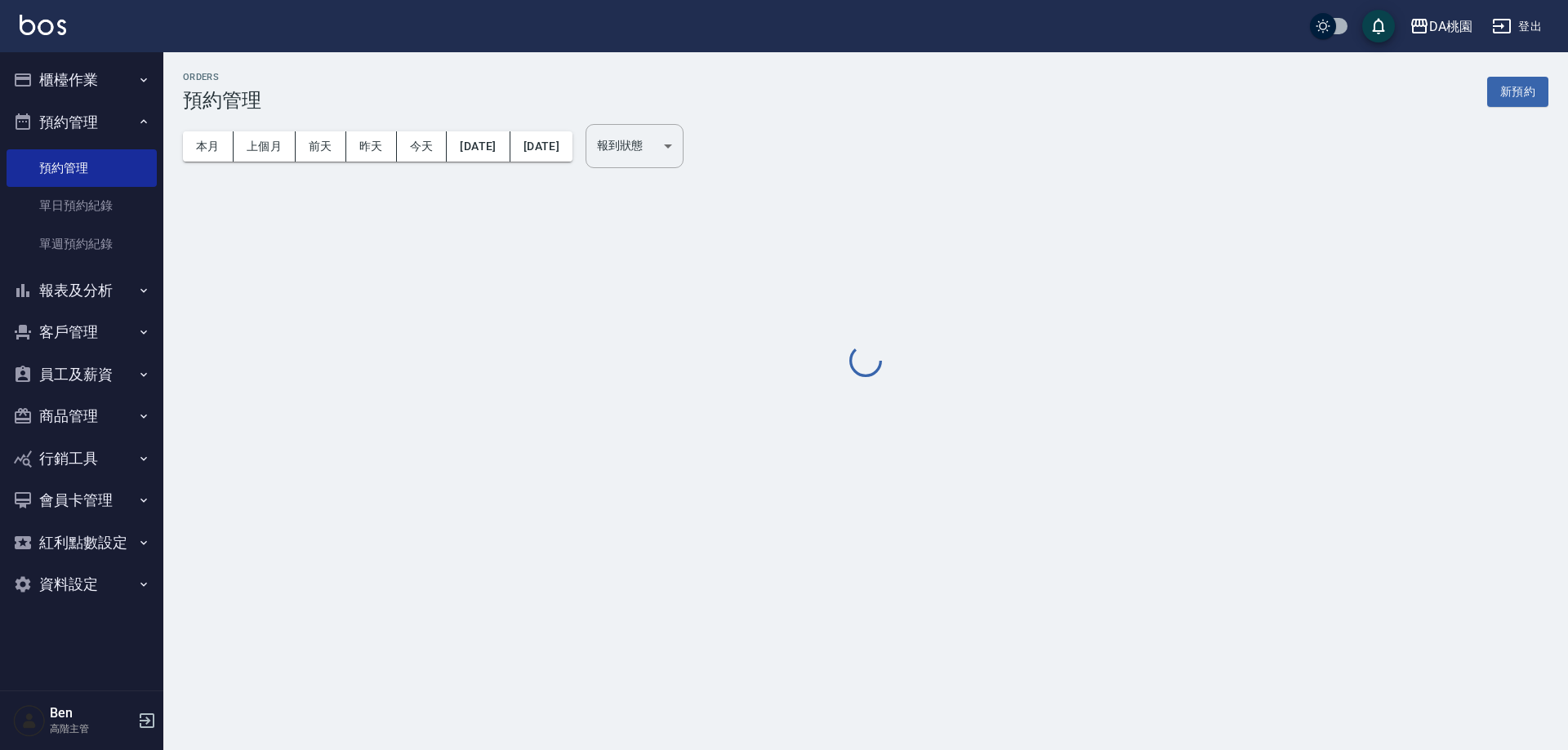
click at [88, 136] on button "預約管理" at bounding box center [82, 123] width 150 height 42
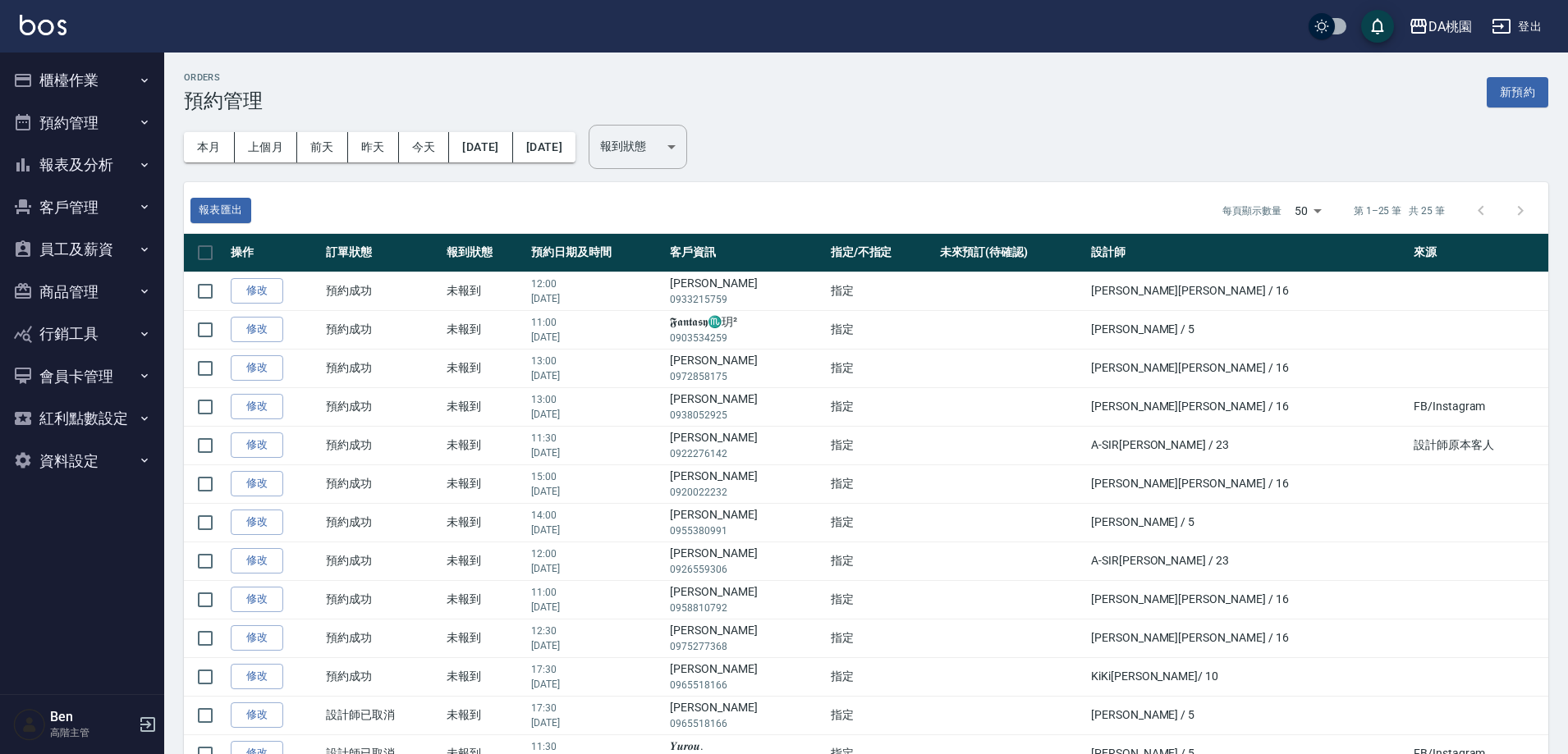
click at [86, 124] on button "預約管理" at bounding box center [82, 123] width 151 height 43
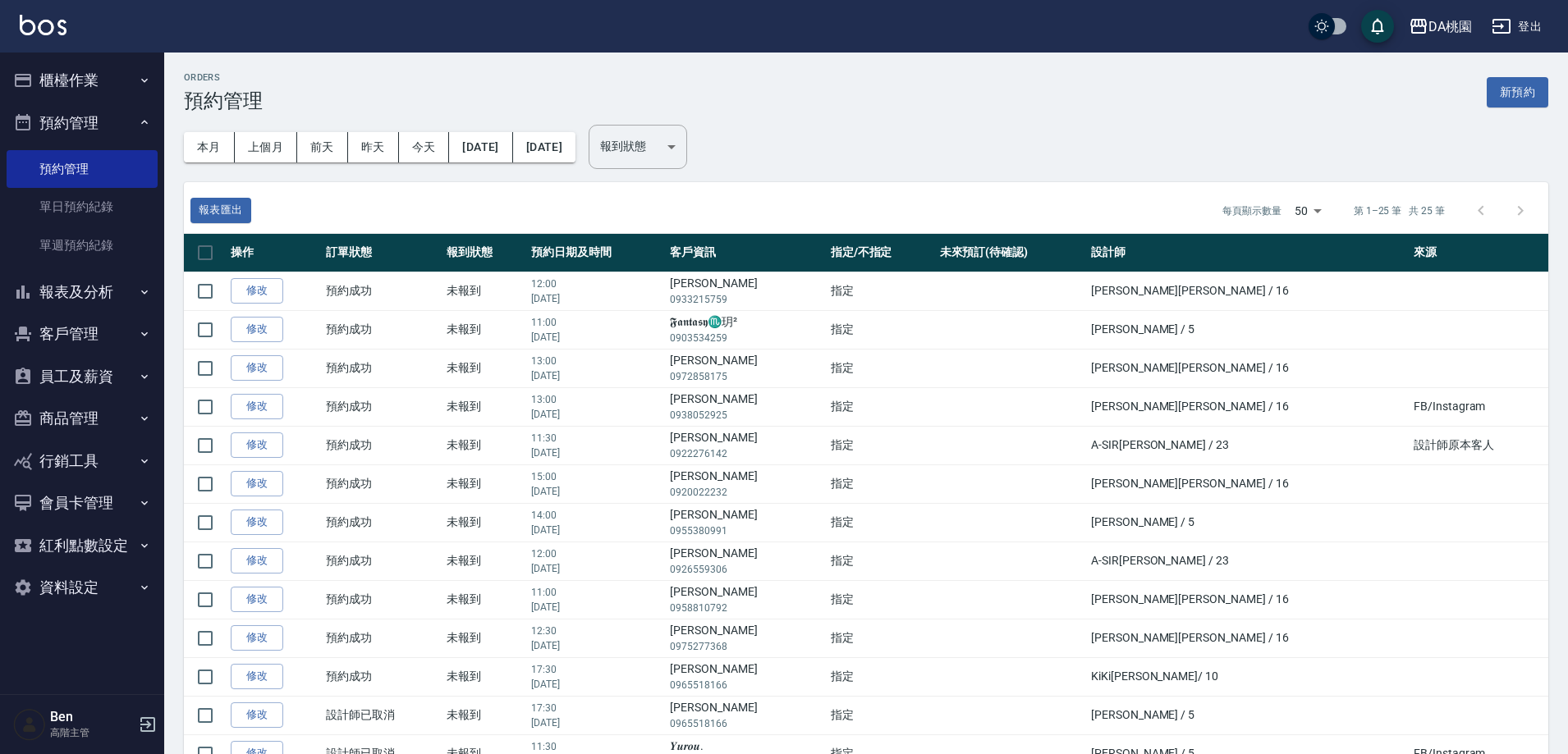
click at [94, 124] on button "預約管理" at bounding box center [82, 123] width 151 height 43
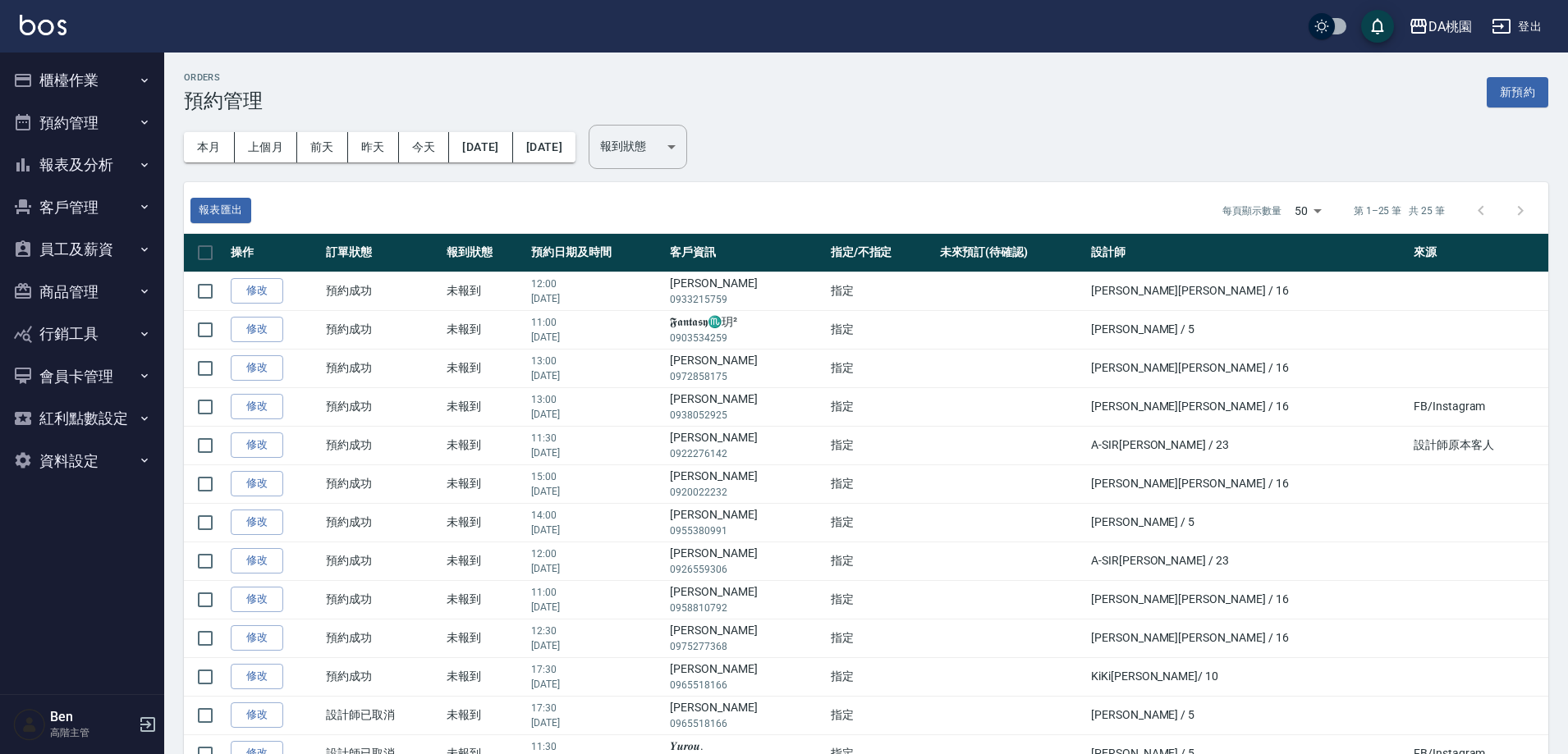
click at [104, 168] on button "報表及分析" at bounding box center [82, 165] width 151 height 43
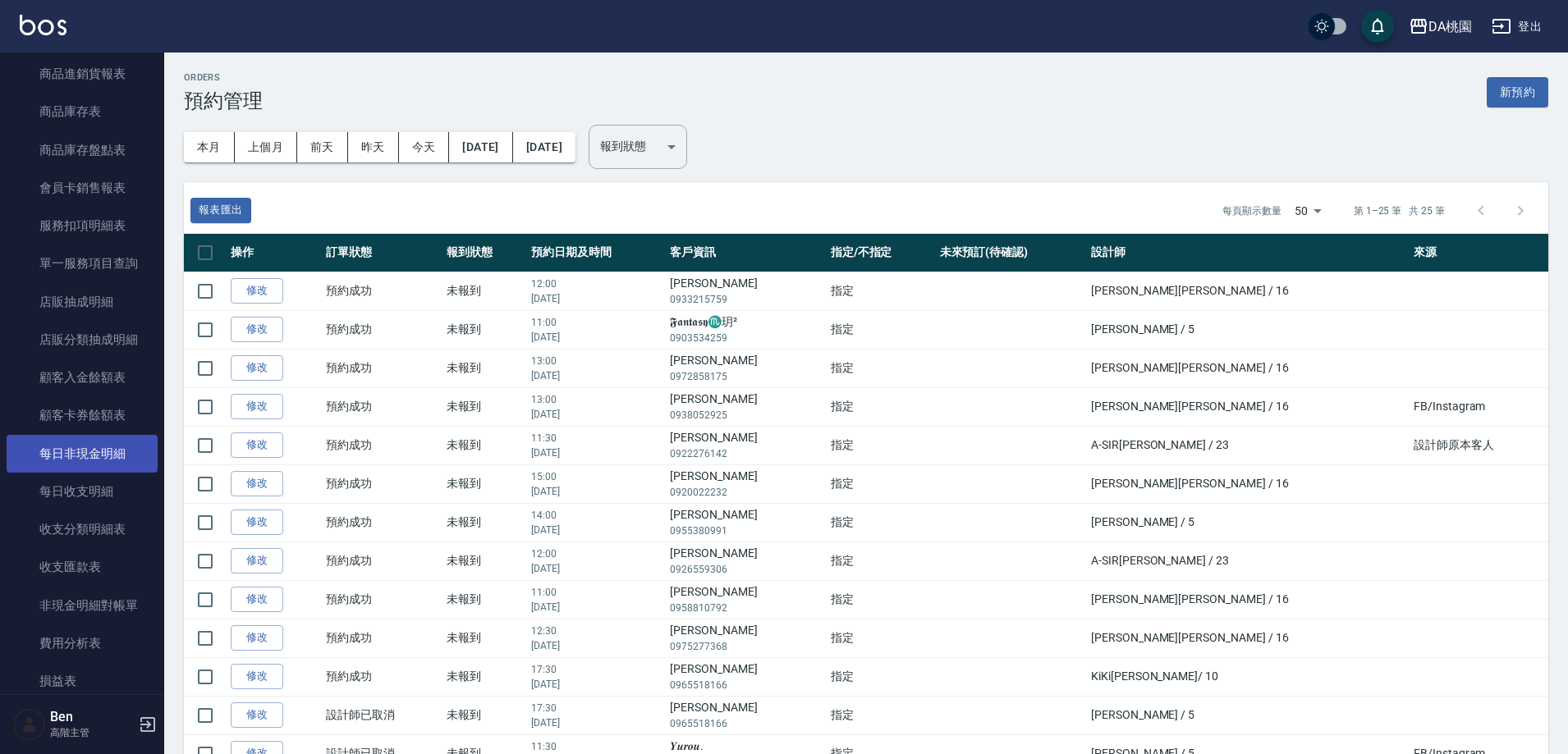
scroll to position [1149, 0]
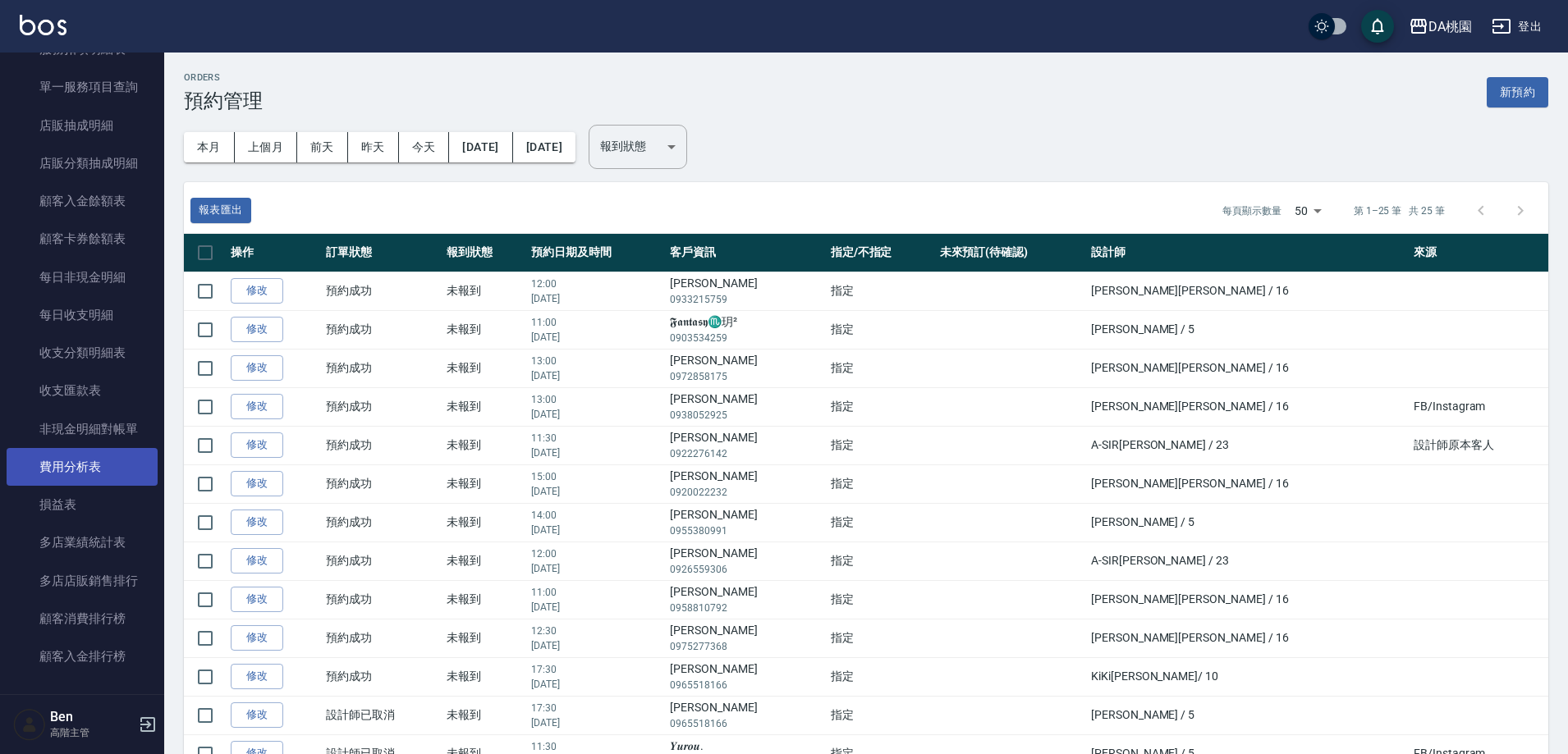
click at [94, 474] on link "費用分析表" at bounding box center [82, 467] width 151 height 38
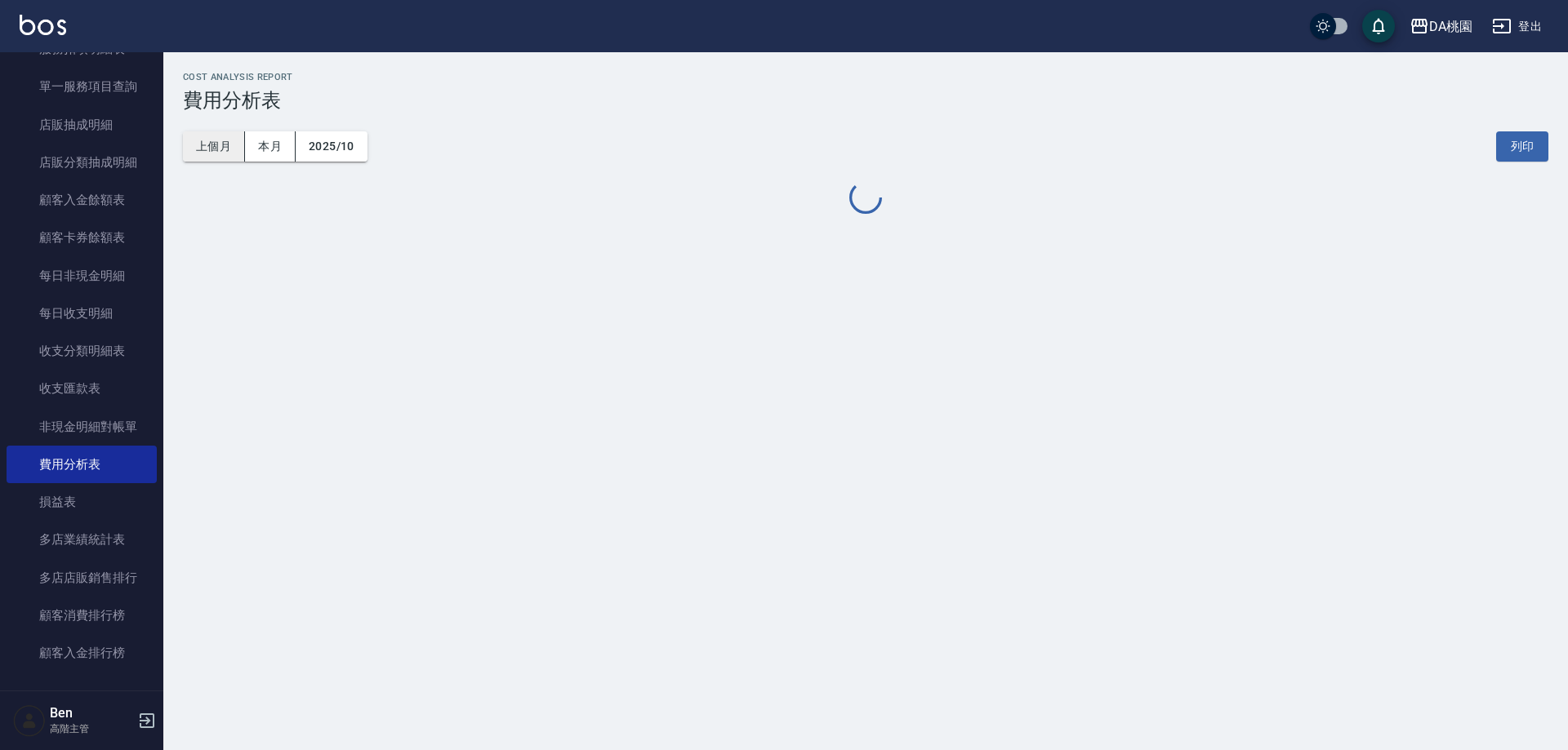
click at [204, 141] on button "上個月" at bounding box center [214, 146] width 62 height 30
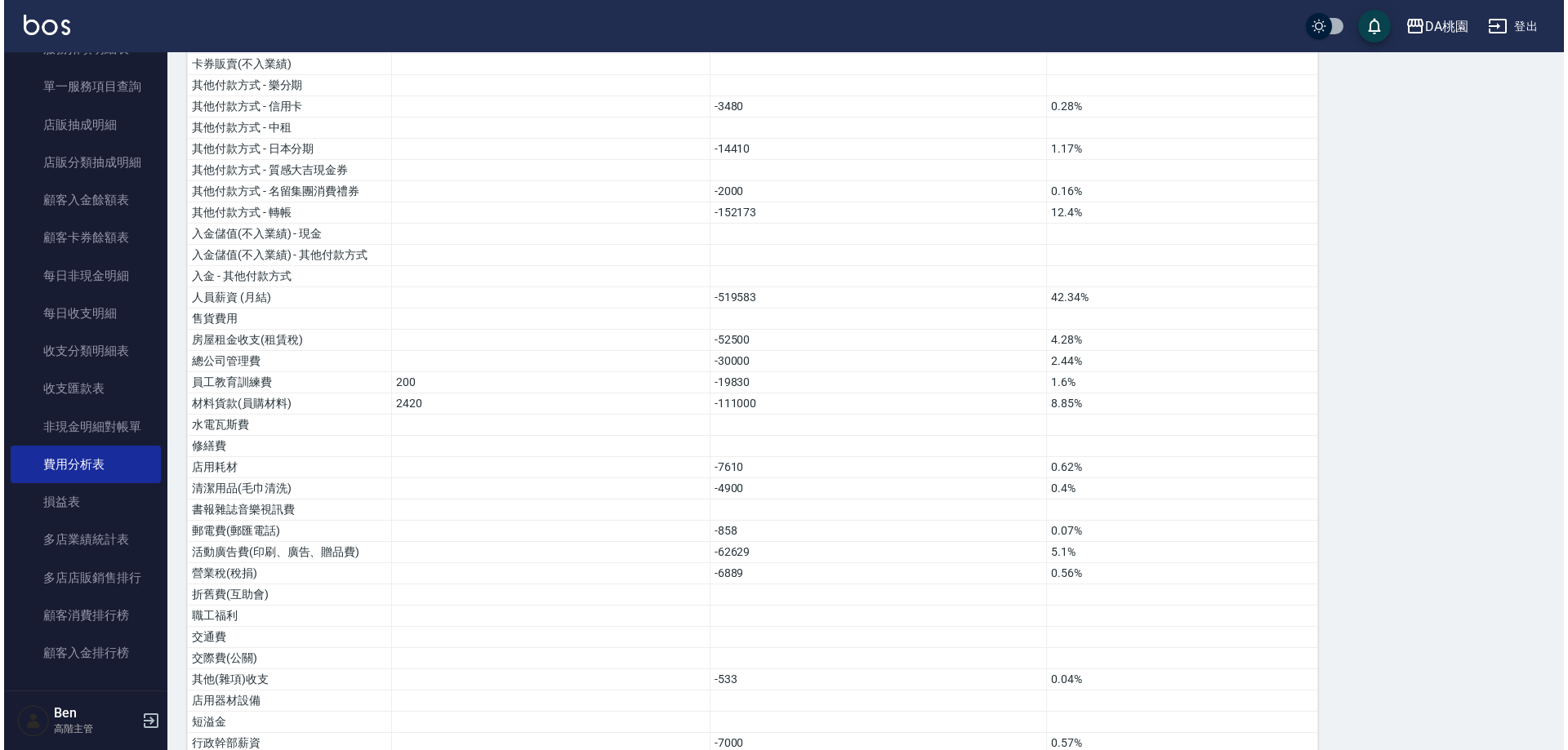
scroll to position [294, 0]
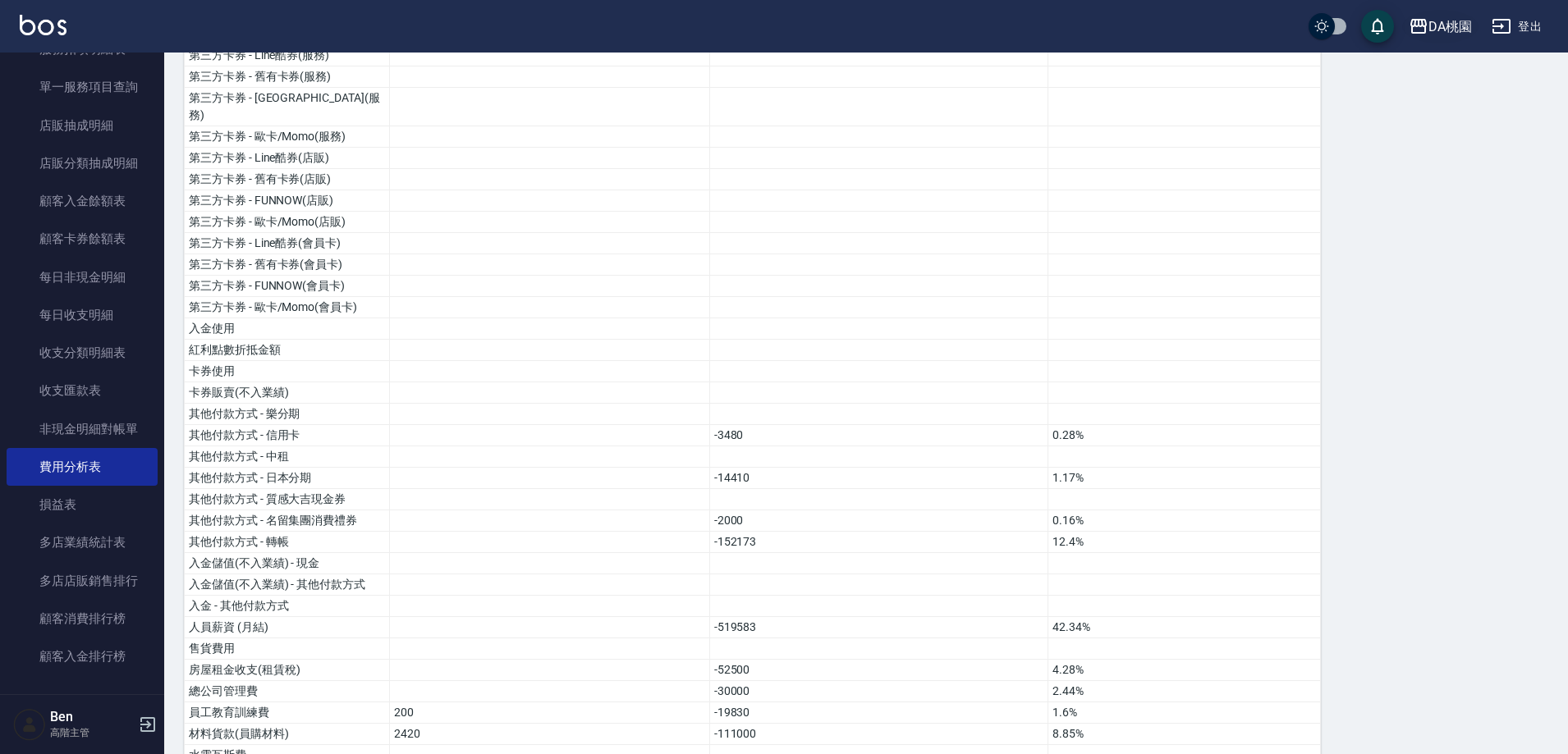
click at [1432, 36] on div "DA桃園" at bounding box center [1450, 26] width 44 height 21
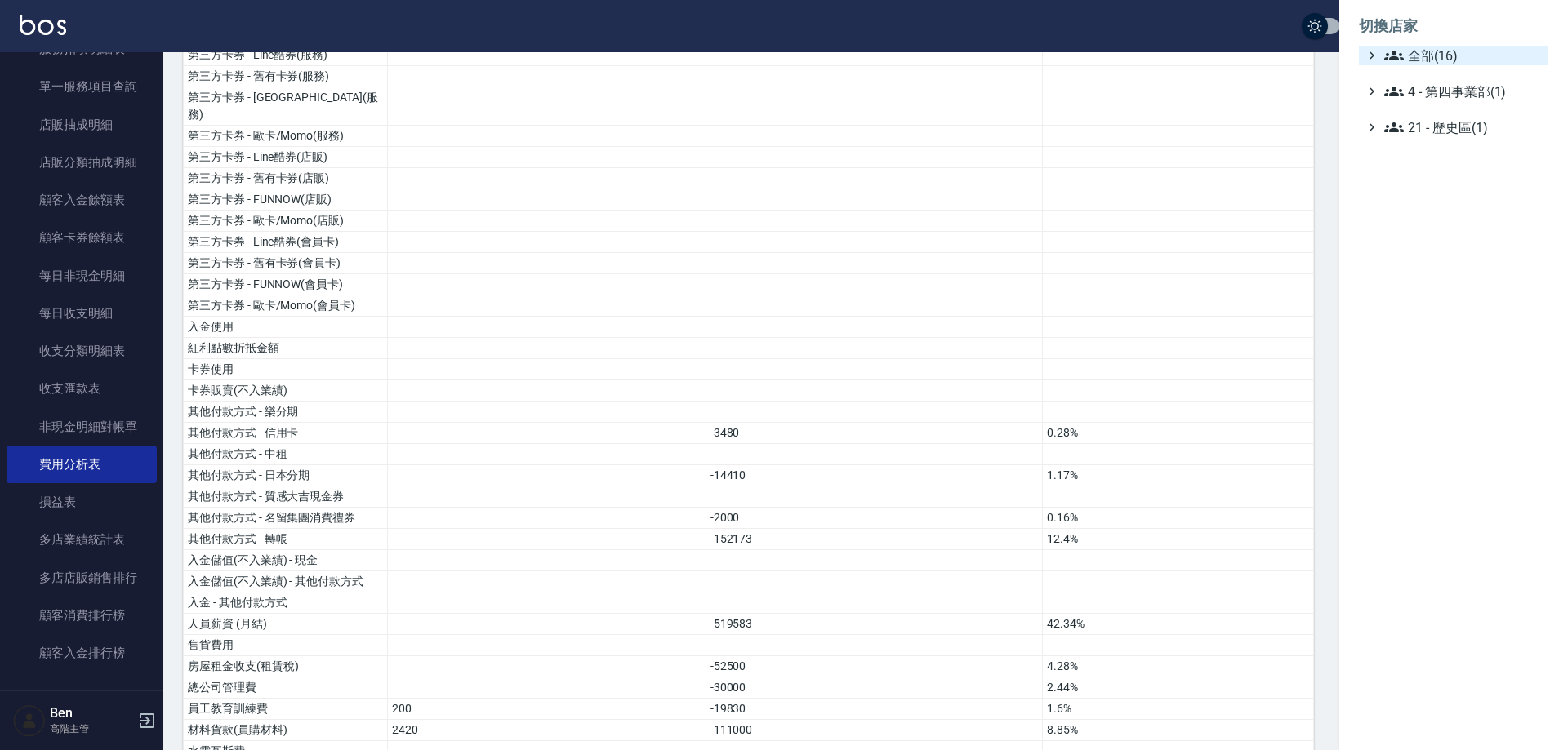
click at [1444, 59] on span "全部(16)" at bounding box center [1463, 56] width 158 height 20
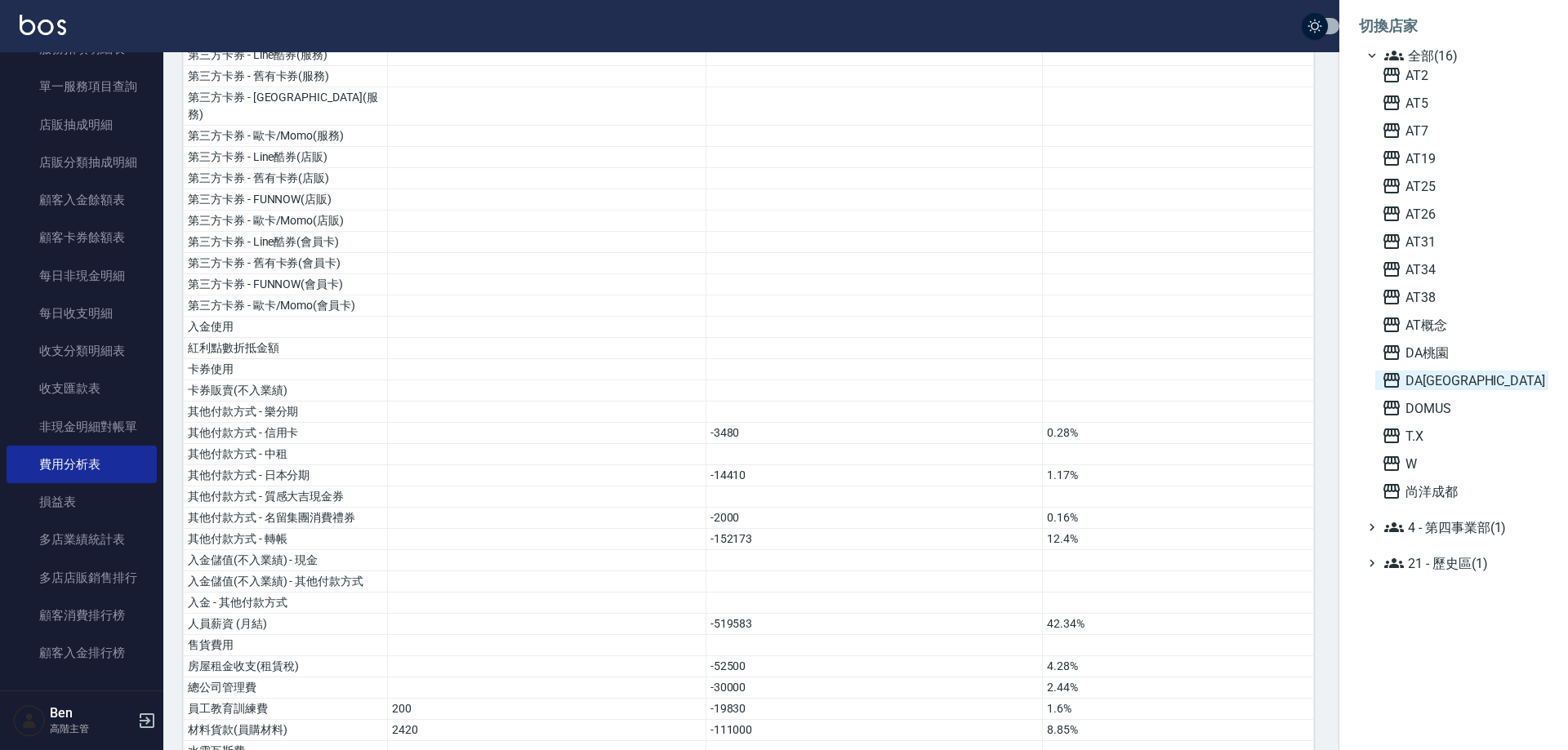
click at [1465, 378] on span "DA[GEOGRAPHIC_DATA]" at bounding box center [1463, 381] width 160 height 20
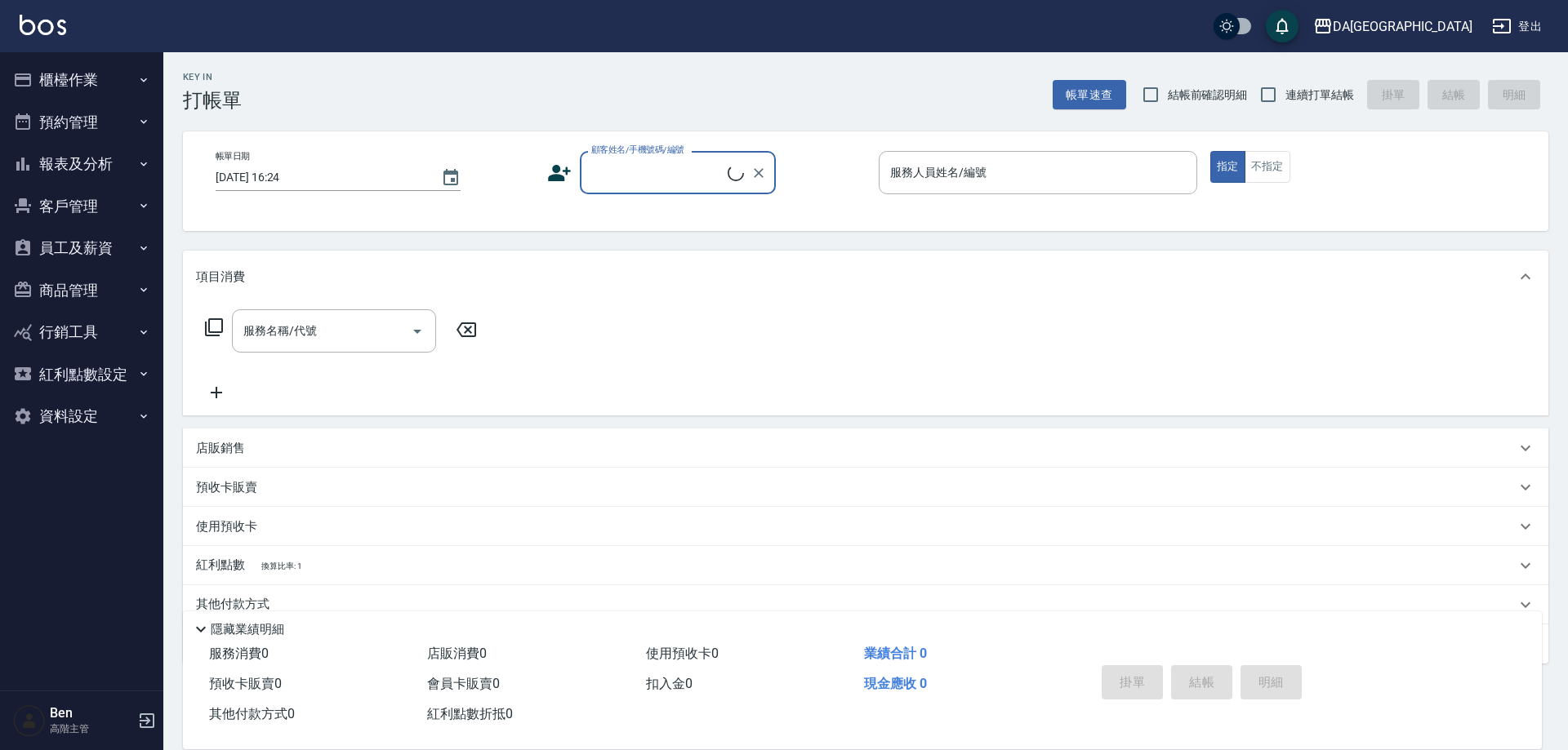
click at [96, 170] on button "報表及分析" at bounding box center [82, 164] width 150 height 42
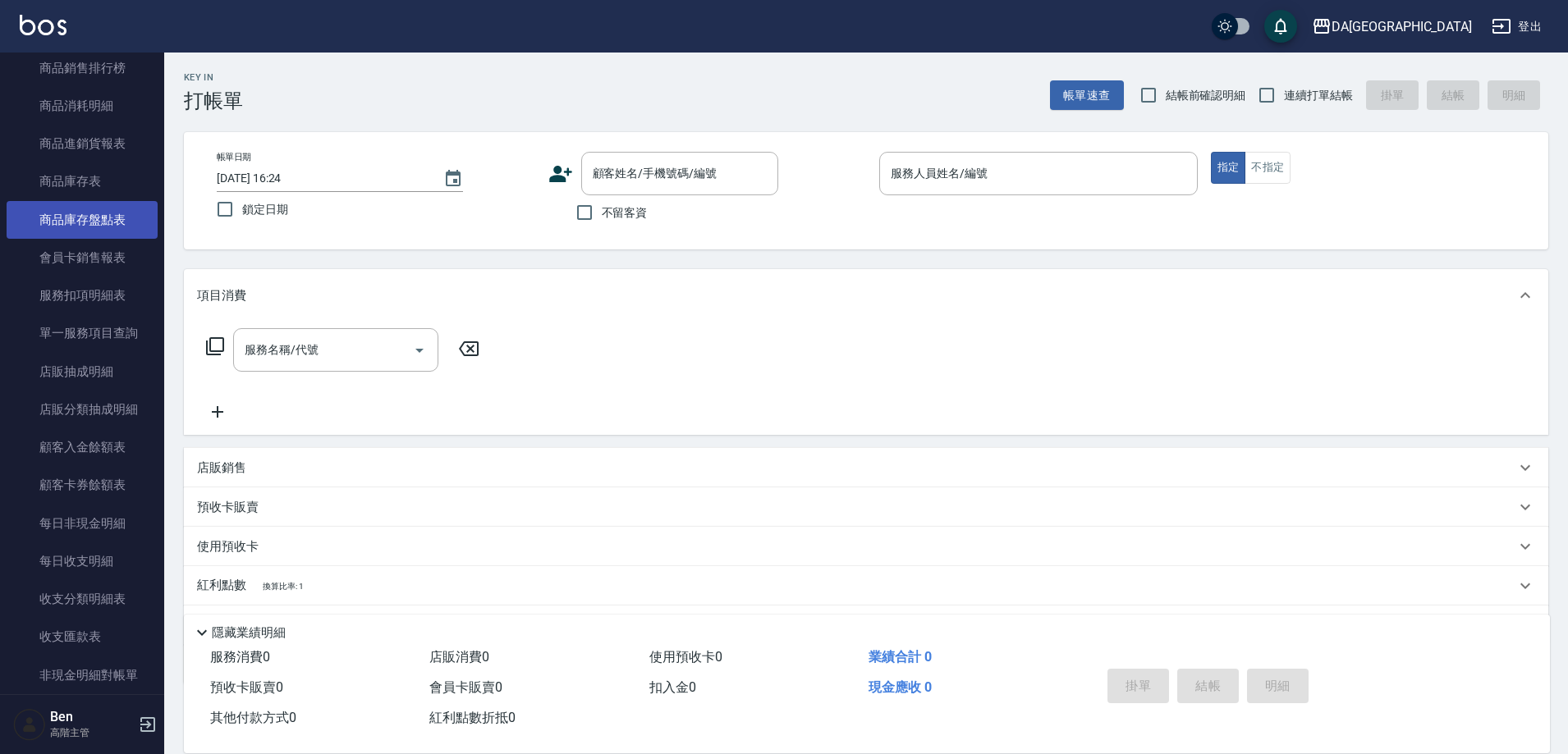
scroll to position [1149, 0]
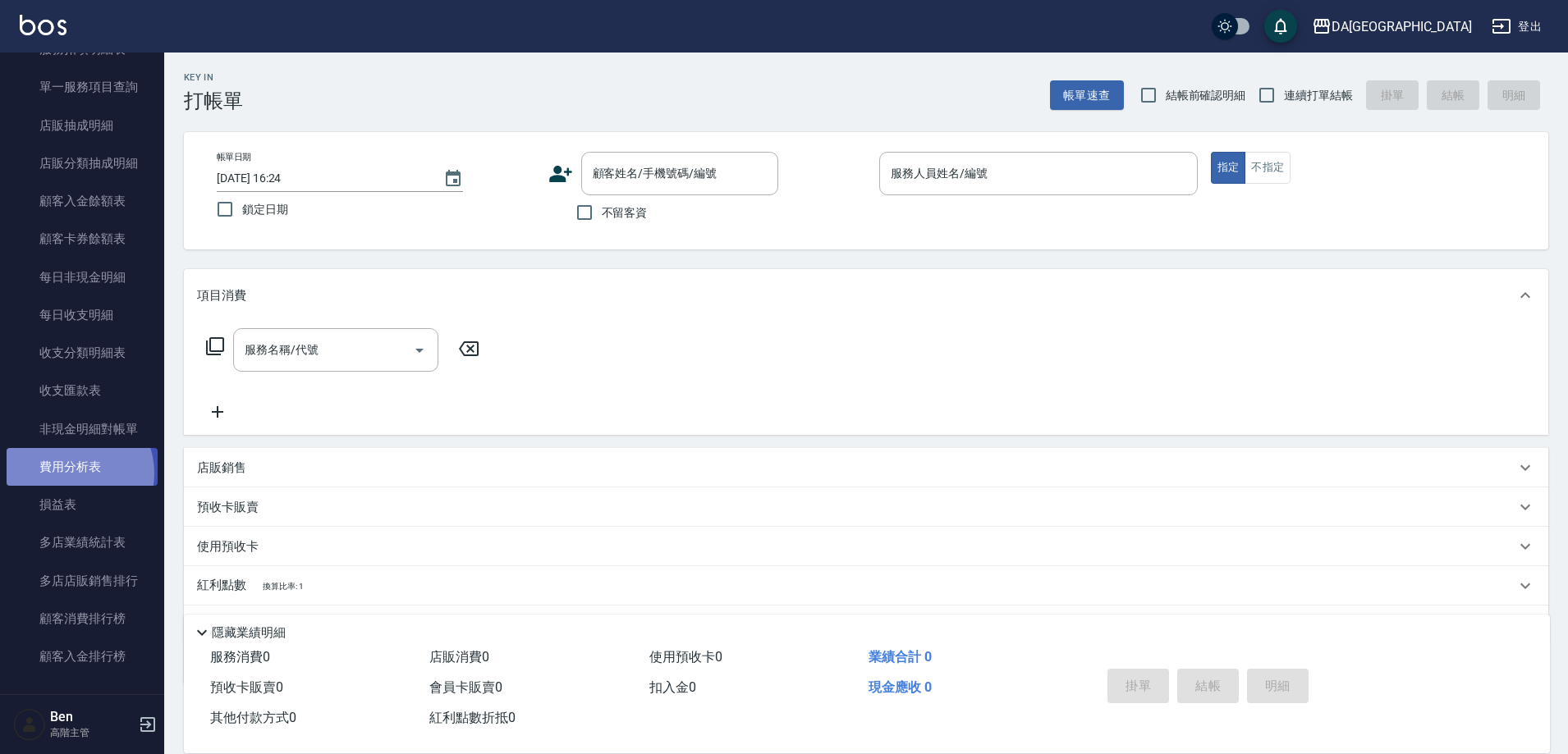
click at [75, 474] on link "費用分析表" at bounding box center [82, 467] width 151 height 38
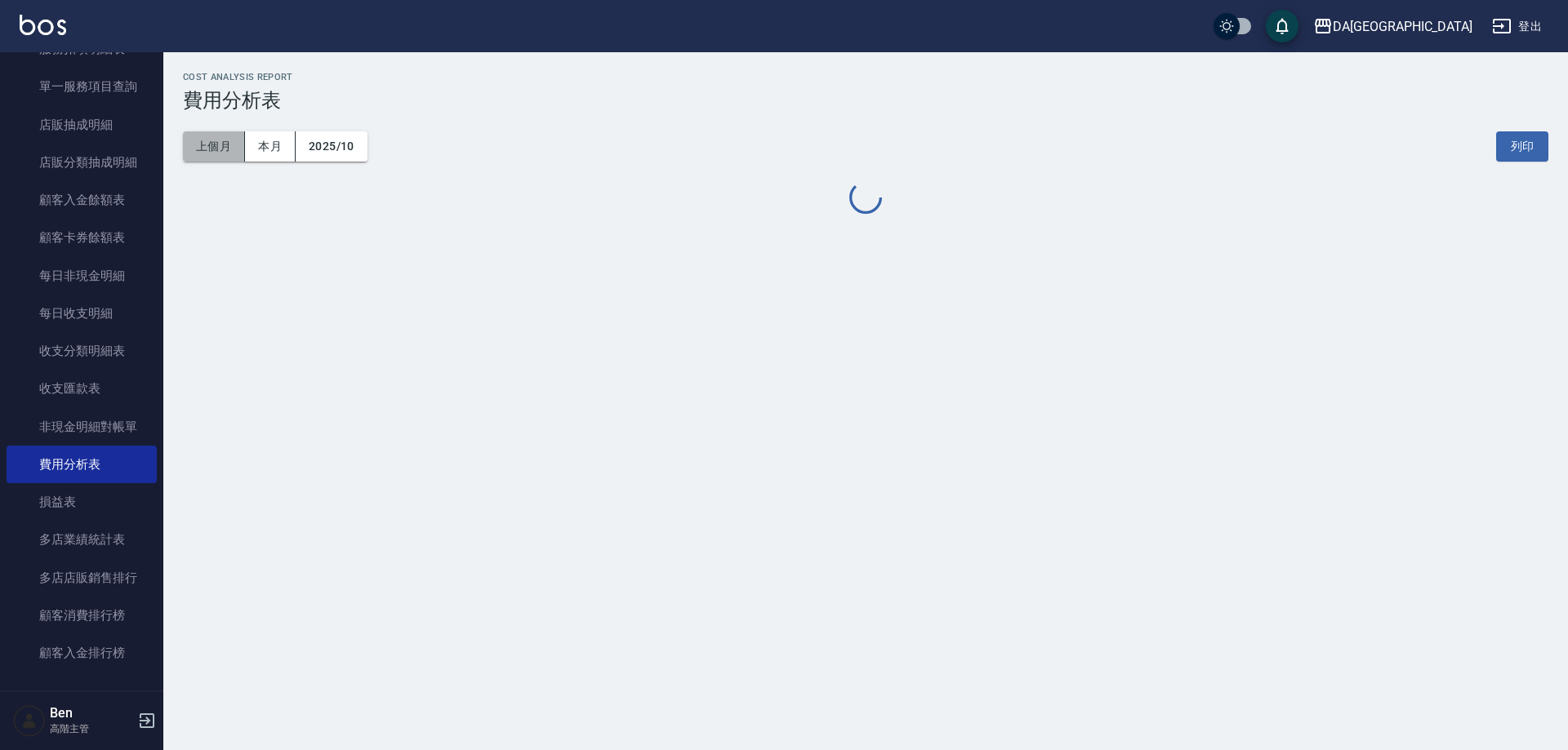
click at [221, 149] on button "上個月" at bounding box center [214, 146] width 62 height 30
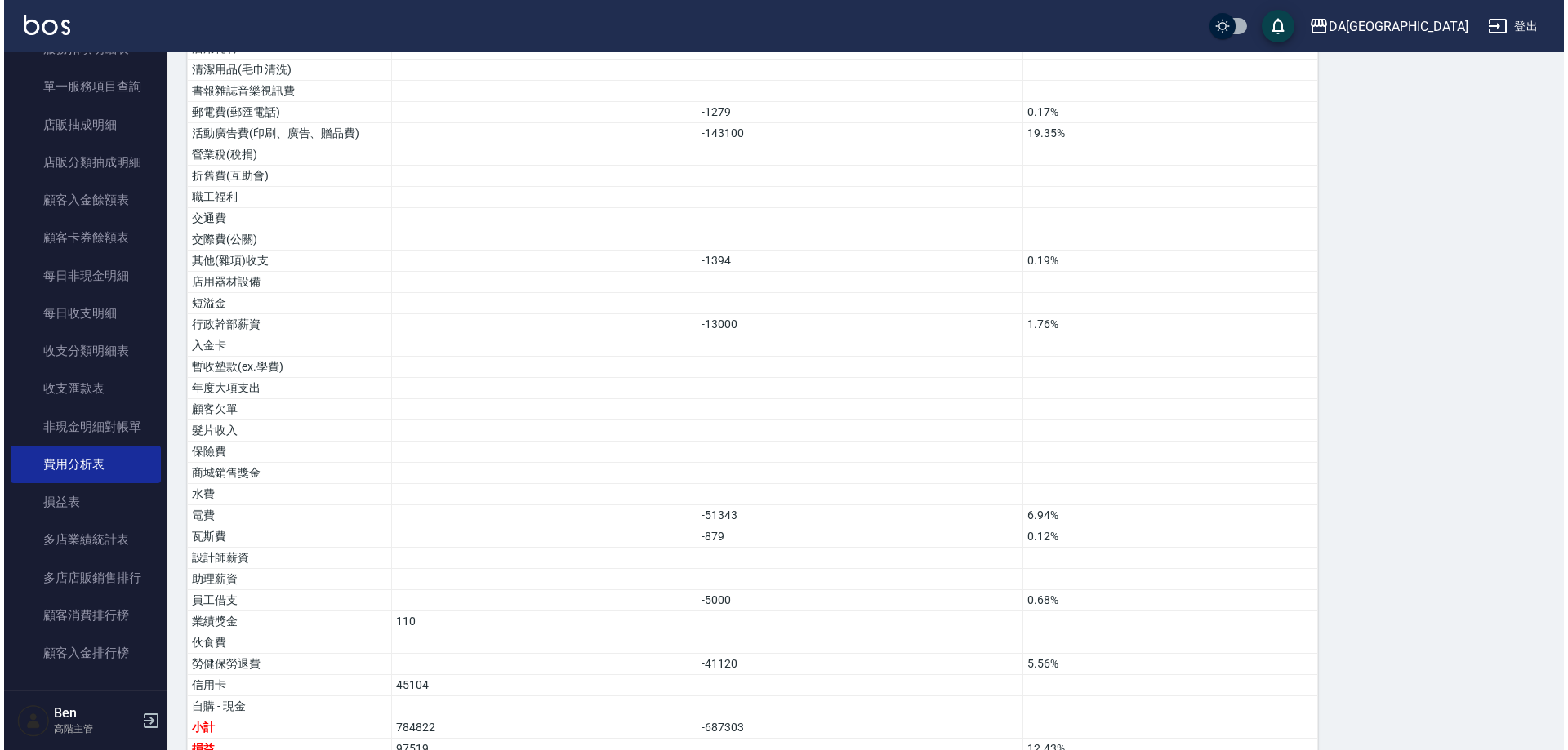
scroll to position [986, 0]
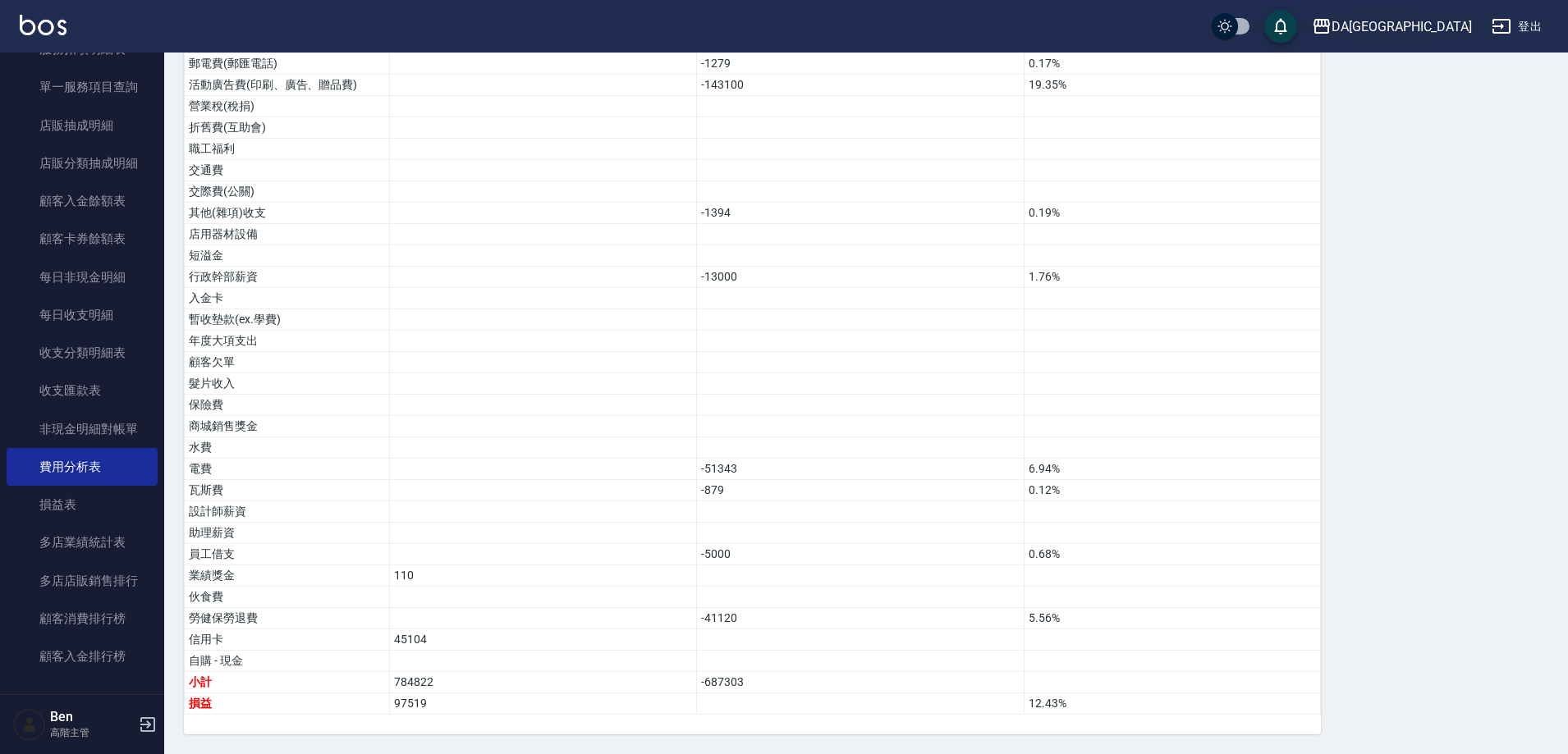
click at [1460, 18] on div "DA[GEOGRAPHIC_DATA]" at bounding box center [1401, 26] width 140 height 21
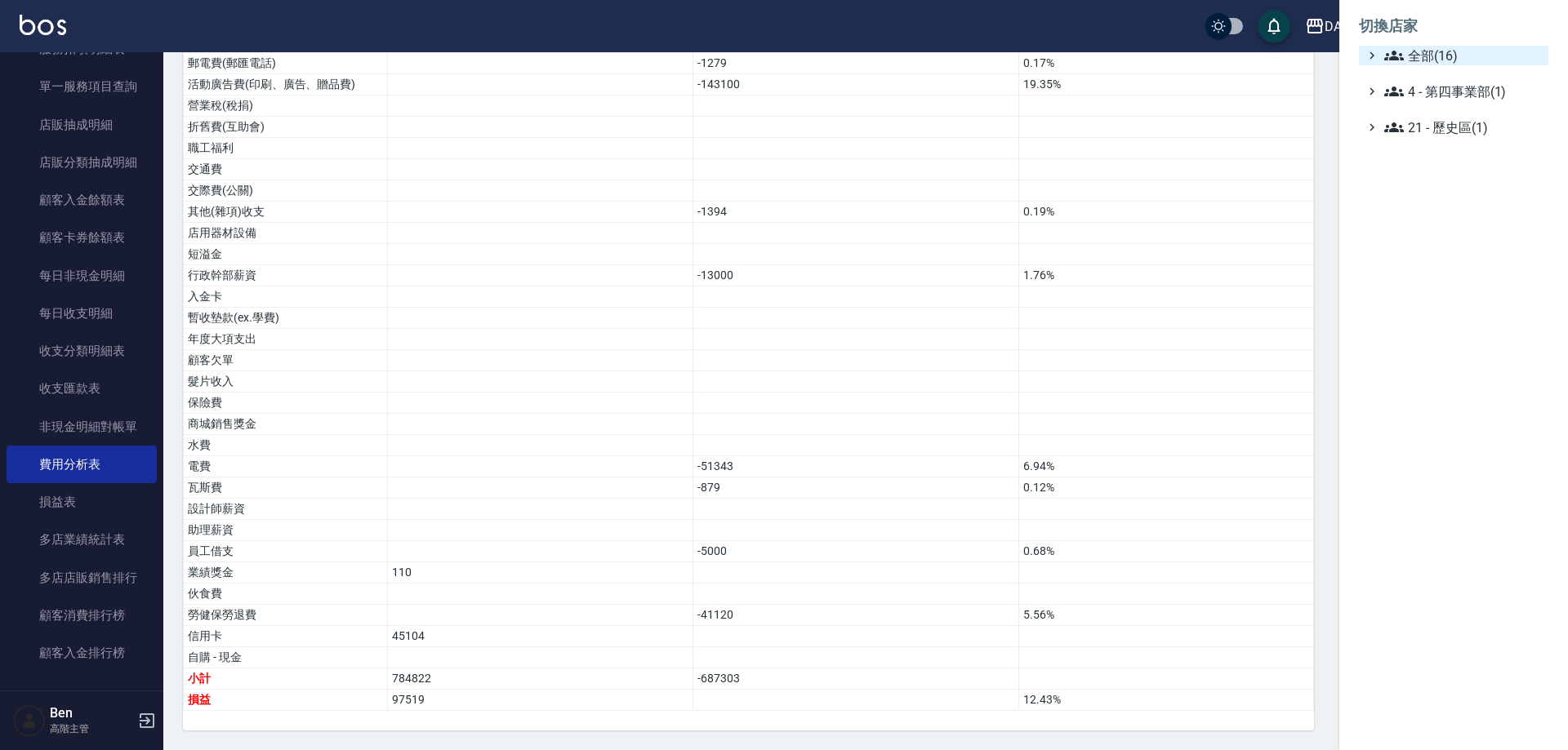
click at [1464, 51] on span "全部(16)" at bounding box center [1463, 56] width 158 height 20
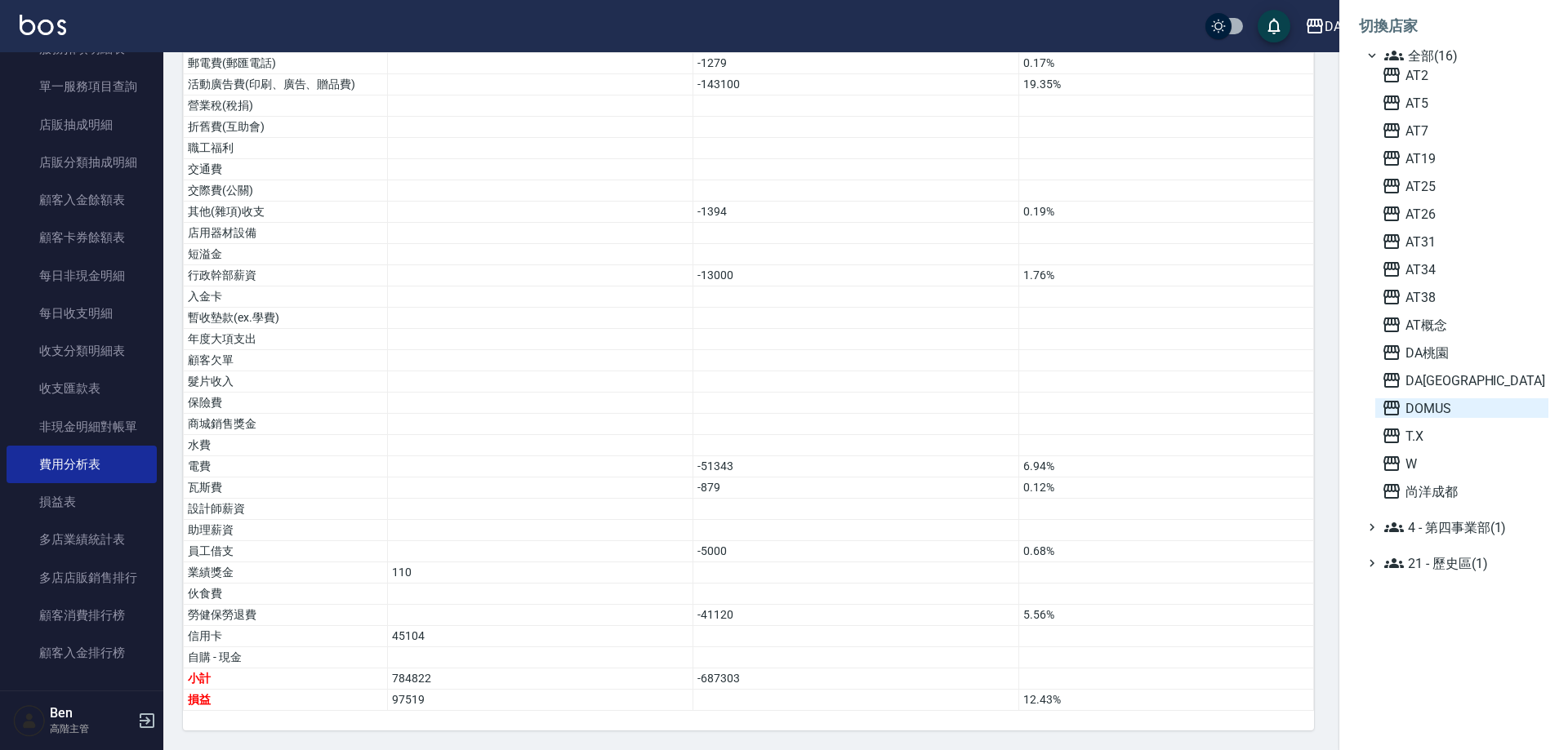
click at [1474, 405] on span "DOMUS" at bounding box center [1463, 408] width 160 height 20
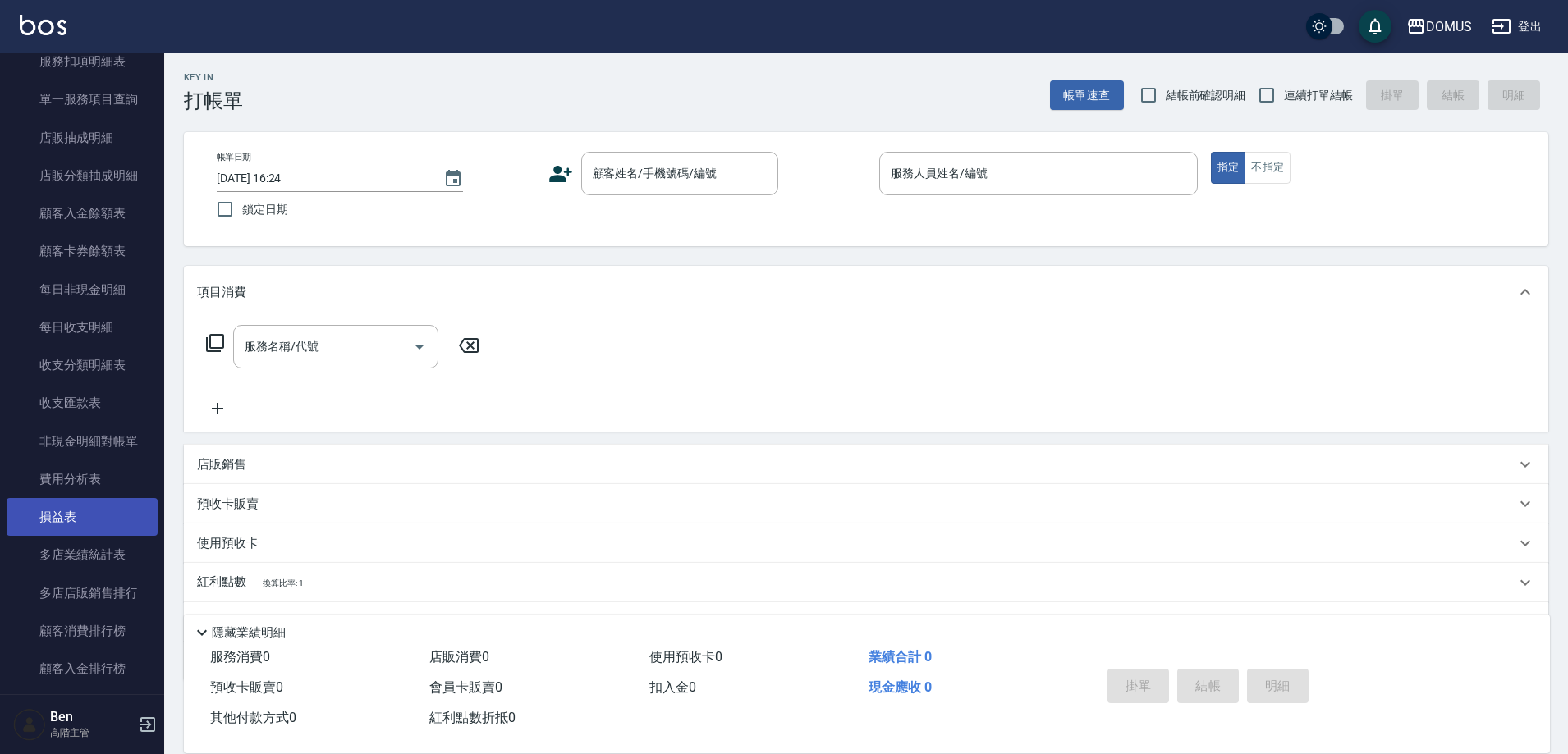
scroll to position [1231, 0]
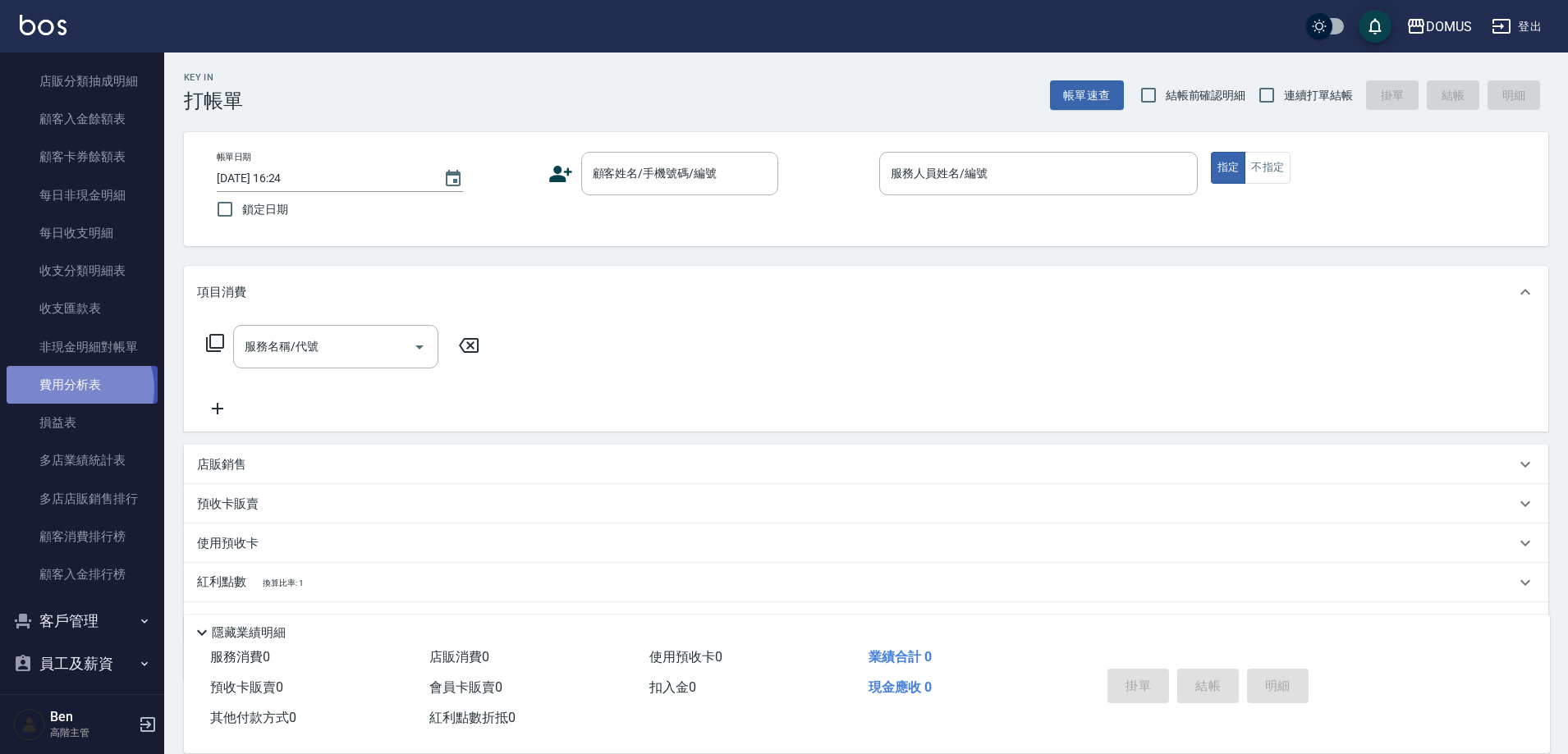
click at [77, 389] on link "費用分析表" at bounding box center [82, 385] width 151 height 38
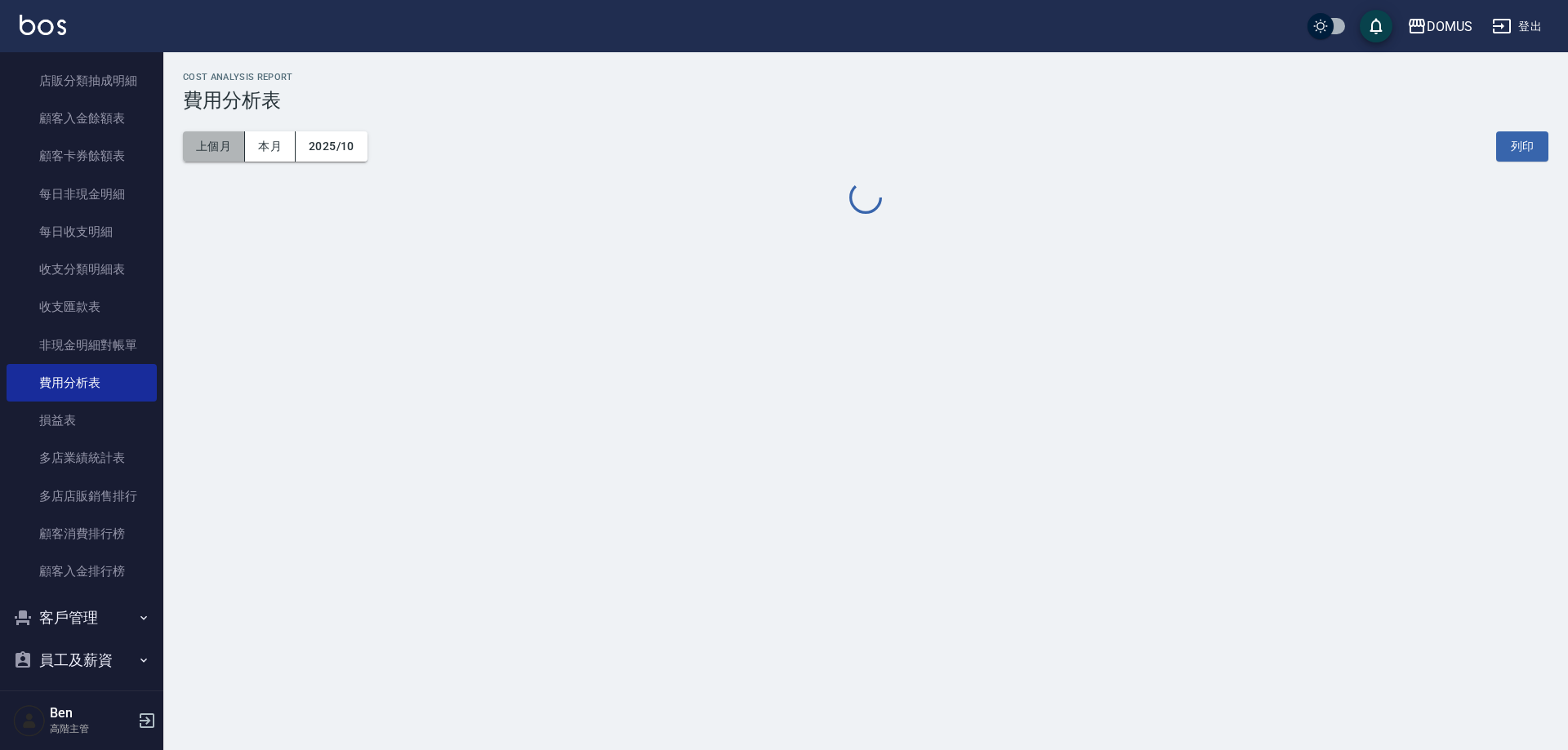
click at [229, 151] on button "上個月" at bounding box center [214, 146] width 62 height 30
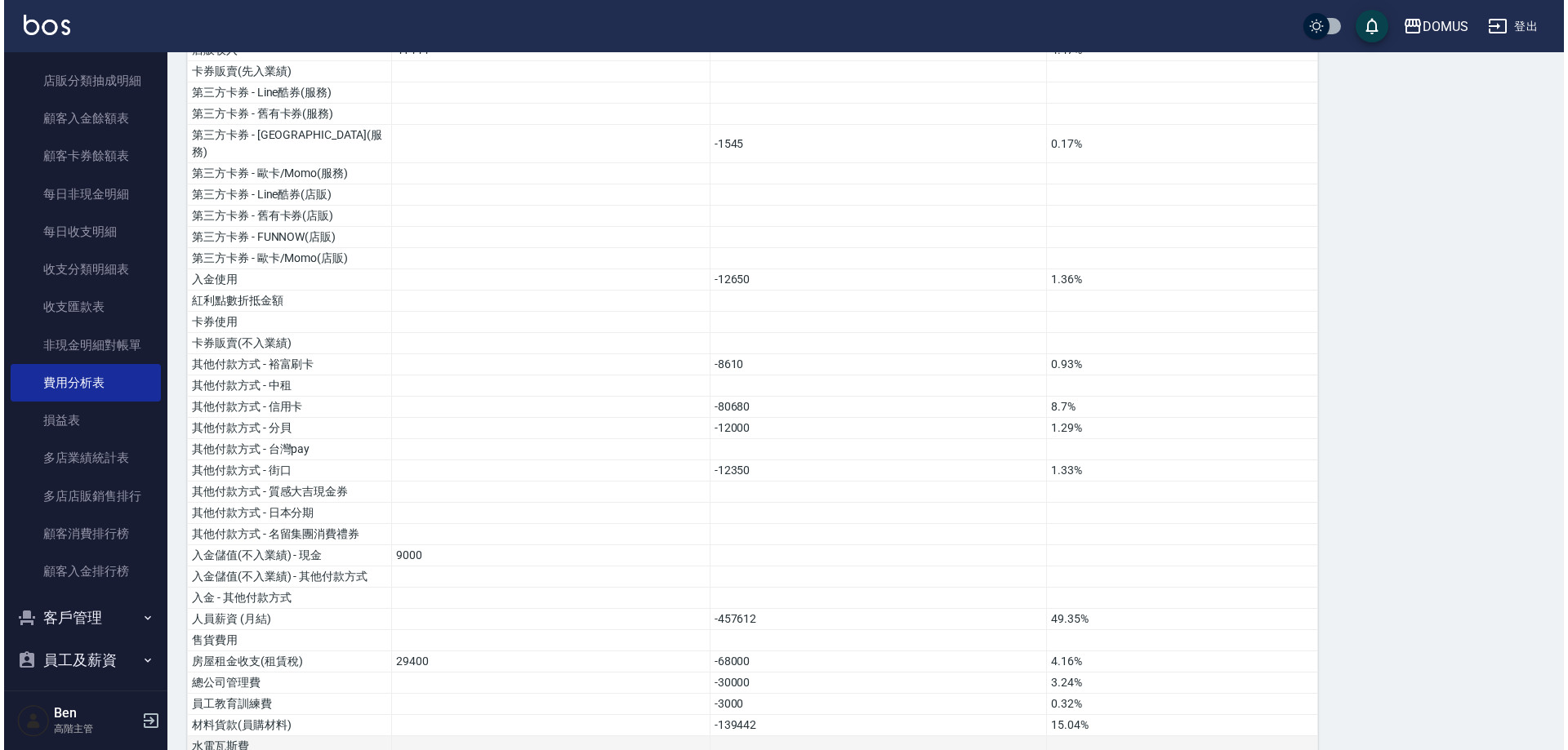
scroll to position [497, 0]
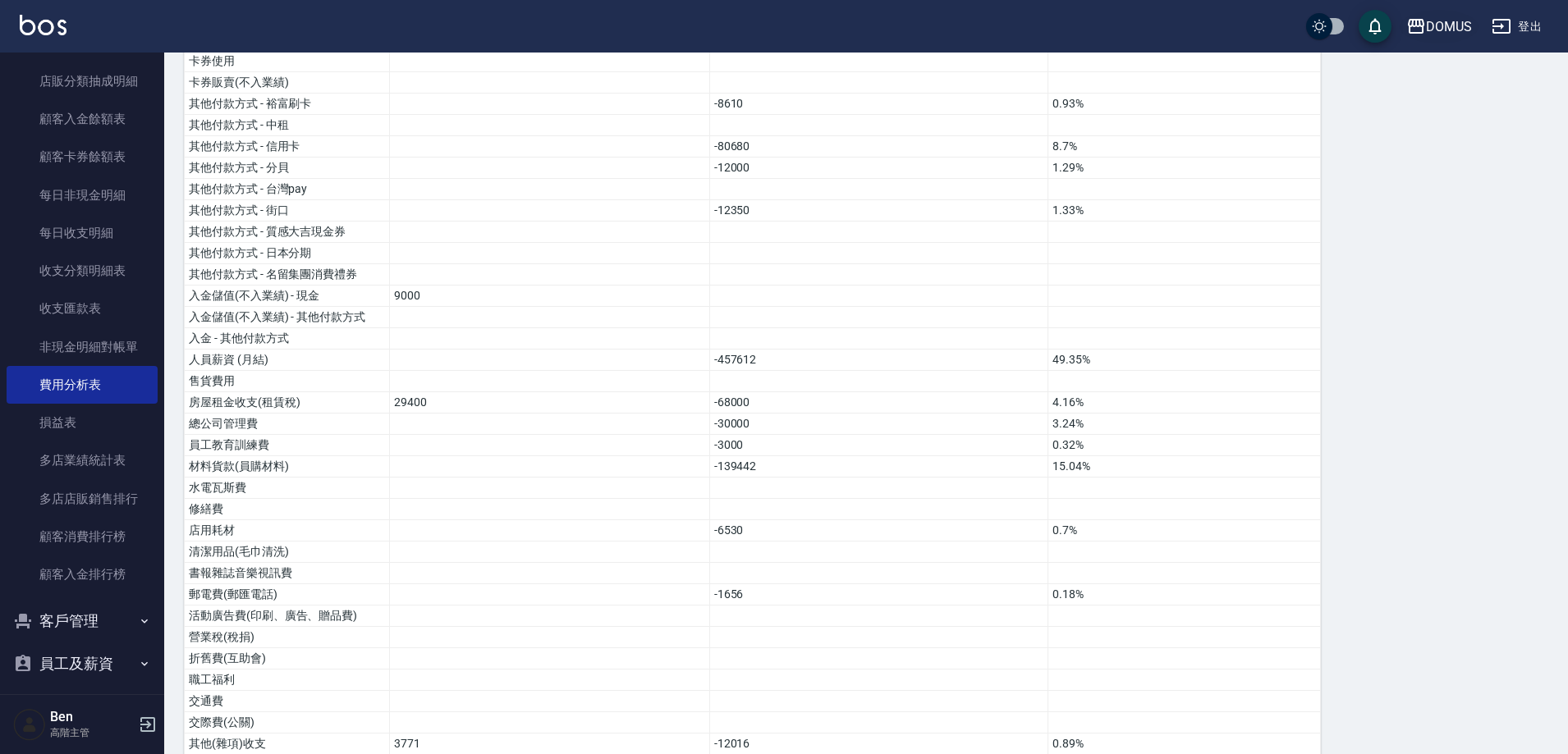
click at [1421, 25] on icon "button" at bounding box center [1416, 26] width 16 height 15
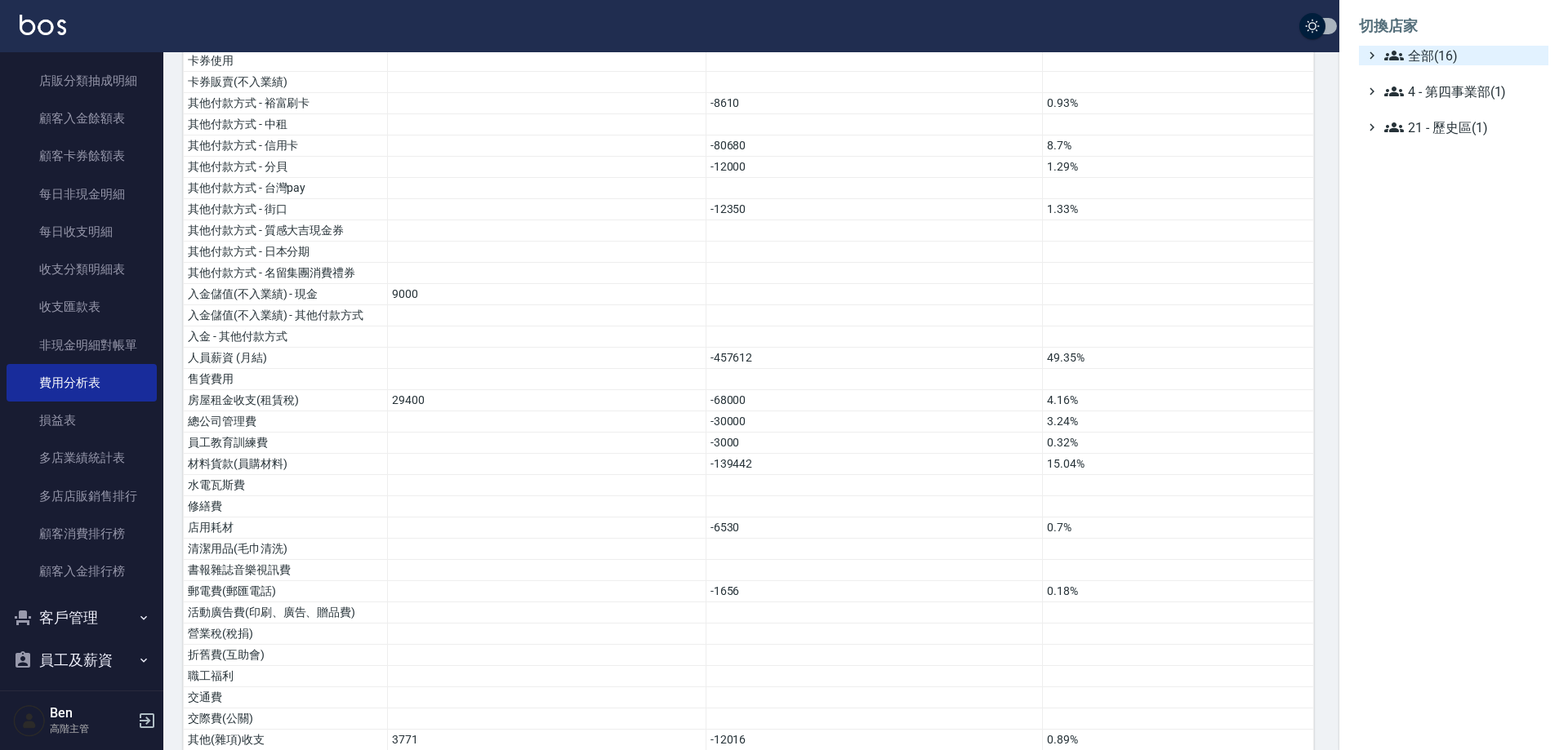
click at [1430, 49] on span "全部(16)" at bounding box center [1463, 56] width 158 height 20
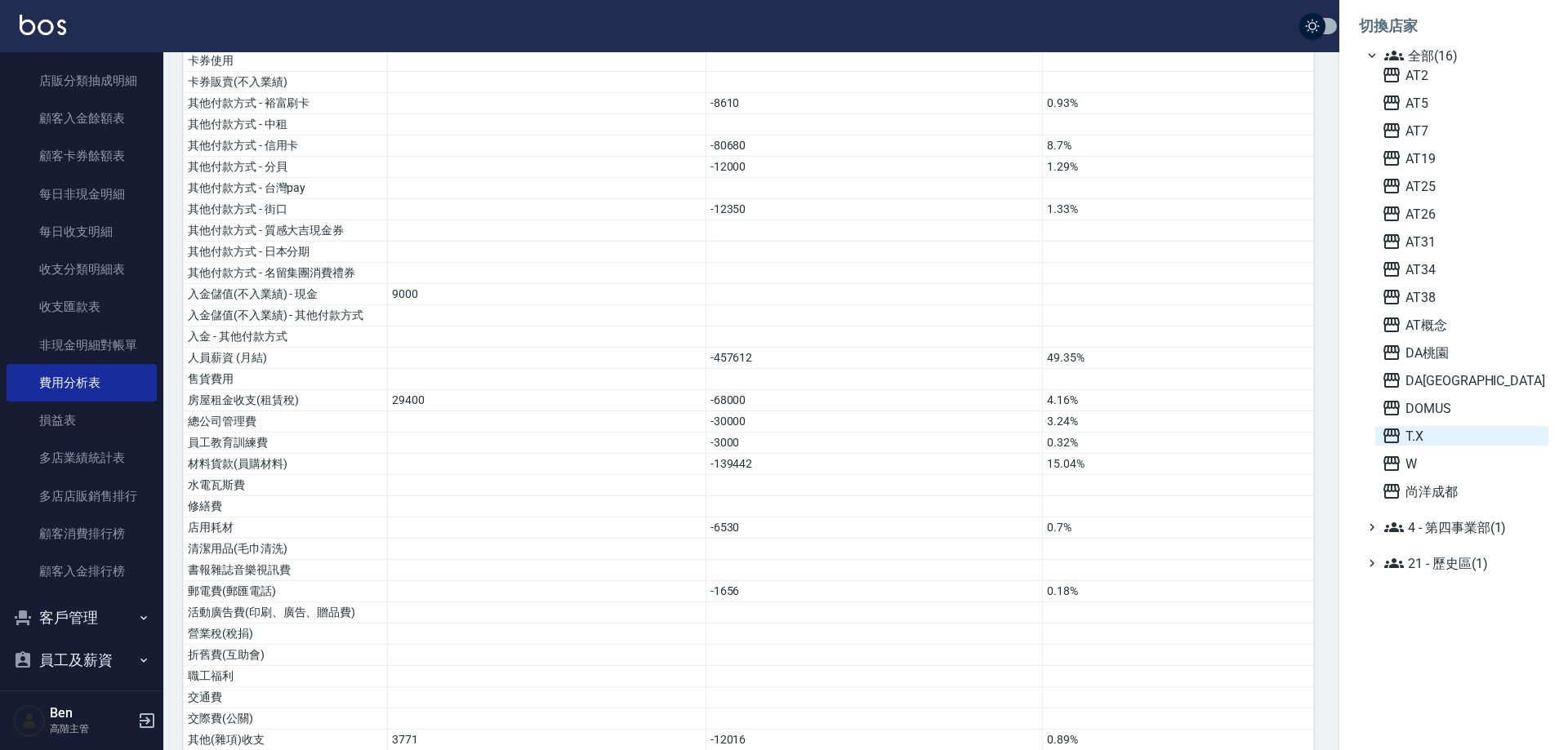
click at [1445, 435] on span "T.X" at bounding box center [1463, 436] width 160 height 20
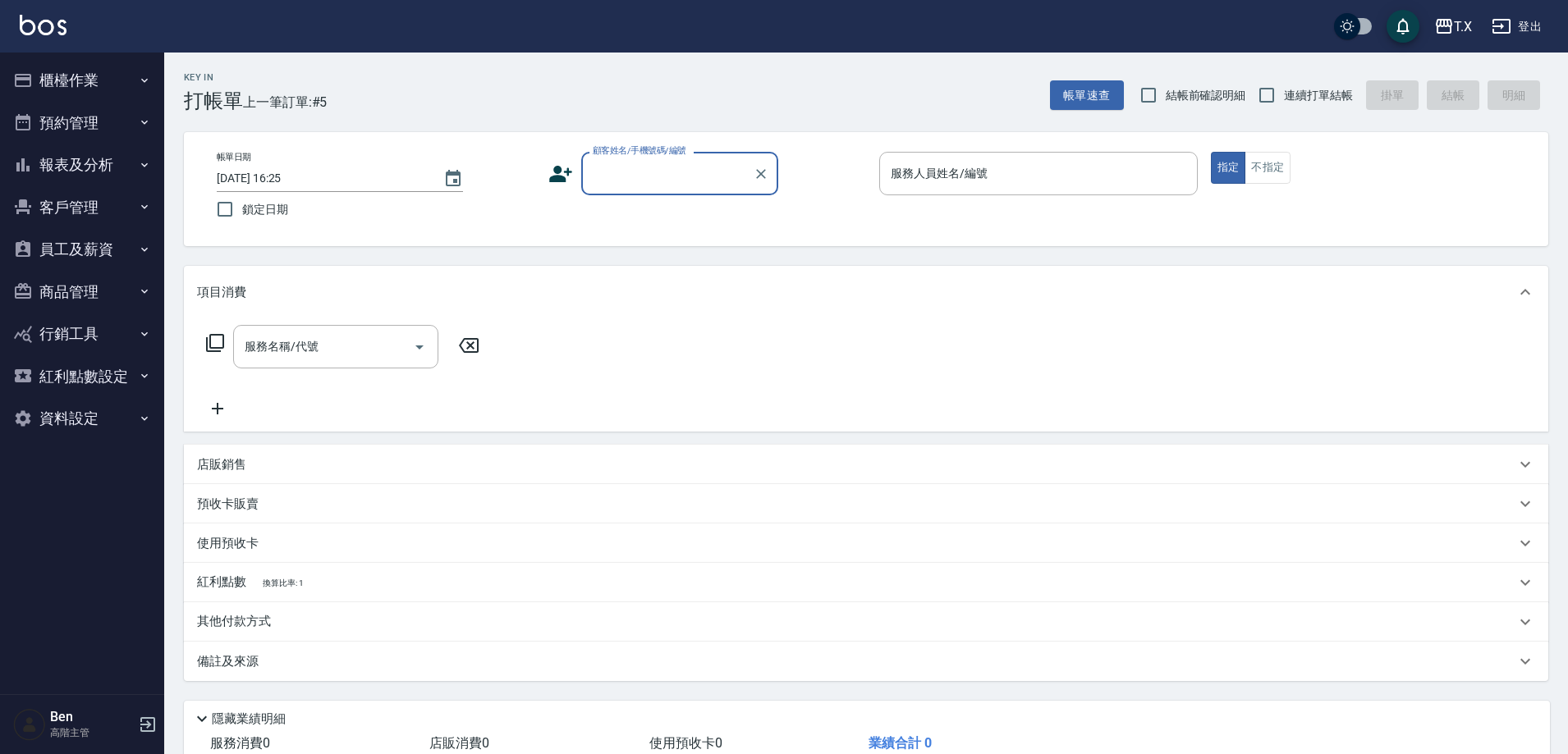
click at [80, 158] on button "報表及分析" at bounding box center [82, 165] width 151 height 43
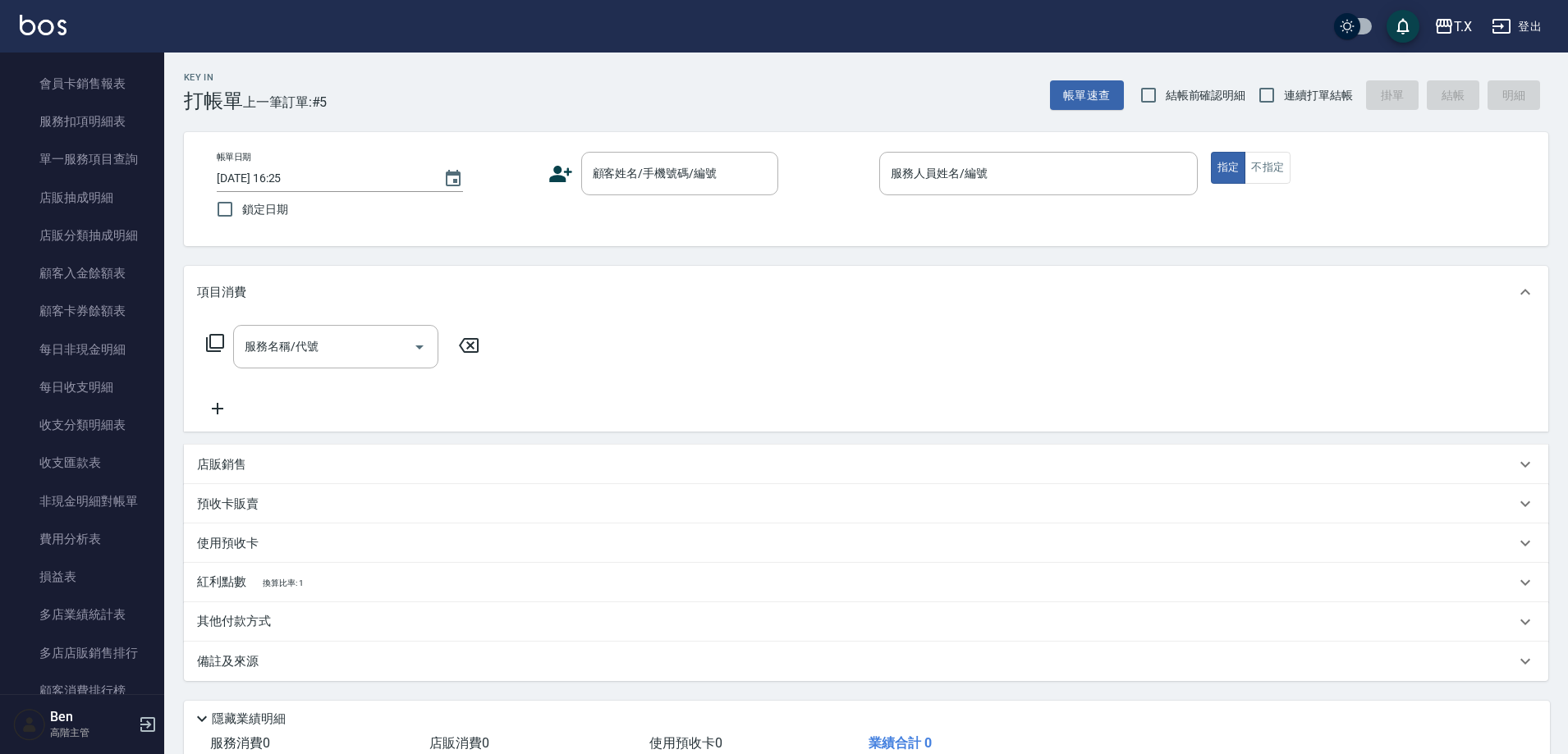
scroll to position [1410, 0]
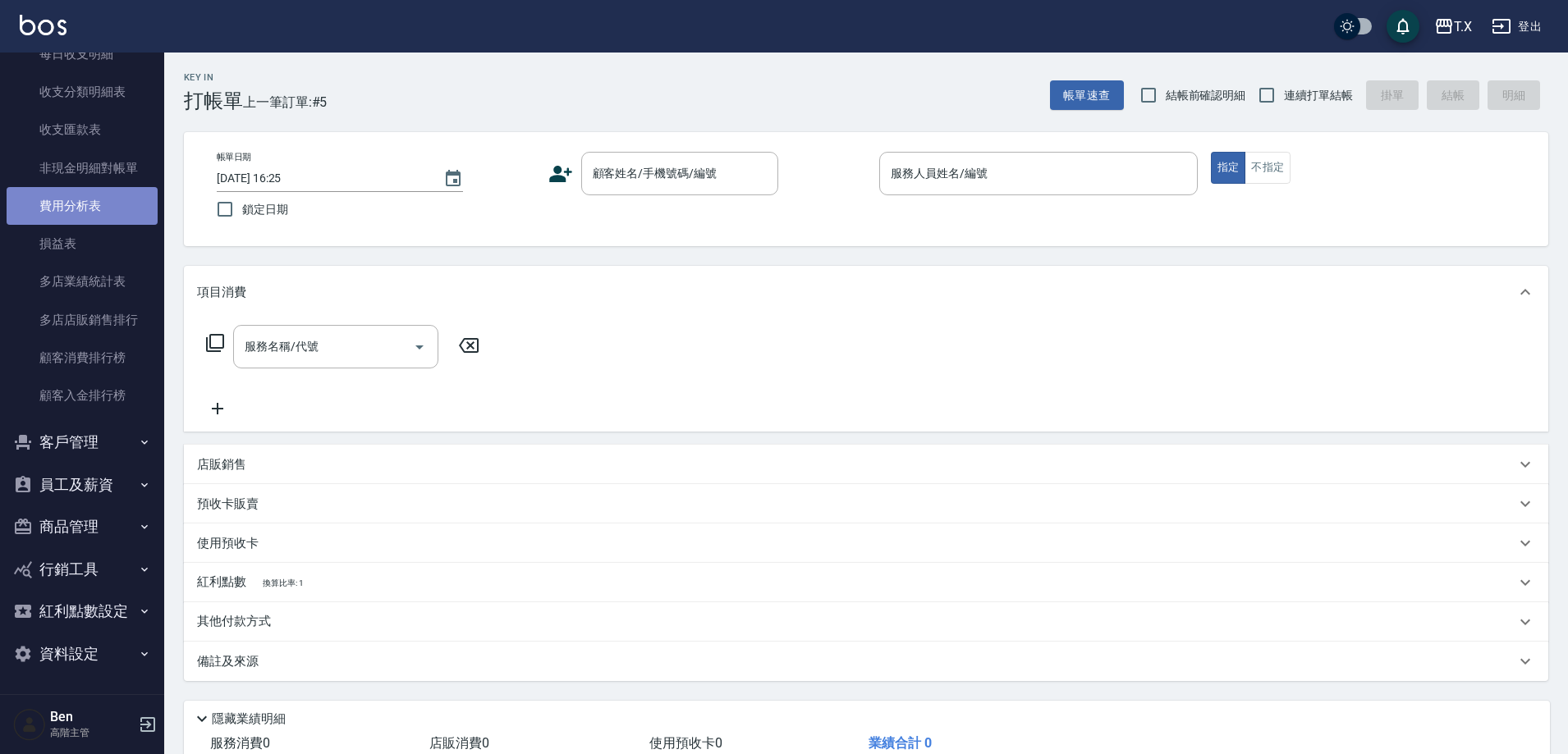
click at [97, 218] on link "費用分析表" at bounding box center [82, 206] width 151 height 38
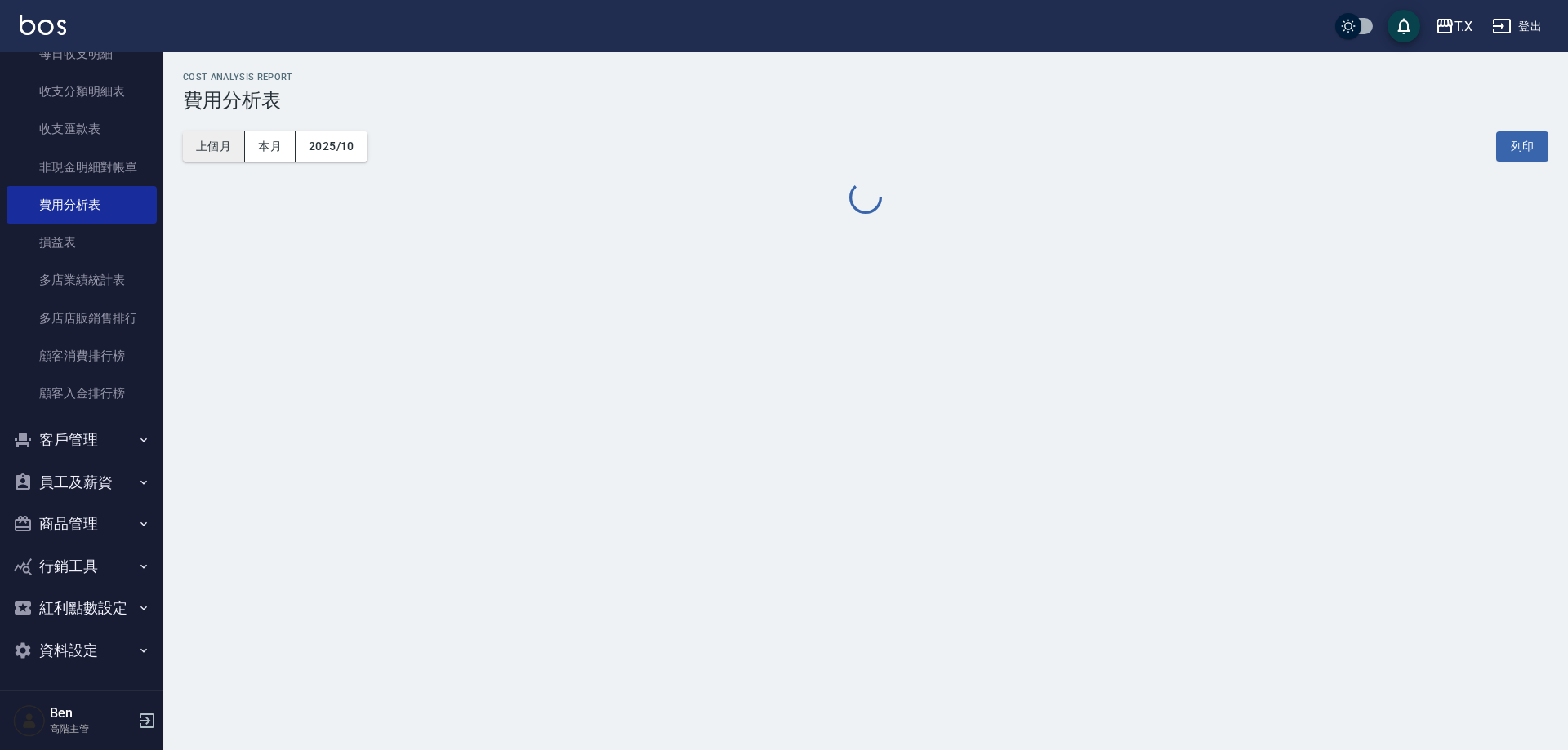
click at [208, 140] on button "上個月" at bounding box center [214, 146] width 62 height 30
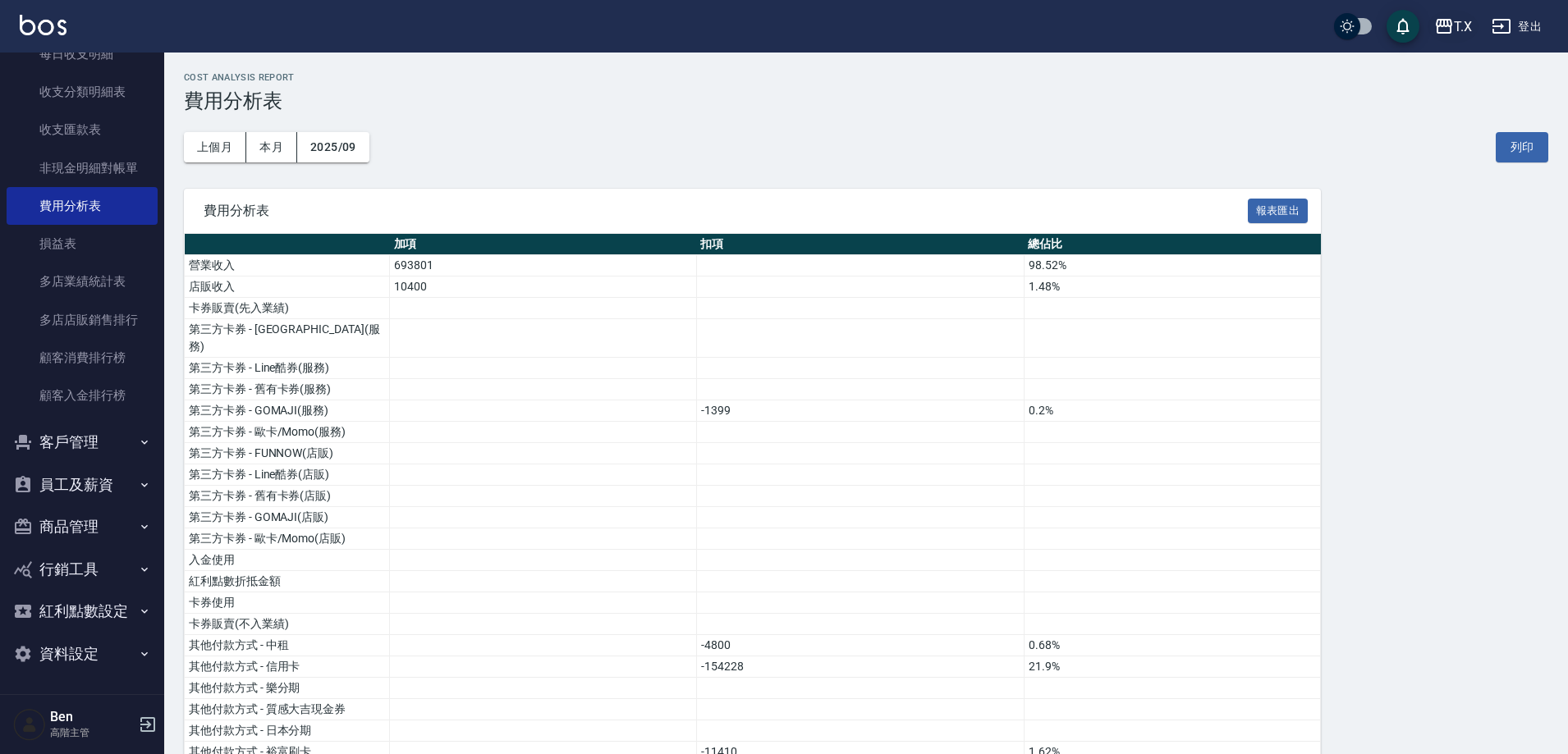
click at [1461, 28] on div "T.X" at bounding box center [1463, 26] width 18 height 21
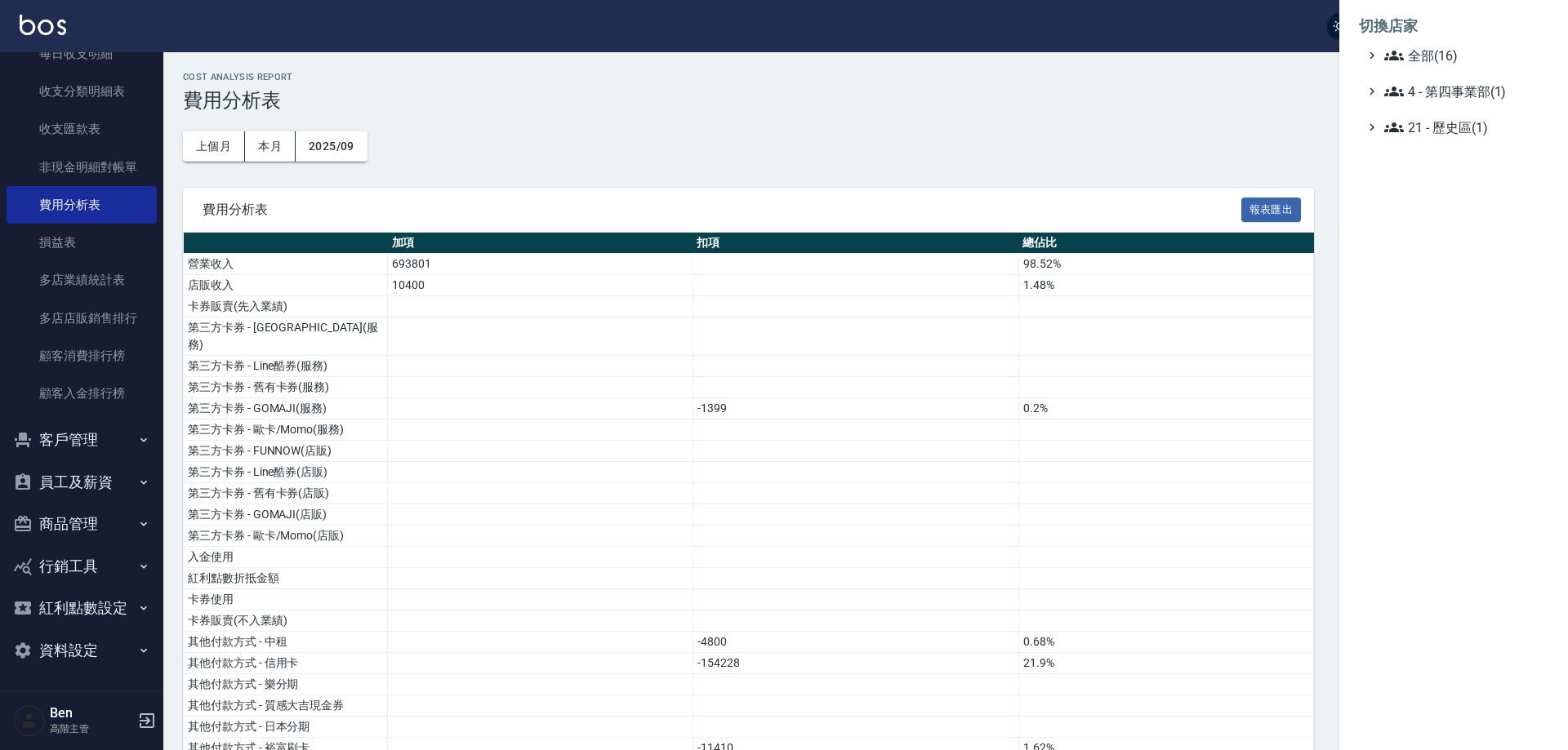
click at [1462, 51] on span "全部(16)" at bounding box center [1463, 56] width 158 height 20
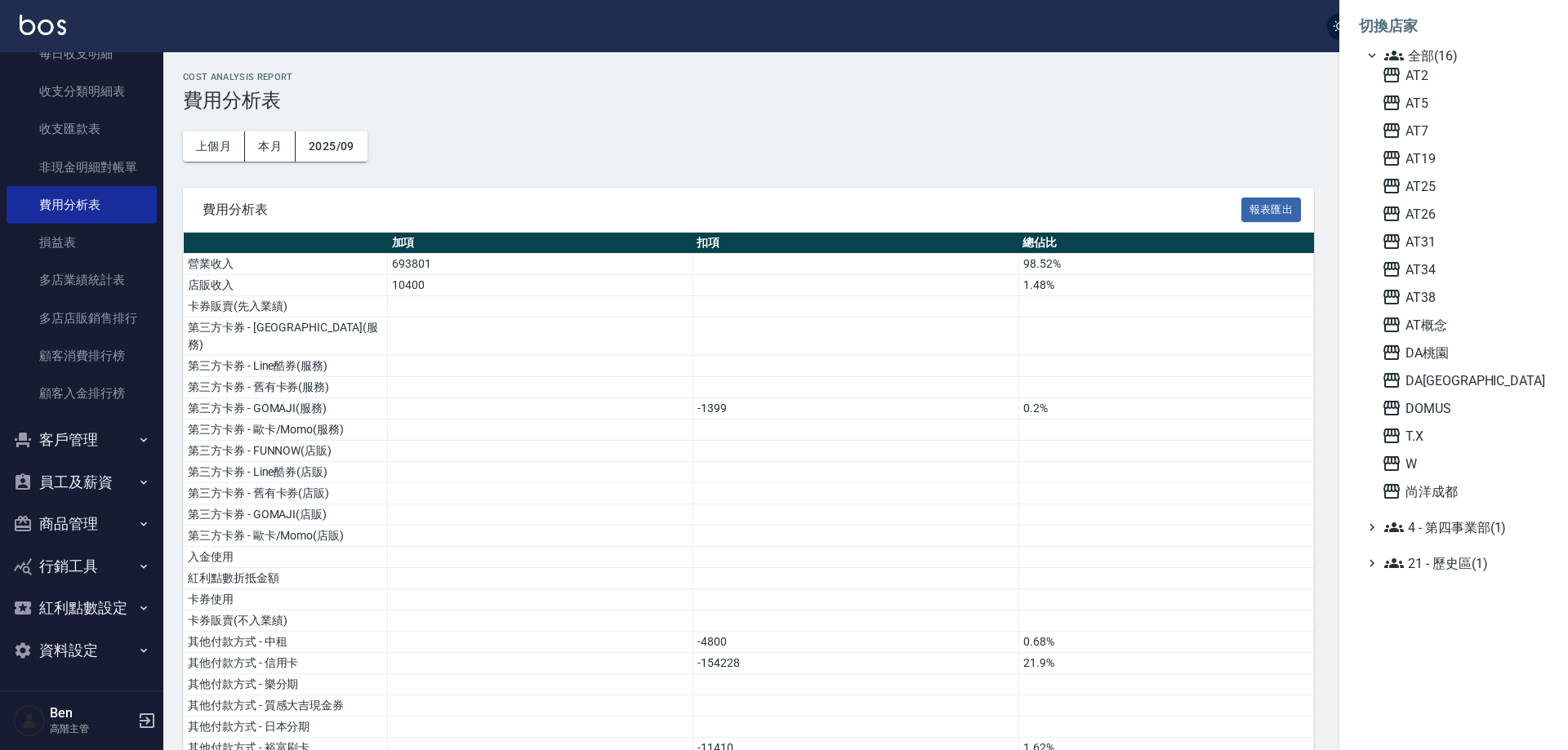
click at [1478, 480] on div "AT2 AT5 AT7 AT19 AT25 AT26 AT31 AT34 AT38 AT[GEOGRAPHIC_DATA] [GEOGRAPHIC_DATA]…" at bounding box center [1463, 283] width 173 height 436
click at [1477, 484] on span "尚洋成都" at bounding box center [1463, 492] width 160 height 20
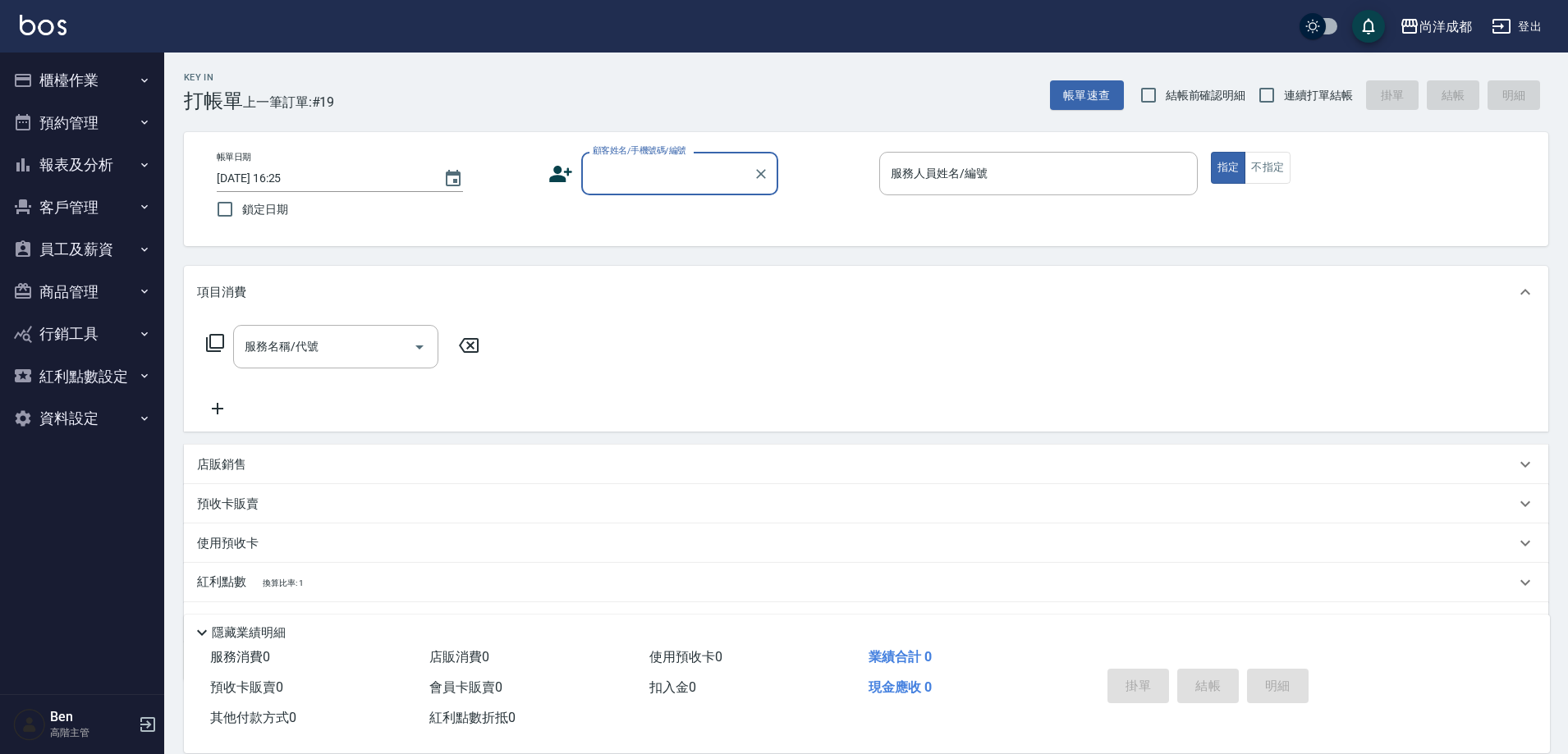
click at [93, 171] on button "報表及分析" at bounding box center [82, 165] width 151 height 43
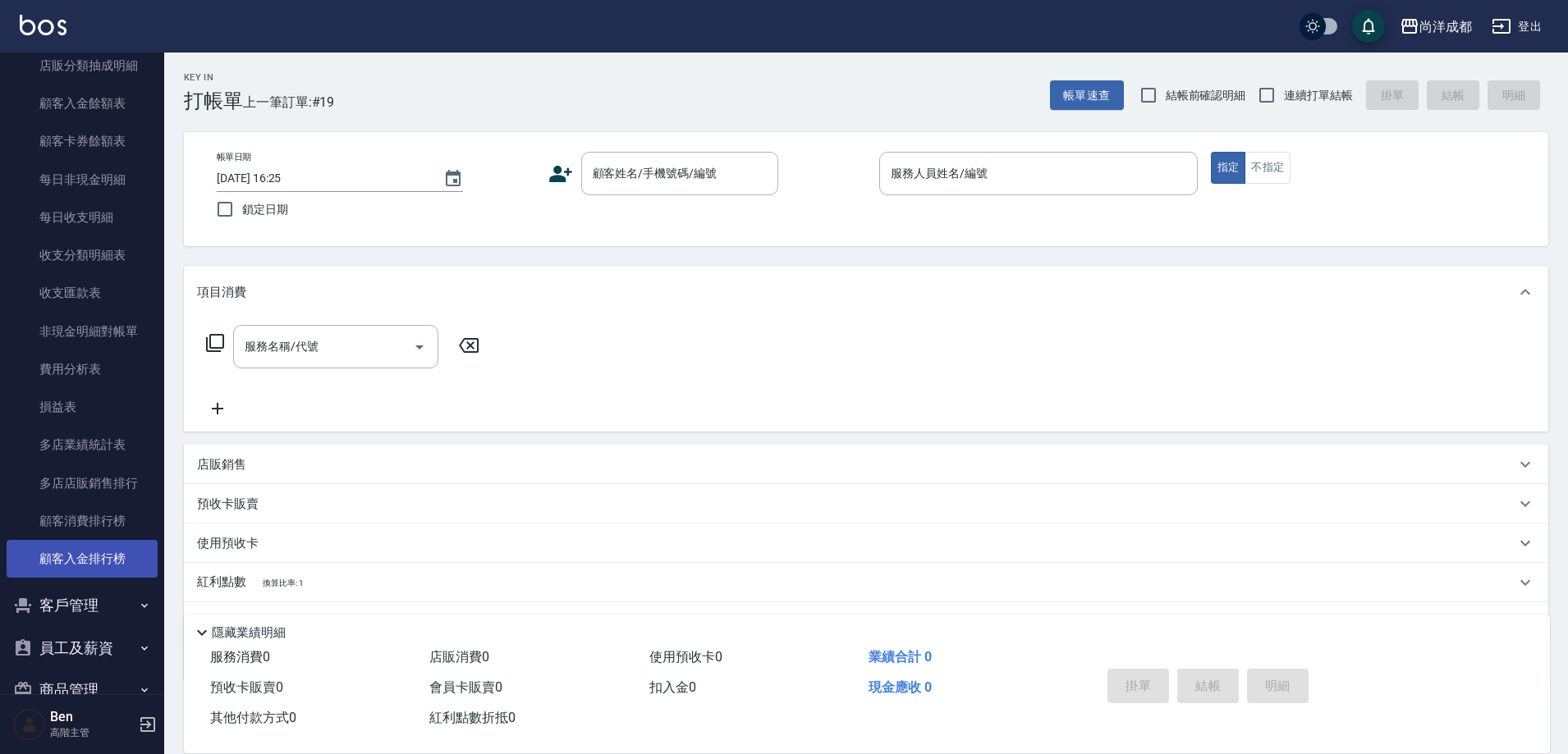
scroll to position [1395, 0]
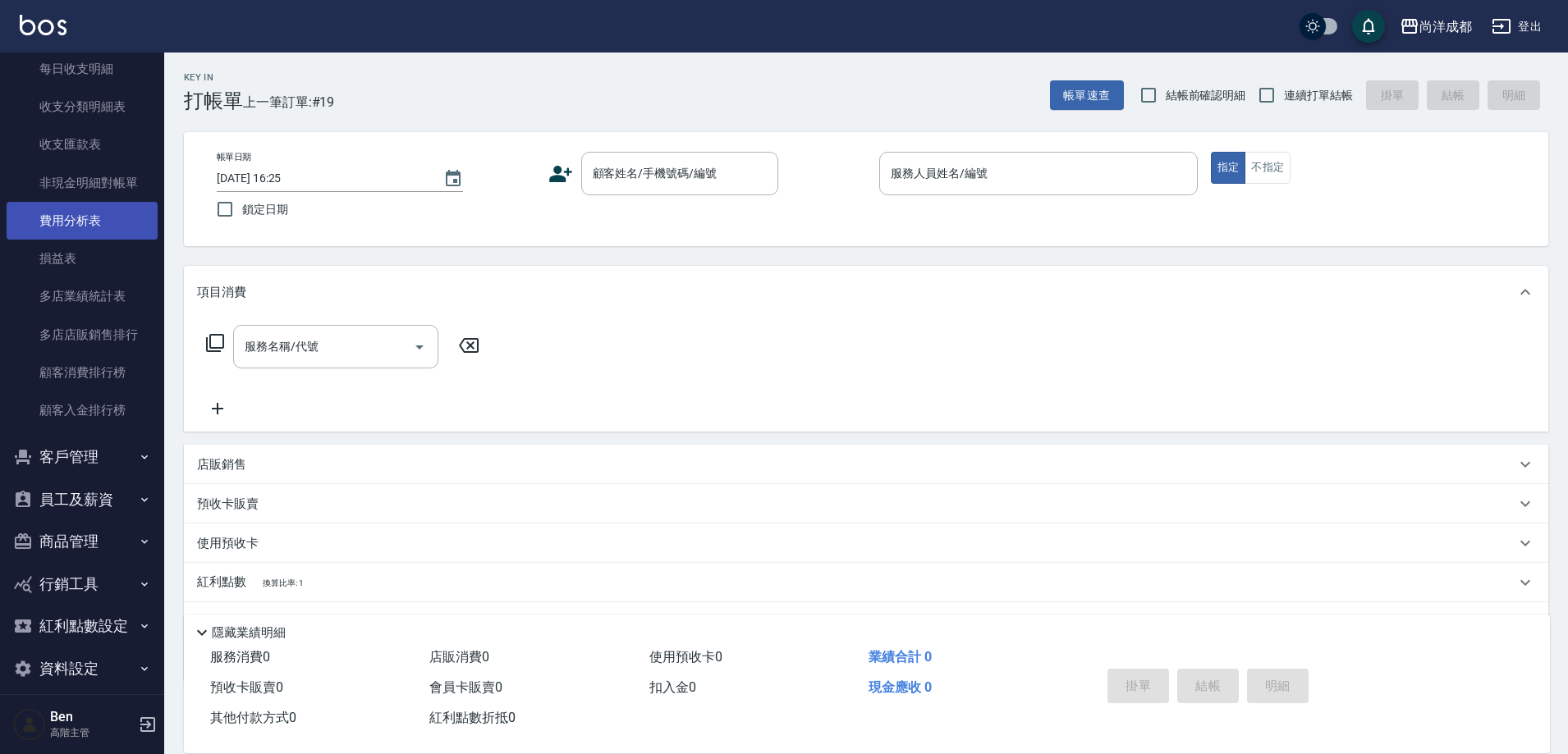
click at [89, 215] on link "費用分析表" at bounding box center [82, 221] width 151 height 38
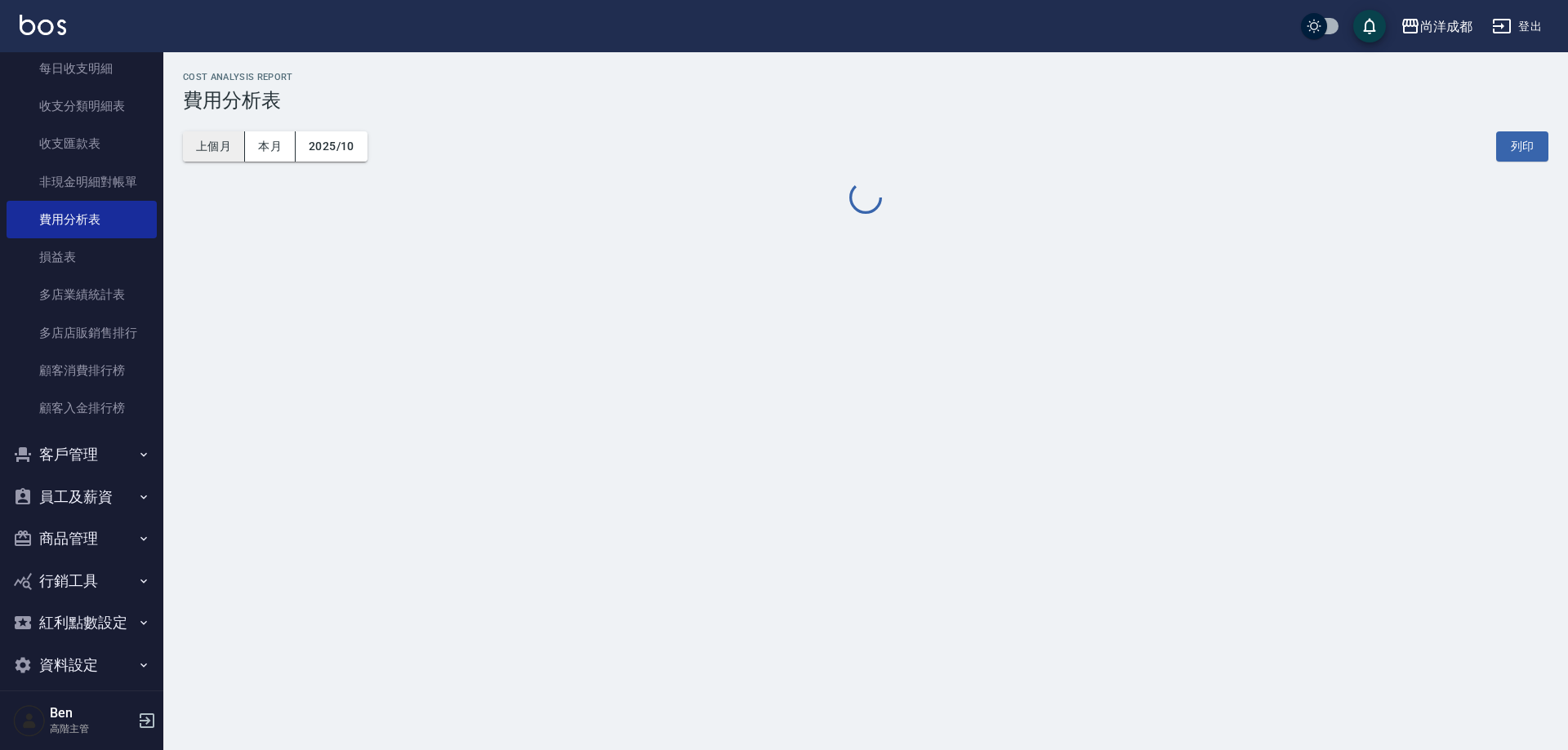
click at [199, 151] on button "上個月" at bounding box center [214, 146] width 62 height 30
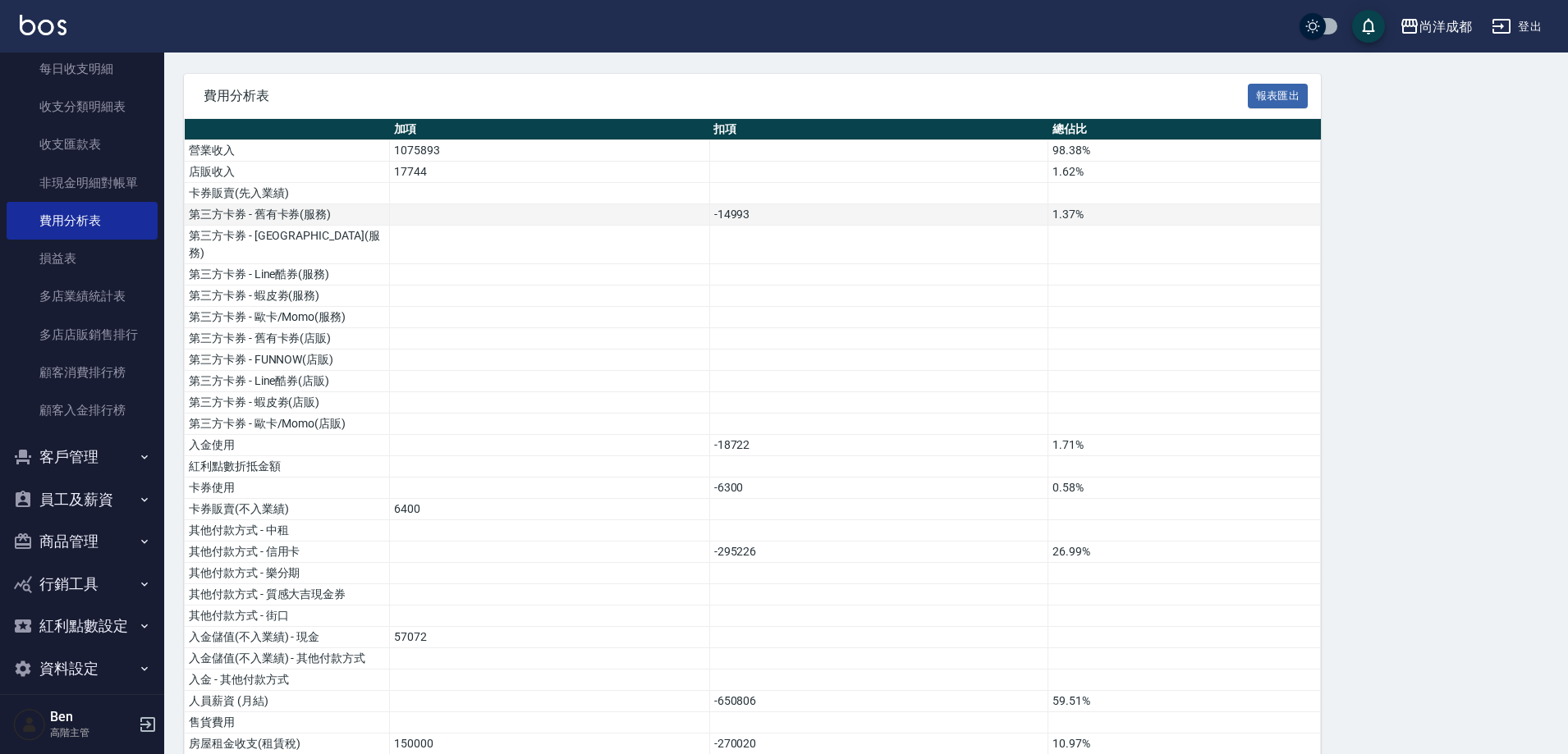
scroll to position [67, 0]
